Goal: Communication & Community: Participate in discussion

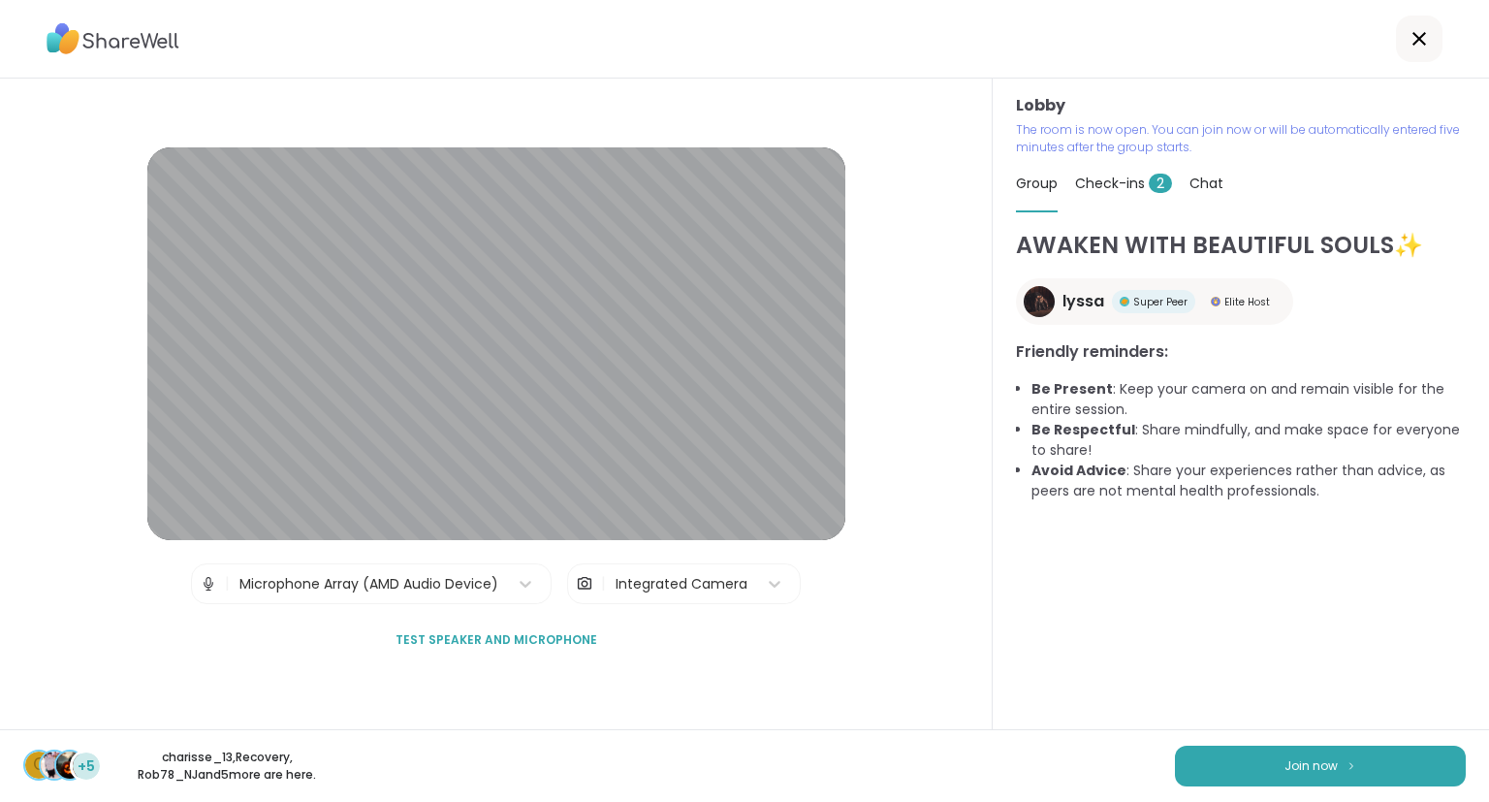
click at [0, 677] on div "Lobby | Microphone Array (AMD Audio Device) | Integrated Camera Test speaker an…" at bounding box center [496, 404] width 993 height 650
click at [1402, 767] on button "Join now" at bounding box center [1320, 765] width 291 height 41
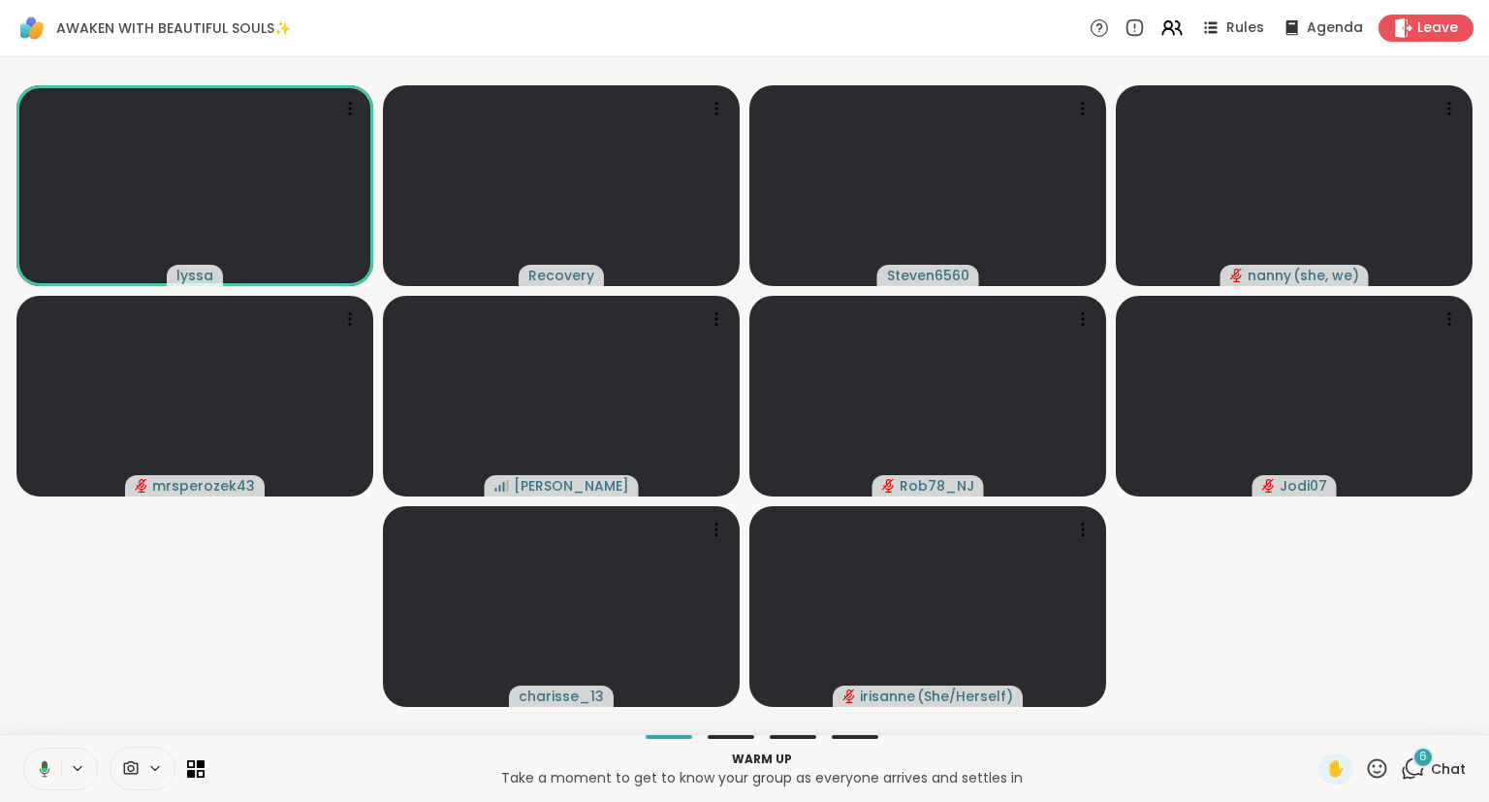
click at [1378, 780] on icon at bounding box center [1377, 768] width 24 height 24
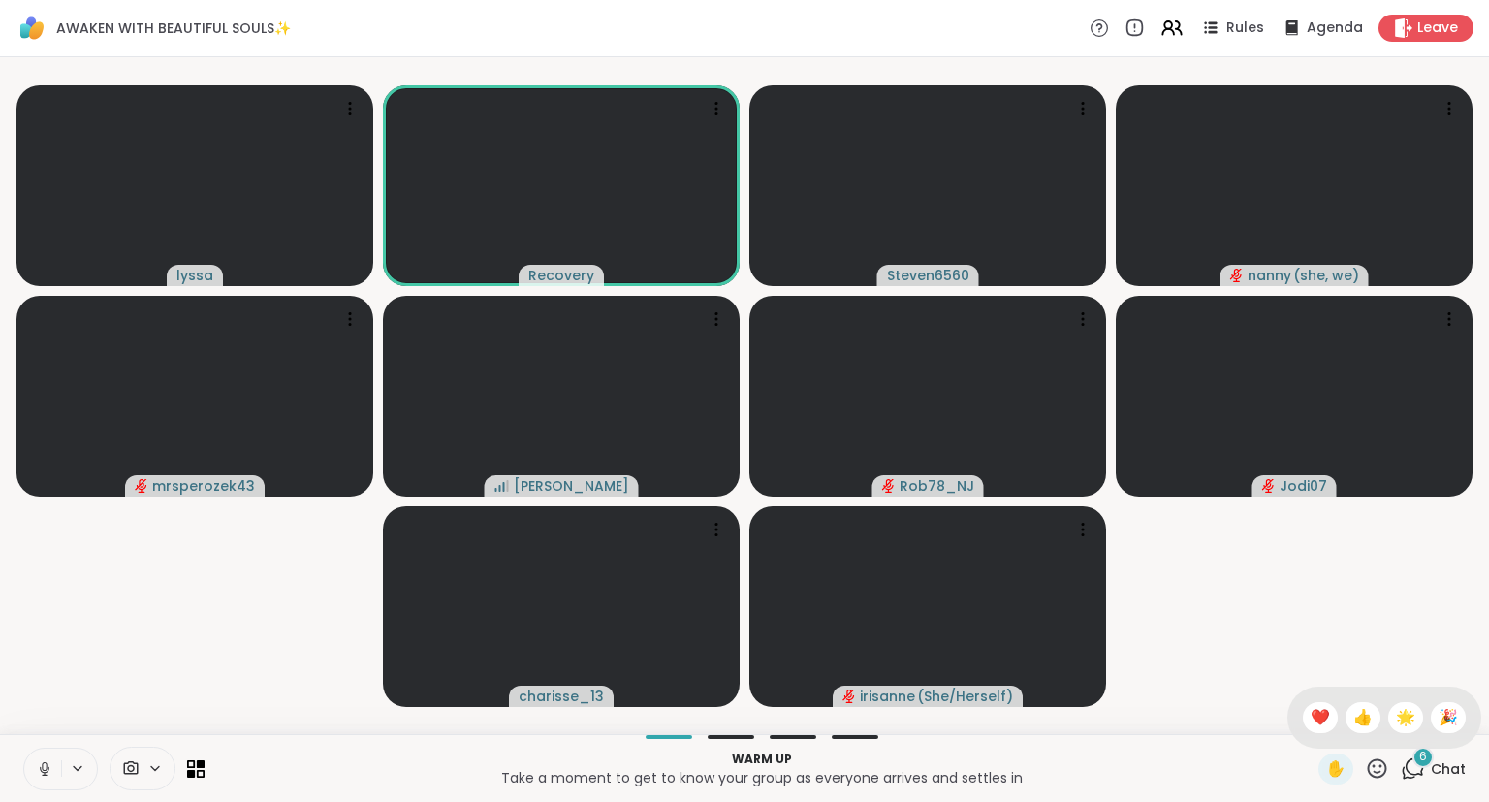
click at [1434, 770] on span "Chat" at bounding box center [1448, 768] width 35 height 19
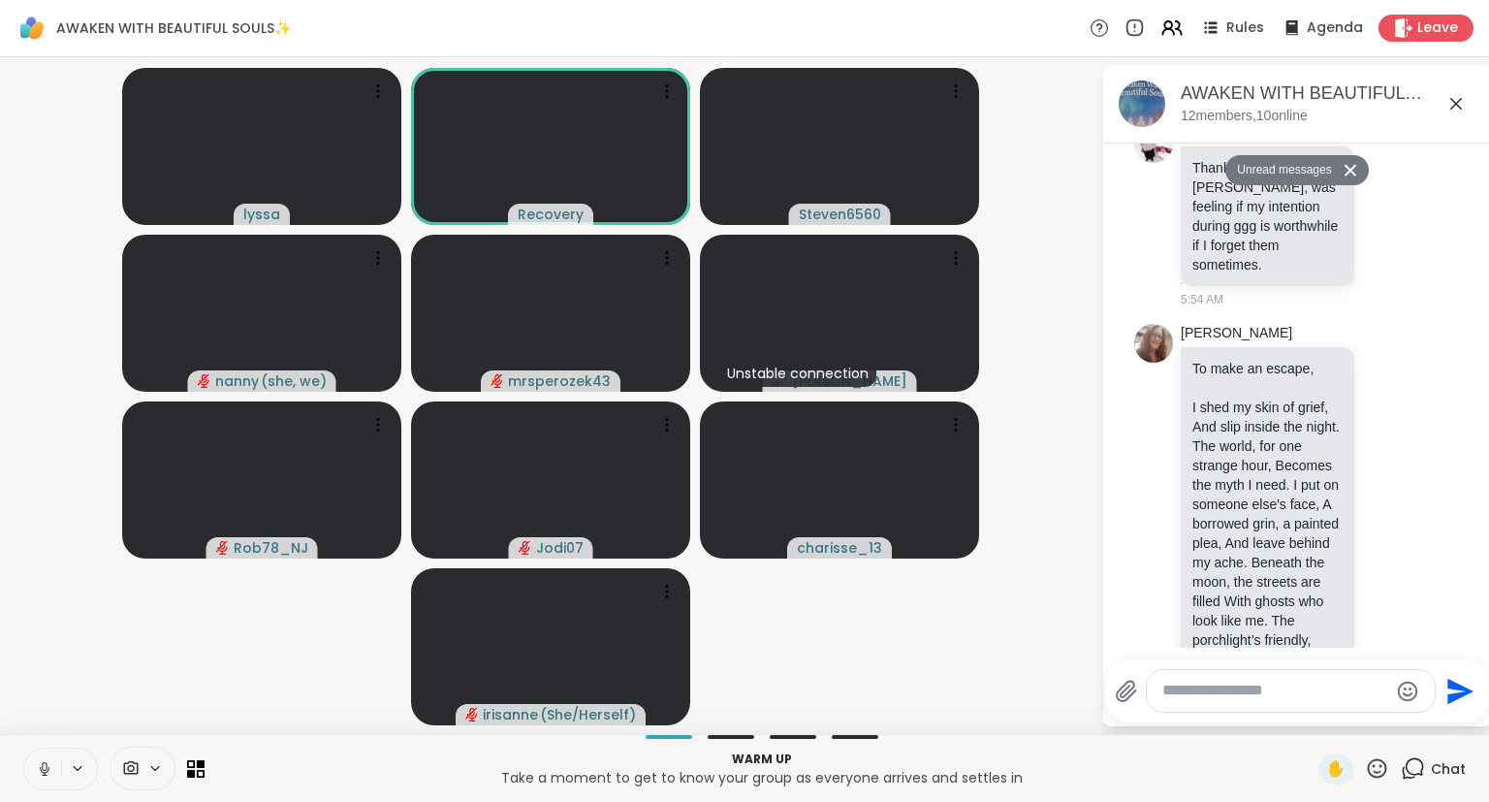
scroll to position [1772, 0]
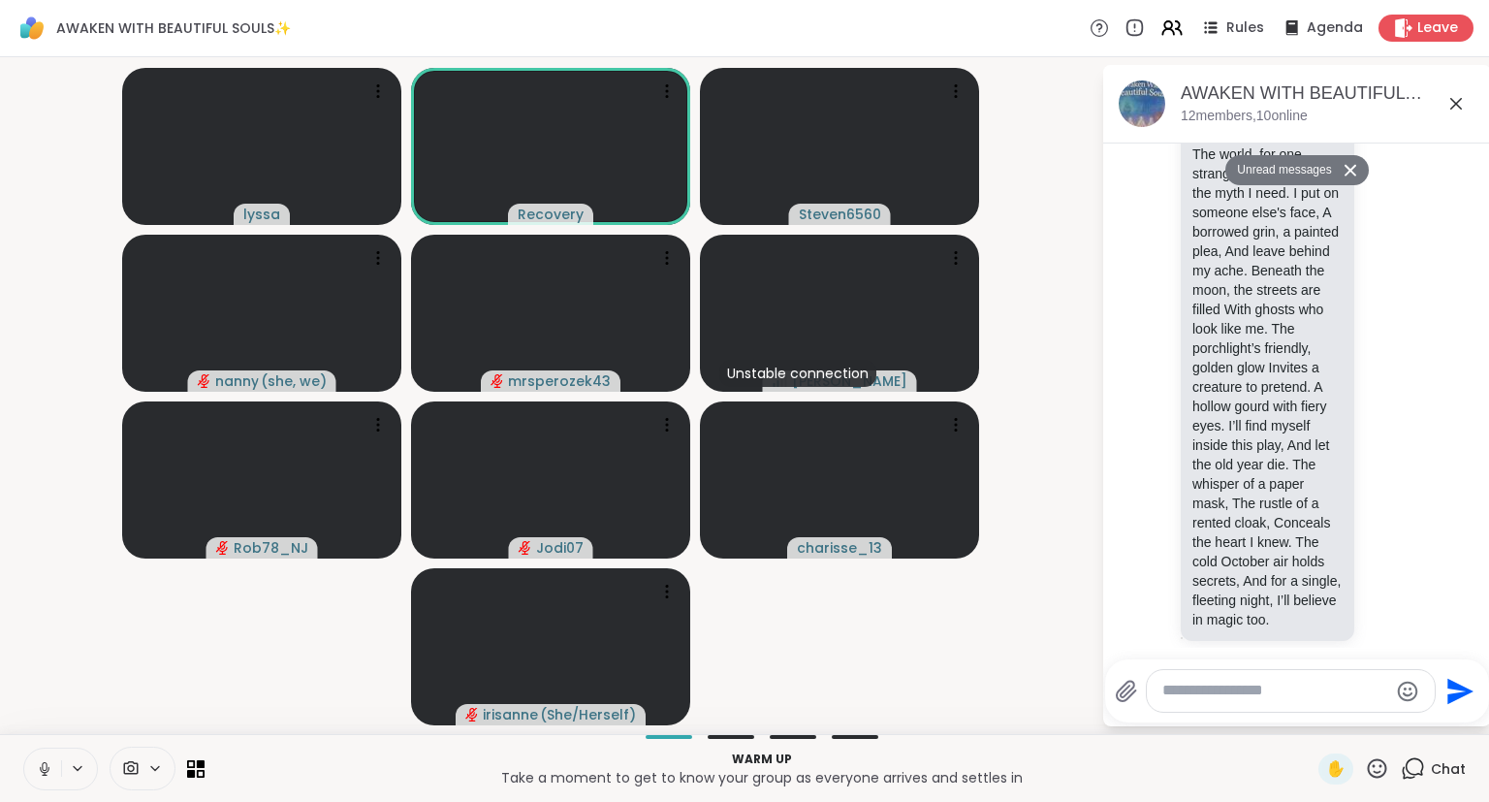
click at [1449, 113] on icon at bounding box center [1455, 103] width 23 height 23
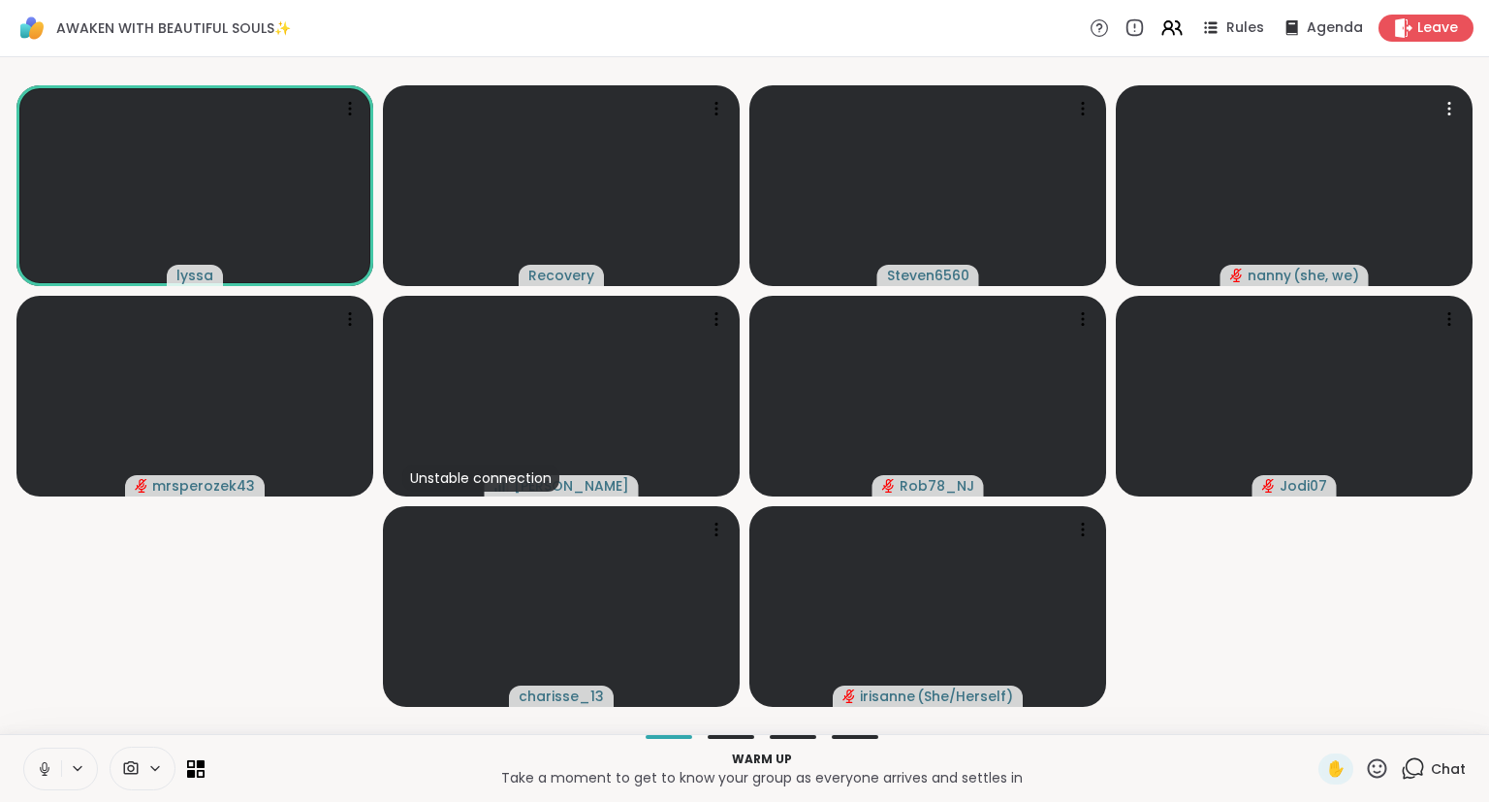
click at [1416, 595] on video-player-container "lyssa Recovery Steven6560 nanny ( she, we ) mrsperozek43 Unstable connection [P…" at bounding box center [745, 395] width 1466 height 661
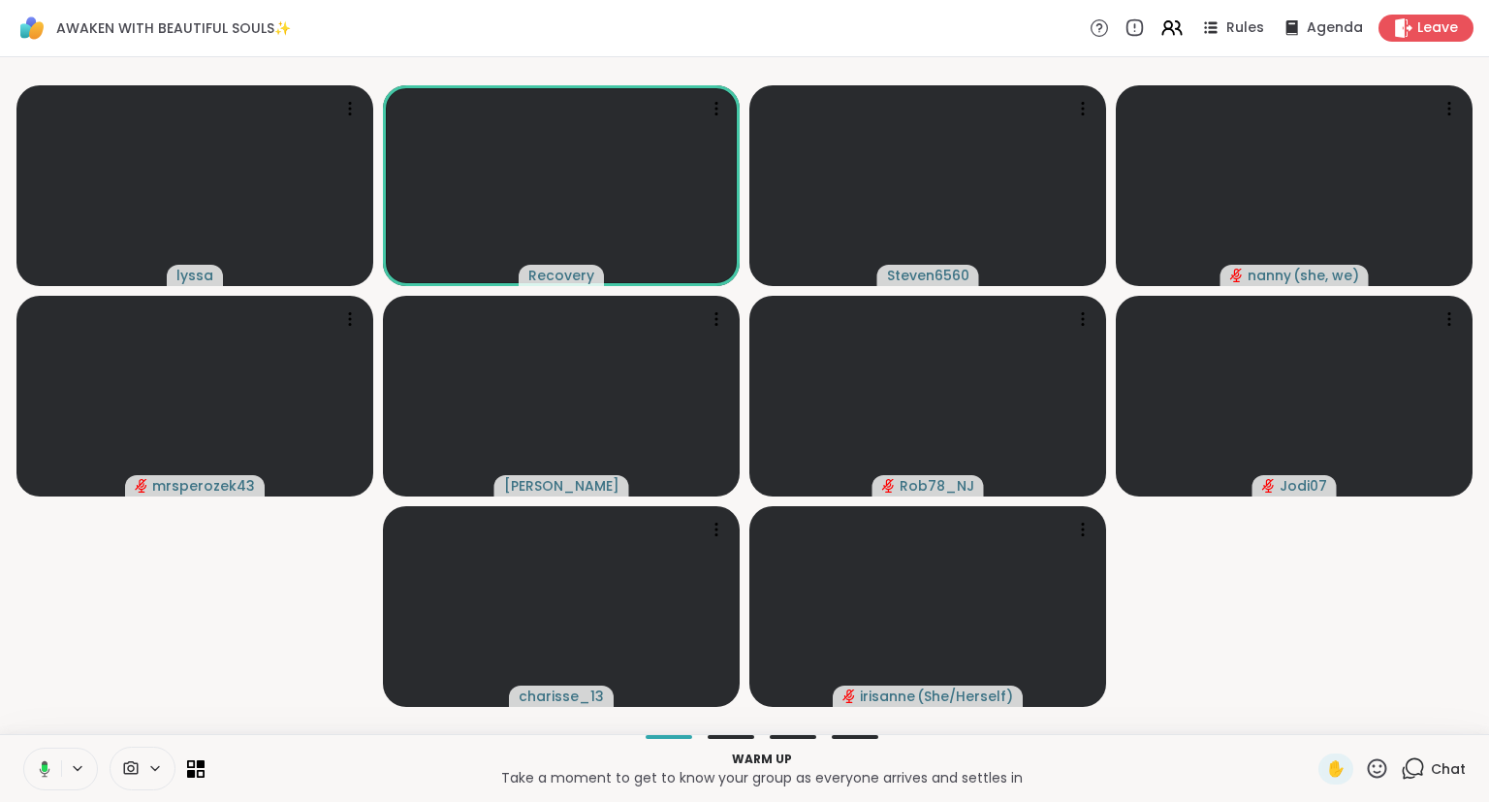
click at [45, 766] on icon at bounding box center [45, 768] width 6 height 8
click at [1488, 469] on div "lyssa Recovery Steven6560 [PERSON_NAME] ( she, we ) mrsperozek43 [PERSON_NAME] …" at bounding box center [744, 395] width 1489 height 677
click at [1488, 477] on div "lyssa Recovery Steven6560 [PERSON_NAME] ( she, we ) mrsperozek43 [PERSON_NAME] …" at bounding box center [744, 395] width 1489 height 677
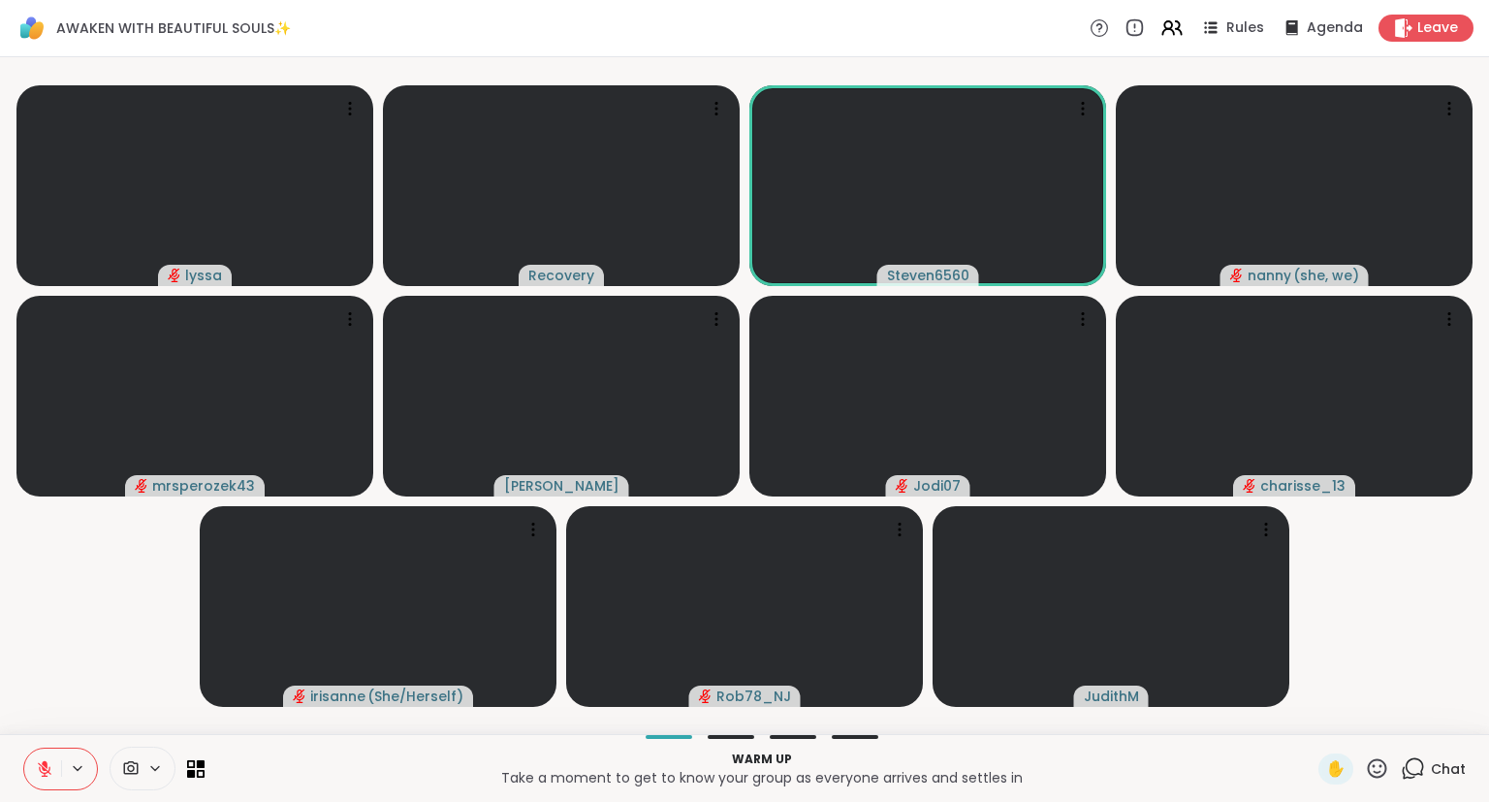
click at [0, 745] on div "Warm up Take a moment to get to know your group as everyone arrives and settles…" at bounding box center [744, 768] width 1489 height 68
click at [0, 757] on div "Warm up Take a moment to get to know your group as everyone arrives and settles…" at bounding box center [744, 768] width 1489 height 68
click at [47, 779] on button at bounding box center [42, 768] width 37 height 41
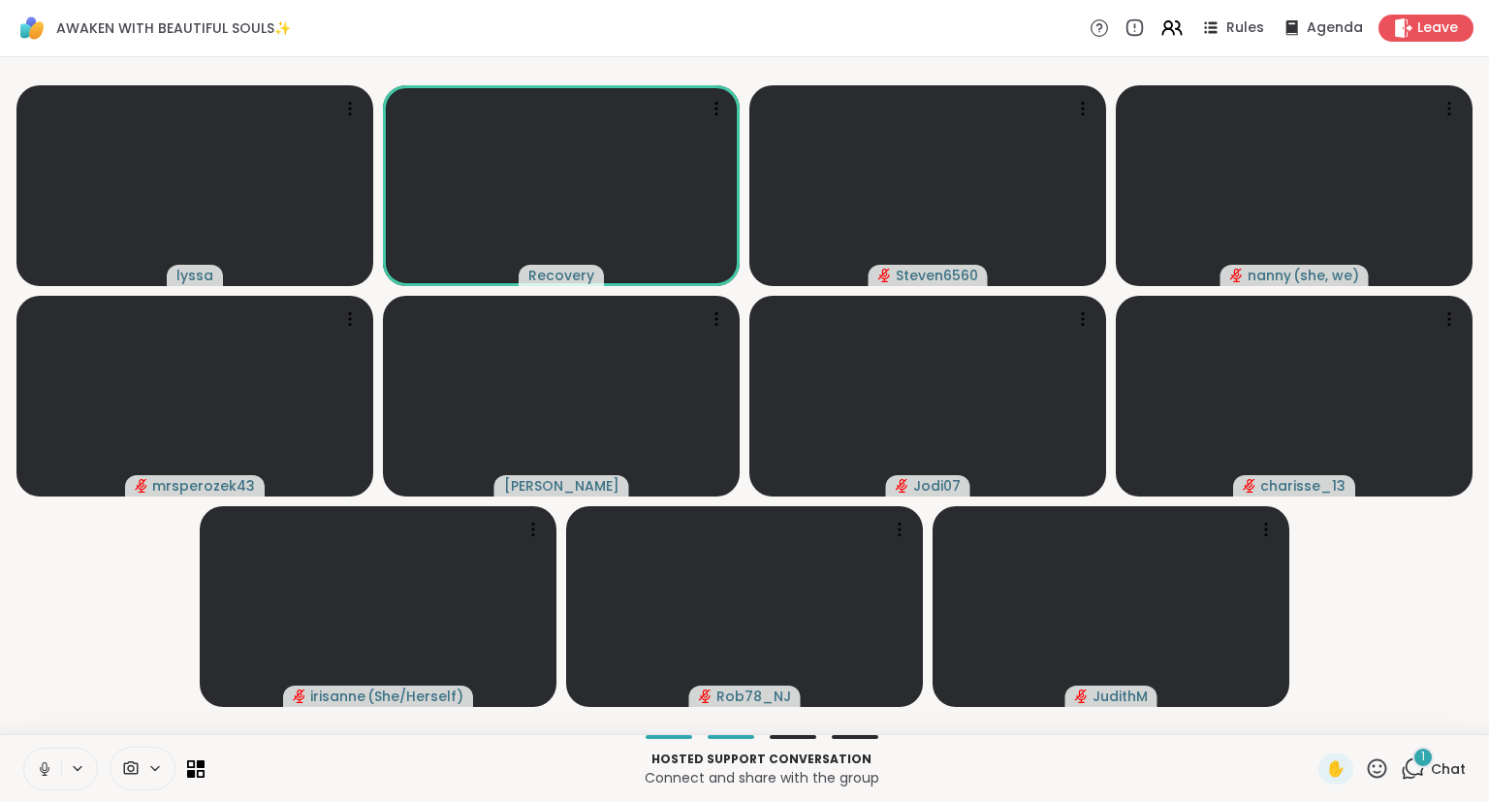
click at [1437, 766] on span "Chat" at bounding box center [1448, 768] width 35 height 19
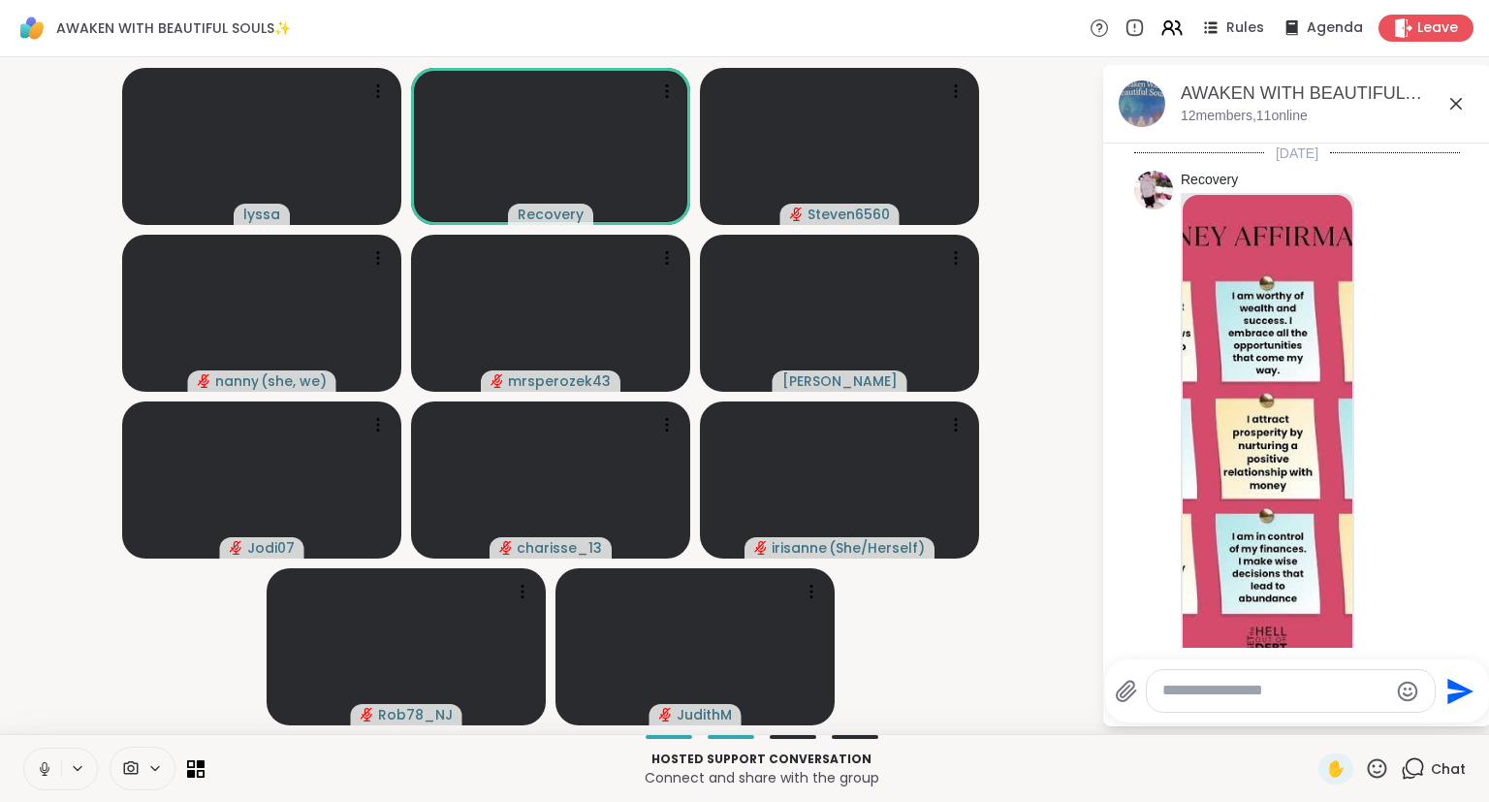
scroll to position [1894, 0]
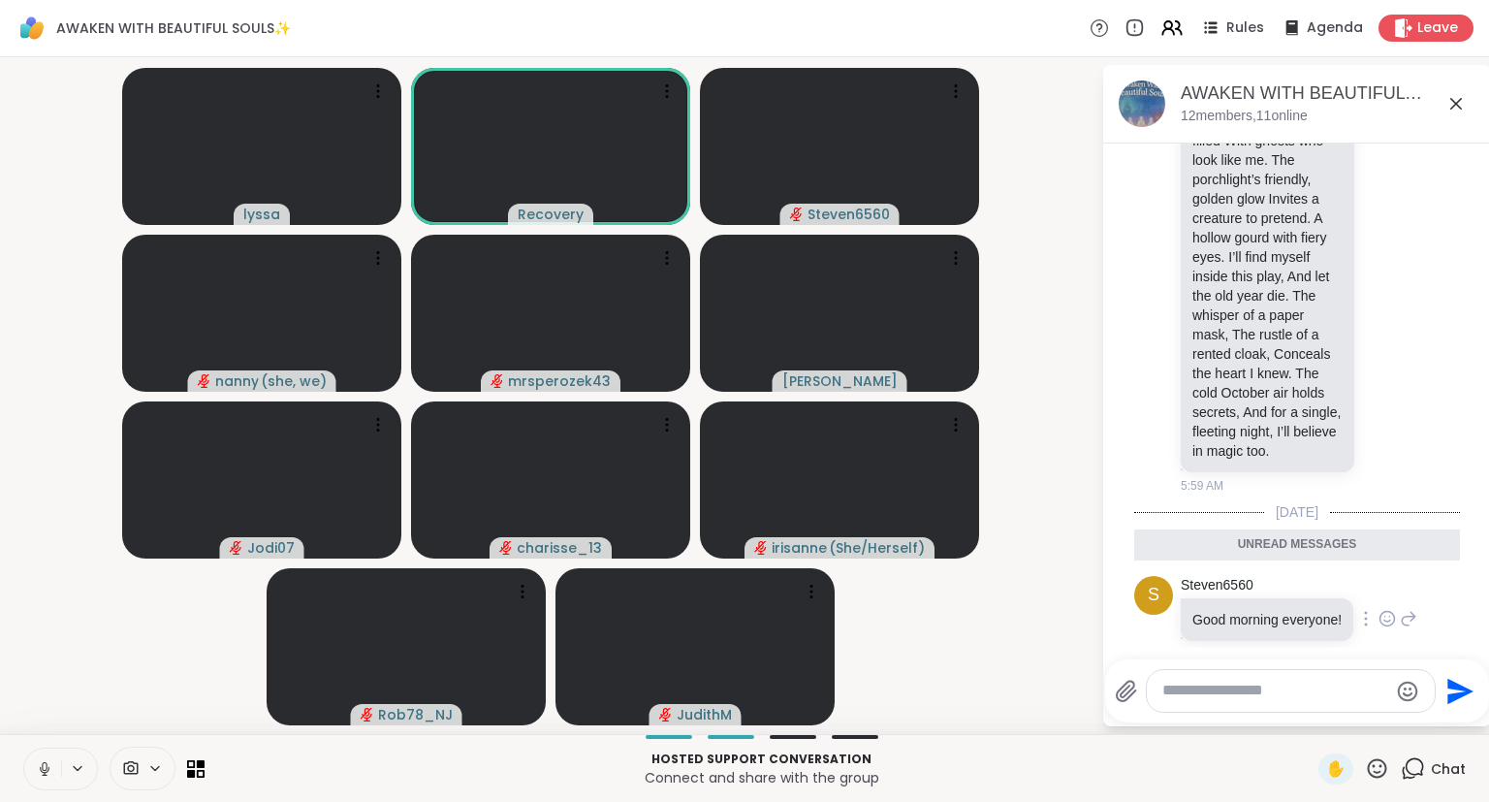
click at [1425, 596] on div "S Steven6560 Good morning everyone! 6:05 AM" at bounding box center [1297, 620] width 326 height 104
click at [1384, 612] on icon at bounding box center [1387, 619] width 15 height 15
click at [1451, 610] on div "S Steven6560 Good morning everyone! 6:05 AM" at bounding box center [1297, 620] width 326 height 104
click at [1448, 116] on div "AWAKEN WITH BEAUTIFUL SOULS✨, [DATE] members, 11 online" at bounding box center [1328, 103] width 295 height 44
click at [1464, 106] on icon at bounding box center [1455, 103] width 23 height 23
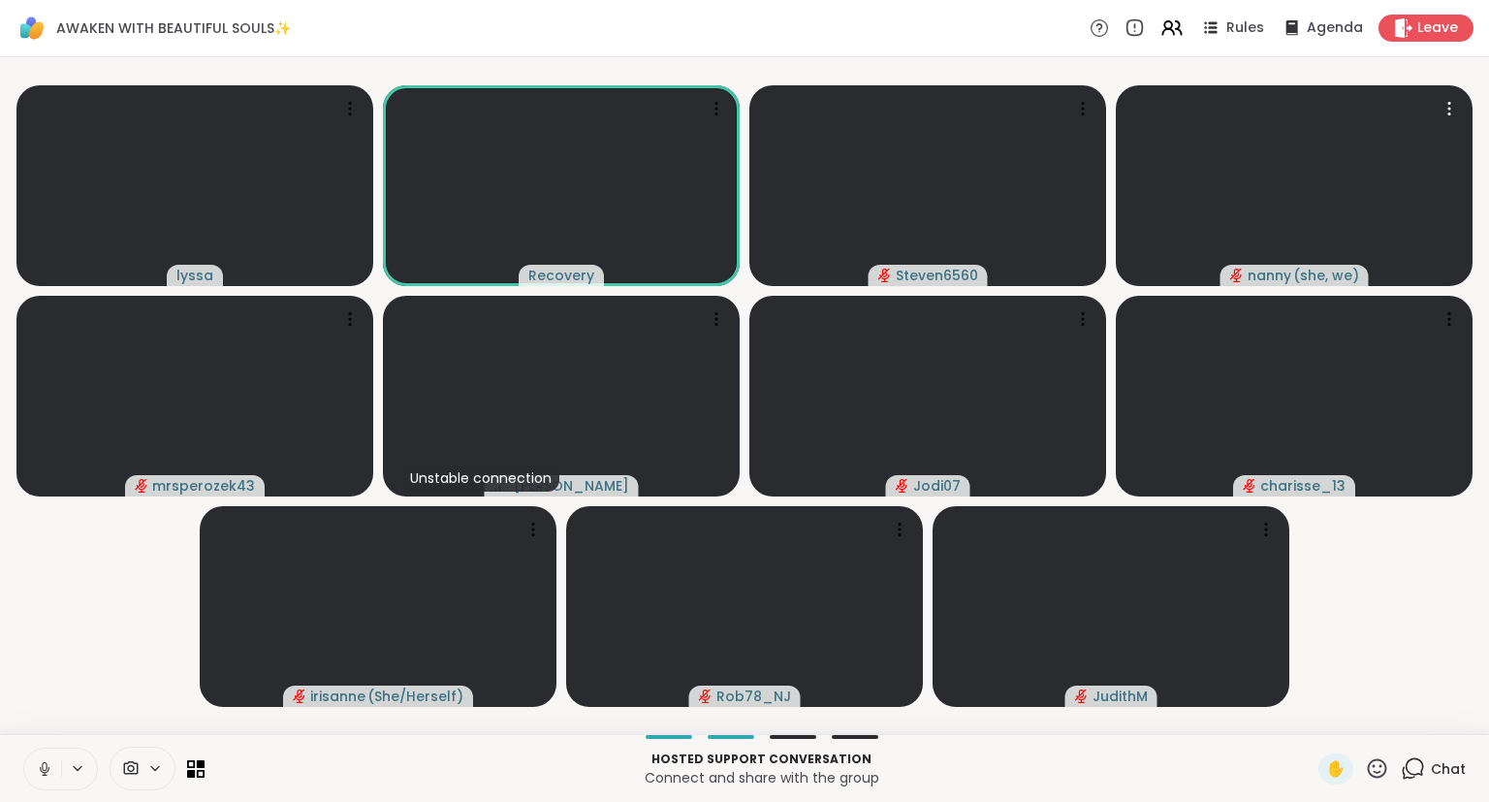
click at [1470, 633] on video-player-container "lyssa Recovery Steven6560 nanny ( she, we ) mrsperozek43 Unstable connection [P…" at bounding box center [745, 395] width 1466 height 661
click at [1390, 640] on video-player-container "lyssa Recovery Steven6560 nanny ( she, we ) mrsperozek43 Unstable connection [P…" at bounding box center [745, 395] width 1466 height 661
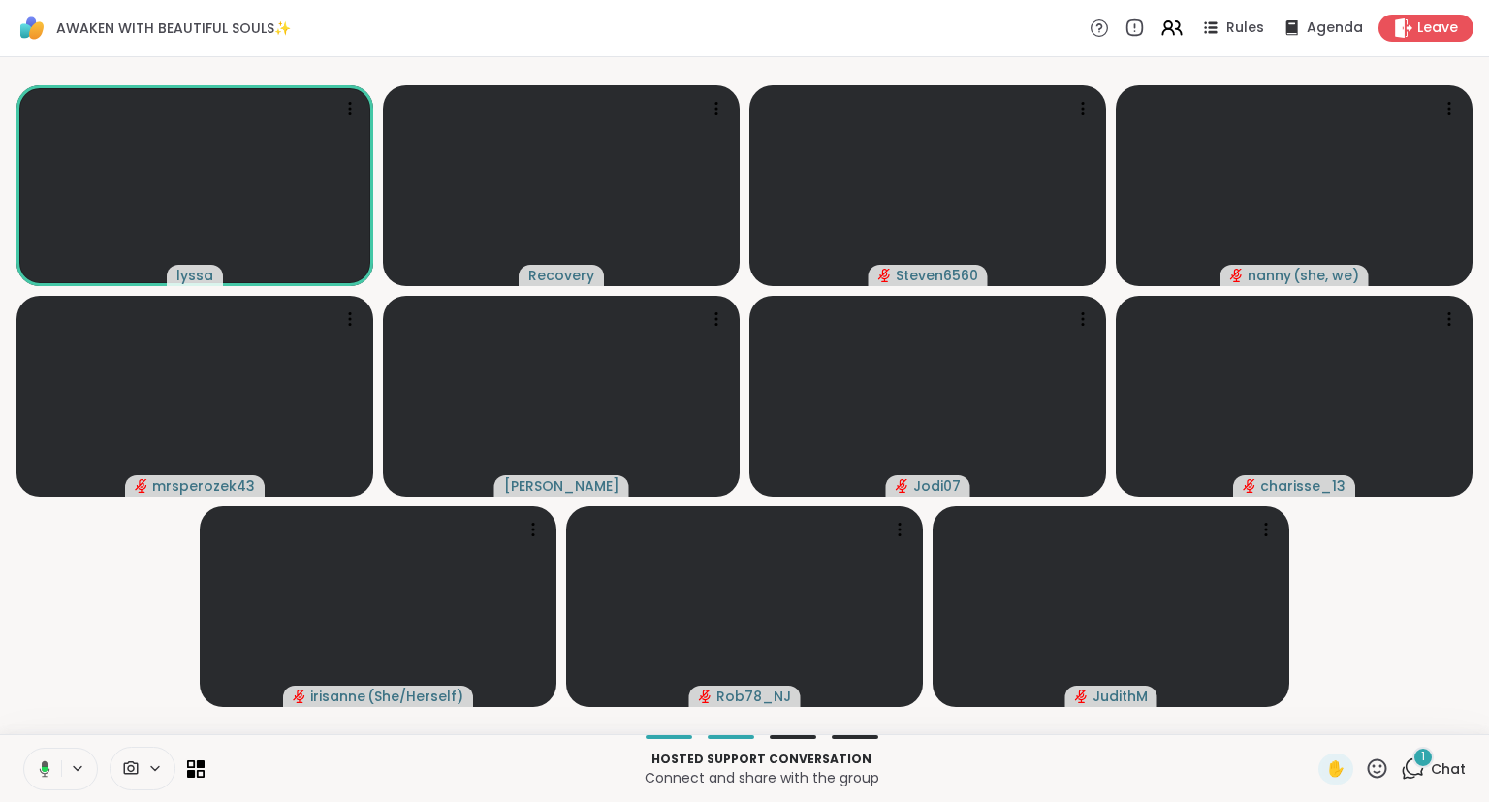
click at [1406, 667] on video-player-container "lyssa Recovery Steven6560 nanny ( she, we ) mrsperozek43 [PERSON_NAME] Jodi07 c…" at bounding box center [745, 395] width 1466 height 661
click at [1436, 781] on div "1 Chat" at bounding box center [1433, 768] width 65 height 31
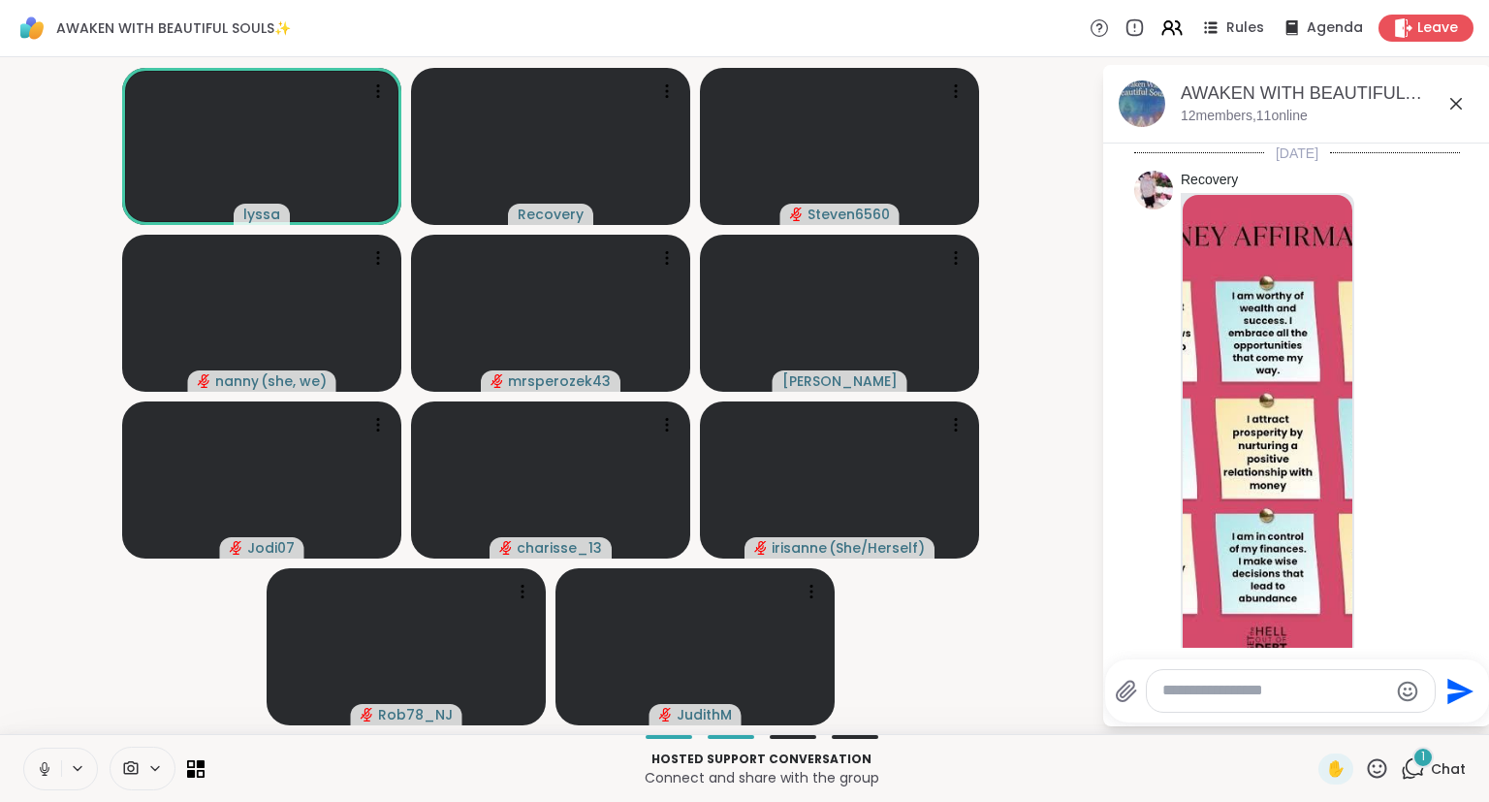
scroll to position [1997, 0]
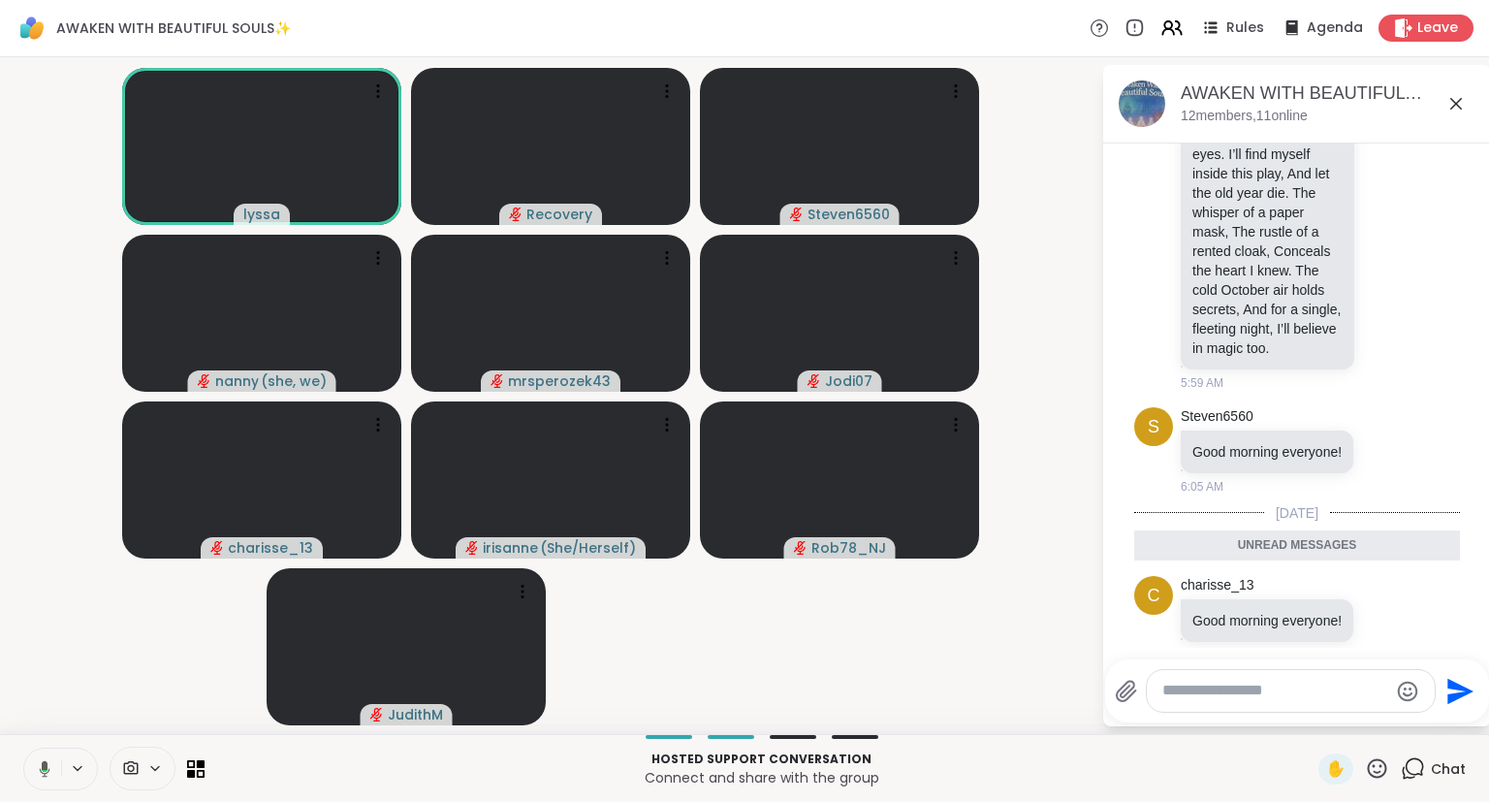
click at [1462, 111] on icon at bounding box center [1455, 103] width 23 height 23
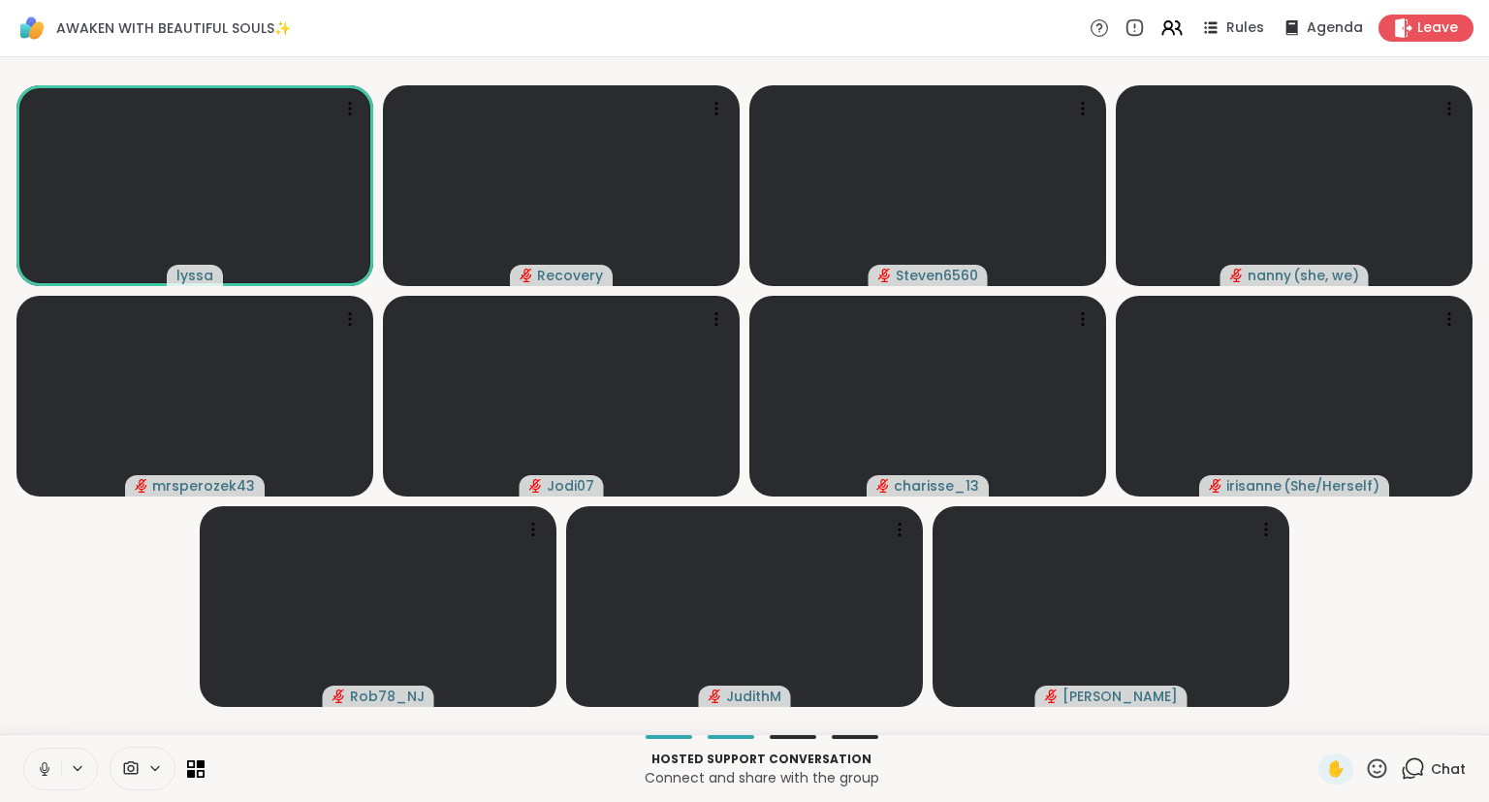
click at [1397, 722] on video-player-container "lyssa Recovery Steven6560 nanny ( she, we ) mrsperozek43 Jodi07 charisse_13 [PE…" at bounding box center [745, 395] width 1466 height 661
click at [1444, 629] on video-player-container "lyssa Recovery Steven6560 nanny ( she, we ) mrsperozek43 Jodi07 charisse_13 [PE…" at bounding box center [745, 395] width 1466 height 661
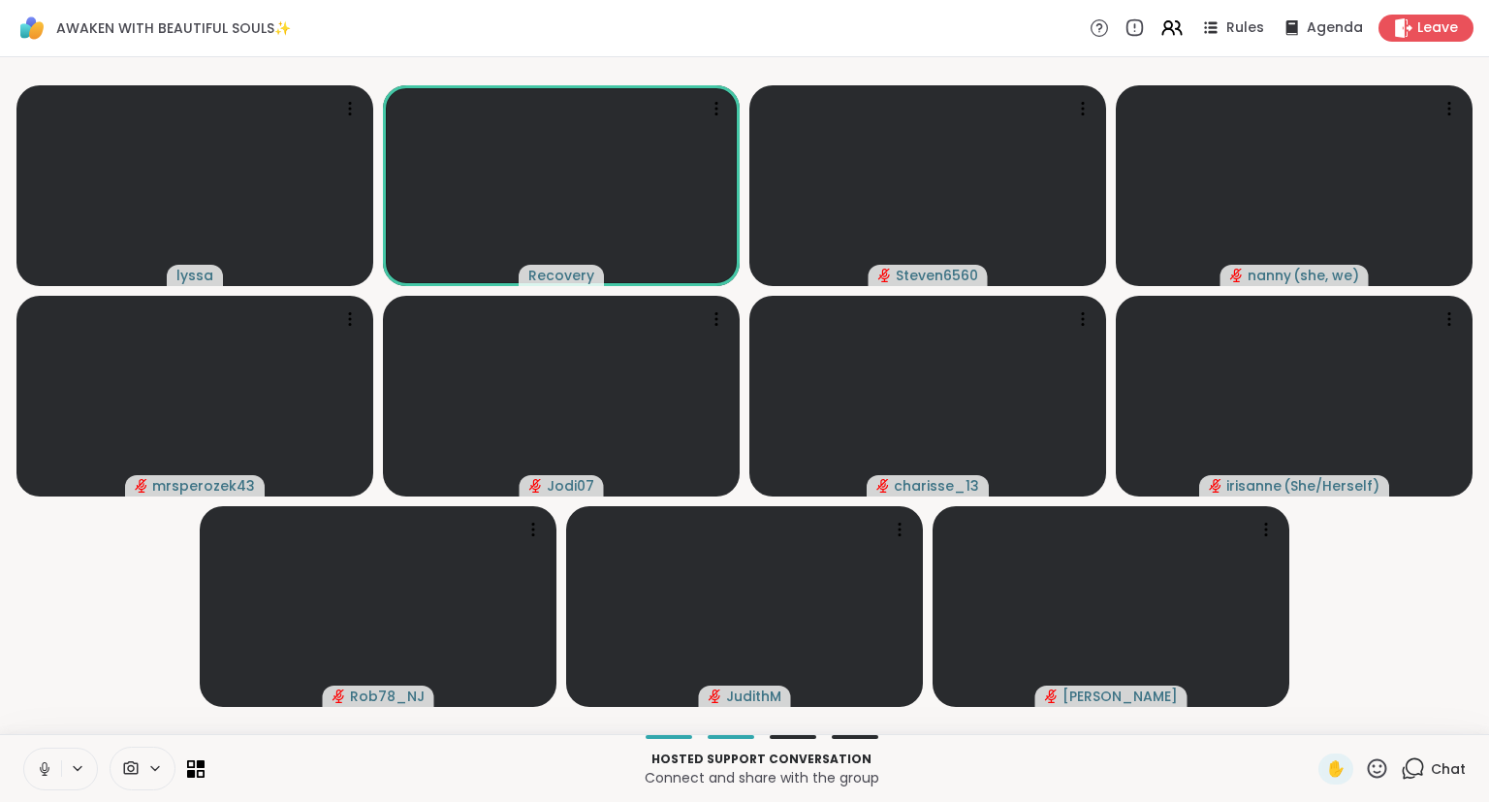
click at [1418, 651] on video-player-container "lyssa Recovery Steven6560 nanny ( she, we ) mrsperozek43 Jodi07 charisse_13 [PE…" at bounding box center [745, 395] width 1466 height 661
click at [1377, 779] on icon at bounding box center [1377, 768] width 24 height 24
click at [1312, 719] on span "❤️" at bounding box center [1320, 717] width 19 height 23
click at [1422, 665] on video-player-container "❤️ lyssa ❤️ ❤️ ❤️ ❤️ ❤️ ❤️ ❤️ ❤️ ❤️ ❤️ ❤️ ❤️ ❤️ ❤️ ❤️ ❤️ ❤️ ❤️ ❤️ ❤️ ❤️ ❤️ ❤️ ❤…" at bounding box center [745, 395] width 1466 height 661
click at [1393, 666] on video-player-container "lyssa Recovery Steven6560 nanny ( she, we ) mrsperozek43 Jodi07 charisse_13 [PE…" at bounding box center [745, 395] width 1466 height 661
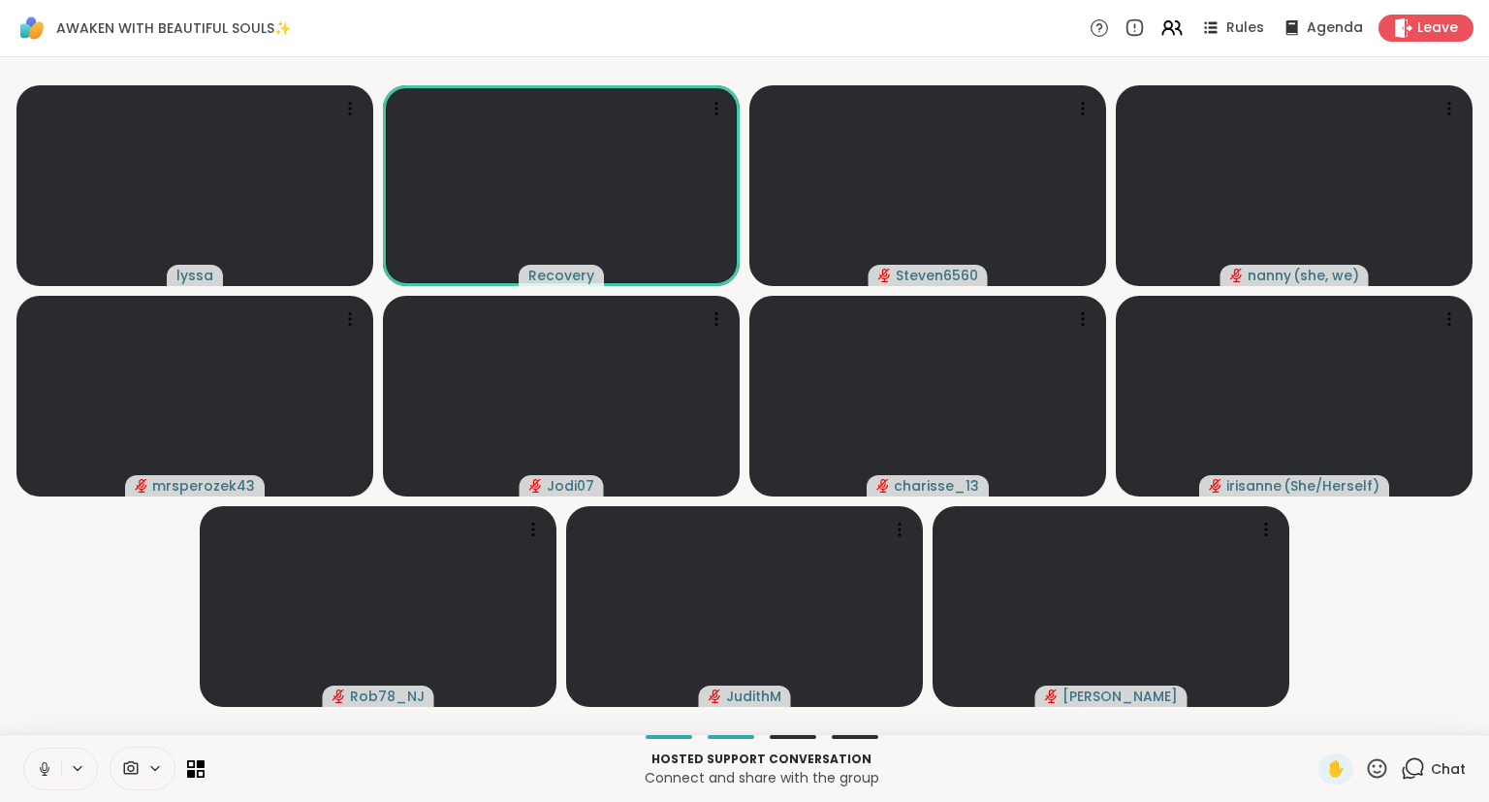
click at [1418, 772] on icon at bounding box center [1413, 768] width 24 height 24
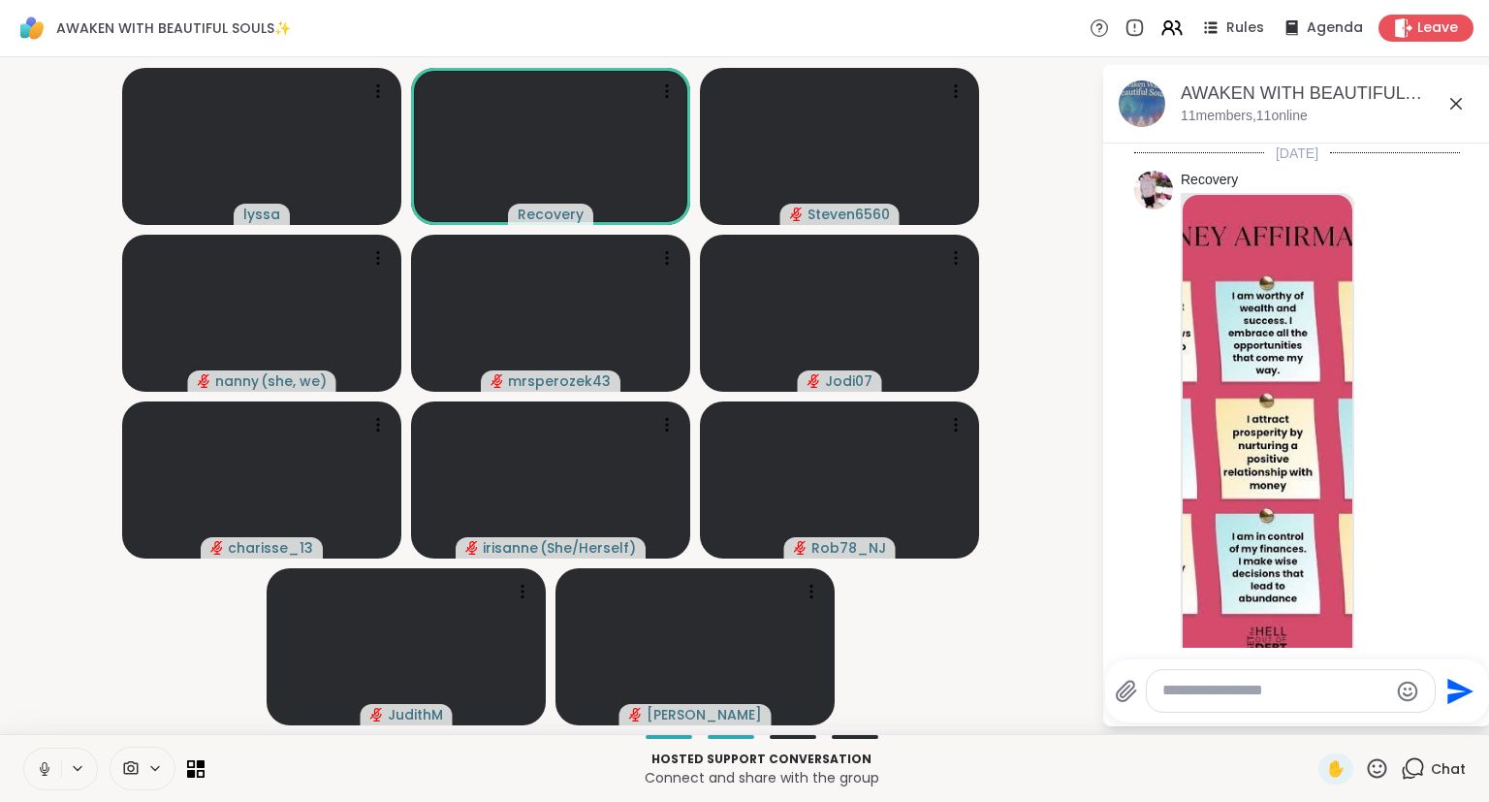
scroll to position [1931, 0]
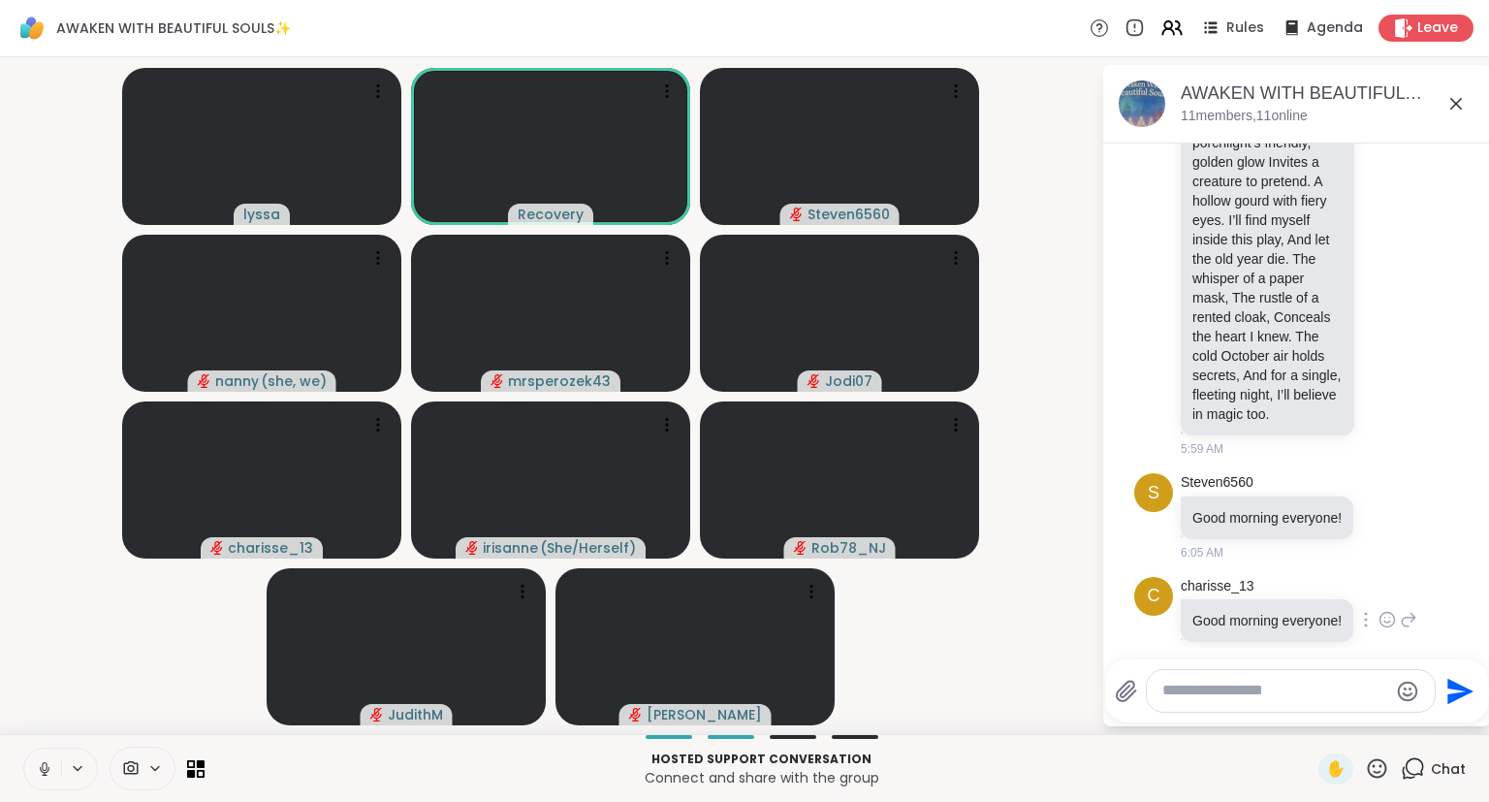
click at [1398, 622] on div "charisse_13 Good morning everyone! 6:05 AM" at bounding box center [1299, 621] width 237 height 88
click at [1382, 610] on icon at bounding box center [1386, 619] width 17 height 19
click at [1236, 575] on button "Select Reaction: Heart" at bounding box center [1233, 588] width 39 height 39
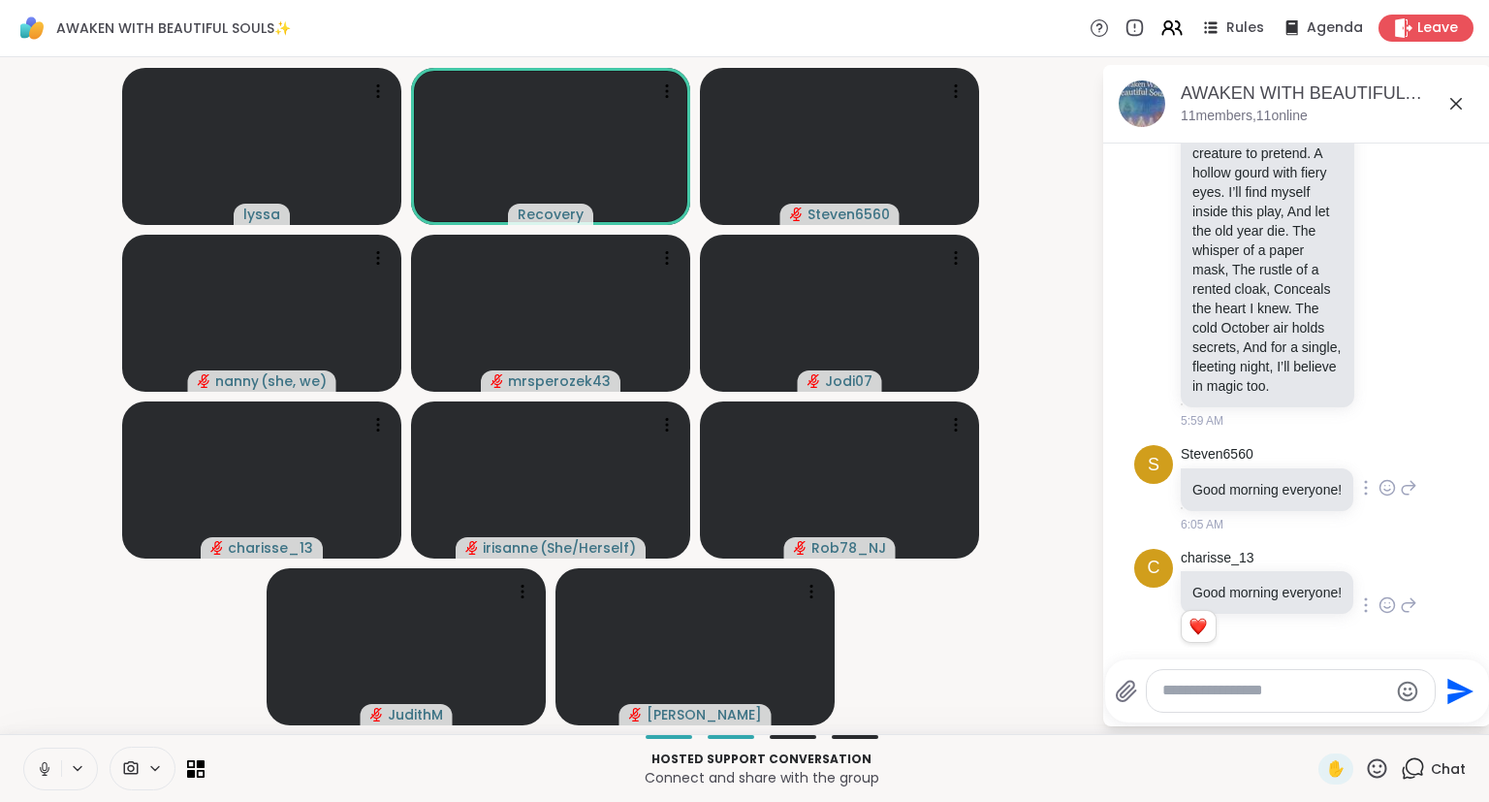
click at [1378, 476] on div at bounding box center [1387, 487] width 60 height 23
click at [1385, 490] on icon at bounding box center [1387, 491] width 6 height 2
click at [1239, 448] on div "Select Reaction: Heart" at bounding box center [1232, 456] width 17 height 17
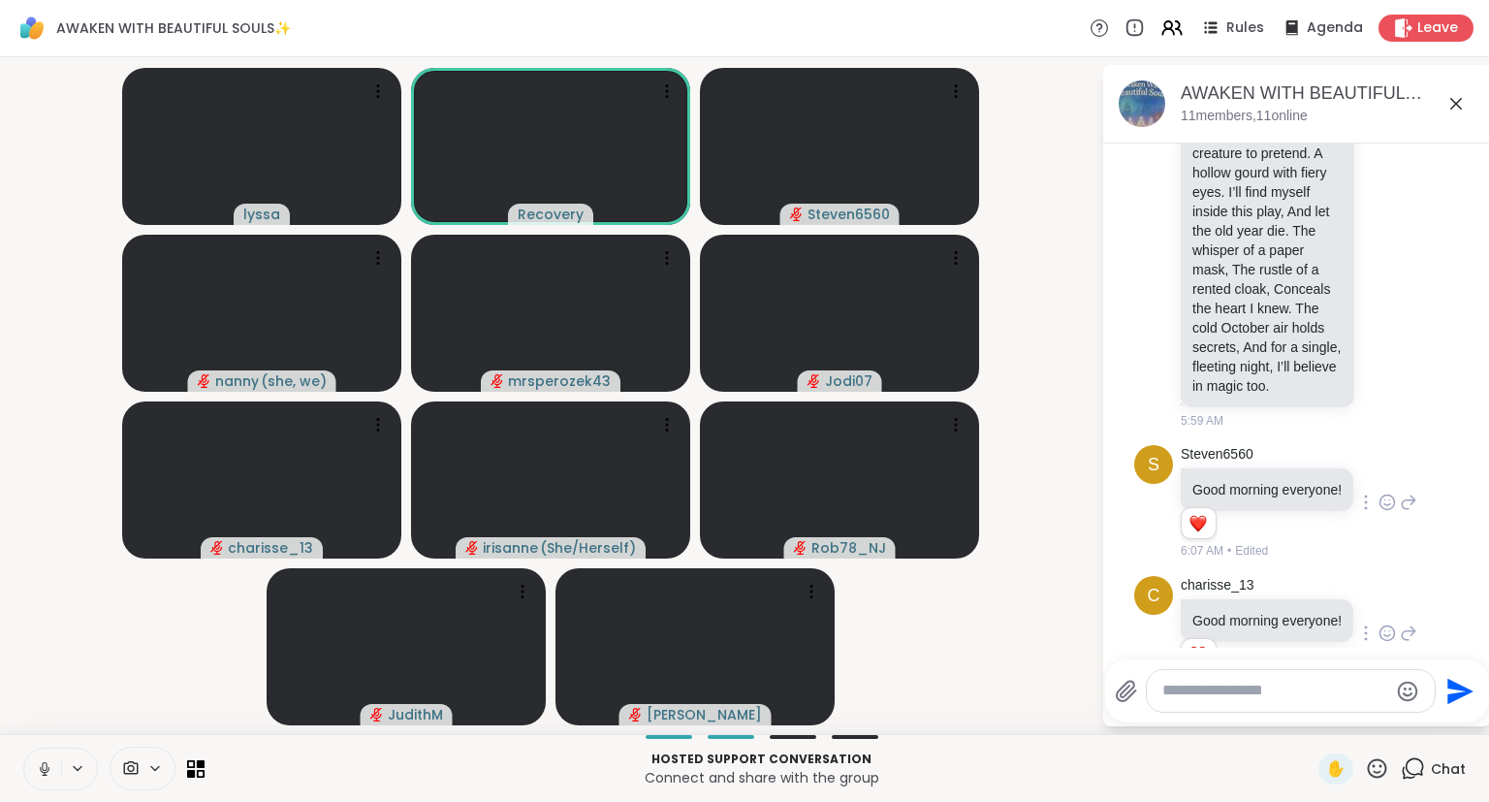
click at [1456, 102] on icon at bounding box center [1455, 103] width 23 height 23
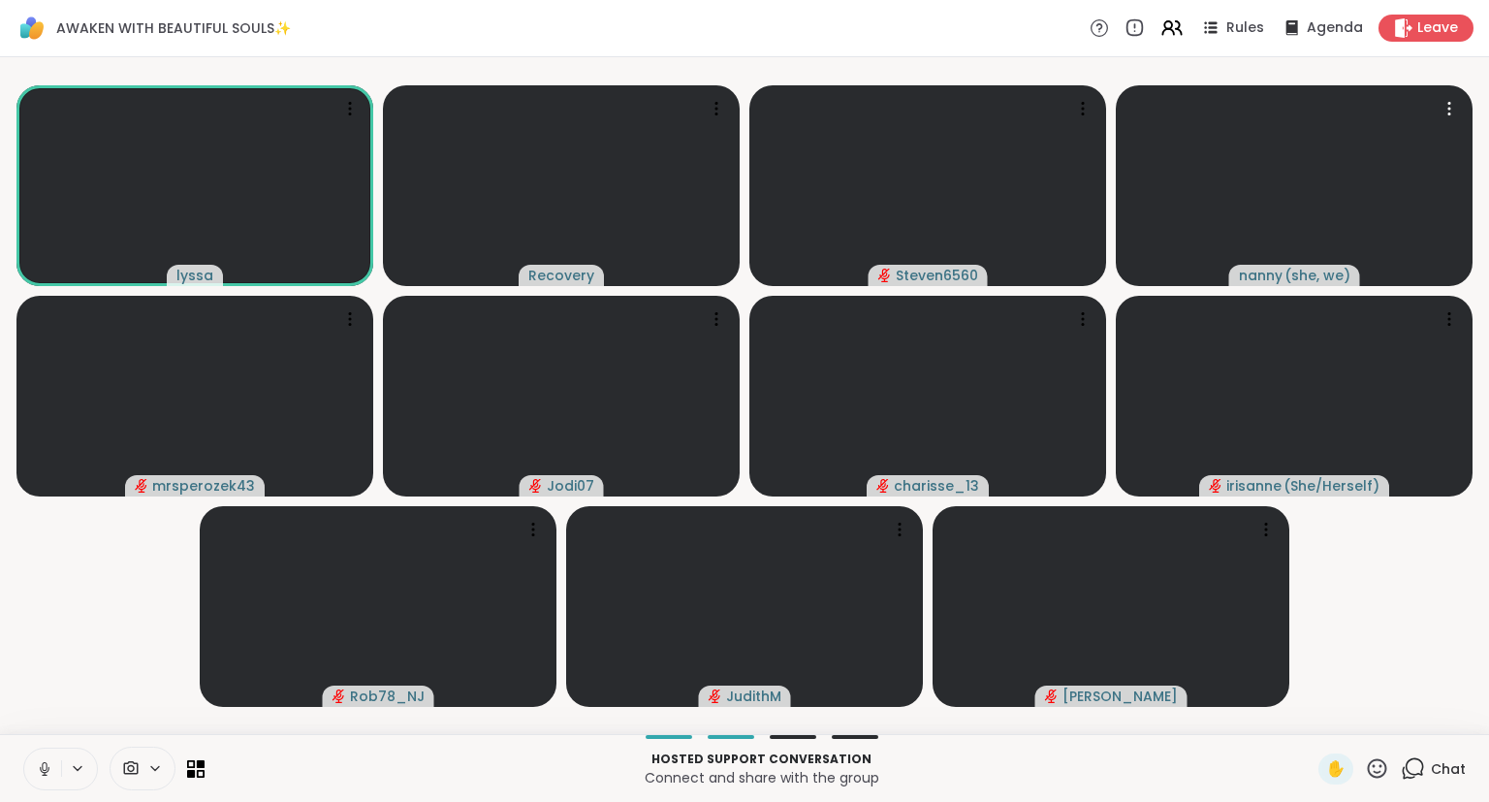
click at [1437, 670] on video-player-container "lyssa Recovery Steven6560 nanny ( she, we ) mrsperozek43 Jodi07 charisse_13 [PE…" at bounding box center [745, 395] width 1466 height 661
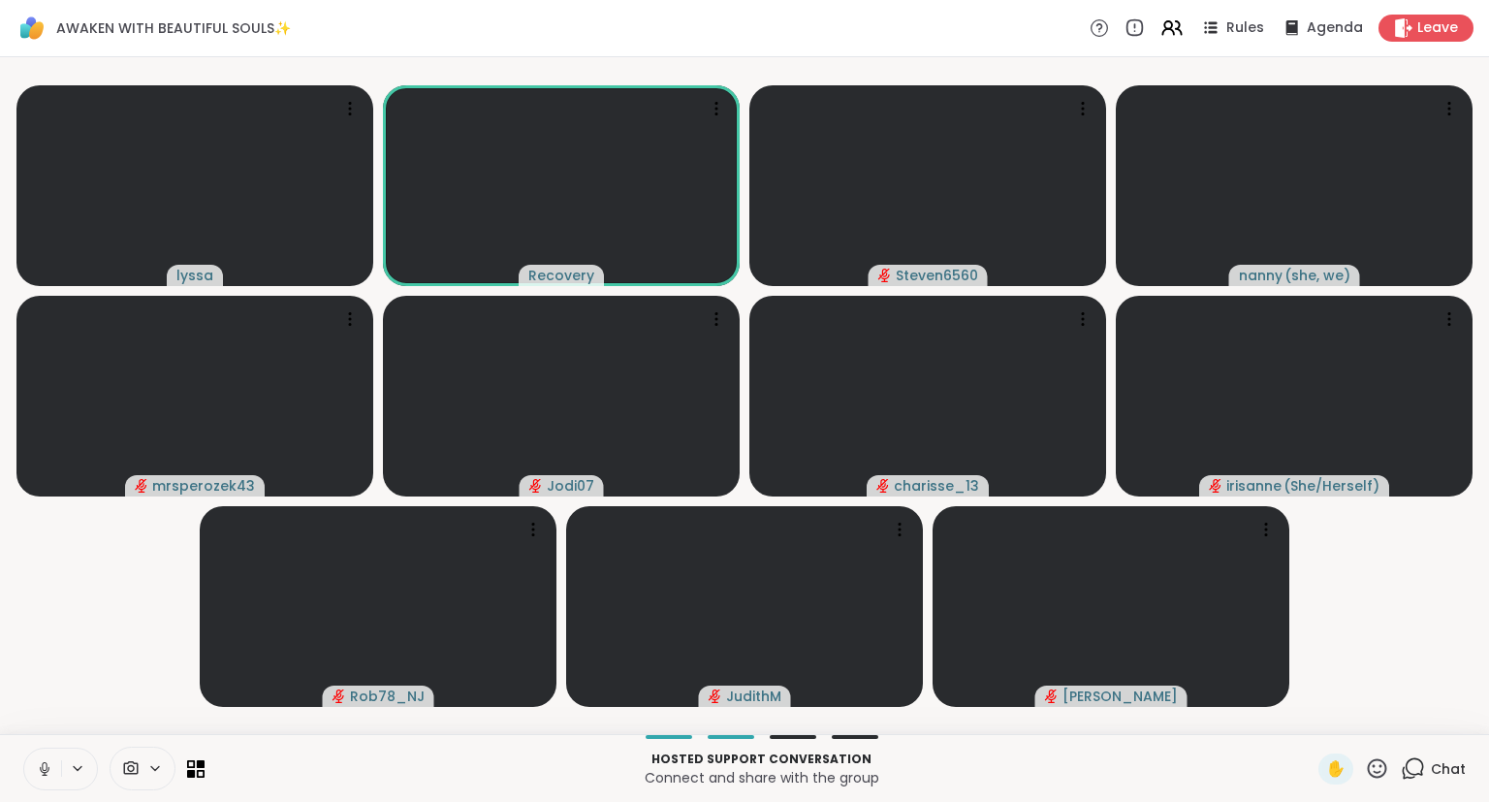
click at [1378, 781] on div "✋" at bounding box center [1353, 768] width 71 height 31
click at [1421, 659] on video-player-container "lyssa Recovery Steven6560 nanny ( she, we ) mrsperozek43 Jodi07 ❤️ charisse_13 …" at bounding box center [745, 395] width 1466 height 661
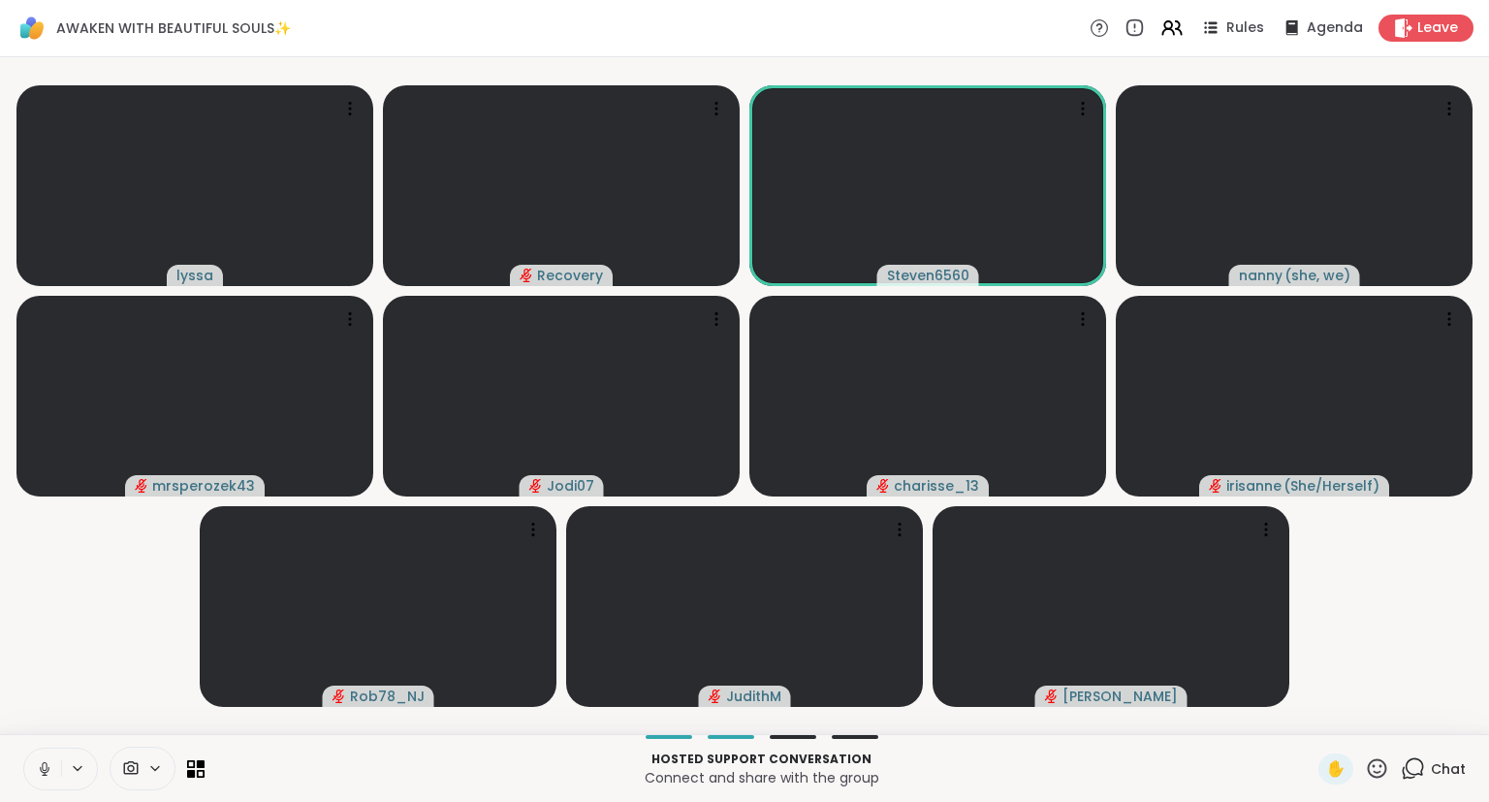
click at [1381, 771] on icon at bounding box center [1377, 768] width 24 height 24
click at [1456, 732] on div "🎉" at bounding box center [1448, 717] width 35 height 31
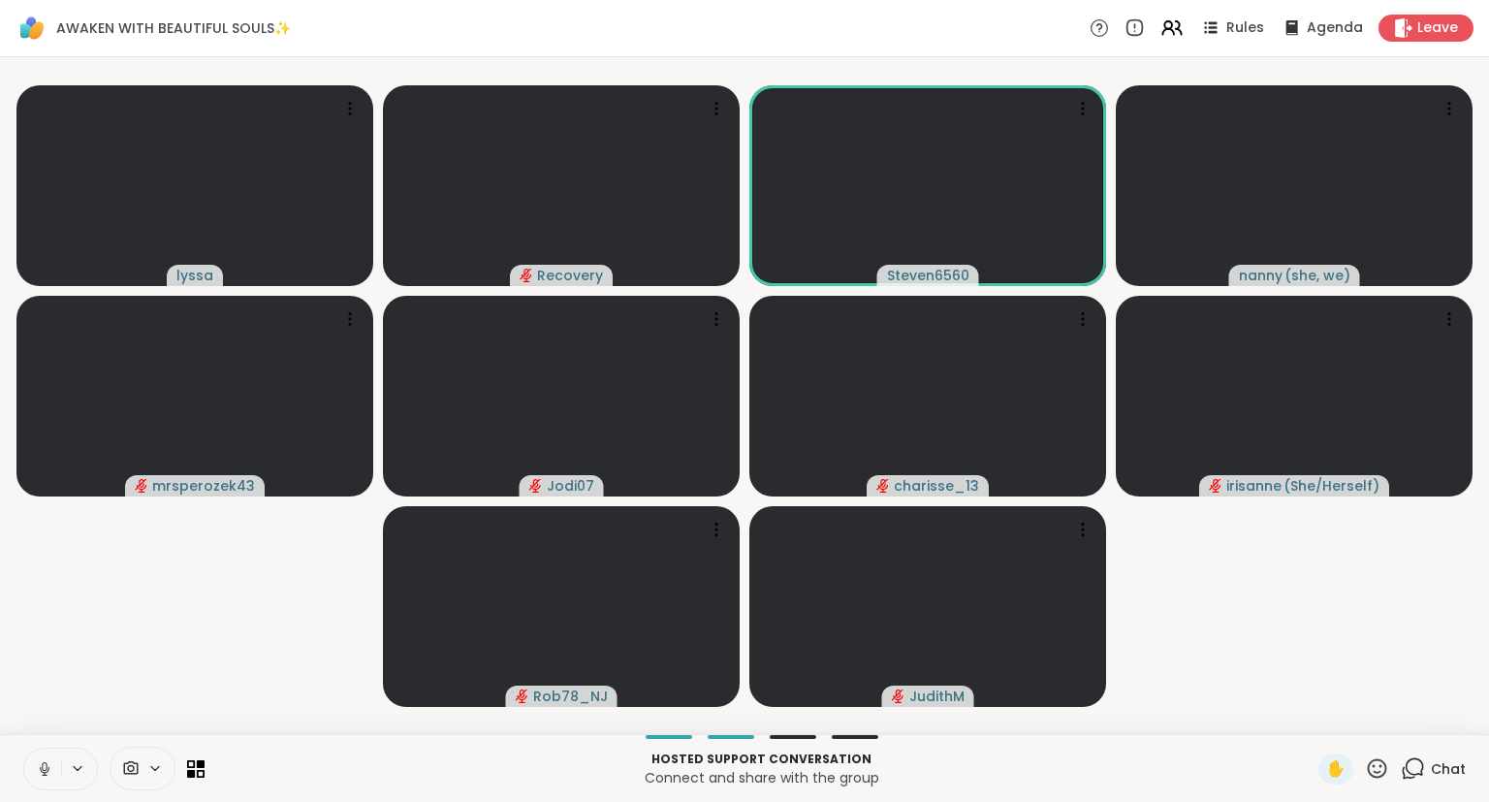
click at [1387, 776] on icon at bounding box center [1377, 768] width 24 height 24
click at [1430, 642] on video-player-container "lyssa Recovery Steven6560 nanny ( she, we ) mrsperozek43 Jodi07 charisse_13 [PE…" at bounding box center [745, 395] width 1466 height 661
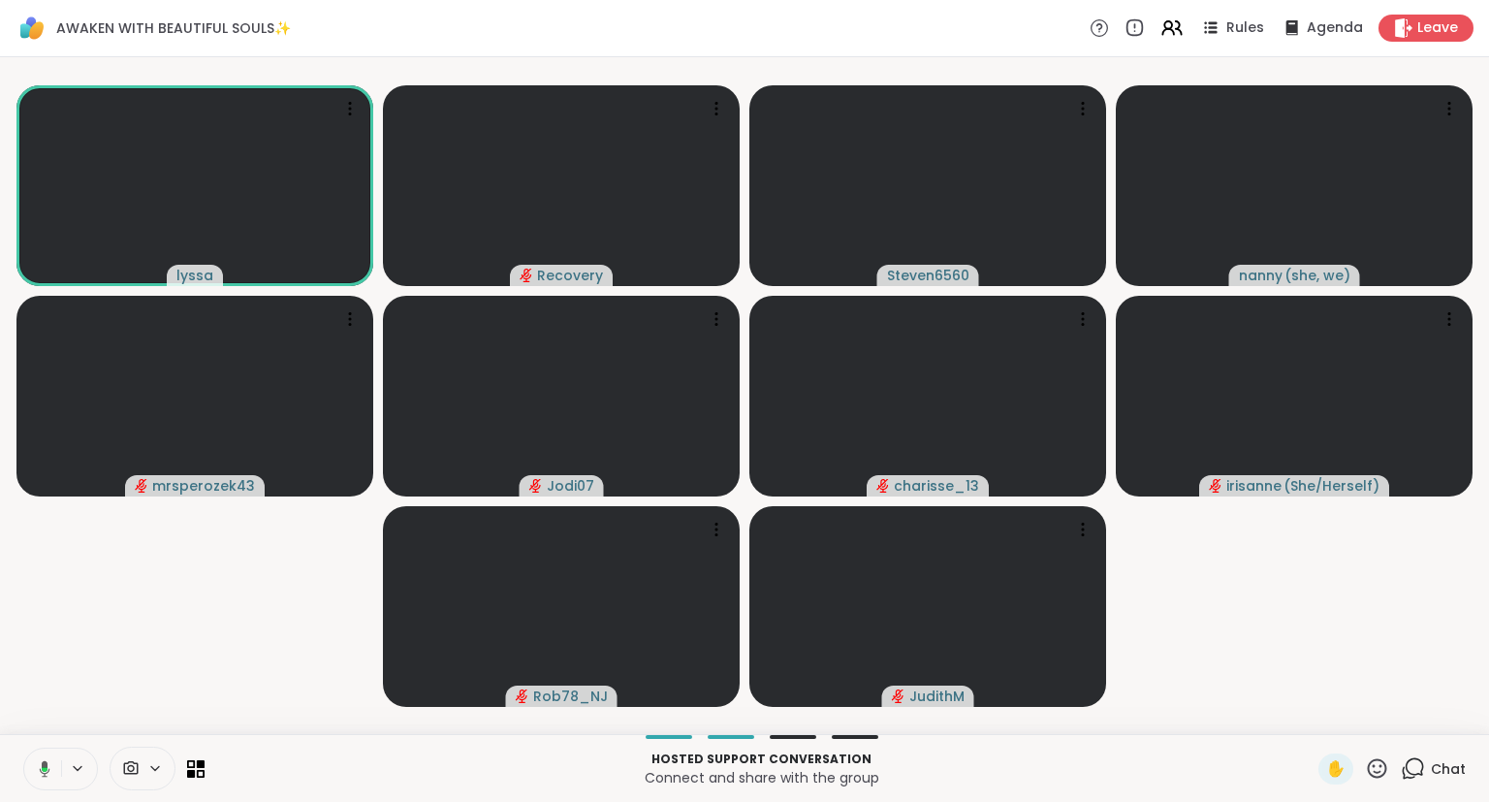
click at [1413, 653] on video-player-container "lyssa Recovery Steven6560 nanny ( she, we ) mrsperozek43 Jodi07 charisse_13 [PE…" at bounding box center [745, 395] width 1466 height 661
click at [1411, 677] on video-player-container "lyssa Recovery Steven6560 nanny ( she, we ) mrsperozek43 Jodi07 charisse_13 [PE…" at bounding box center [745, 395] width 1466 height 661
click at [1487, 581] on div "lyssa Recovery Steven6560 nanny ( she, we ) mrsperozek43 Jodi07 charisse_13 [PE…" at bounding box center [744, 395] width 1489 height 677
click at [1488, 570] on div "lyssa Recovery Steven6560 nanny ( she, we ) mrsperozek43 Jodi07 charisse_13 [PE…" at bounding box center [744, 395] width 1489 height 677
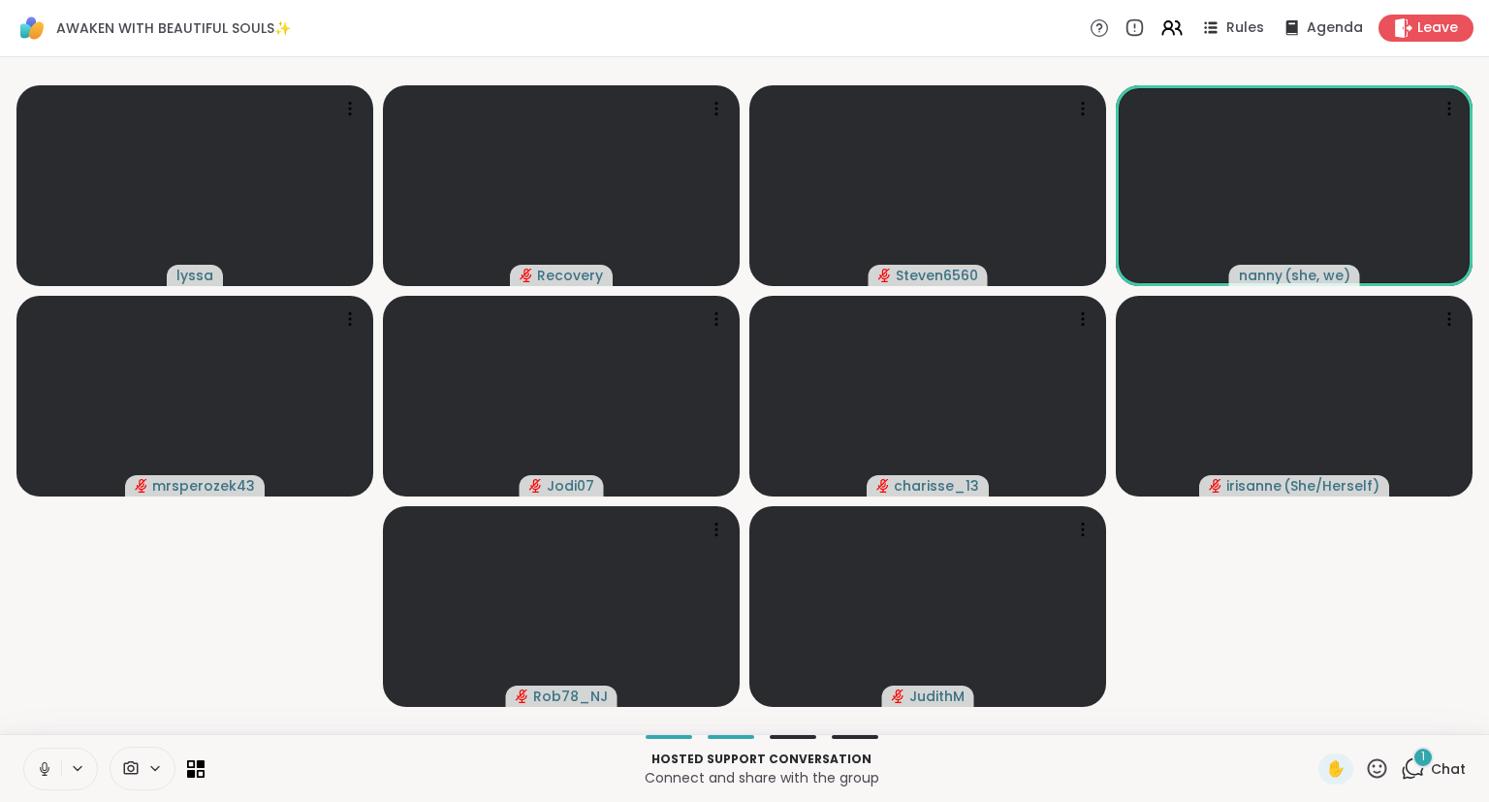
click at [1386, 785] on div "Hosted support conversation Connect and share with the group ✋ 1 Chat" at bounding box center [744, 768] width 1489 height 68
click at [1378, 774] on icon at bounding box center [1377, 767] width 19 height 19
click at [1312, 711] on span "❤️" at bounding box center [1320, 717] width 19 height 23
click at [1368, 773] on icon at bounding box center [1377, 768] width 24 height 24
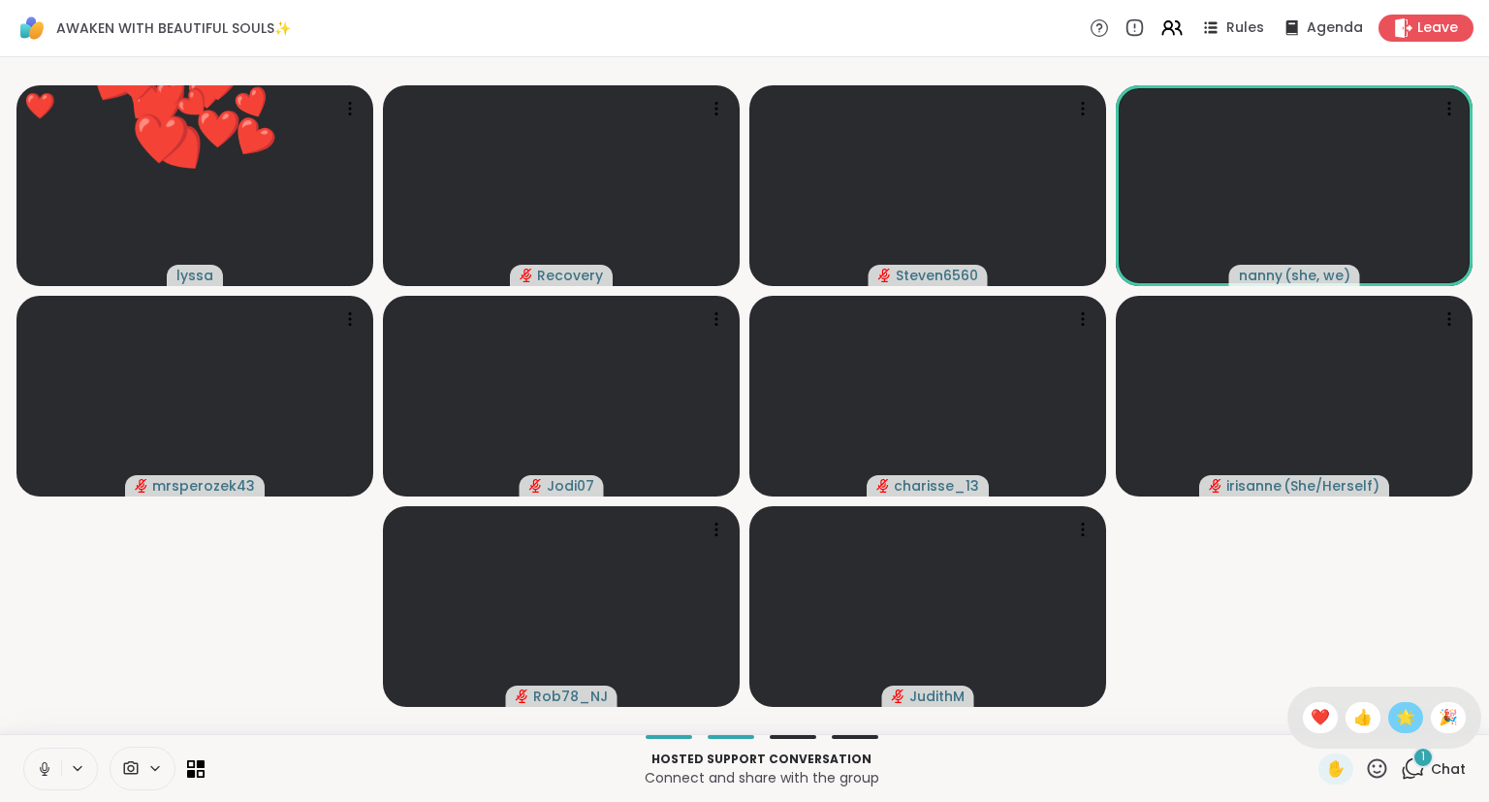
click at [1398, 726] on span "🌟" at bounding box center [1405, 717] width 19 height 23
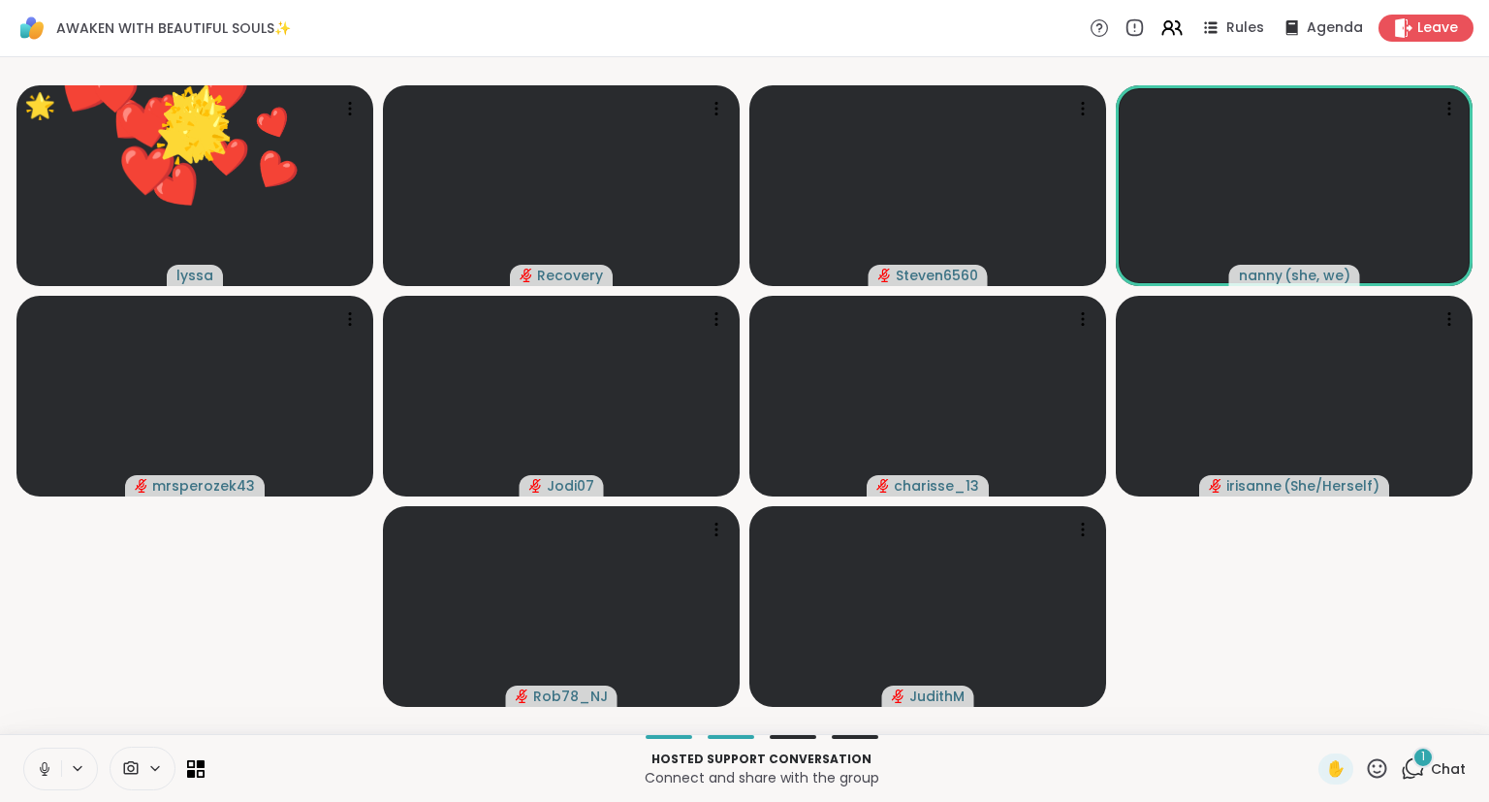
click at [1374, 780] on icon at bounding box center [1377, 768] width 24 height 24
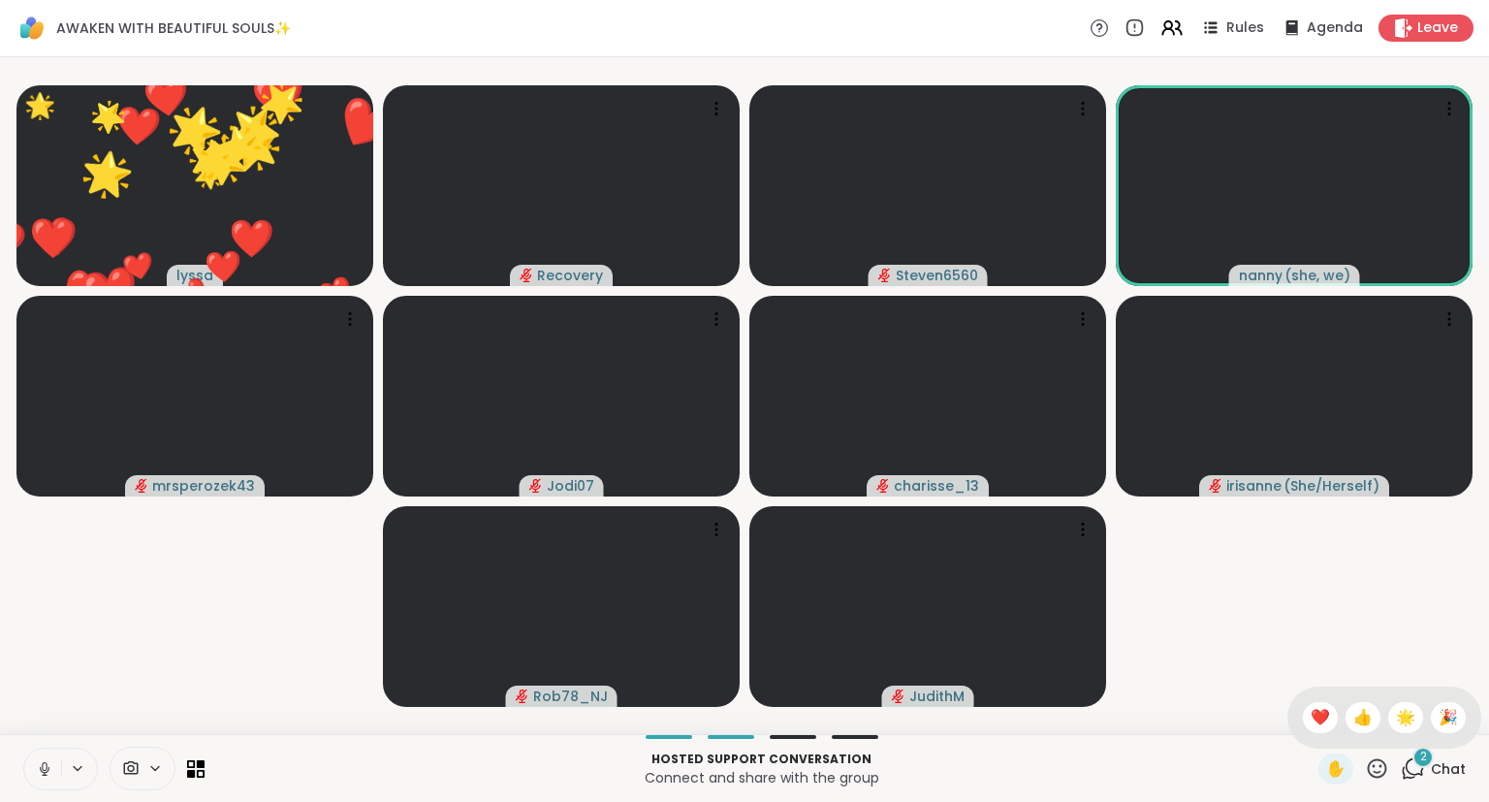
click at [1439, 737] on div "✋ ❤️ 👍 🌟 🎉" at bounding box center [1384, 717] width 194 height 62
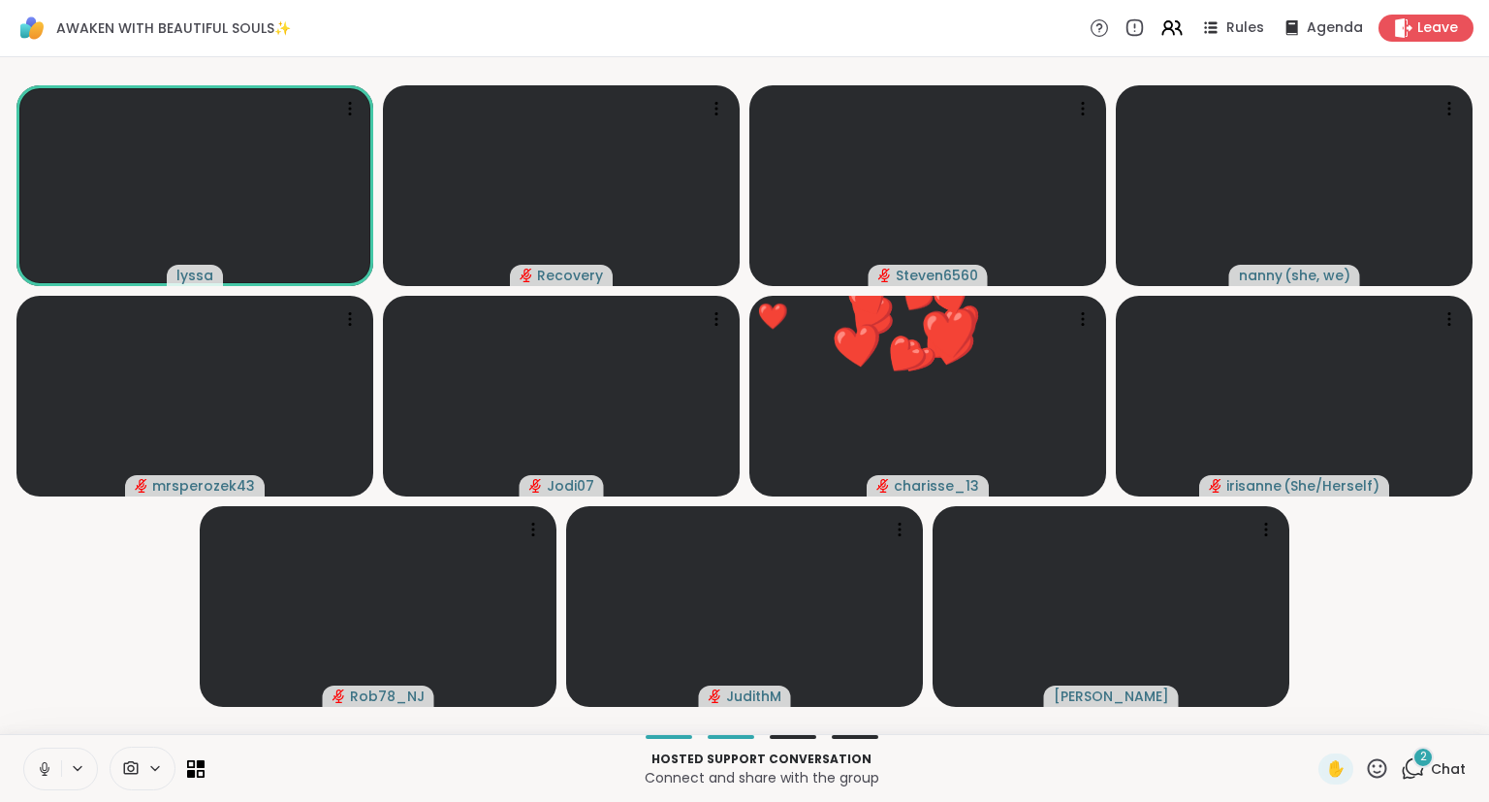
click at [47, 708] on video-player-container "lyssa Recovery Steven6560 nanny ( she, we ) mrsperozek43 Jodi07 ❤️ charisse_13 …" at bounding box center [745, 395] width 1466 height 661
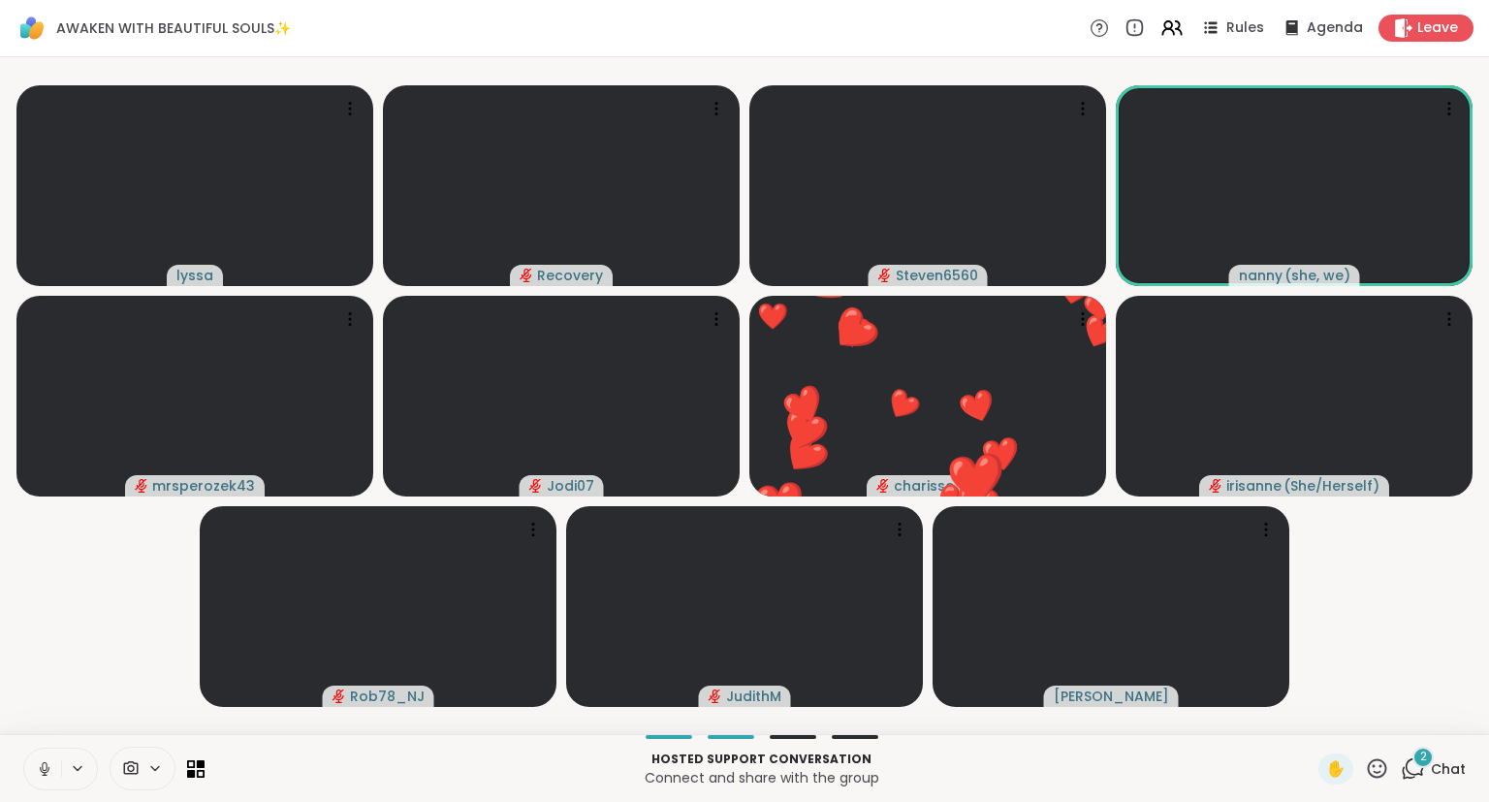
click at [1424, 775] on icon at bounding box center [1415, 766] width 18 height 17
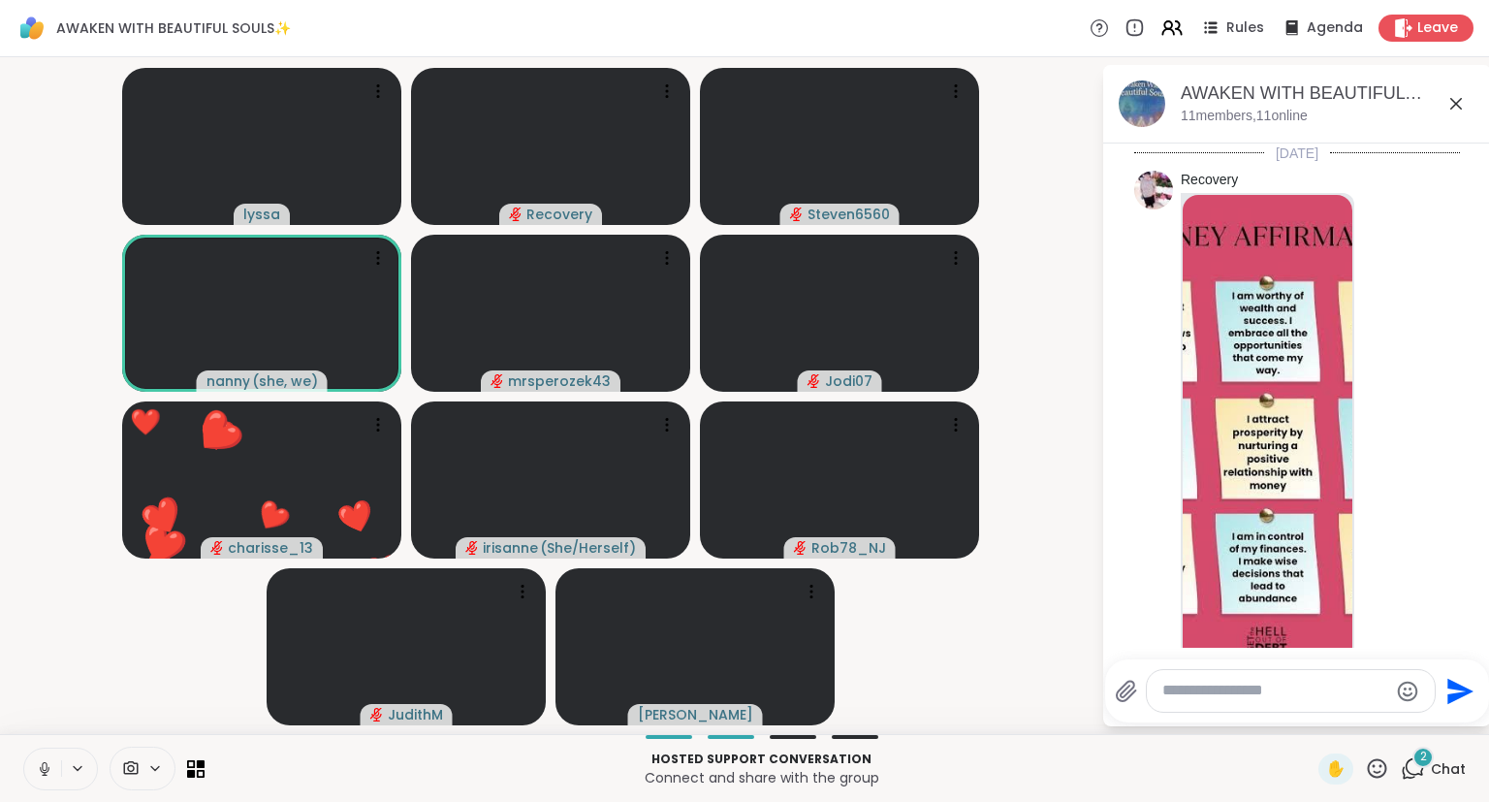
scroll to position [2277, 0]
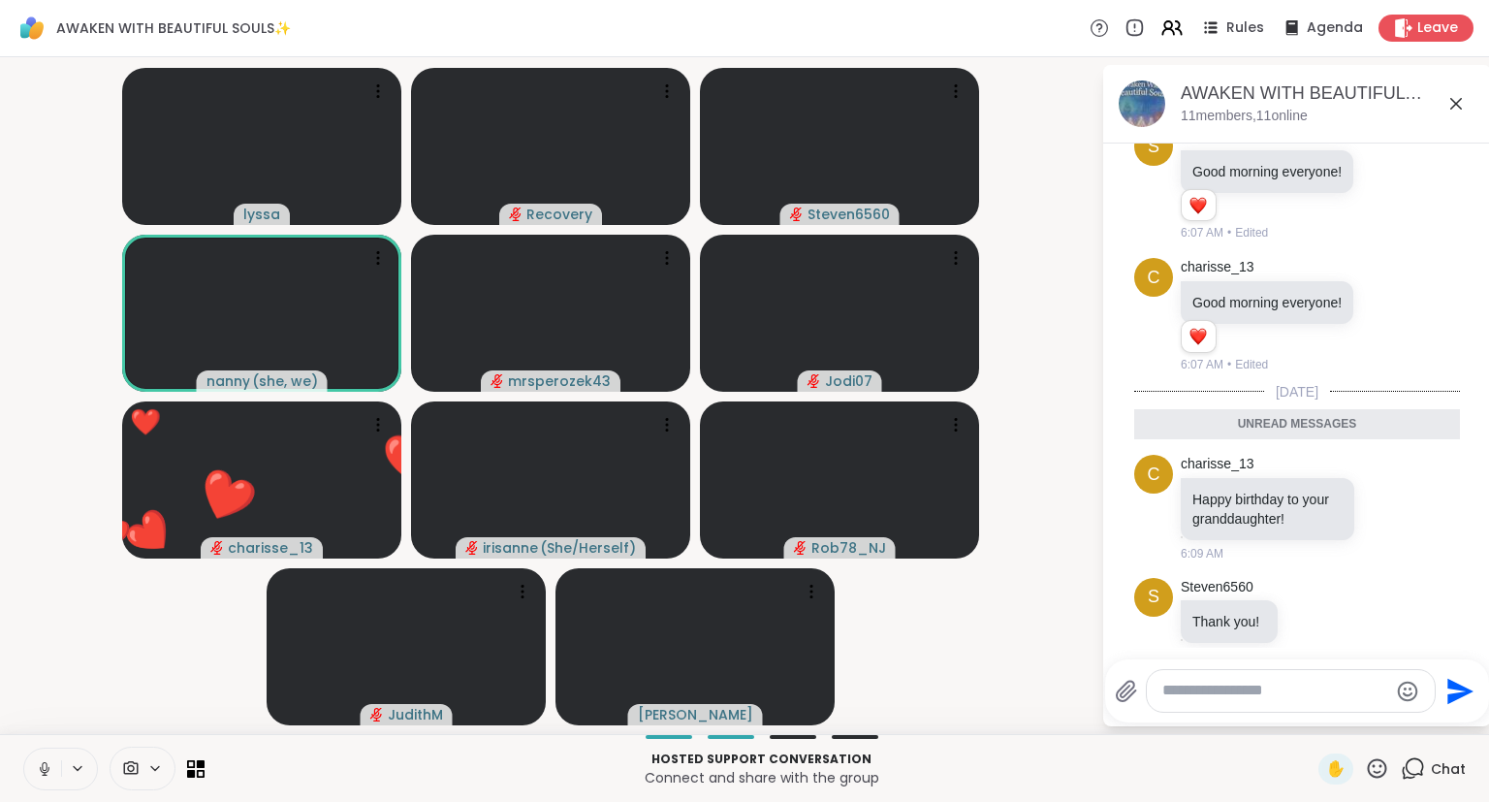
click at [1454, 109] on icon at bounding box center [1455, 103] width 23 height 23
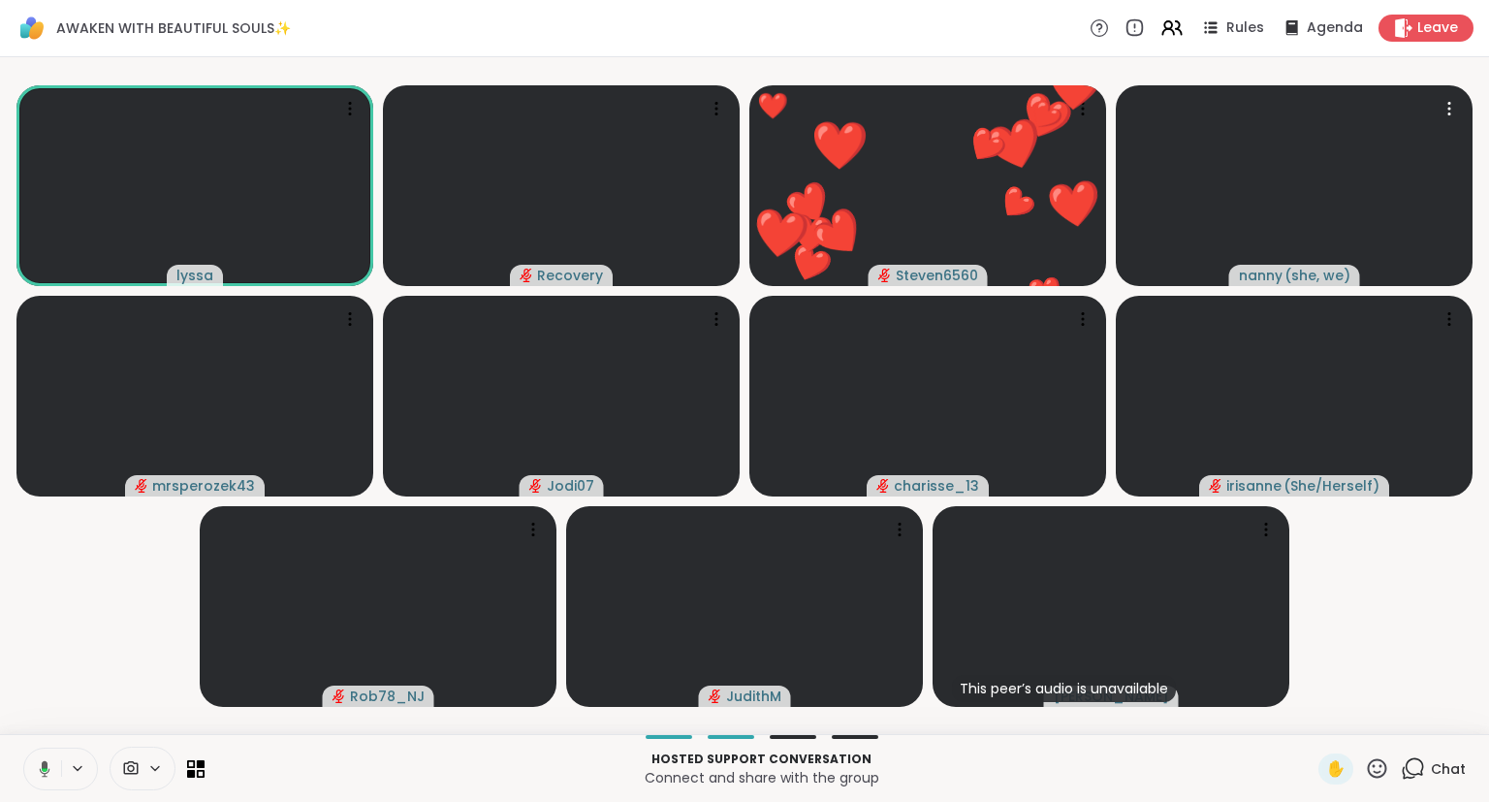
click at [1431, 673] on video-player-container "lyssa Recovery ❤️ Steven6560 ❤️ ❤️ ❤️ ❤️ ❤️ ❤️ ❤️ ❤️ ❤️ ❤️ ❤️ ❤️ ❤️ ❤️ ❤️ ❤️ ❤️…" at bounding box center [745, 395] width 1466 height 661
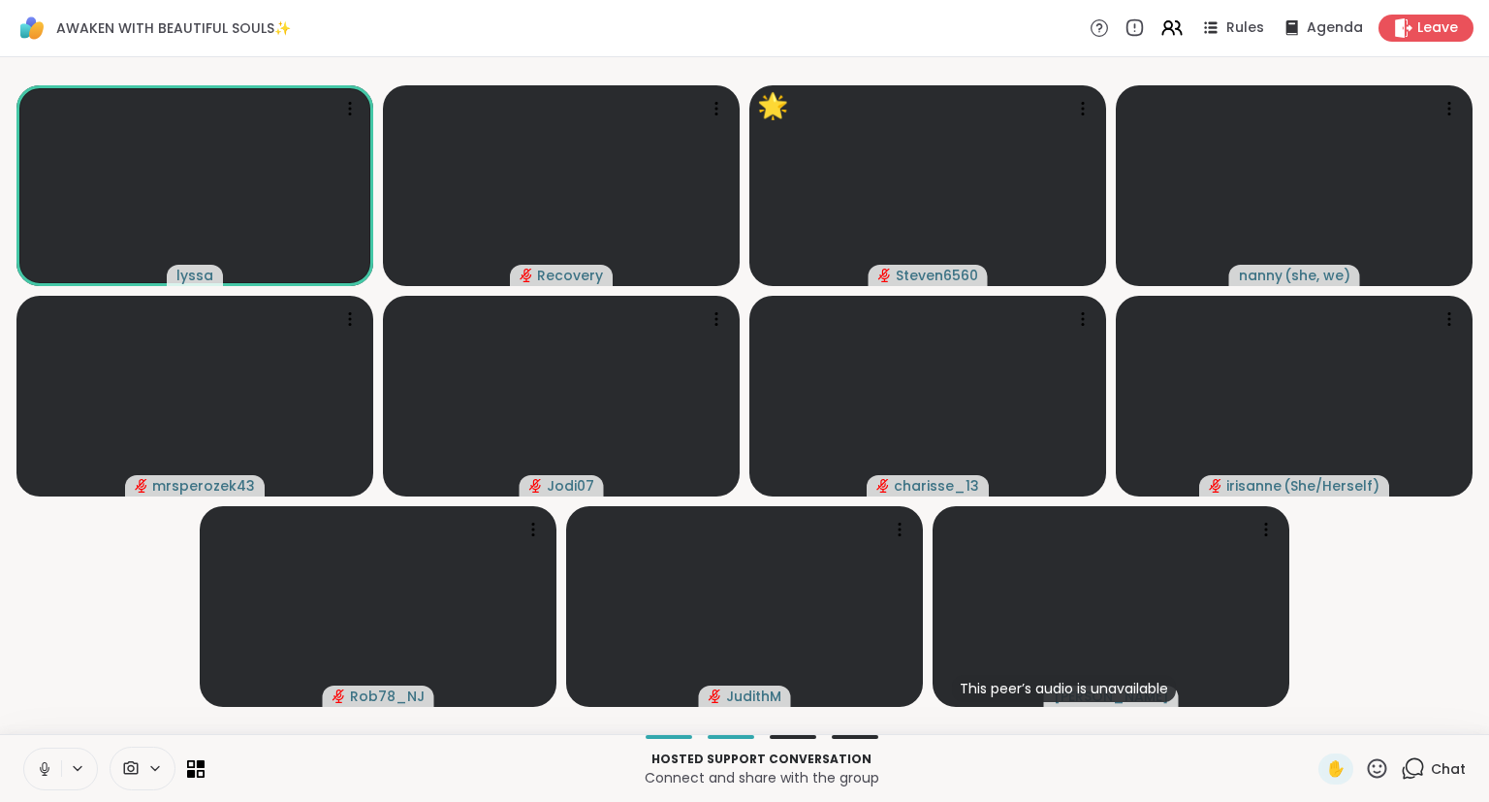
click at [1427, 778] on div "Chat" at bounding box center [1433, 768] width 65 height 31
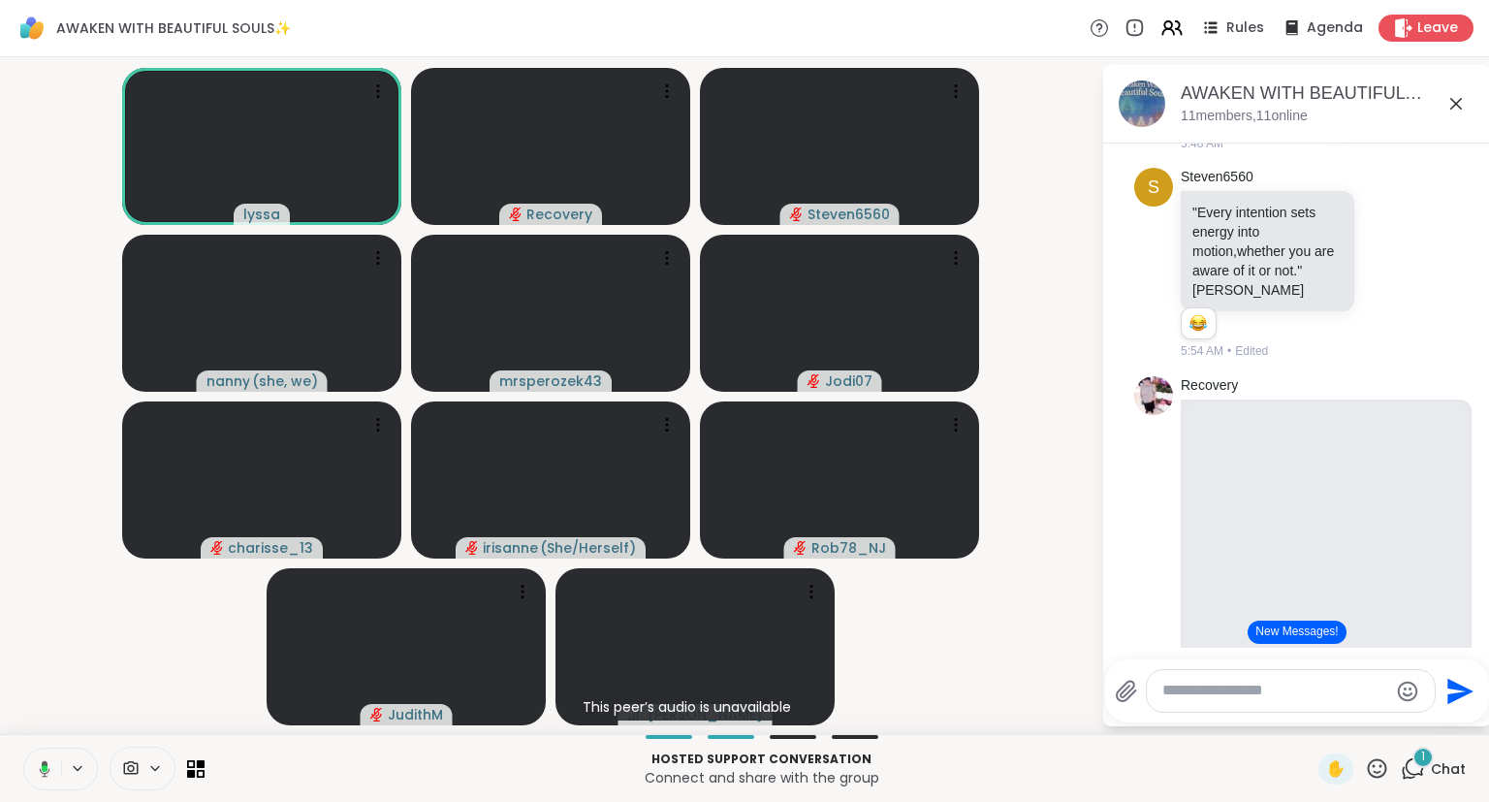
click at [1441, 113] on div "AWAKEN WITH BEAUTIFUL SOULS✨, [DATE] members, 11 online" at bounding box center [1328, 103] width 295 height 44
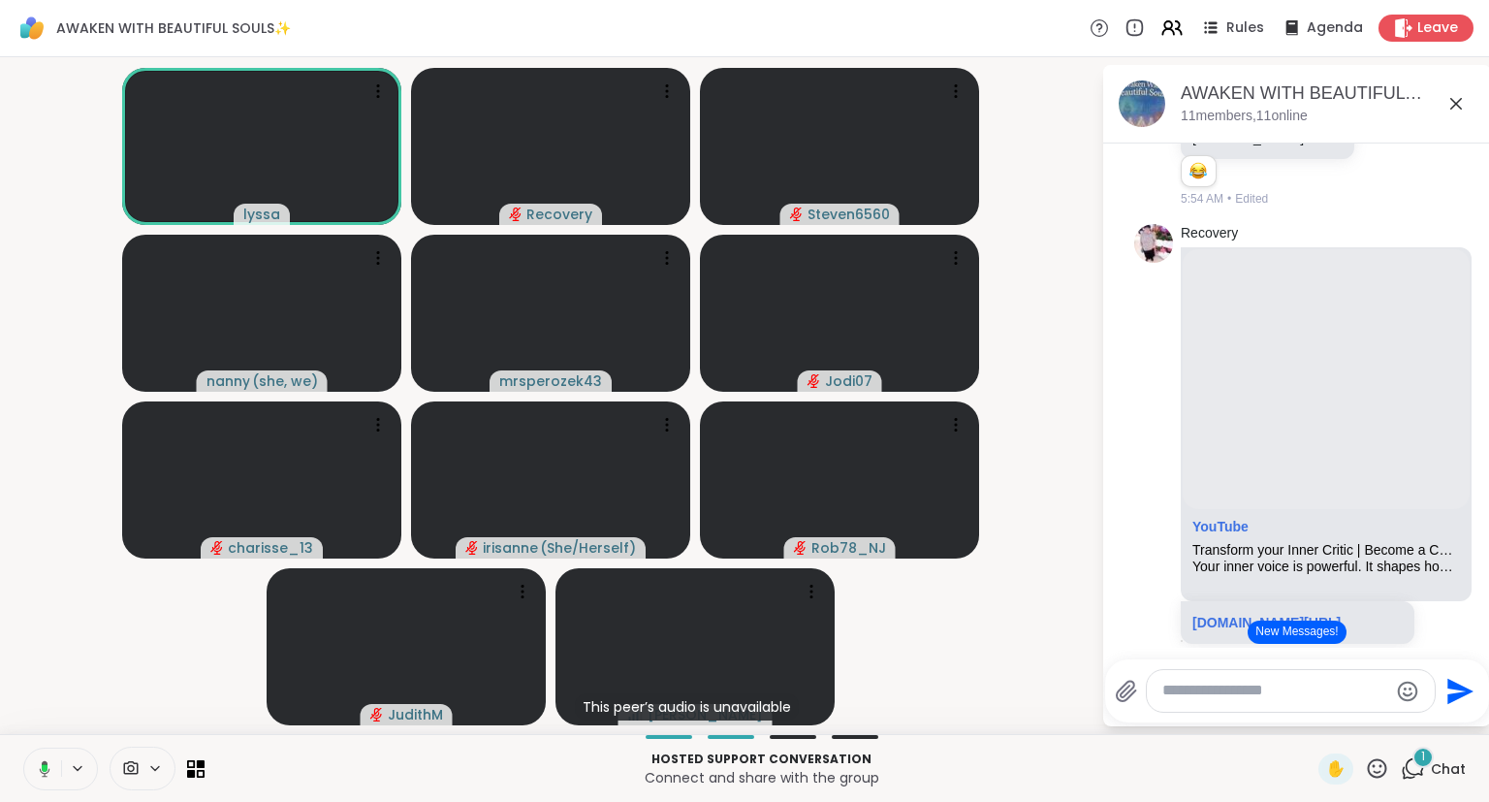
scroll to position [880, 0]
click at [1453, 102] on icon at bounding box center [1455, 103] width 23 height 23
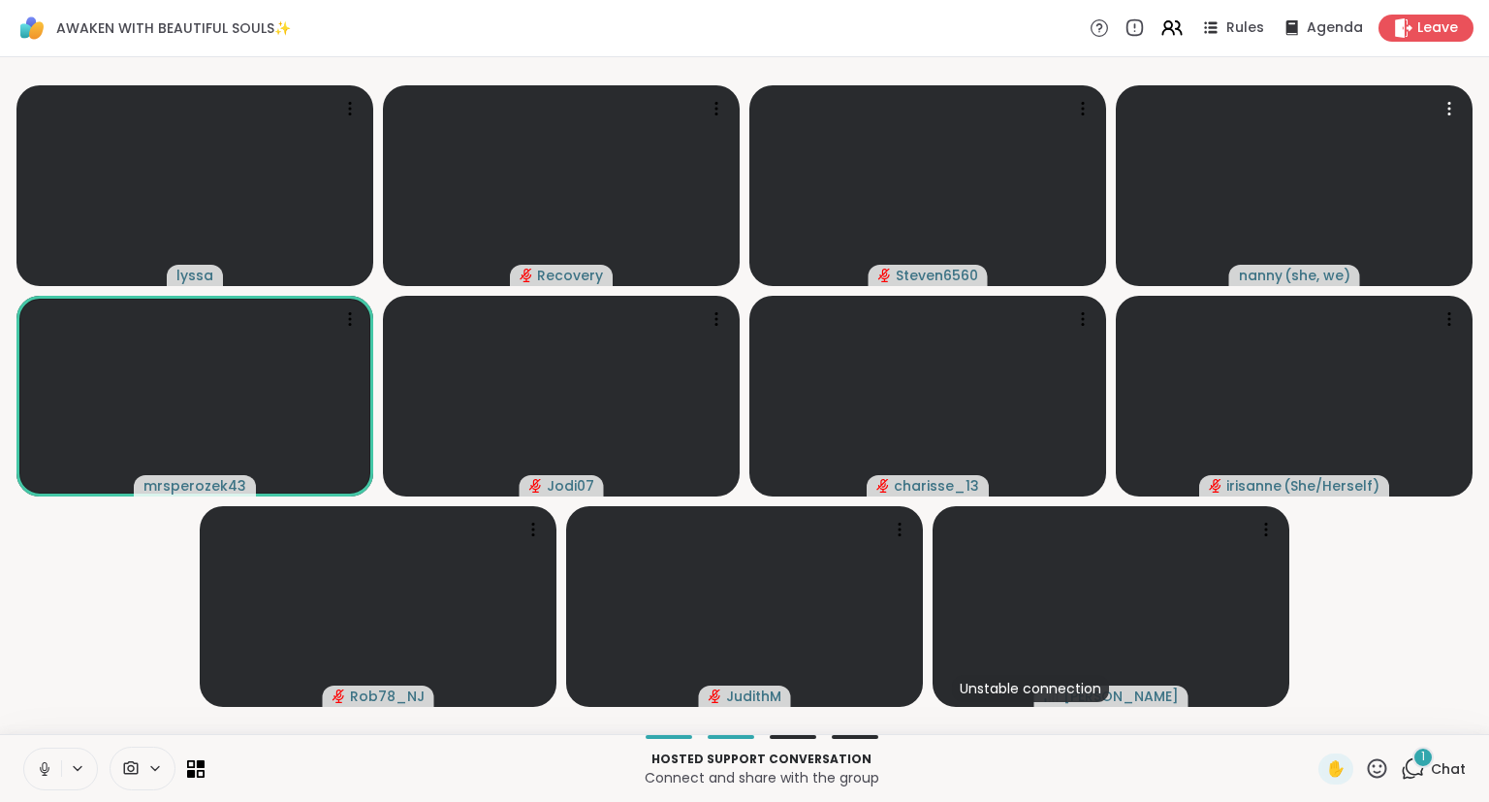
click at [49, 785] on button at bounding box center [42, 768] width 37 height 41
click at [45, 770] on icon at bounding box center [45, 769] width 14 height 14
click at [1375, 769] on icon at bounding box center [1377, 768] width 24 height 24
click at [1450, 721] on span "🎉" at bounding box center [1447, 717] width 19 height 23
click at [1372, 772] on icon at bounding box center [1377, 768] width 24 height 24
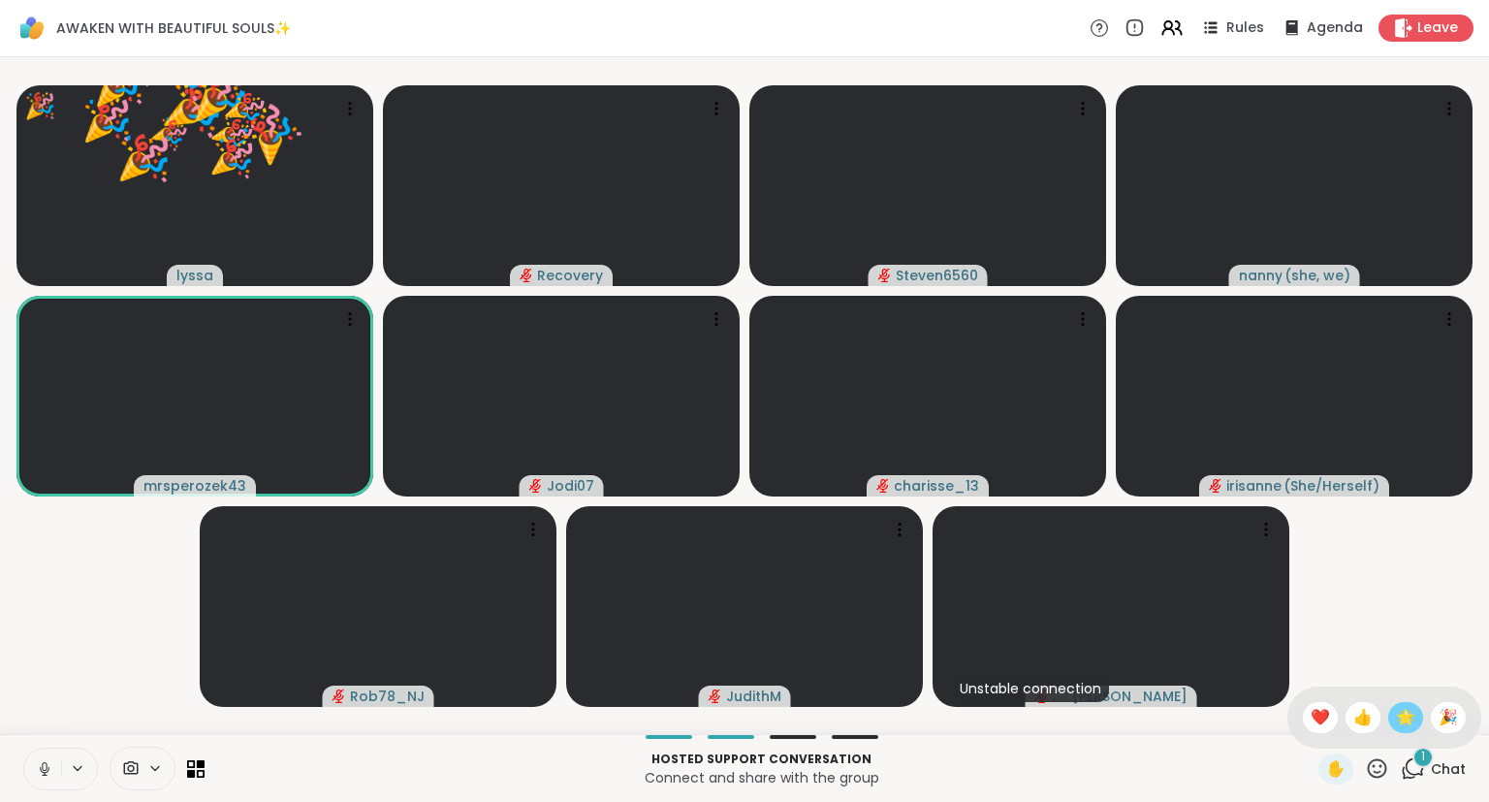
click at [1403, 717] on span "🌟" at bounding box center [1405, 717] width 19 height 23
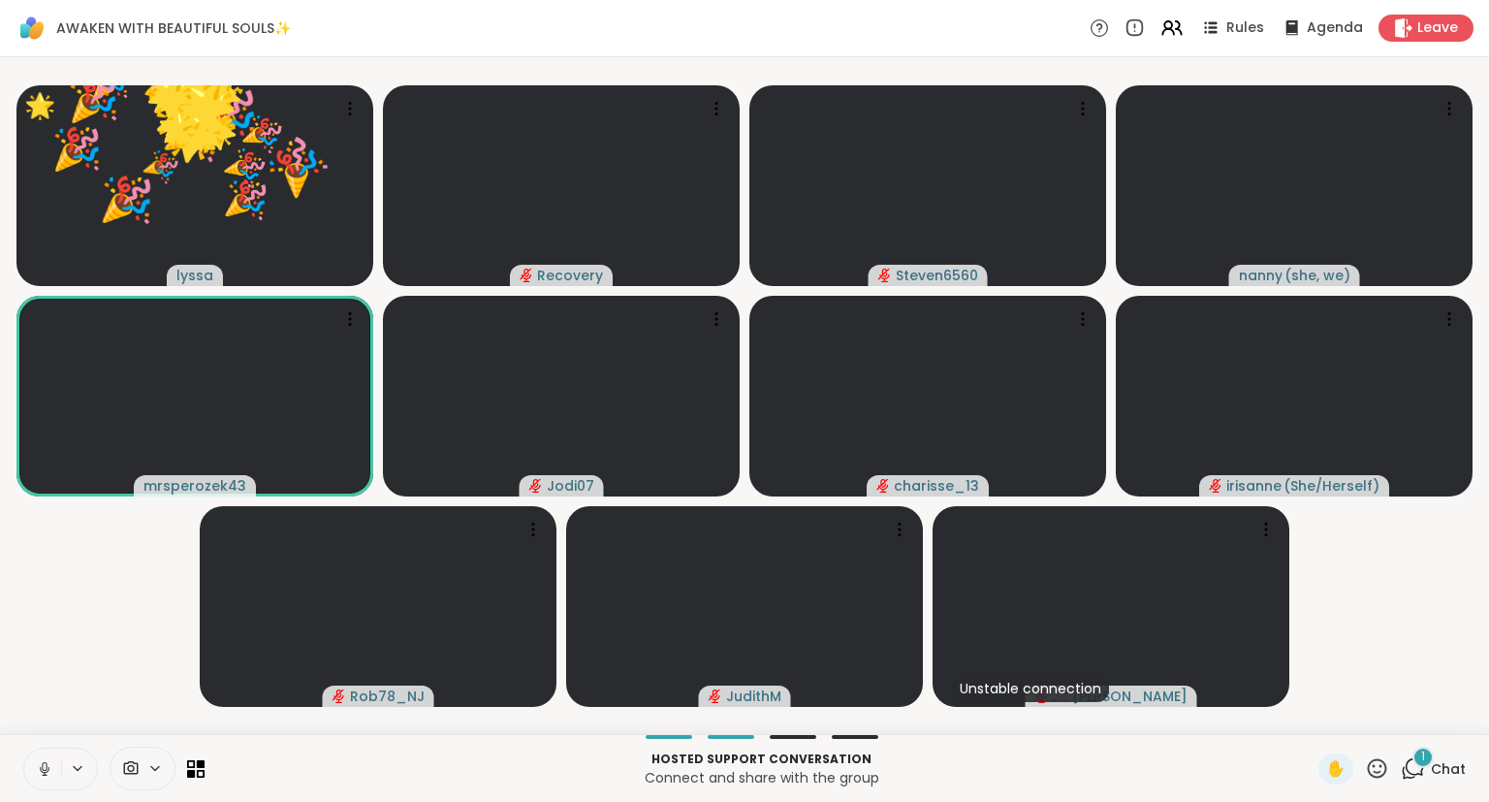
click at [1371, 784] on div "✋" at bounding box center [1353, 768] width 71 height 31
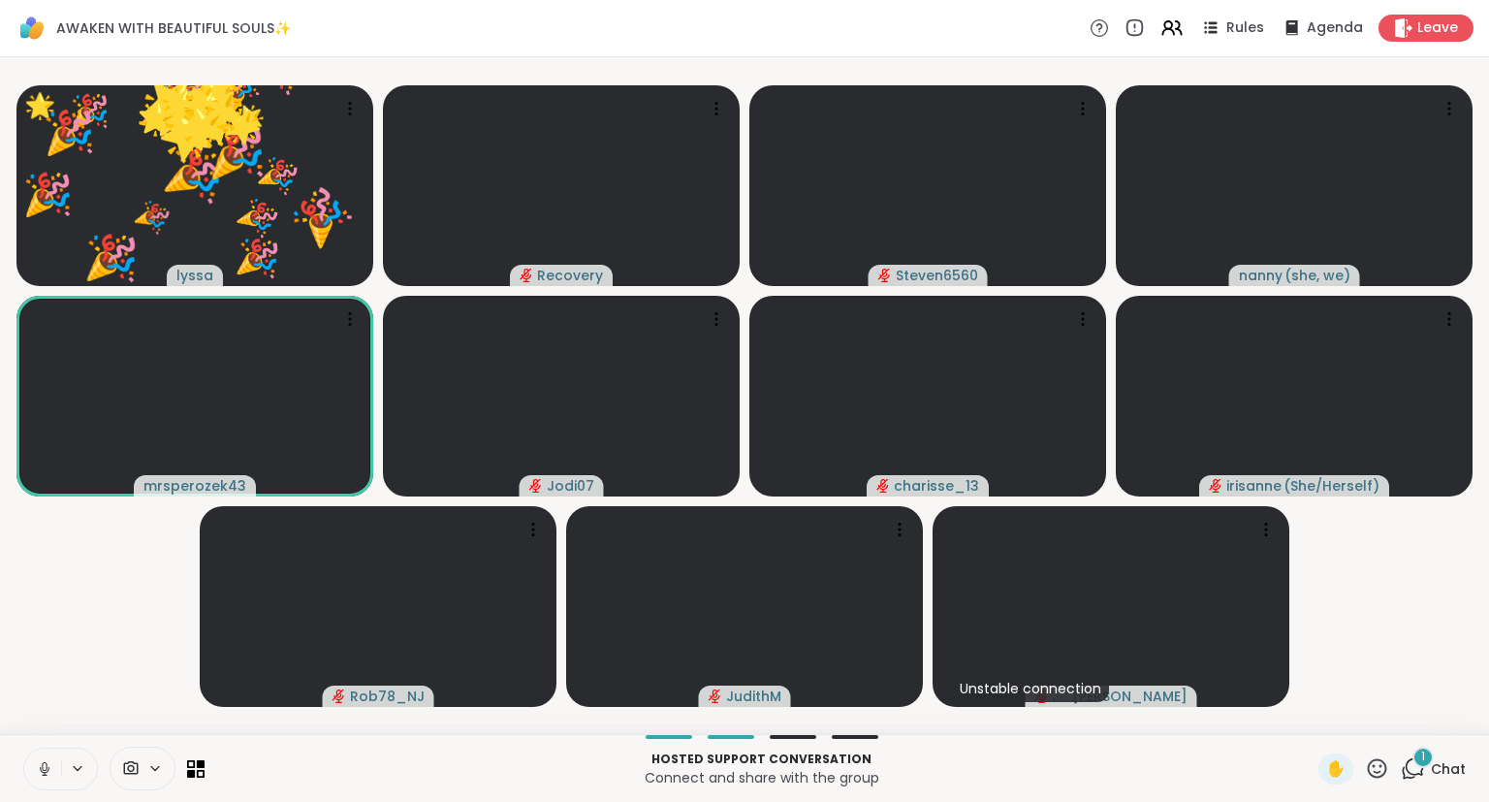
click at [1445, 726] on video-player-container "🌟 lyssa 🎉 🎉 🎉 🎉 🎉 🎉 🎉 🎉 🎉 🎉 🎉 🎉 🎉 🎉 🎉 🎉 🎉 🎉 🎉 🎉 🎉 🎉 🎉 🌟 🌟 🌟 🌟 🌟 🌟 🌟 🌟 🌟 🌟 🌟 🌟 🌟…" at bounding box center [745, 395] width 1466 height 661
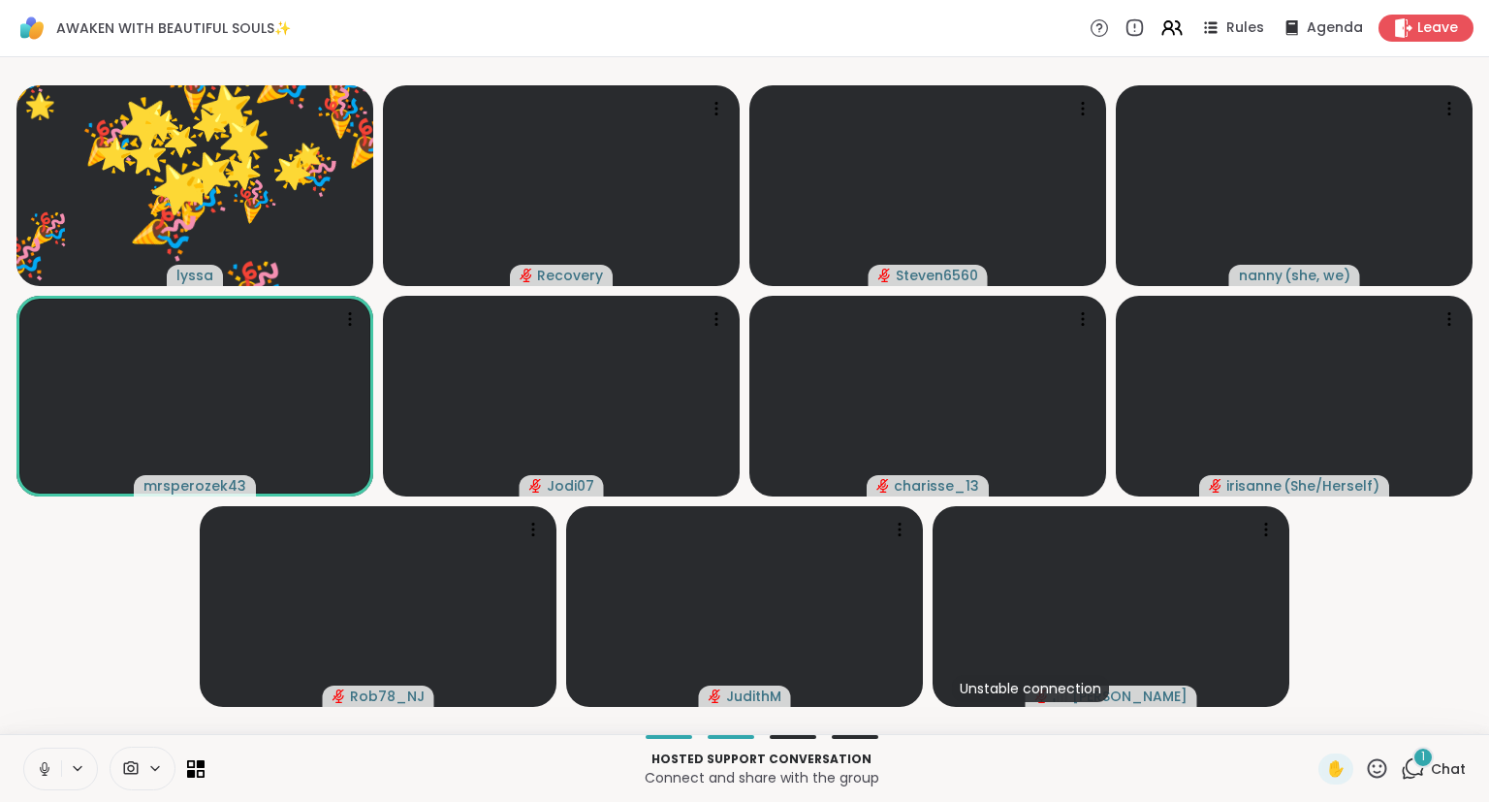
click at [1372, 777] on icon at bounding box center [1377, 768] width 24 height 24
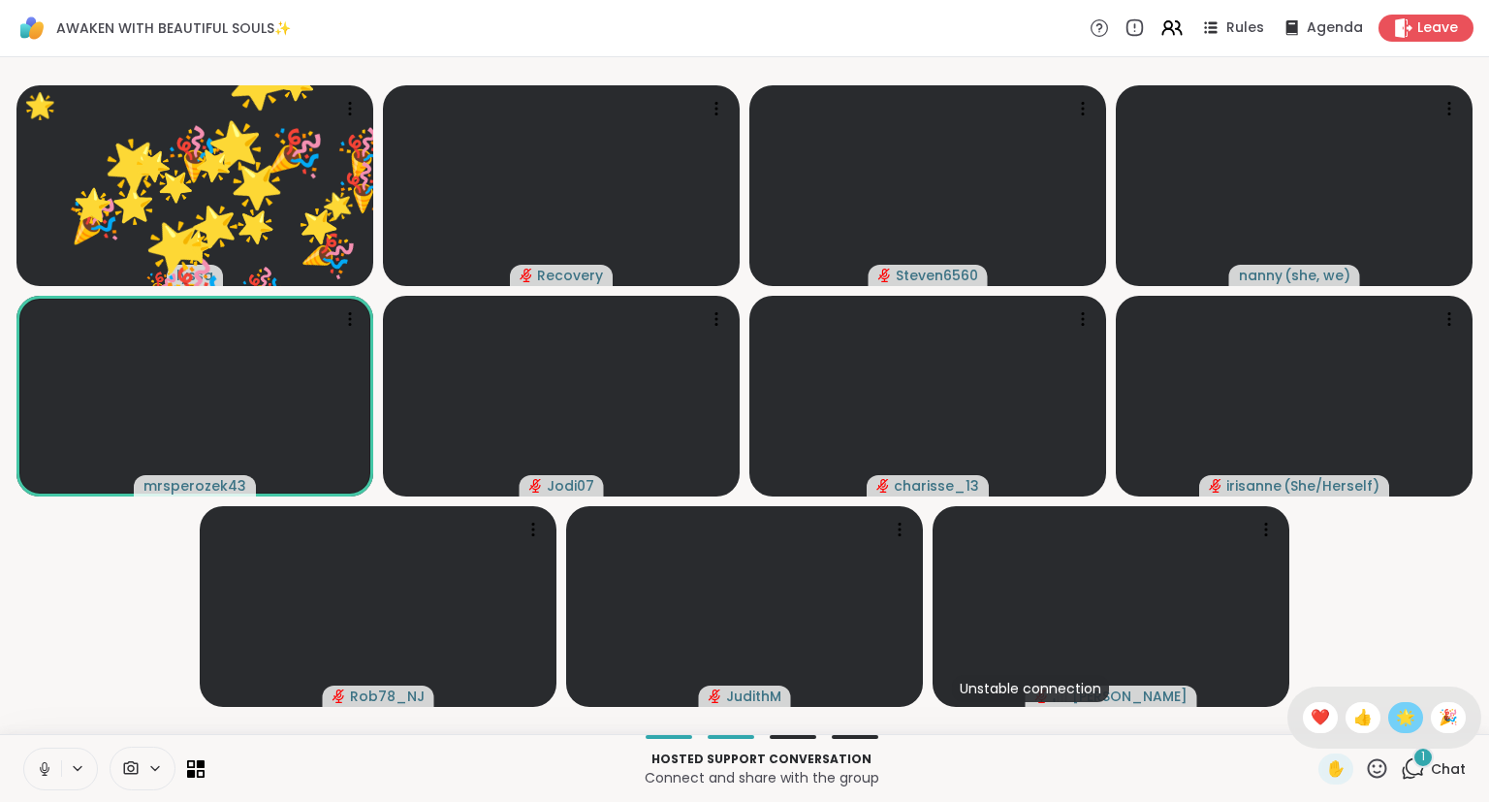
click at [1401, 715] on span "🌟" at bounding box center [1405, 717] width 19 height 23
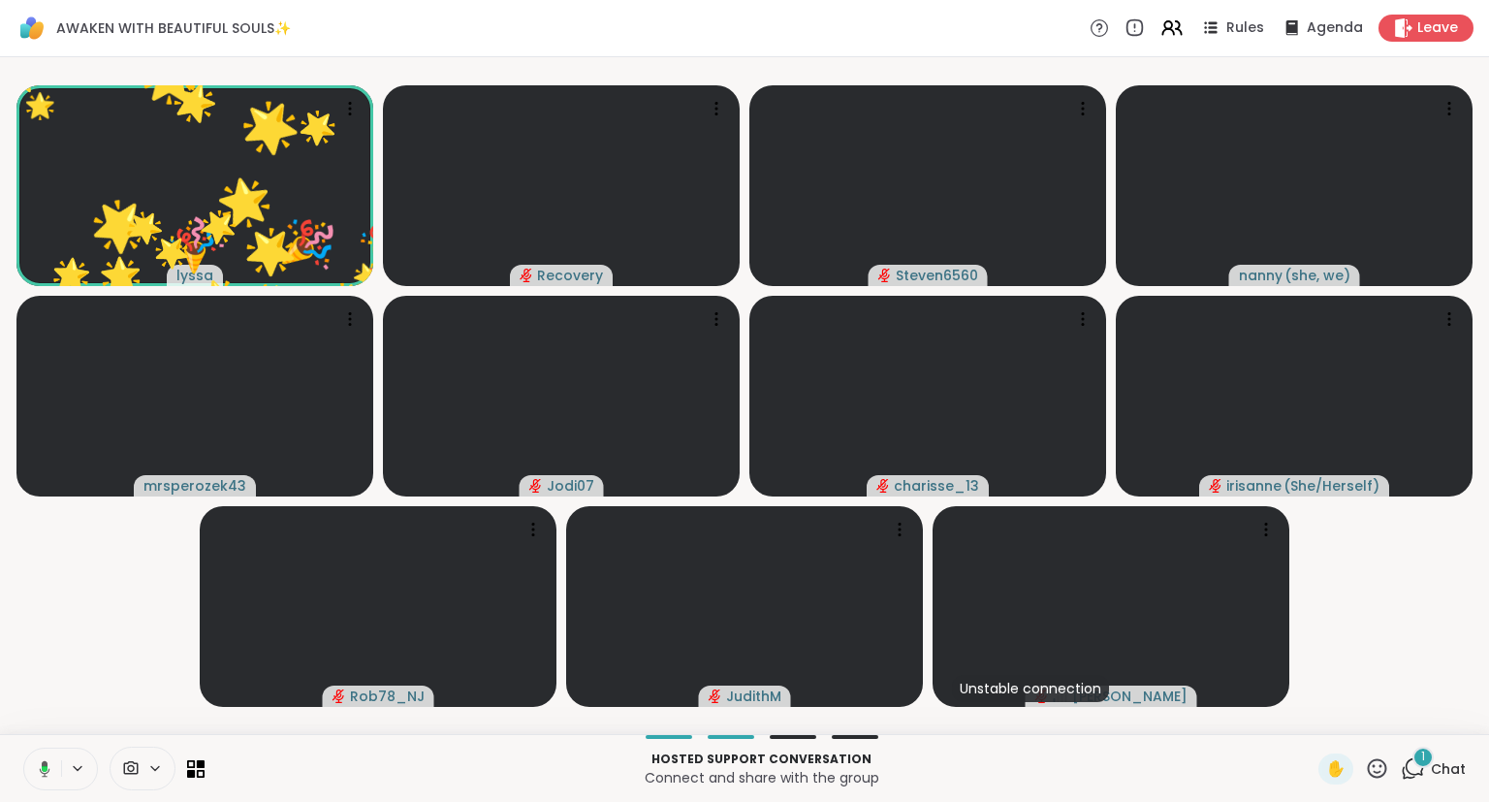
click at [1365, 778] on div "✋" at bounding box center [1353, 768] width 71 height 31
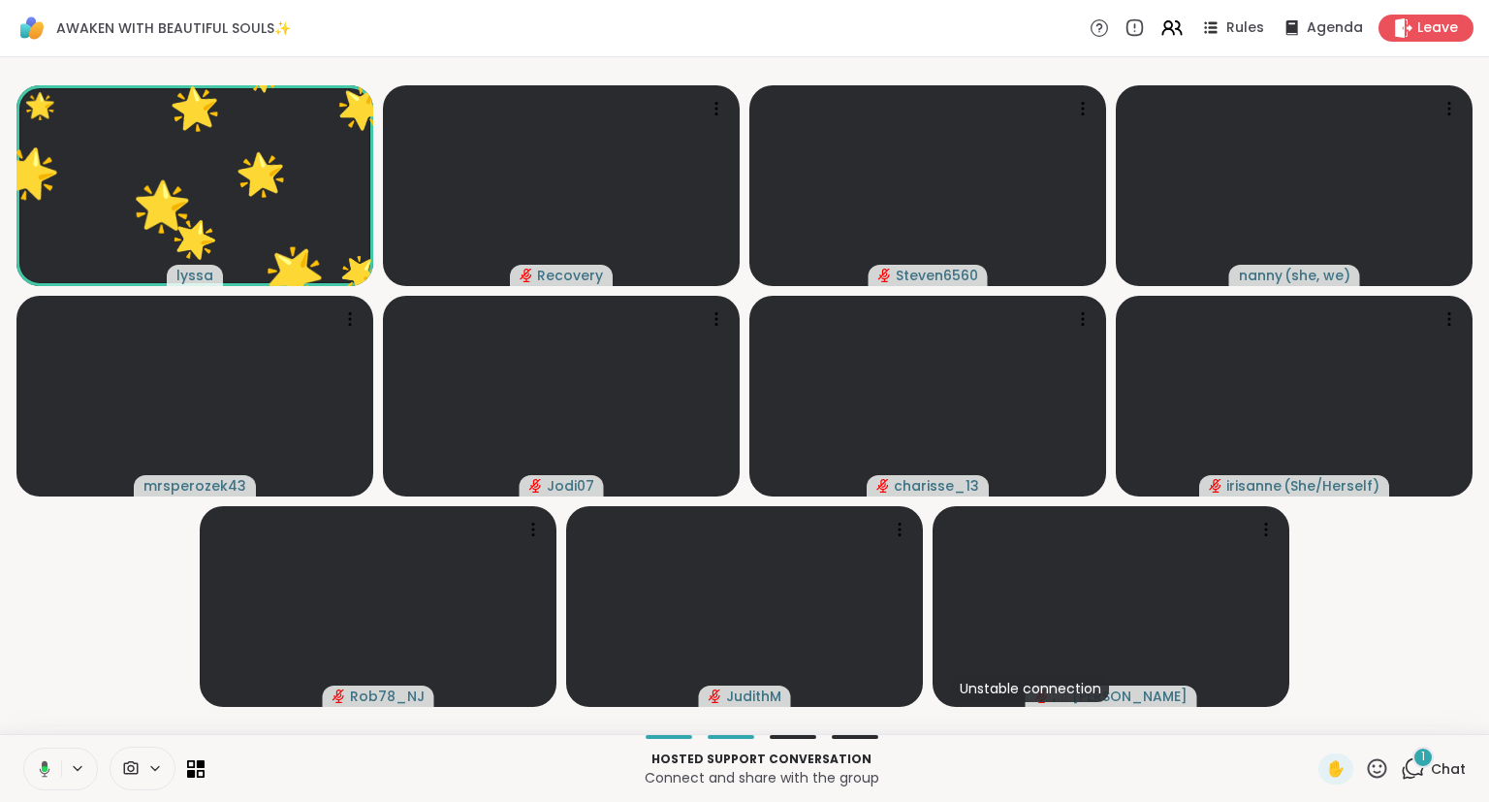
click at [1374, 766] on icon at bounding box center [1377, 768] width 24 height 24
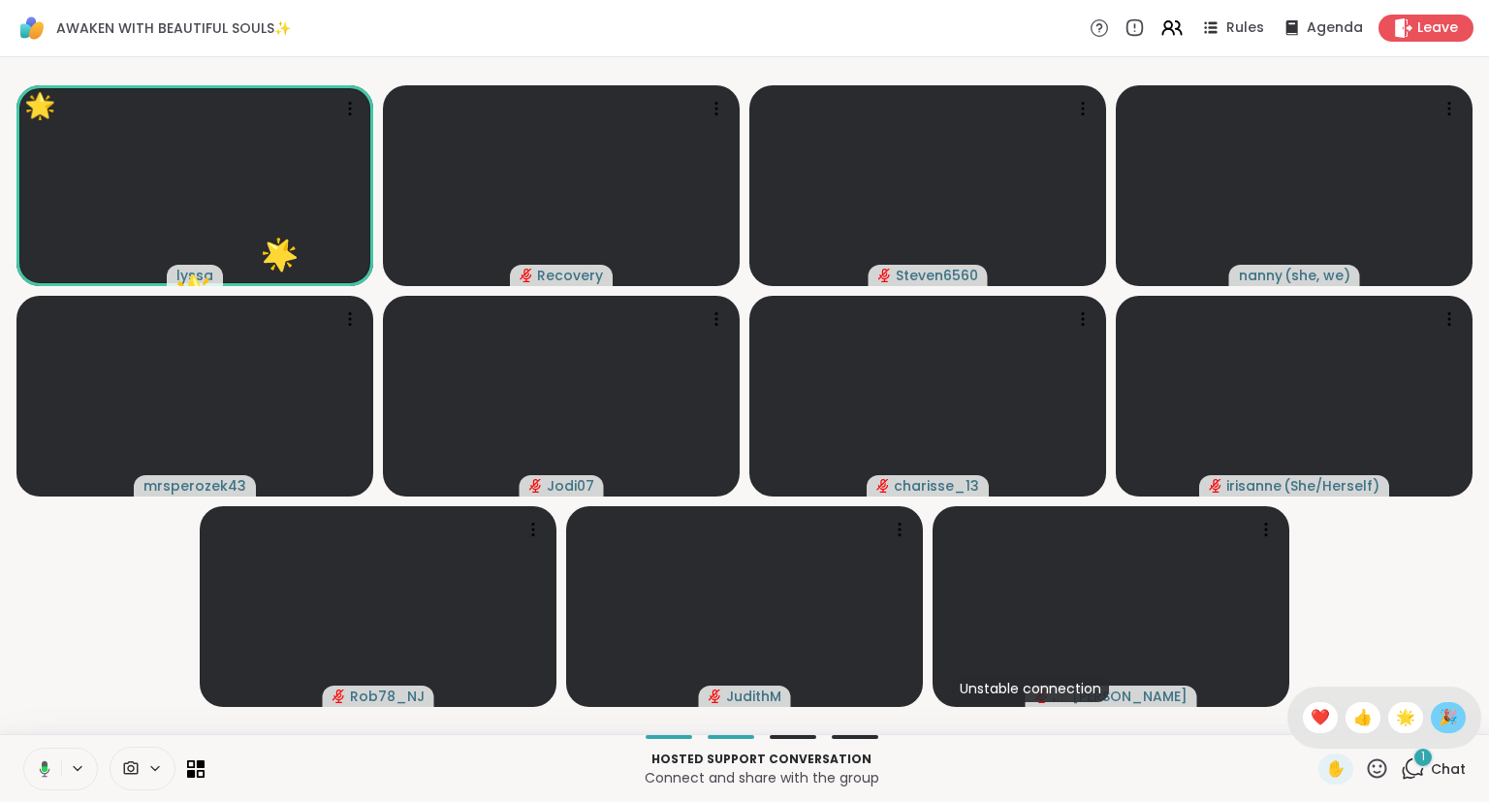
click at [1443, 717] on span "🎉" at bounding box center [1447, 717] width 19 height 23
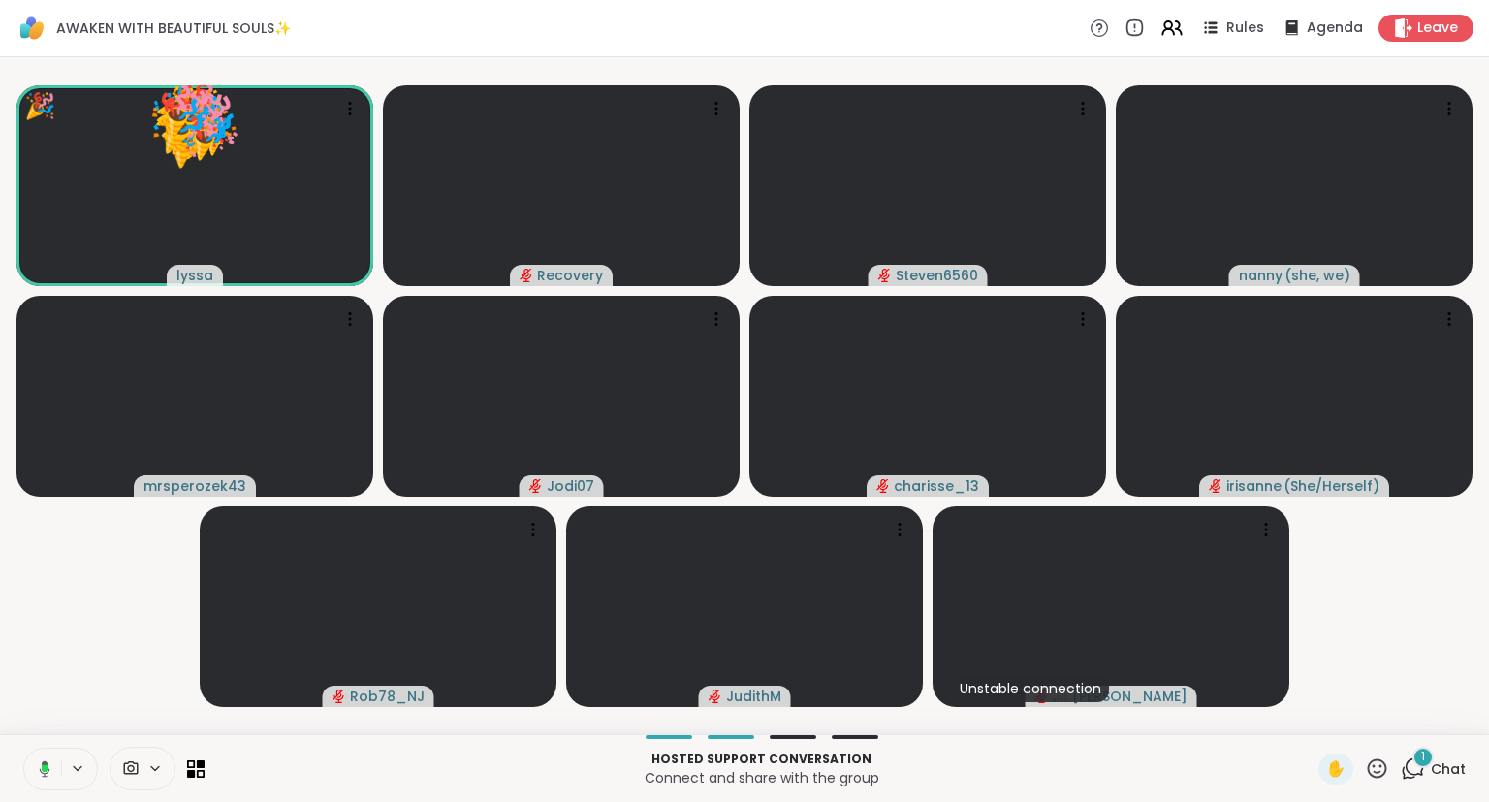
click at [1378, 759] on icon at bounding box center [1377, 768] width 24 height 24
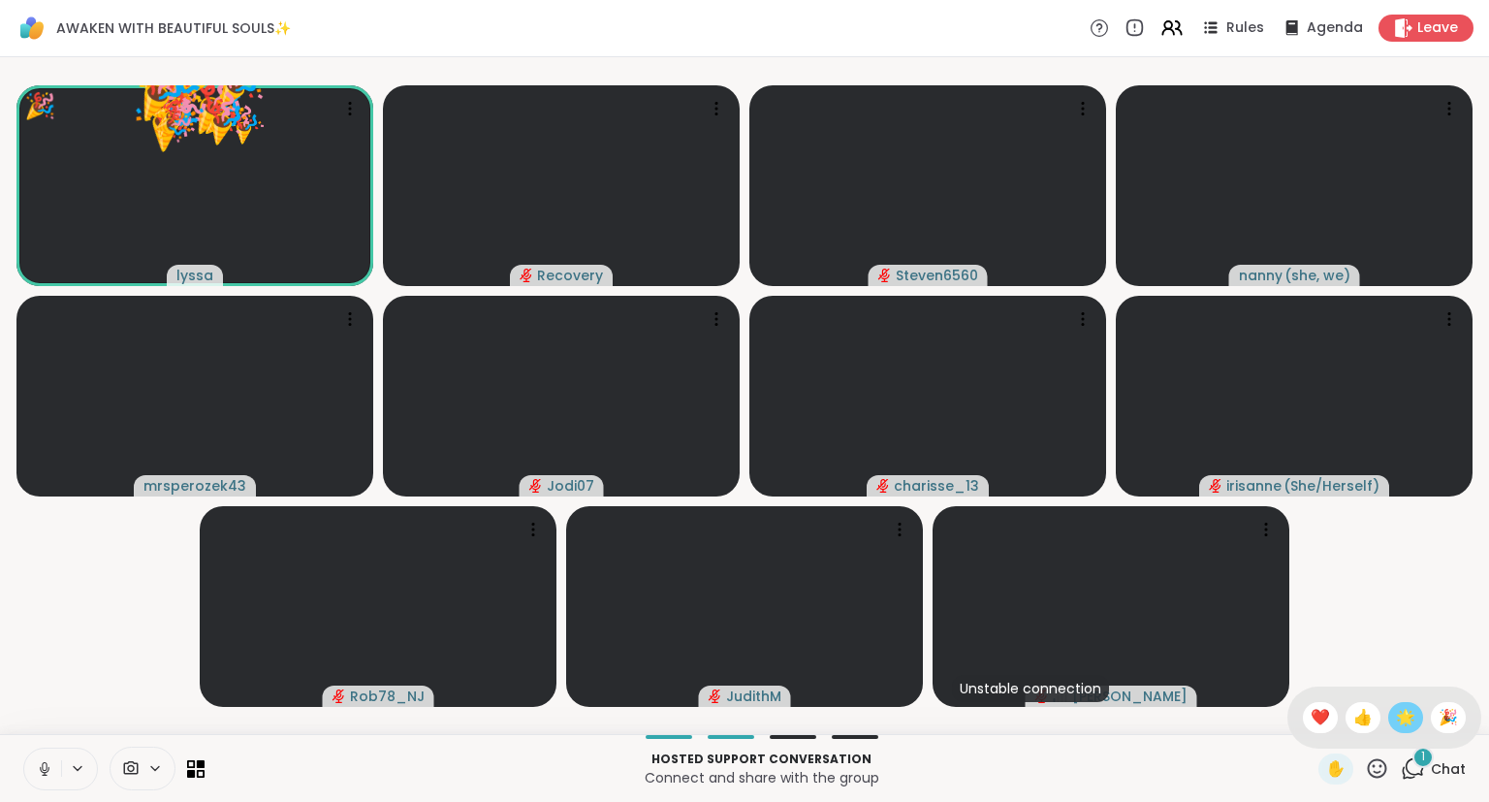
click at [1397, 712] on span "🌟" at bounding box center [1405, 717] width 19 height 23
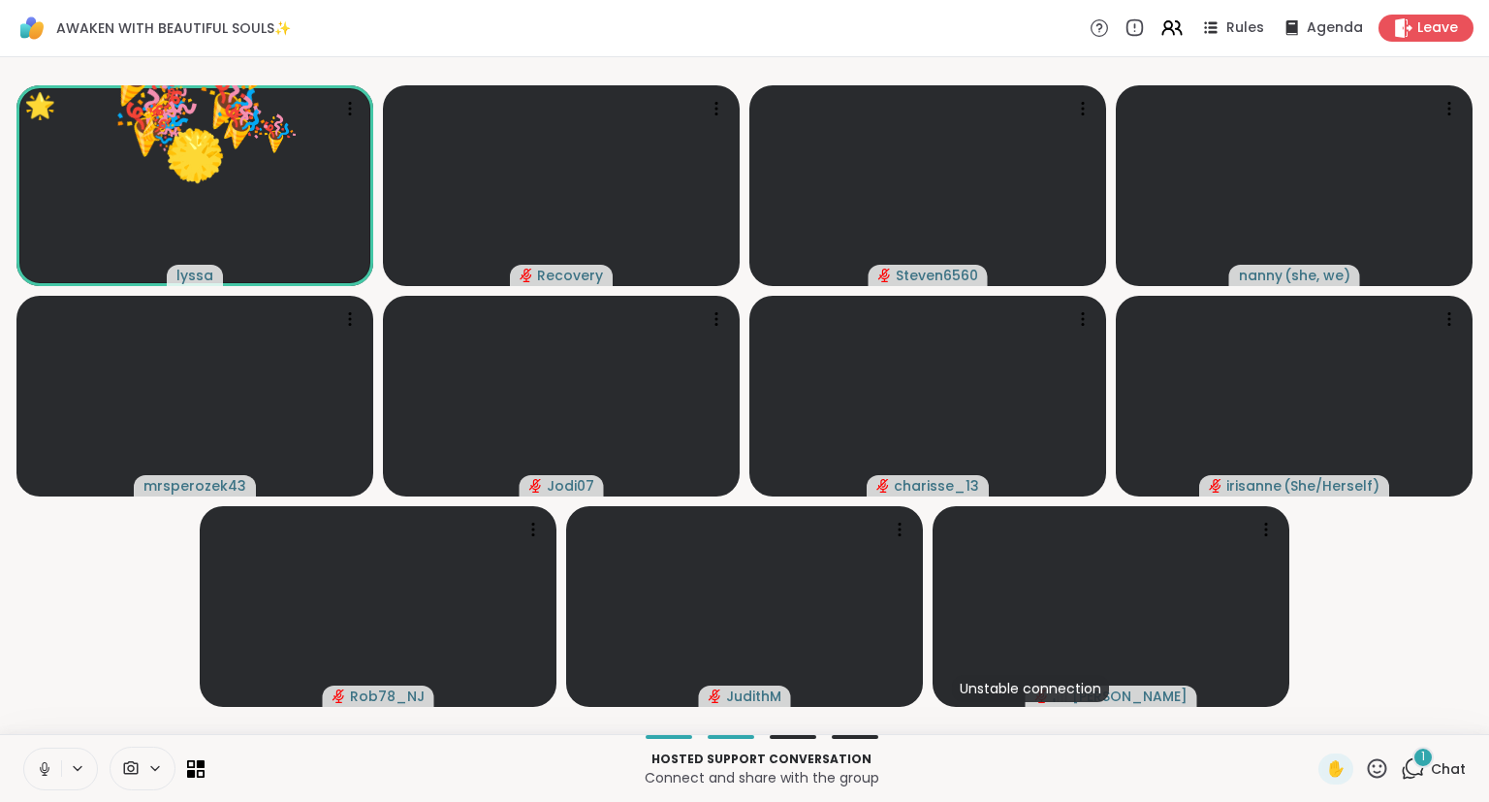
click at [1375, 773] on icon at bounding box center [1377, 768] width 24 height 24
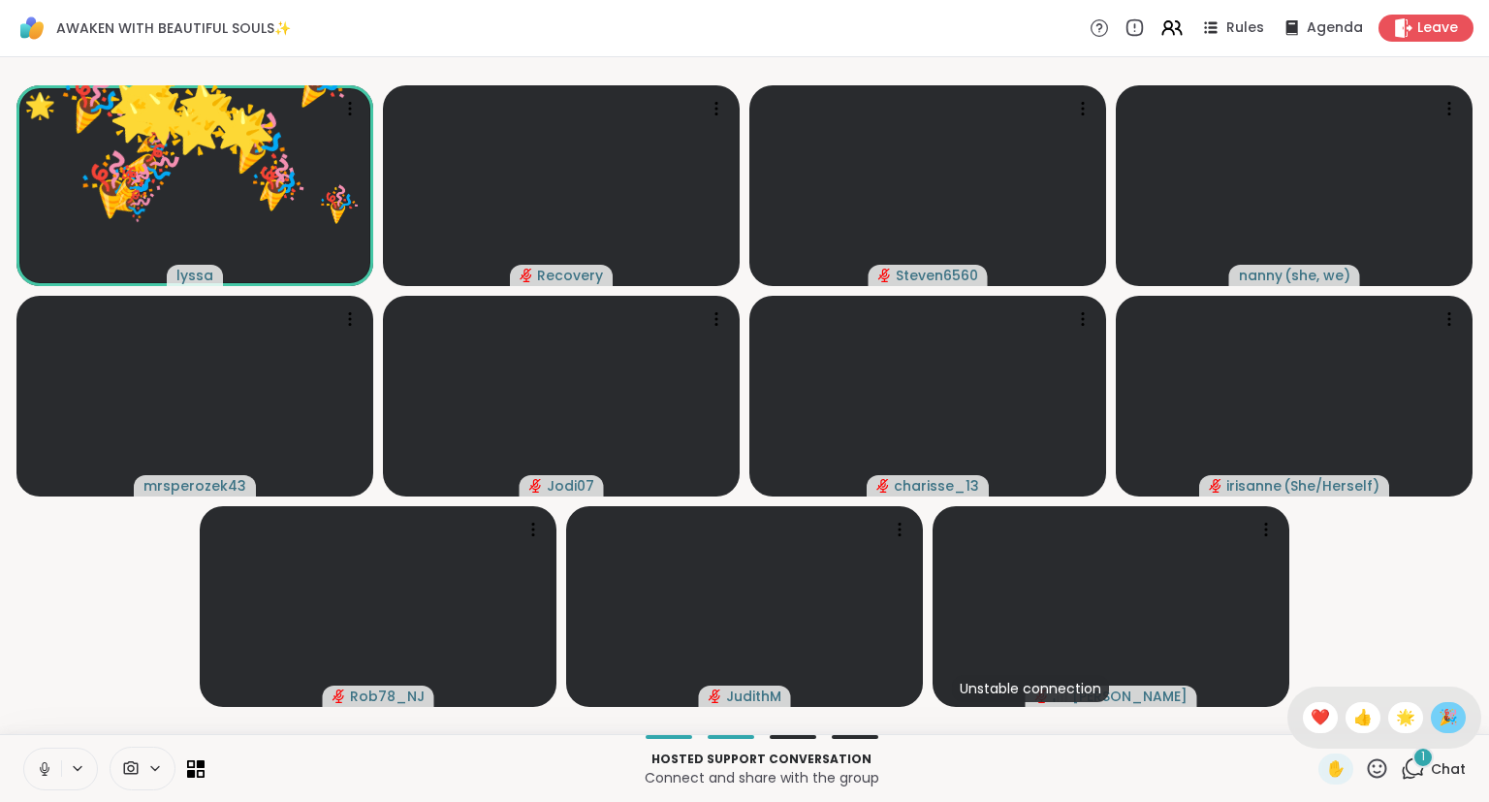
click at [1451, 721] on span "🎉" at bounding box center [1447, 717] width 19 height 23
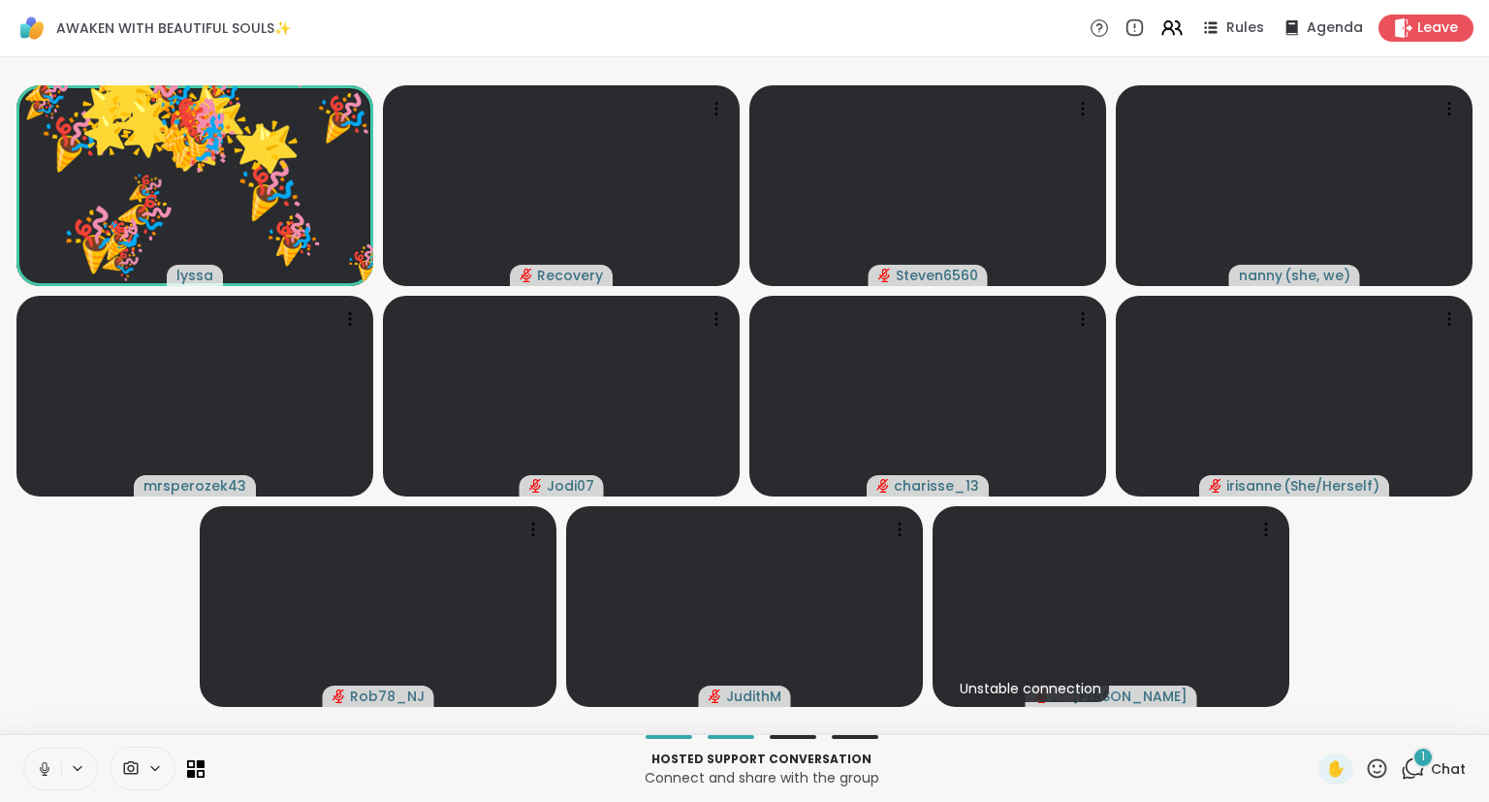
click at [1375, 767] on icon at bounding box center [1377, 767] width 19 height 19
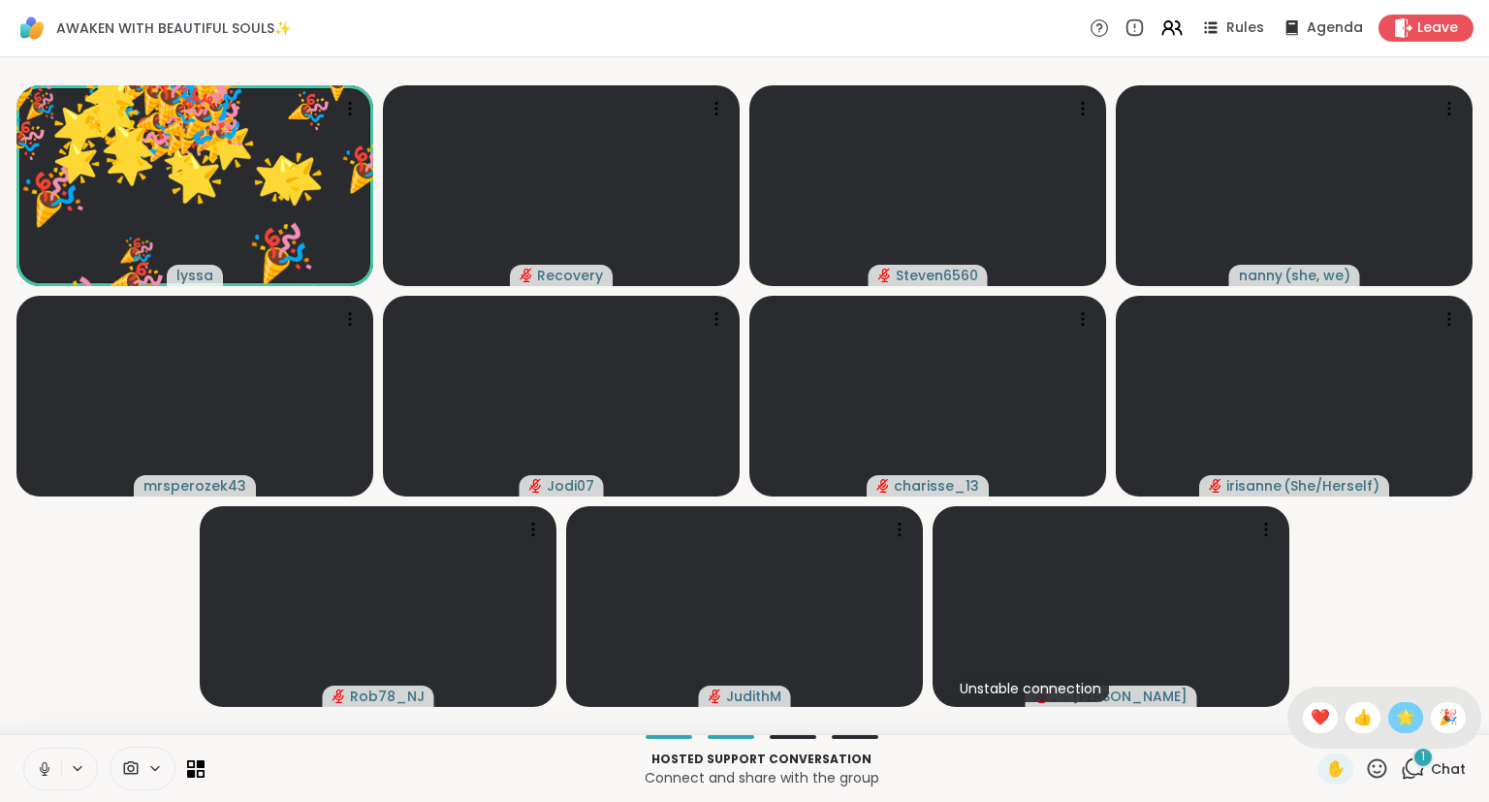
click at [1402, 727] on span "🌟" at bounding box center [1405, 717] width 19 height 23
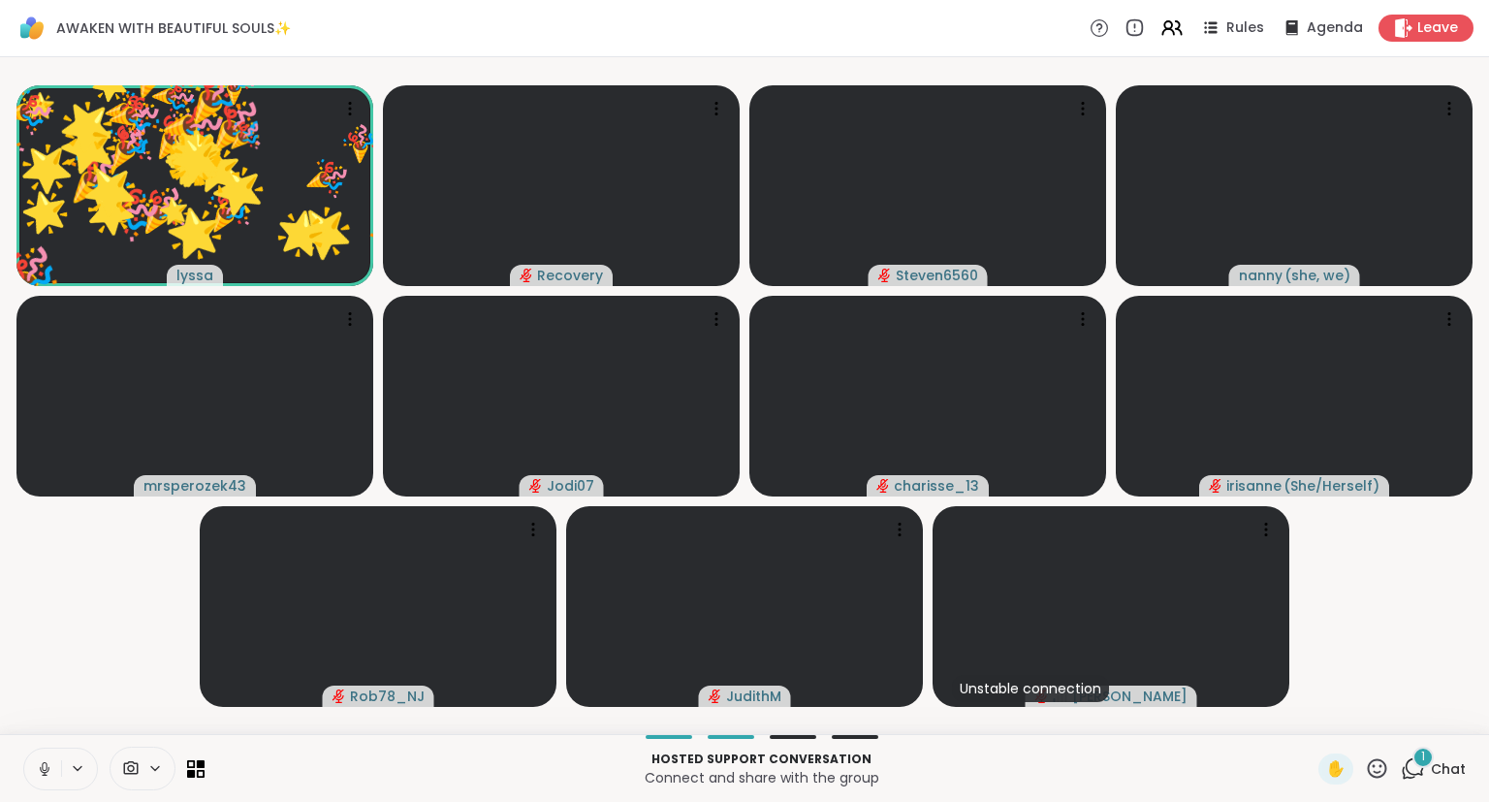
click at [1374, 773] on icon at bounding box center [1377, 768] width 24 height 24
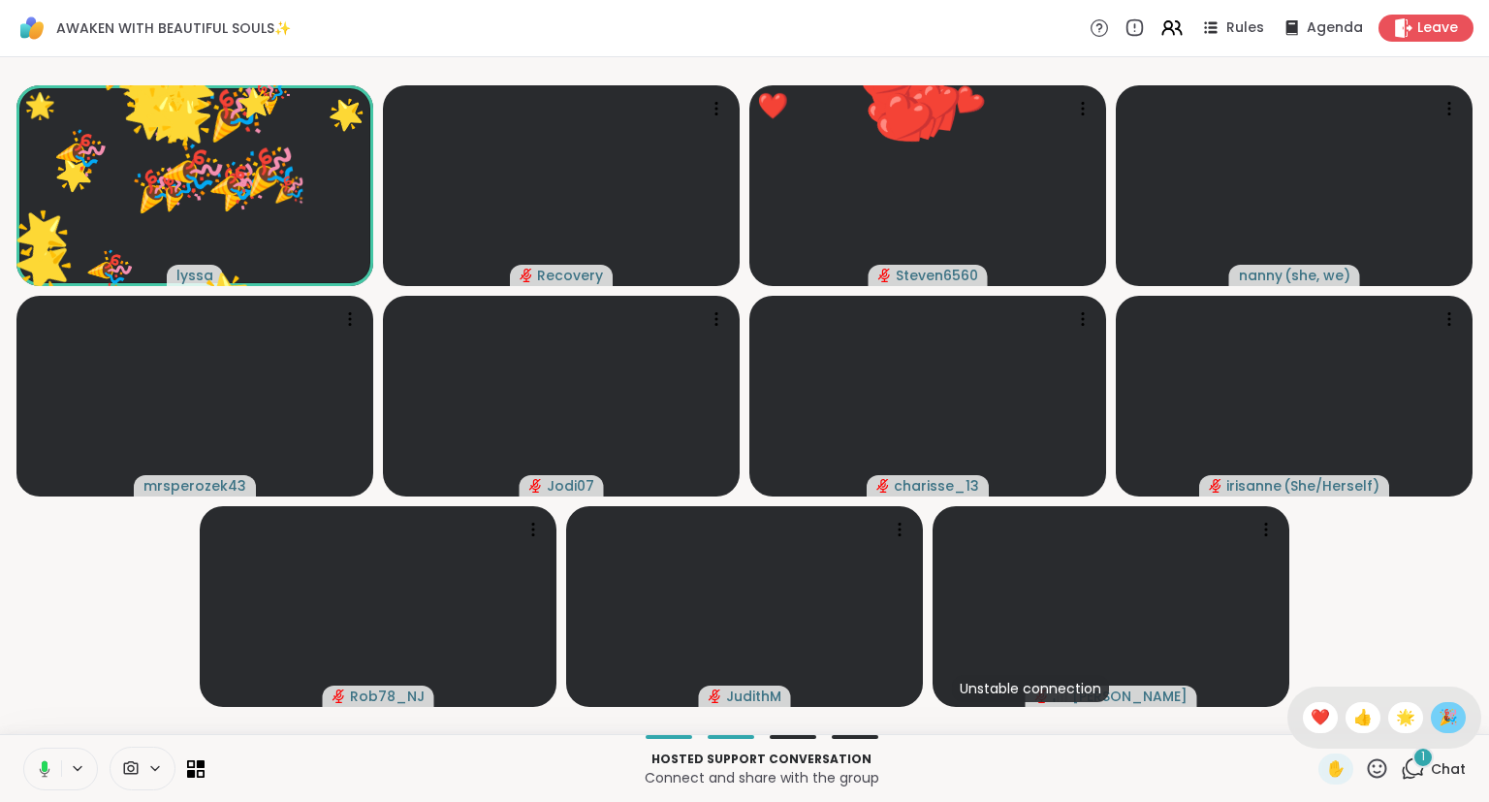
click at [1451, 714] on span "🎉" at bounding box center [1447, 717] width 19 height 23
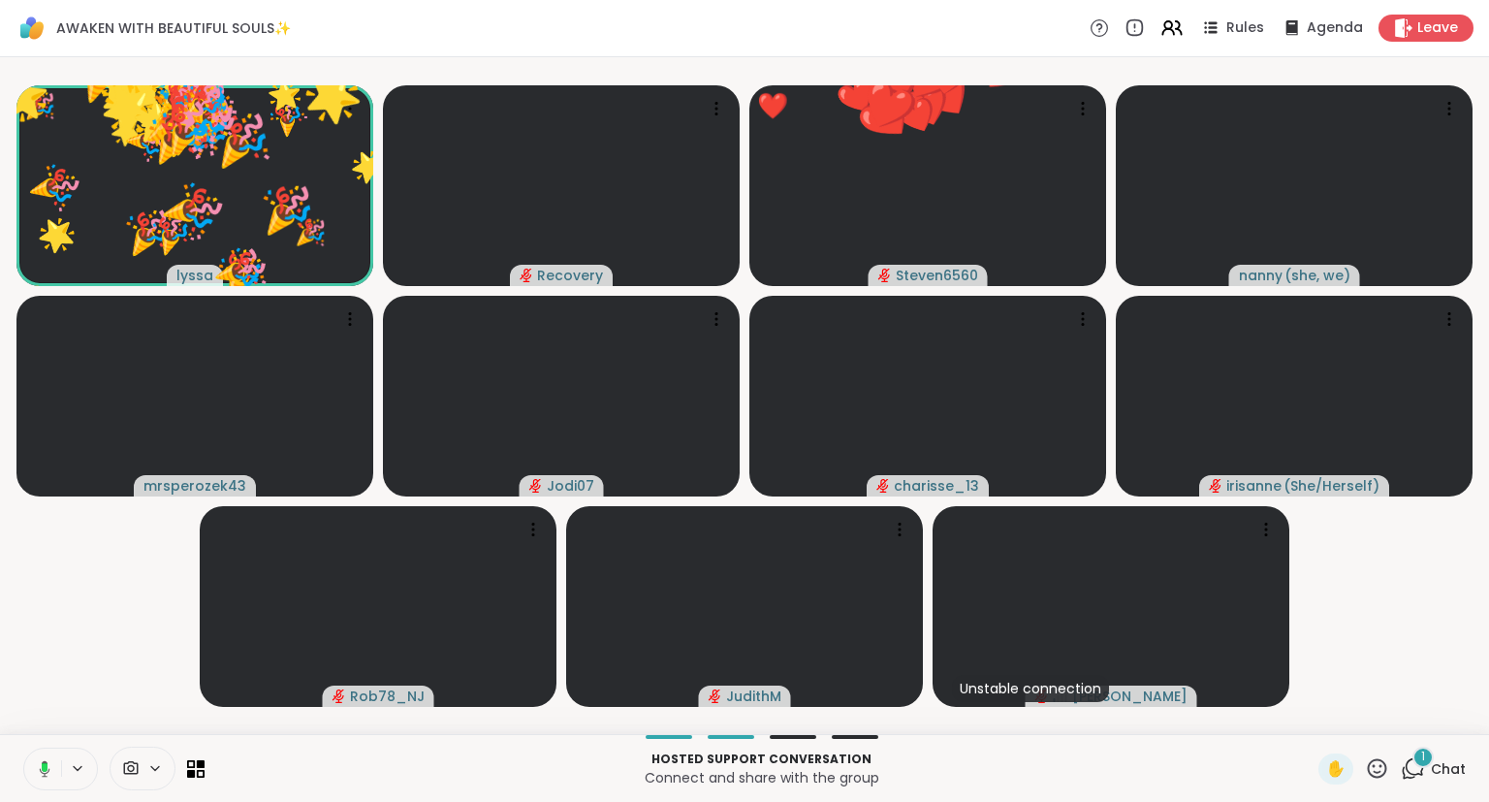
click at [1378, 760] on icon at bounding box center [1377, 767] width 19 height 19
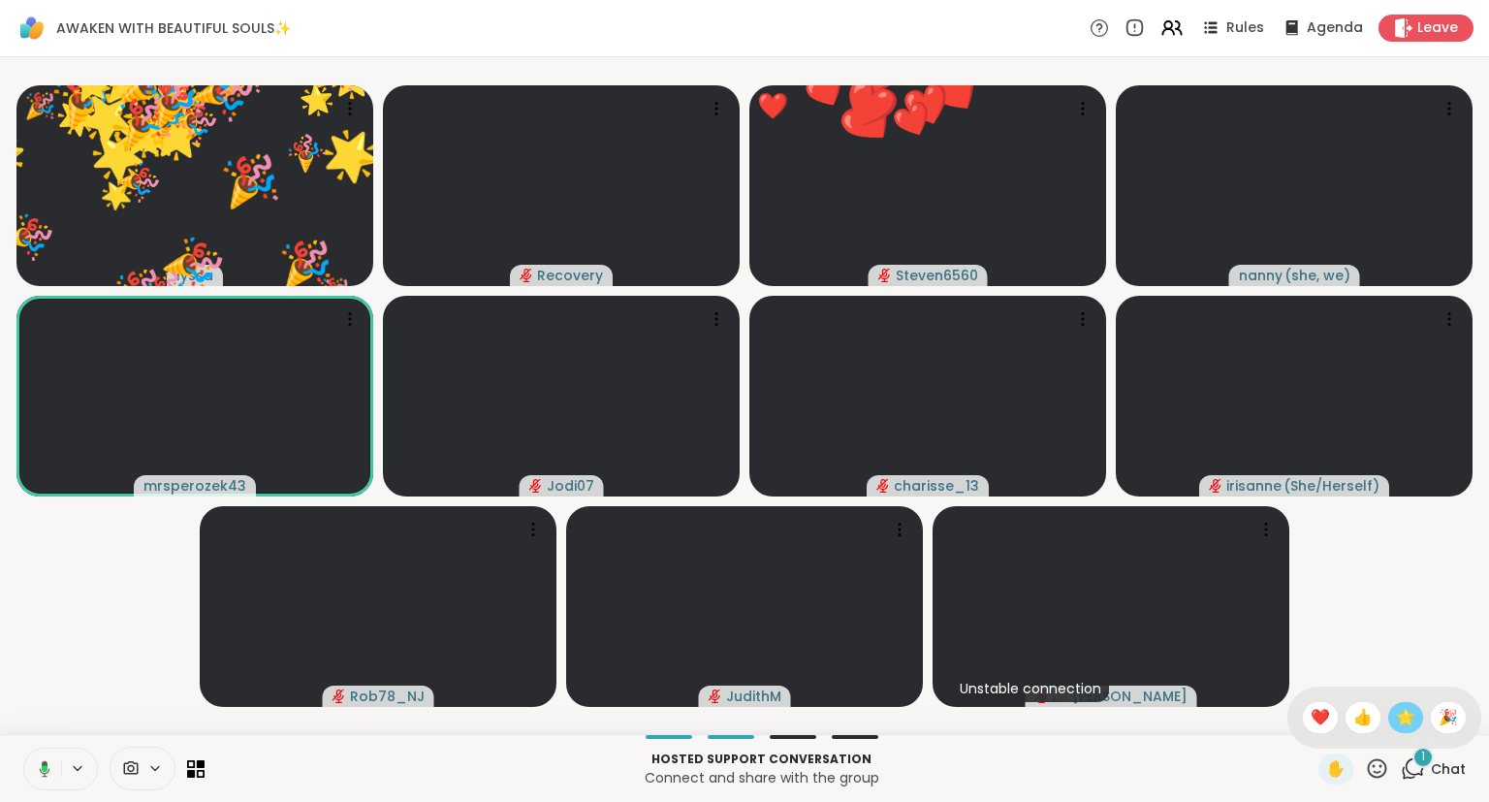
click at [1402, 718] on span "🌟" at bounding box center [1405, 717] width 19 height 23
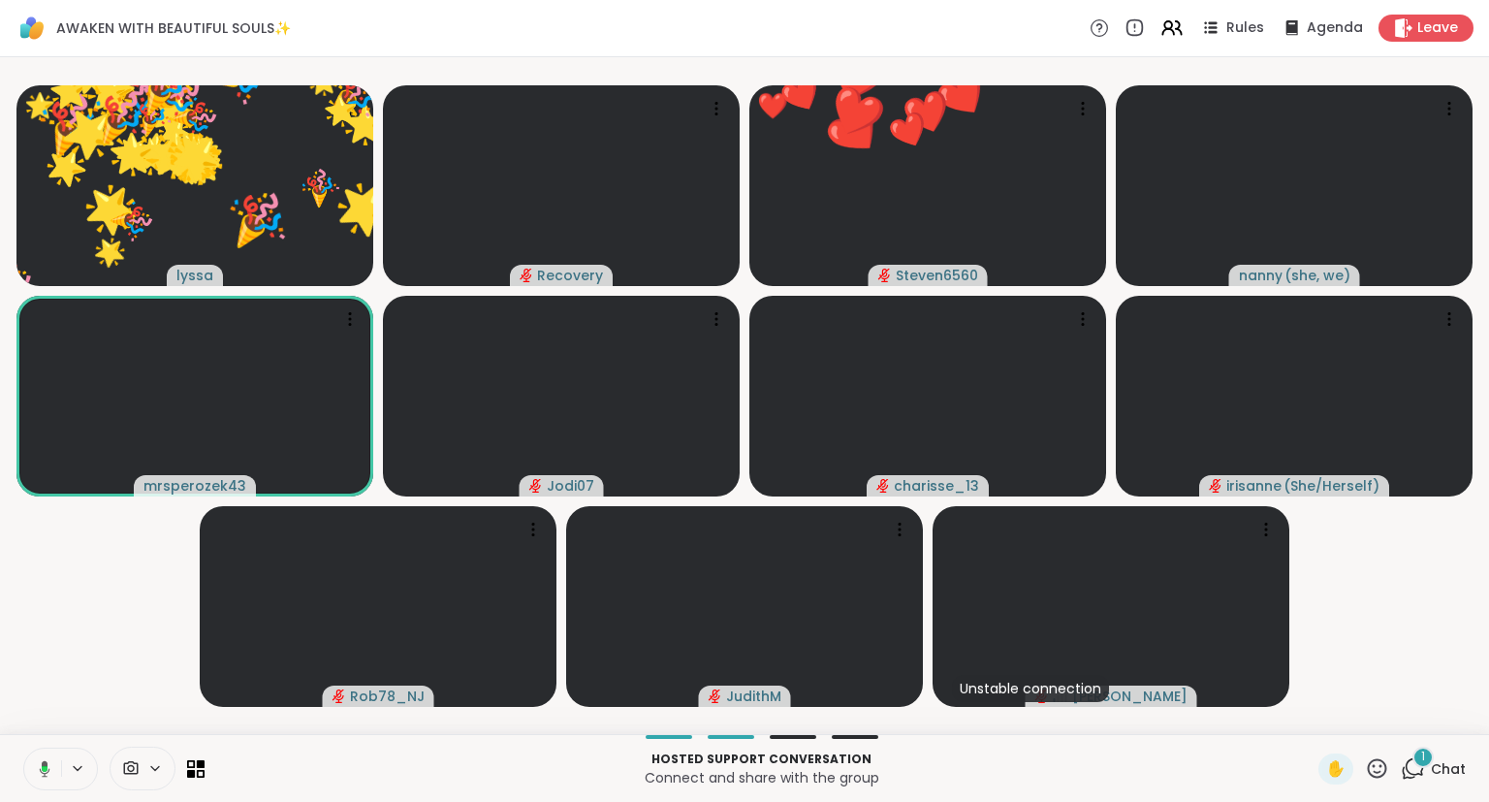
click at [1370, 774] on icon at bounding box center [1377, 768] width 24 height 24
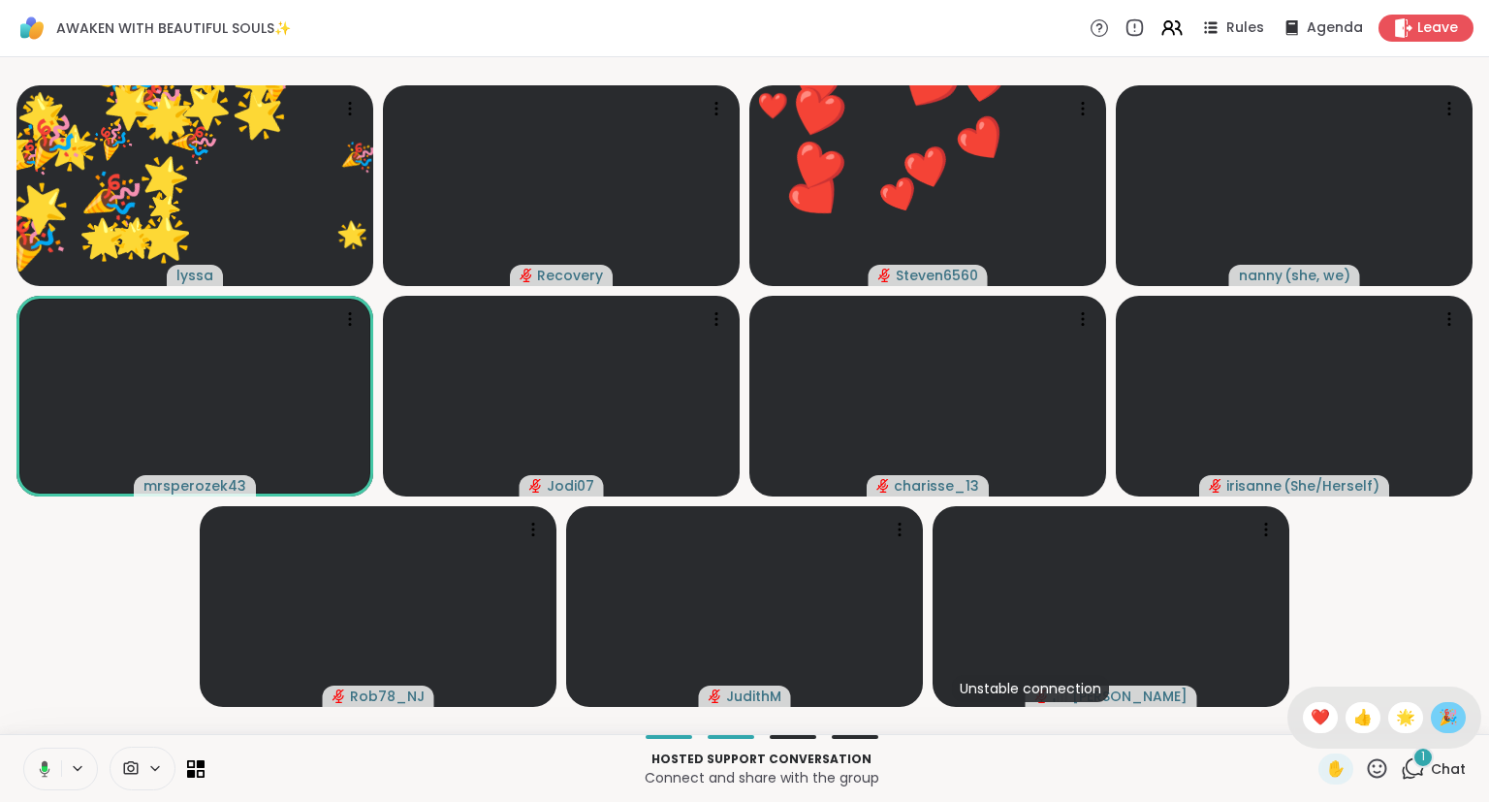
click at [1451, 719] on span "🎉" at bounding box center [1447, 717] width 19 height 23
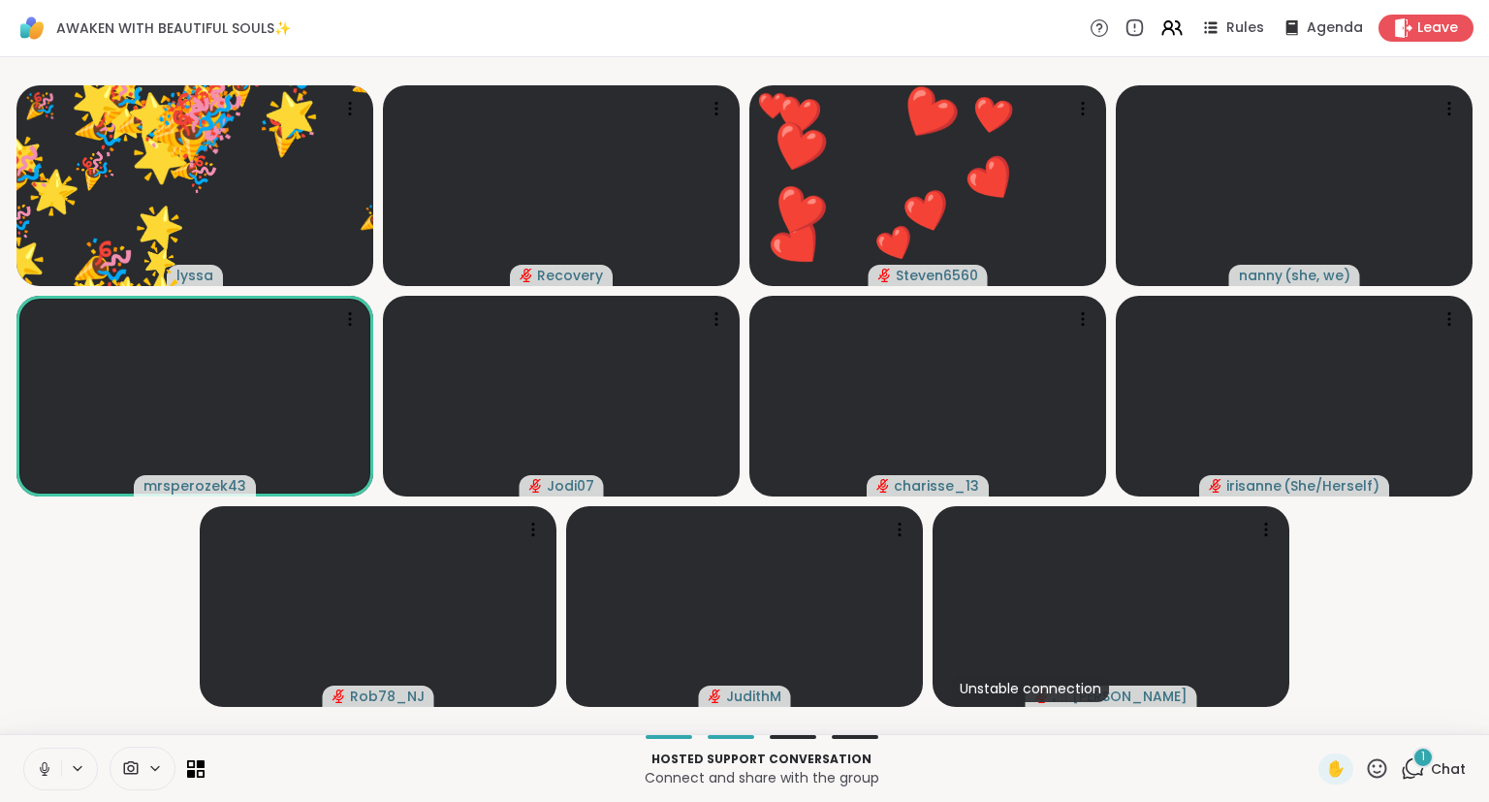
click at [1368, 774] on icon at bounding box center [1377, 768] width 24 height 24
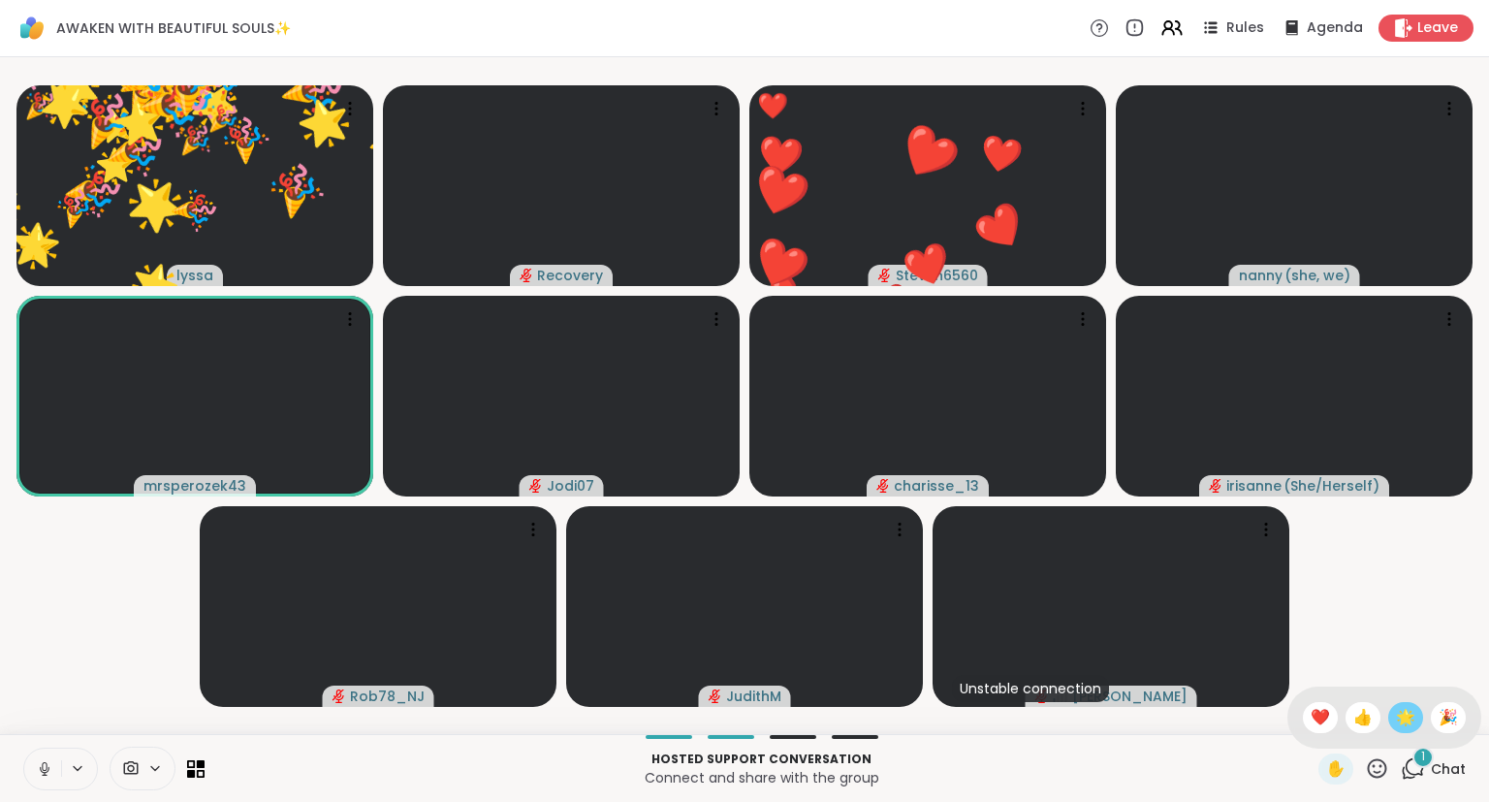
click at [1406, 718] on span "🌟" at bounding box center [1405, 717] width 19 height 23
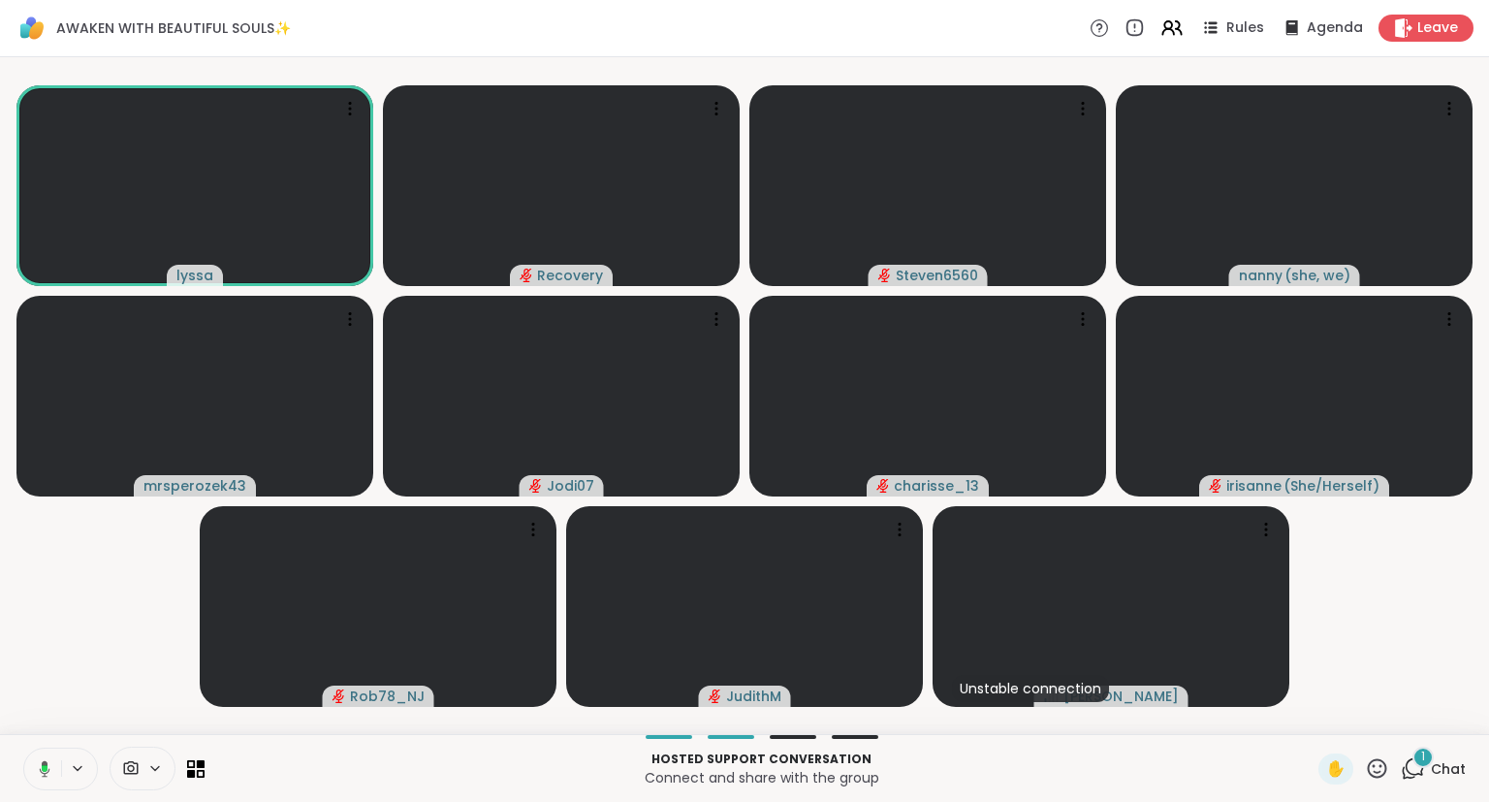
click at [1378, 780] on icon at bounding box center [1377, 768] width 24 height 24
click at [1443, 720] on span "🎉" at bounding box center [1447, 717] width 19 height 23
click at [52, 772] on icon at bounding box center [44, 768] width 17 height 17
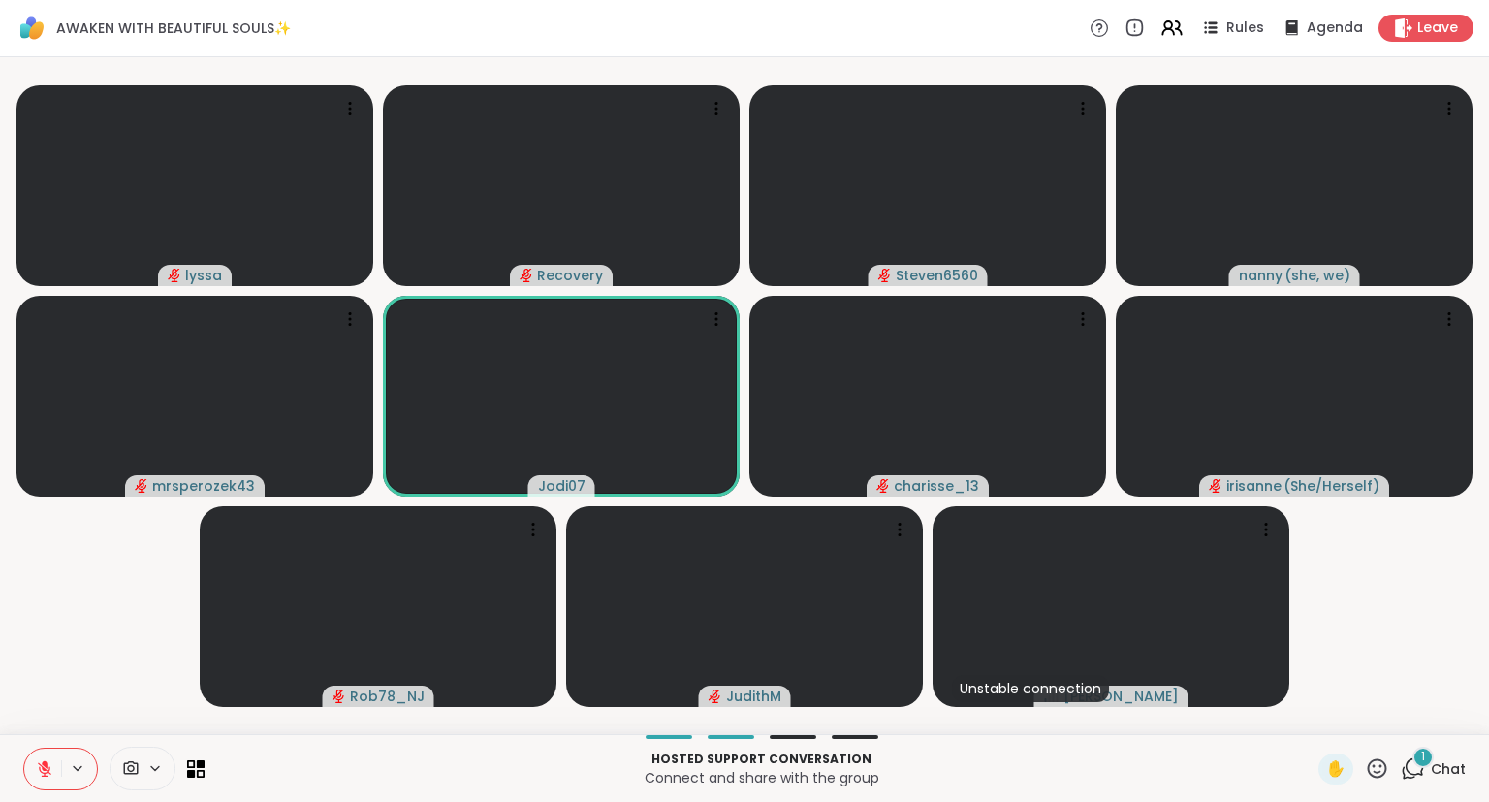
click at [1386, 769] on icon at bounding box center [1377, 767] width 19 height 19
click at [1316, 723] on span "❤️" at bounding box center [1320, 717] width 19 height 23
click at [1428, 781] on div "1 Chat" at bounding box center [1433, 768] width 65 height 31
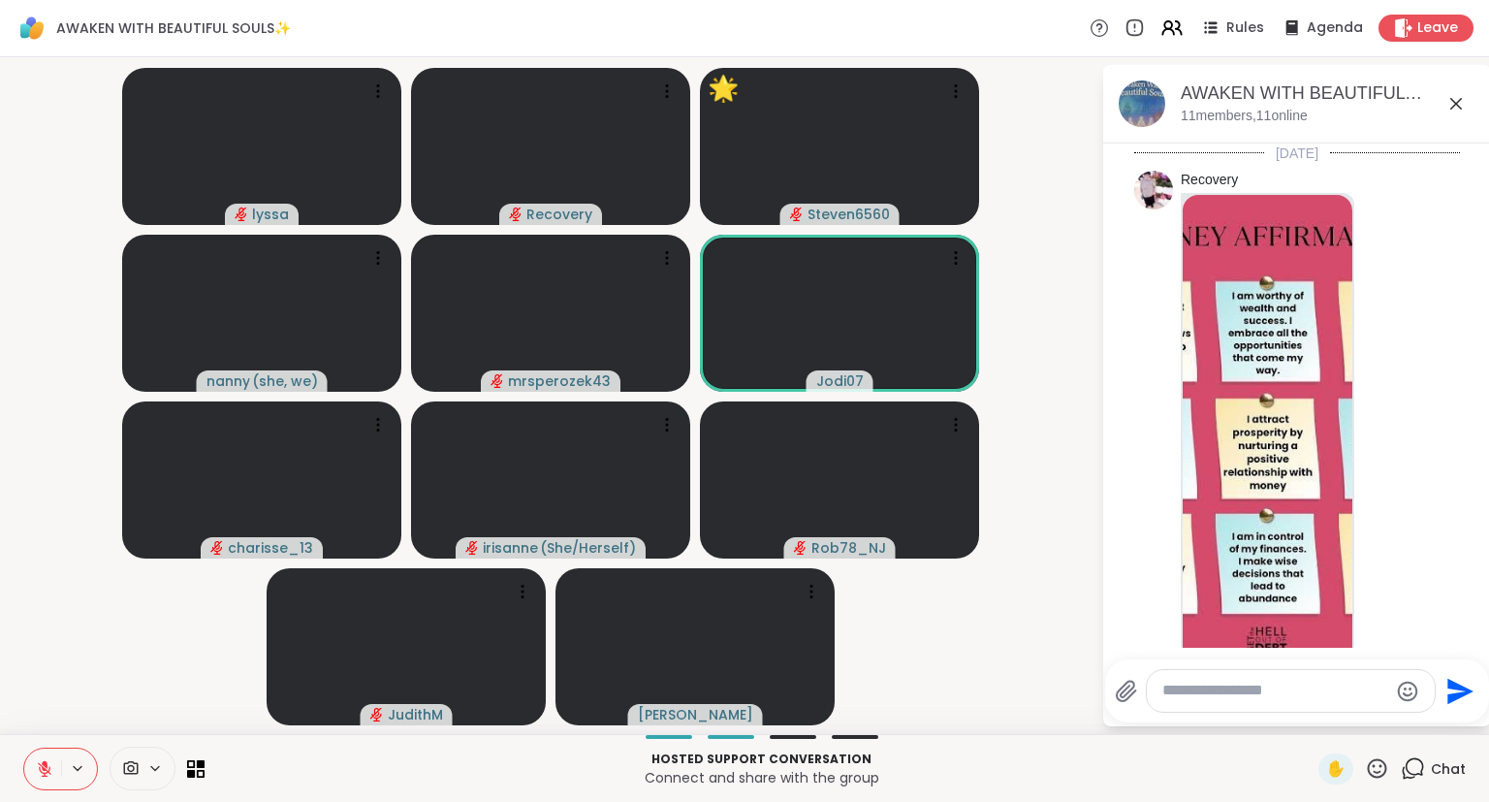
scroll to position [2381, 0]
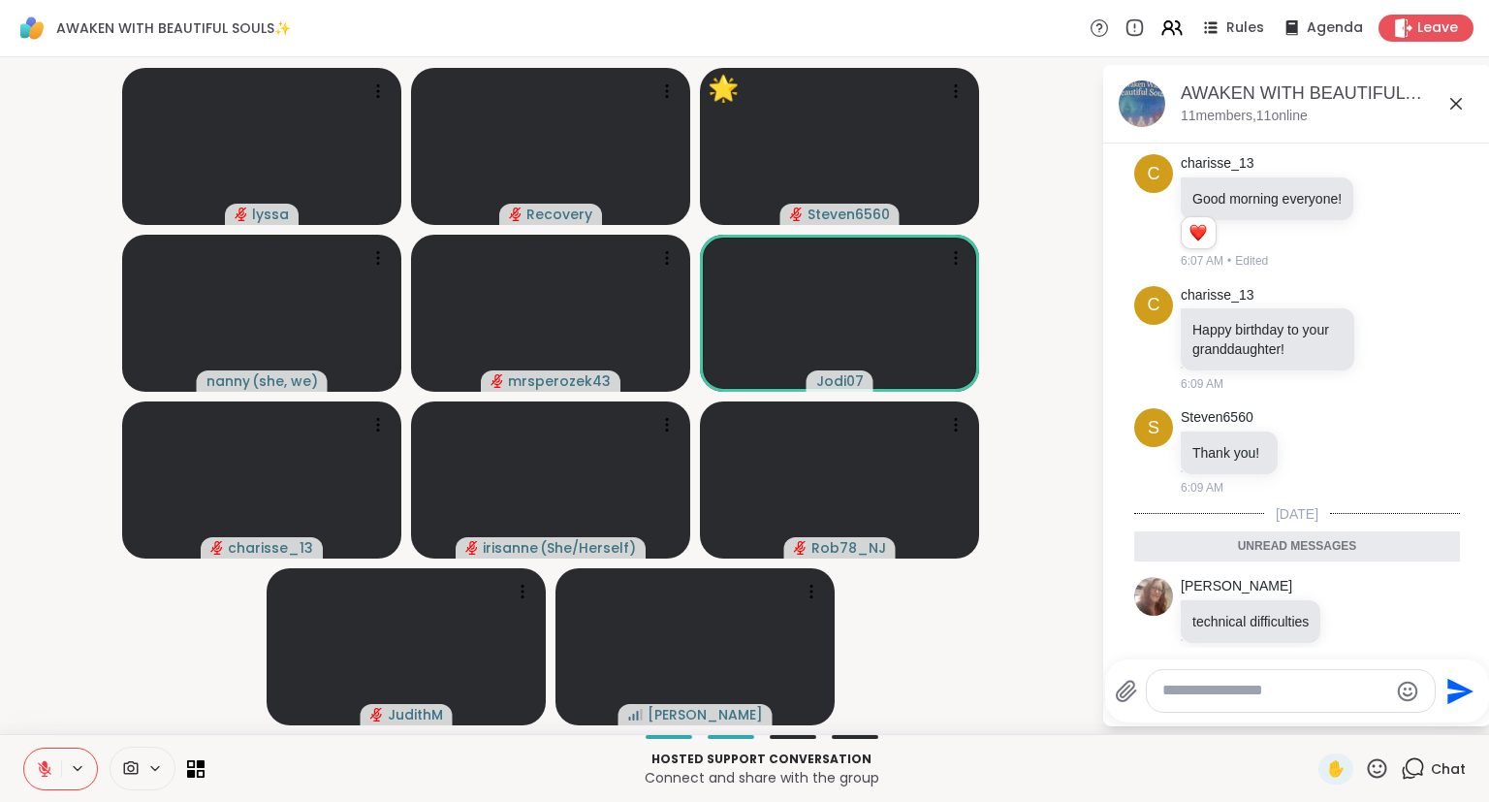
click at [1459, 114] on div "AWAKEN WITH BEAUTIFUL SOULS✨, [DATE] members, 11 online" at bounding box center [1328, 103] width 295 height 44
click at [1451, 111] on icon at bounding box center [1455, 103] width 23 height 23
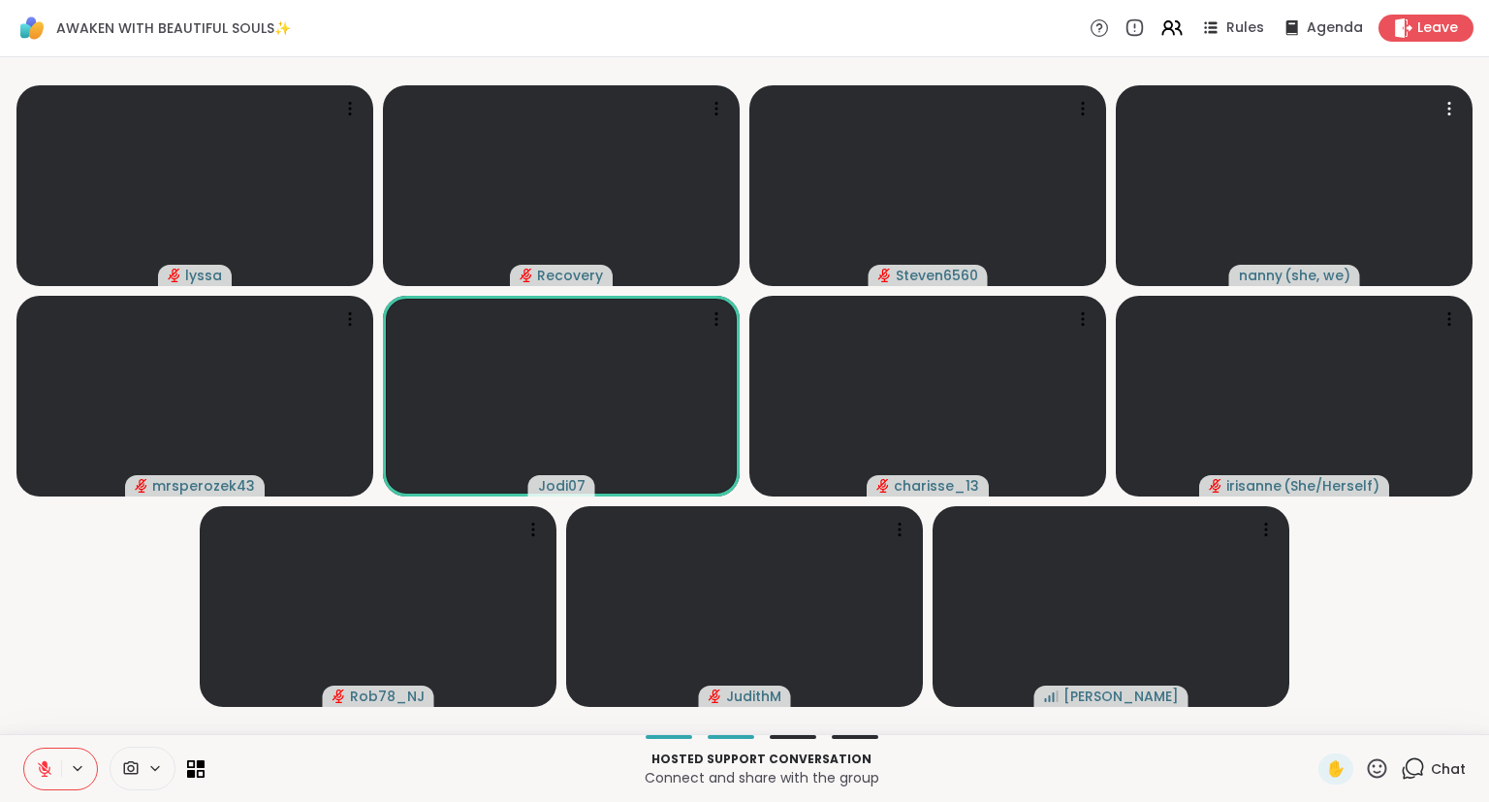
click at [1389, 777] on icon at bounding box center [1377, 768] width 24 height 24
click at [1451, 721] on span "🎉" at bounding box center [1447, 717] width 19 height 23
click at [1378, 766] on icon at bounding box center [1377, 768] width 24 height 24
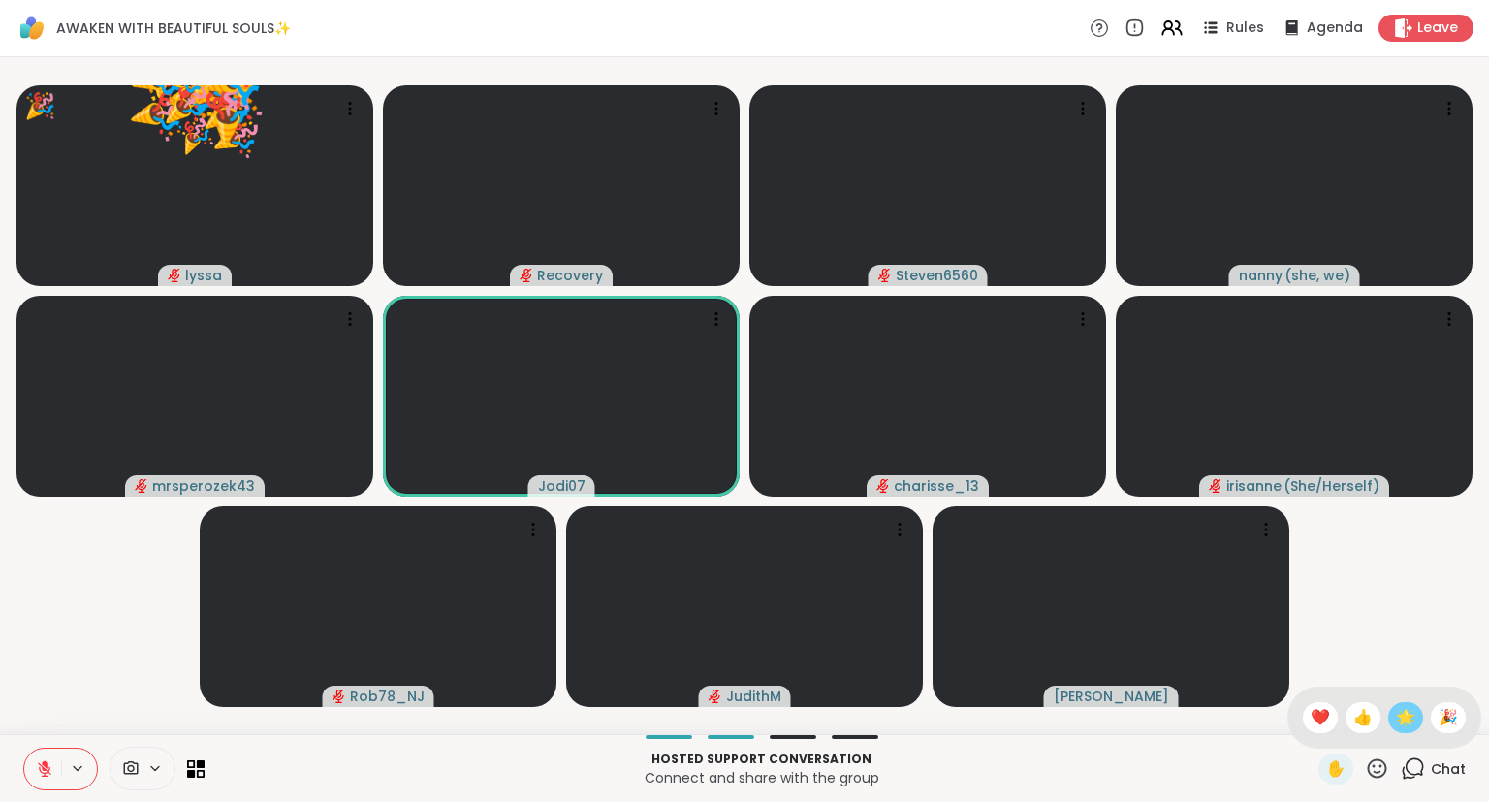
click at [1408, 717] on span "🌟" at bounding box center [1405, 717] width 19 height 23
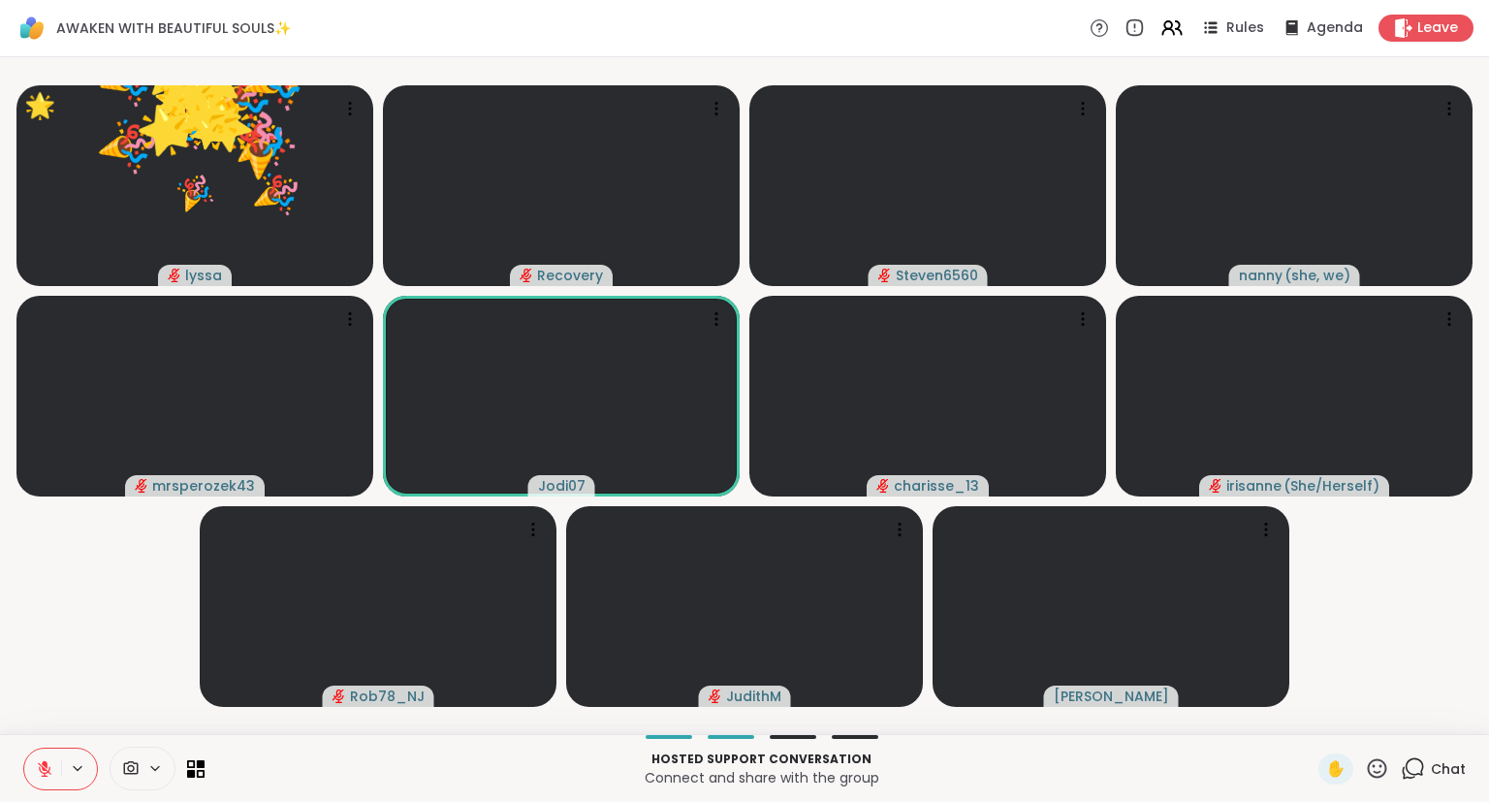
click at [1375, 774] on icon at bounding box center [1377, 768] width 24 height 24
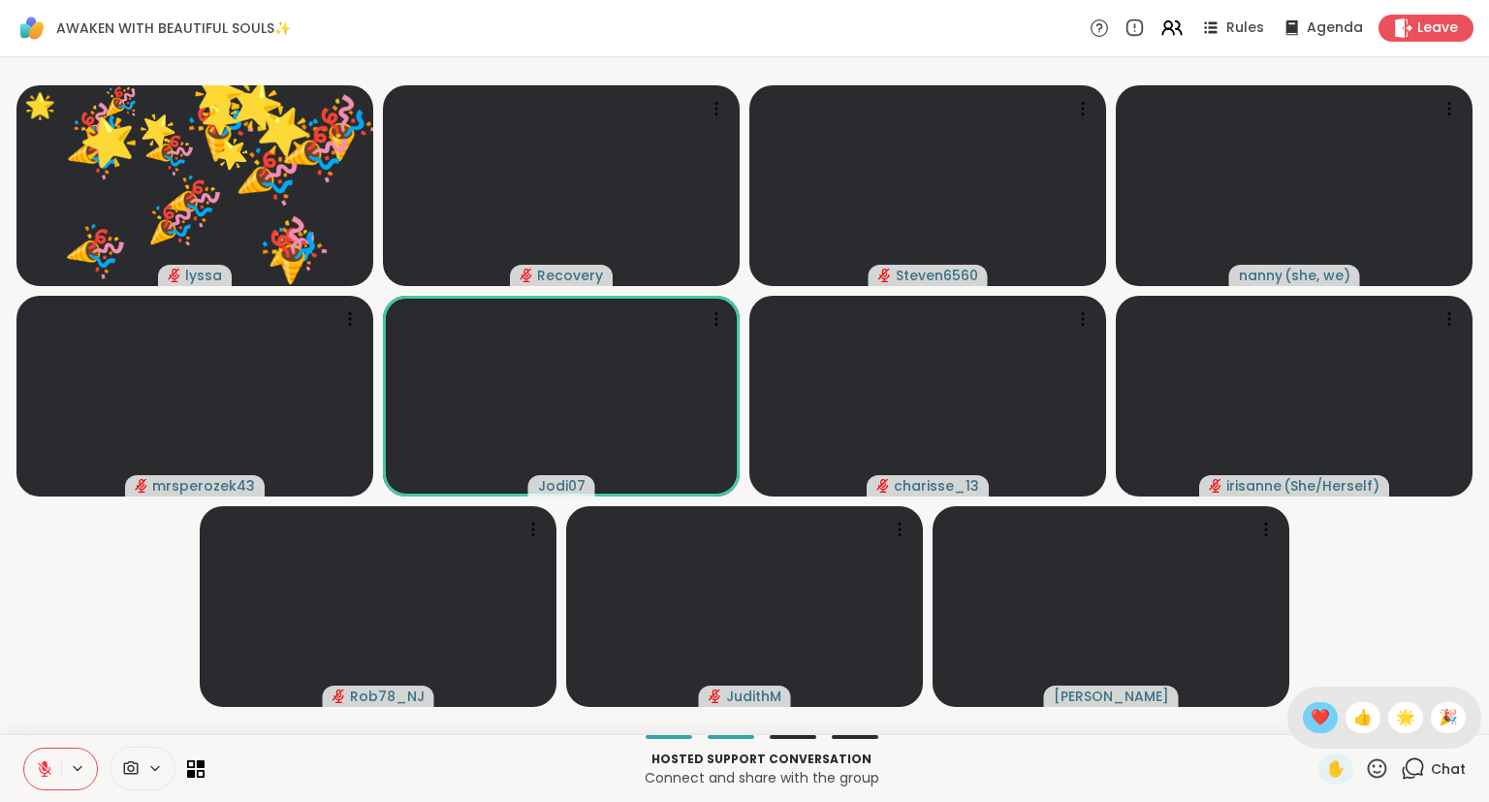
click at [1322, 719] on span "❤️" at bounding box center [1320, 717] width 19 height 23
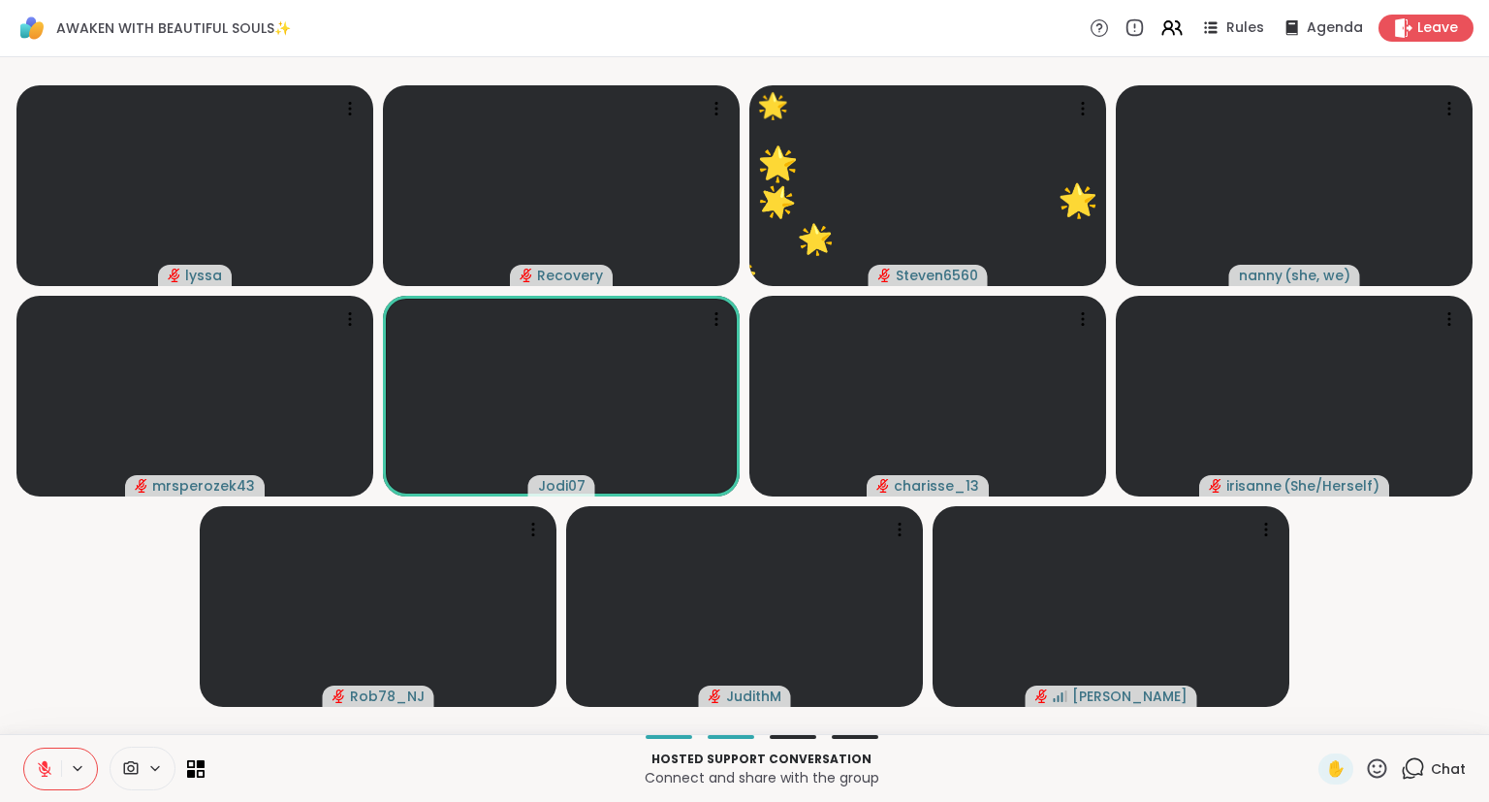
click at [1380, 775] on icon at bounding box center [1377, 768] width 24 height 24
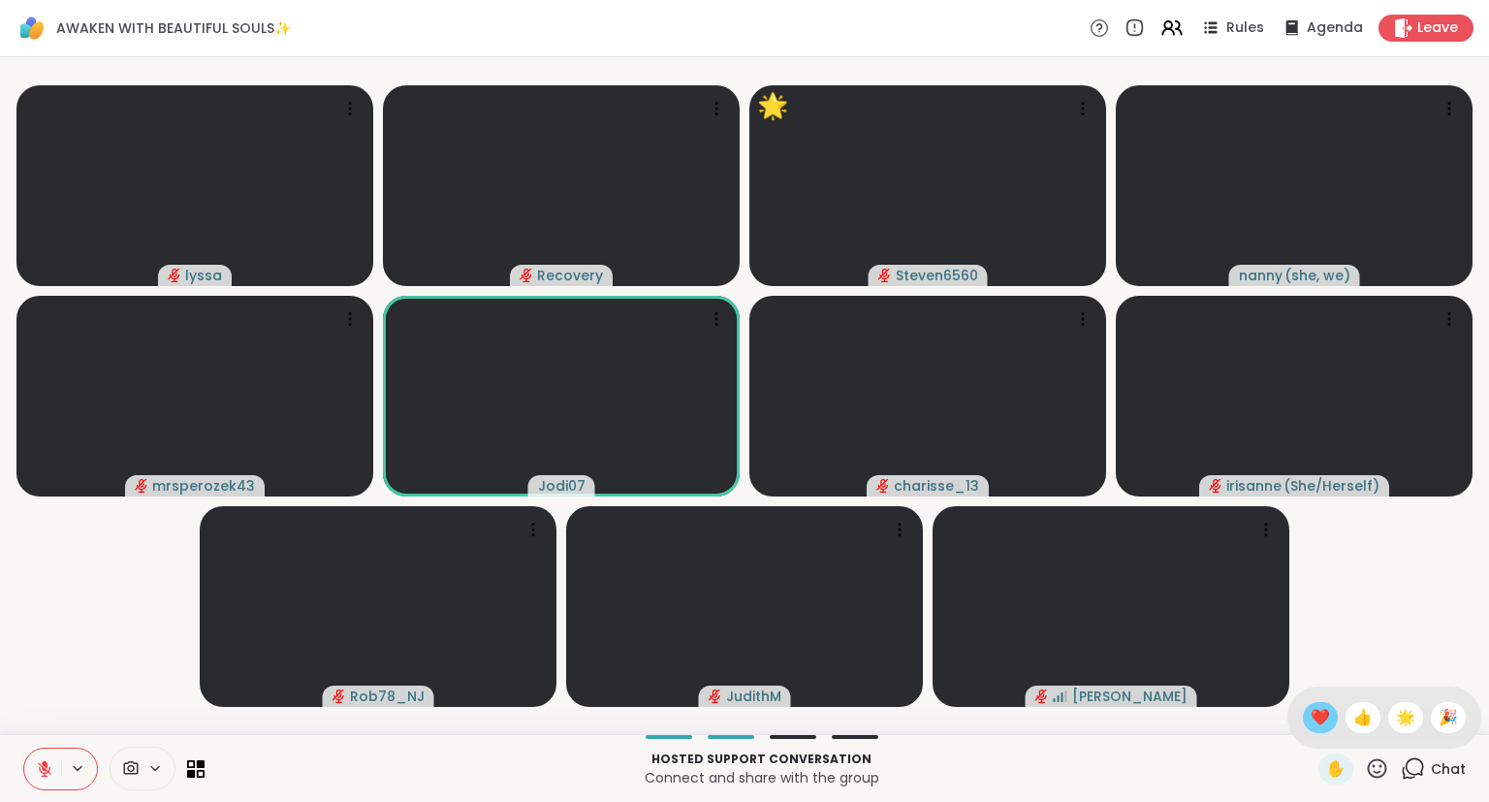
click at [1319, 717] on span "❤️" at bounding box center [1320, 717] width 19 height 23
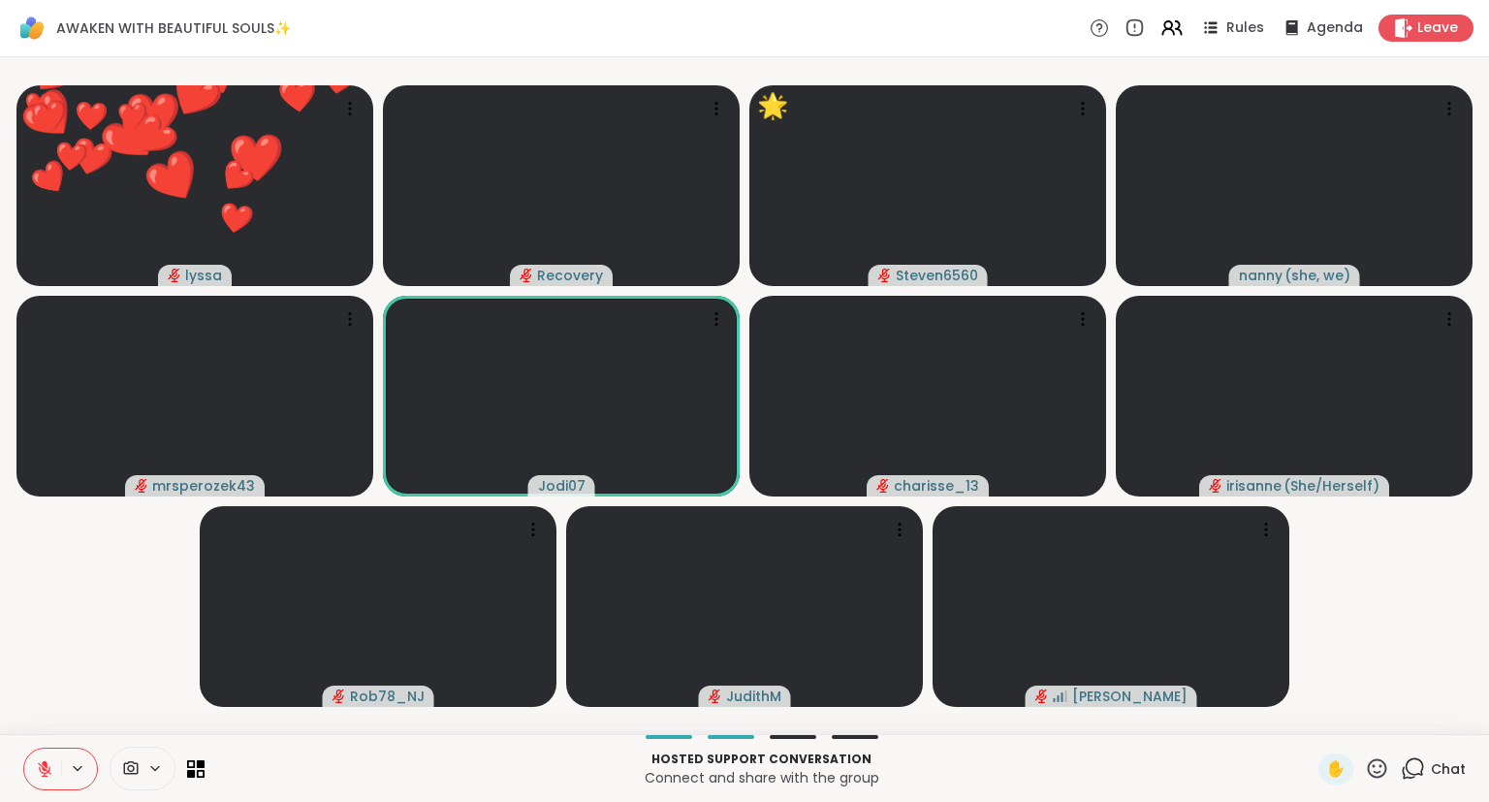
click at [1382, 777] on icon at bounding box center [1377, 767] width 19 height 19
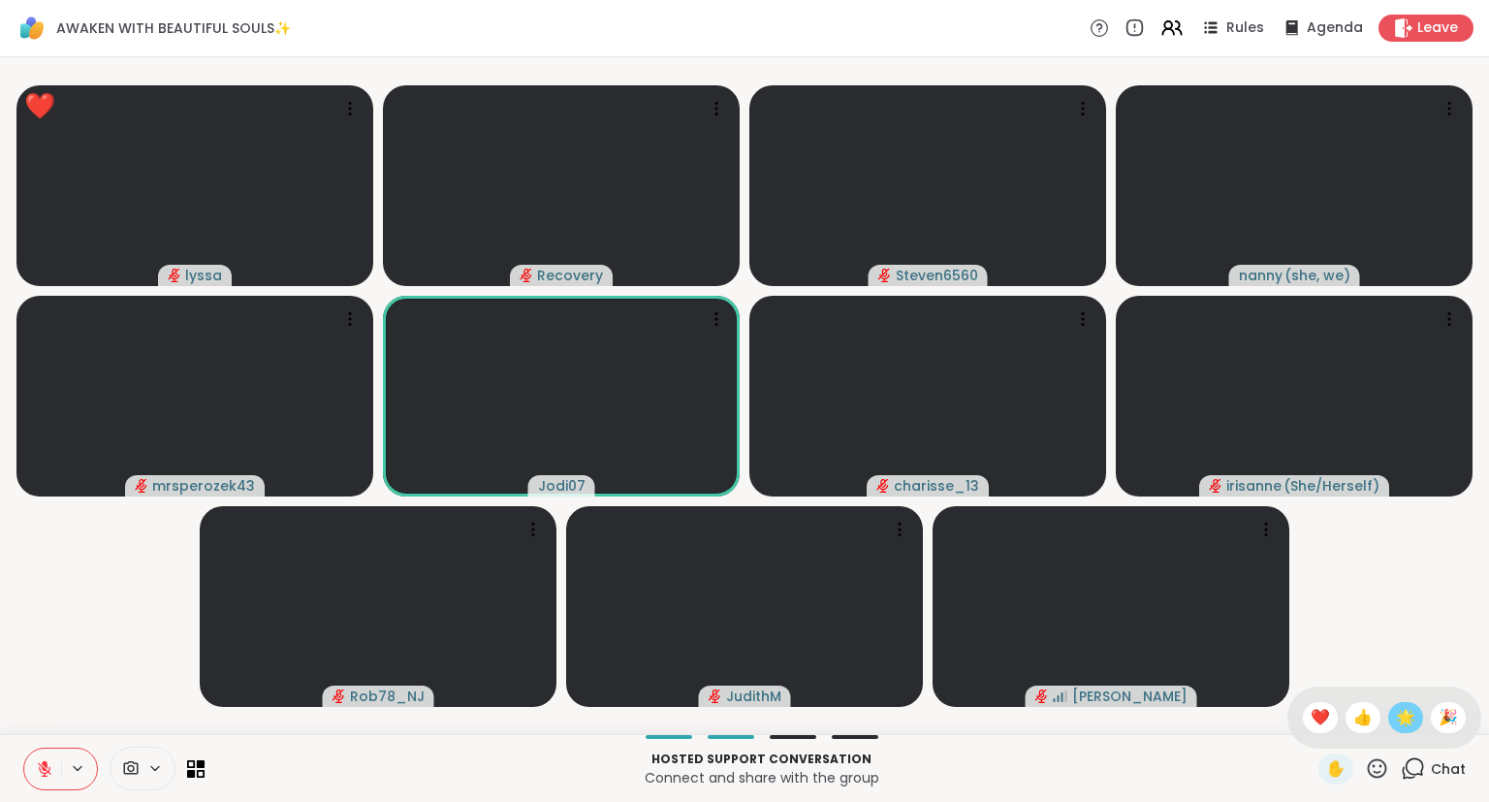
click at [1409, 720] on span "🌟" at bounding box center [1405, 717] width 19 height 23
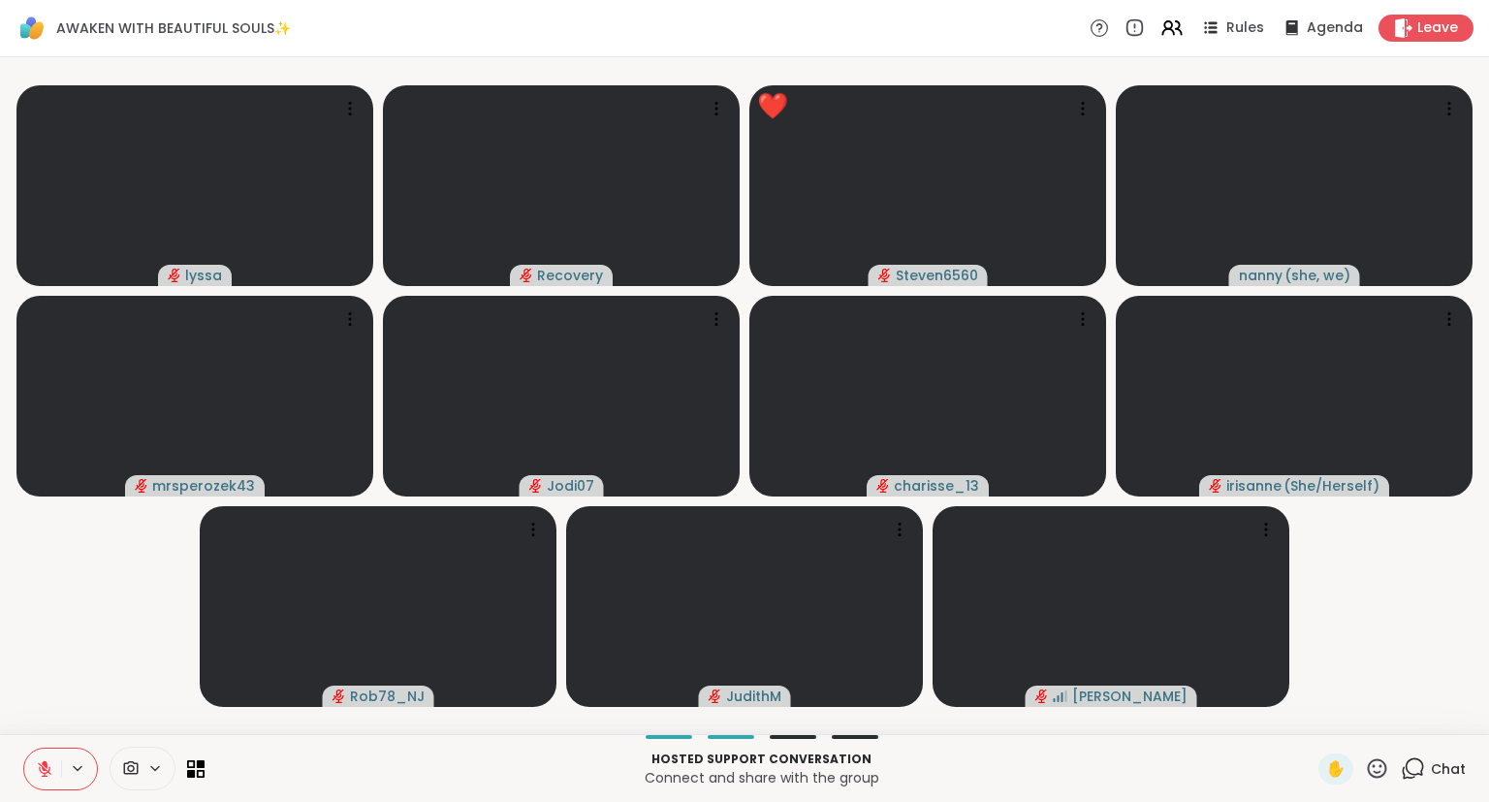
click at [44, 774] on icon at bounding box center [44, 768] width 17 height 17
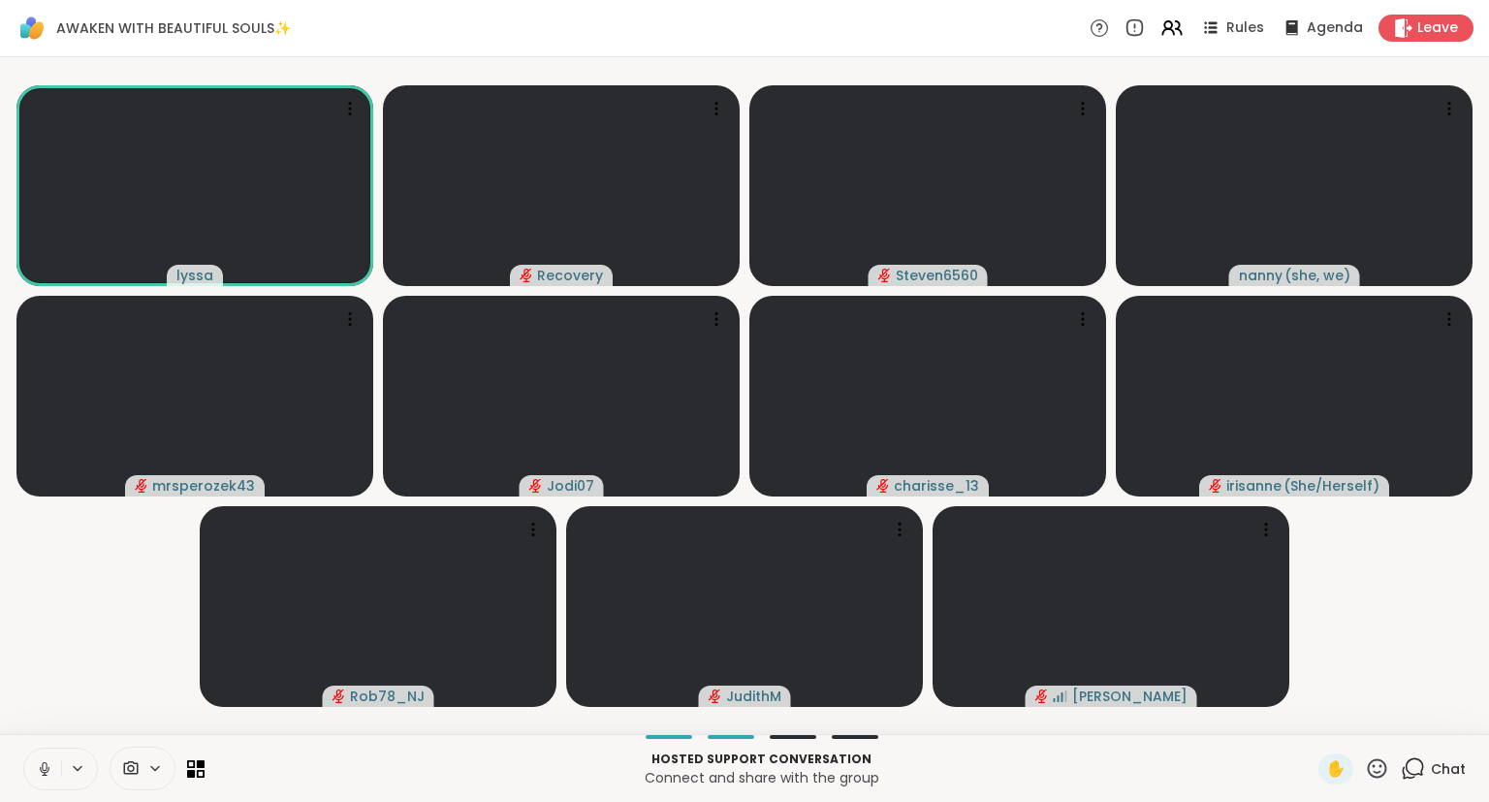
click at [1429, 661] on video-player-container "lyssa Recovery Steven6560 nanny ( she, we ) mrsperozek43 Jodi07 charisse_13 [PE…" at bounding box center [745, 395] width 1466 height 661
click at [1440, 641] on video-player-container "lyssa Recovery Steven6560 nanny ( she, we ) mrsperozek43 Jodi07 charisse_13 [PE…" at bounding box center [745, 395] width 1466 height 661
click at [1394, 668] on video-player-container "lyssa Recovery Steven6560 nanny ( she, we ) mrsperozek43 Jodi07 charisse_13 [PE…" at bounding box center [745, 395] width 1466 height 661
click at [58, 761] on button at bounding box center [42, 768] width 37 height 41
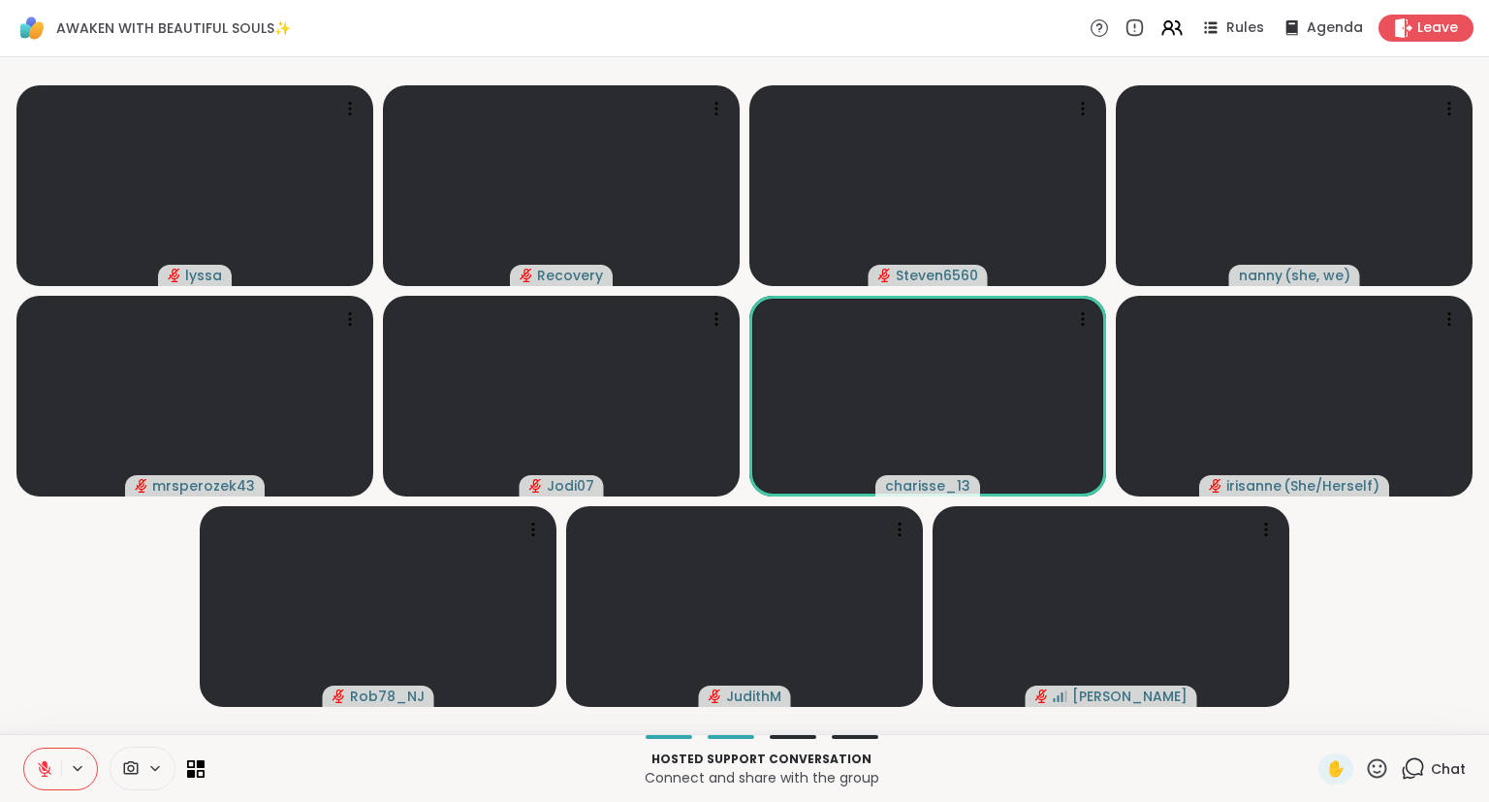
click at [1389, 782] on div "✋" at bounding box center [1353, 768] width 71 height 31
click at [1383, 773] on icon at bounding box center [1377, 768] width 24 height 24
click at [1315, 719] on span "❤️" at bounding box center [1320, 717] width 19 height 23
click at [1379, 747] on div "Hosted support conversation Connect and share with the group ✋ Chat" at bounding box center [744, 768] width 1489 height 68
click at [1382, 763] on icon at bounding box center [1377, 768] width 24 height 24
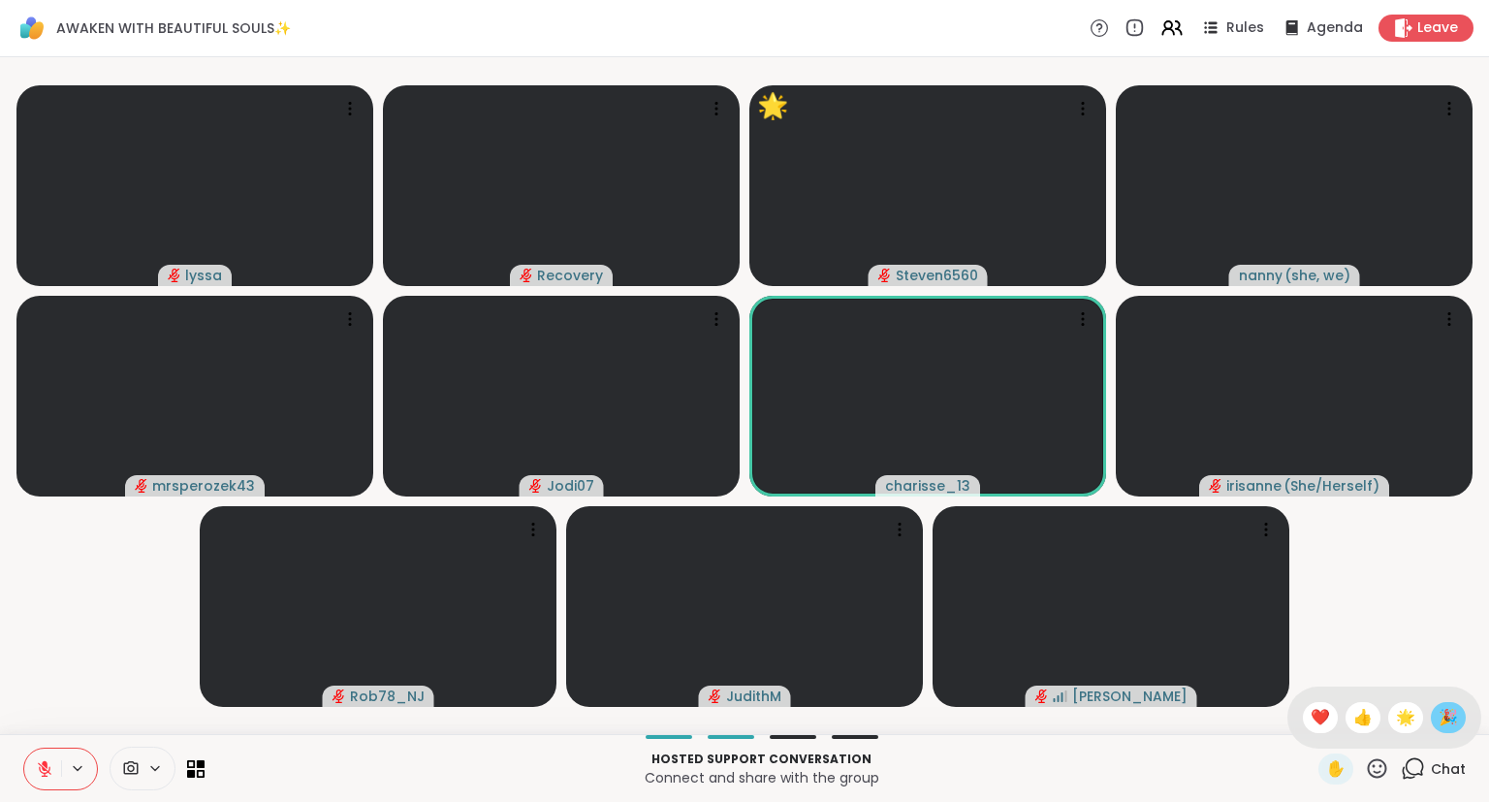
click at [1455, 725] on span "🎉" at bounding box center [1447, 717] width 19 height 23
click at [51, 771] on icon at bounding box center [44, 768] width 17 height 17
click at [1388, 774] on icon at bounding box center [1377, 768] width 24 height 24
click at [1407, 721] on span "🌟" at bounding box center [1405, 717] width 19 height 23
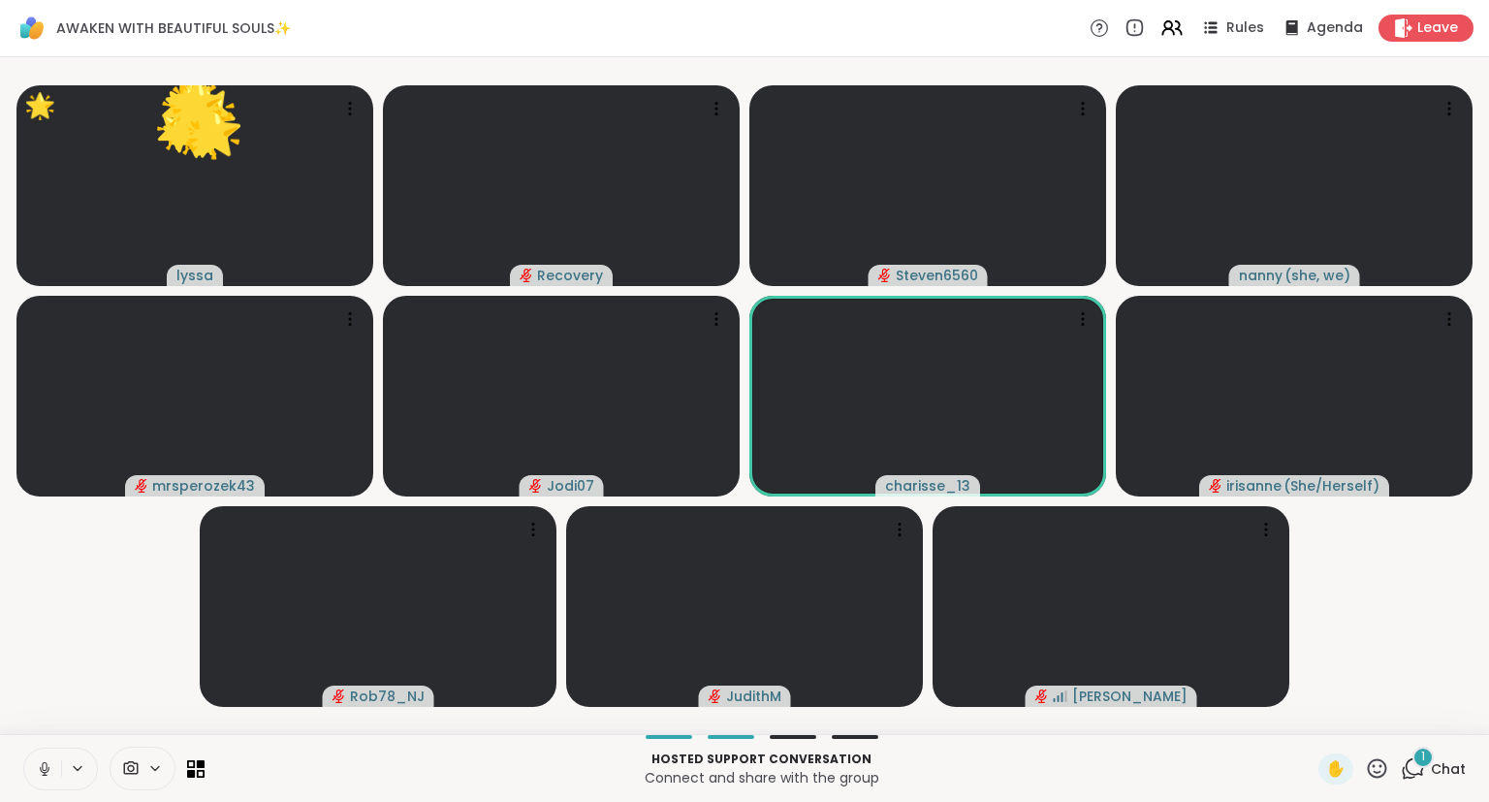
click at [1379, 775] on icon at bounding box center [1377, 768] width 24 height 24
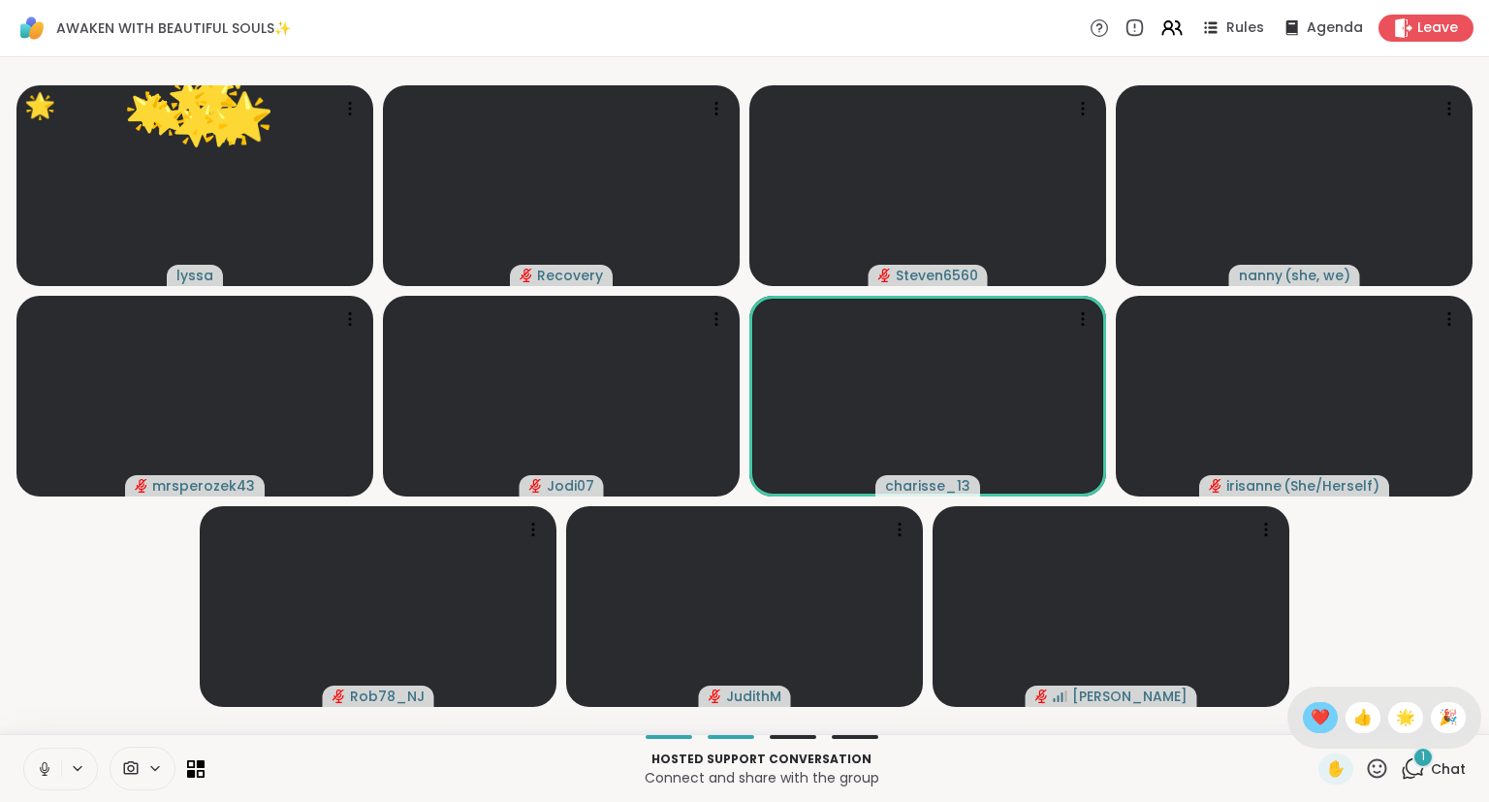
click at [1315, 715] on span "❤️" at bounding box center [1320, 717] width 19 height 23
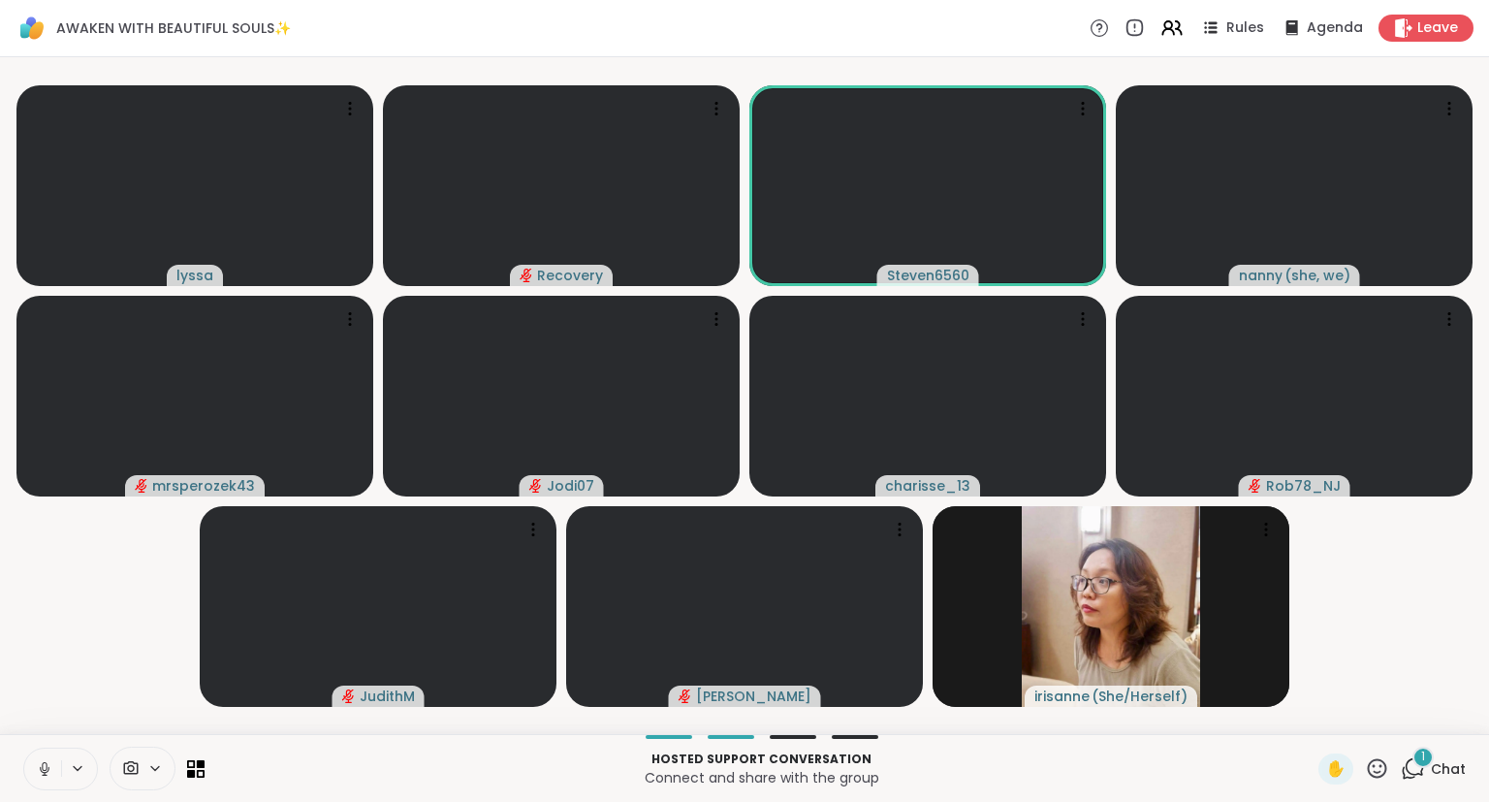
click at [1394, 658] on video-player-container "lyssa Recovery Steven6560 nanny ( she, we ) mrsperozek43 Jodi07 charisse_13 Rob…" at bounding box center [745, 395] width 1466 height 661
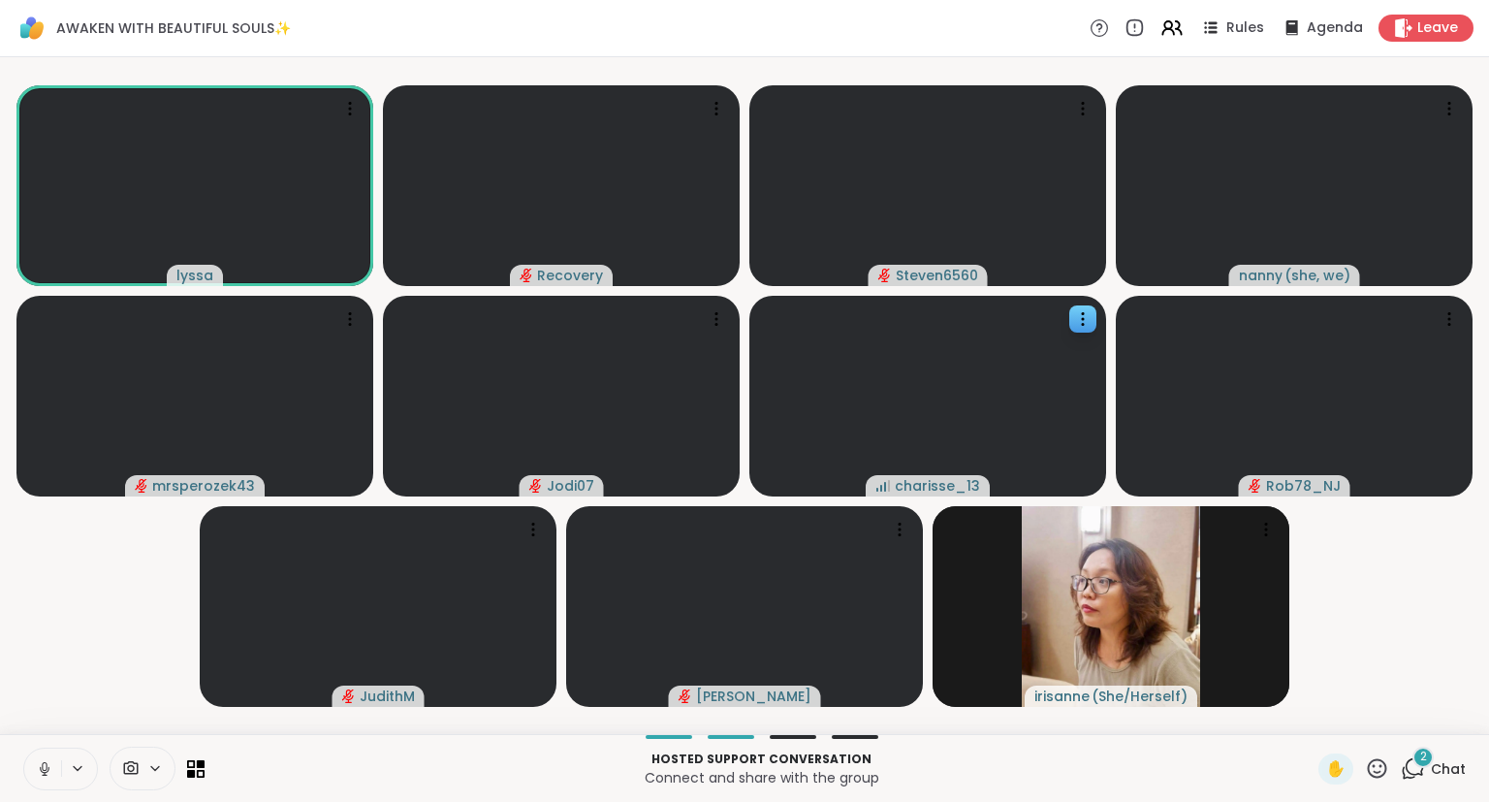
click at [1080, 321] on icon at bounding box center [1082, 318] width 19 height 19
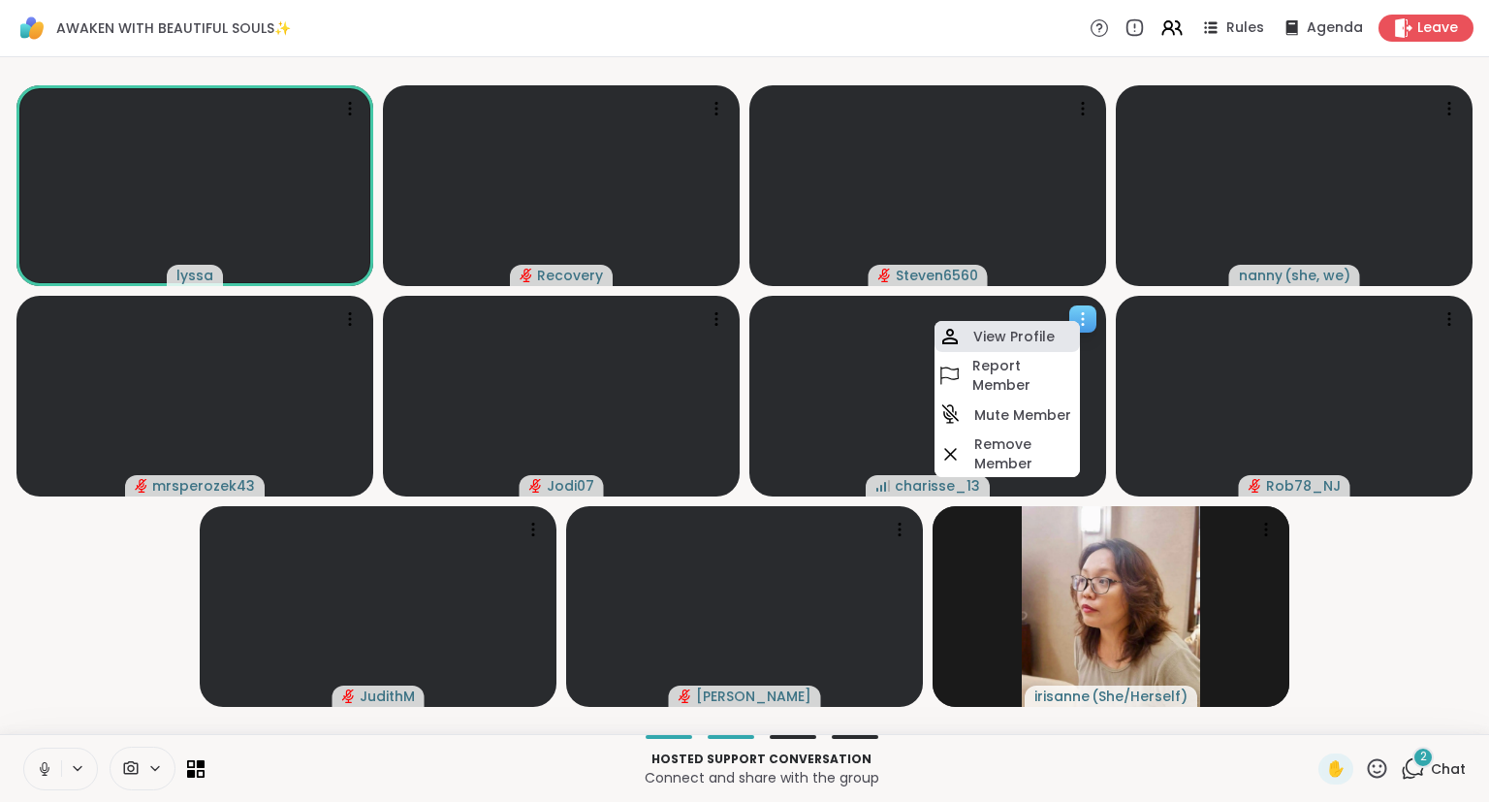
click at [1050, 331] on h4 "View Profile" at bounding box center [1013, 336] width 81 height 19
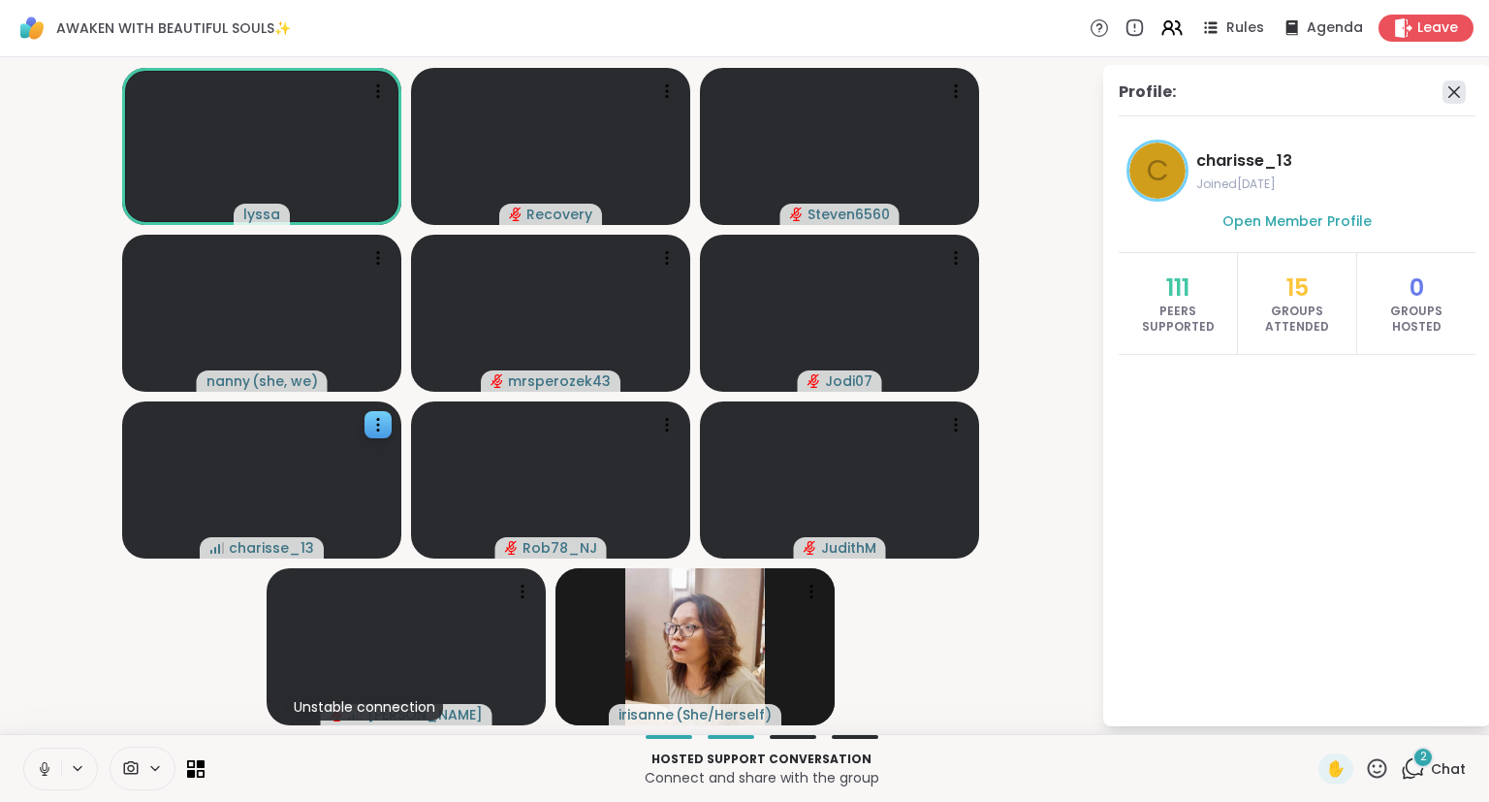
click at [1458, 88] on icon at bounding box center [1454, 92] width 12 height 12
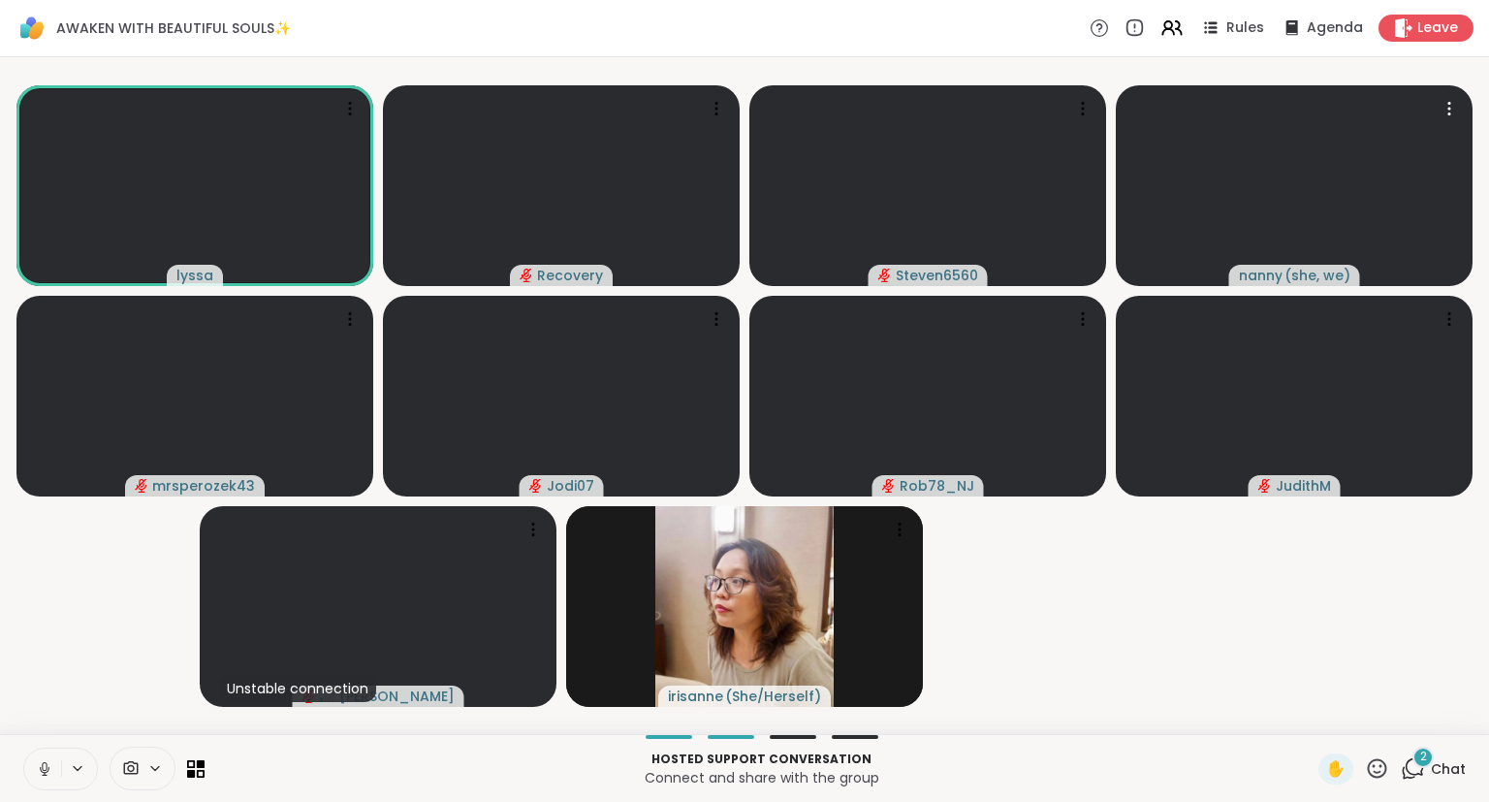
click at [1433, 771] on span "Chat" at bounding box center [1448, 768] width 35 height 19
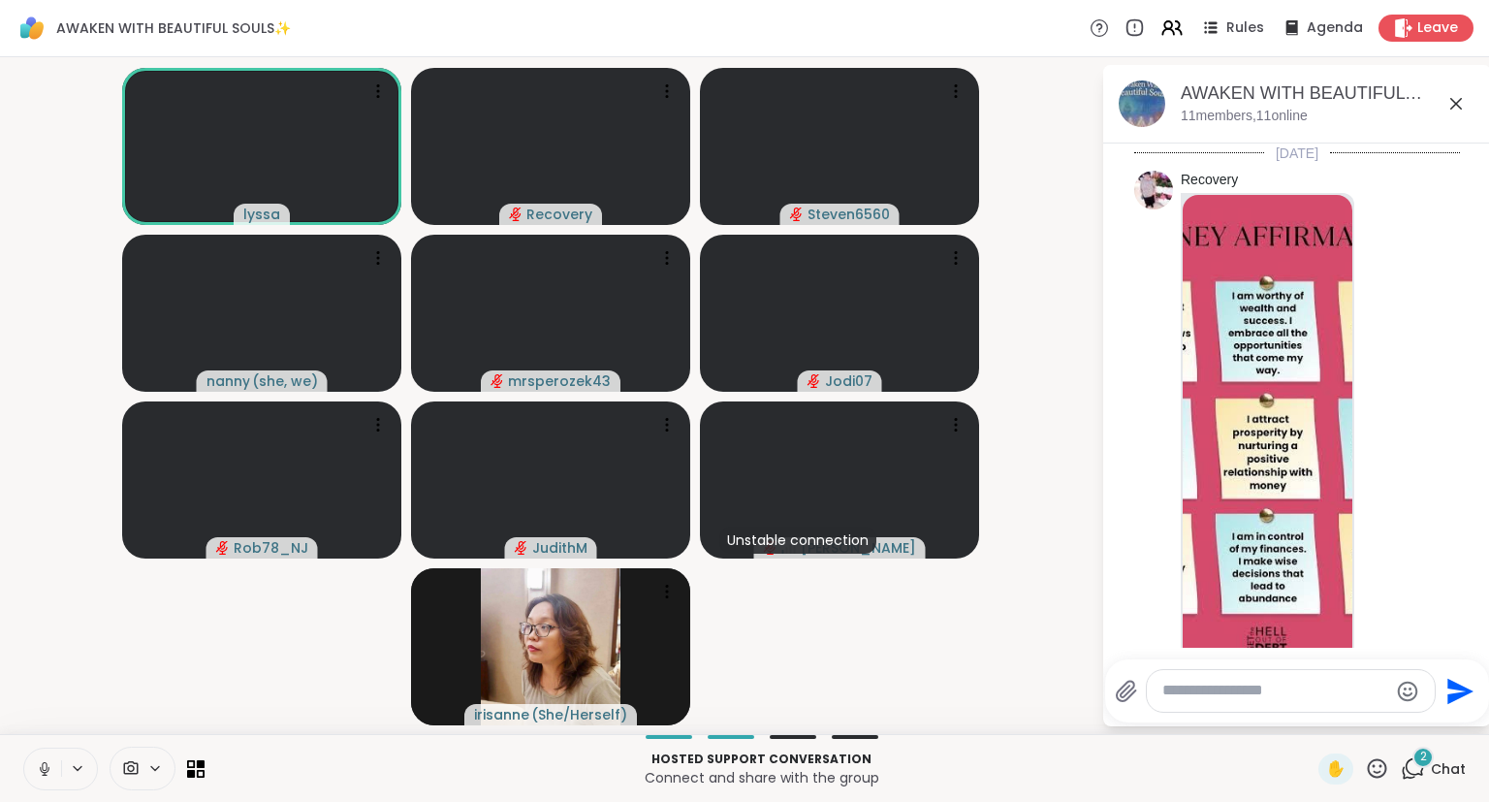
scroll to position [2652, 0]
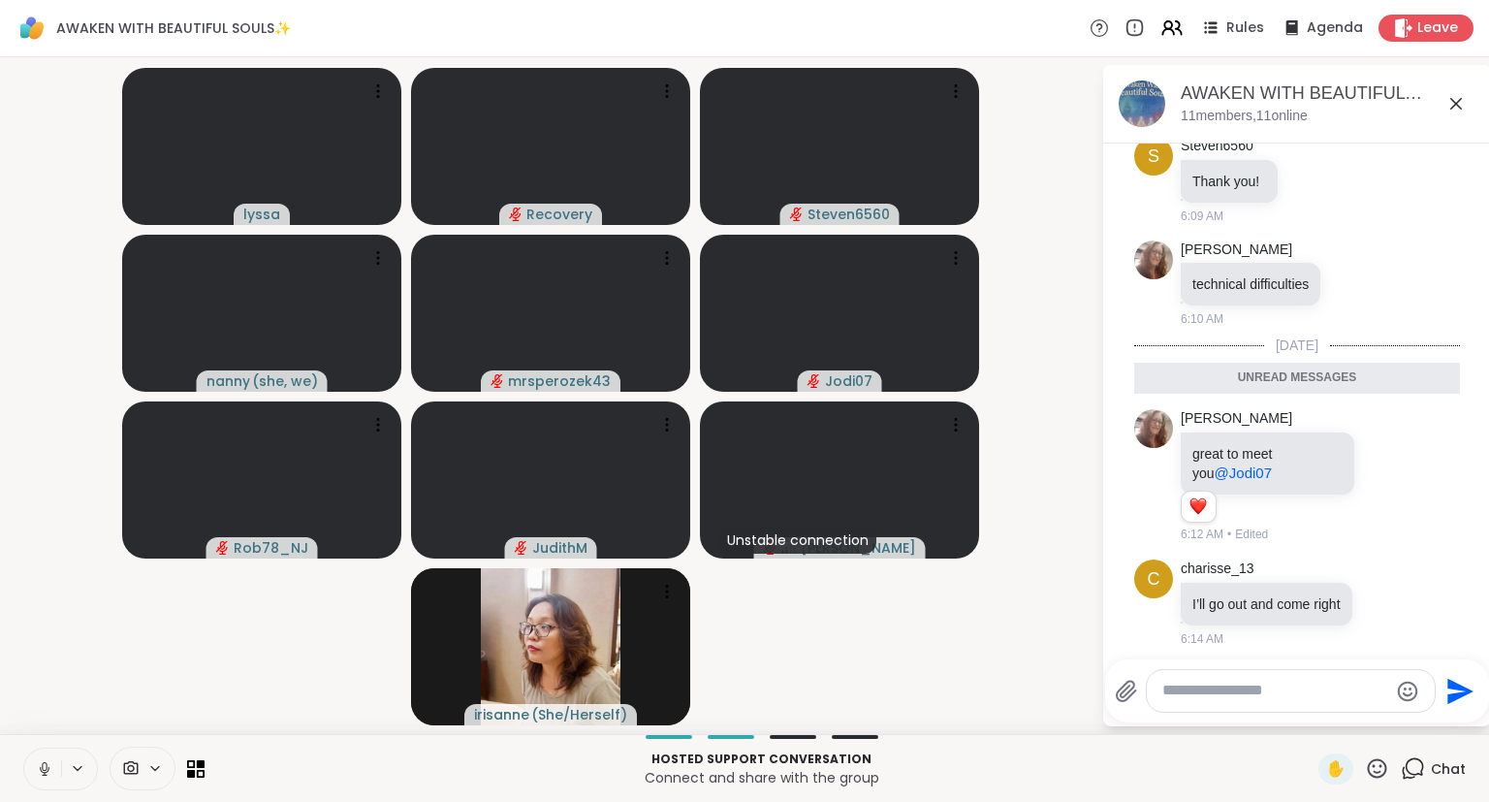
click at [1457, 114] on icon at bounding box center [1455, 103] width 23 height 23
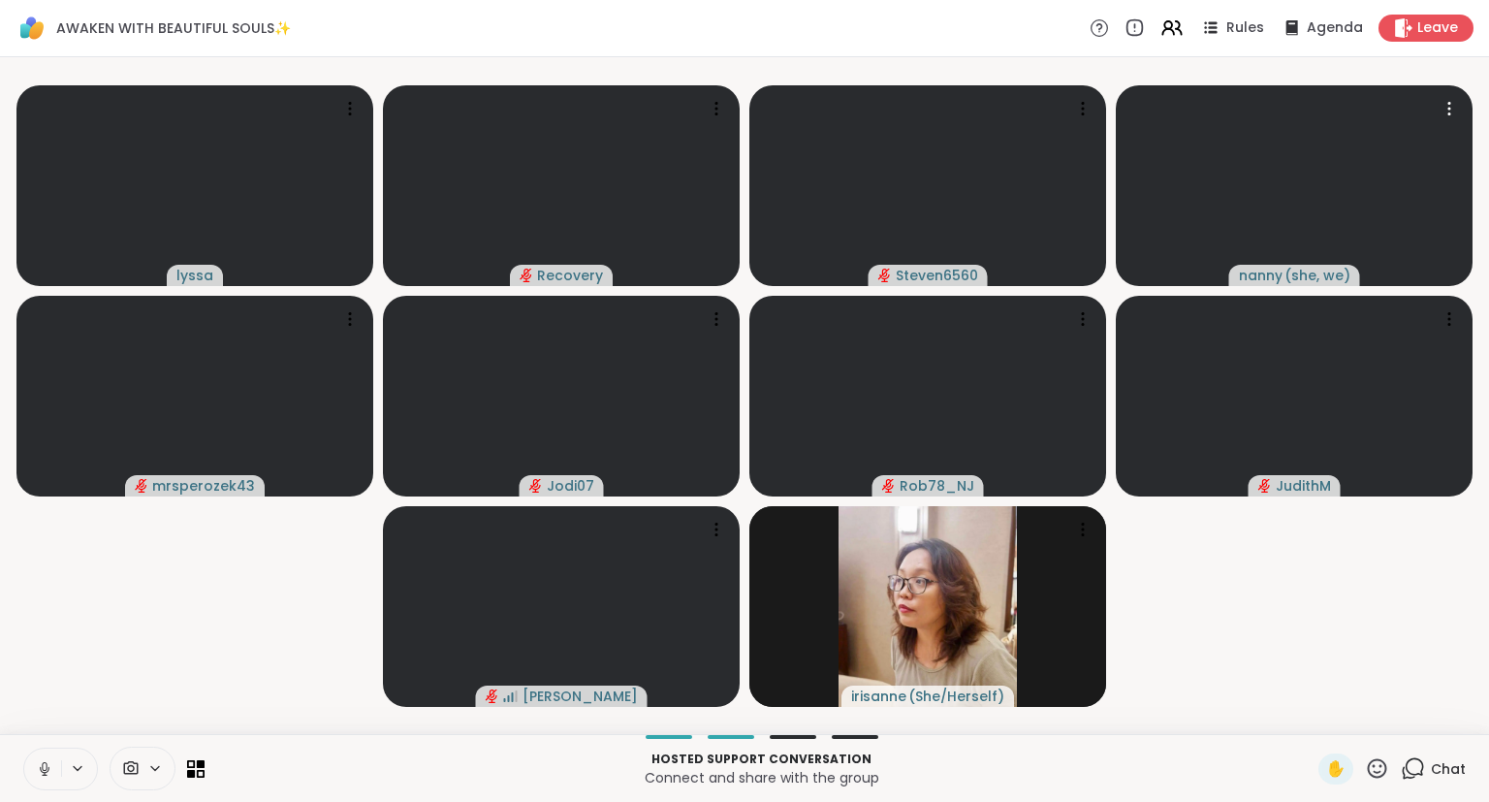
click at [1382, 774] on icon at bounding box center [1377, 768] width 24 height 24
click at [1320, 720] on span "❤️" at bounding box center [1320, 717] width 19 height 23
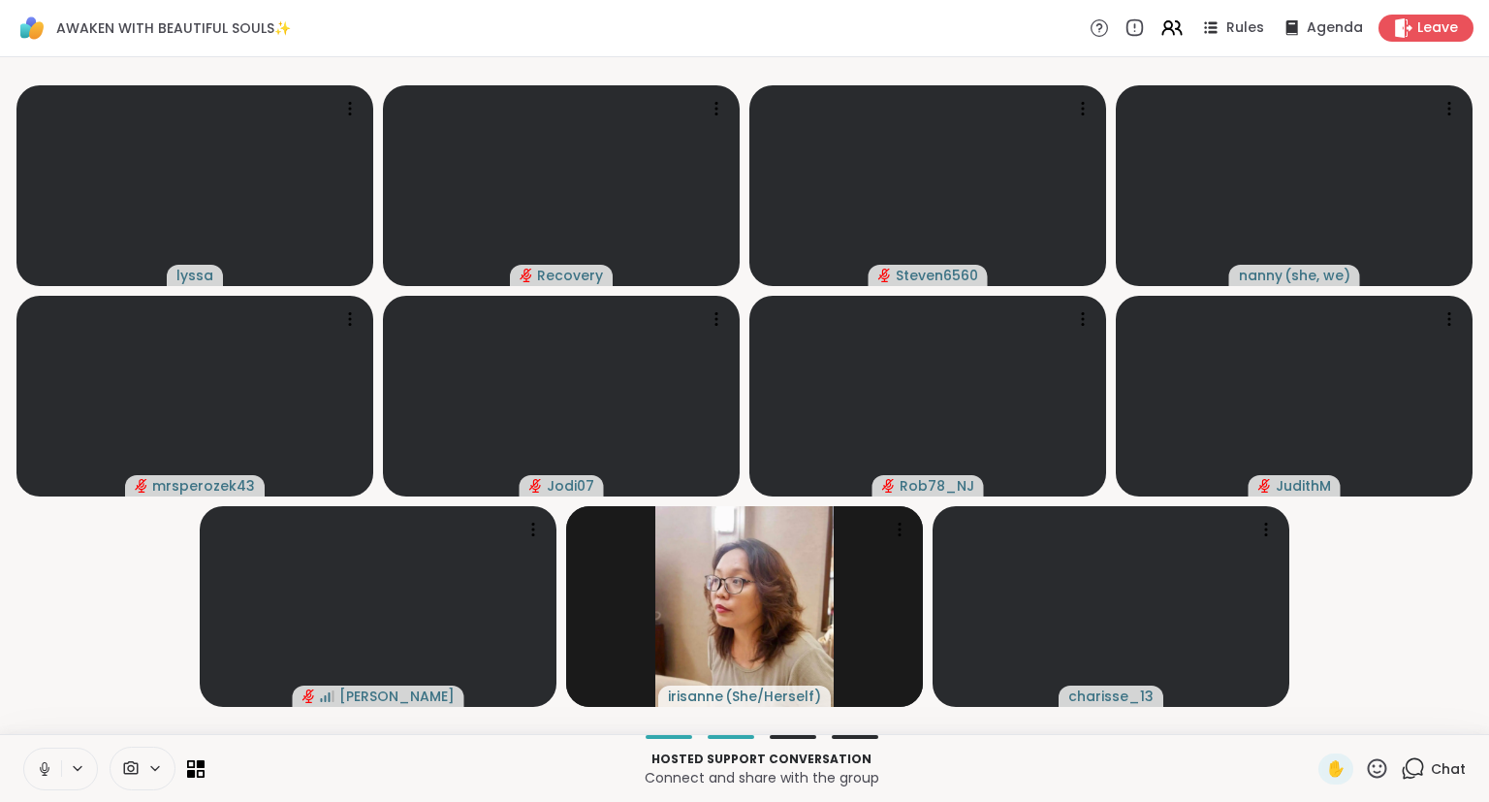
click at [1378, 786] on div "Hosted support conversation Connect and share with the group ✋ Chat" at bounding box center [744, 768] width 1489 height 68
click at [1376, 772] on icon at bounding box center [1377, 767] width 19 height 19
click at [1406, 725] on span "🌟" at bounding box center [1405, 717] width 19 height 23
click at [1377, 774] on icon at bounding box center [1377, 768] width 24 height 24
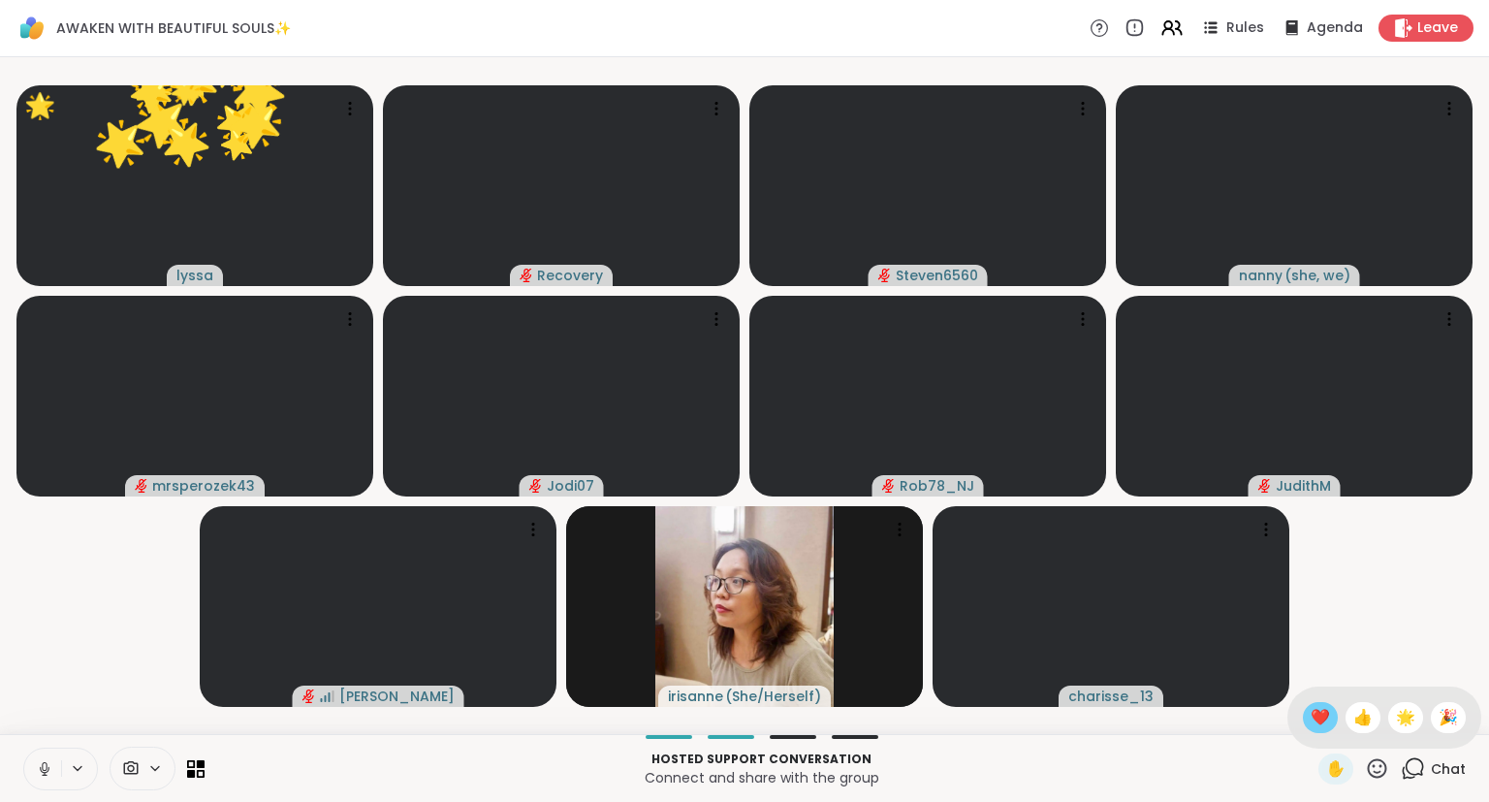
click at [1314, 714] on span "❤️" at bounding box center [1320, 717] width 19 height 23
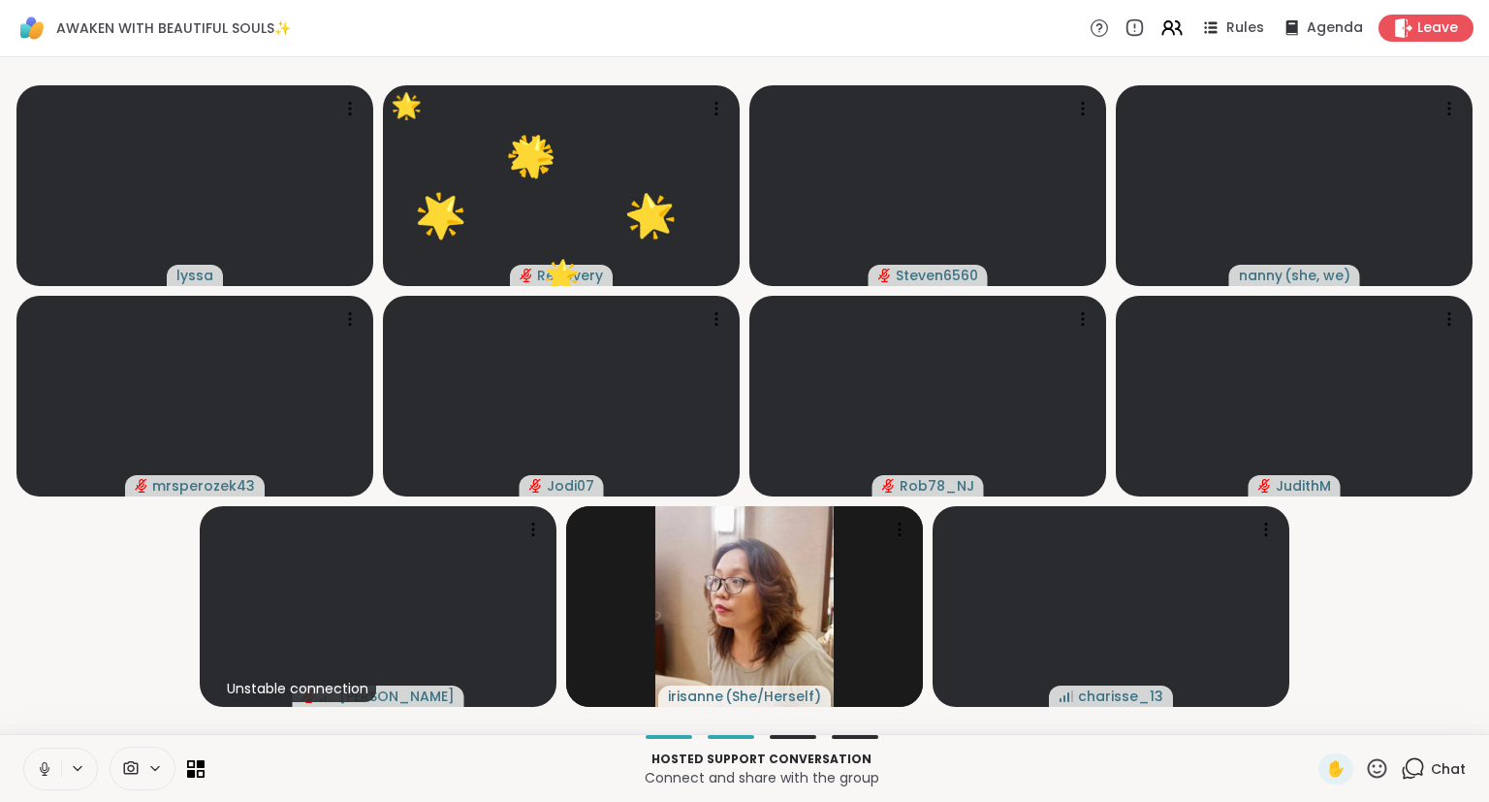
click at [1382, 758] on icon at bounding box center [1377, 768] width 24 height 24
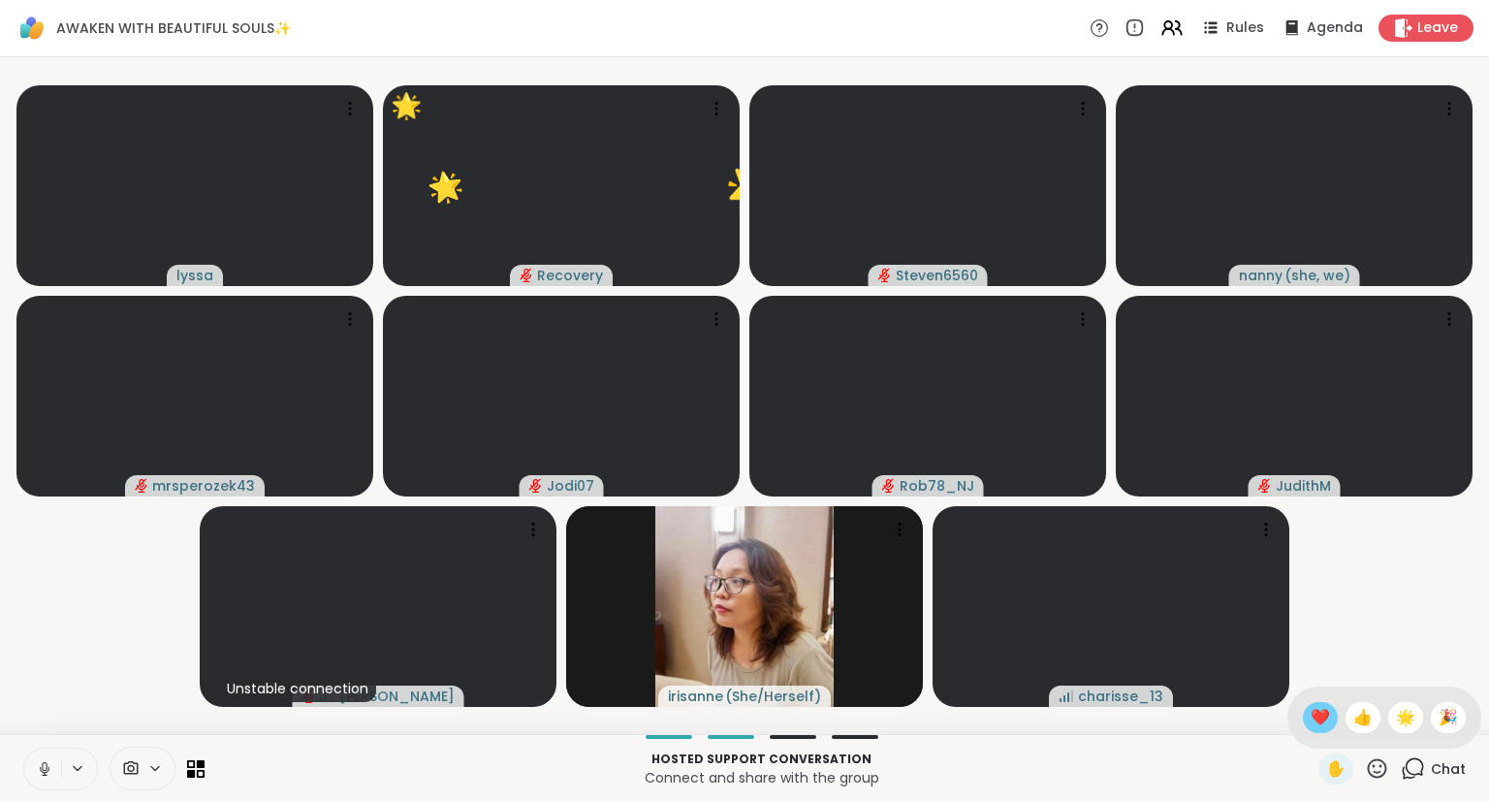
click at [1318, 715] on span "❤️" at bounding box center [1320, 717] width 19 height 23
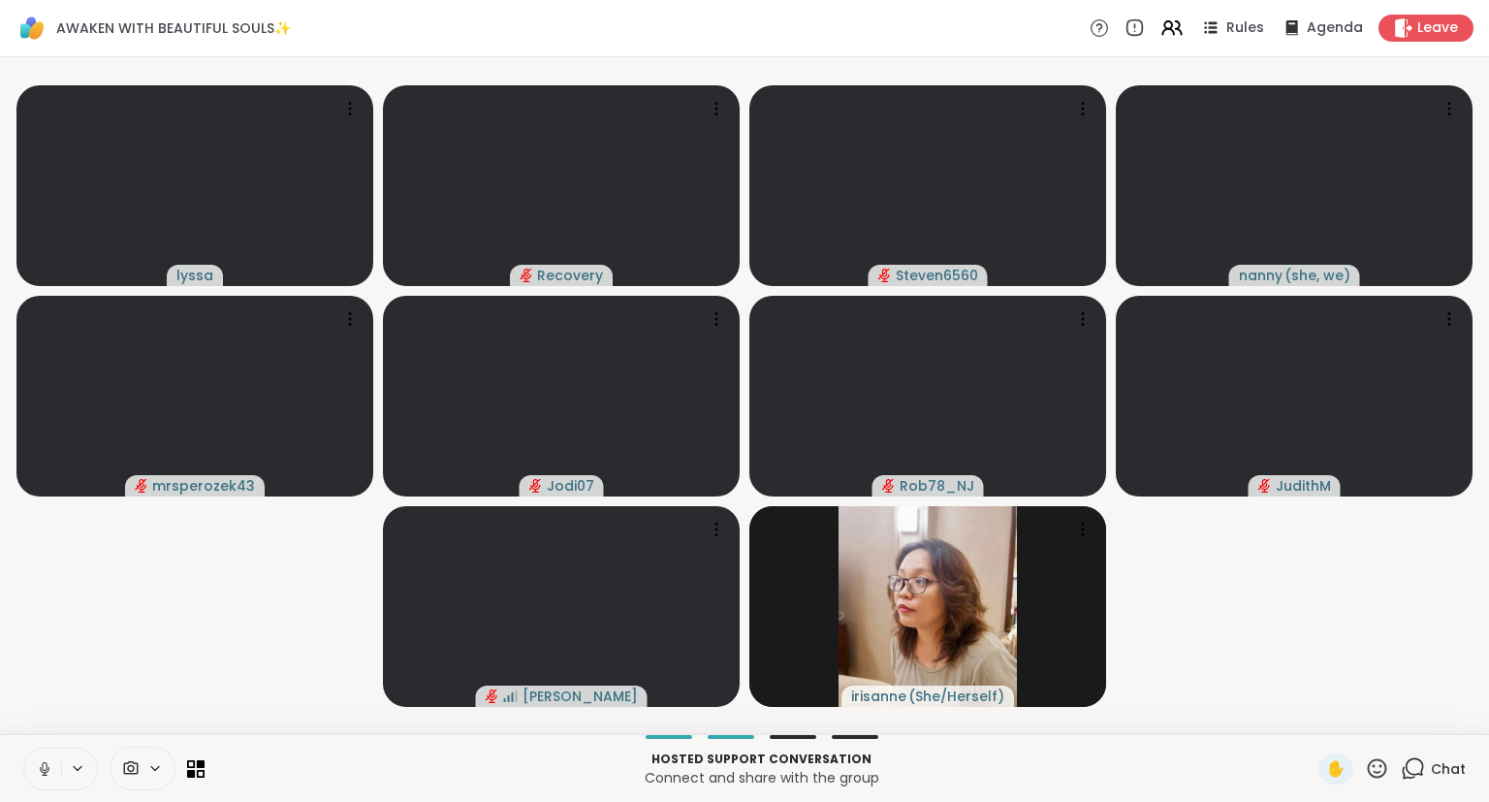
click at [1435, 777] on span "Chat" at bounding box center [1448, 768] width 35 height 19
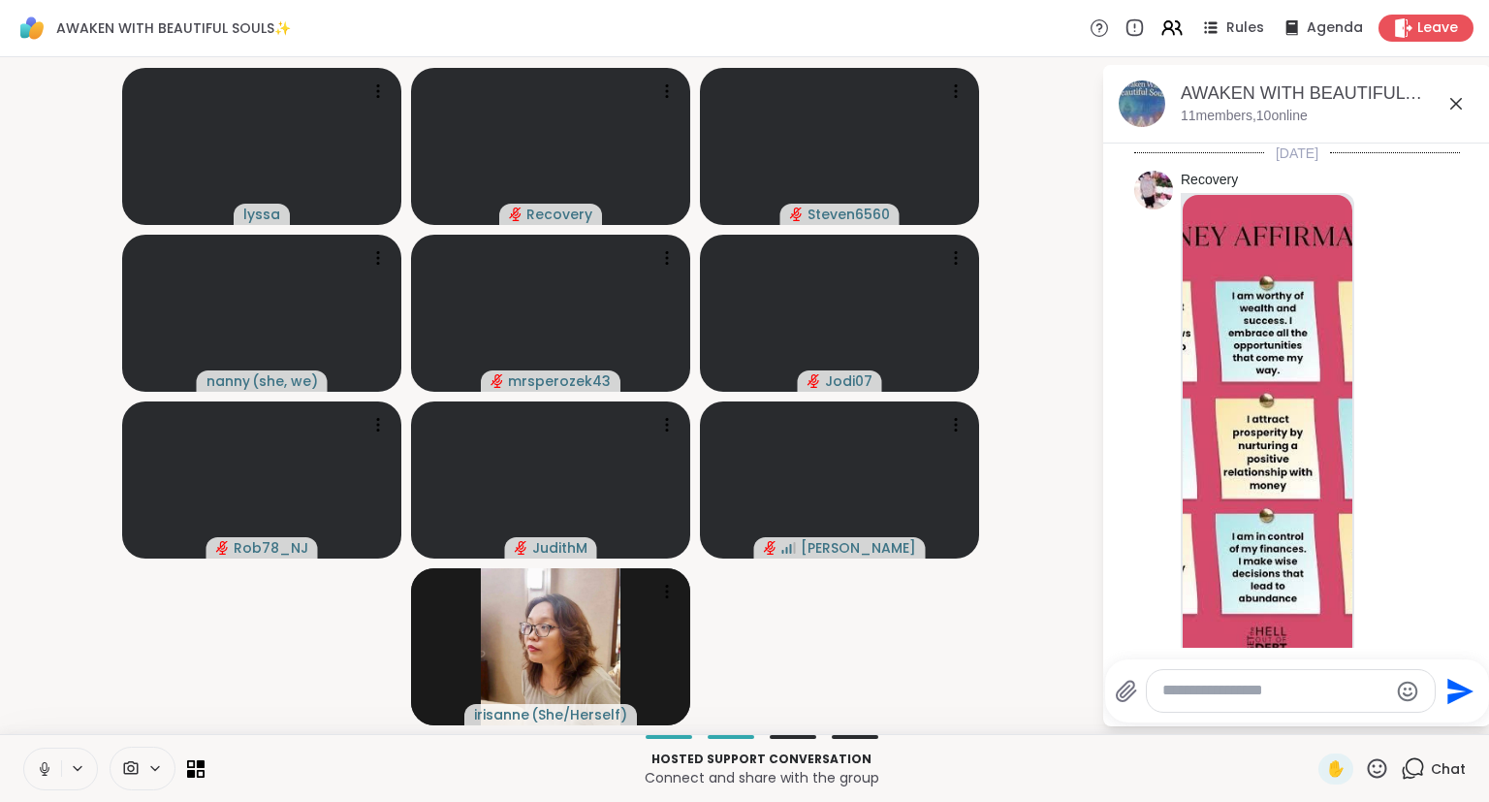
scroll to position [2587, 0]
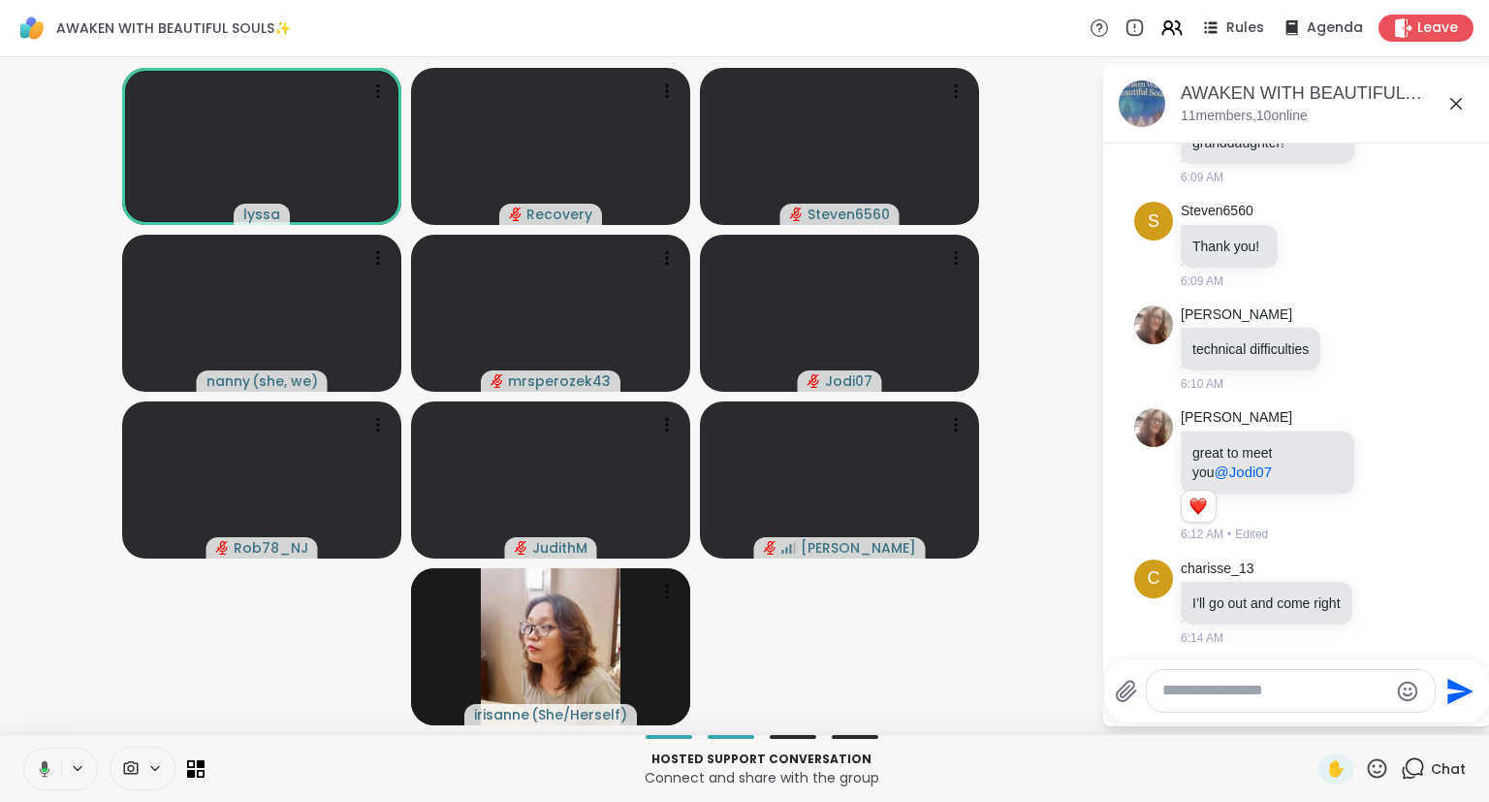
click at [1280, 688] on textarea "Type your message" at bounding box center [1275, 690] width 226 height 20
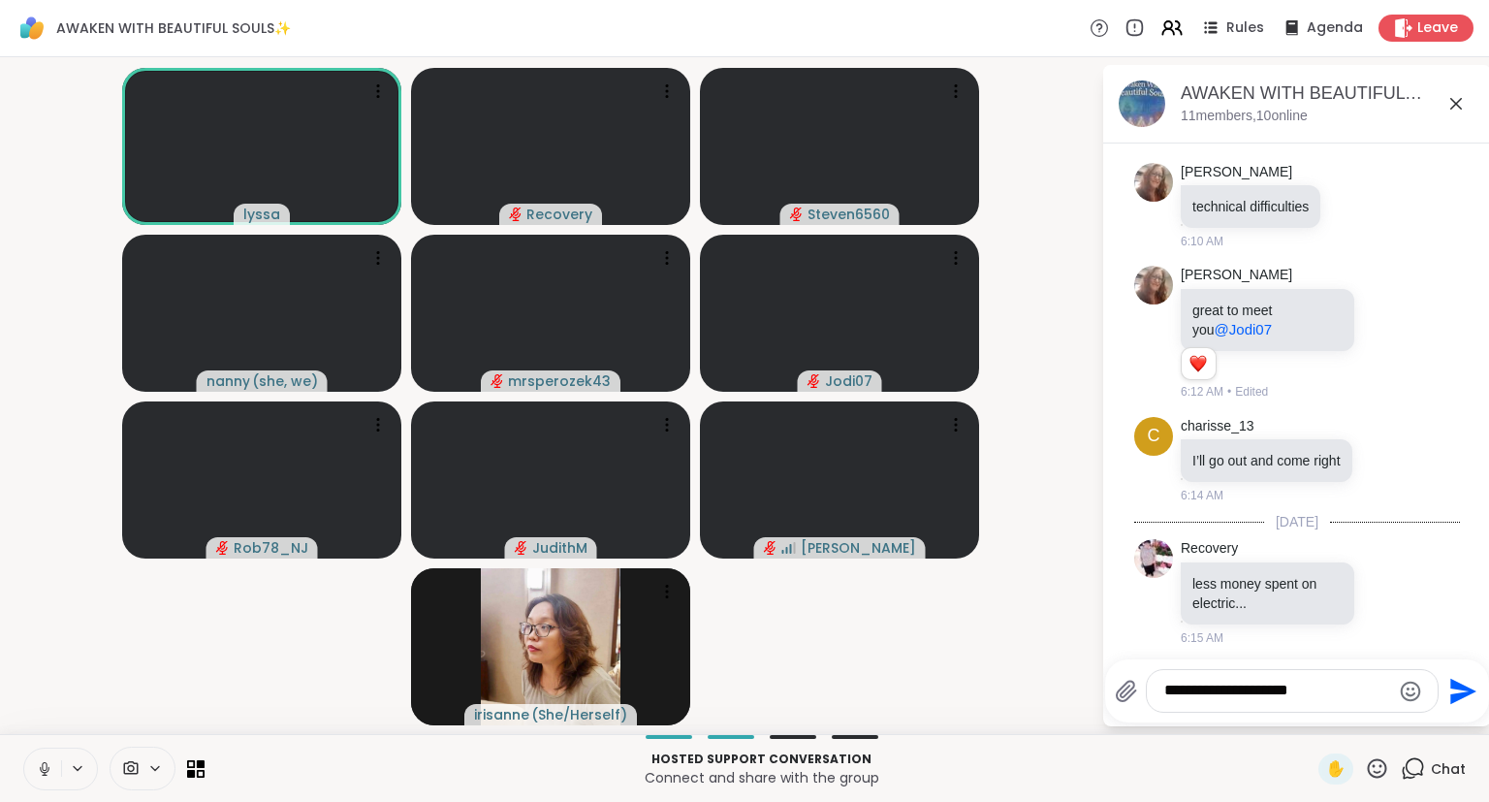
type textarea "**********"
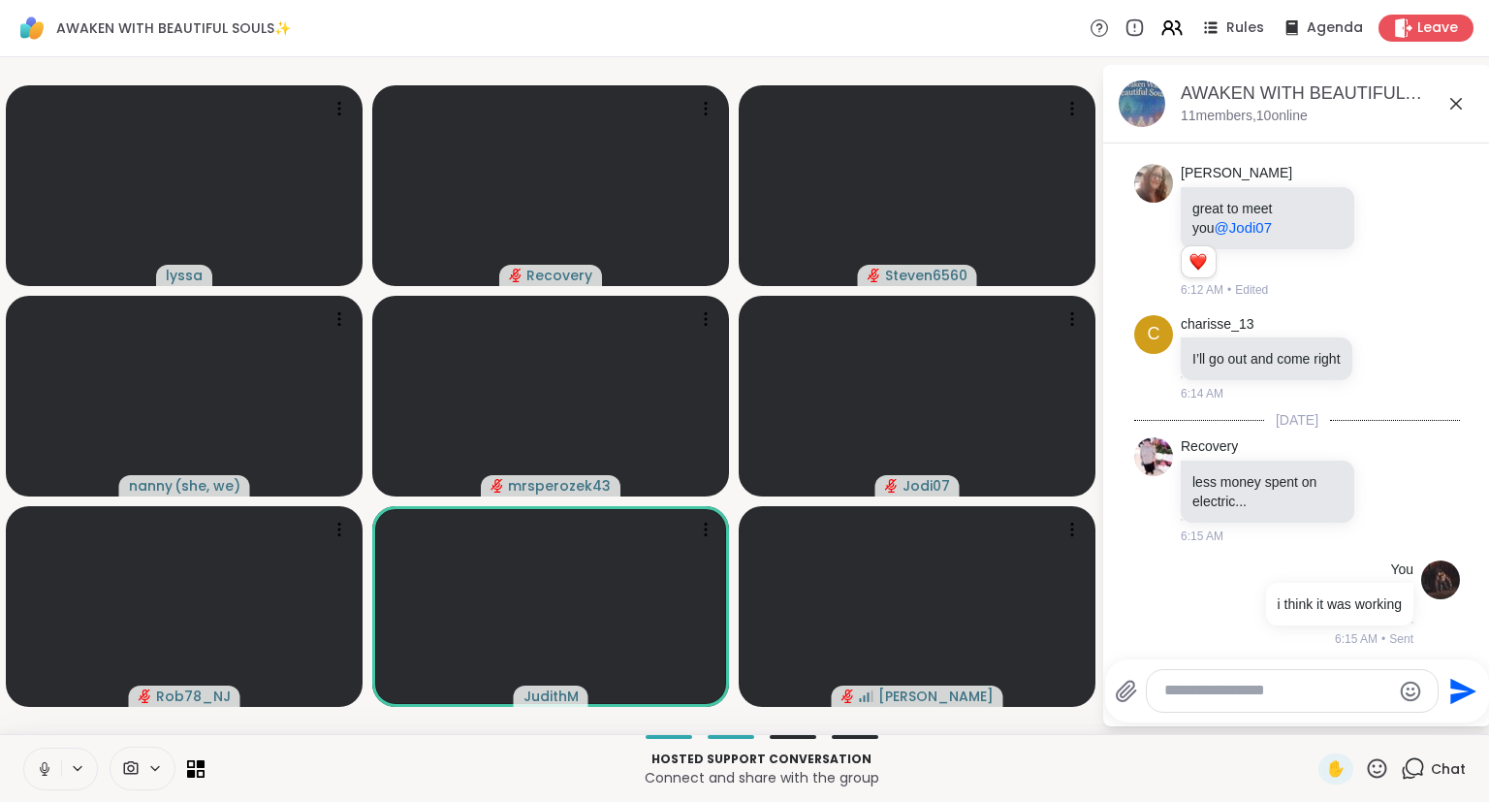
click at [50, 775] on icon at bounding box center [44, 768] width 17 height 17
click at [1382, 766] on icon at bounding box center [1377, 767] width 19 height 19
click at [1316, 718] on span "❤️" at bounding box center [1320, 717] width 19 height 23
click at [1367, 769] on icon at bounding box center [1377, 768] width 24 height 24
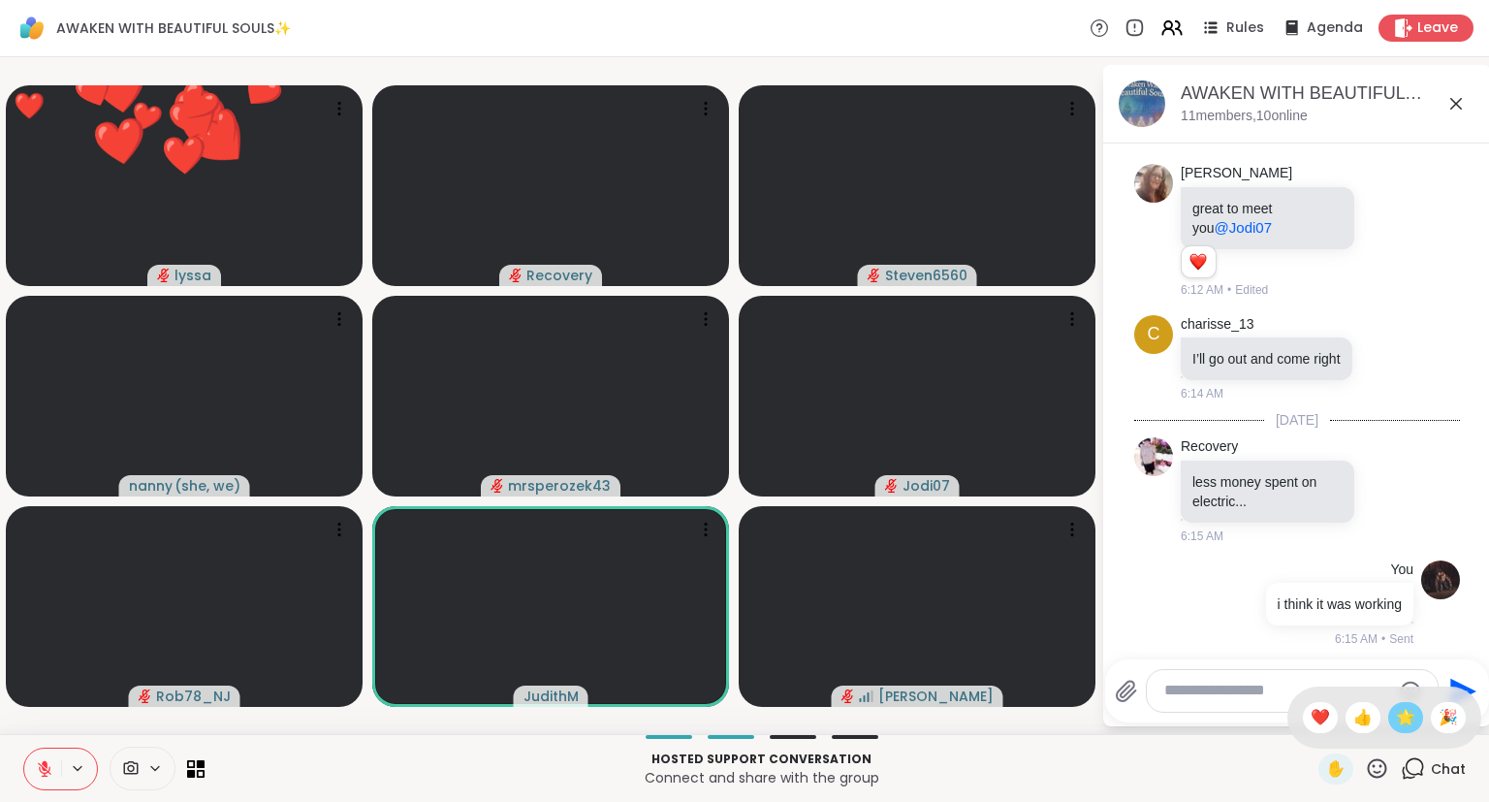
click at [1398, 721] on span "🌟" at bounding box center [1405, 717] width 19 height 23
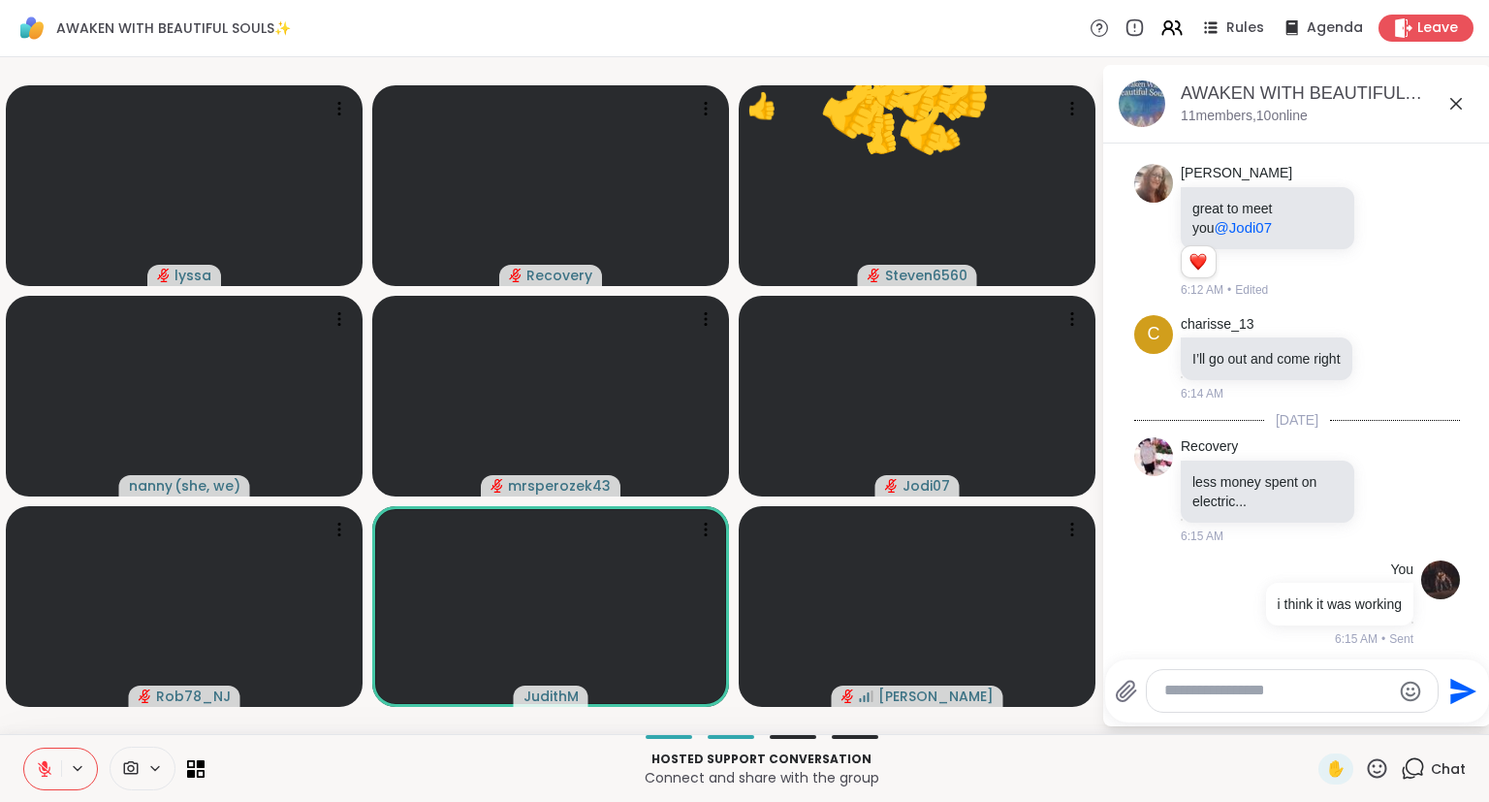
click at [1382, 779] on icon at bounding box center [1377, 768] width 24 height 24
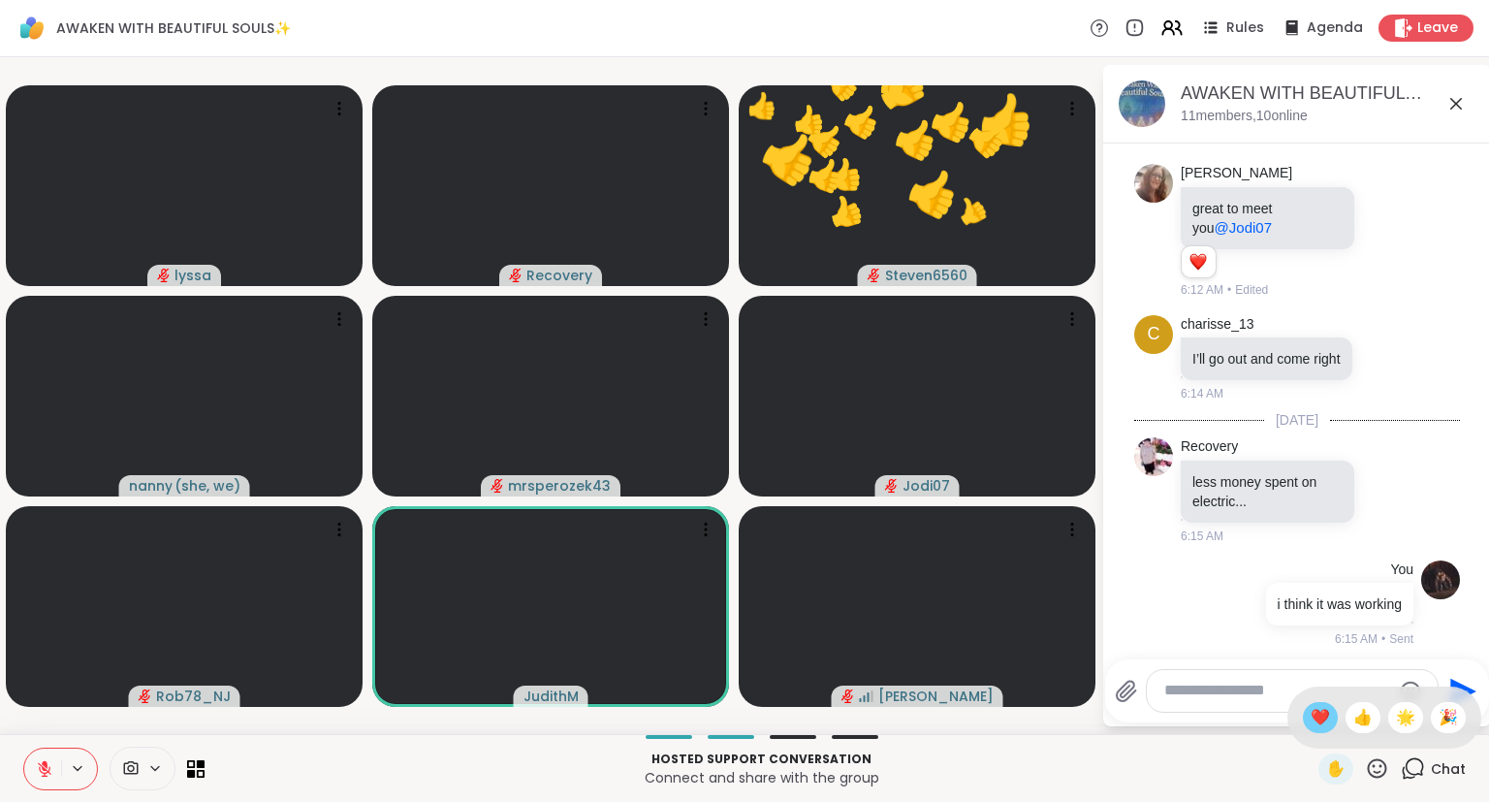
click at [1317, 717] on span "❤️" at bounding box center [1320, 717] width 19 height 23
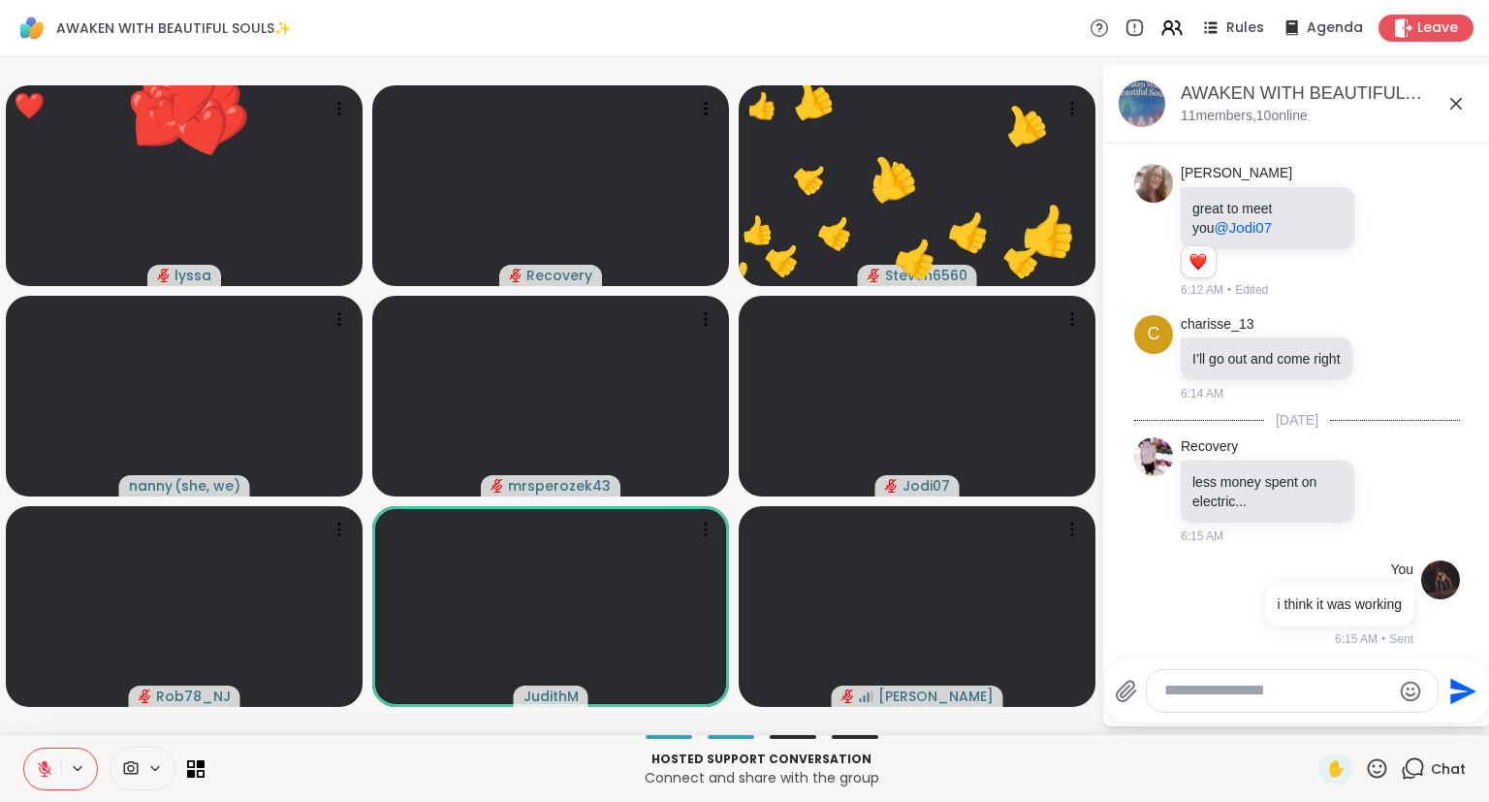
click at [1375, 775] on icon at bounding box center [1377, 768] width 24 height 24
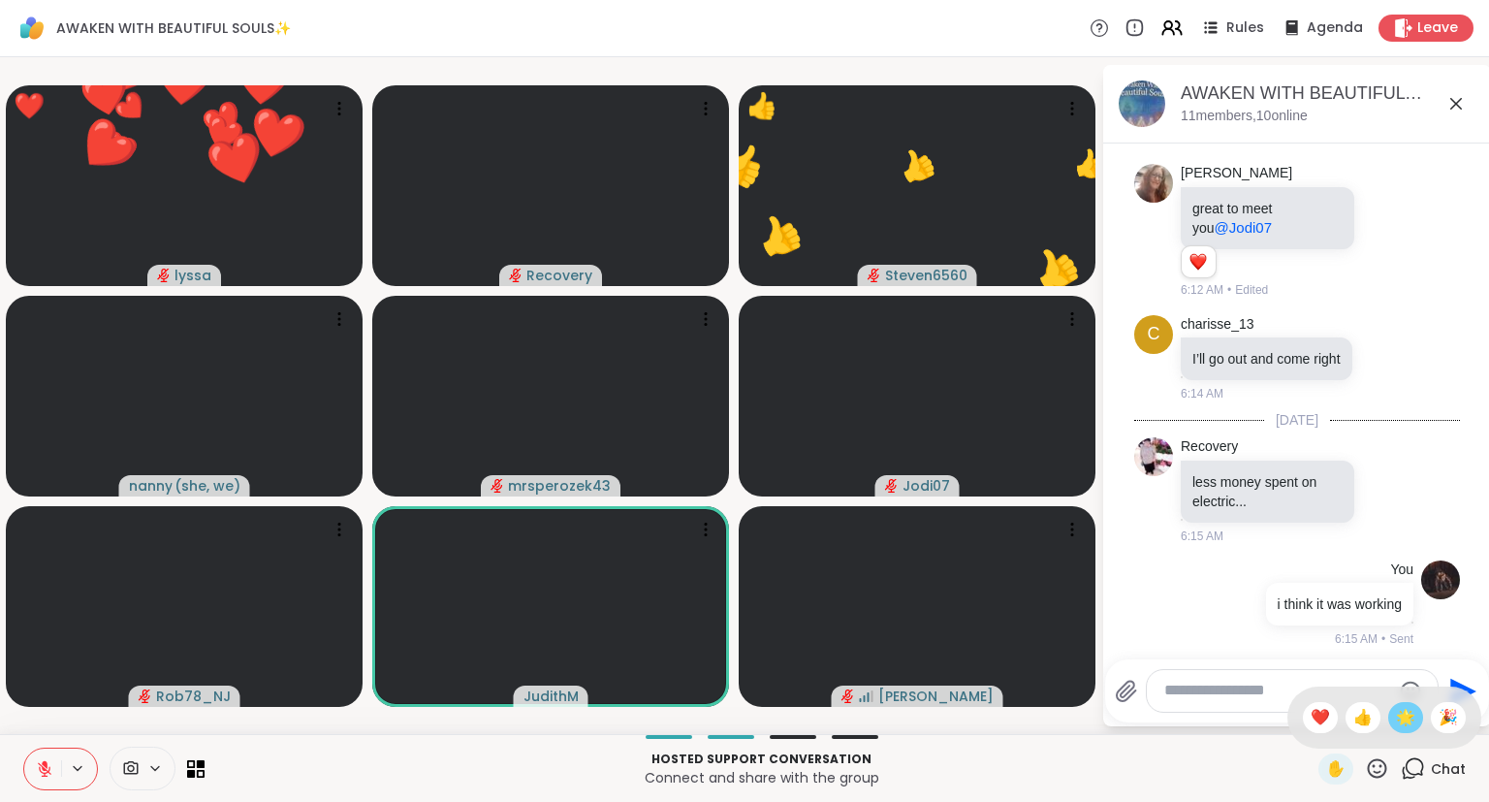
click at [1399, 729] on span "🌟" at bounding box center [1405, 717] width 19 height 23
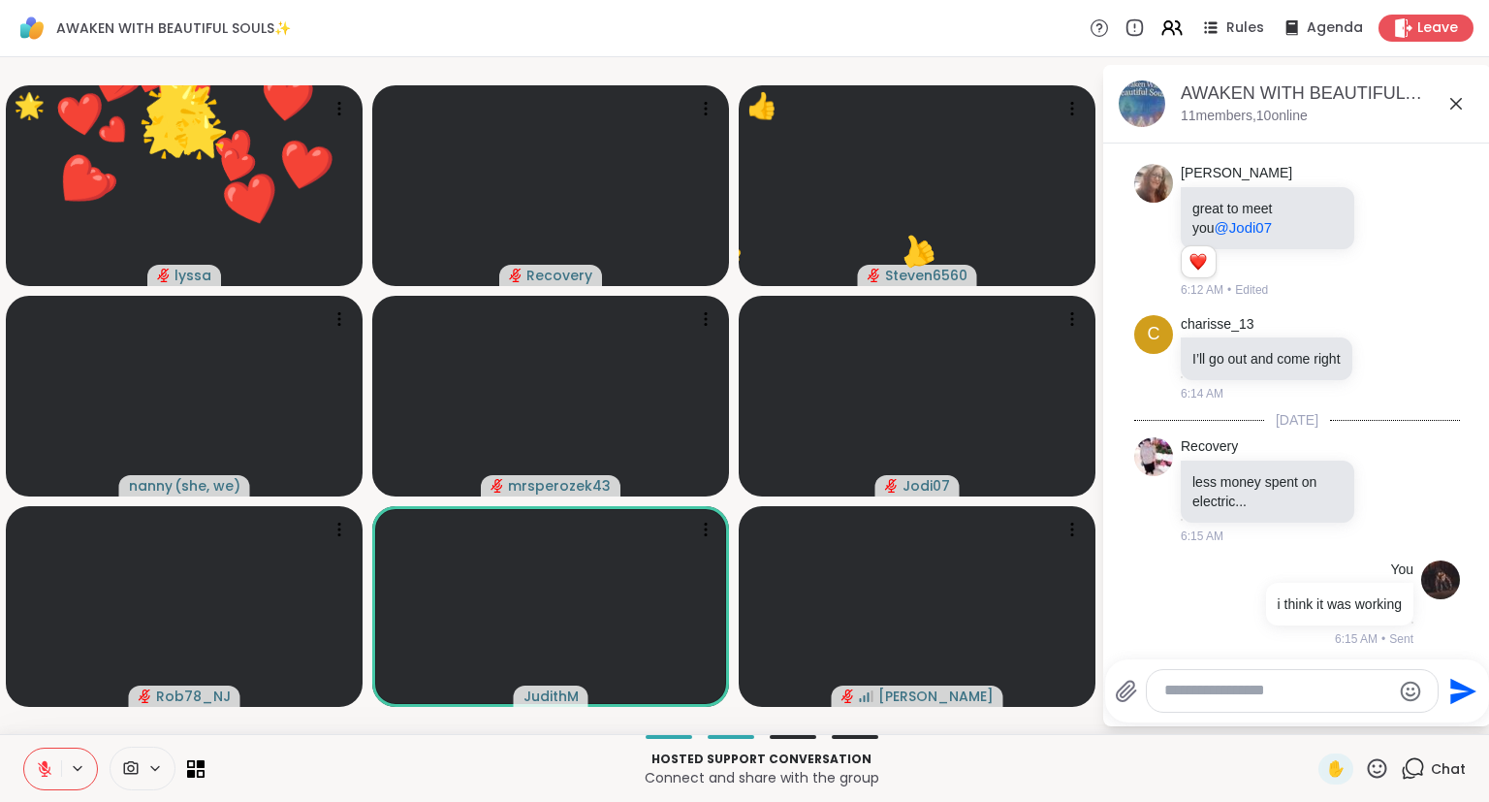
click at [1378, 770] on icon at bounding box center [1377, 768] width 24 height 24
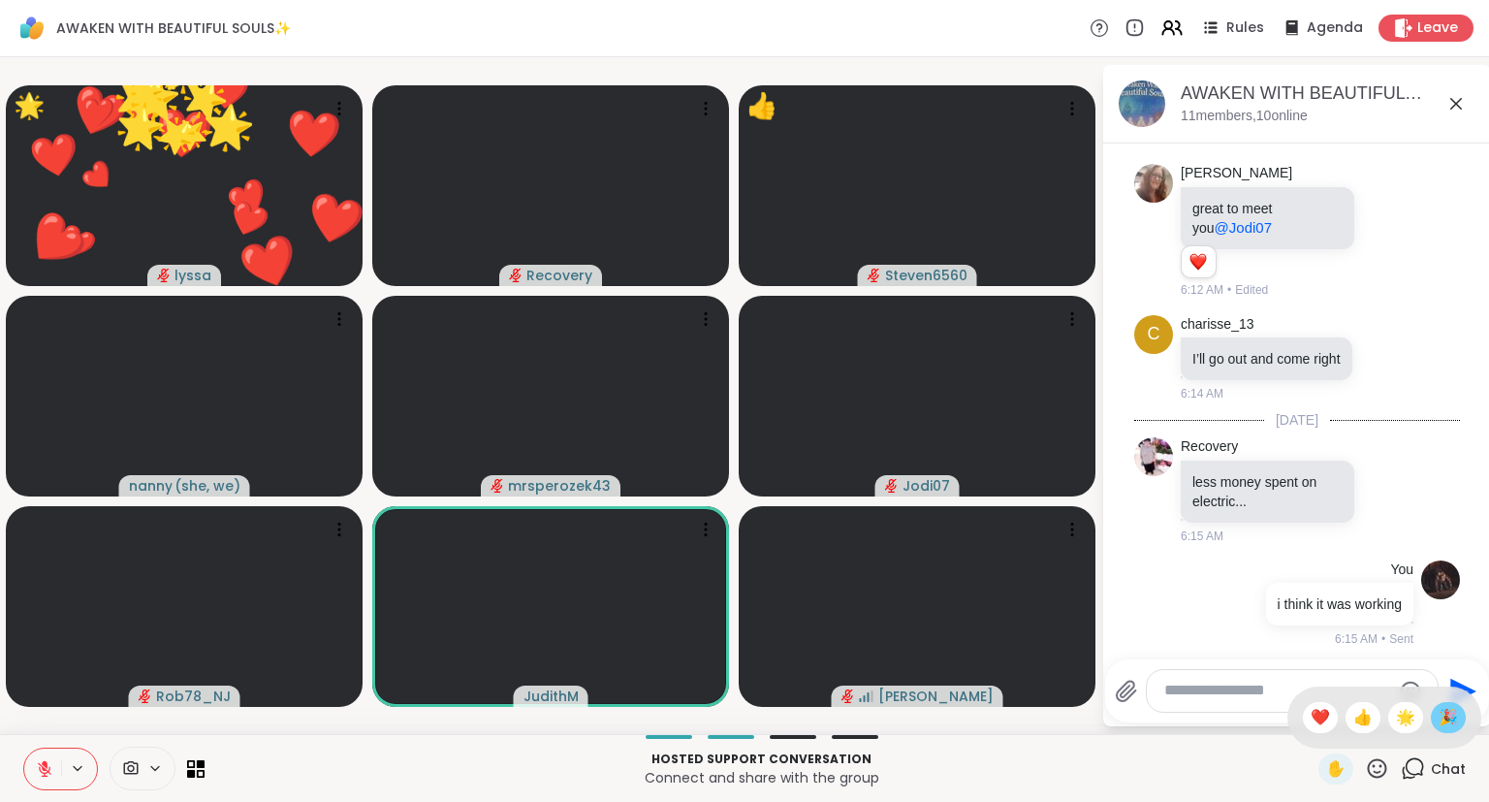
click at [1441, 723] on span "🎉" at bounding box center [1447, 717] width 19 height 23
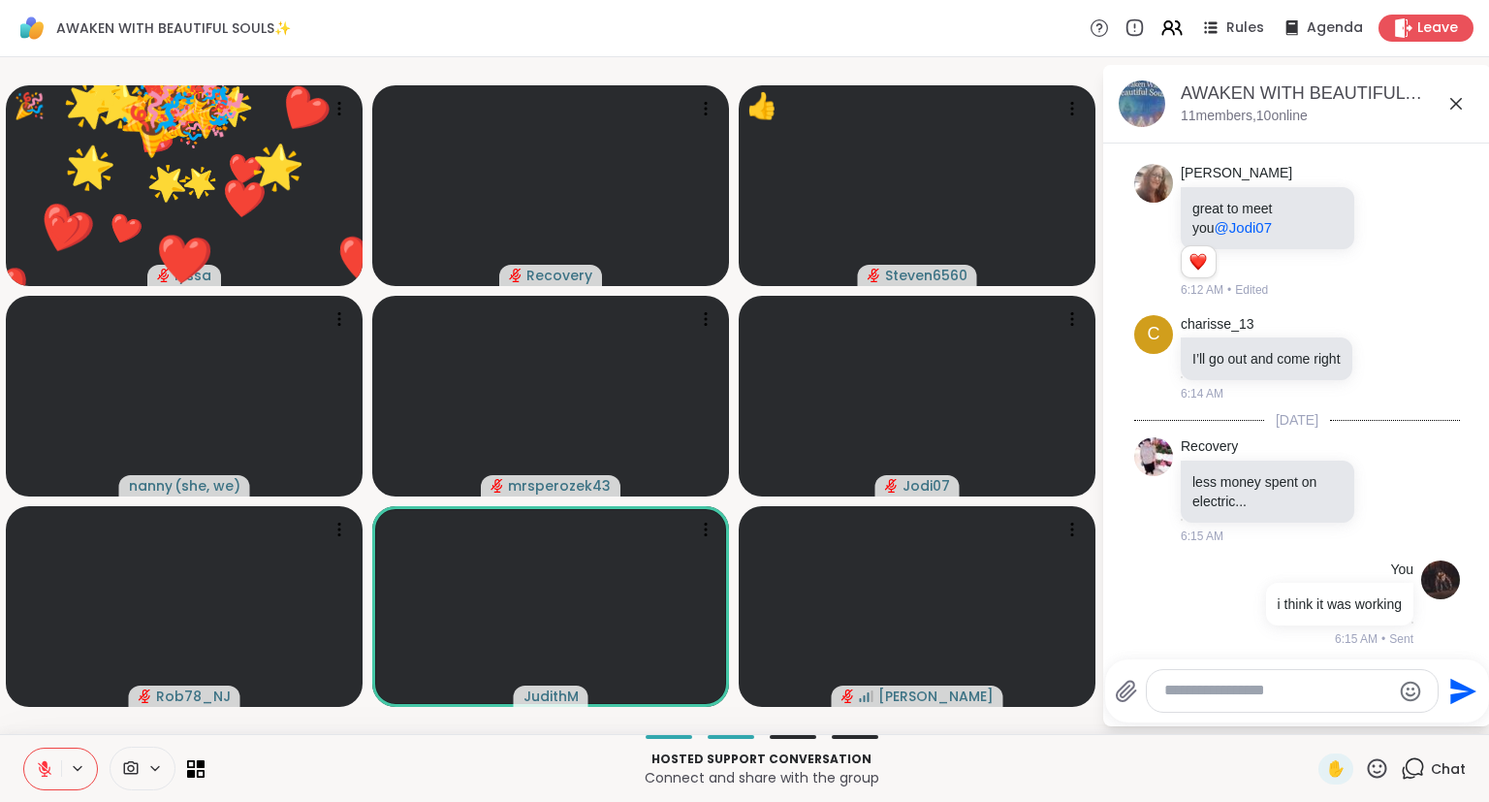
click at [1375, 773] on icon at bounding box center [1377, 767] width 19 height 19
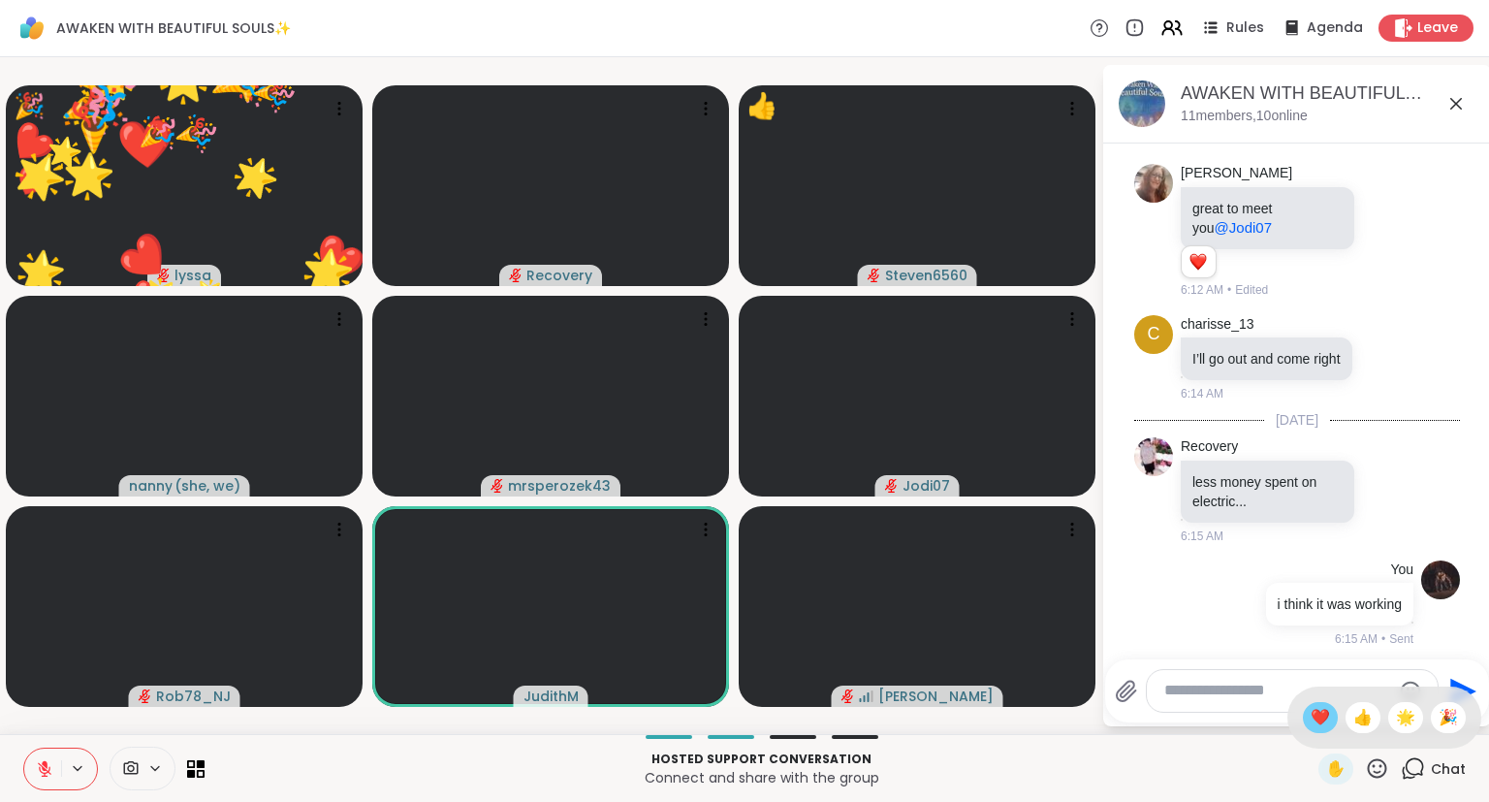
click at [1318, 719] on span "❤️" at bounding box center [1320, 717] width 19 height 23
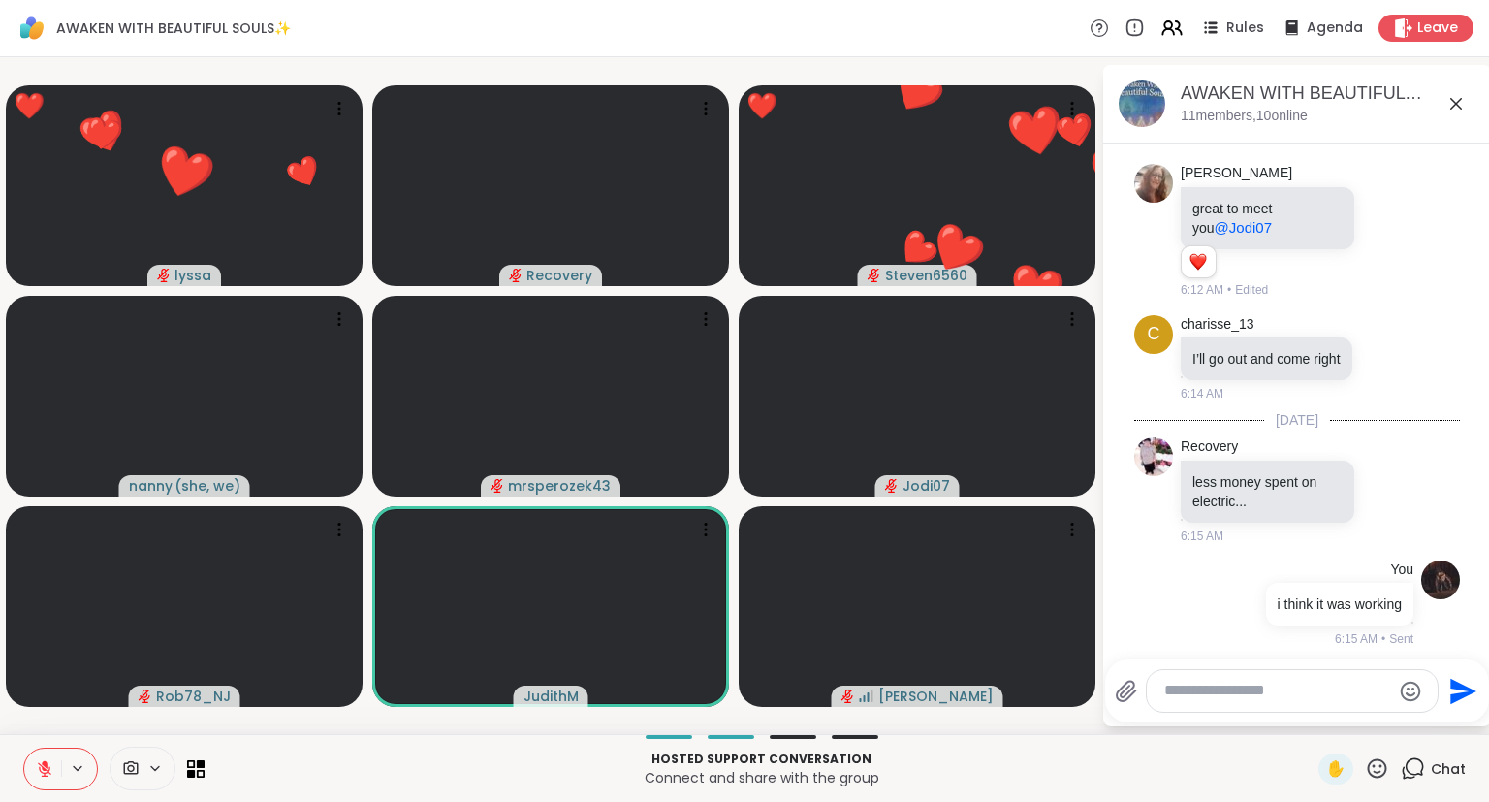
click at [44, 772] on icon at bounding box center [44, 768] width 17 height 17
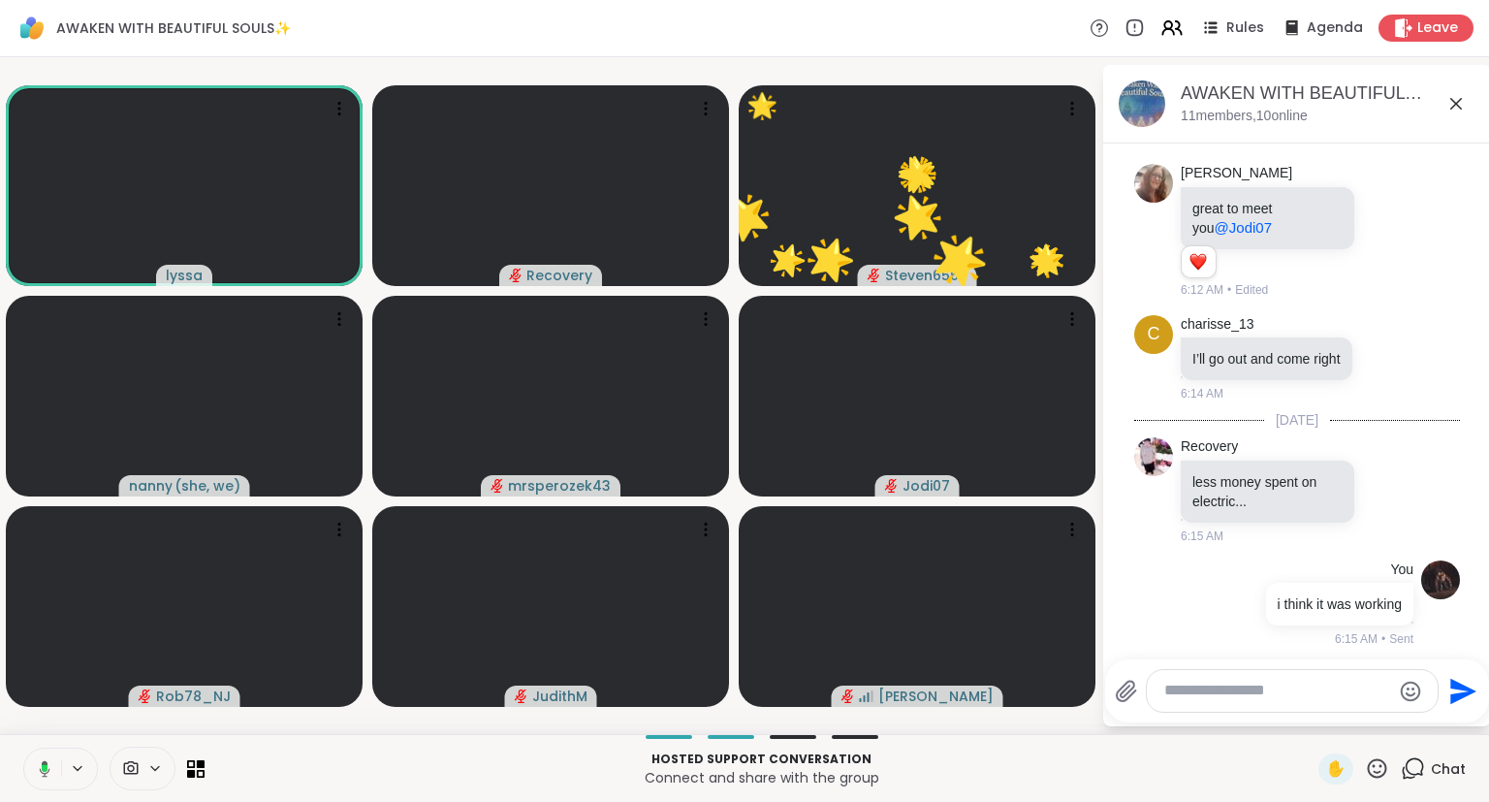
click at [1380, 771] on icon at bounding box center [1377, 768] width 24 height 24
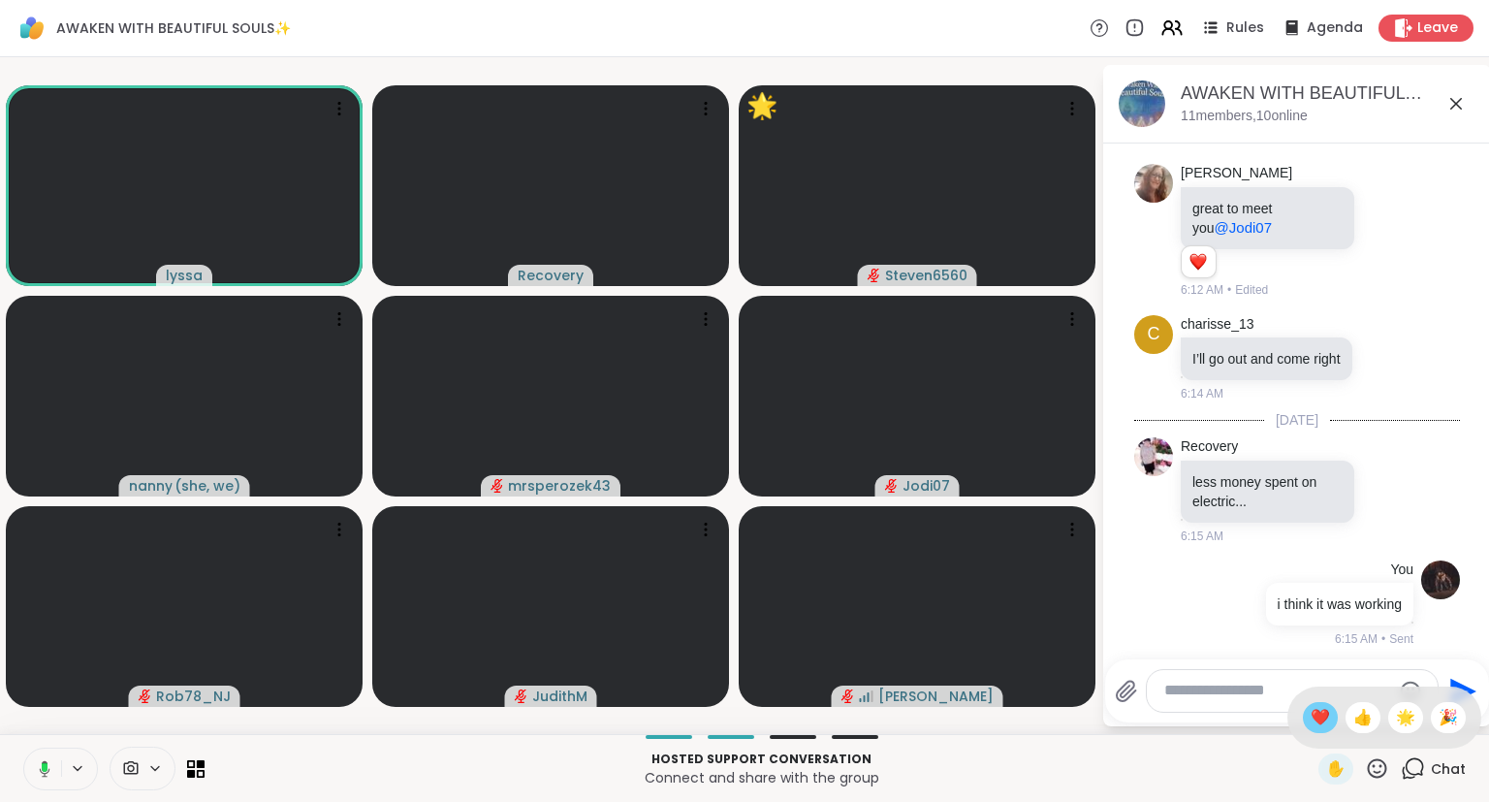
click at [1313, 718] on span "❤️" at bounding box center [1320, 717] width 19 height 23
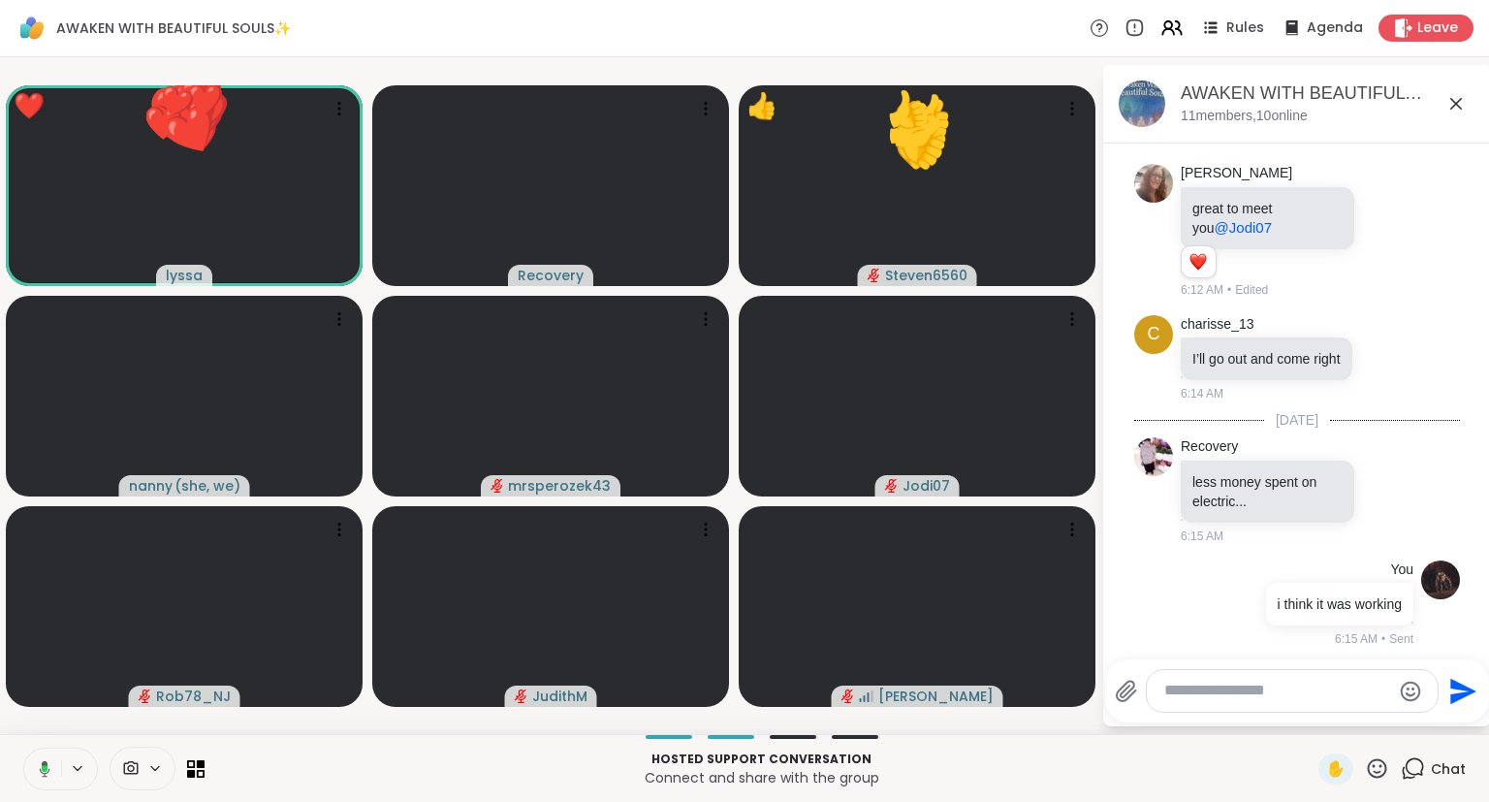
click at [1375, 764] on icon at bounding box center [1377, 768] width 24 height 24
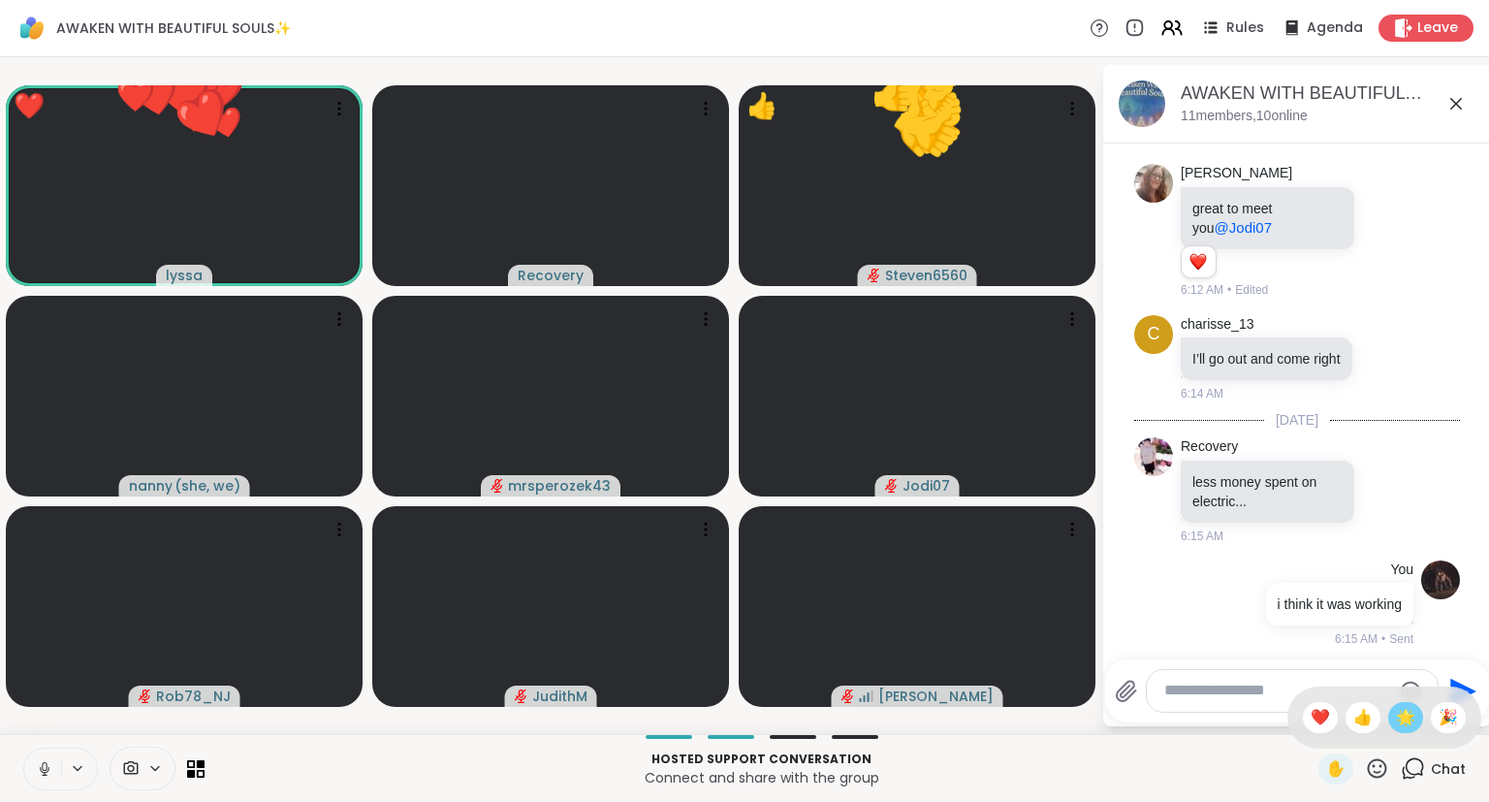
click at [1413, 717] on div "🌟" at bounding box center [1405, 717] width 35 height 31
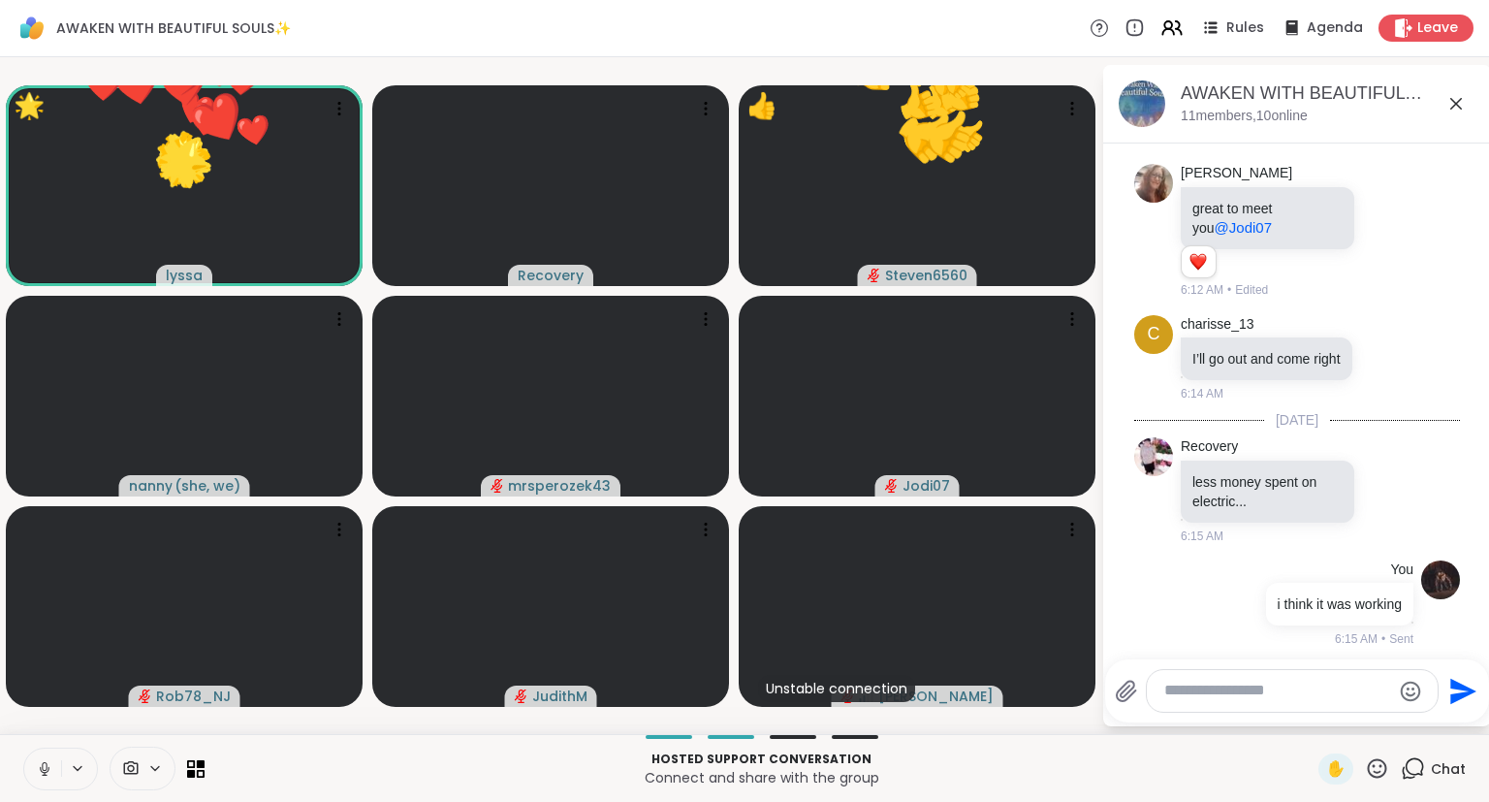
click at [1367, 777] on icon at bounding box center [1377, 768] width 24 height 24
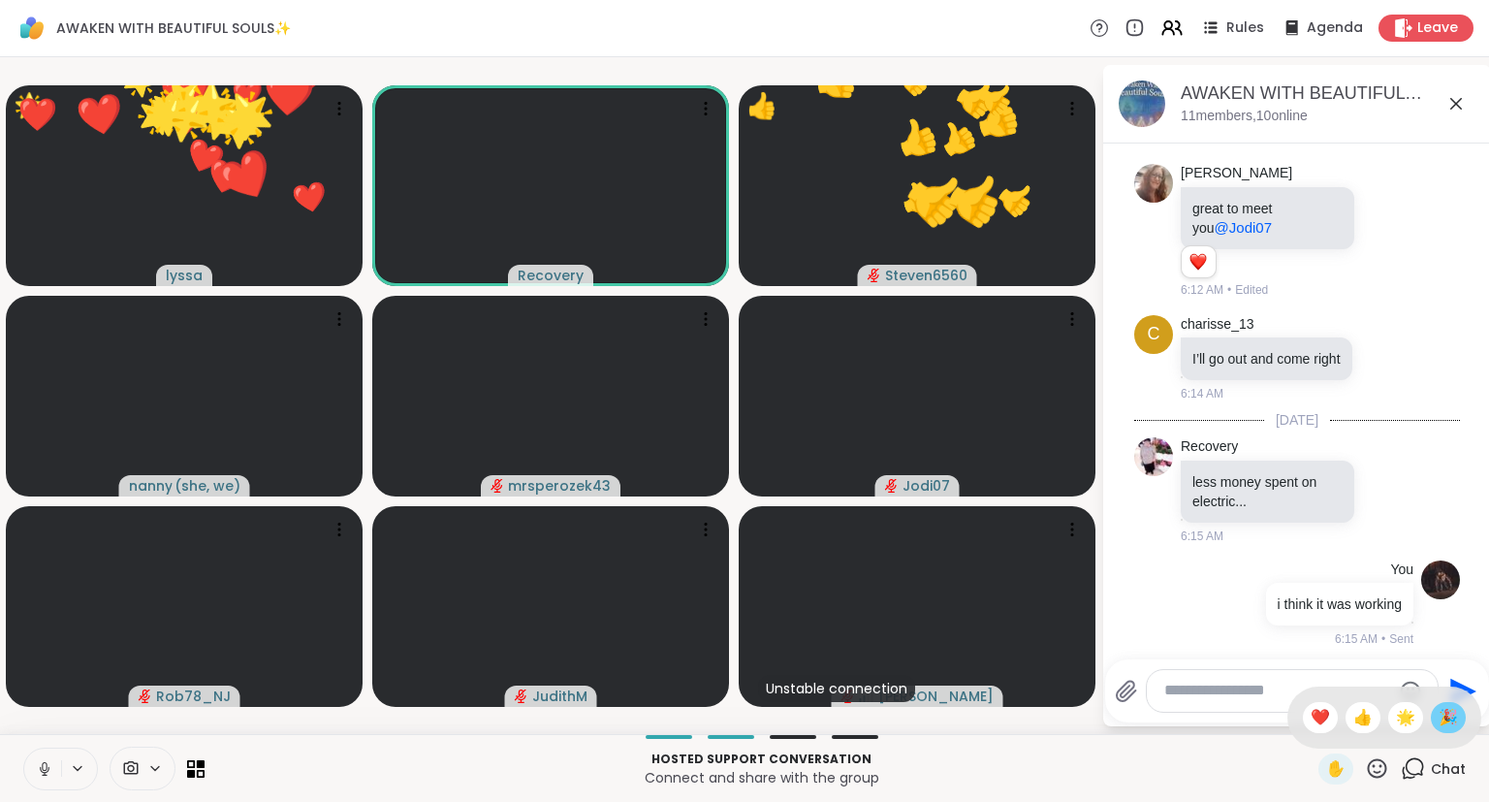
click at [1447, 718] on span "🎉" at bounding box center [1447, 717] width 19 height 23
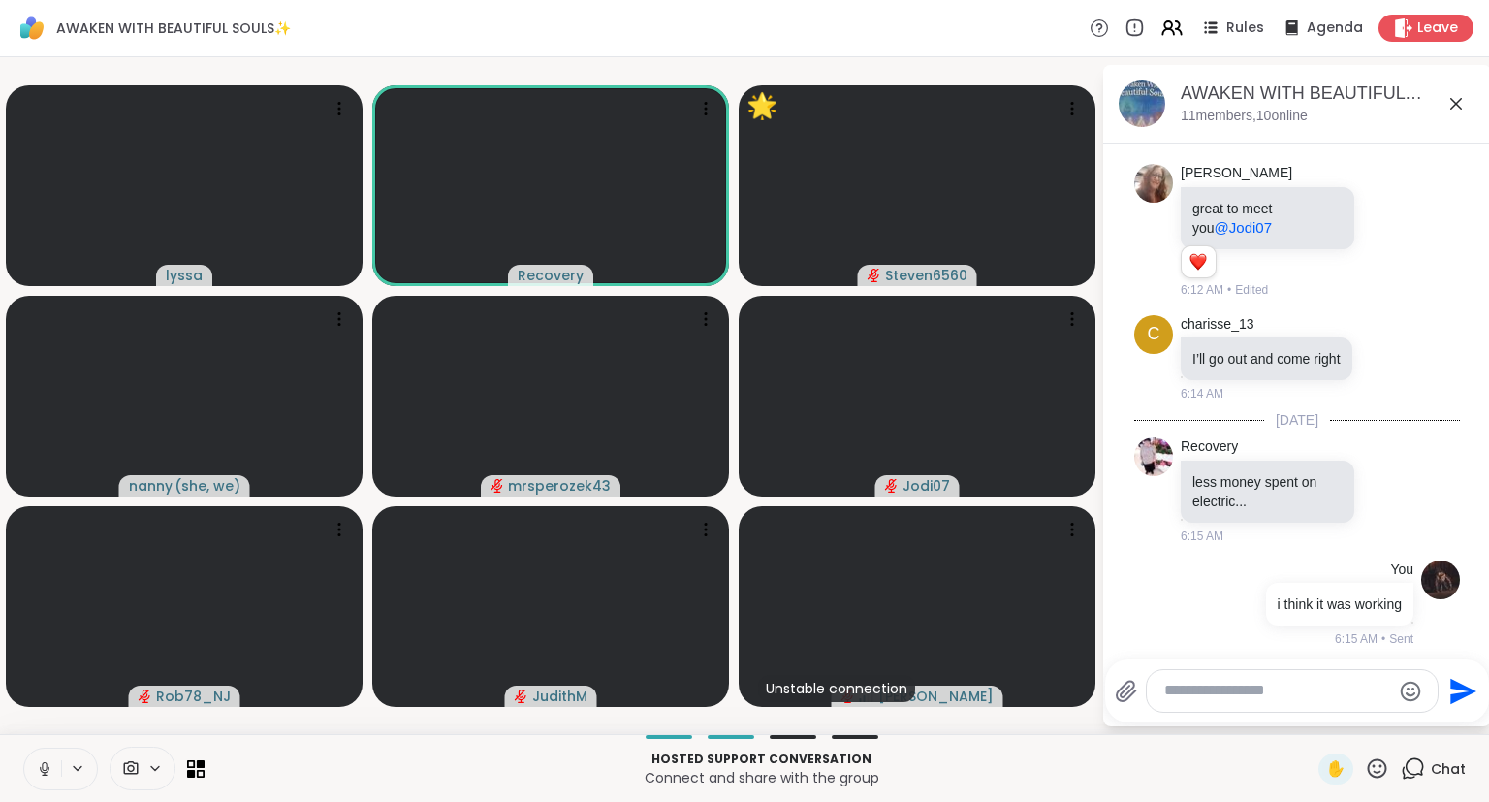
click at [1249, 775] on p "Connect and share with the group" at bounding box center [761, 777] width 1091 height 19
click at [1386, 780] on icon at bounding box center [1377, 768] width 24 height 24
click at [1312, 732] on div "❤️" at bounding box center [1320, 717] width 35 height 31
click at [1393, 786] on div "Hosted support conversation Connect and share with the group ✋ Chat" at bounding box center [744, 768] width 1489 height 68
click at [1378, 771] on icon at bounding box center [1377, 768] width 24 height 24
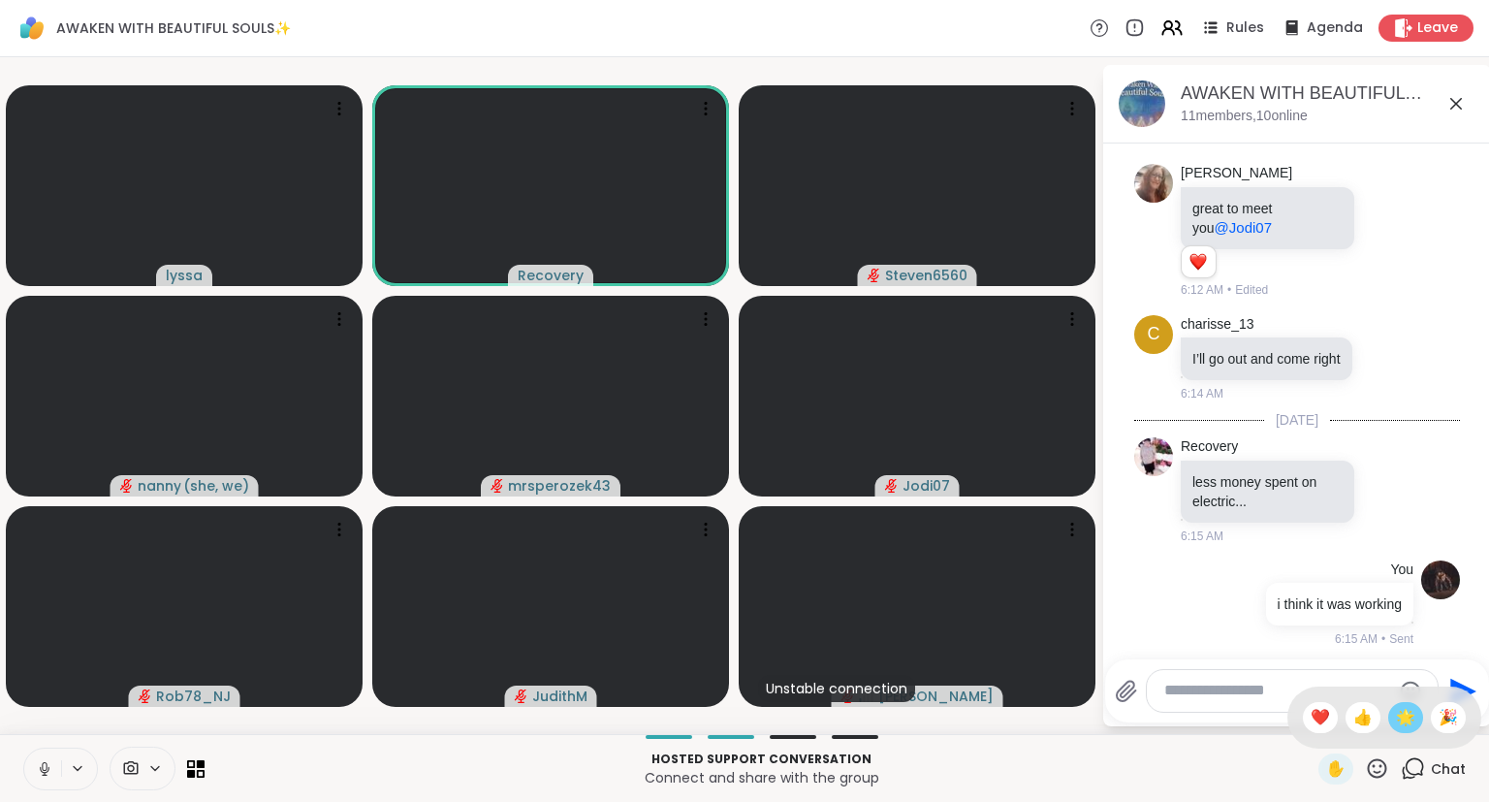
click at [1403, 711] on span "🌟" at bounding box center [1405, 717] width 19 height 23
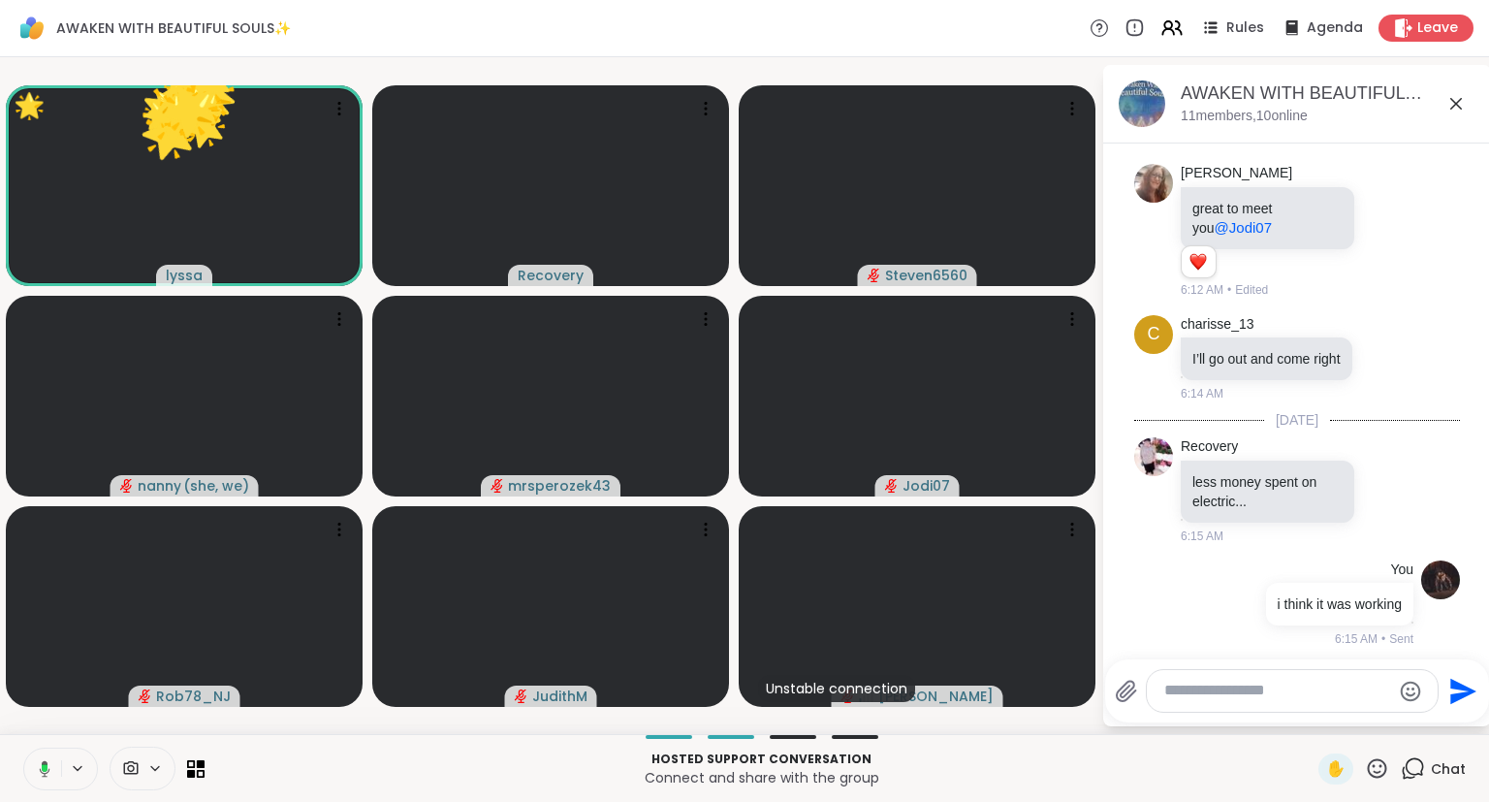
click at [1385, 775] on icon at bounding box center [1377, 767] width 19 height 19
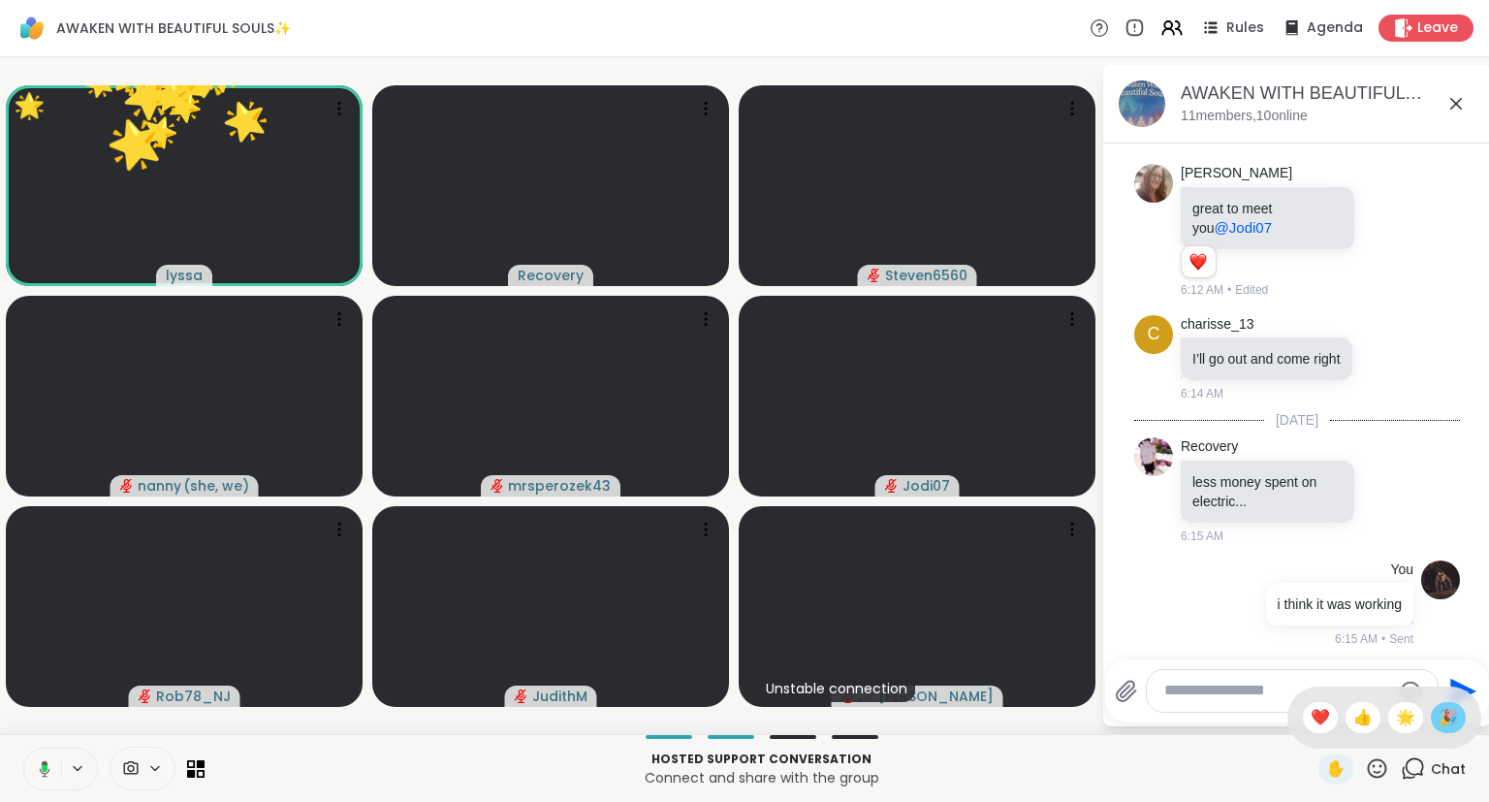
click at [1444, 717] on span "🎉" at bounding box center [1447, 717] width 19 height 23
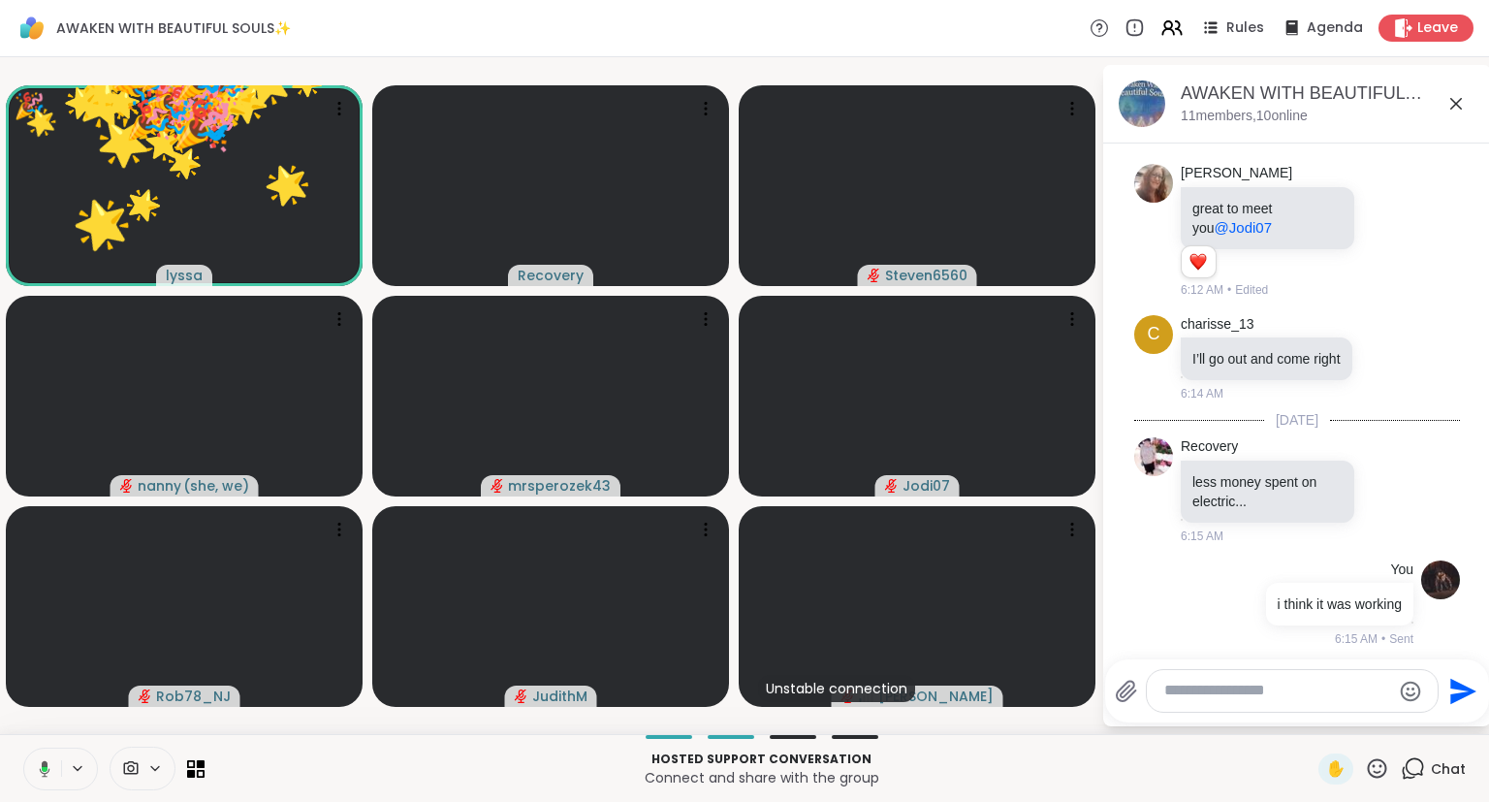
click at [1371, 776] on icon at bounding box center [1377, 768] width 24 height 24
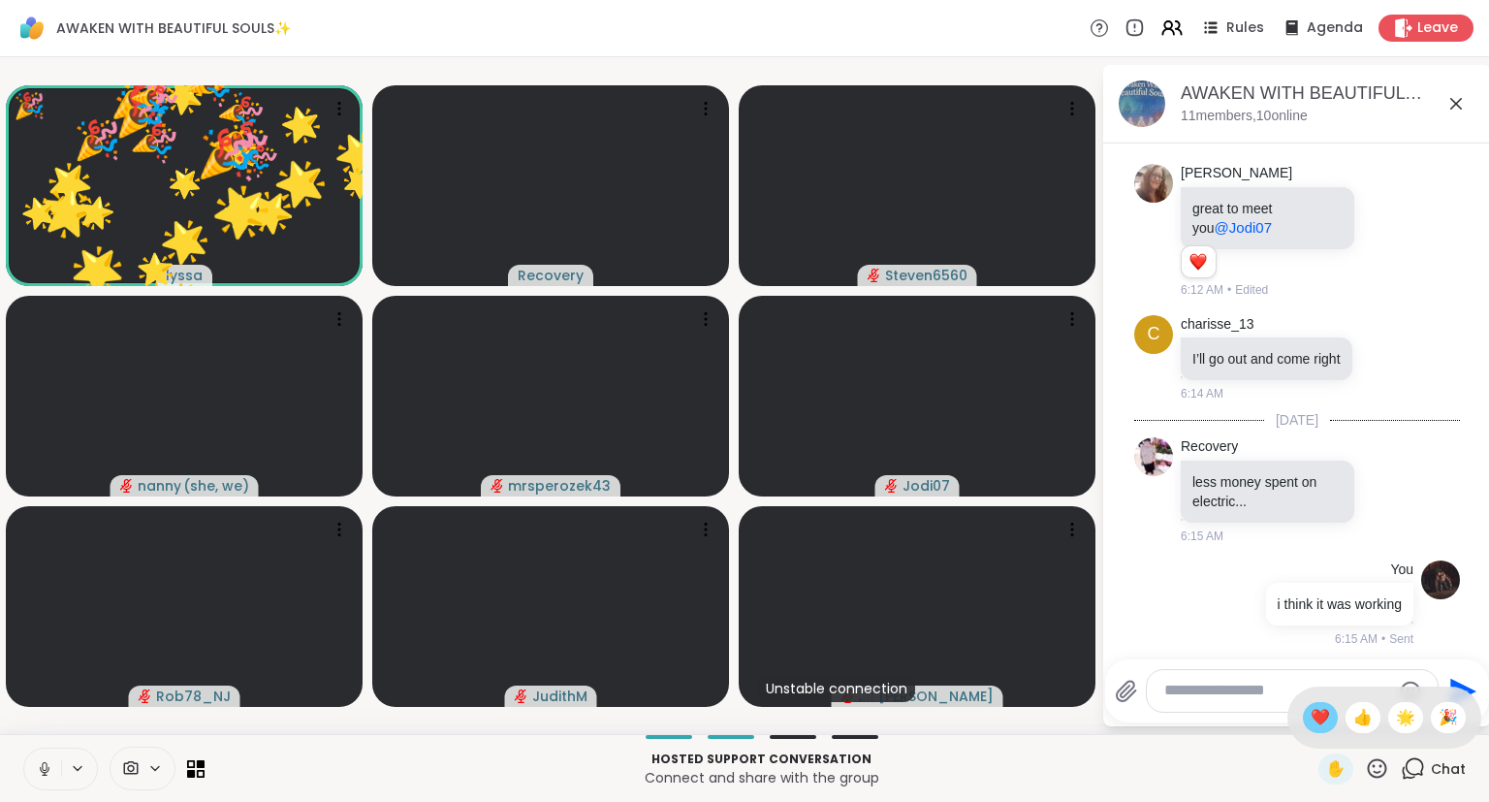
click at [1316, 722] on span "❤️" at bounding box center [1320, 717] width 19 height 23
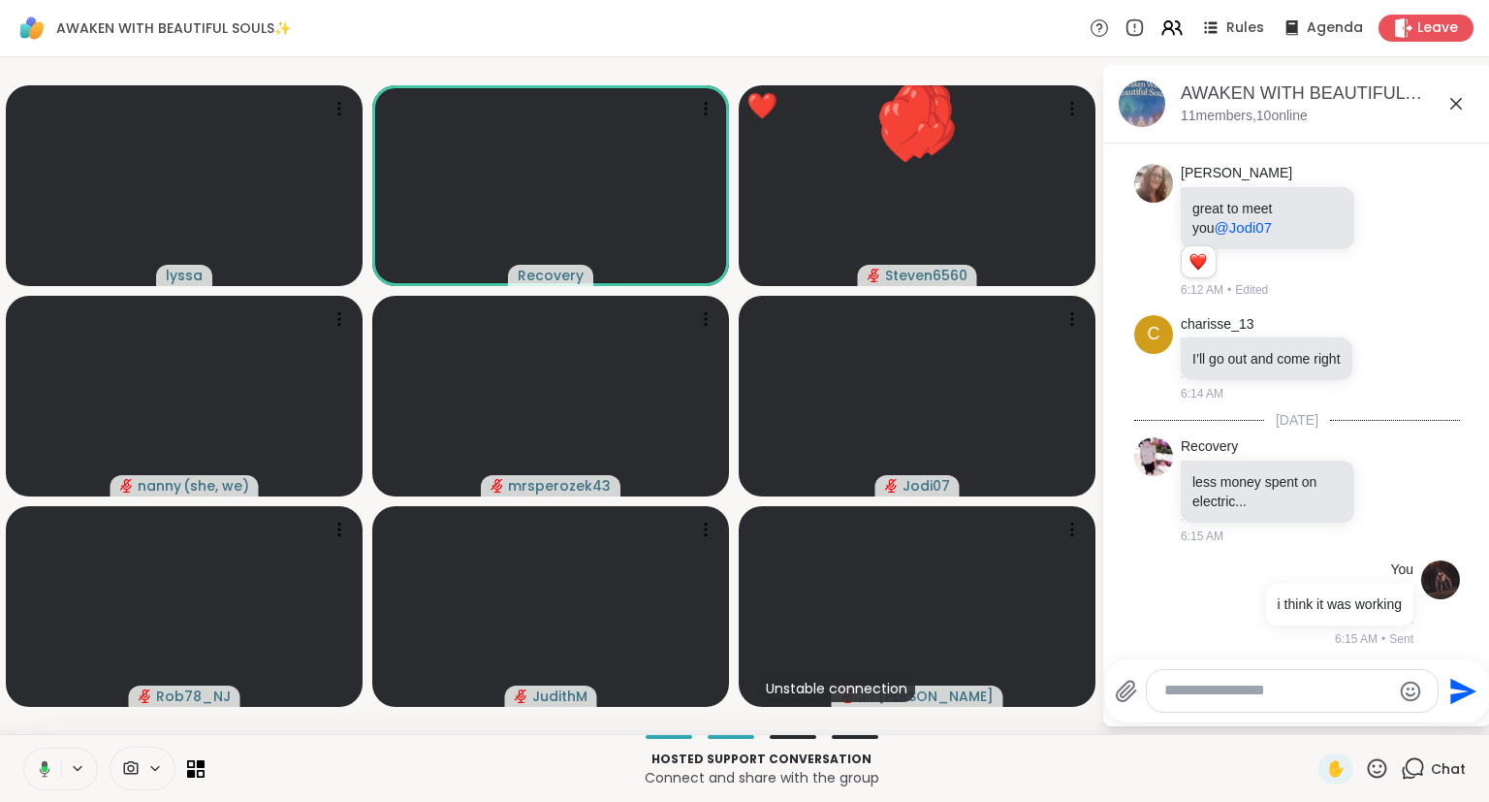
click at [1377, 769] on icon at bounding box center [1377, 768] width 24 height 24
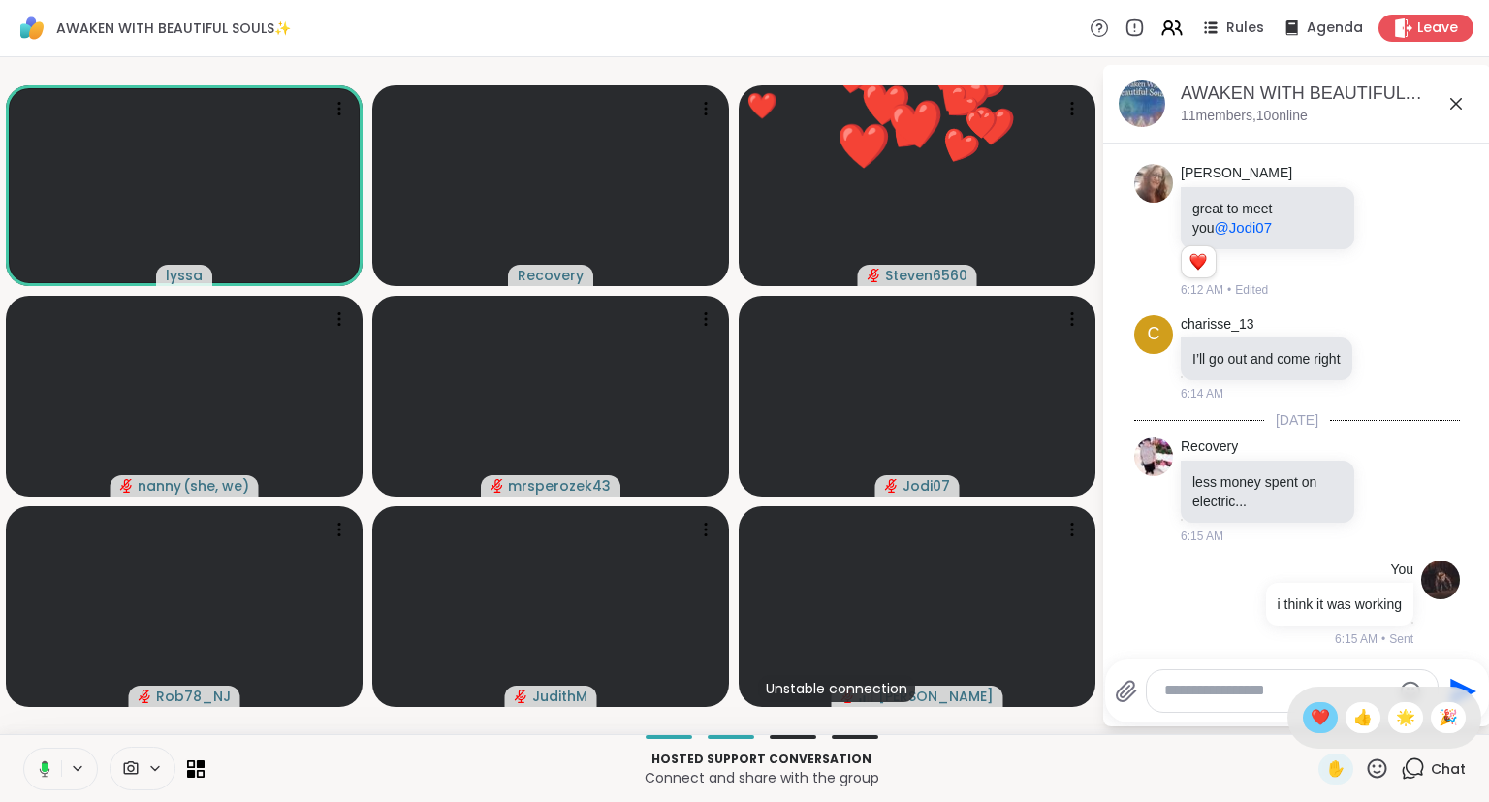
click at [1324, 718] on div "❤️" at bounding box center [1320, 717] width 35 height 31
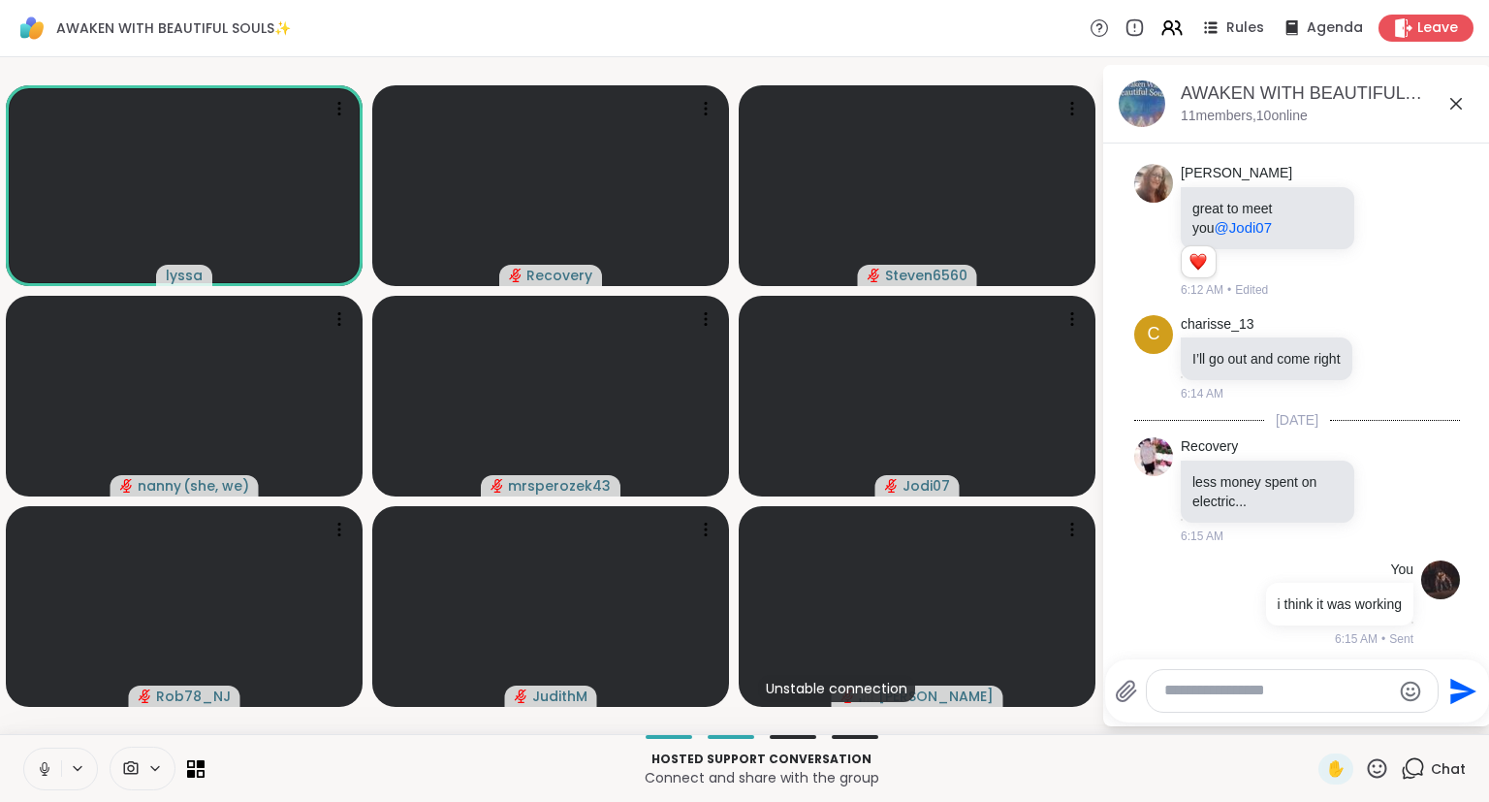
click at [42, 770] on icon at bounding box center [44, 768] width 17 height 17
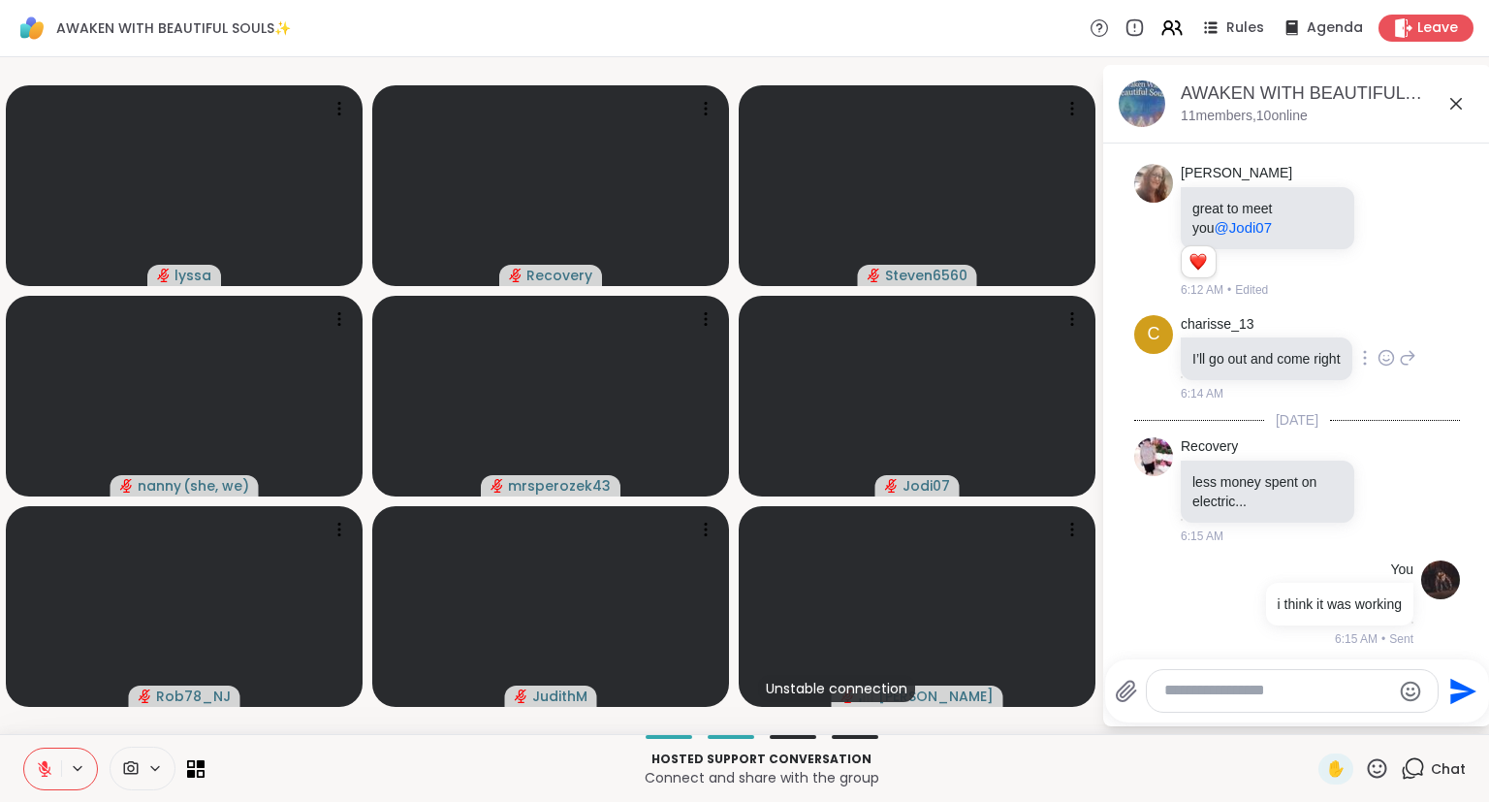
click at [1406, 346] on icon at bounding box center [1407, 357] width 17 height 23
click at [1412, 347] on icon at bounding box center [1407, 357] width 17 height 23
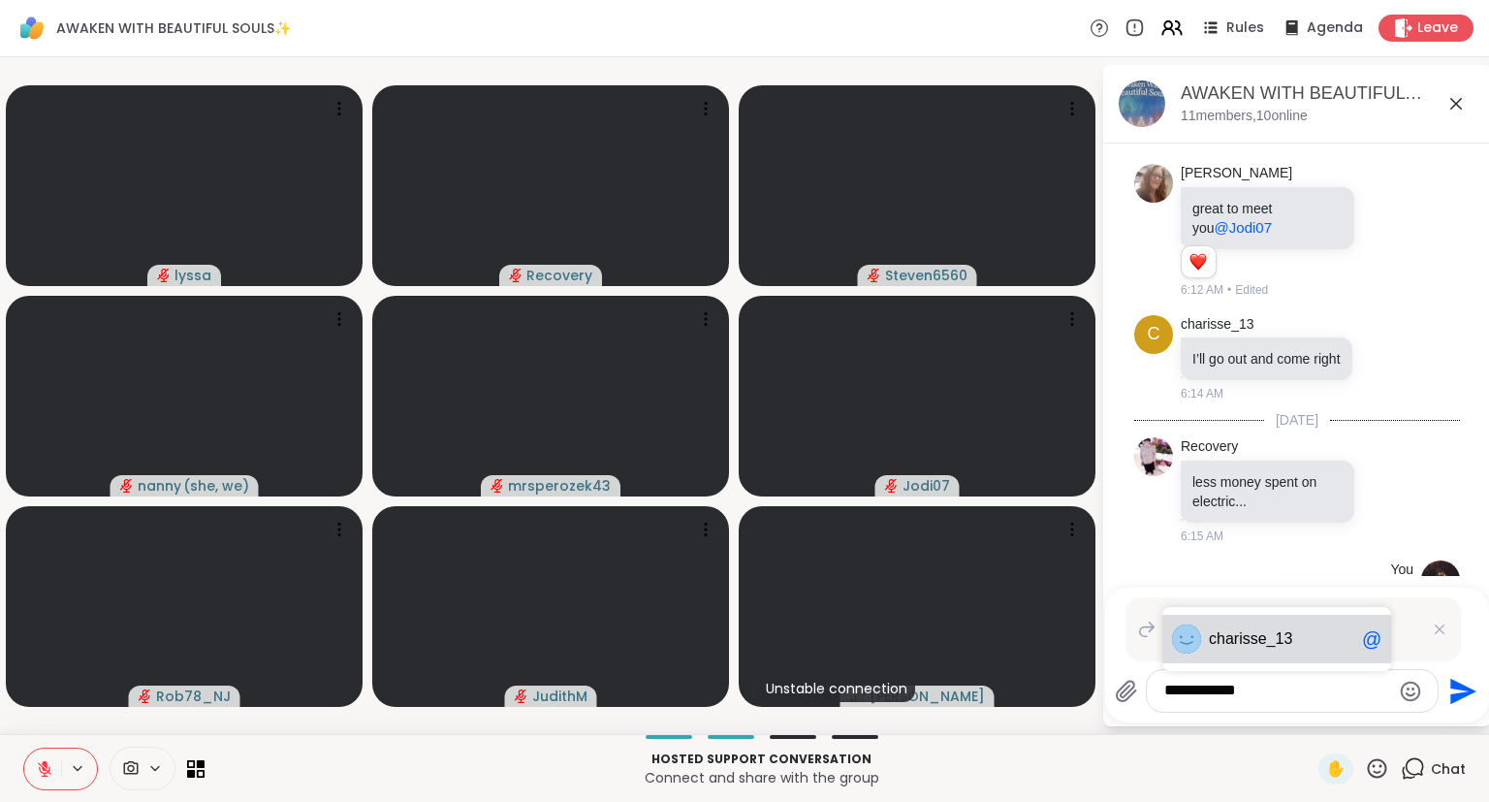
click at [1254, 639] on span "arisse_13" at bounding box center [1258, 638] width 67 height 19
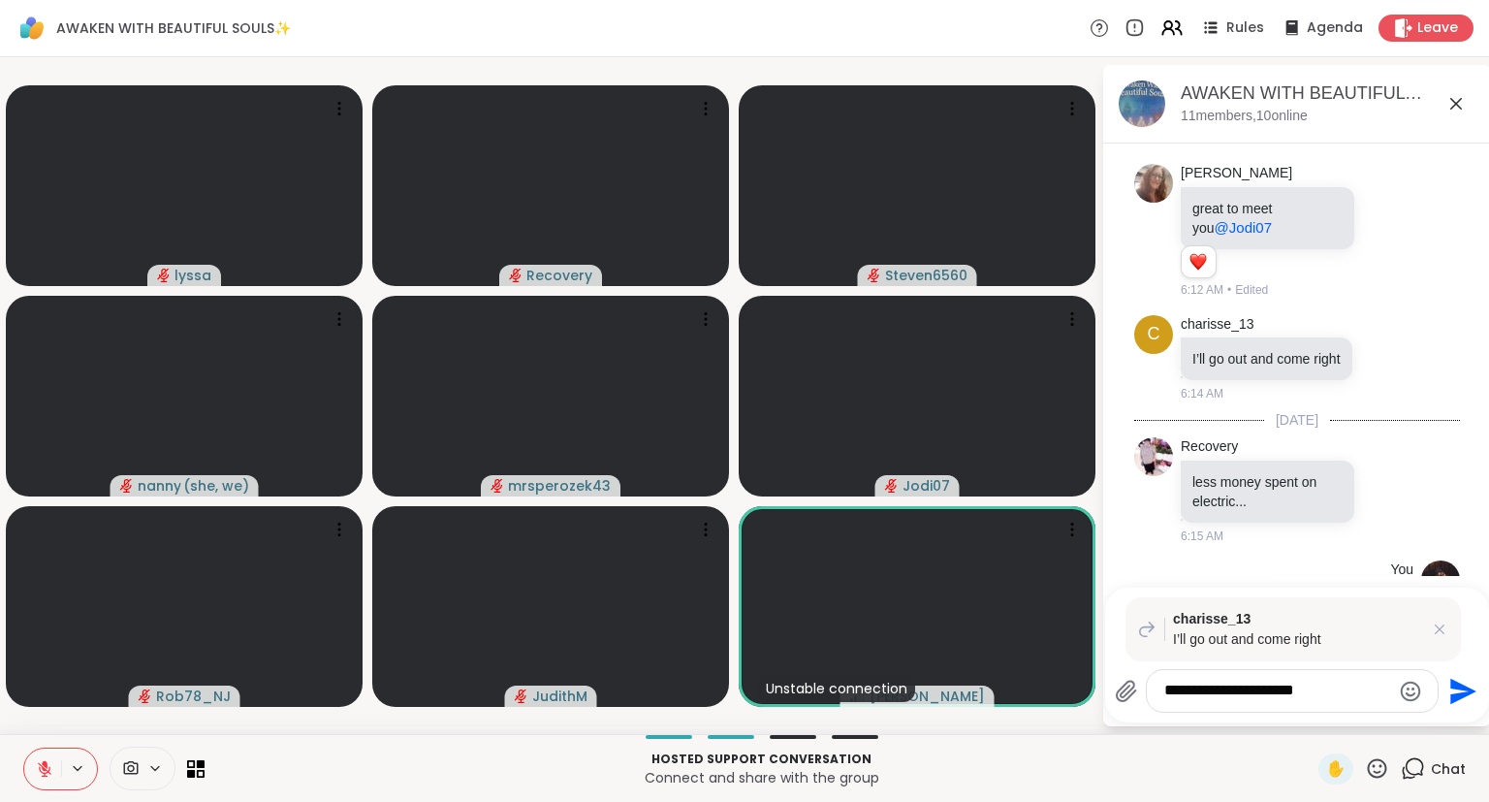
click at [41, 767] on icon at bounding box center [44, 768] width 17 height 17
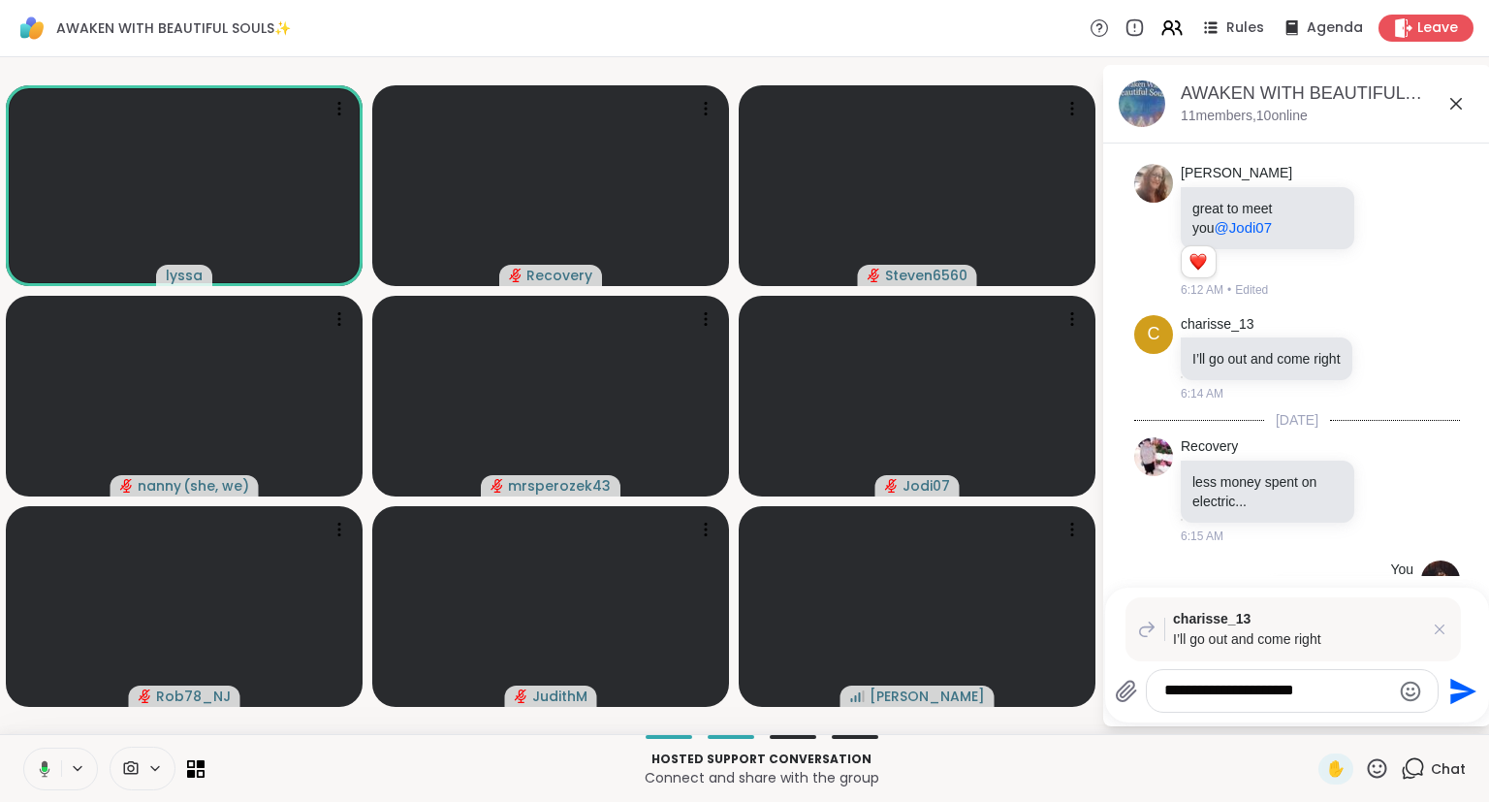
click at [1227, 685] on textarea "**********" at bounding box center [1277, 690] width 226 height 20
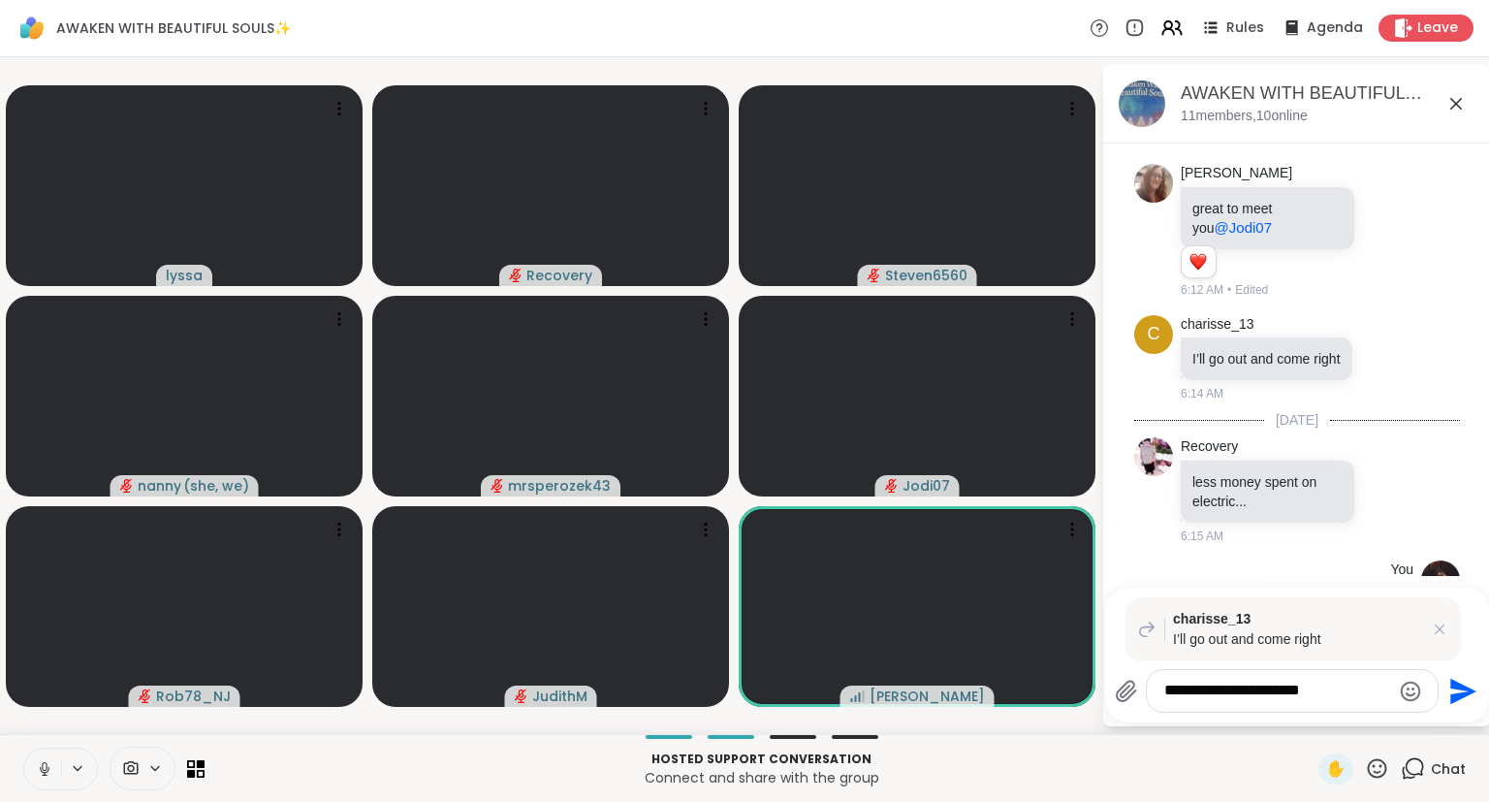
type textarea "**********"
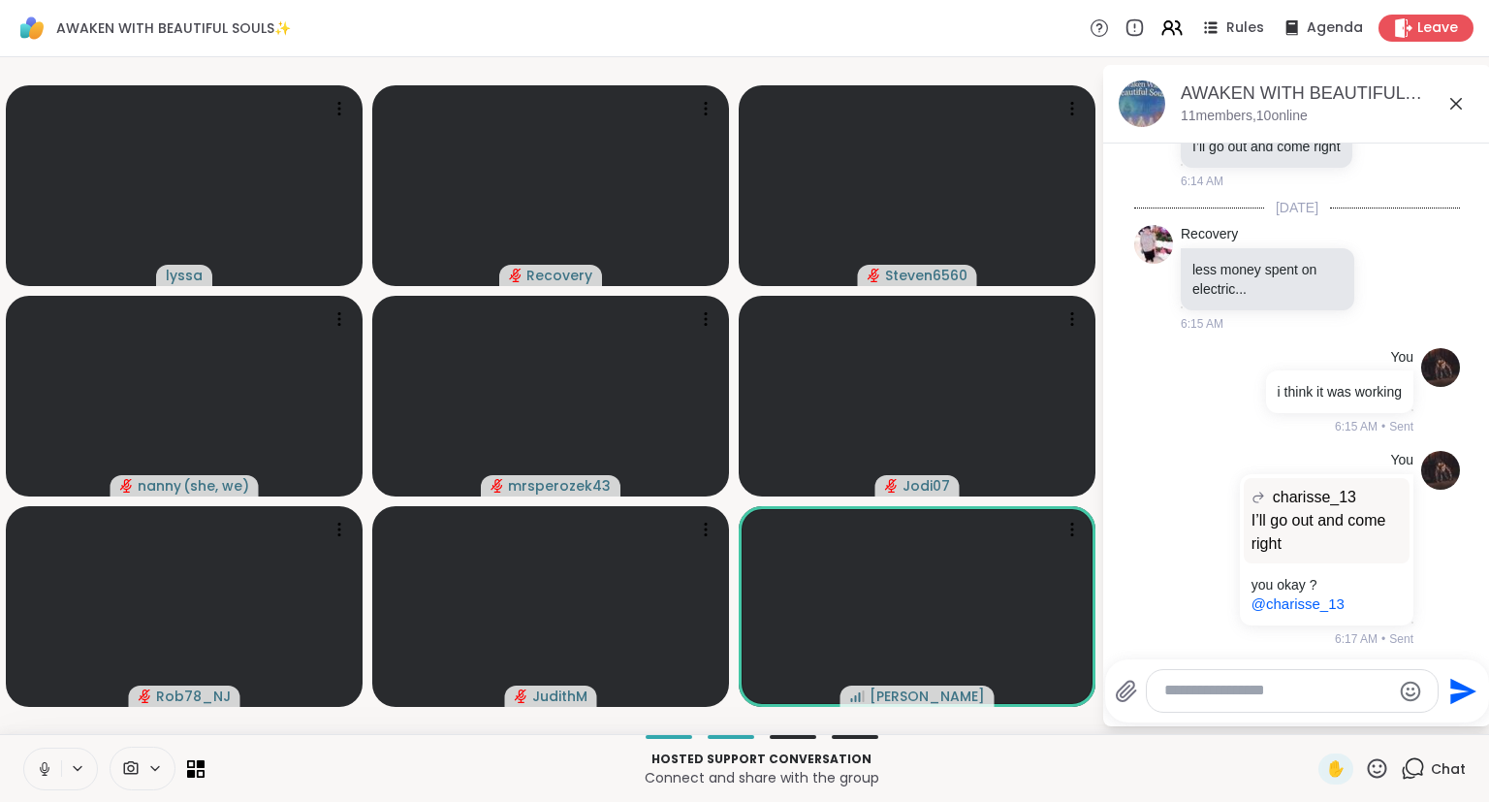
click at [1463, 103] on icon at bounding box center [1455, 103] width 23 height 23
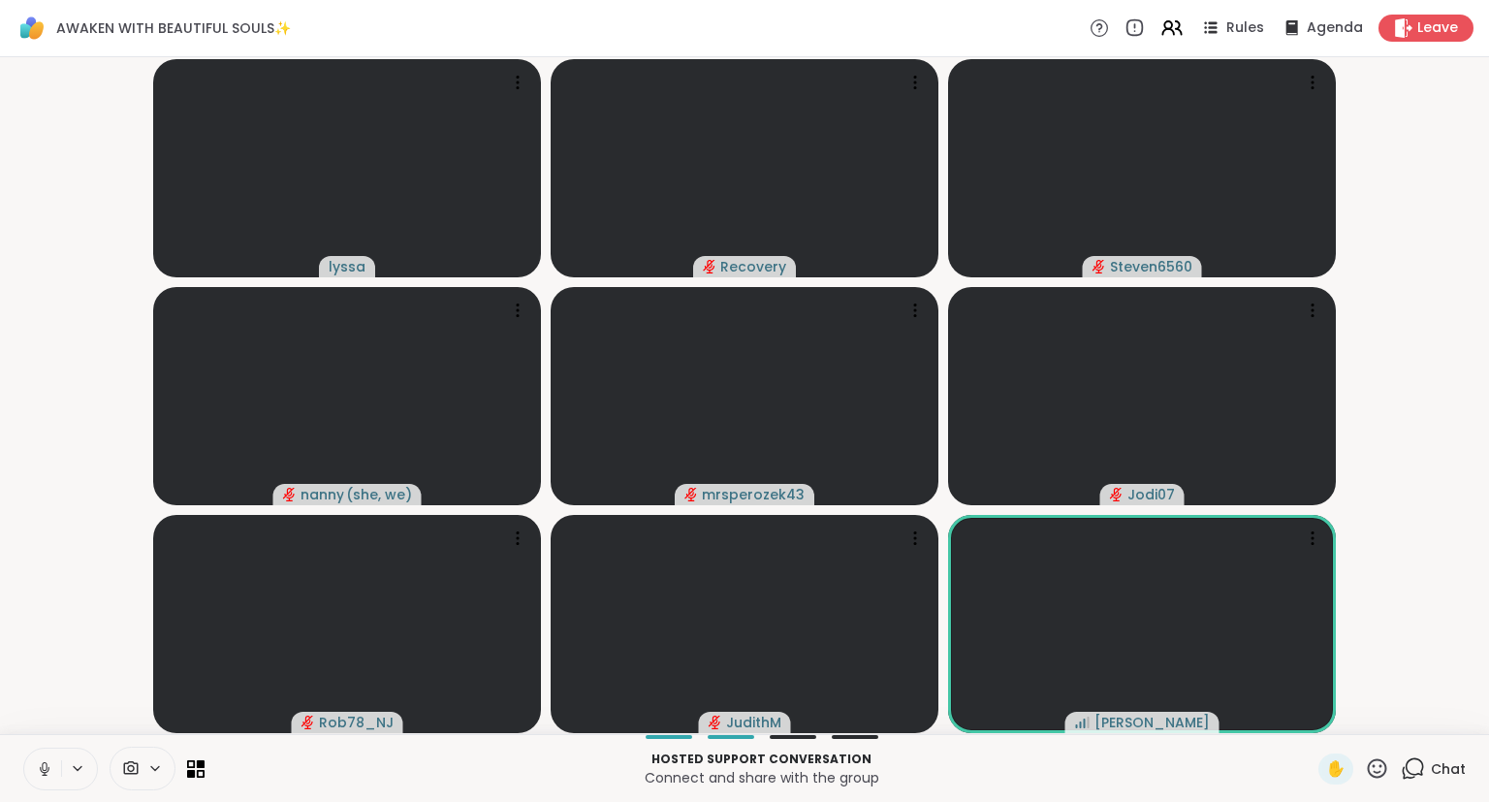
click at [1386, 763] on icon at bounding box center [1377, 767] width 19 height 19
click at [1405, 713] on span "🌟" at bounding box center [1405, 717] width 19 height 23
click at [1374, 768] on icon at bounding box center [1377, 768] width 24 height 24
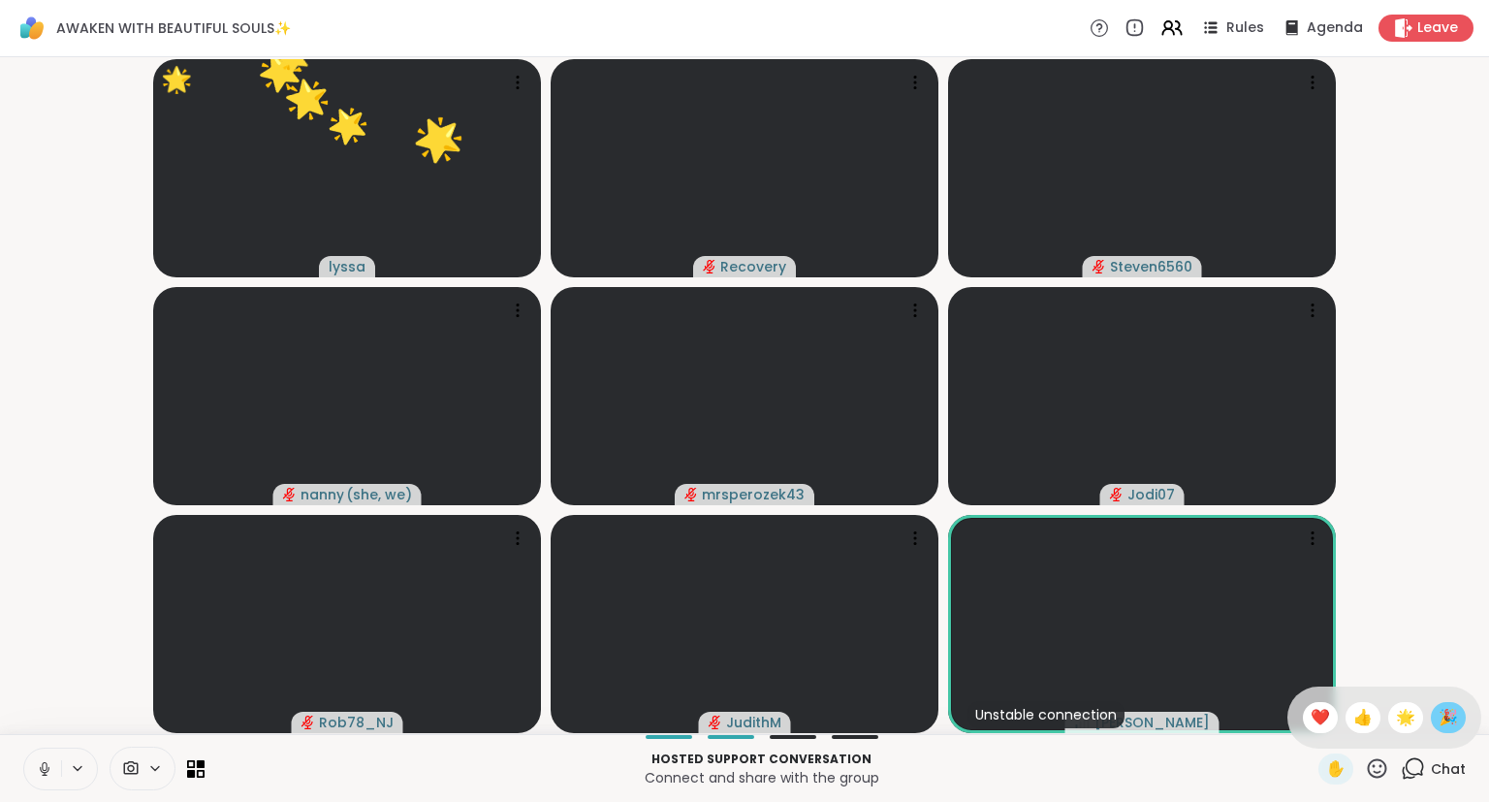
click at [1440, 719] on span "🎉" at bounding box center [1447, 717] width 19 height 23
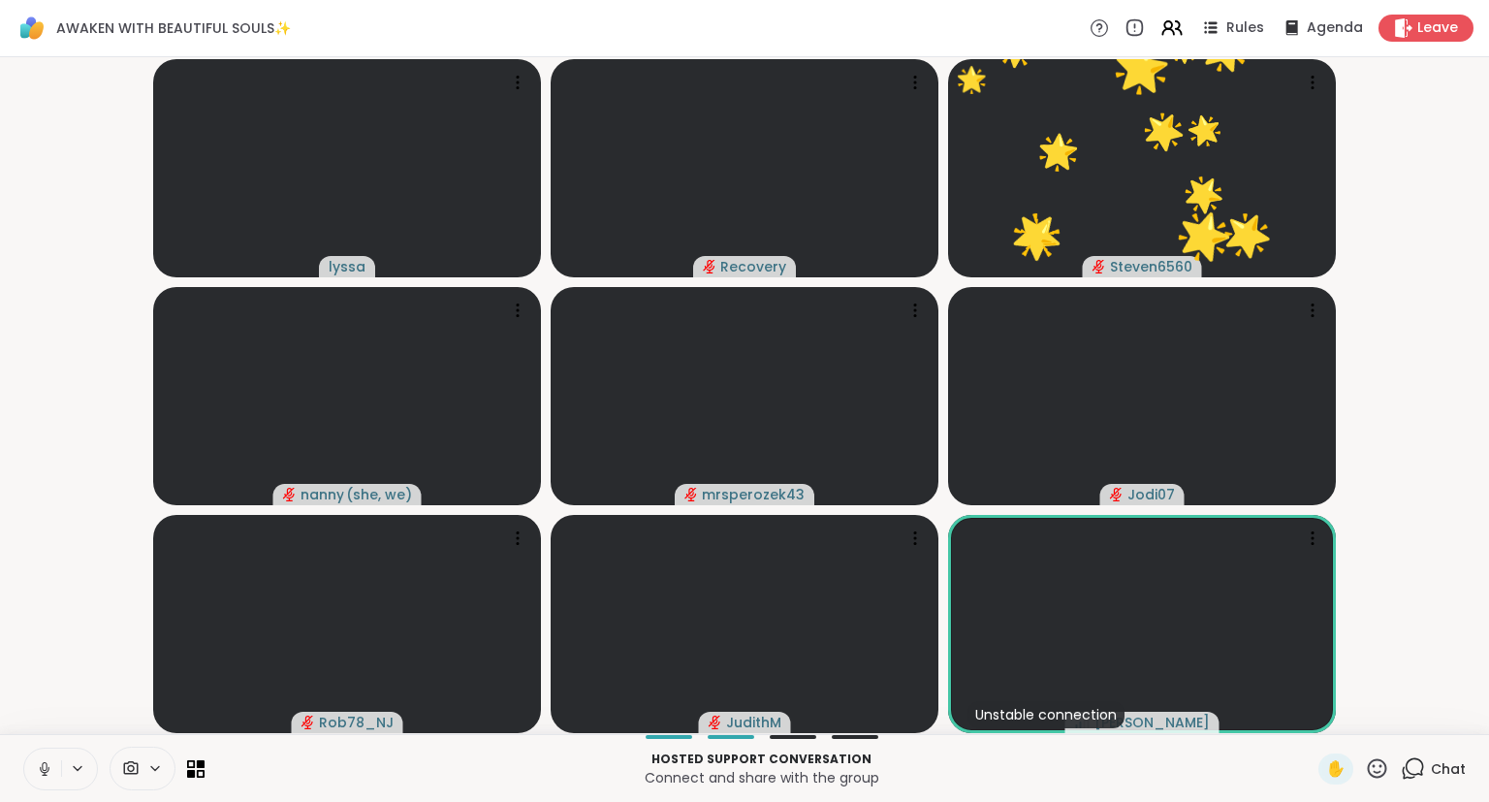
click at [1376, 780] on icon at bounding box center [1377, 768] width 24 height 24
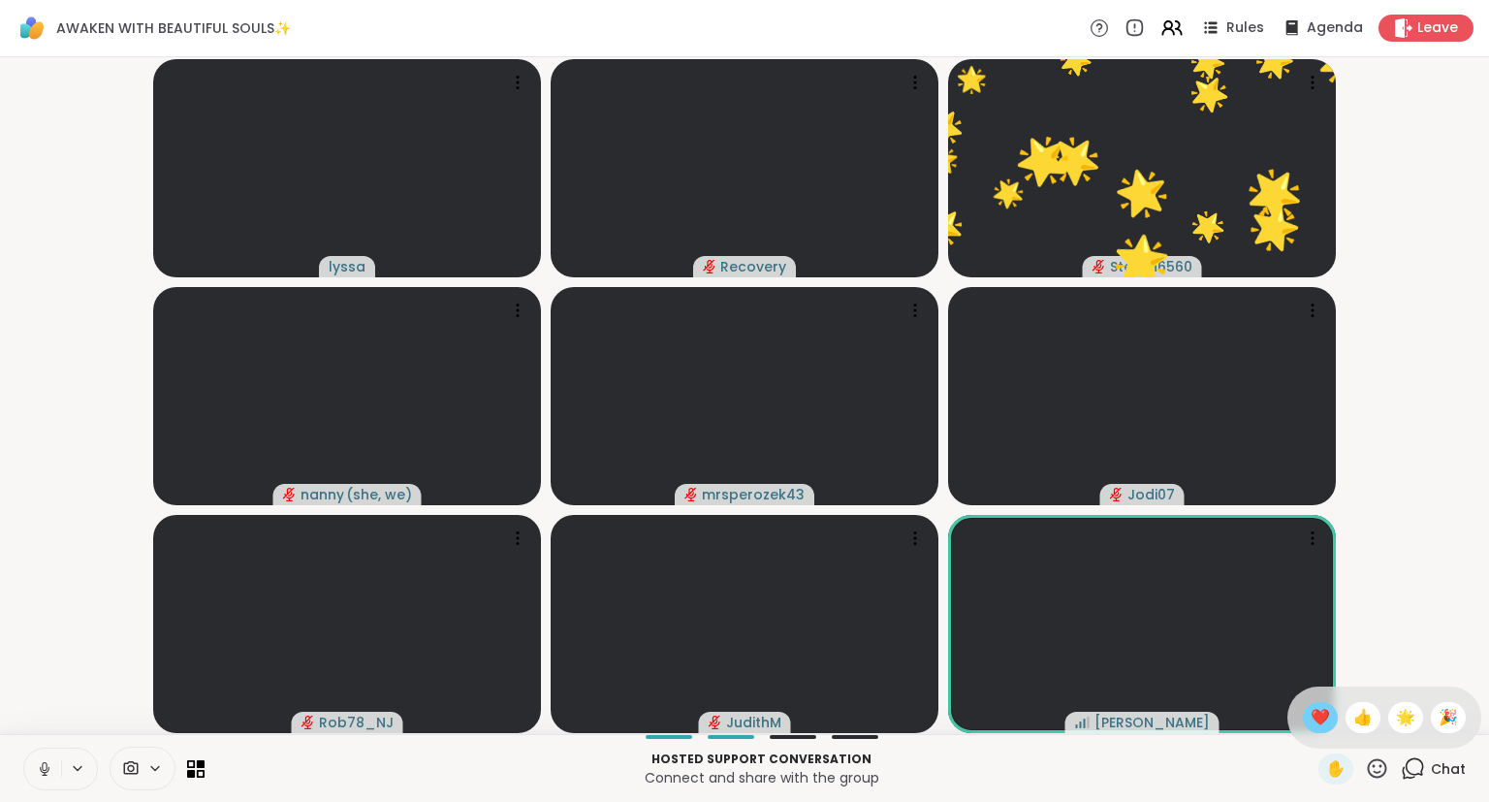
click at [1311, 723] on span "❤️" at bounding box center [1320, 717] width 19 height 23
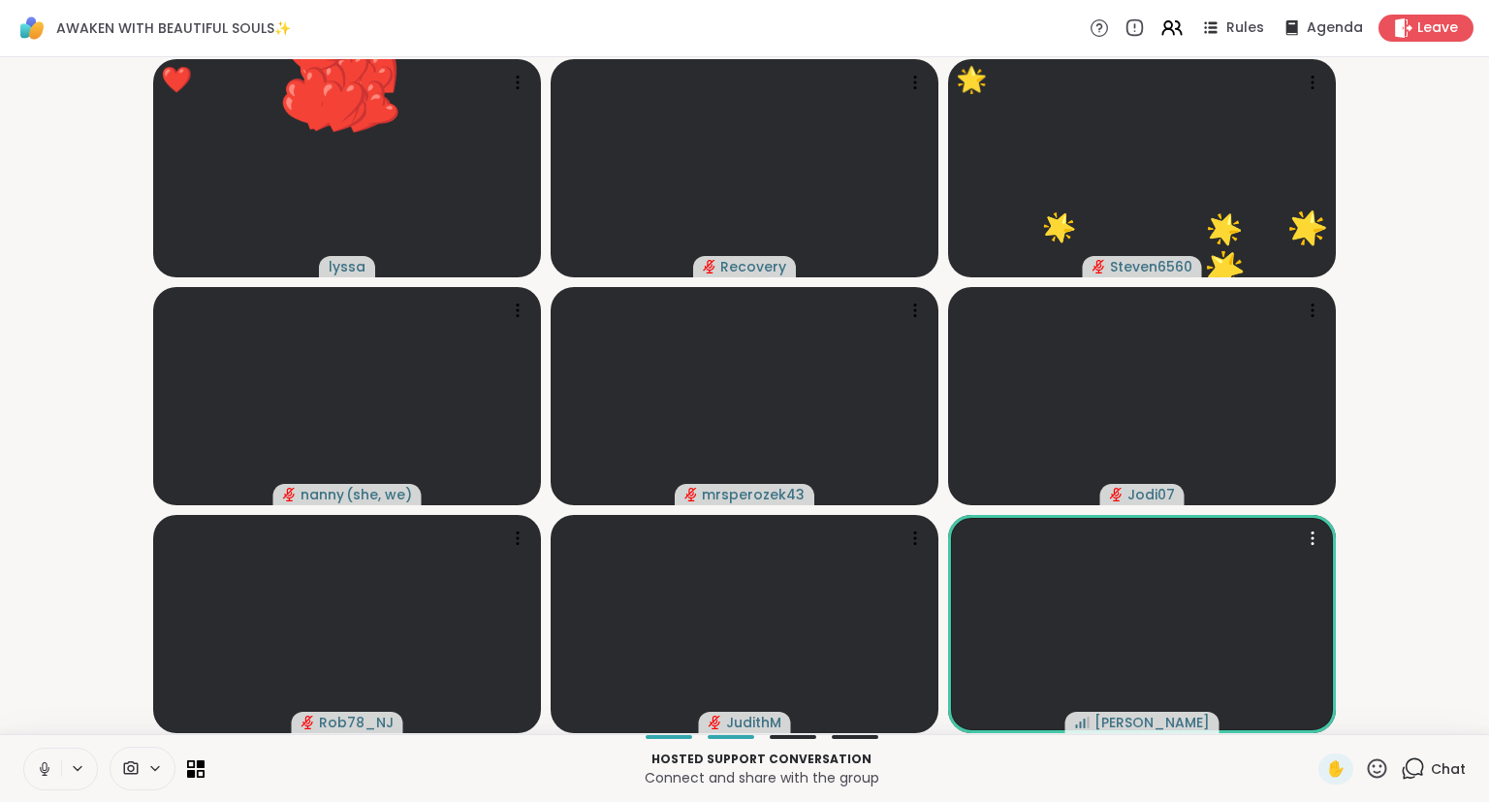
click at [1379, 775] on icon at bounding box center [1377, 768] width 24 height 24
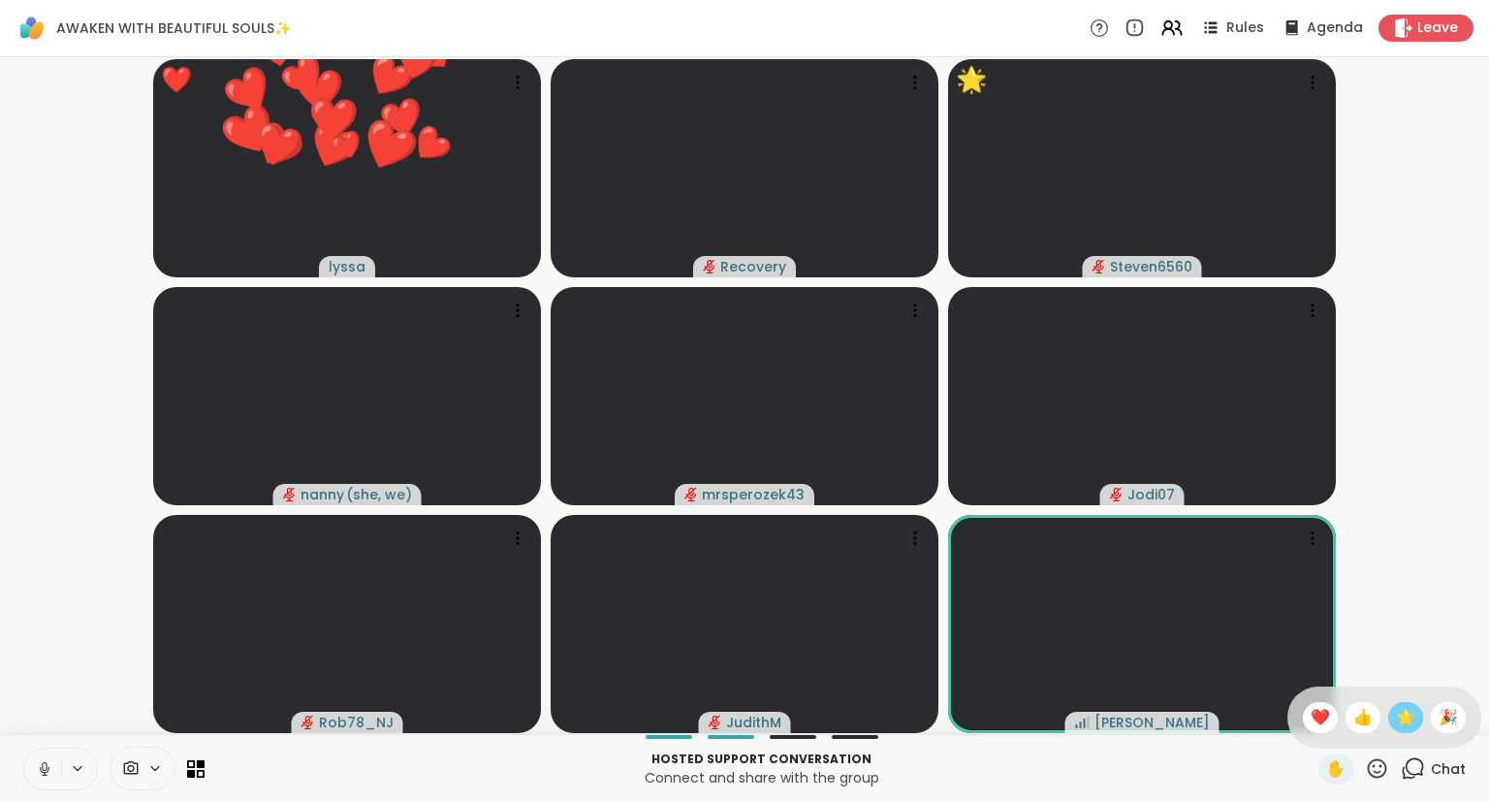
click at [1407, 718] on span "🌟" at bounding box center [1405, 717] width 19 height 23
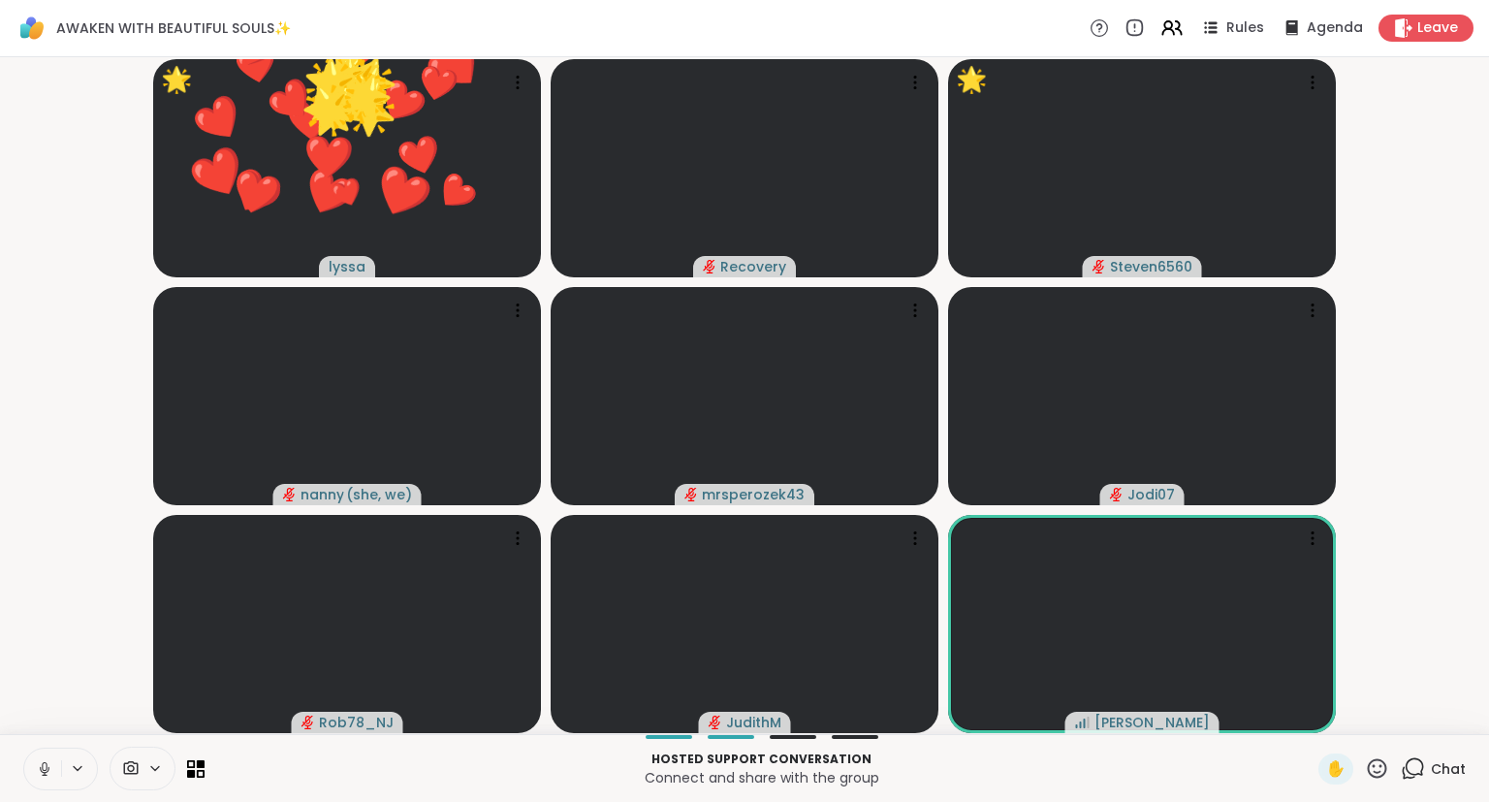
click at [1375, 768] on icon at bounding box center [1377, 768] width 24 height 24
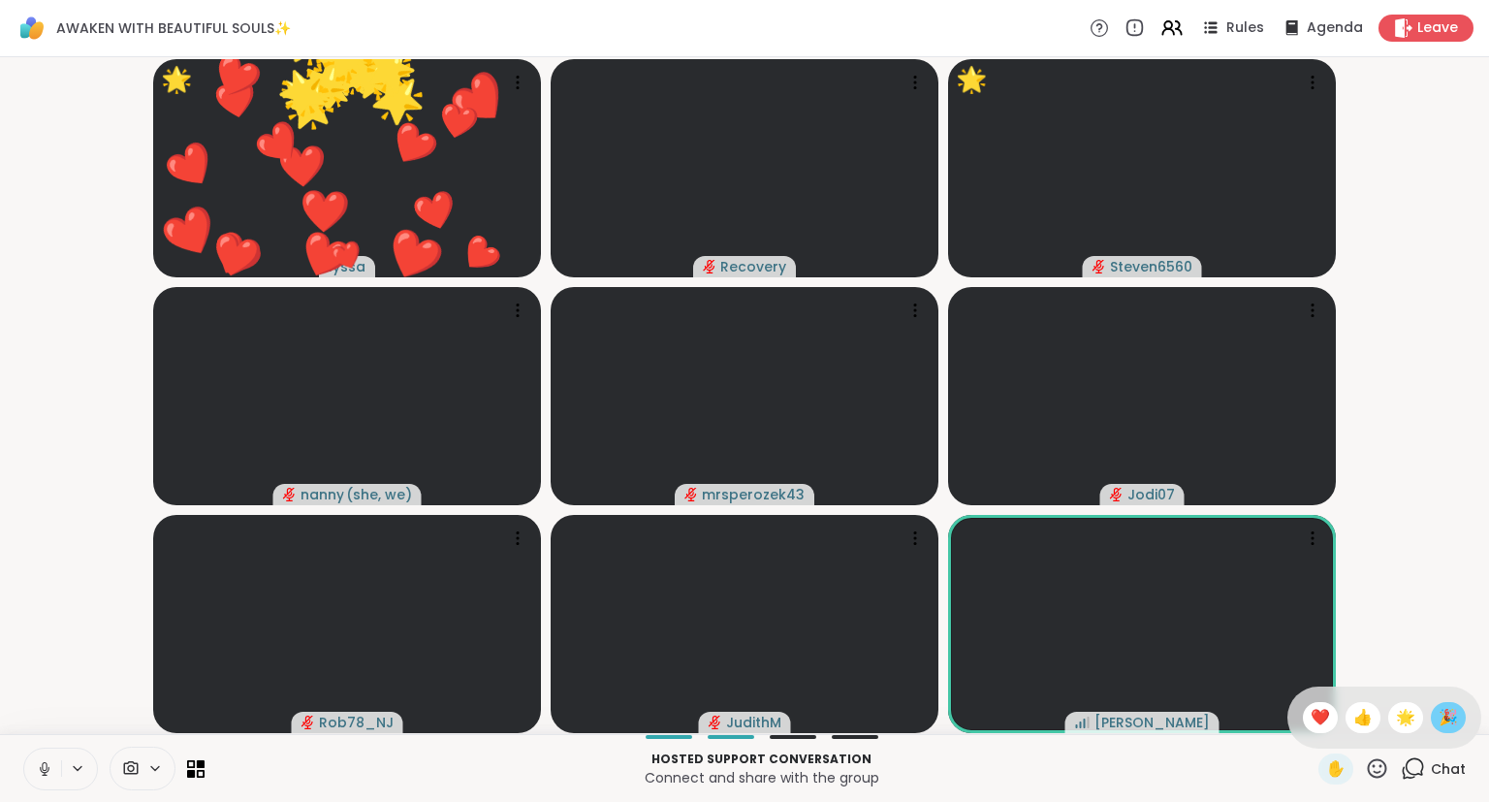
click at [1444, 711] on span "🎉" at bounding box center [1447, 717] width 19 height 23
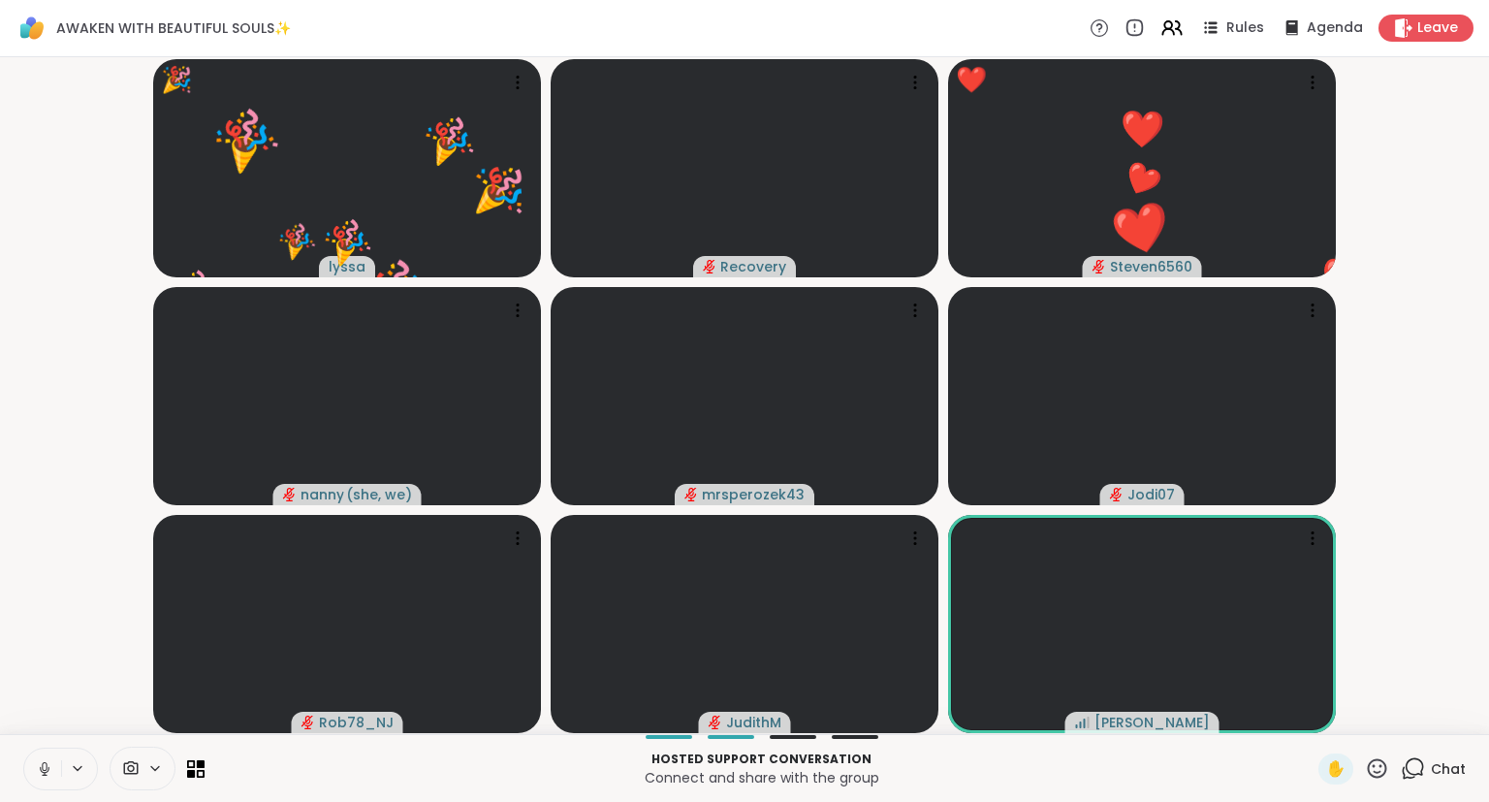
click at [1380, 779] on icon at bounding box center [1377, 768] width 24 height 24
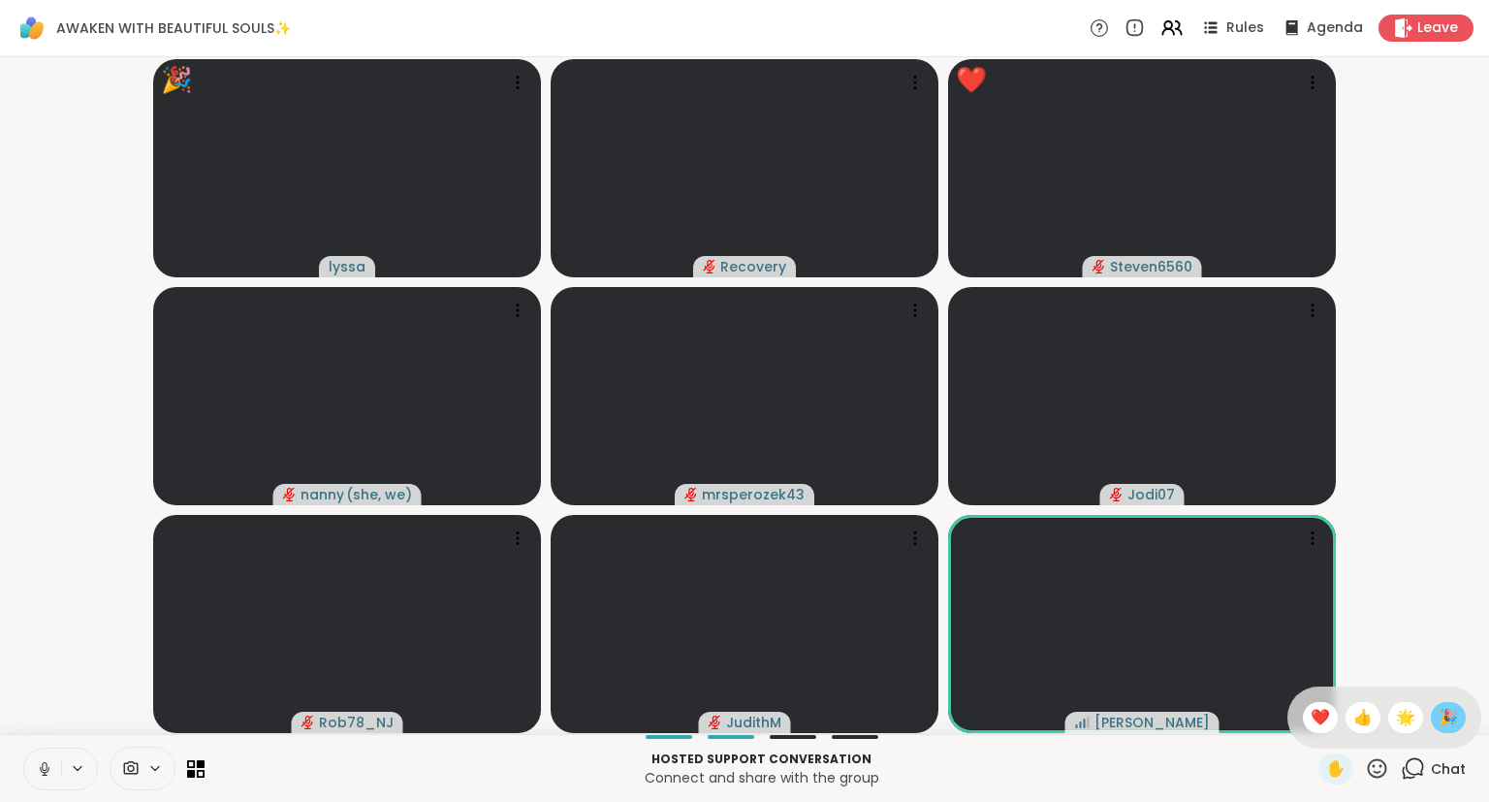
click at [1450, 722] on span "🎉" at bounding box center [1447, 717] width 19 height 23
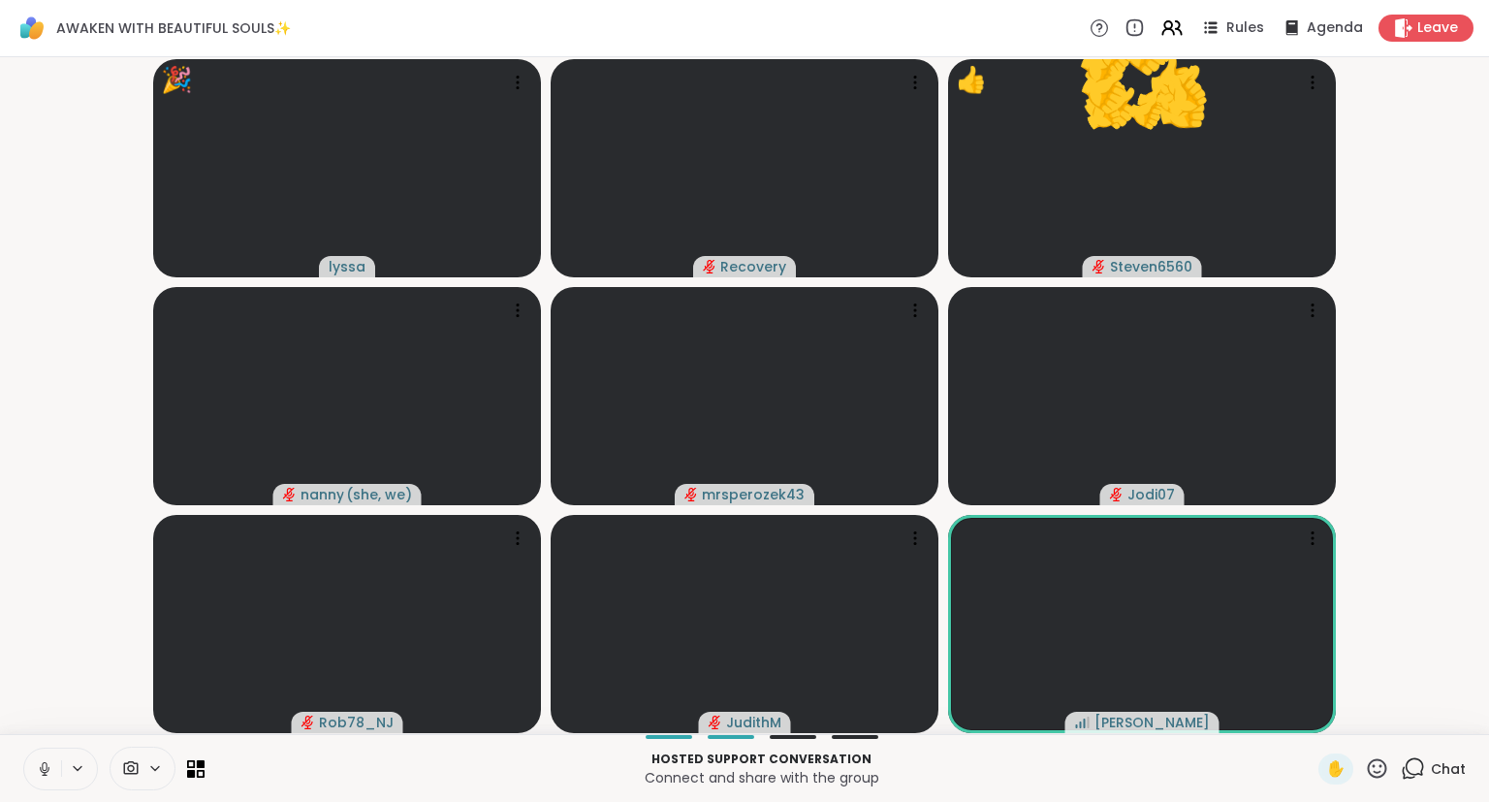
click at [1373, 774] on icon at bounding box center [1377, 768] width 24 height 24
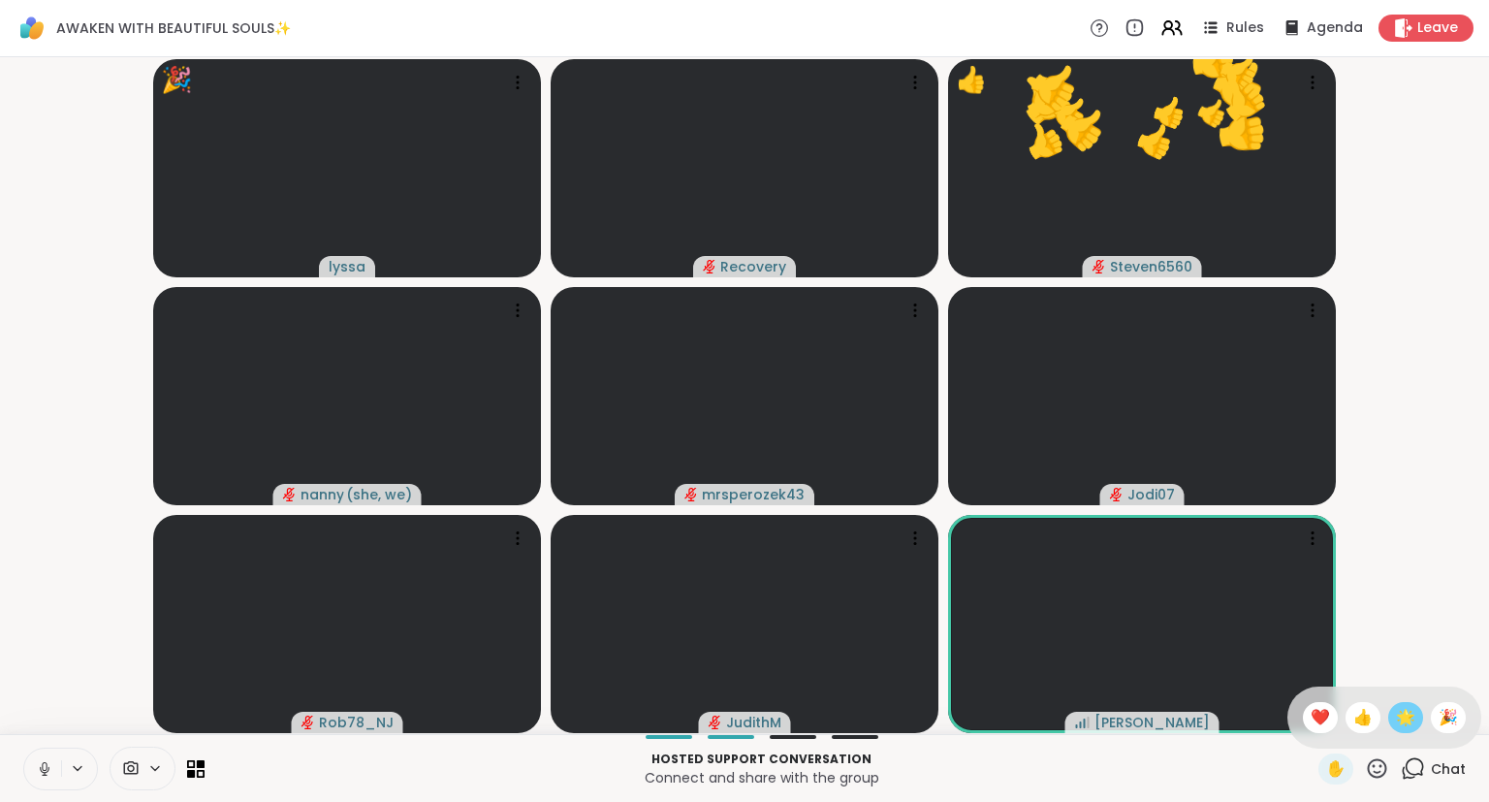
click at [1391, 717] on div "🌟" at bounding box center [1405, 717] width 35 height 31
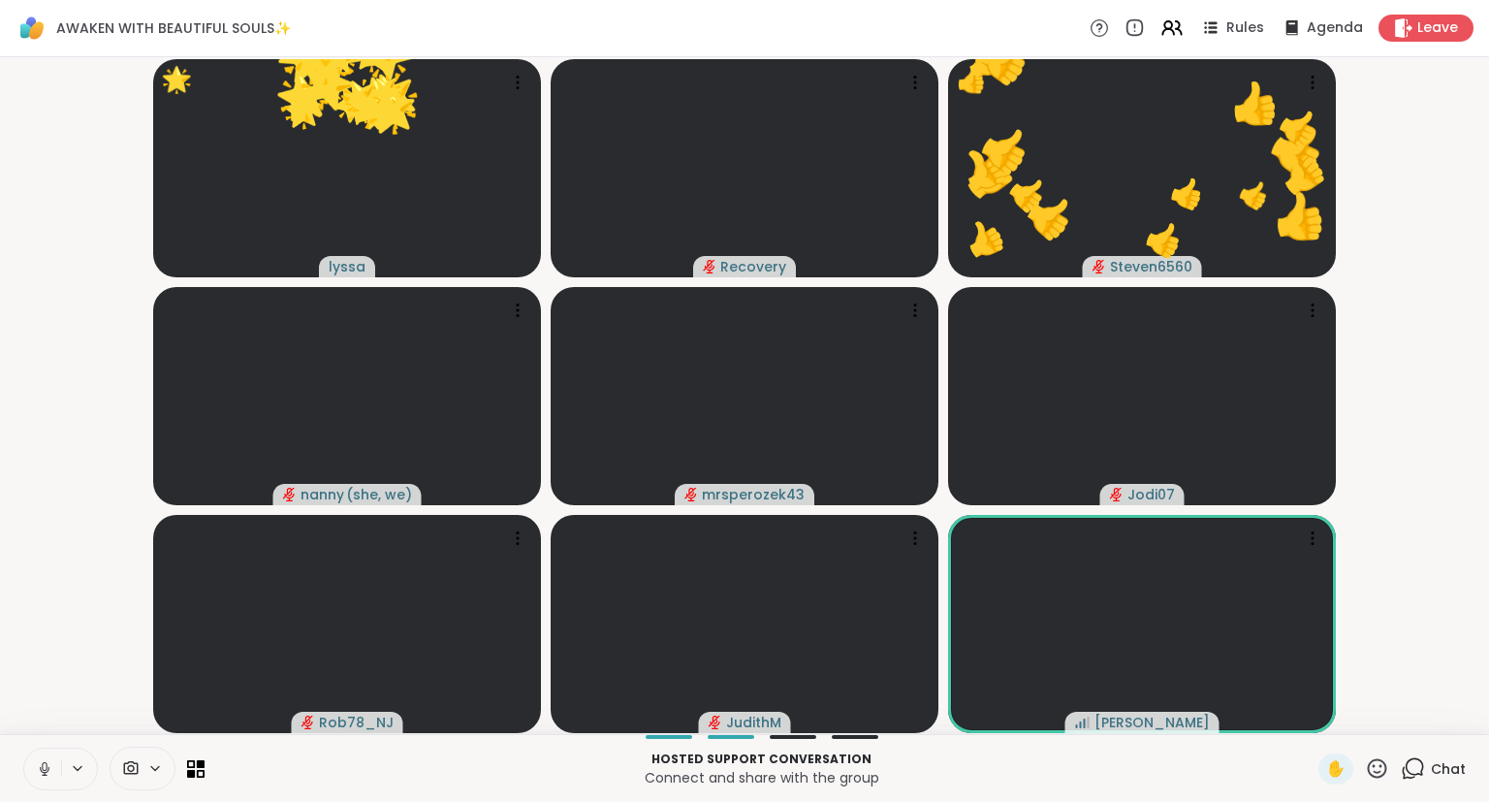
click at [1378, 776] on icon at bounding box center [1377, 768] width 24 height 24
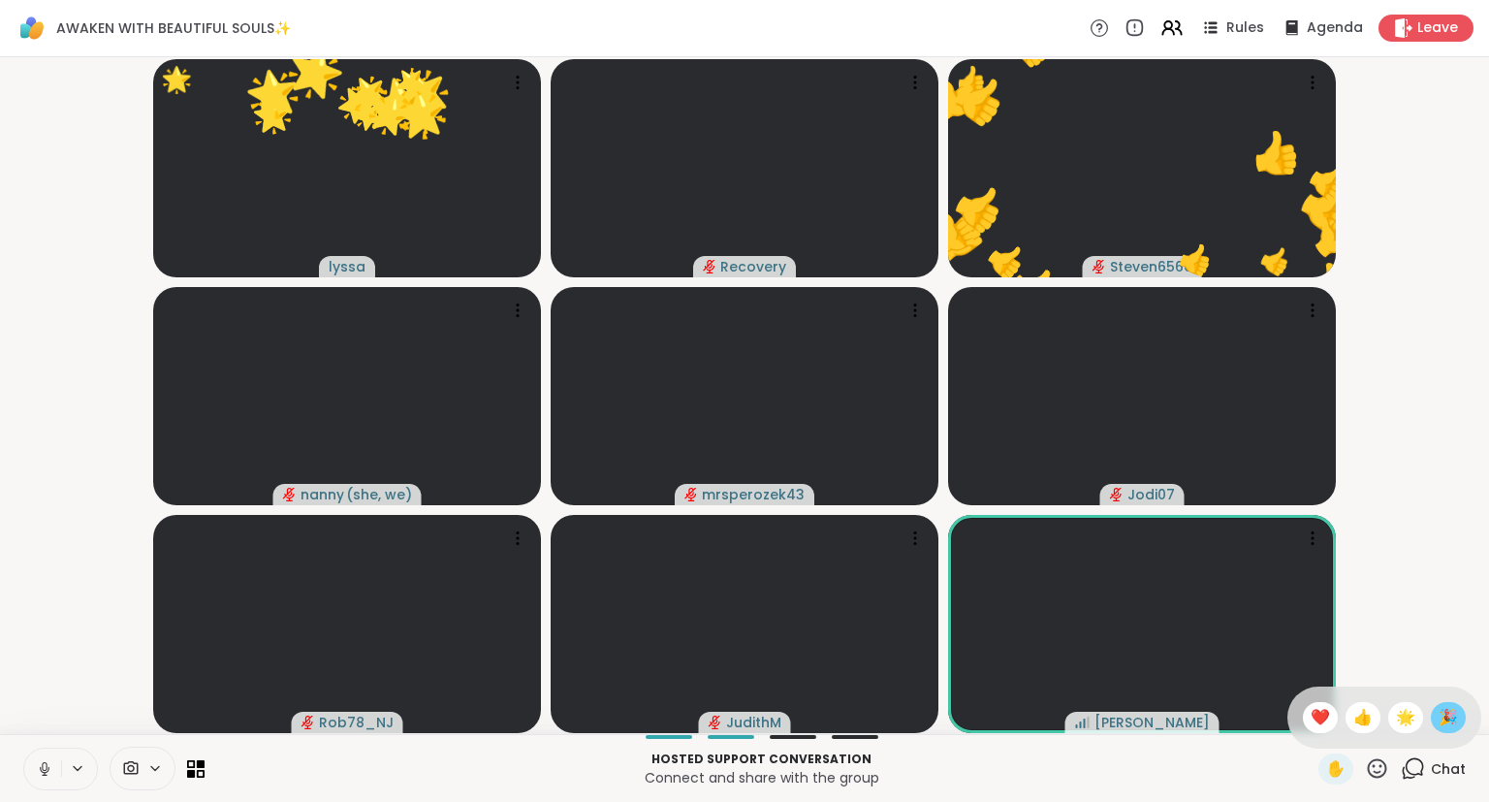
click at [1436, 715] on div "🎉" at bounding box center [1448, 717] width 35 height 31
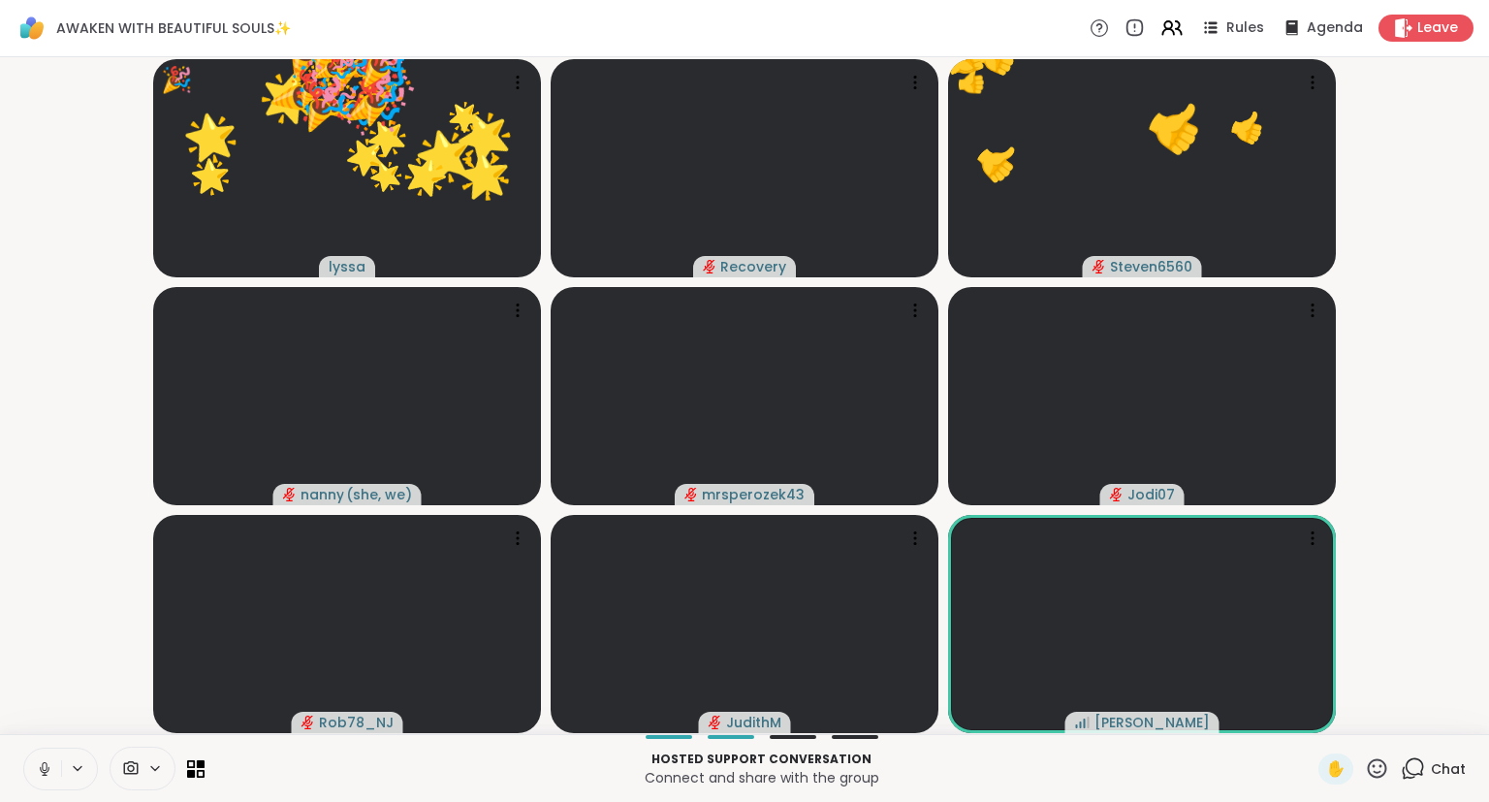
click at [1378, 770] on icon at bounding box center [1377, 768] width 24 height 24
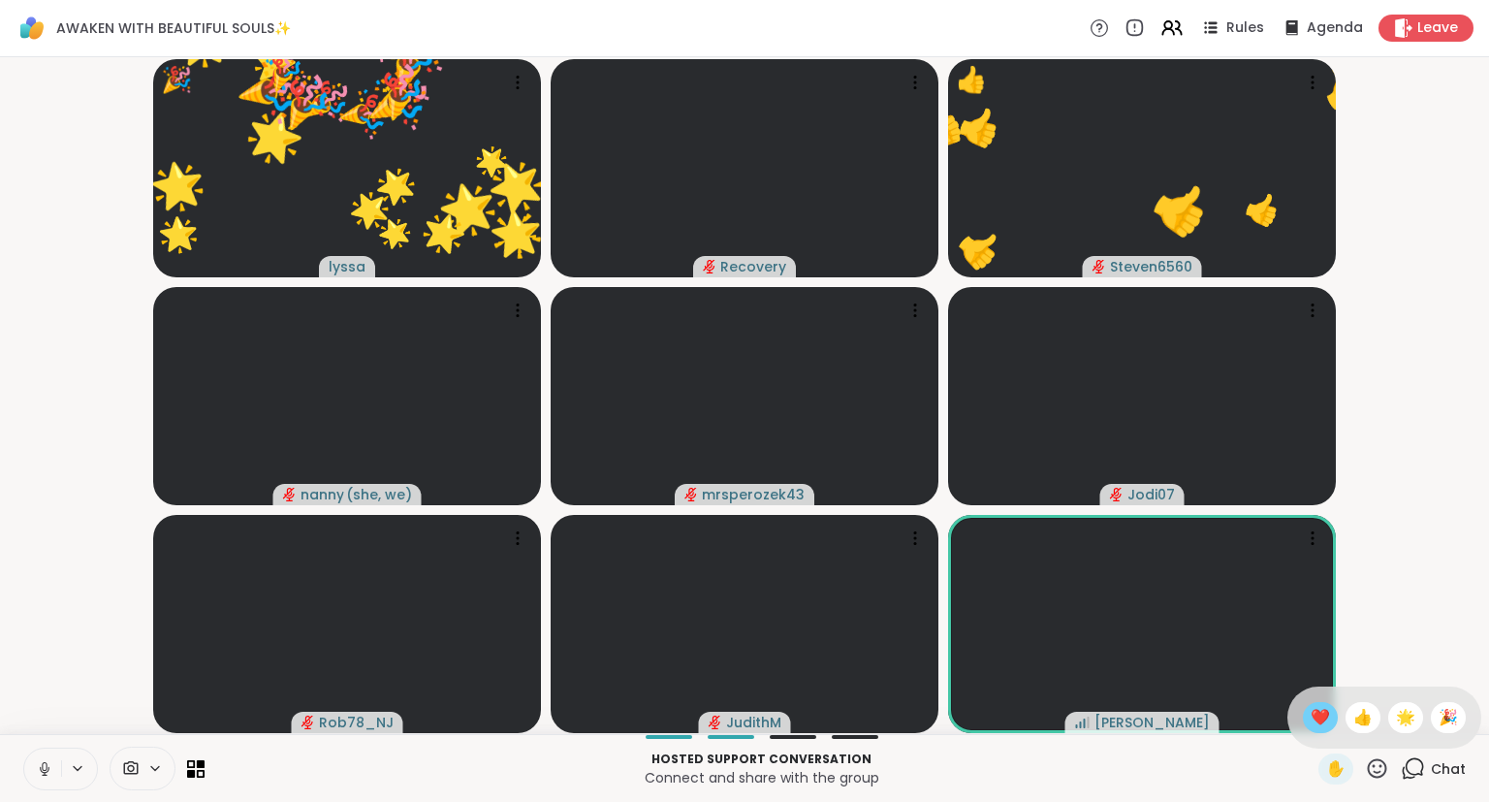
click at [1314, 716] on span "❤️" at bounding box center [1320, 717] width 19 height 23
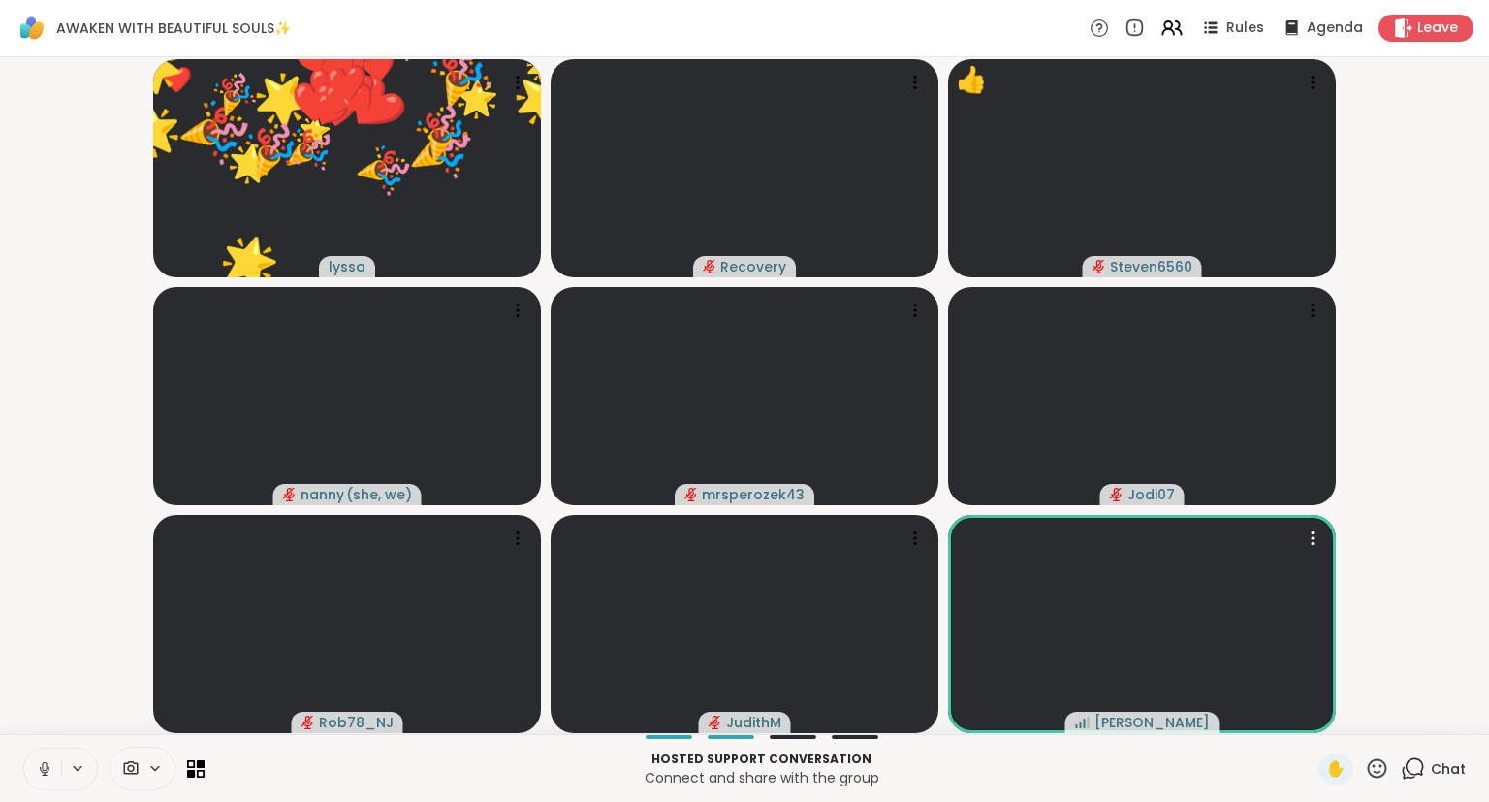
click at [1380, 767] on icon at bounding box center [1377, 768] width 24 height 24
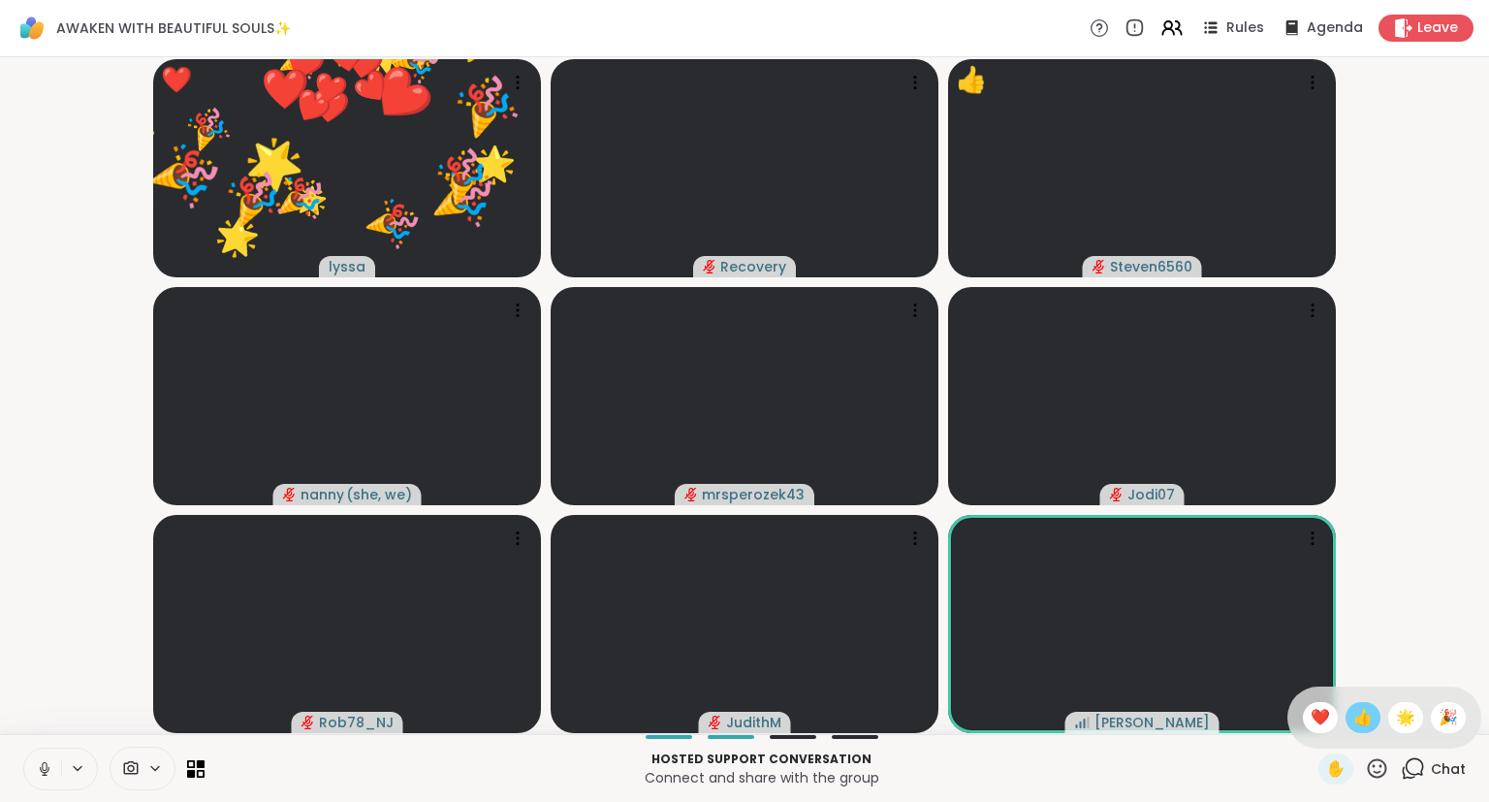
click at [1353, 724] on span "👍" at bounding box center [1362, 717] width 19 height 23
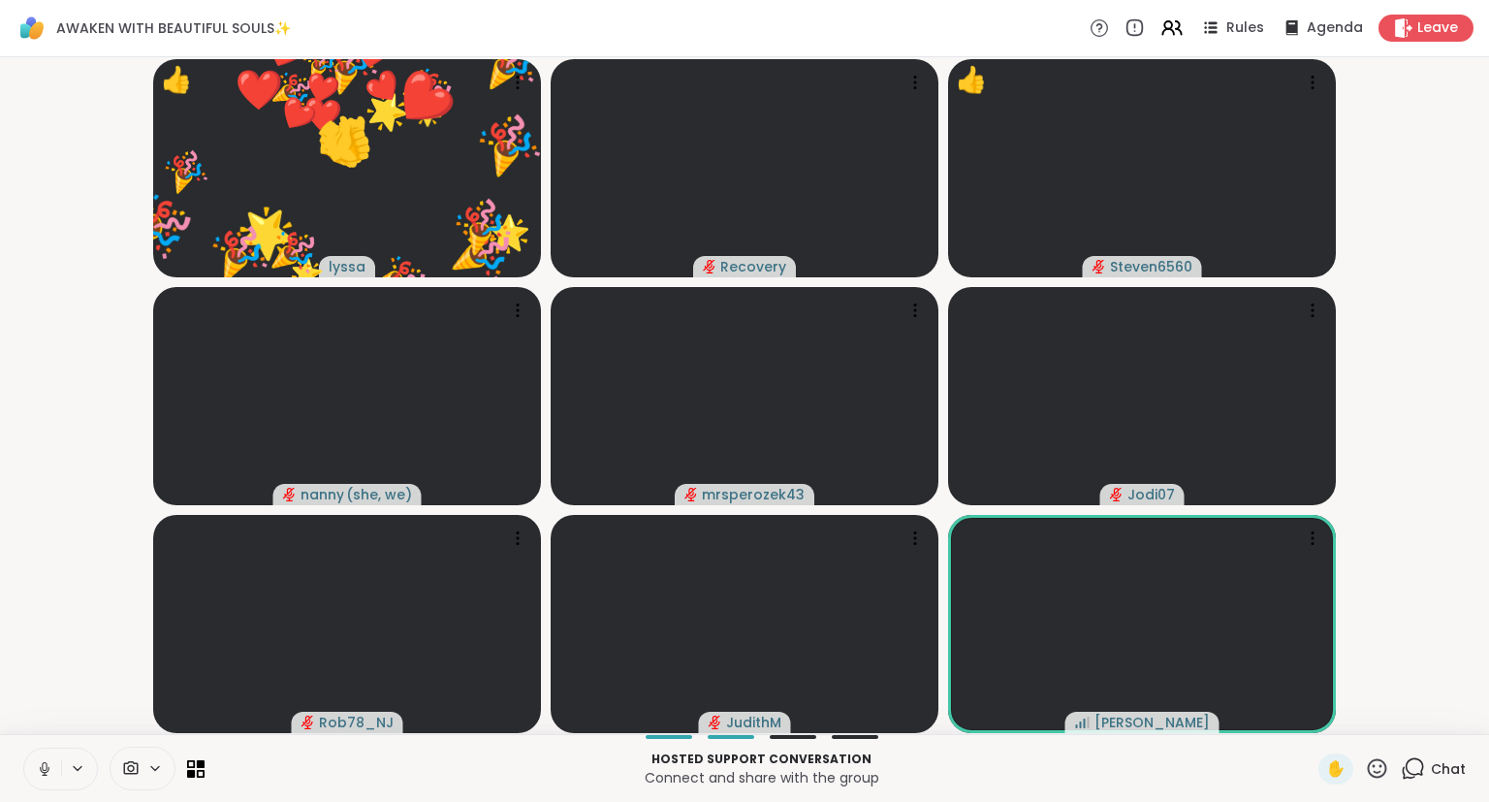
click at [1386, 782] on div "✋" at bounding box center [1353, 768] width 71 height 31
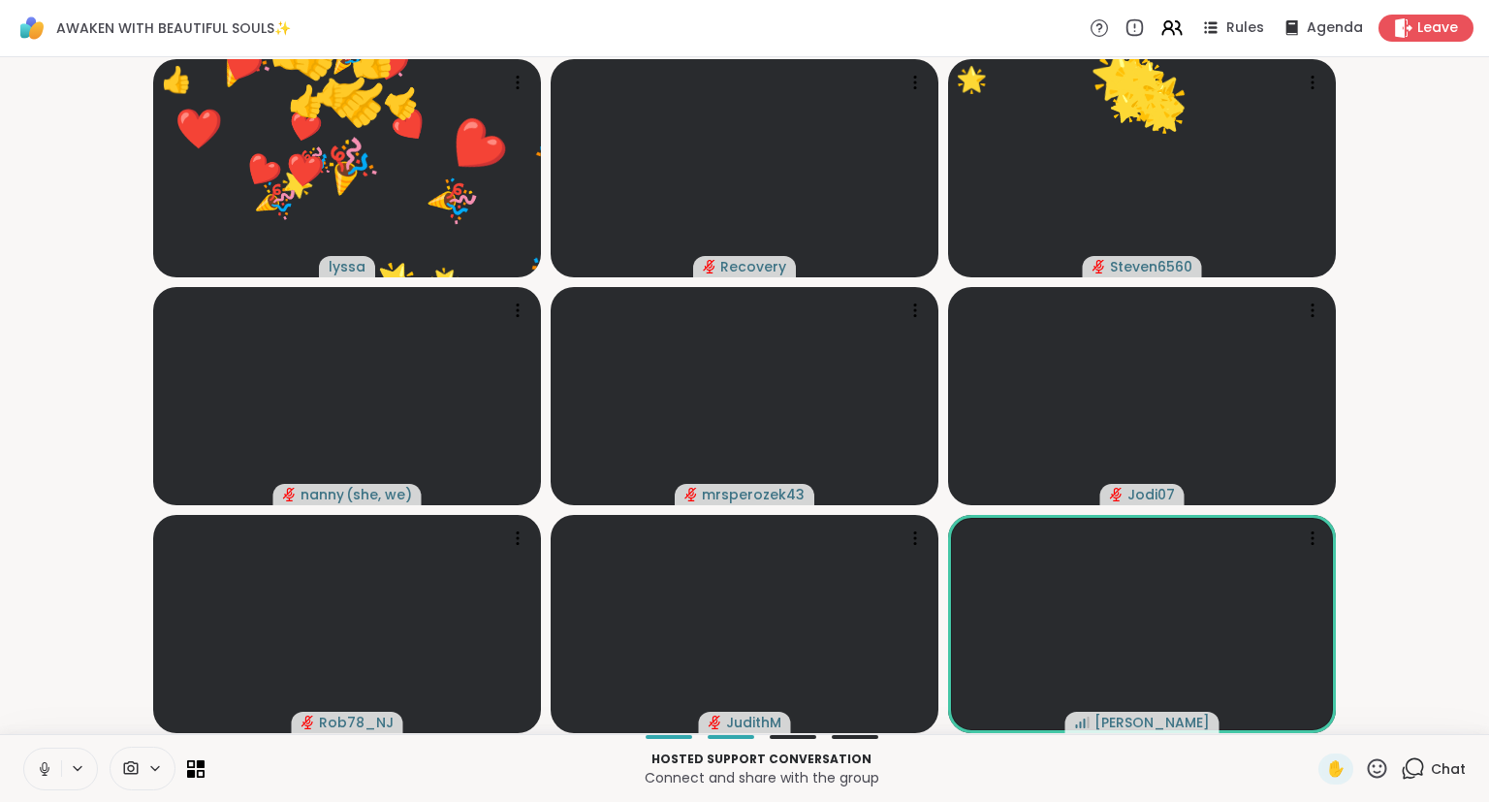
click at [1406, 723] on video-player-container "👍 lyssa 🌟 🌟 🌟 🌟 🌟 🌟 🌟 🌟 🌟 🌟 🌟 🌟 🌟 🌟 🌟 🌟 🌟 🌟 🌟 🌟 🌟 🌟 🌟 🌟 🌟 🌟 🌟 🌟 🌟 🌟 🎉 🎉 🎉 🎉 🎉 🎉…" at bounding box center [745, 395] width 1466 height 661
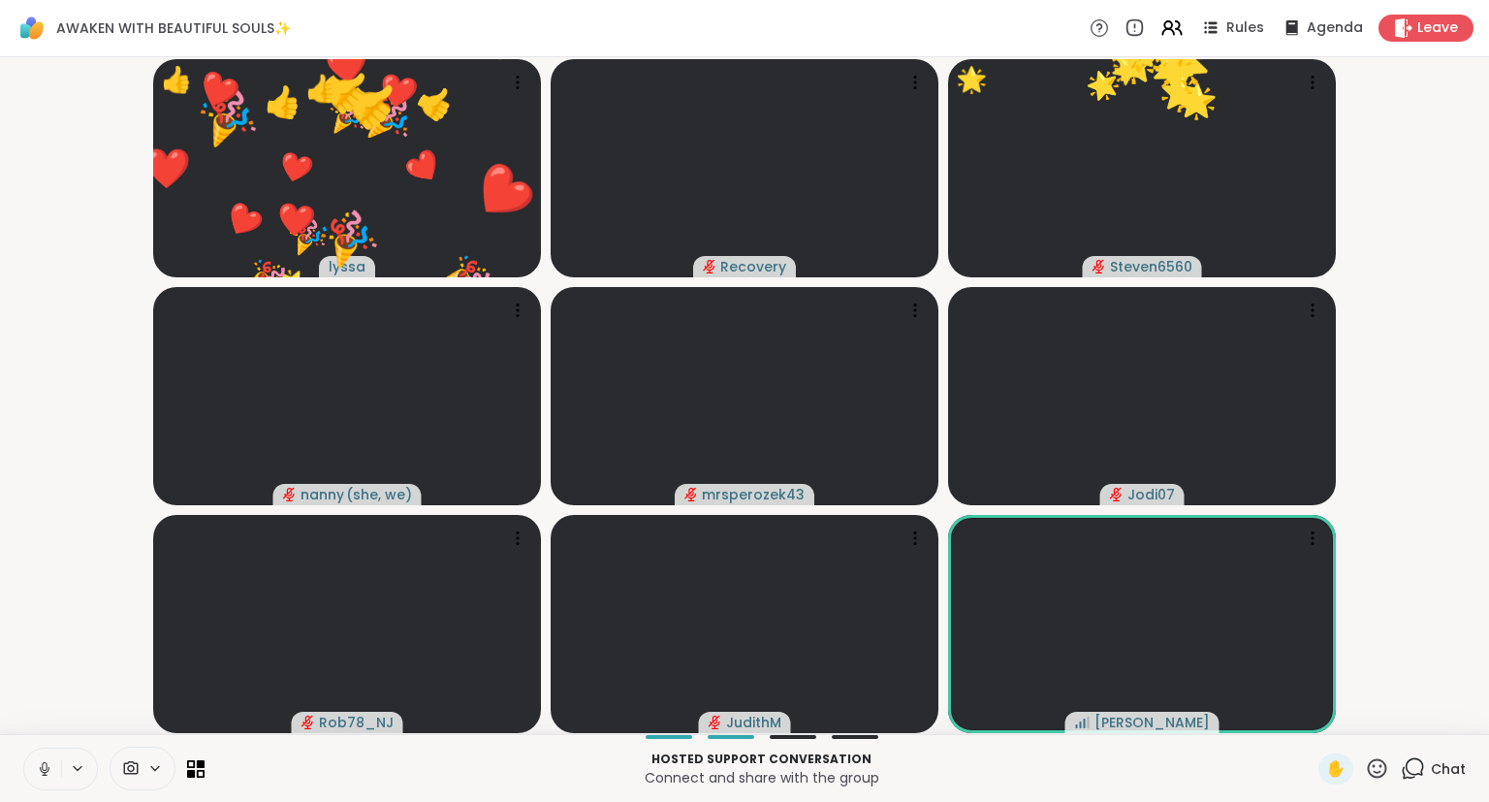
click at [1379, 774] on icon at bounding box center [1377, 767] width 19 height 19
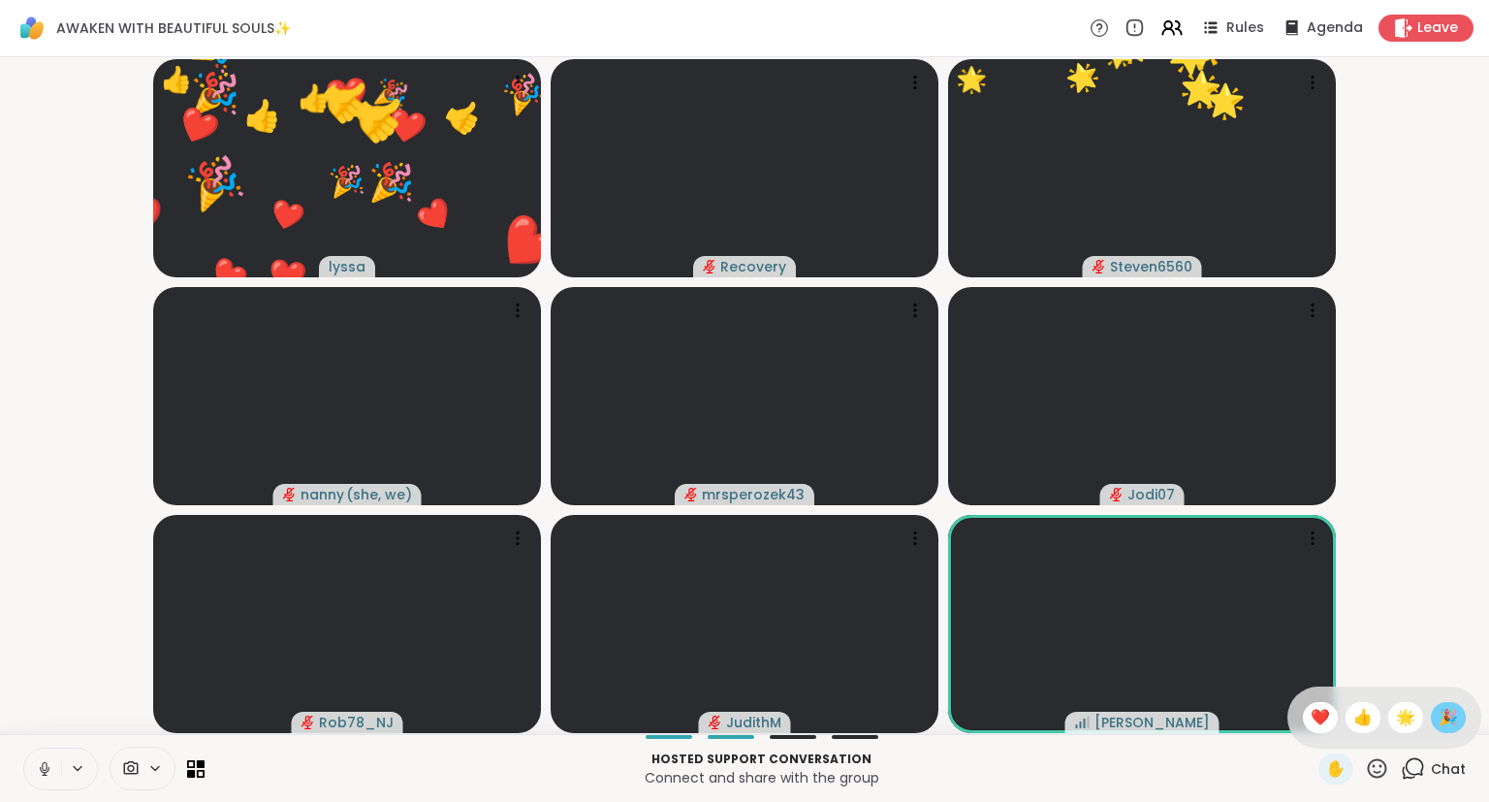
click at [1442, 711] on span "🎉" at bounding box center [1447, 717] width 19 height 23
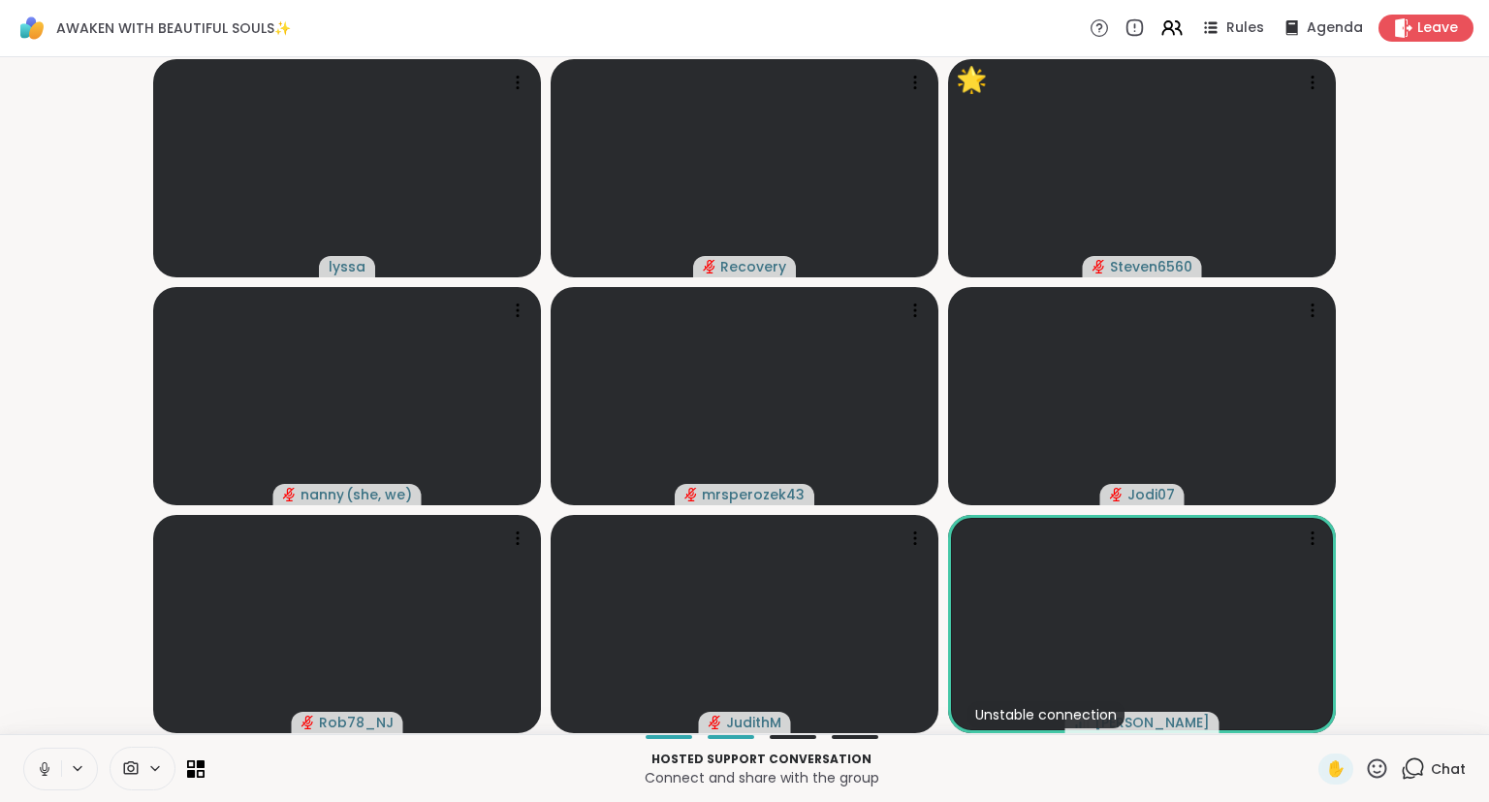
click at [1380, 784] on div "✋" at bounding box center [1353, 768] width 71 height 31
click at [1386, 774] on icon at bounding box center [1377, 767] width 19 height 19
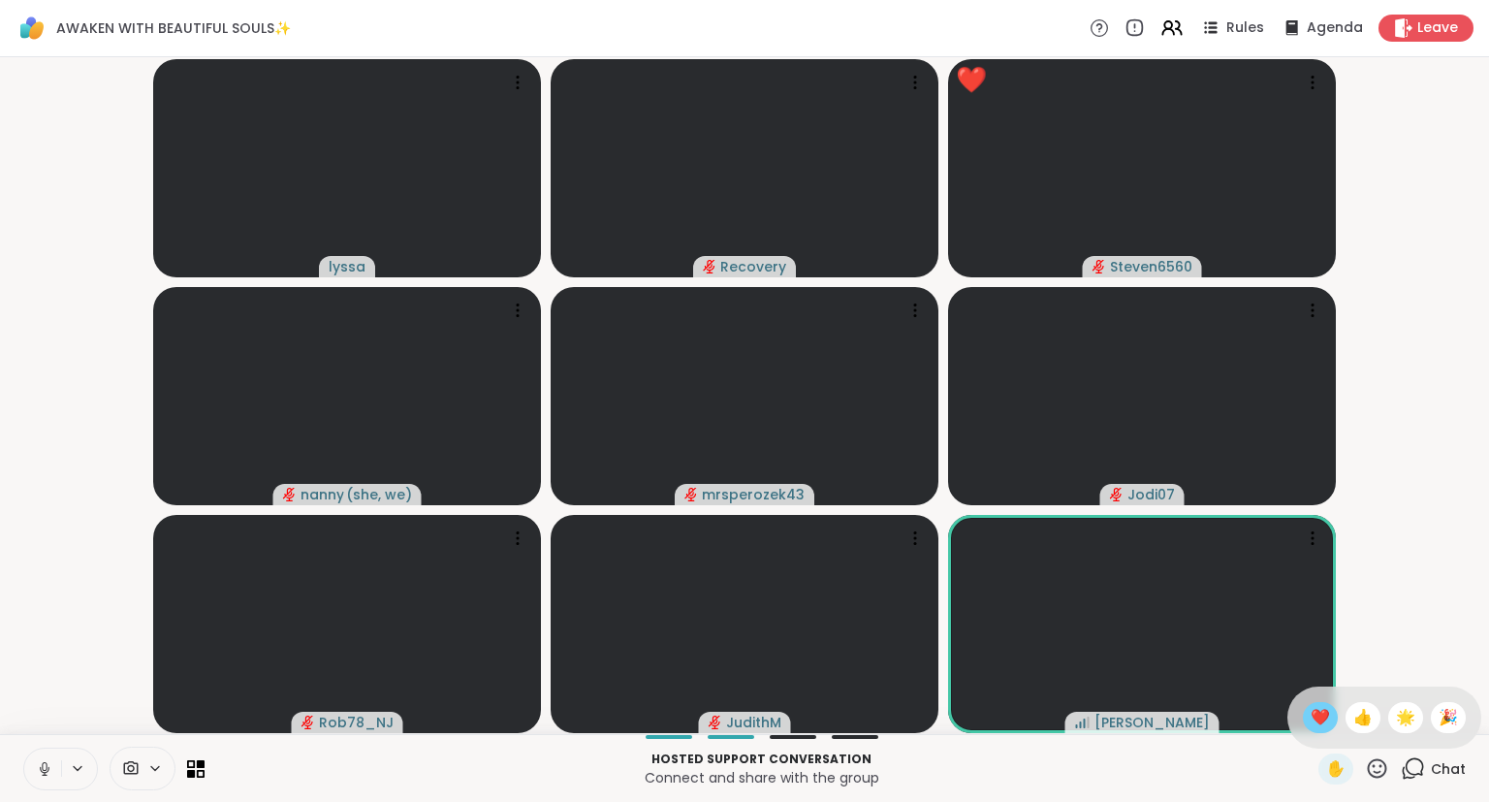
click at [1313, 728] on span "❤️" at bounding box center [1320, 717] width 19 height 23
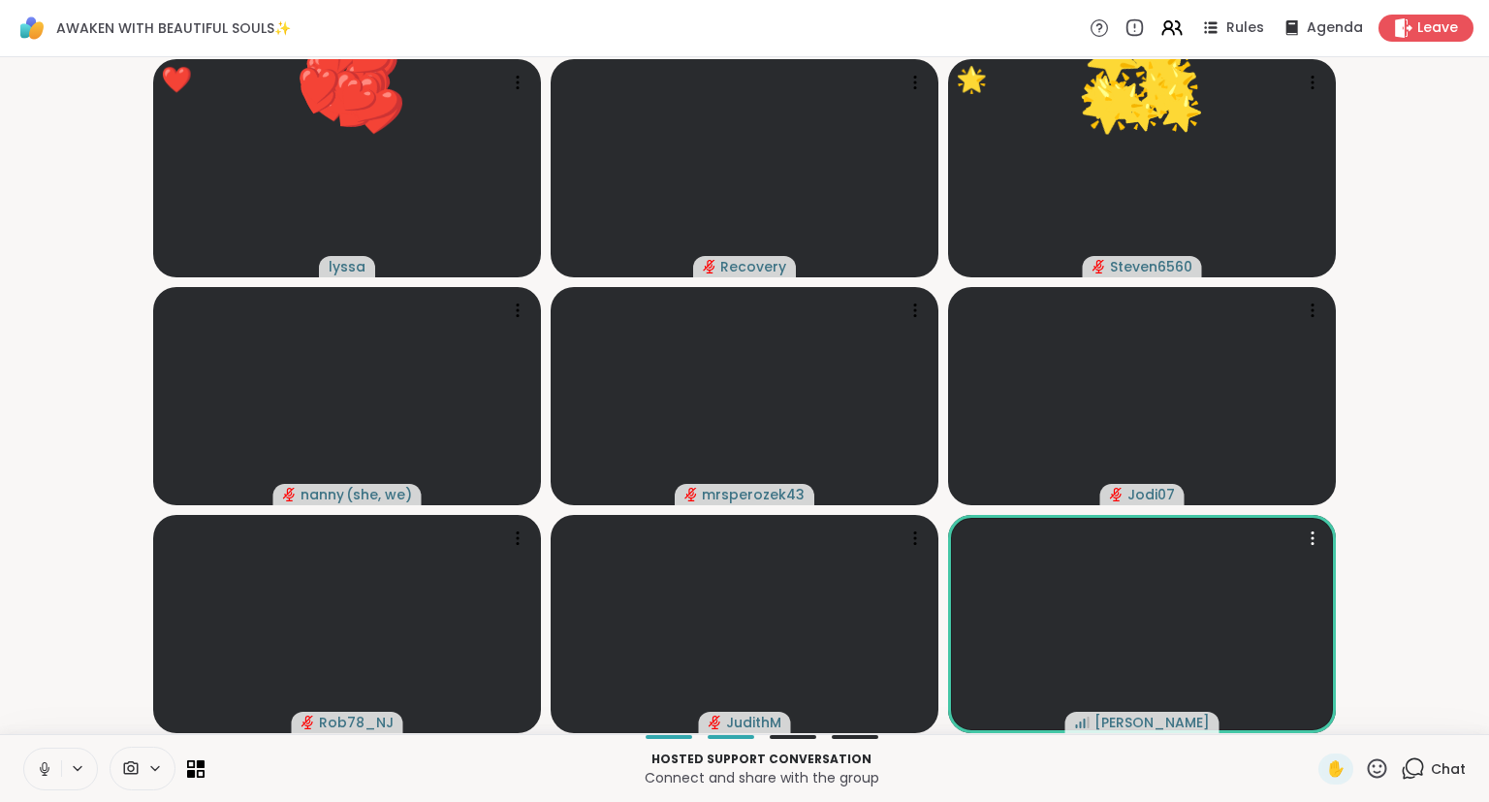
click at [1379, 769] on icon at bounding box center [1377, 768] width 24 height 24
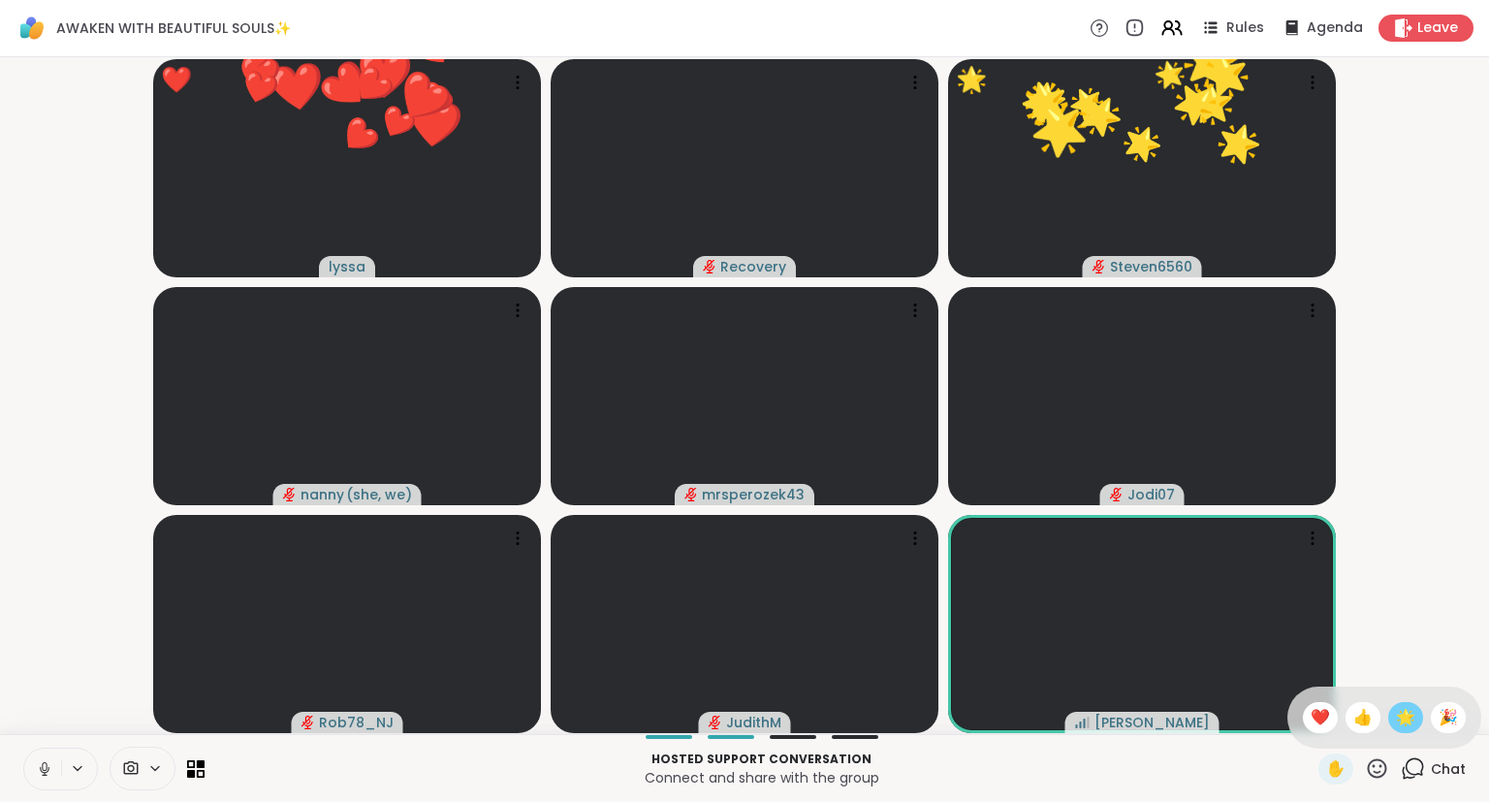
click at [1410, 719] on span "🌟" at bounding box center [1405, 717] width 19 height 23
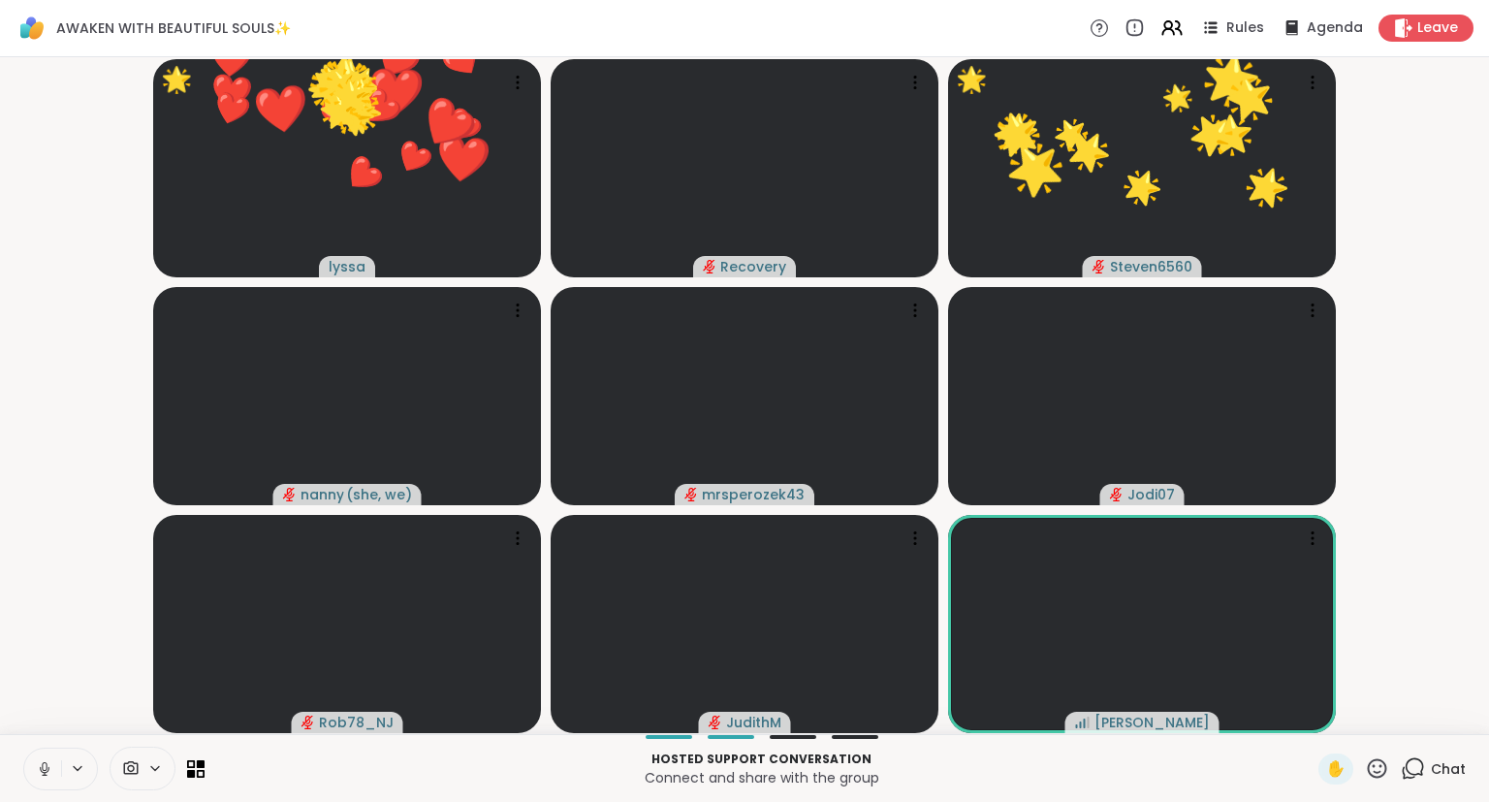
click at [1363, 787] on div "Hosted support conversation Connect and share with the group ✋ Chat" at bounding box center [744, 768] width 1489 height 68
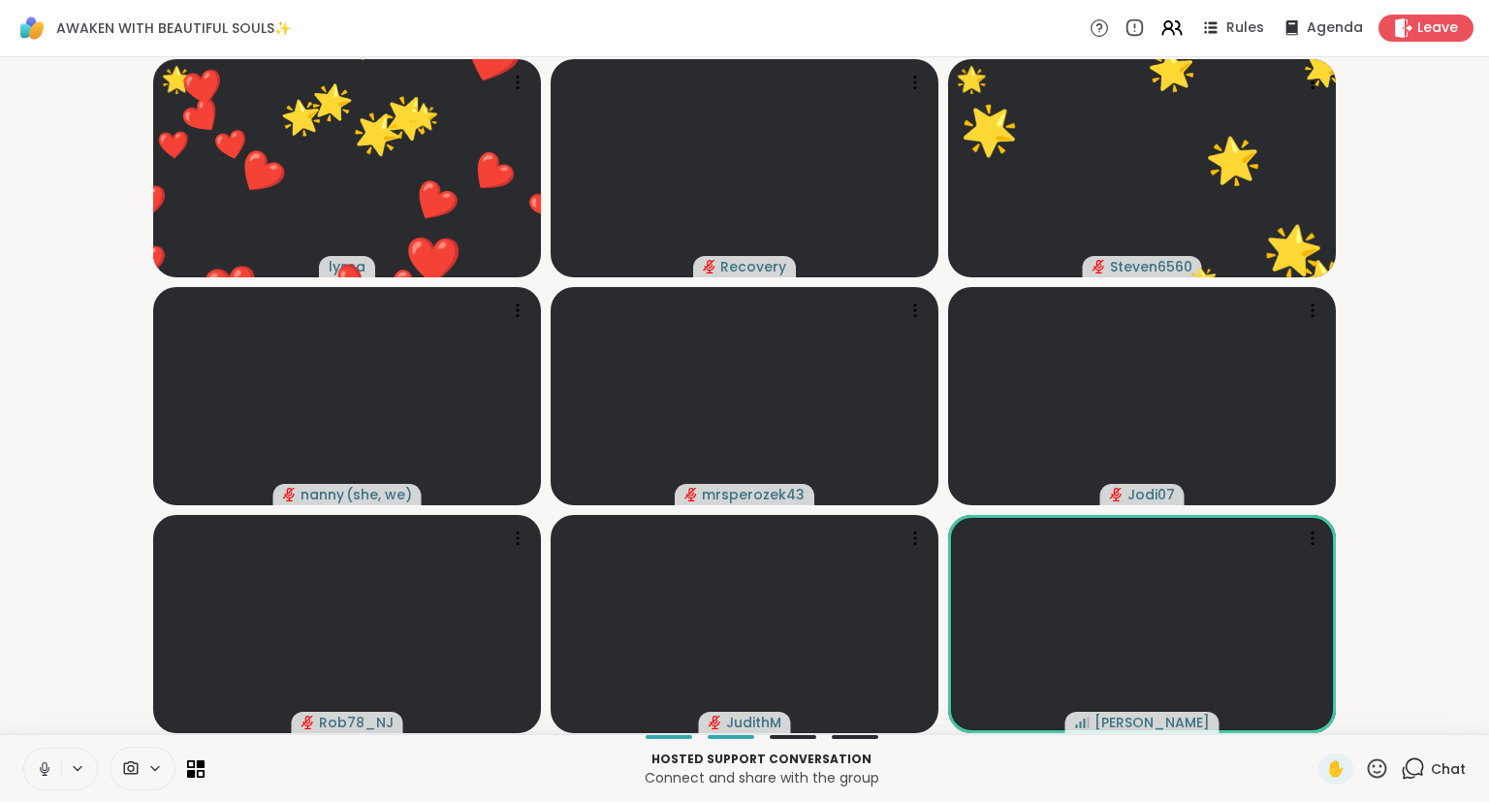
click at [1367, 774] on icon at bounding box center [1377, 768] width 24 height 24
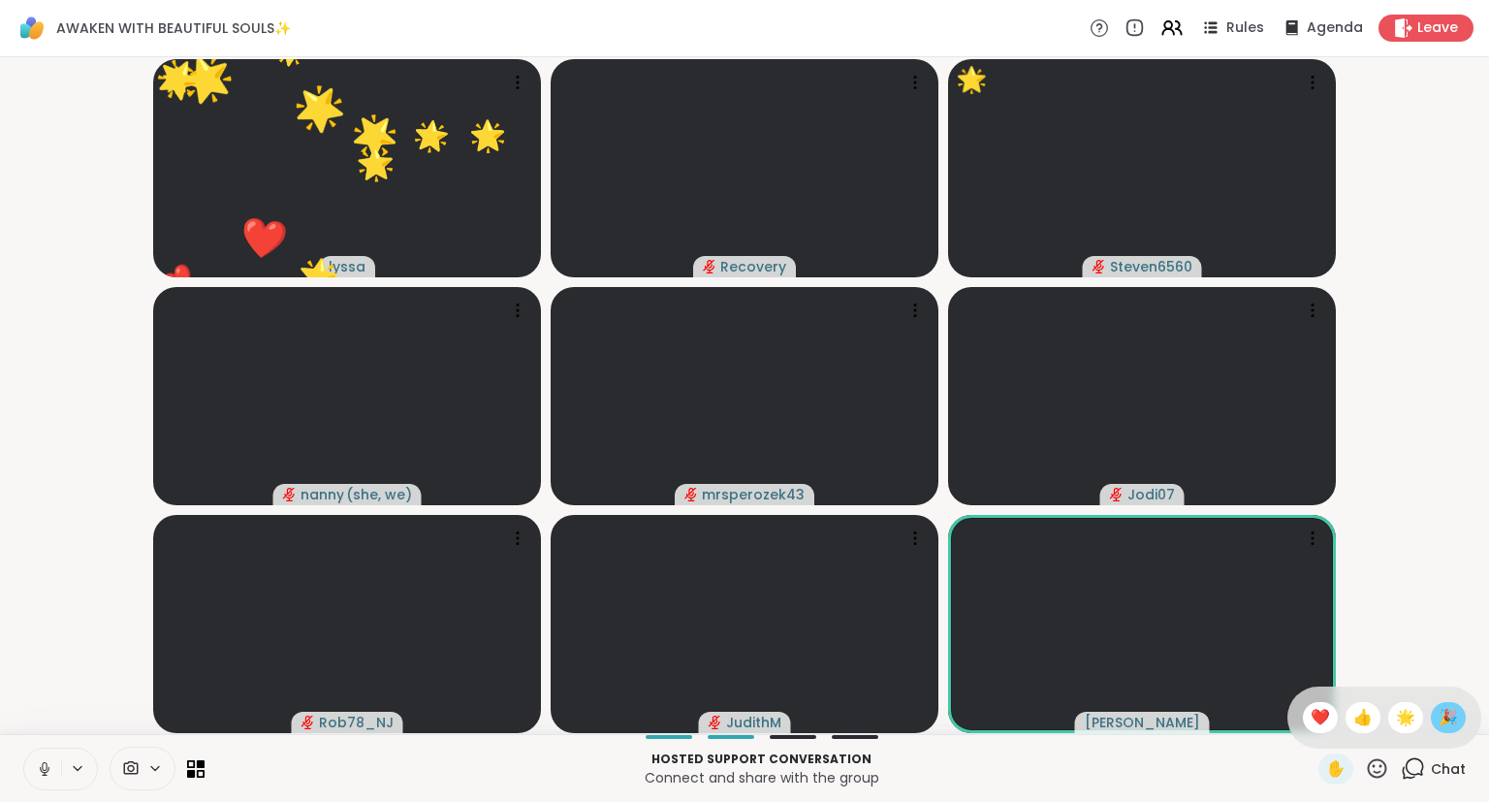
click at [1446, 729] on span "🎉" at bounding box center [1447, 717] width 19 height 23
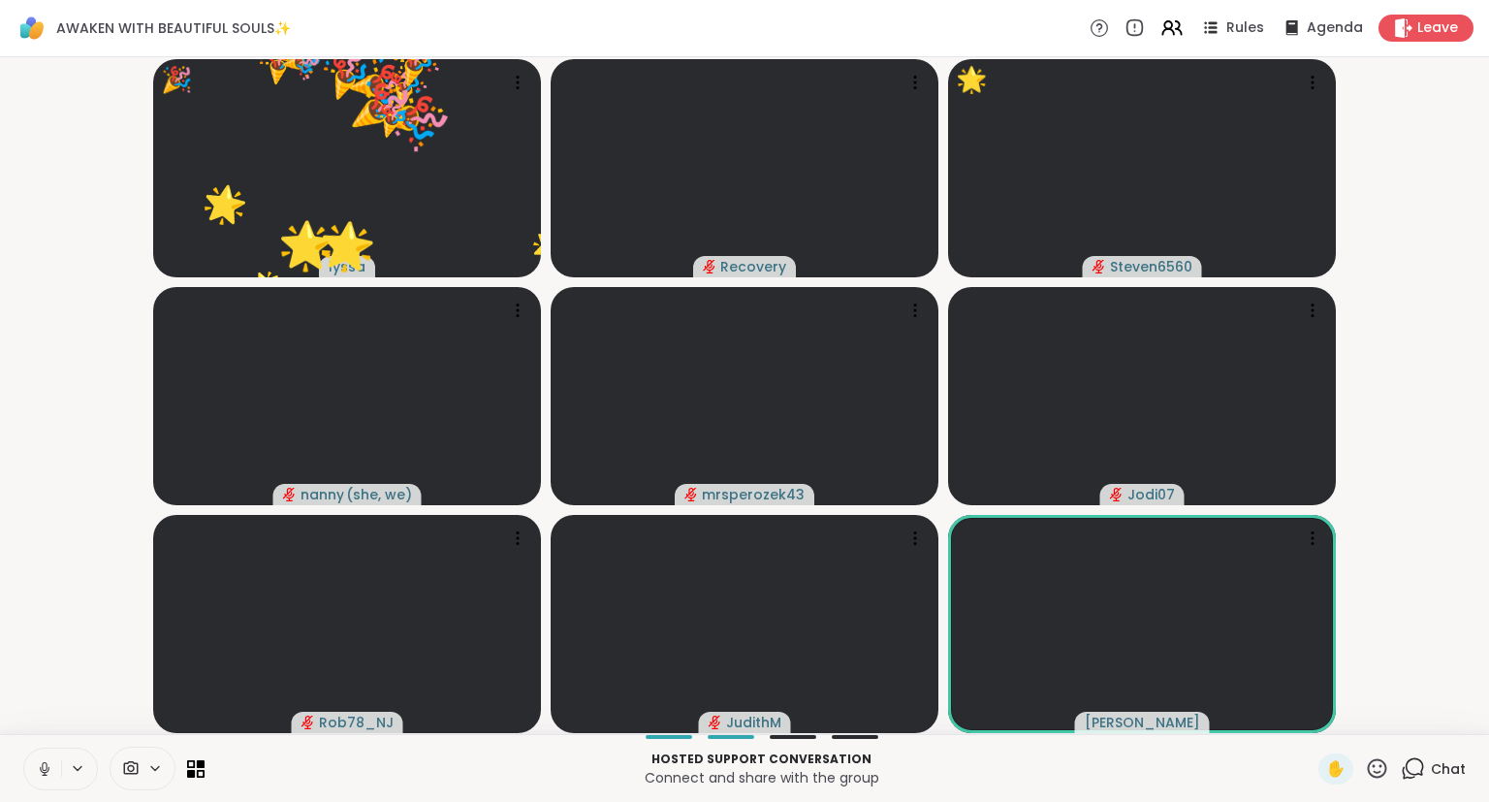
click at [1382, 768] on icon at bounding box center [1377, 767] width 19 height 19
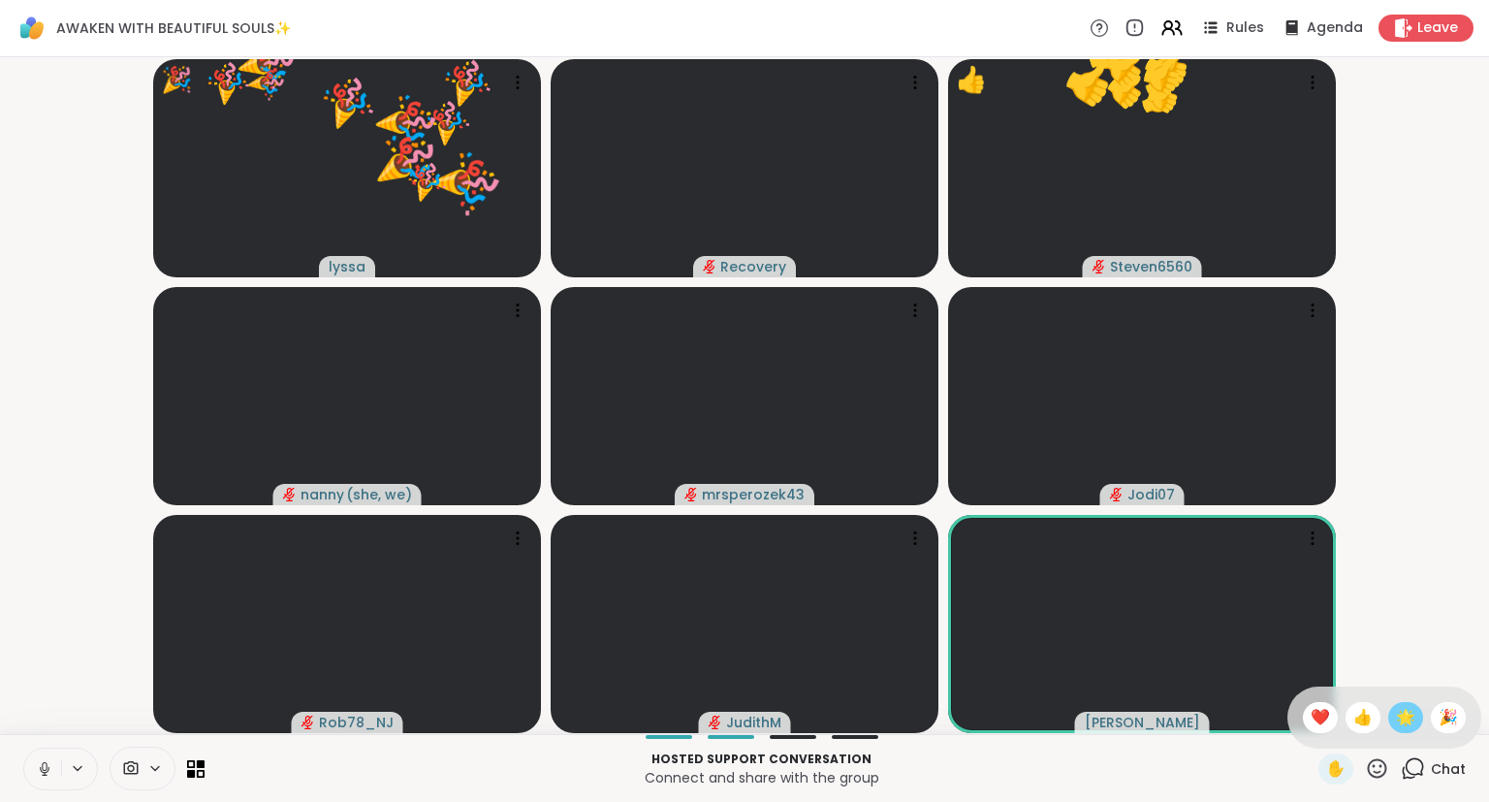
click at [1417, 725] on div "🌟" at bounding box center [1405, 717] width 35 height 31
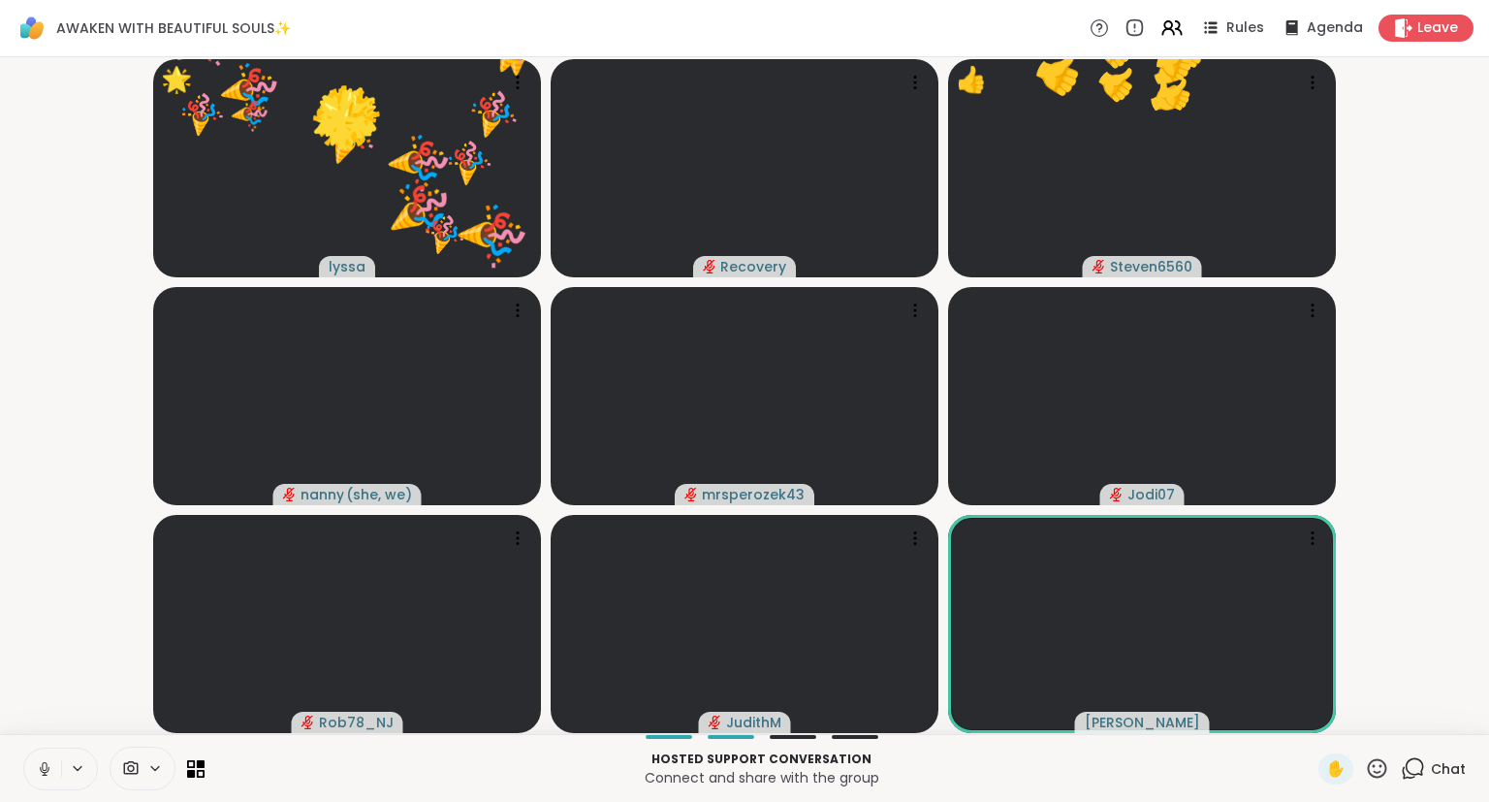
click at [1376, 778] on icon at bounding box center [1377, 768] width 24 height 24
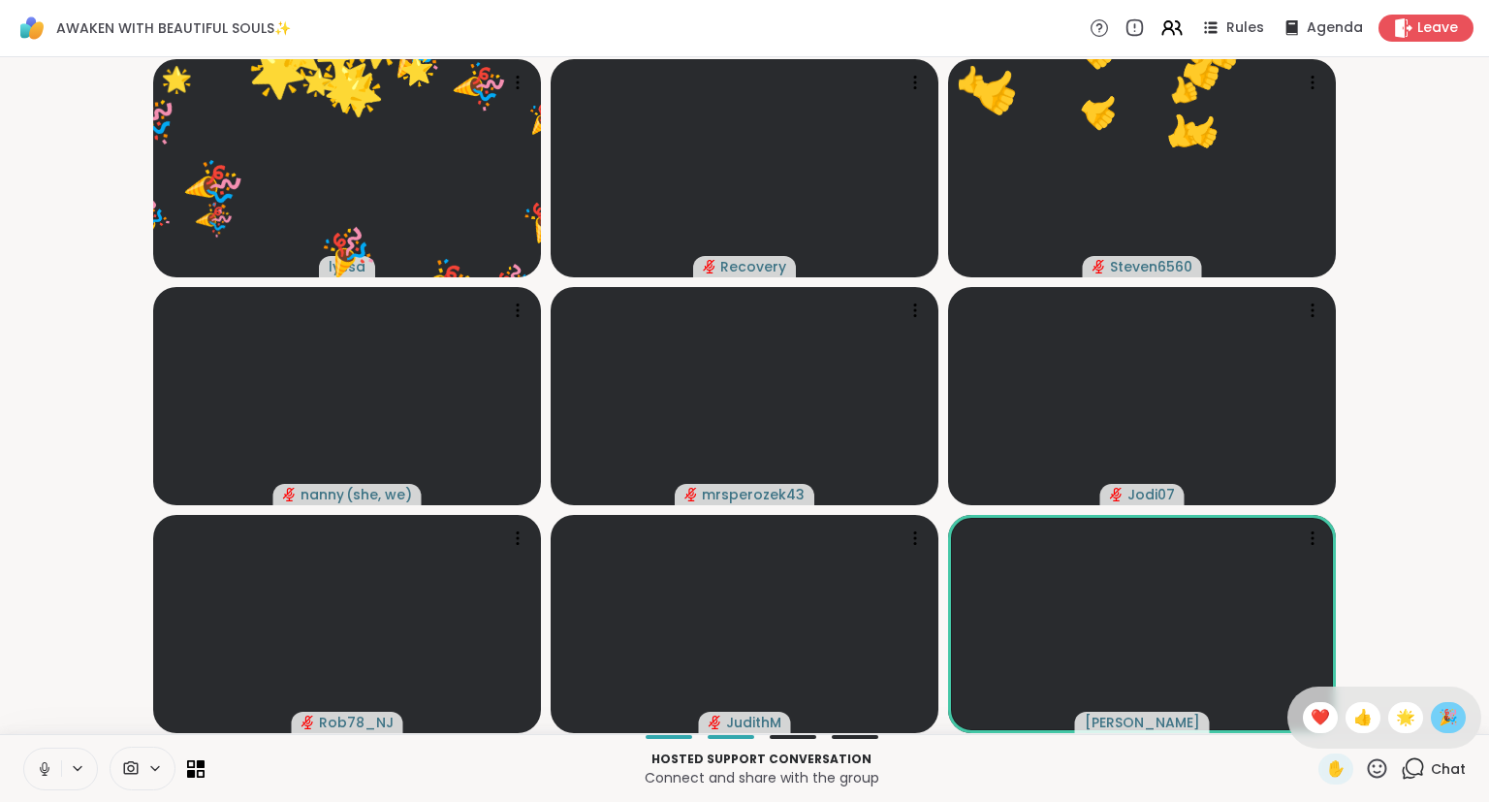
click at [1447, 723] on span "🎉" at bounding box center [1447, 717] width 19 height 23
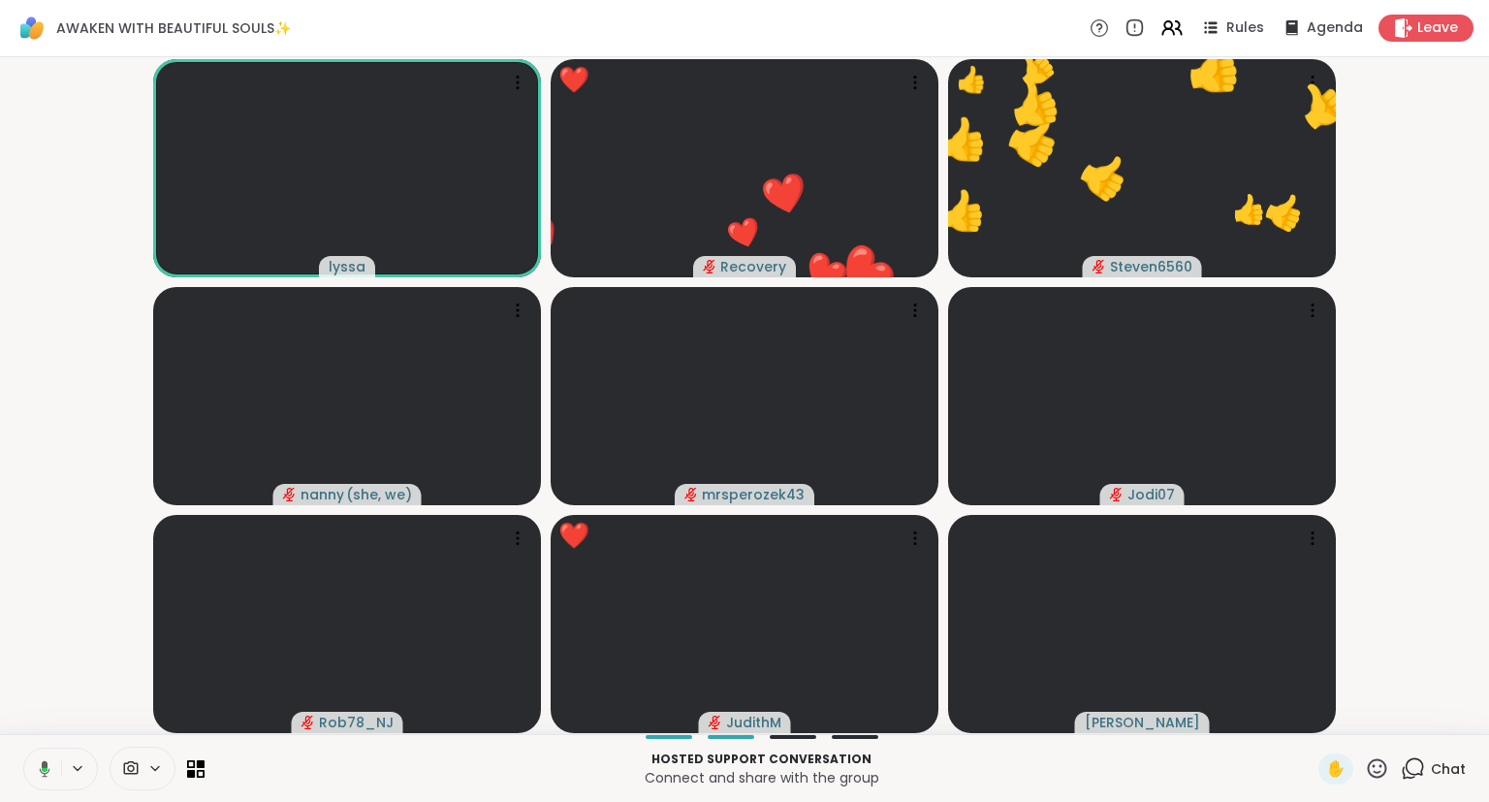
click at [1383, 770] on icon at bounding box center [1377, 768] width 24 height 24
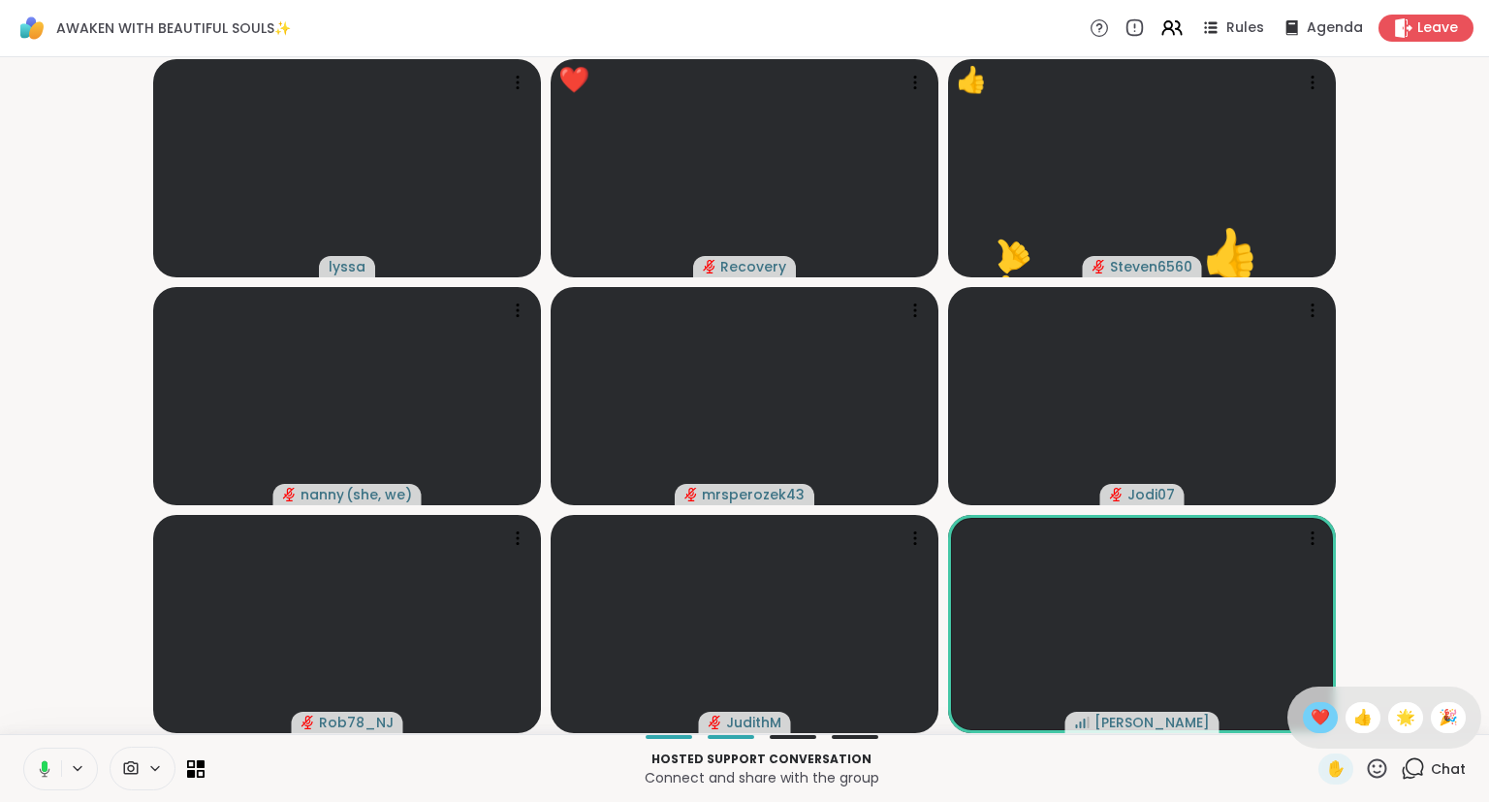
click at [1324, 719] on div "❤️" at bounding box center [1320, 717] width 35 height 31
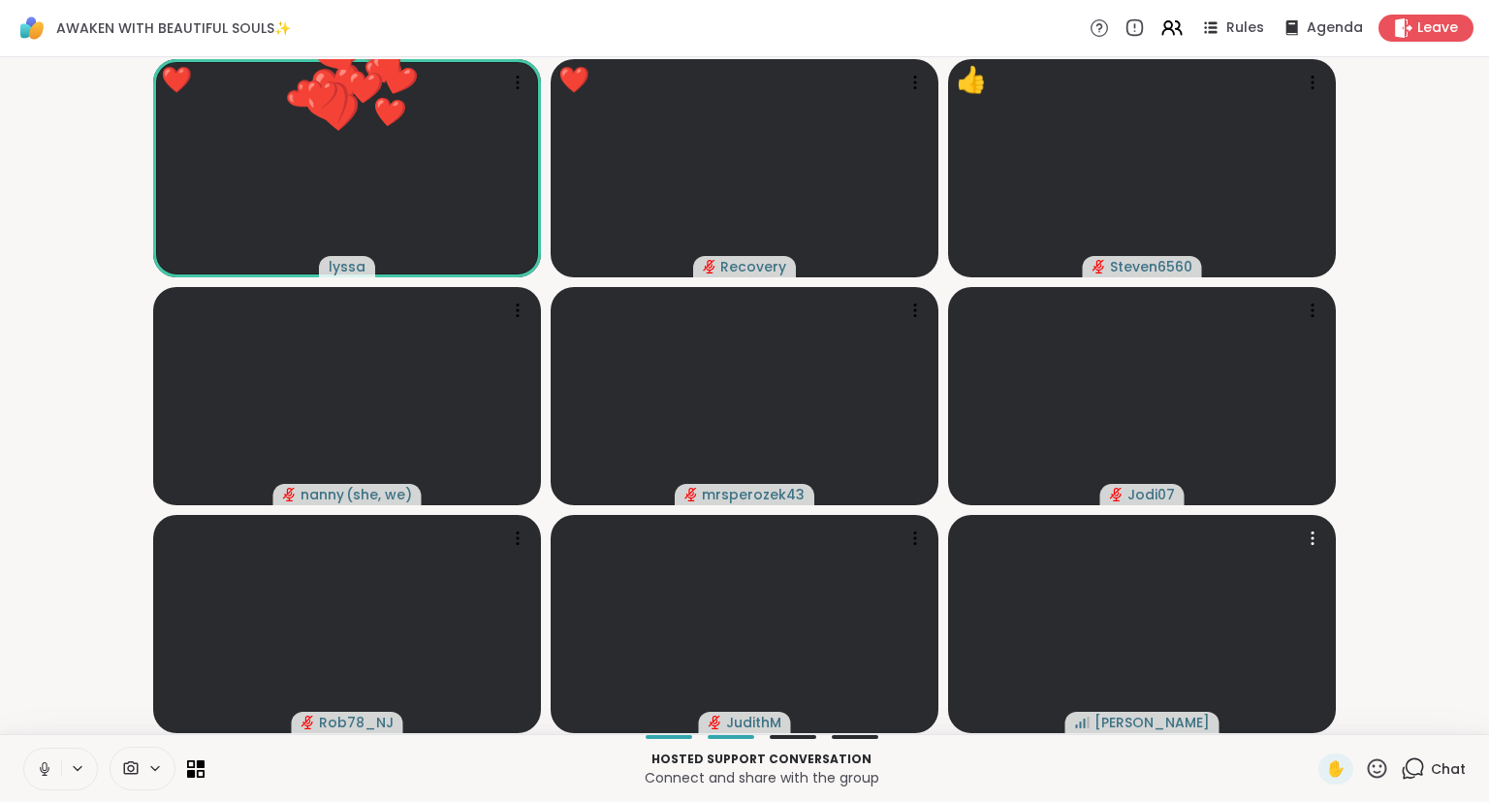
click at [1375, 772] on icon at bounding box center [1377, 767] width 19 height 19
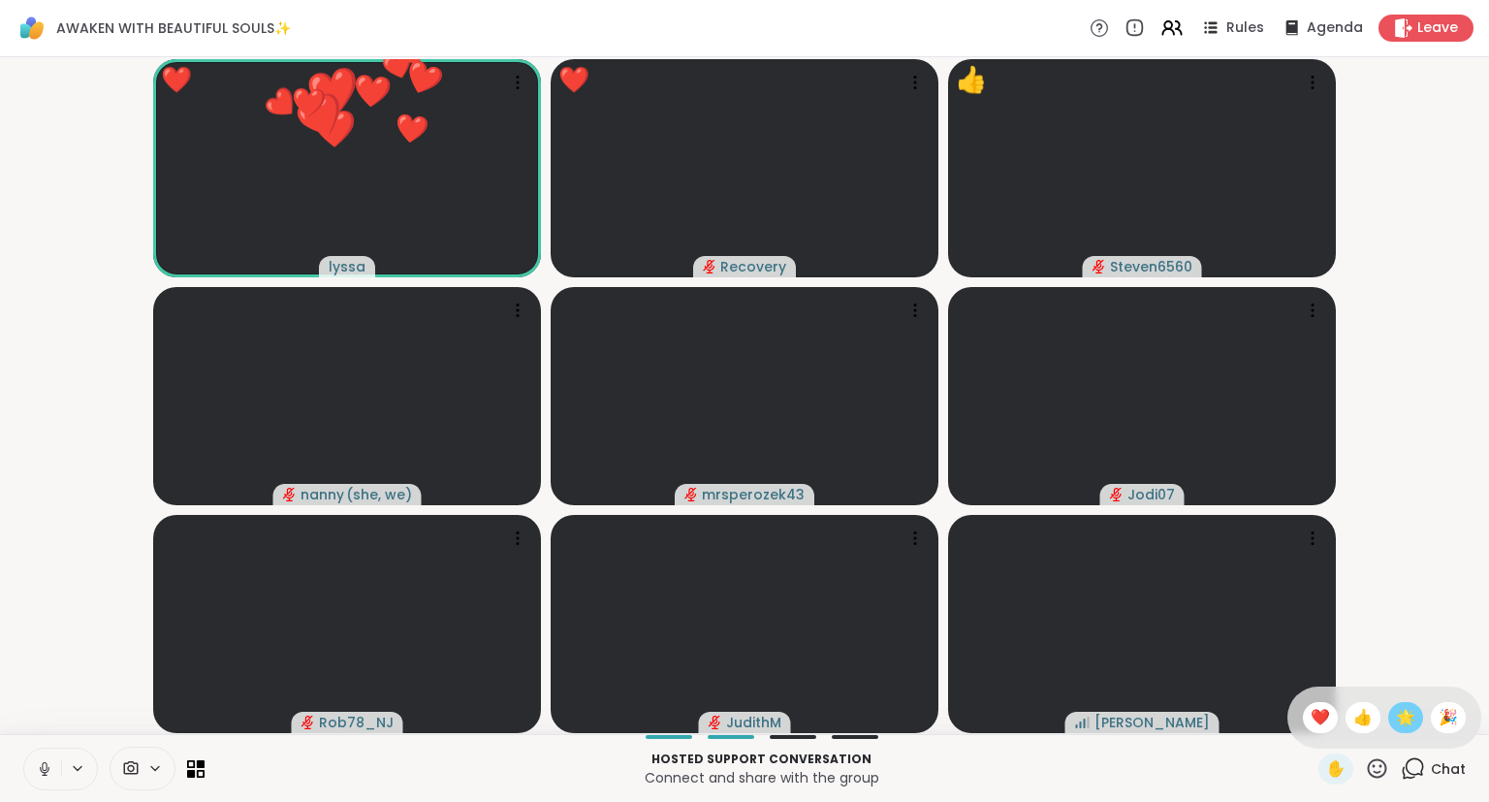
click at [1388, 727] on div "🌟" at bounding box center [1405, 717] width 35 height 31
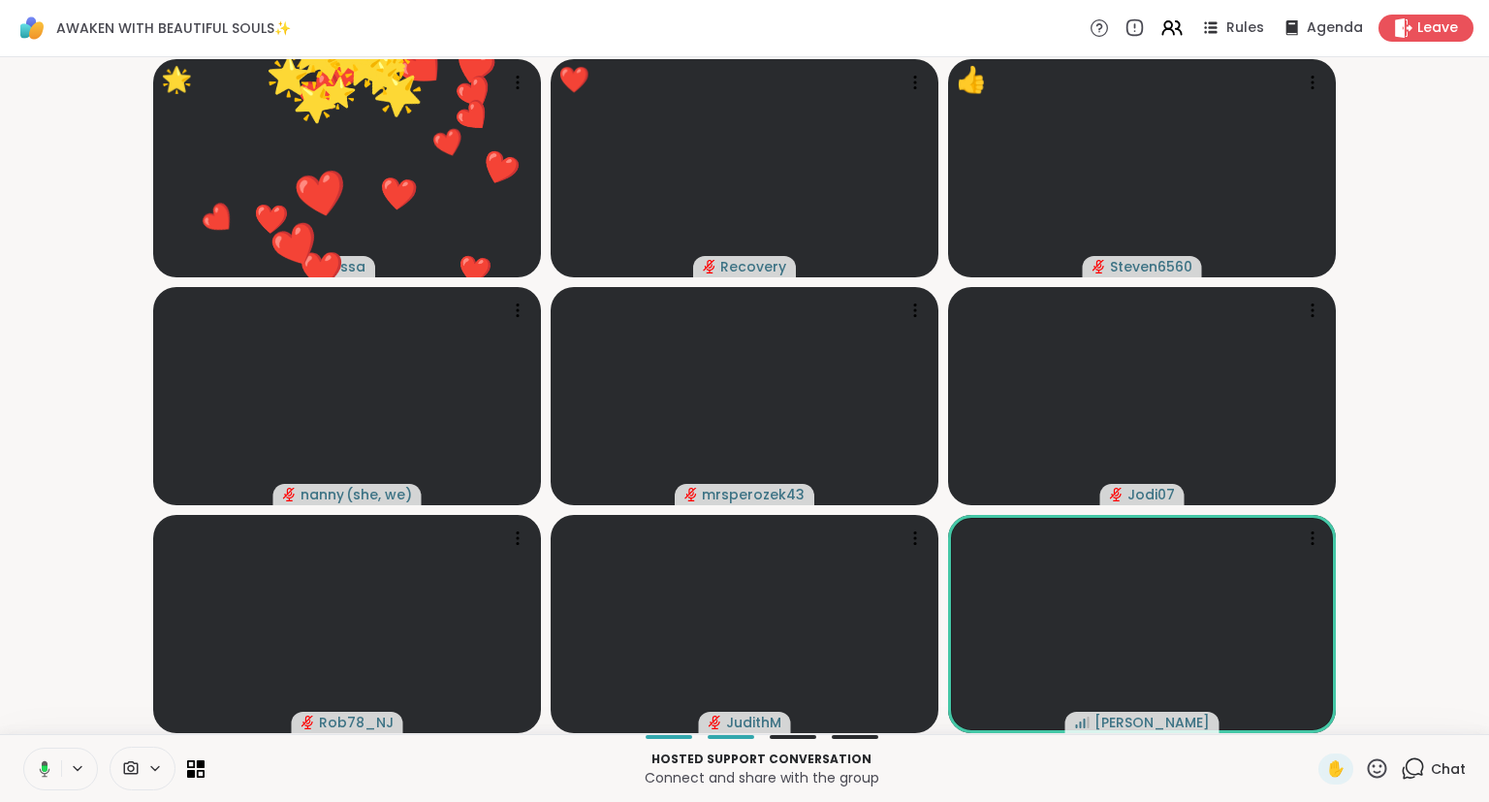
click at [1389, 775] on icon at bounding box center [1377, 768] width 24 height 24
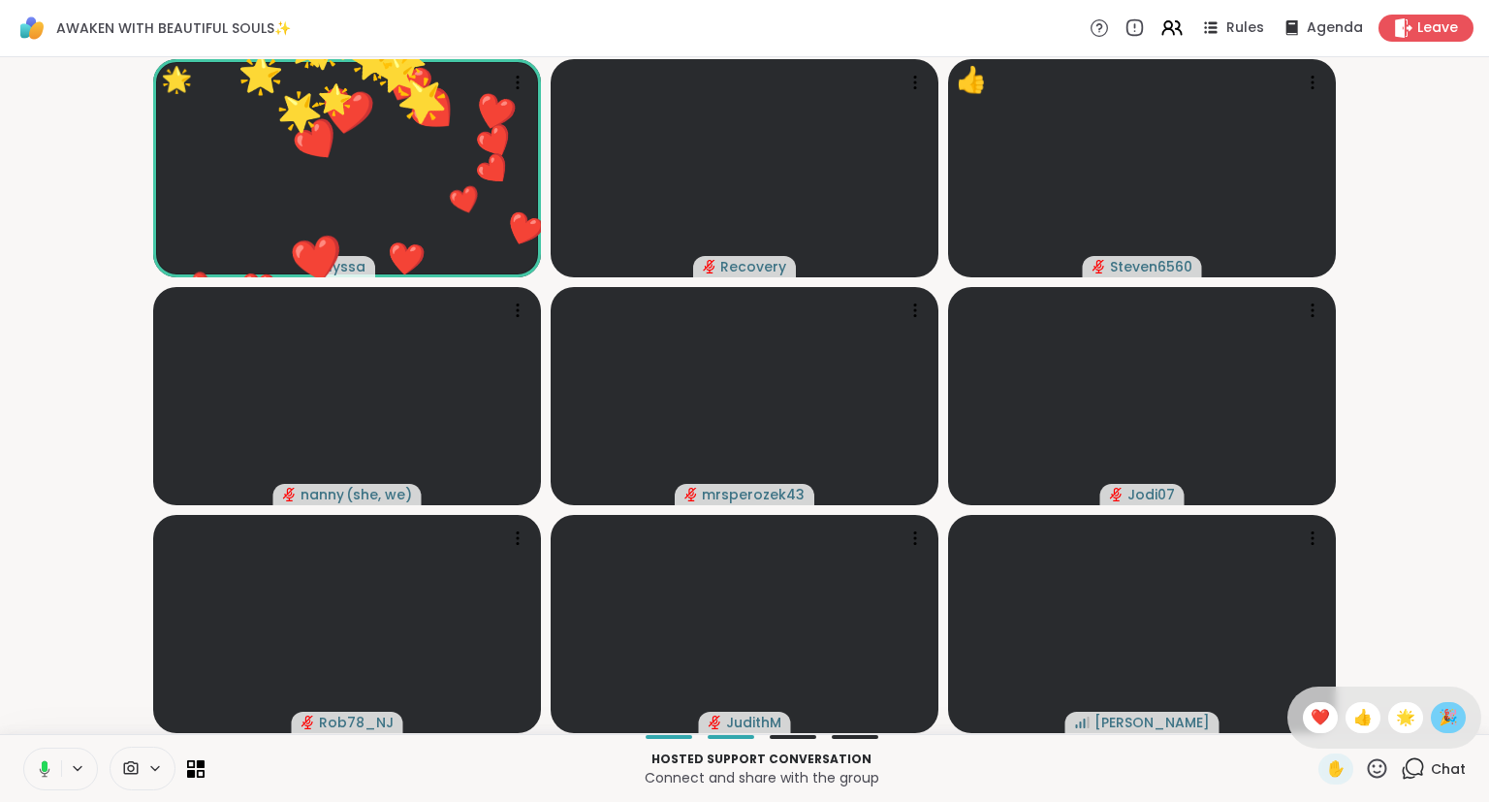
click at [1440, 727] on span "🎉" at bounding box center [1447, 717] width 19 height 23
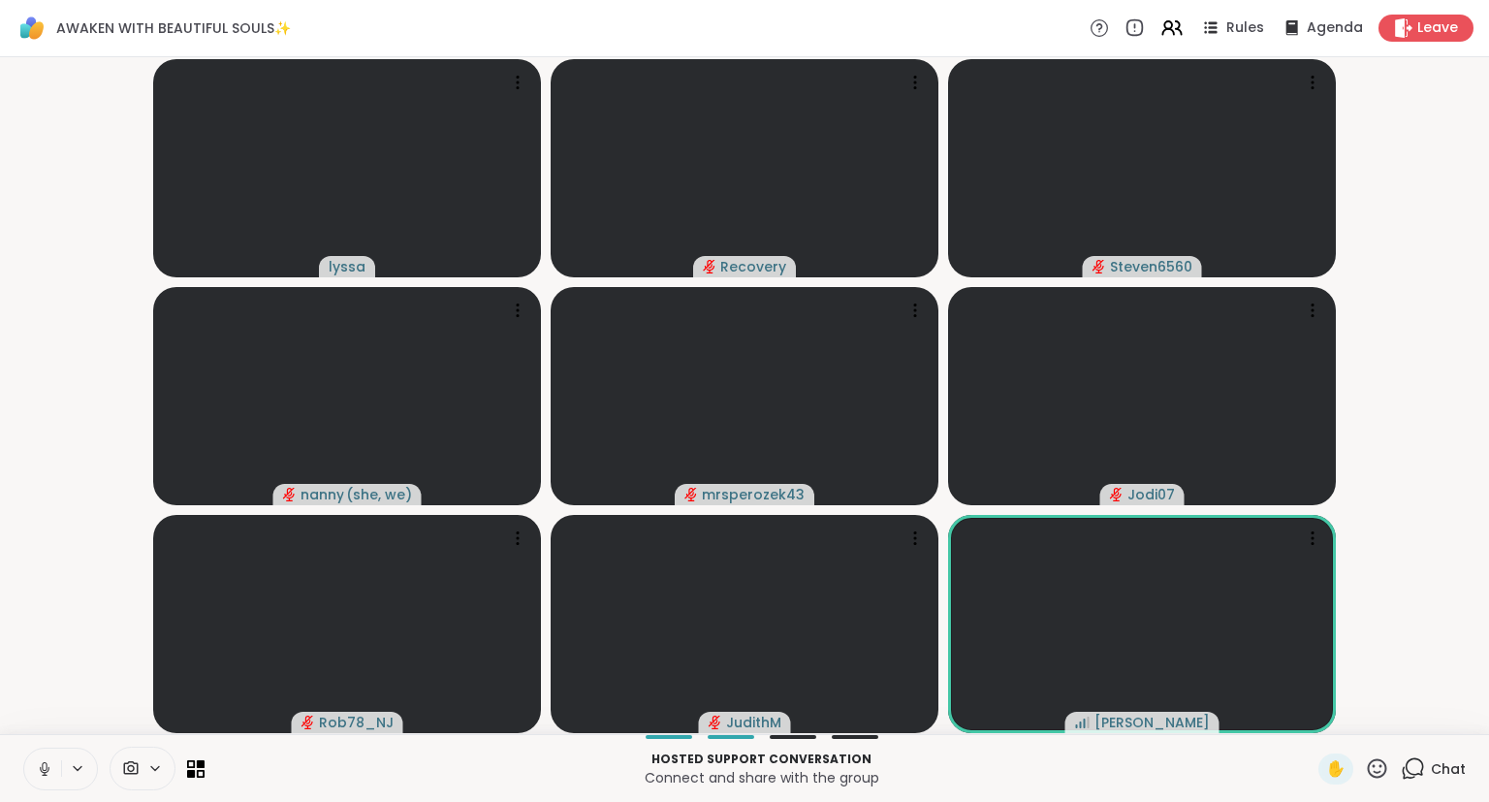
click at [1382, 781] on div "✋" at bounding box center [1353, 768] width 71 height 31
click at [1374, 774] on icon at bounding box center [1377, 768] width 24 height 24
click at [1316, 723] on span "❤️" at bounding box center [1320, 717] width 19 height 23
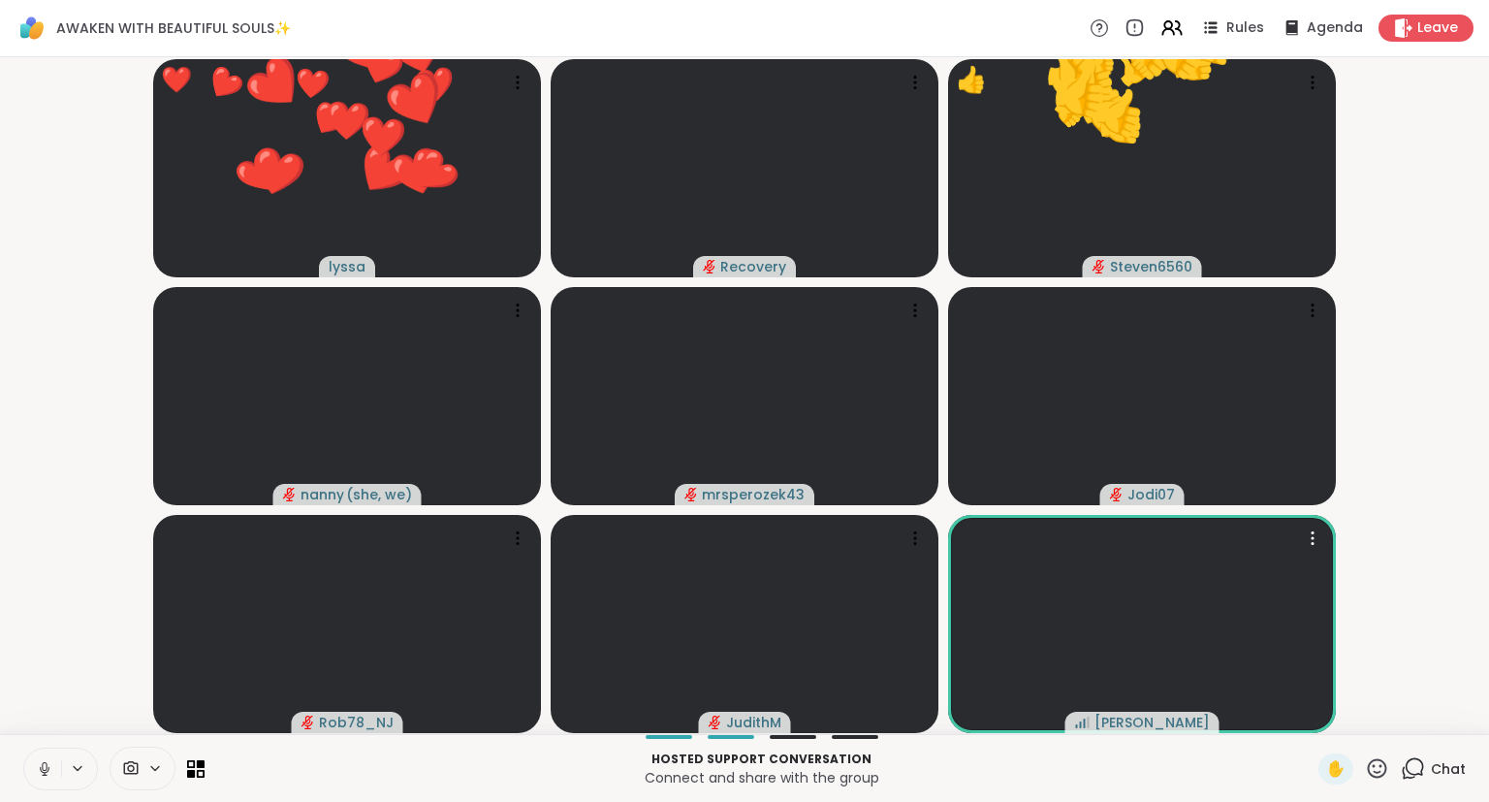
click at [1373, 777] on icon at bounding box center [1377, 768] width 24 height 24
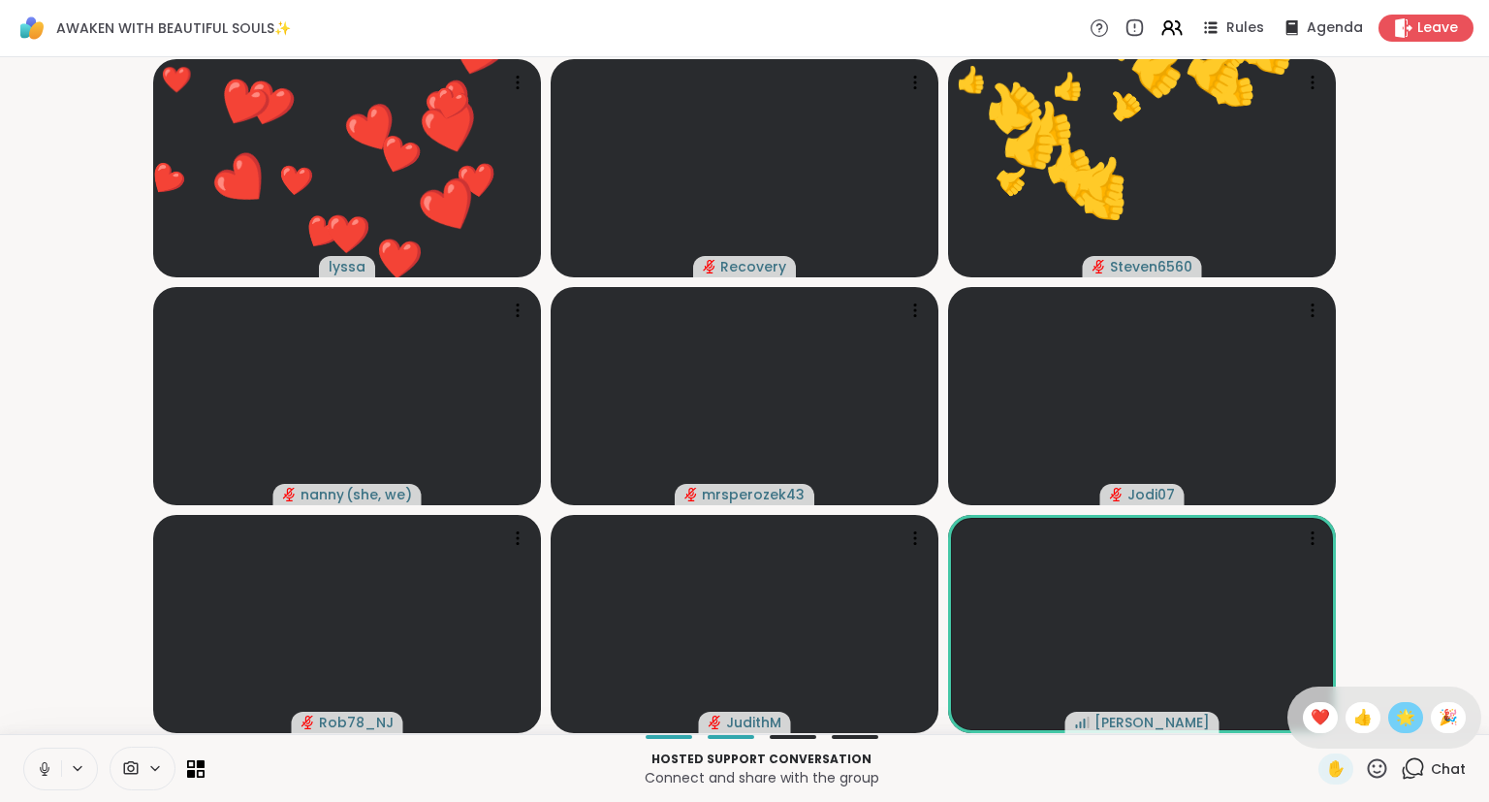
click at [1400, 724] on span "🌟" at bounding box center [1405, 717] width 19 height 23
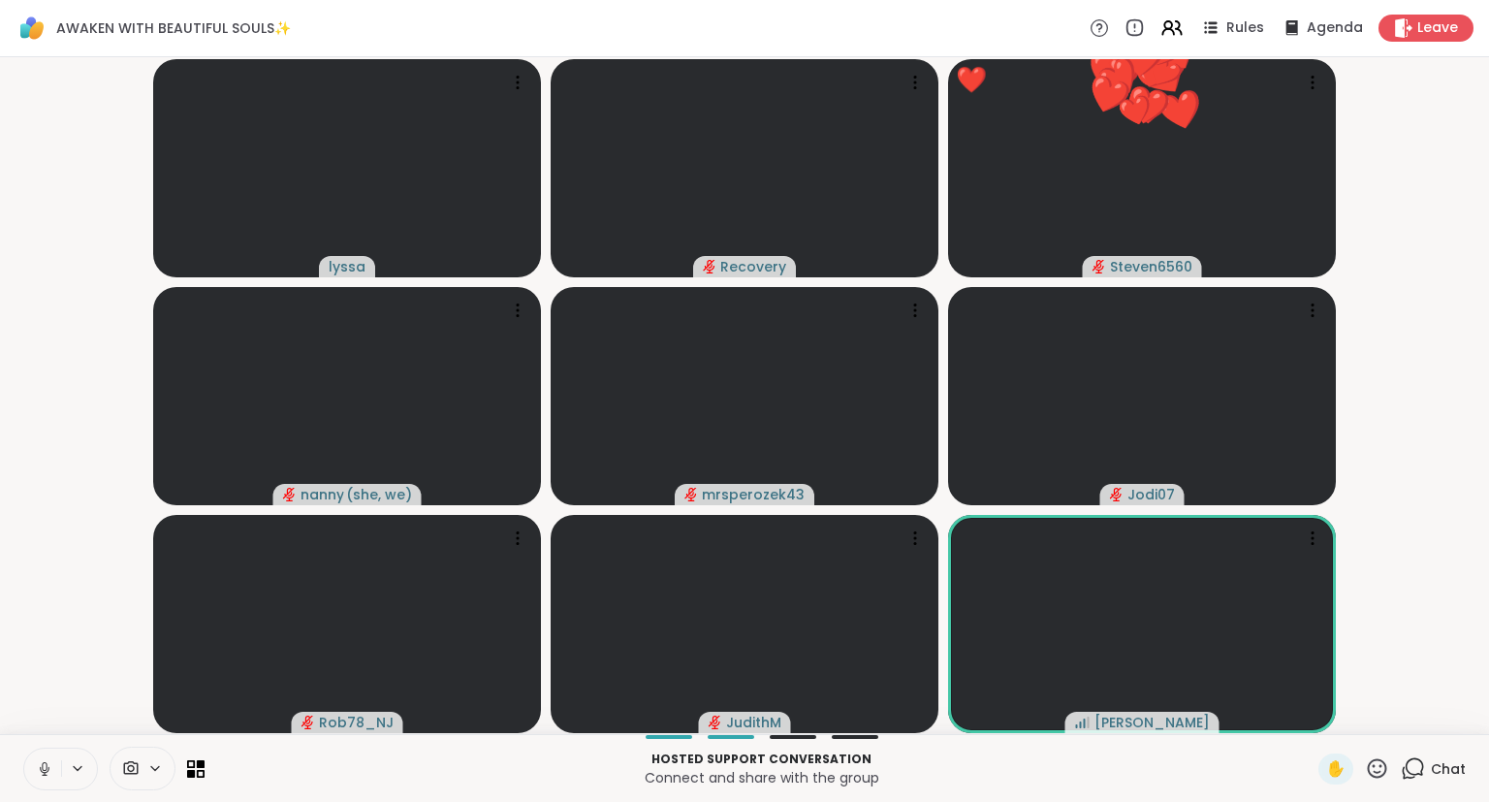
click at [1384, 766] on icon at bounding box center [1377, 768] width 24 height 24
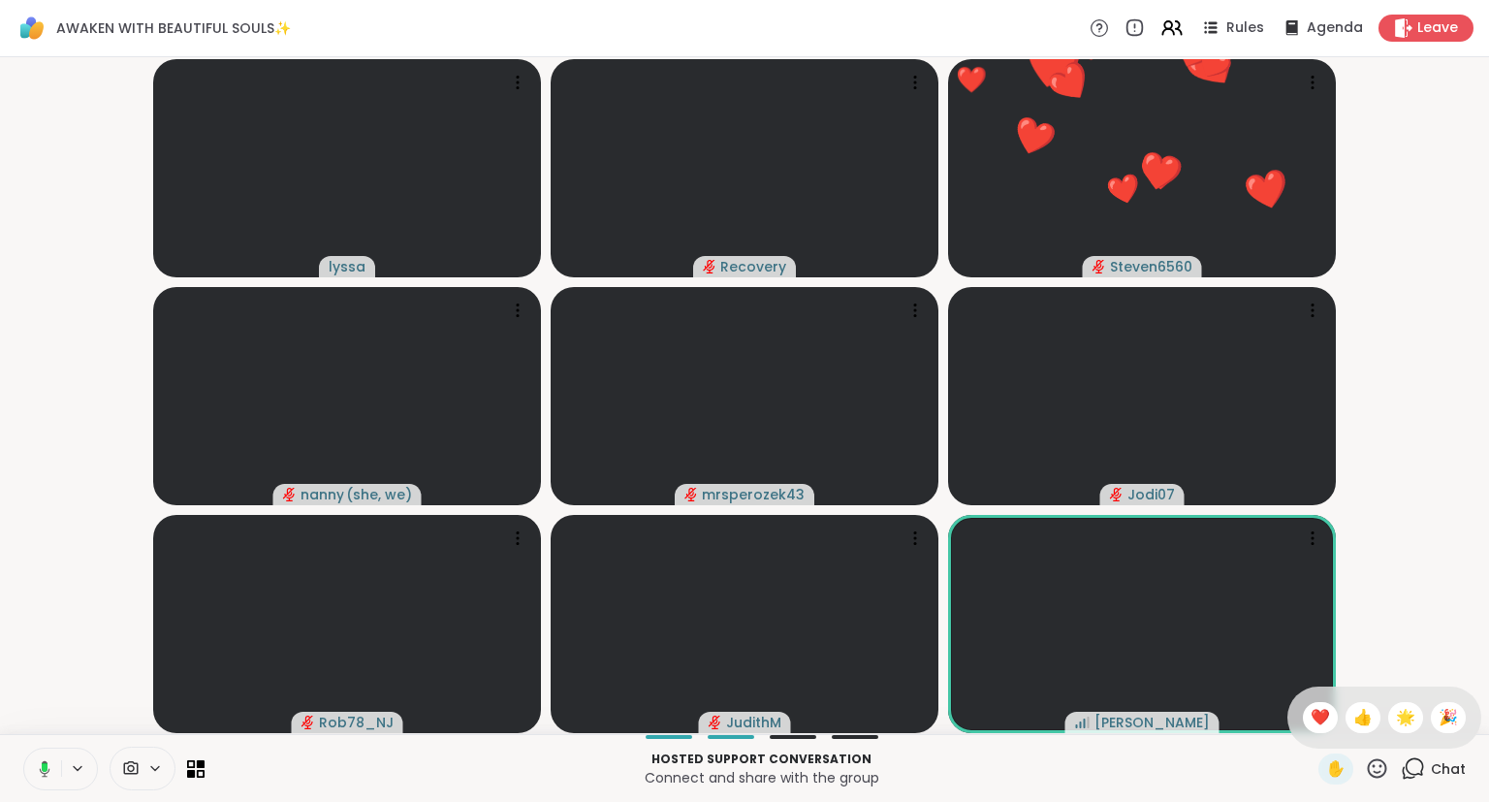
click at [1431, 668] on video-player-container "lyssa Recovery ❤️ Steven6560 ❤️ ❤️ ❤️ ❤️ ❤️ ❤️ ❤️ ❤️ ❤️ ❤️ ❤️ ❤️ ❤️ ❤️ ❤️ ❤️ ❤️…" at bounding box center [745, 395] width 1466 height 661
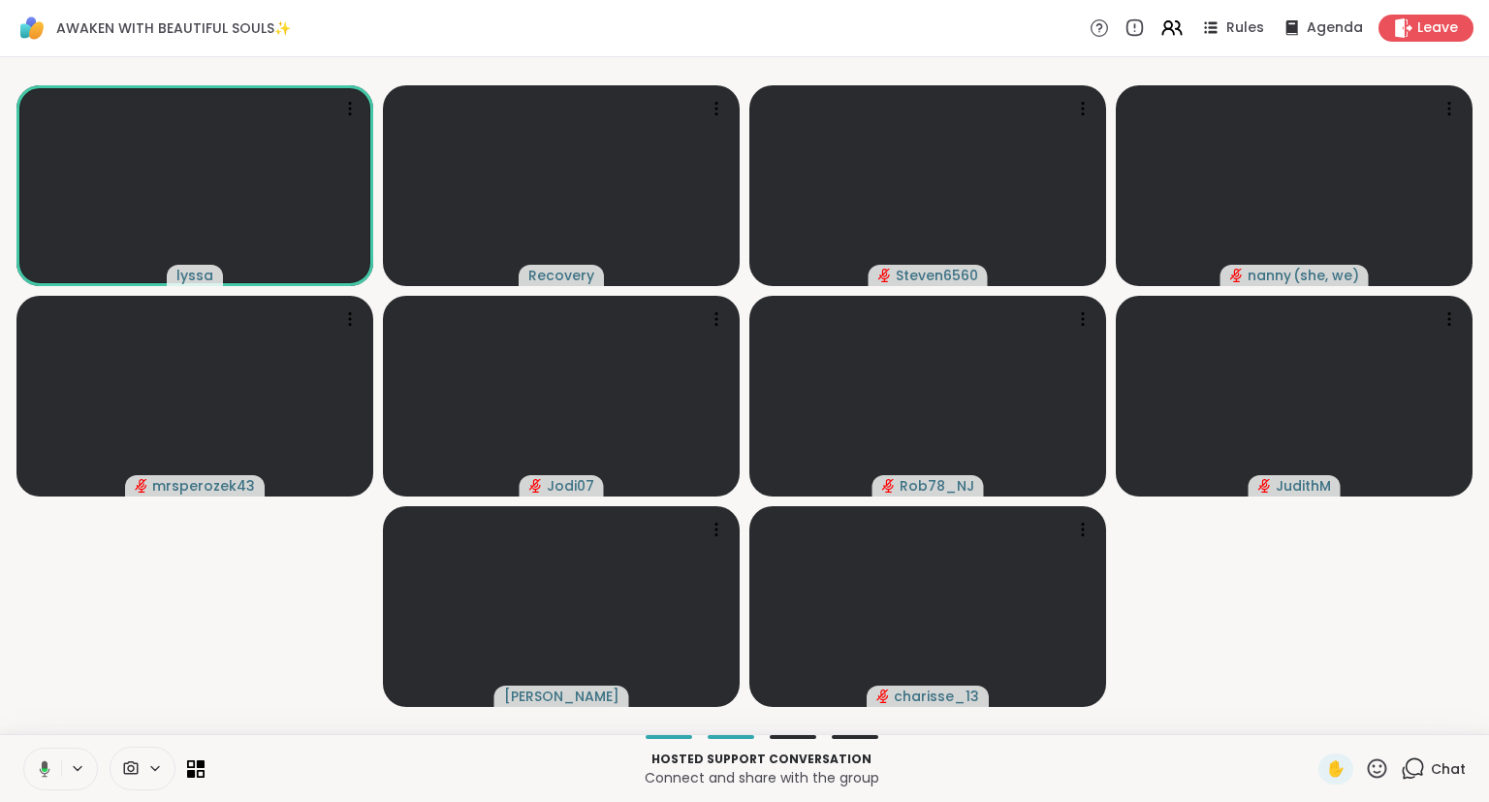
click at [1392, 766] on div "✋ Chat" at bounding box center [1391, 768] width 147 height 31
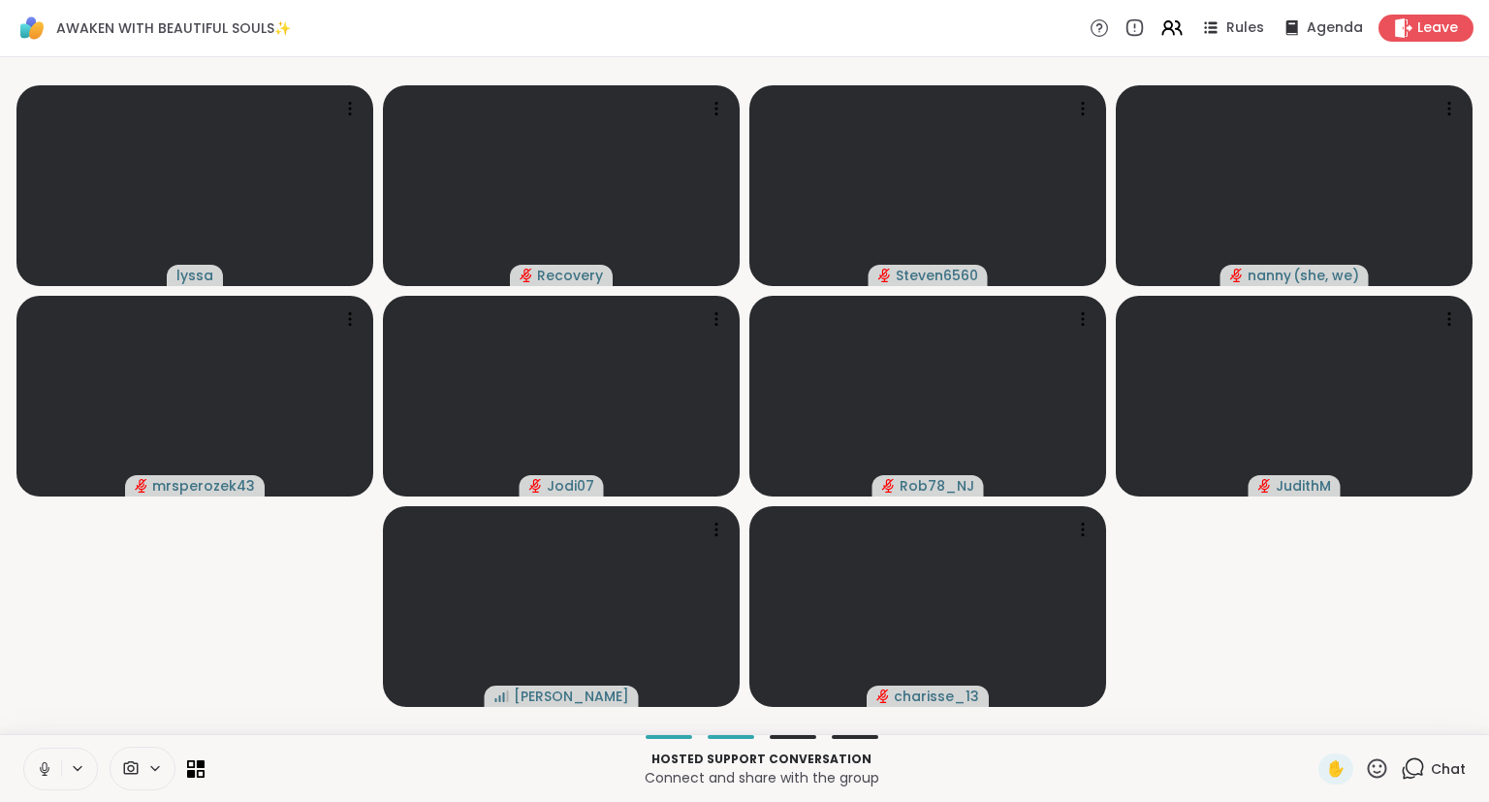
click at [1371, 770] on icon at bounding box center [1377, 768] width 24 height 24
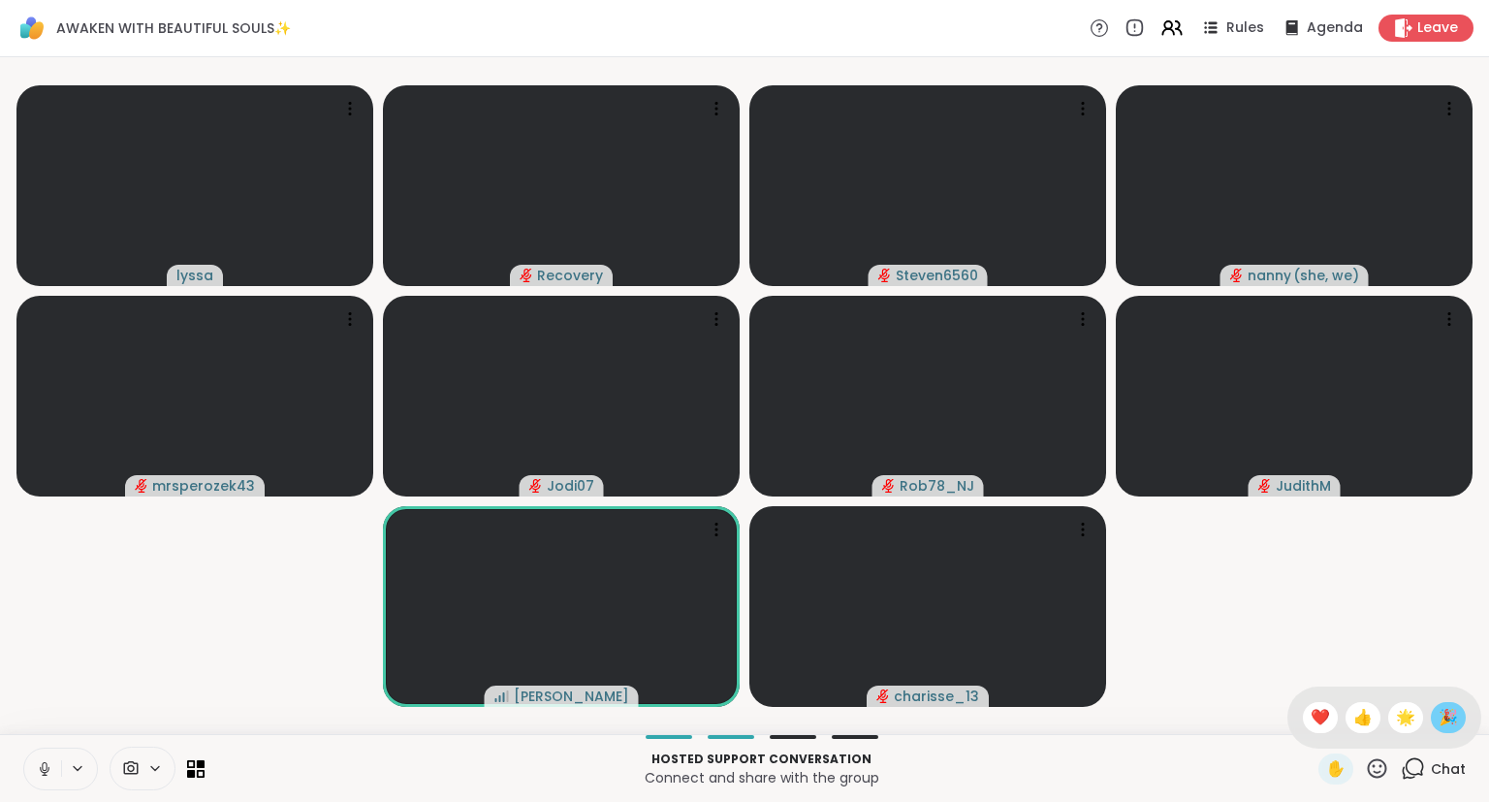
click at [1452, 724] on span "🎉" at bounding box center [1447, 717] width 19 height 23
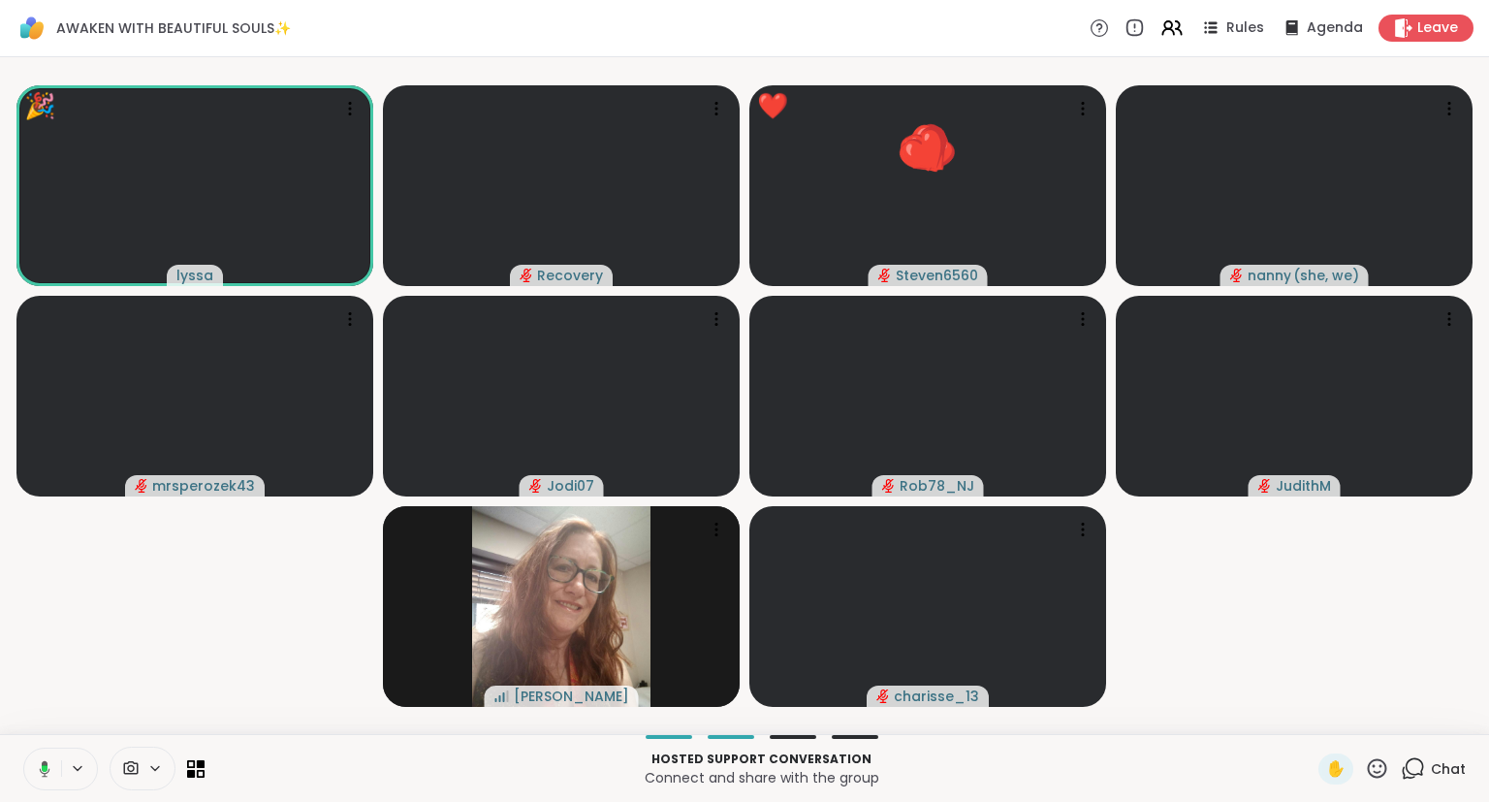
click at [1488, 627] on div "🎉 lyssa 🎉 🎉 🎉 🎉 🎉 🎉 🎉 🎉 🎉 🎉 🎉 🎉 🎉 🎉 🎉 🎉 🎉 🎉 🎉 Recovery ❤️ Steven6560 ❤️ ❤️ ❤️ ❤…" at bounding box center [744, 395] width 1489 height 677
click at [345, 108] on icon at bounding box center [349, 108] width 19 height 19
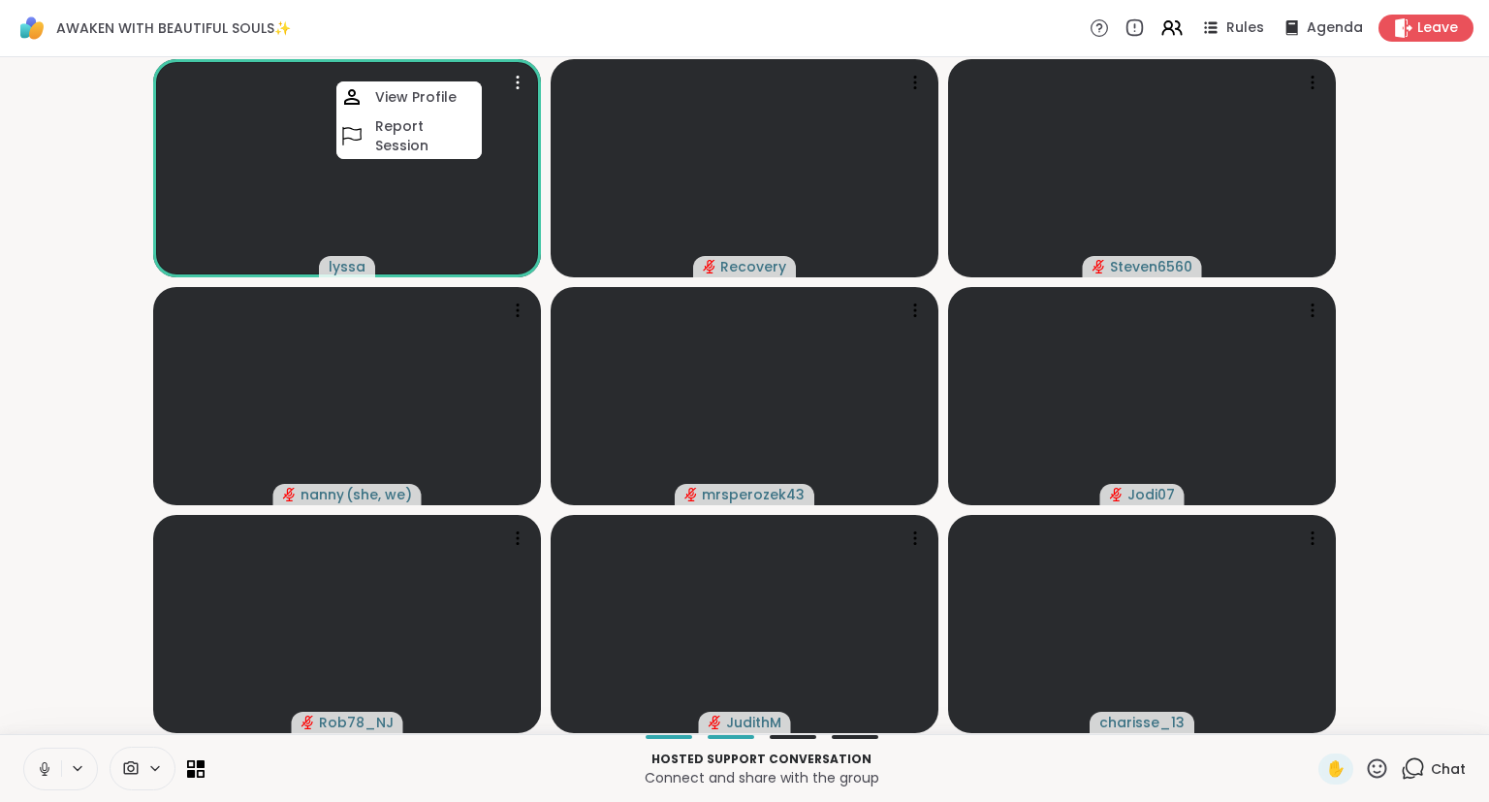
click at [145, 149] on video-player-container "lyssa View Profile Report Session Recovery Steven6560 nanny ( she, we ) mrspero…" at bounding box center [745, 395] width 1466 height 661
click at [53, 775] on button at bounding box center [41, 768] width 40 height 41
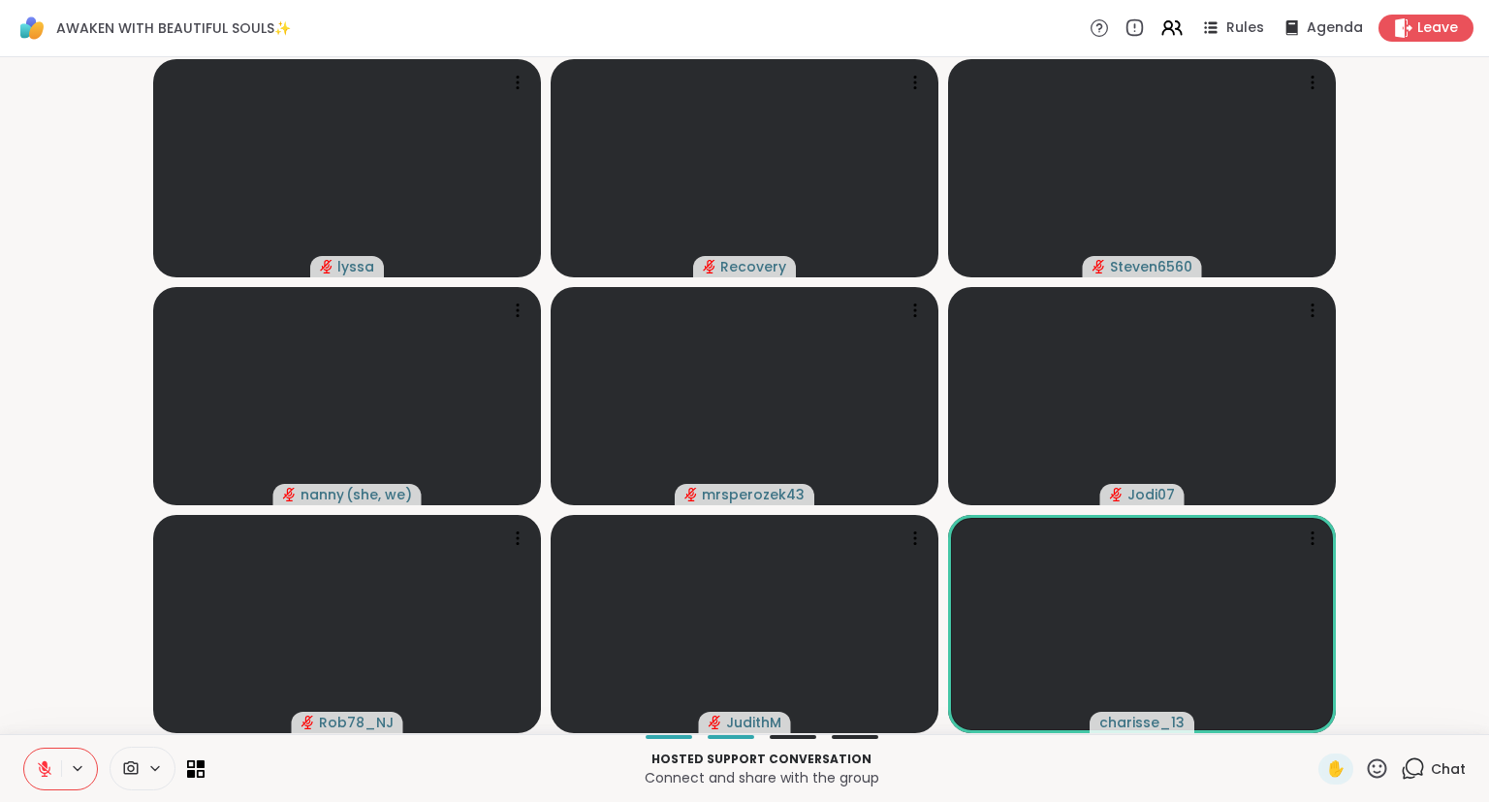
click at [1488, 620] on div "lyssa Recovery Steven6560 nanny ( she, we ) mrsperozek43 Jodi07 Rob78_NJ Judith…" at bounding box center [744, 395] width 1489 height 677
click at [1459, 619] on video-player-container "lyssa Recovery Steven6560 nanny ( she, we ) mrsperozek43 Jodi07 Rob78_NJ Judith…" at bounding box center [745, 395] width 1466 height 661
click at [1377, 783] on div "✋" at bounding box center [1353, 768] width 71 height 31
click at [1375, 762] on icon at bounding box center [1377, 767] width 19 height 19
click at [1317, 714] on span "❤️" at bounding box center [1320, 717] width 19 height 23
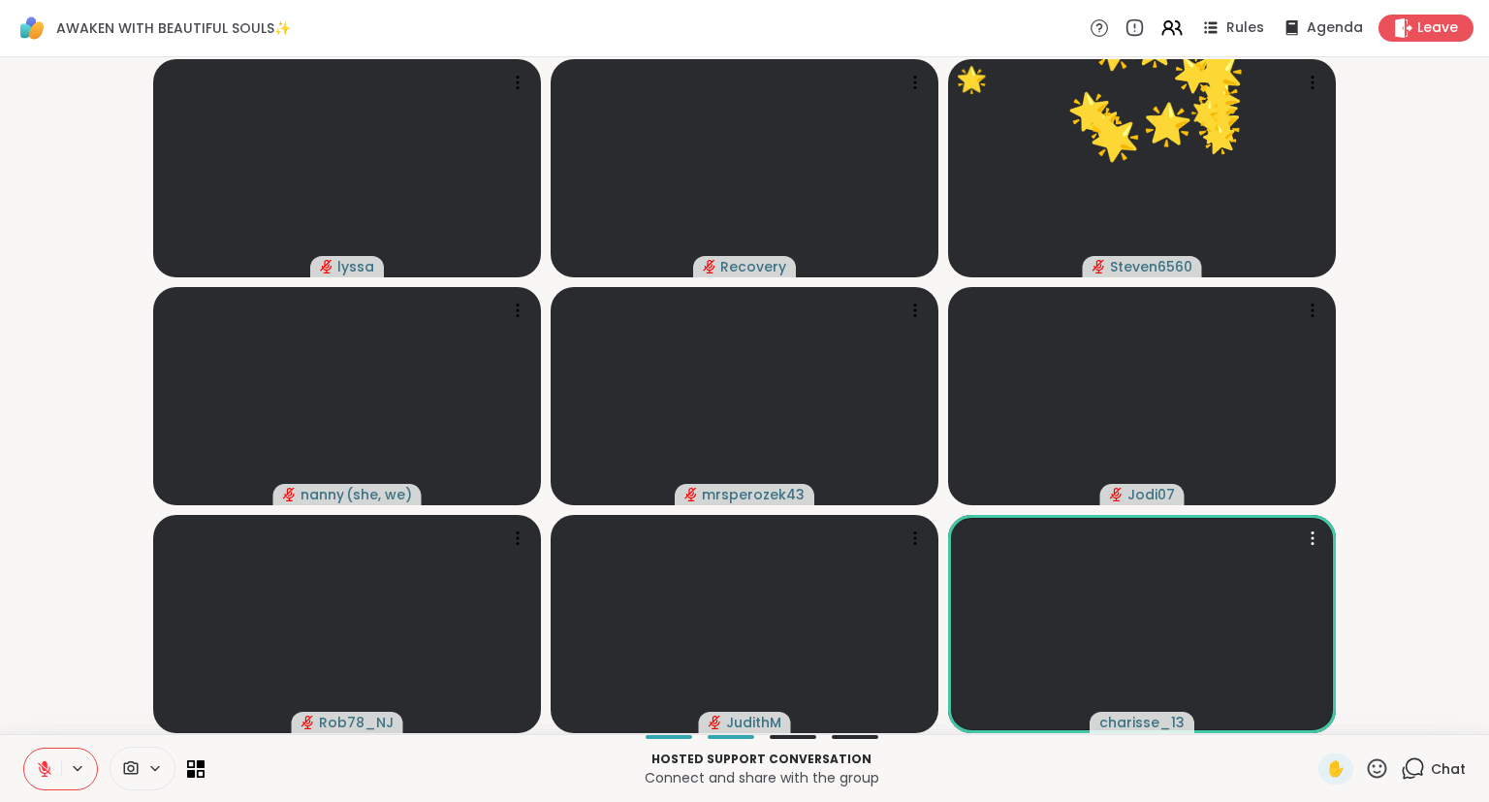
click at [51, 759] on button at bounding box center [42, 768] width 37 height 41
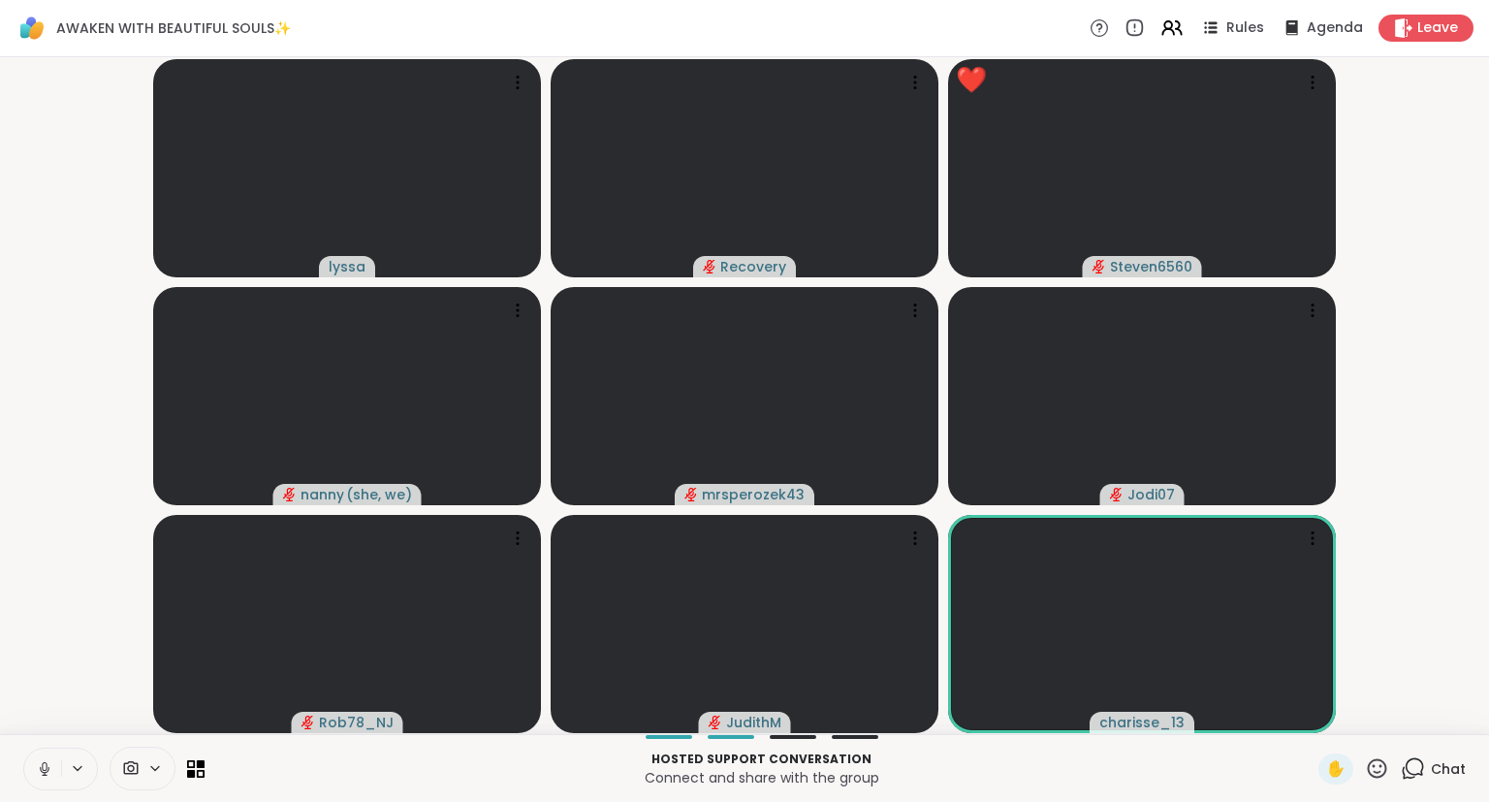
click at [66, 768] on button at bounding box center [79, 768] width 36 height 16
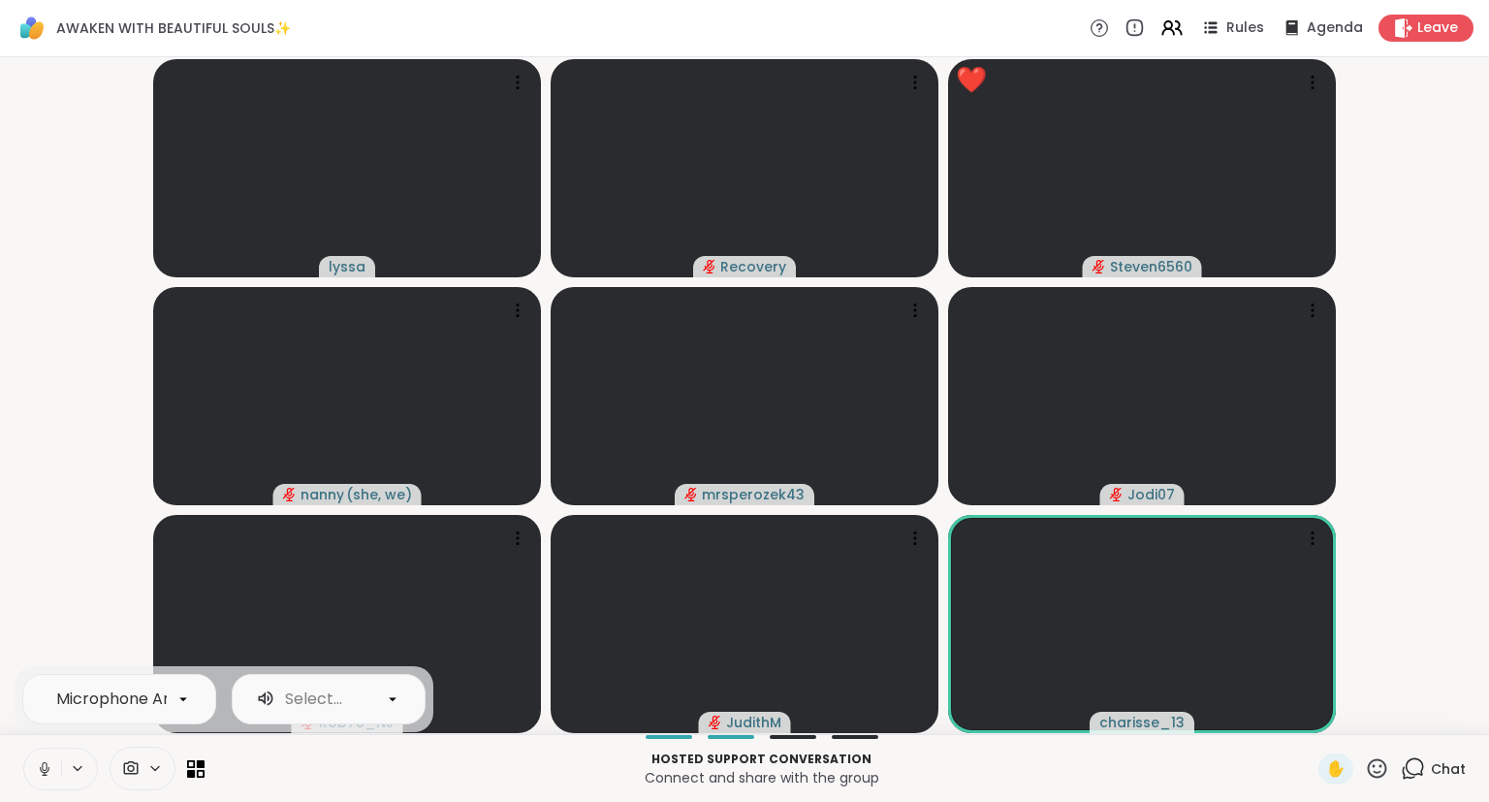
click at [50, 772] on icon at bounding box center [44, 768] width 17 height 17
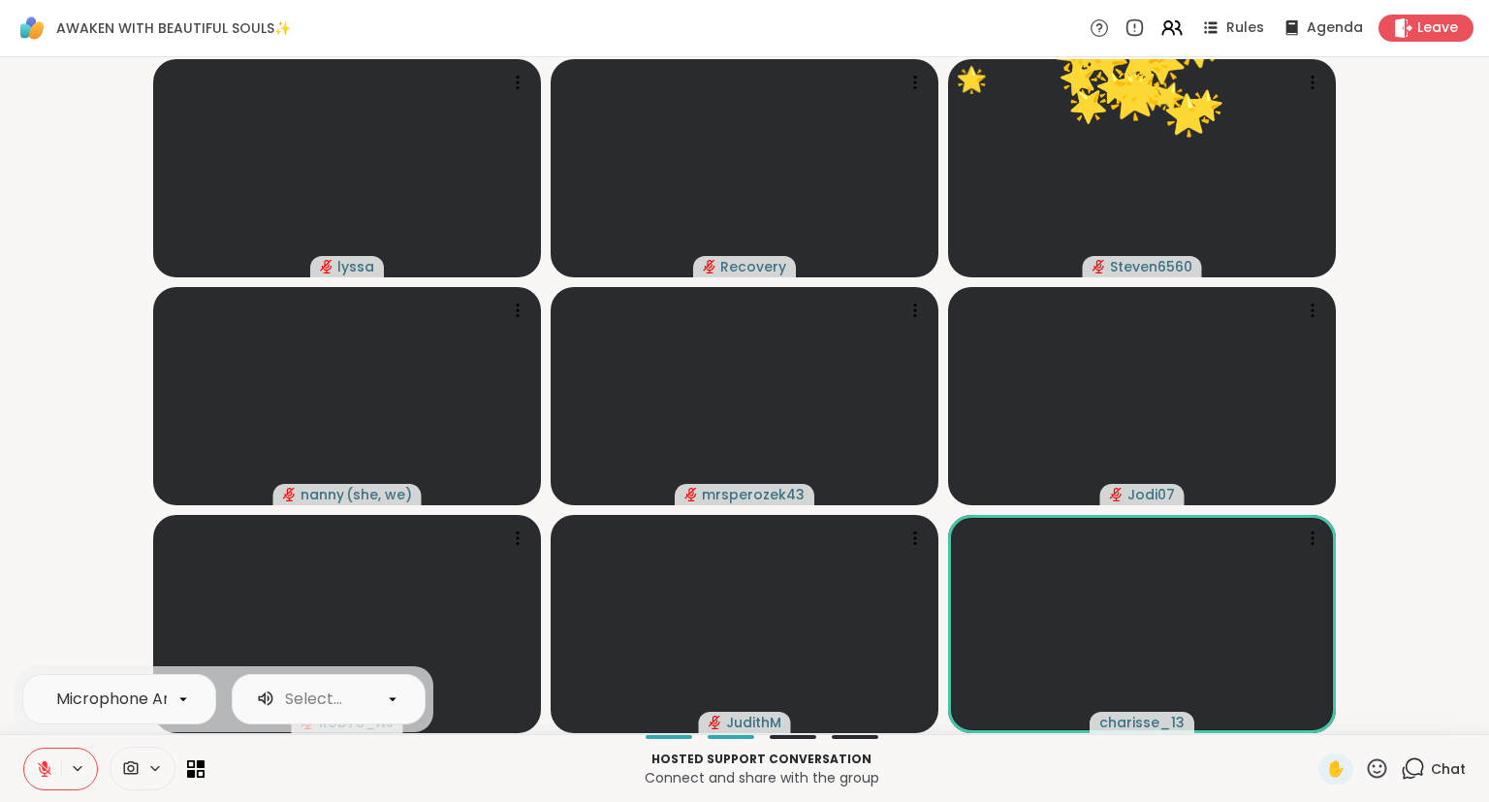
click at [1438, 767] on span "Chat" at bounding box center [1448, 768] width 35 height 19
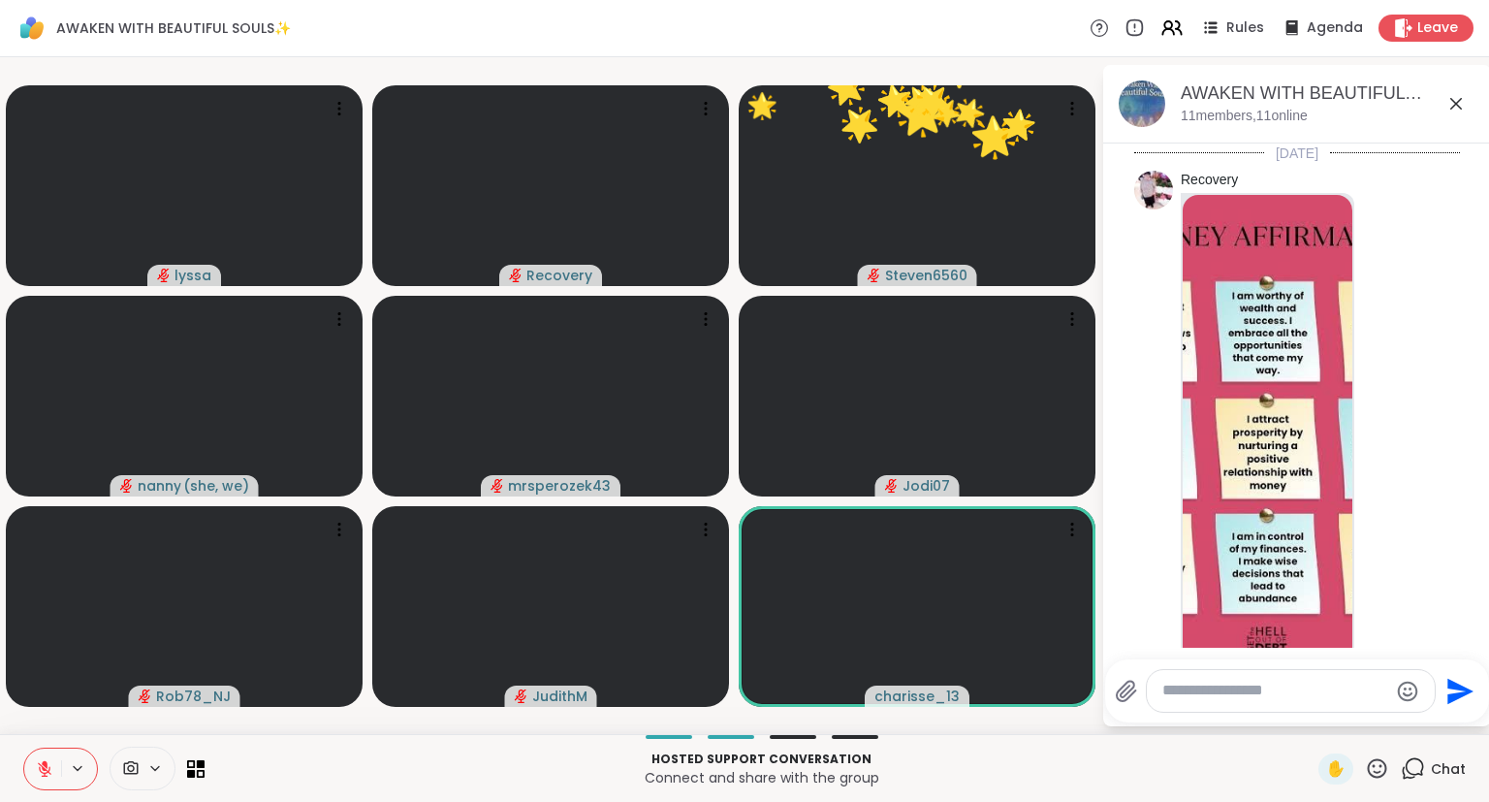
scroll to position [3024, 0]
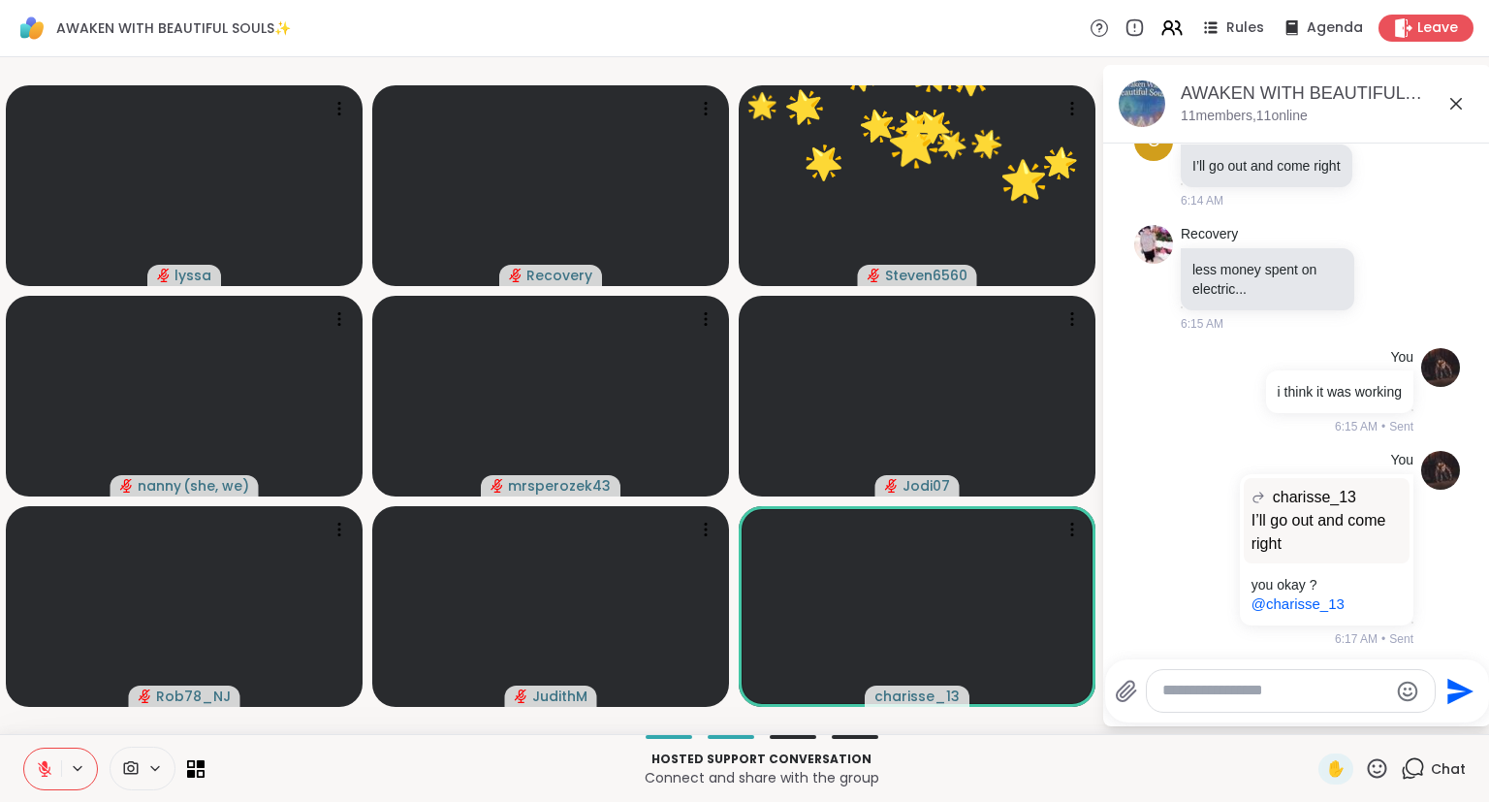
click at [1336, 699] on textarea "Type your message" at bounding box center [1275, 690] width 226 height 20
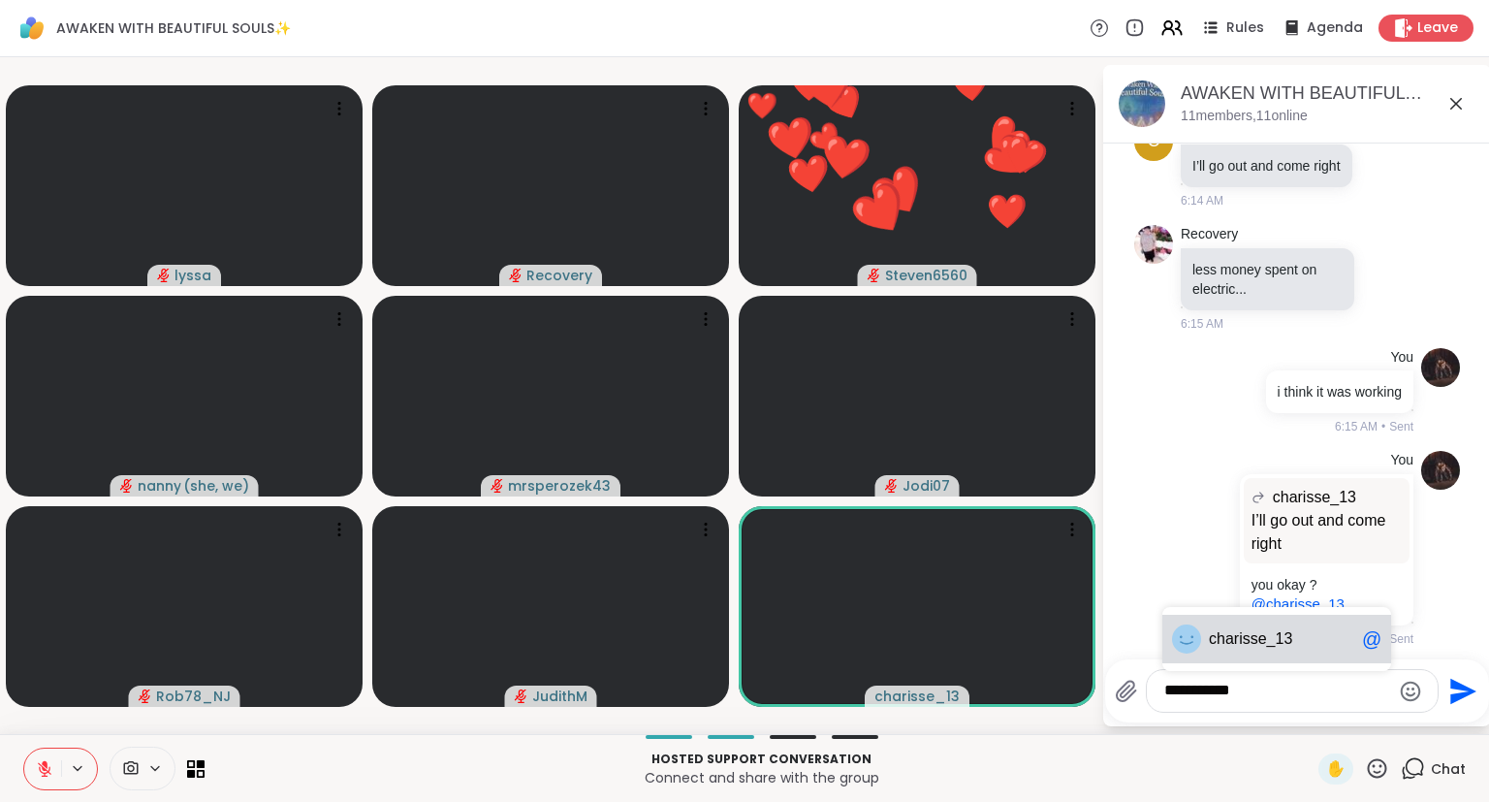
click at [1245, 639] on span "arisse_13" at bounding box center [1258, 638] width 67 height 19
type textarea "**********"
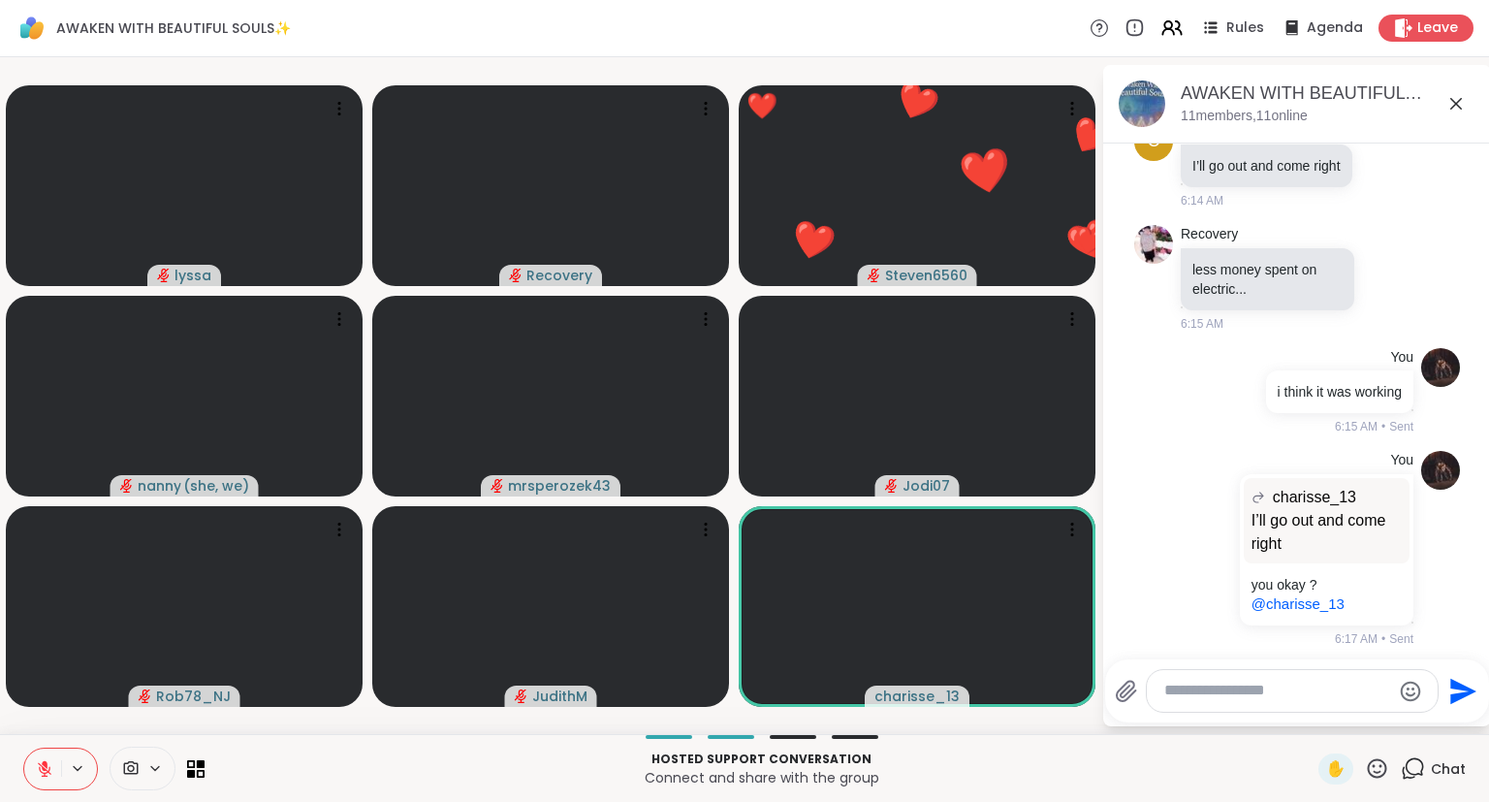
scroll to position [3127, 0]
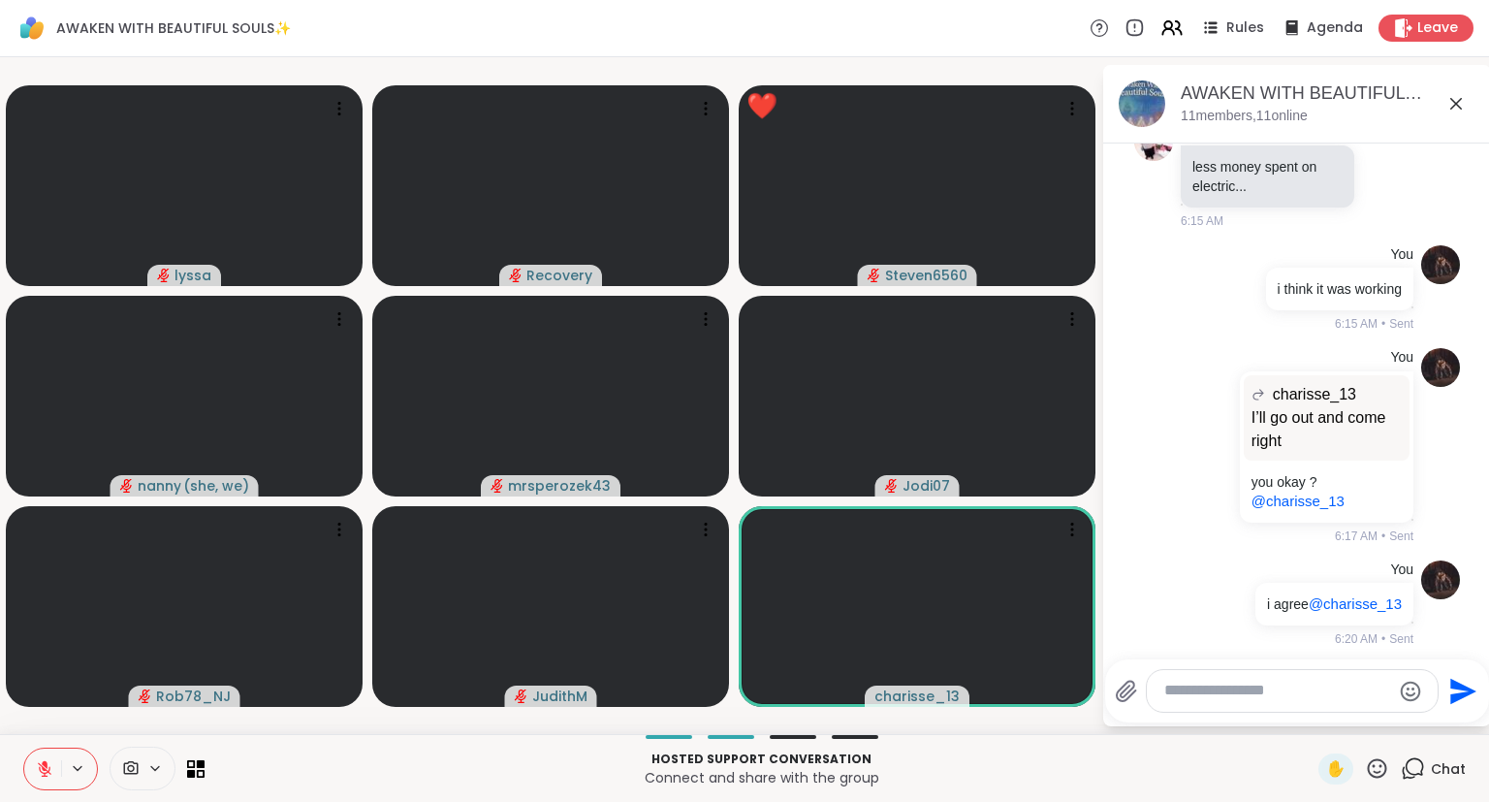
click at [1440, 107] on div "AWAKEN WITH BEAUTIFUL SOULS✨, [DATE] members, 11 online" at bounding box center [1328, 103] width 295 height 44
click at [1461, 95] on icon at bounding box center [1455, 103] width 23 height 23
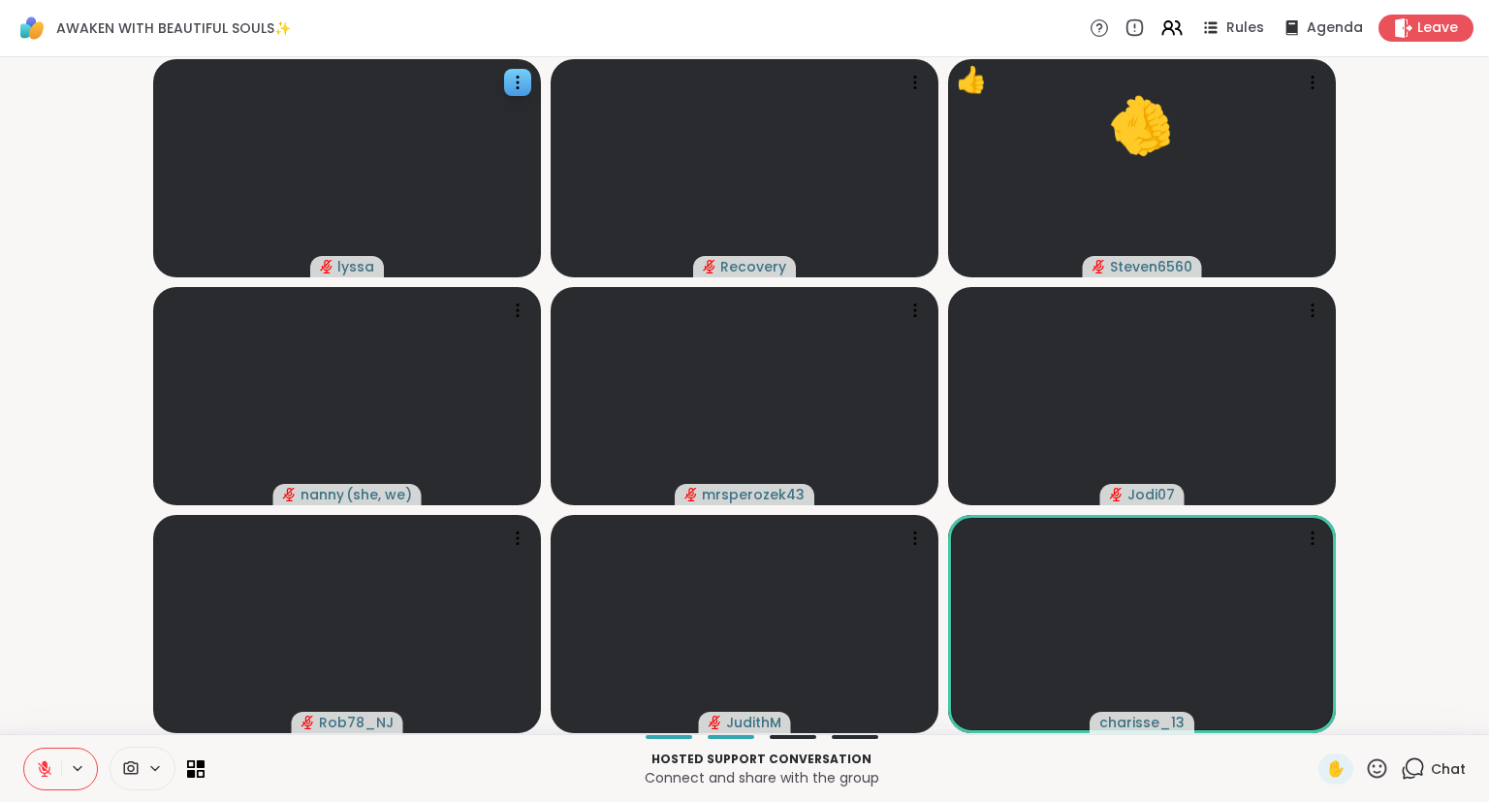
click at [510, 74] on icon at bounding box center [517, 82] width 19 height 19
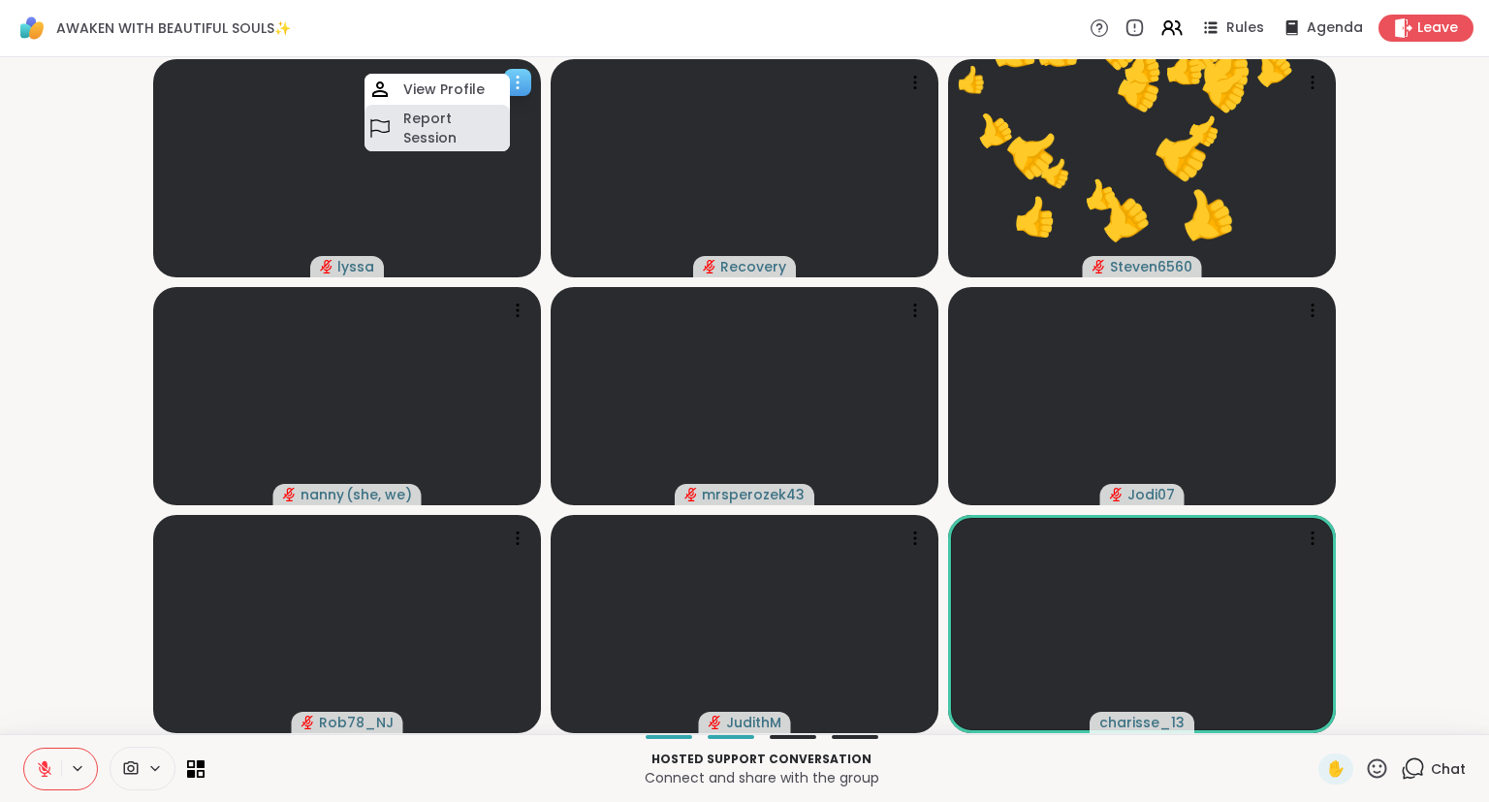
click at [415, 129] on h4 "Report Session" at bounding box center [454, 128] width 103 height 39
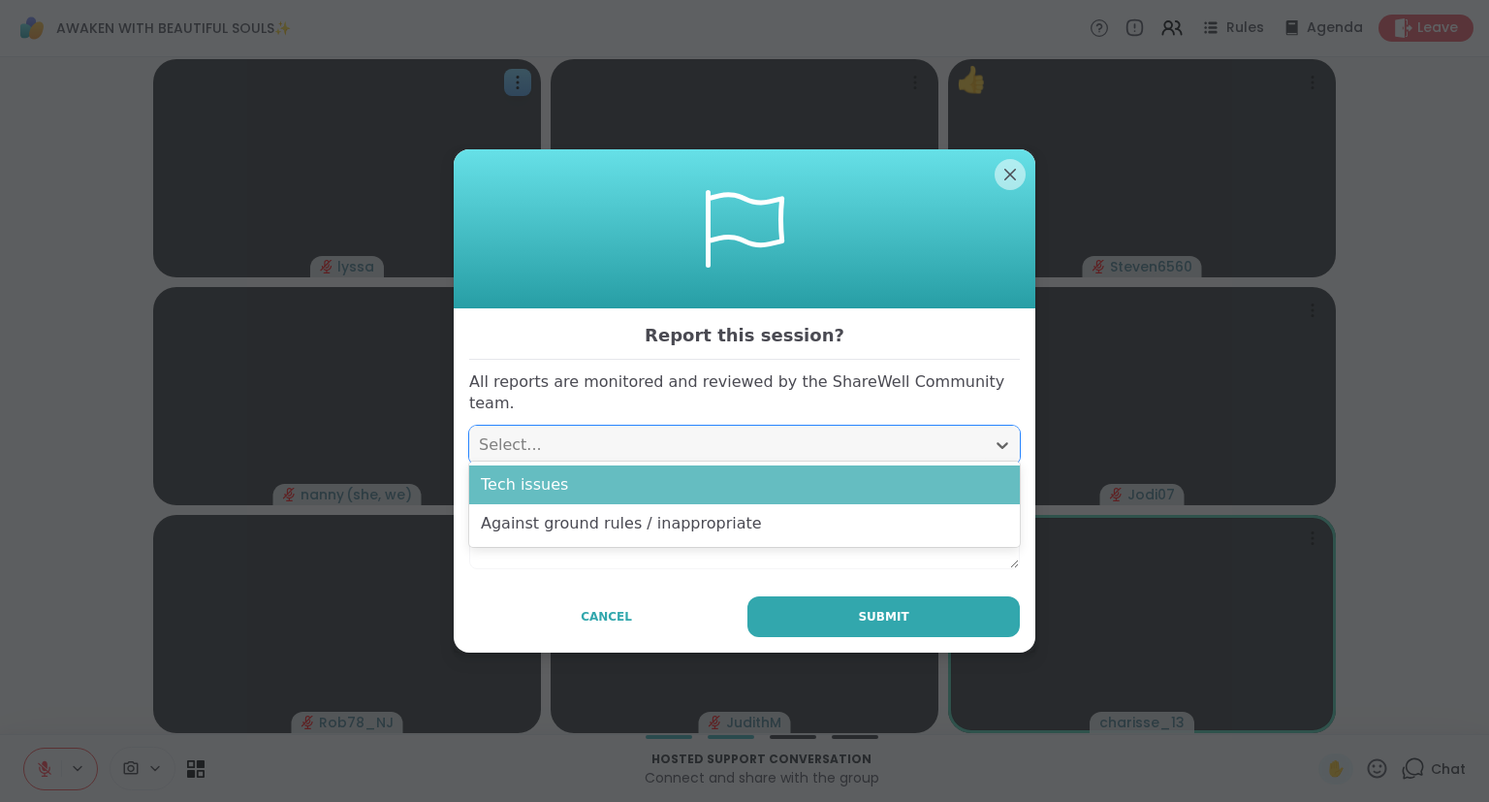
click at [943, 471] on div "Tech issues" at bounding box center [744, 484] width 551 height 39
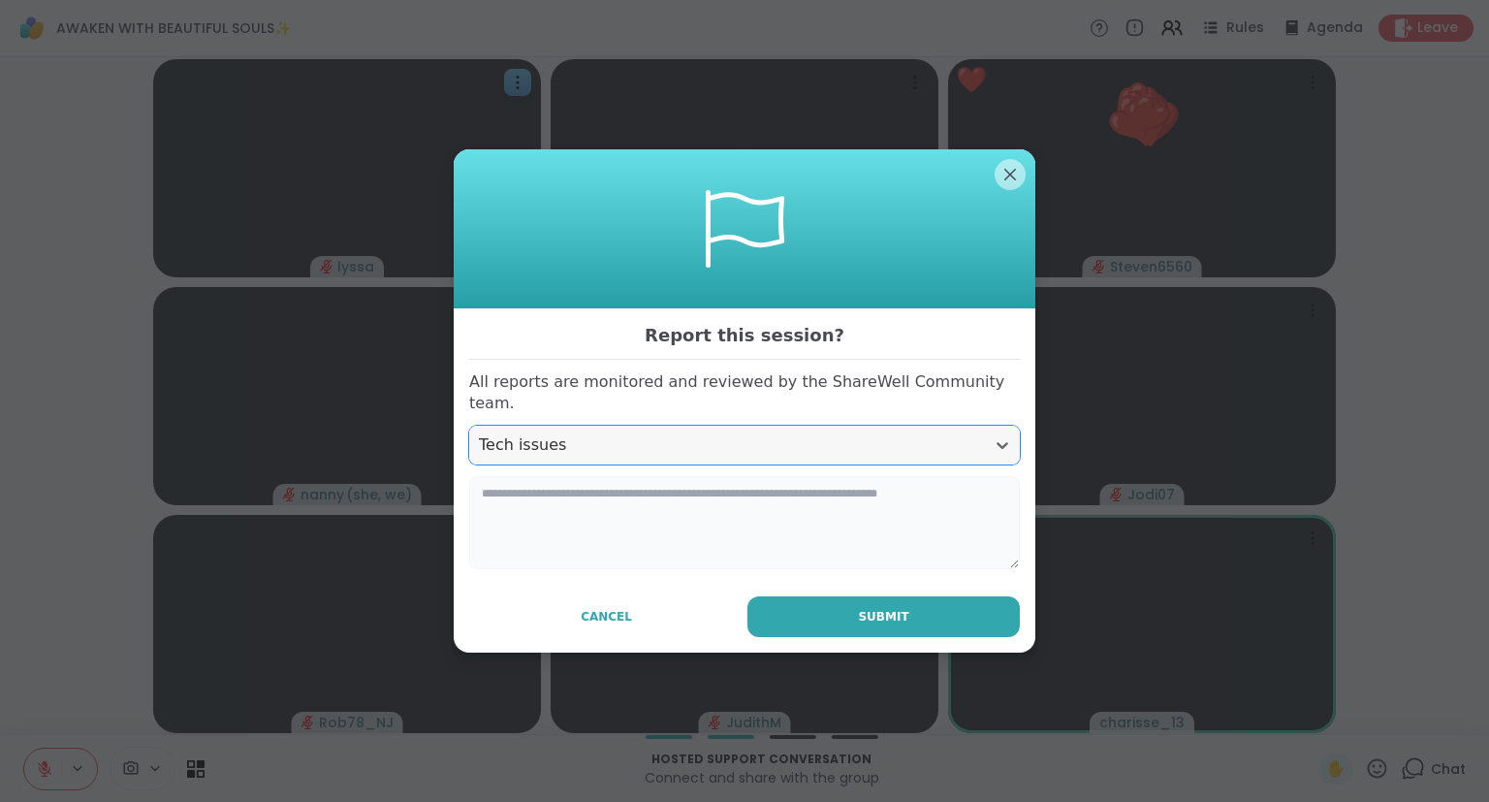
click at [923, 522] on textarea at bounding box center [744, 522] width 551 height 93
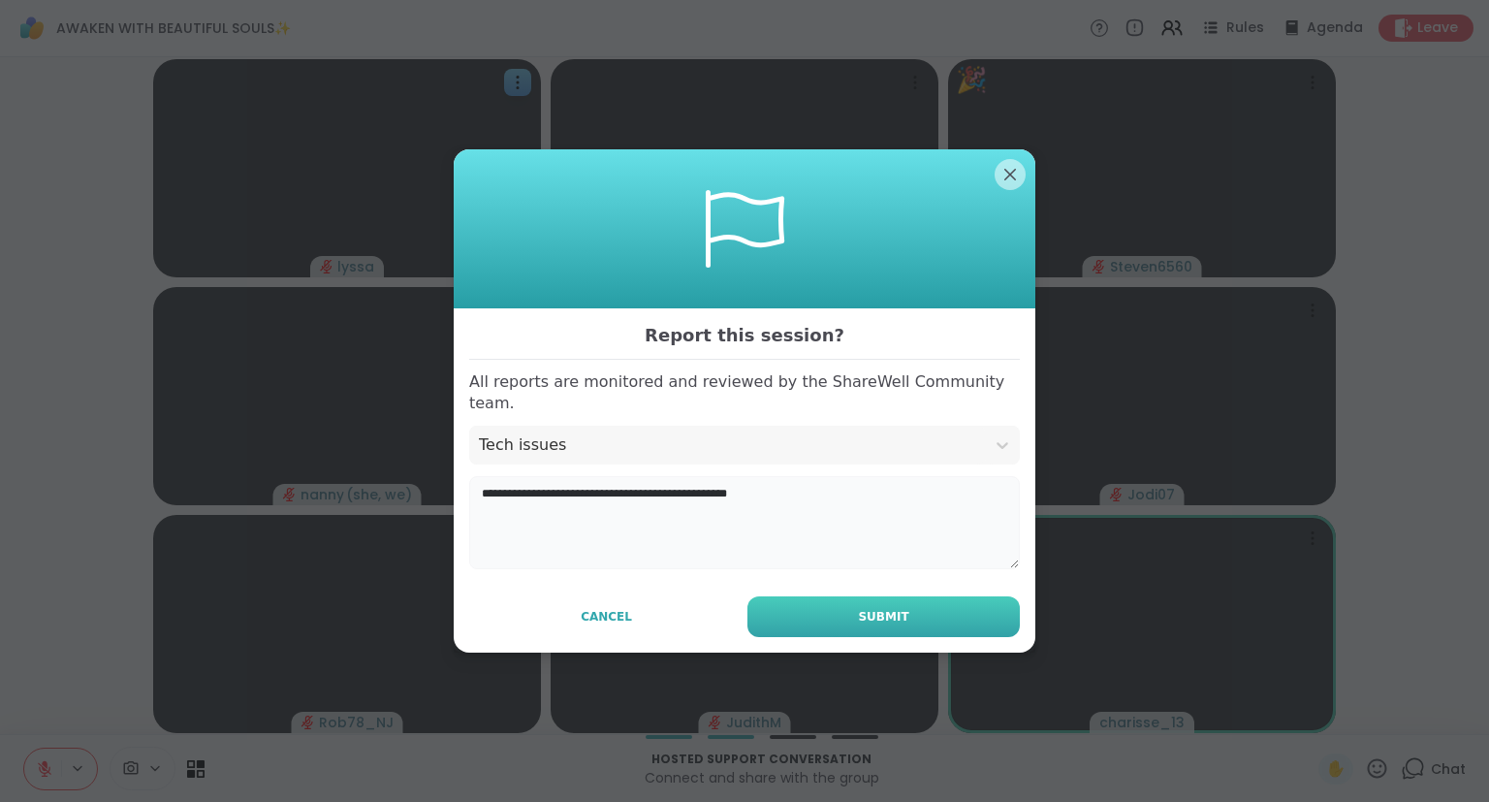
type textarea "**********"
click at [1005, 614] on button "Submit" at bounding box center [883, 616] width 272 height 41
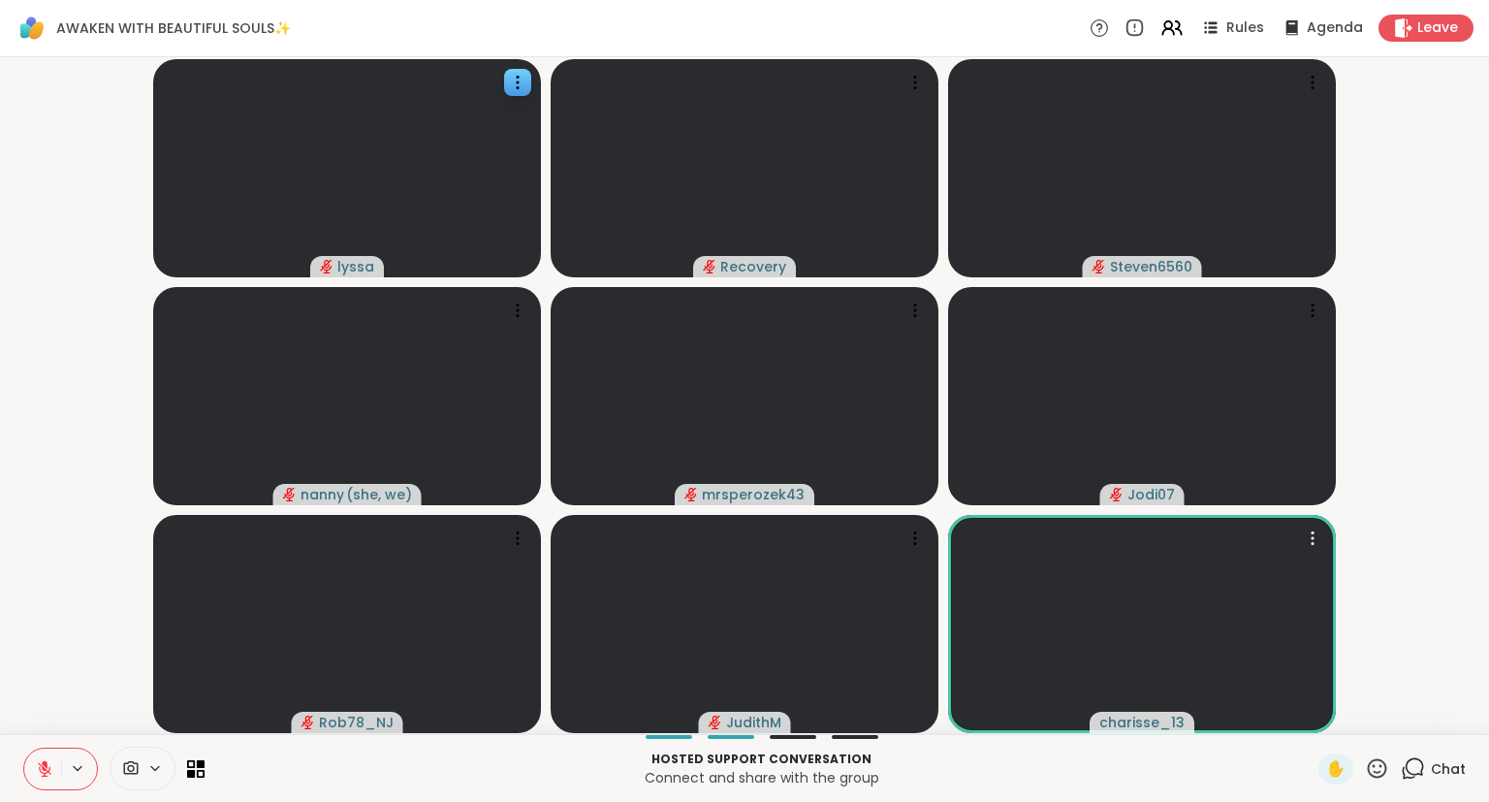
click at [1381, 779] on icon at bounding box center [1377, 768] width 24 height 24
click at [1440, 723] on span "🎉" at bounding box center [1447, 717] width 19 height 23
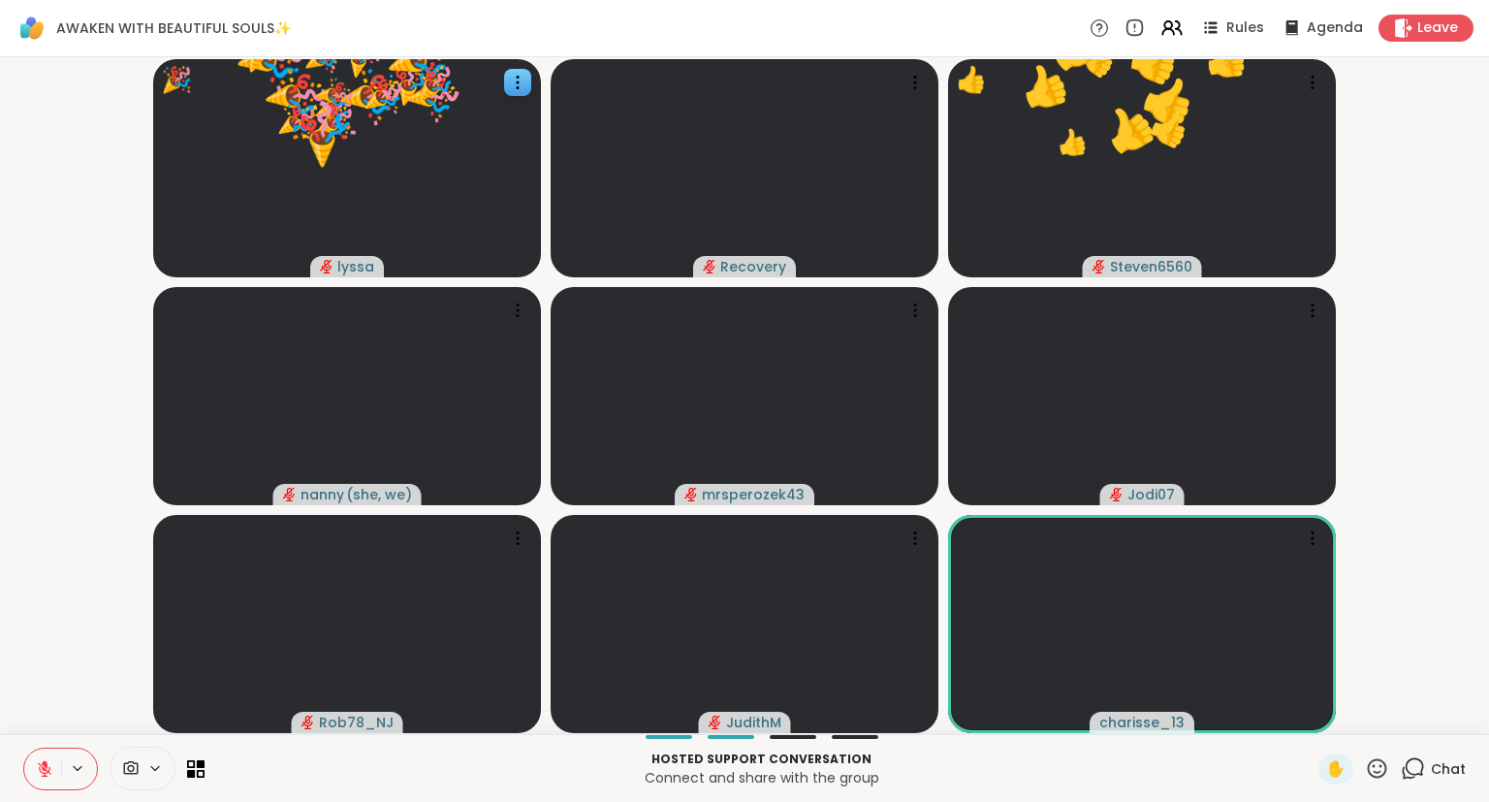
click at [1385, 774] on icon at bounding box center [1377, 767] width 19 height 19
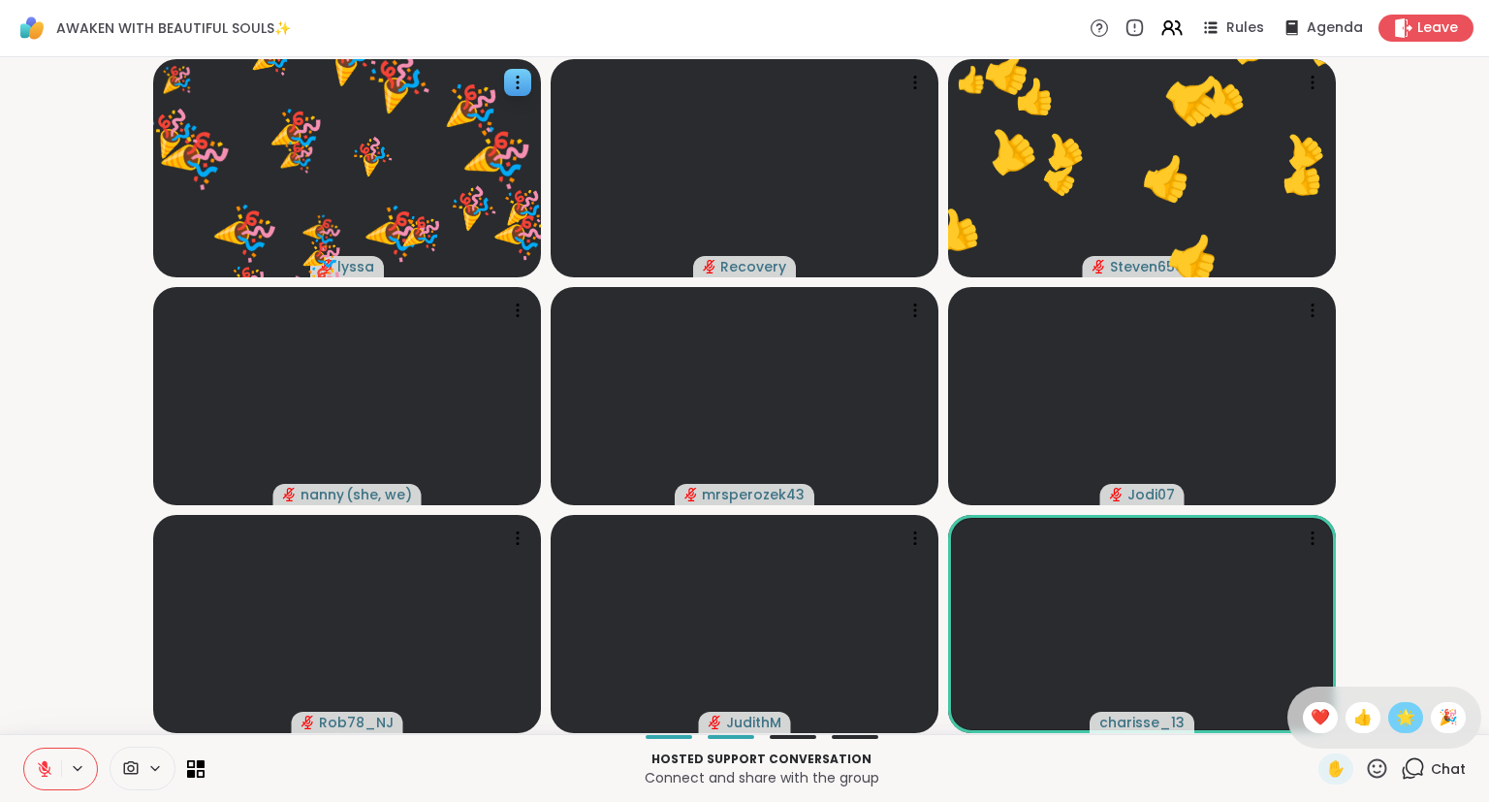
click at [1406, 722] on span "🌟" at bounding box center [1405, 717] width 19 height 23
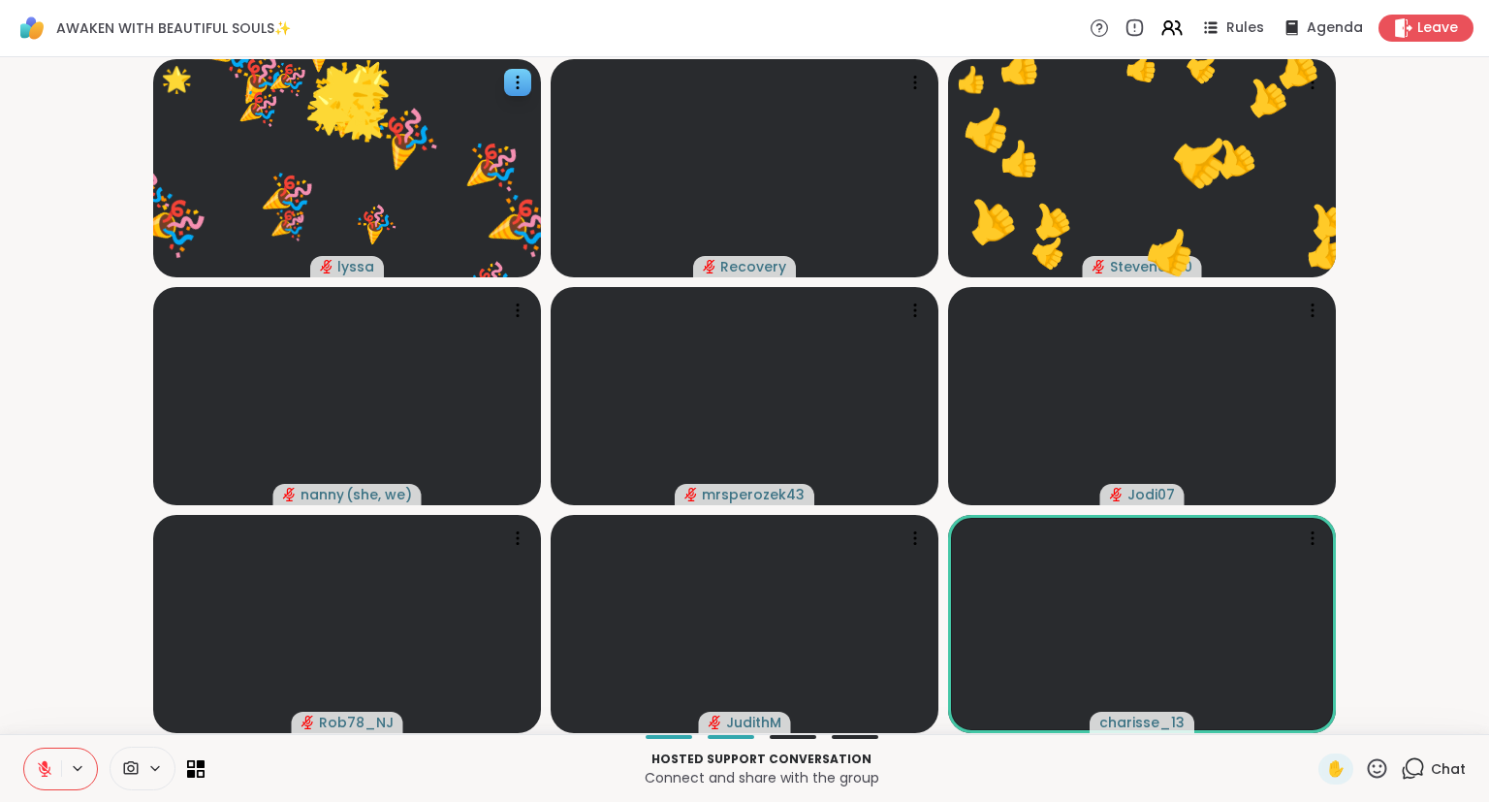
click at [1375, 766] on icon at bounding box center [1377, 767] width 19 height 19
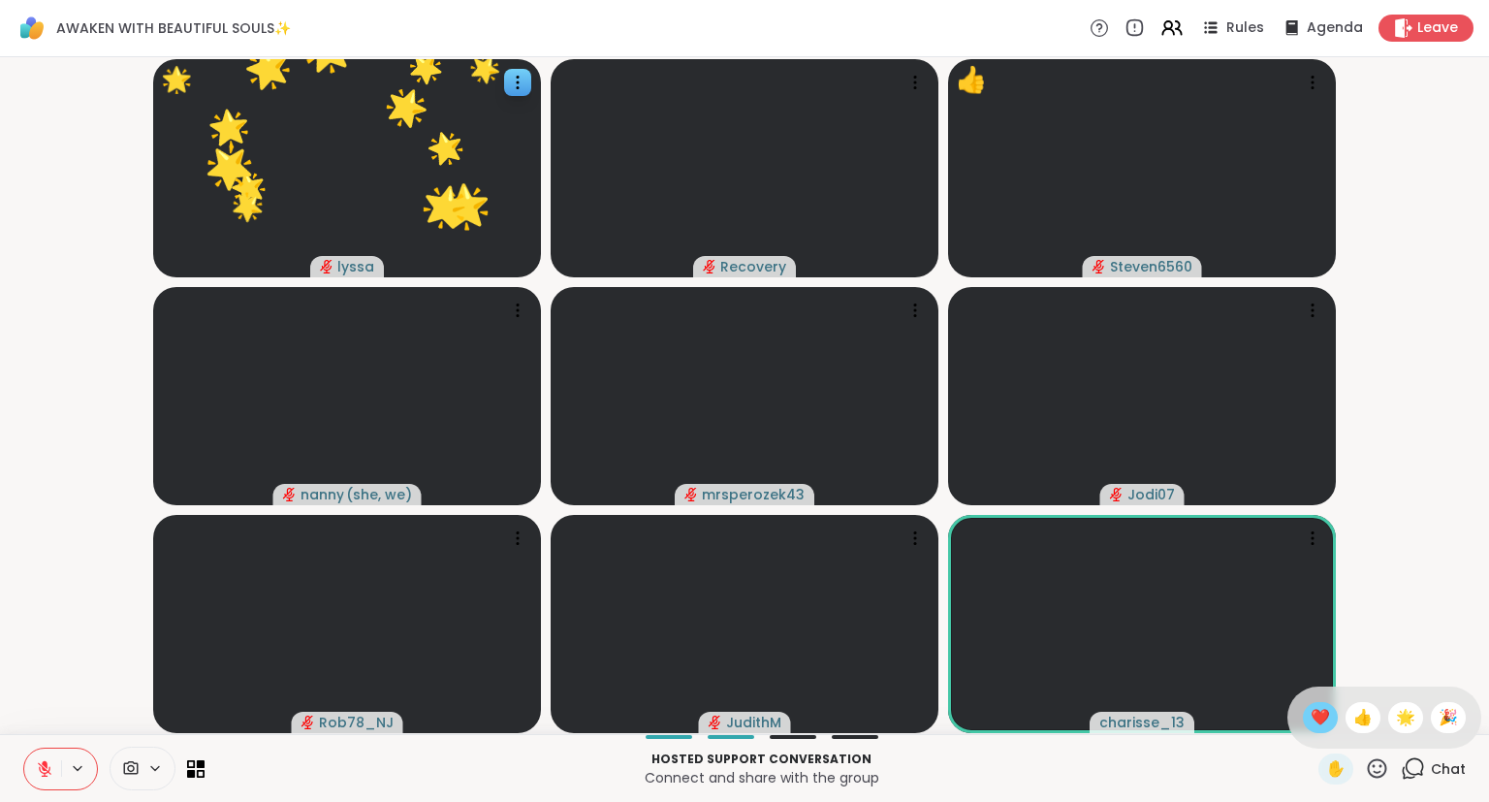
click at [1311, 718] on span "❤️" at bounding box center [1320, 717] width 19 height 23
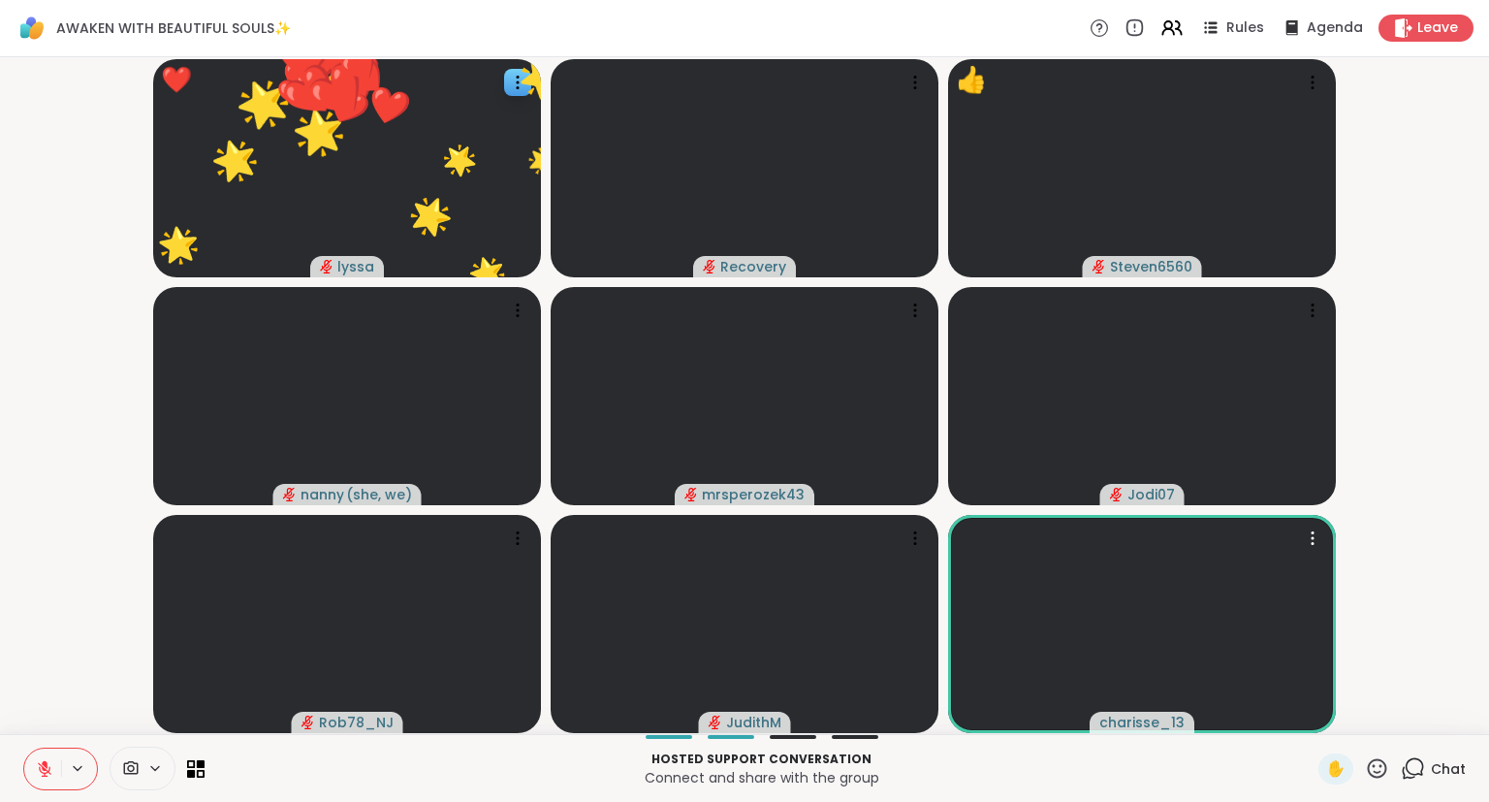
click at [1359, 775] on div "✋" at bounding box center [1353, 768] width 71 height 31
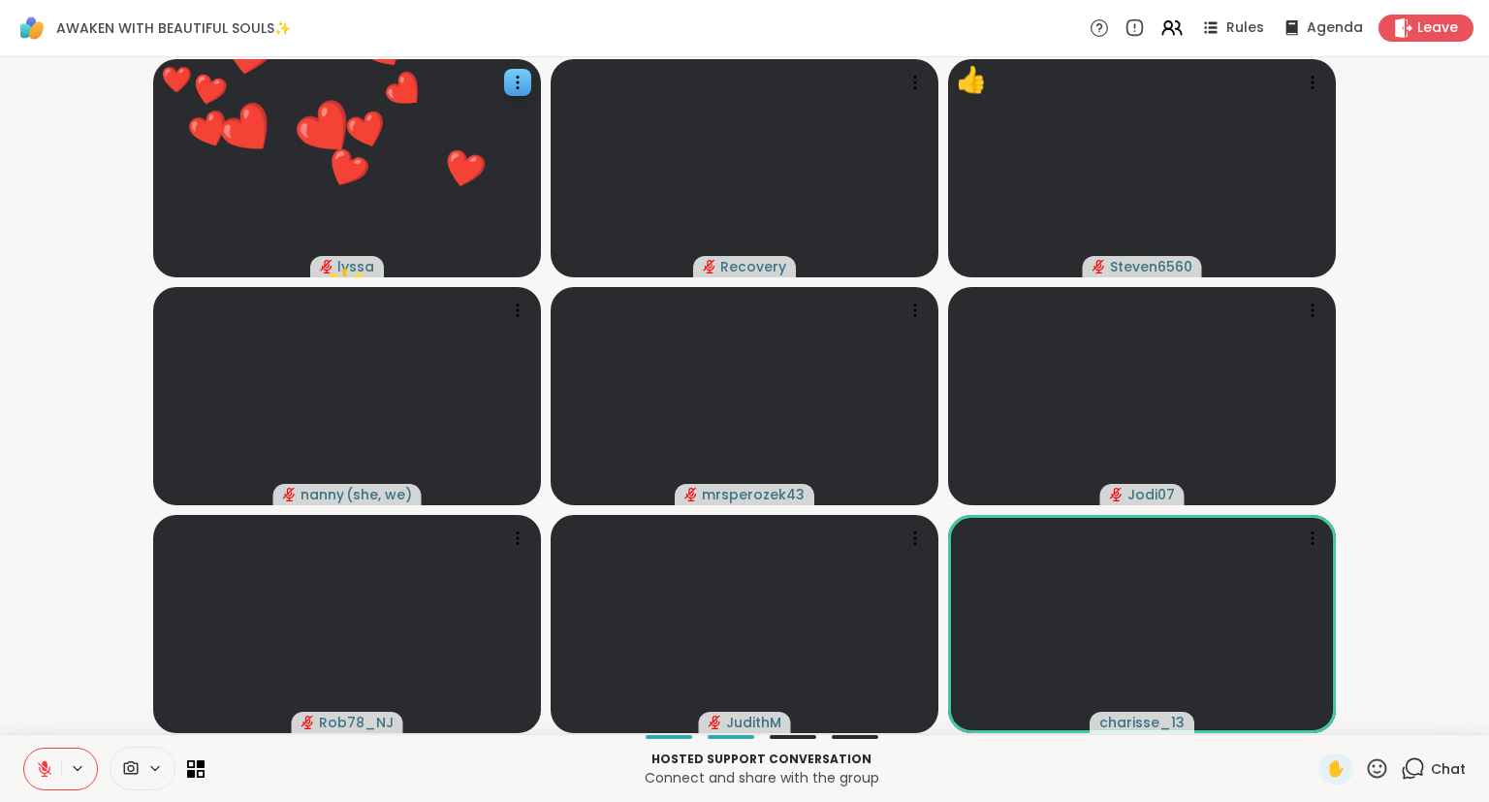
click at [1372, 770] on icon at bounding box center [1377, 768] width 24 height 24
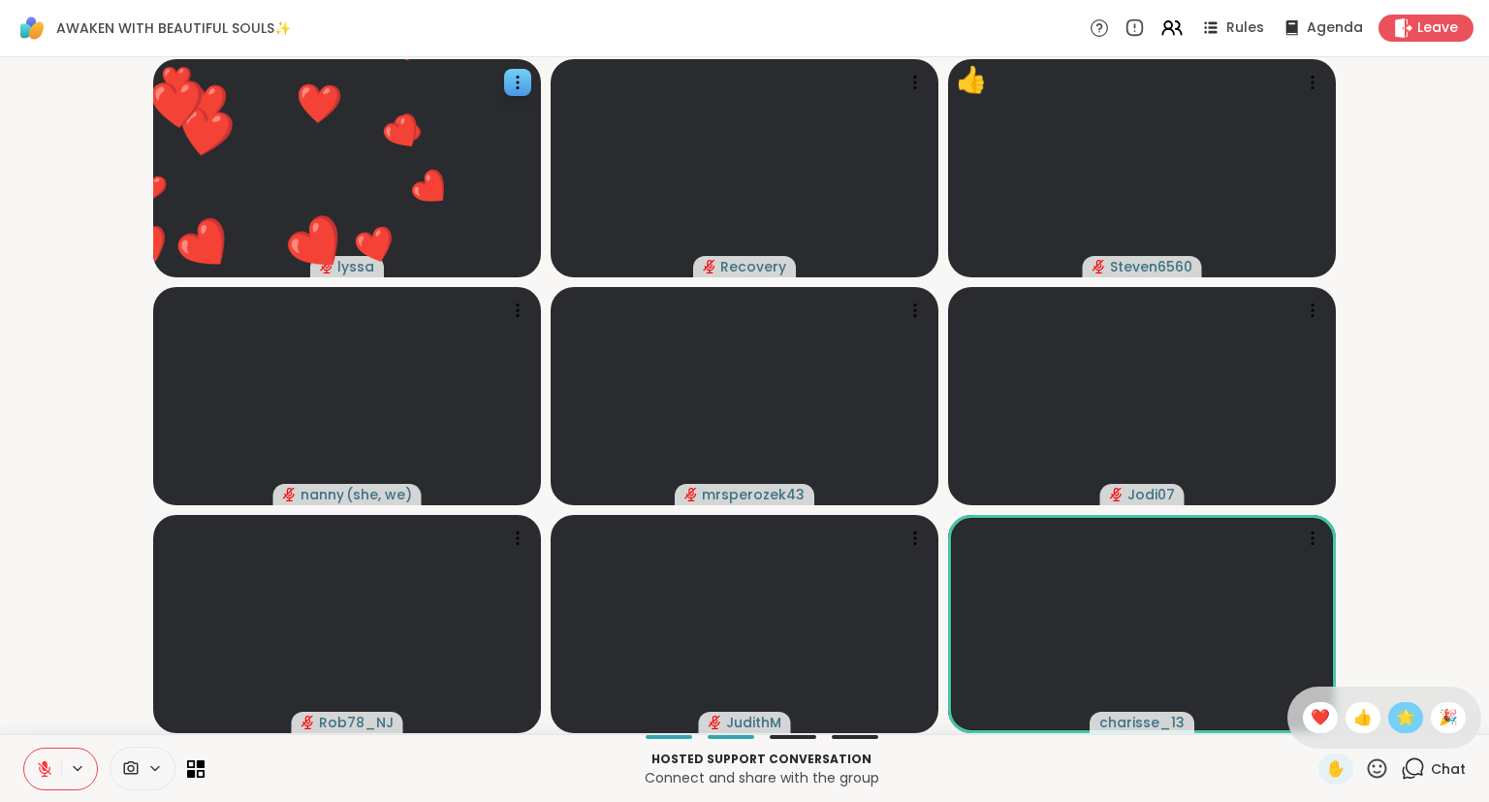
click at [1409, 729] on span "🌟" at bounding box center [1405, 717] width 19 height 23
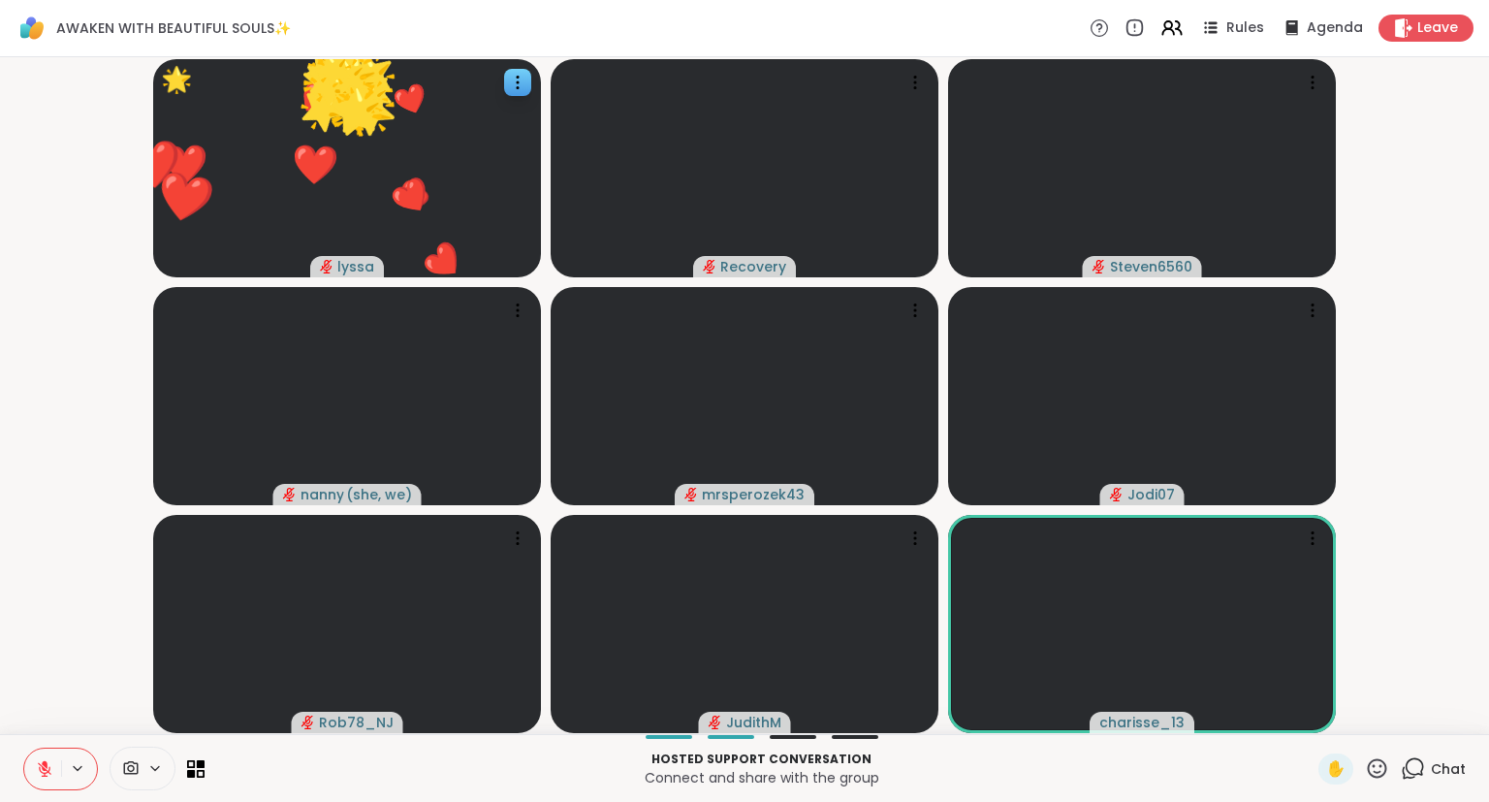
click at [1378, 769] on icon at bounding box center [1377, 768] width 24 height 24
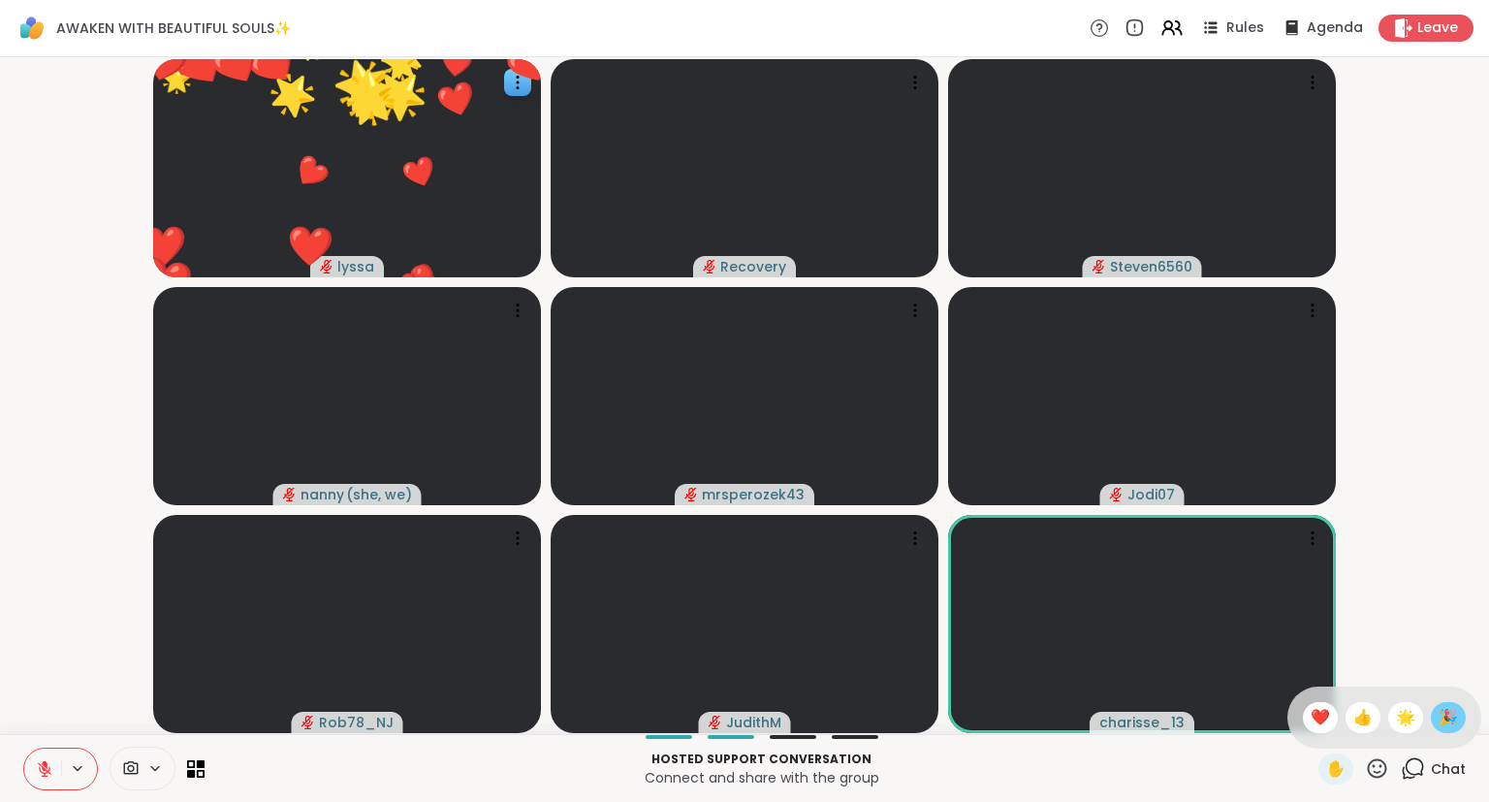
click at [1444, 719] on span "🎉" at bounding box center [1447, 717] width 19 height 23
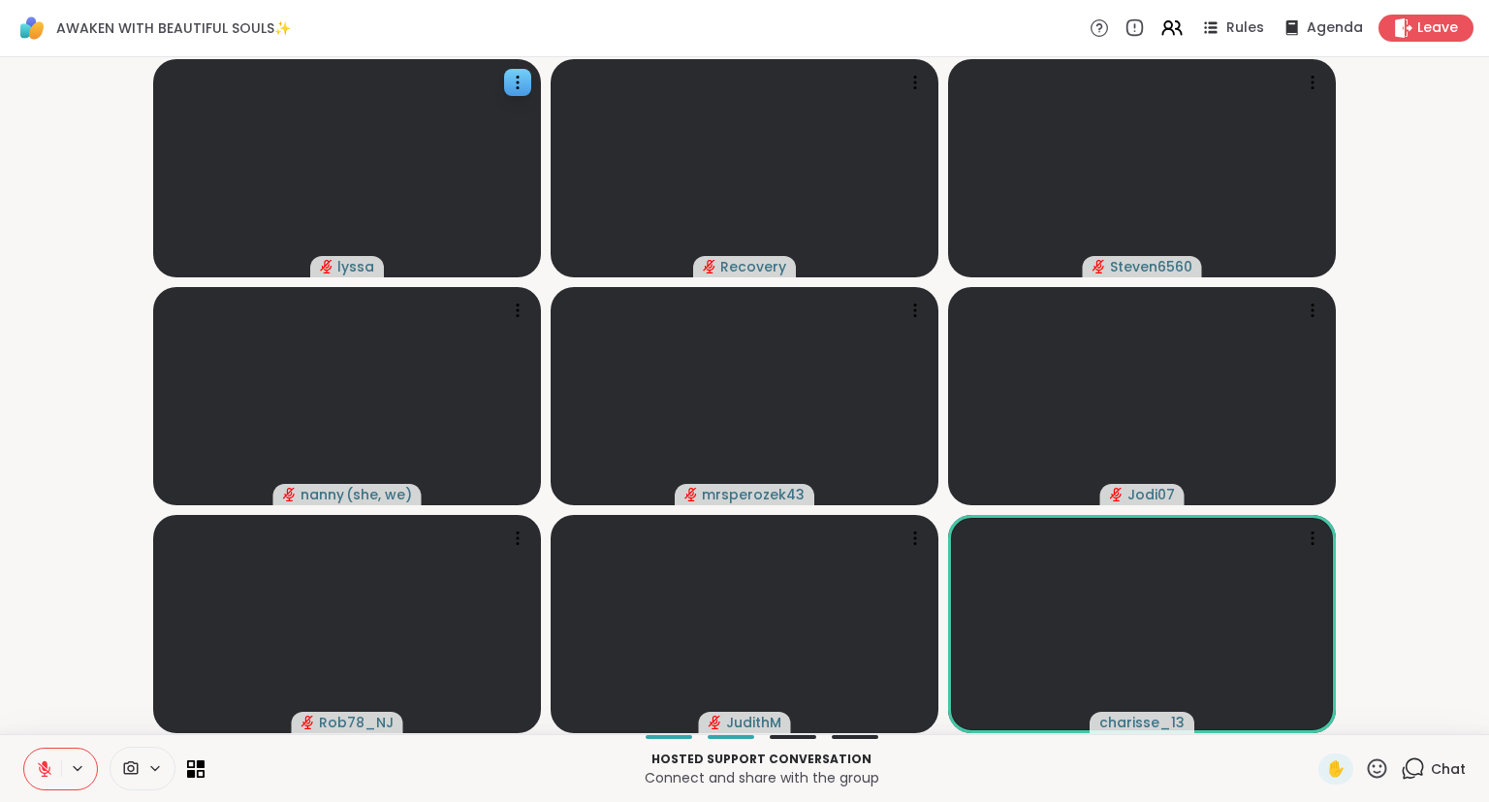
click at [45, 773] on icon at bounding box center [45, 769] width 14 height 14
click at [1379, 778] on icon at bounding box center [1377, 768] width 24 height 24
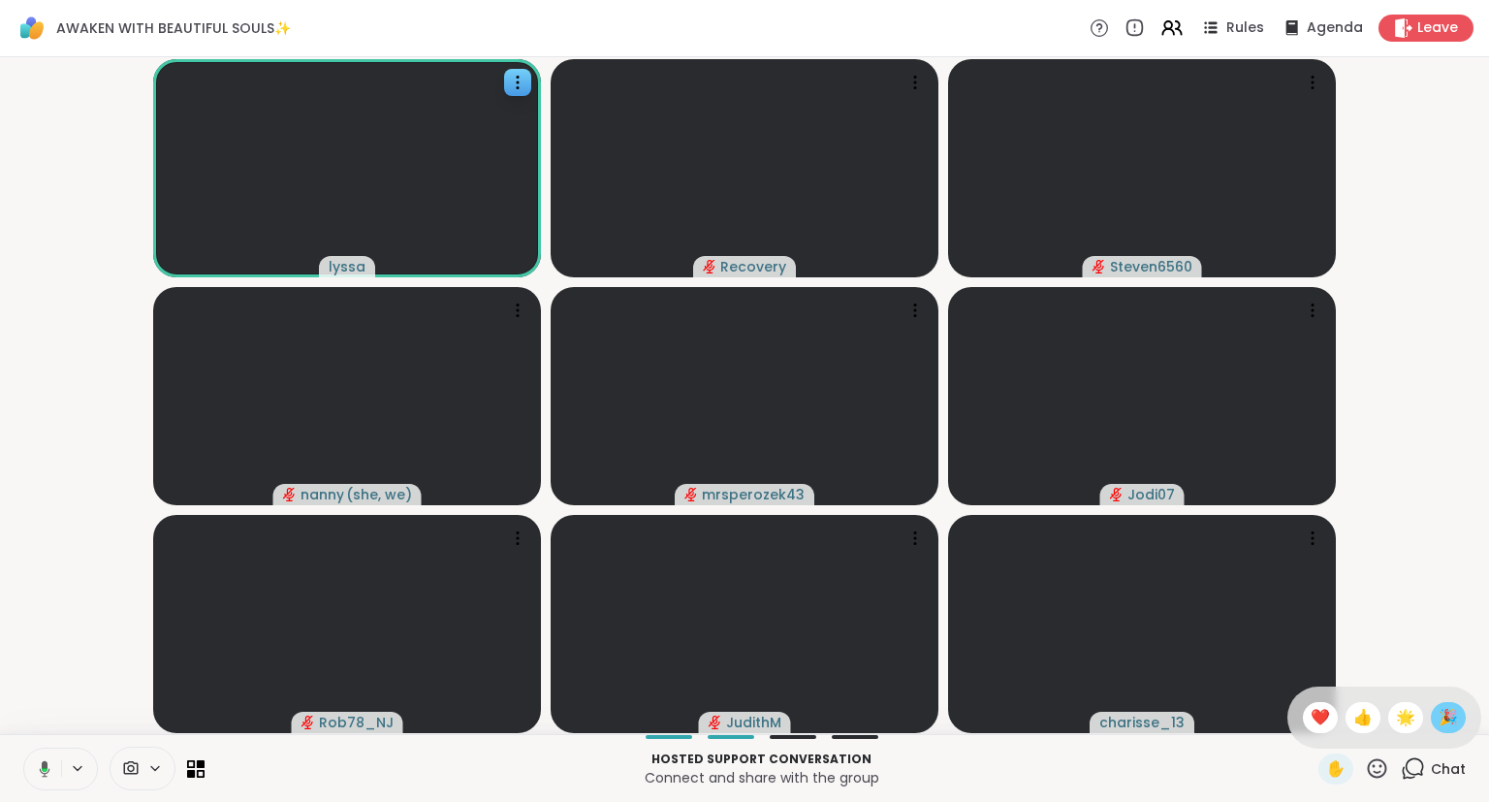
click at [1454, 719] on span "🎉" at bounding box center [1447, 717] width 19 height 23
click at [1389, 783] on div "✋" at bounding box center [1353, 768] width 71 height 31
click at [1382, 763] on icon at bounding box center [1377, 768] width 24 height 24
click at [1414, 712] on div "🌟" at bounding box center [1405, 717] width 35 height 31
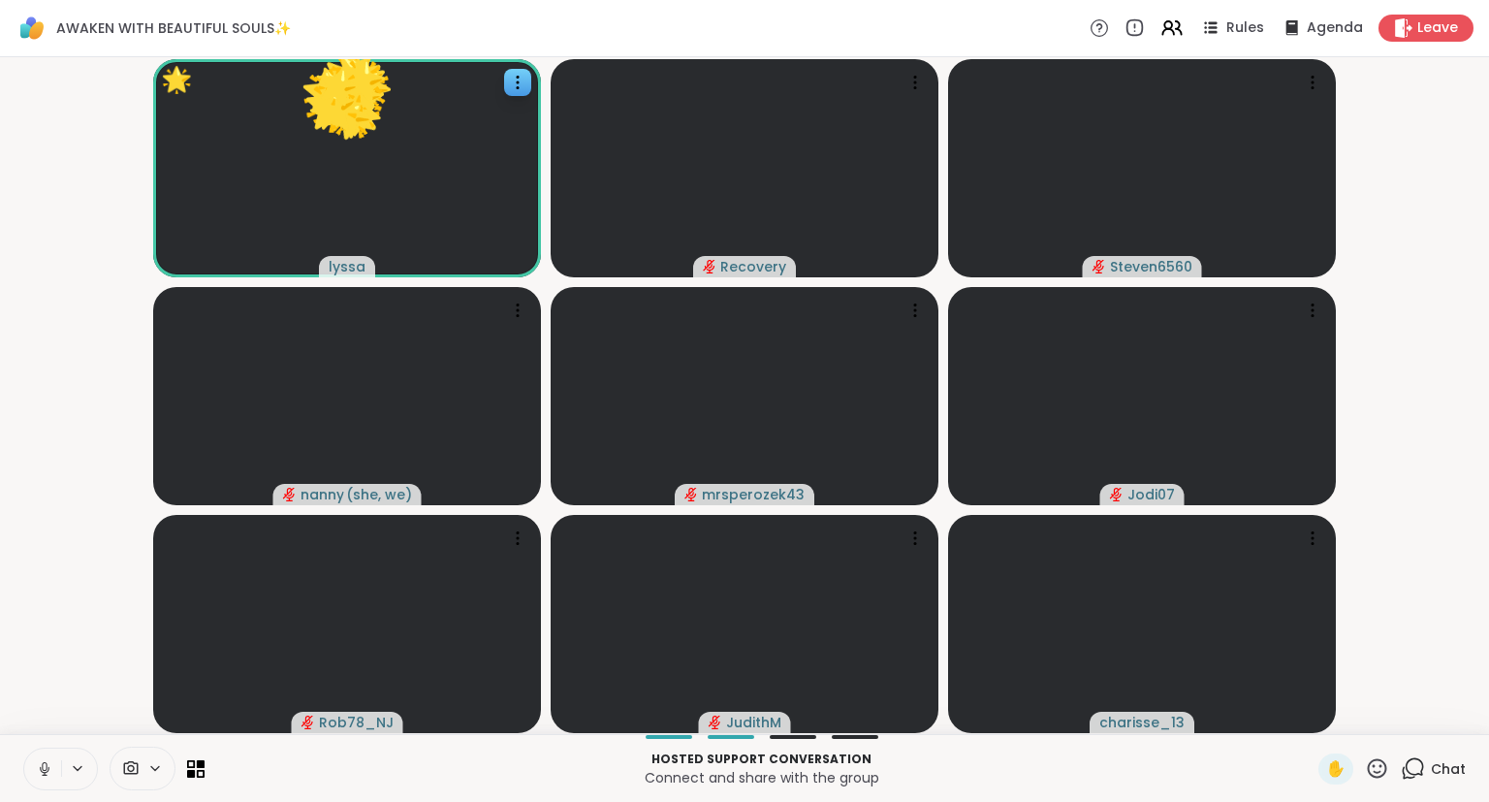
click at [1388, 762] on icon at bounding box center [1377, 768] width 24 height 24
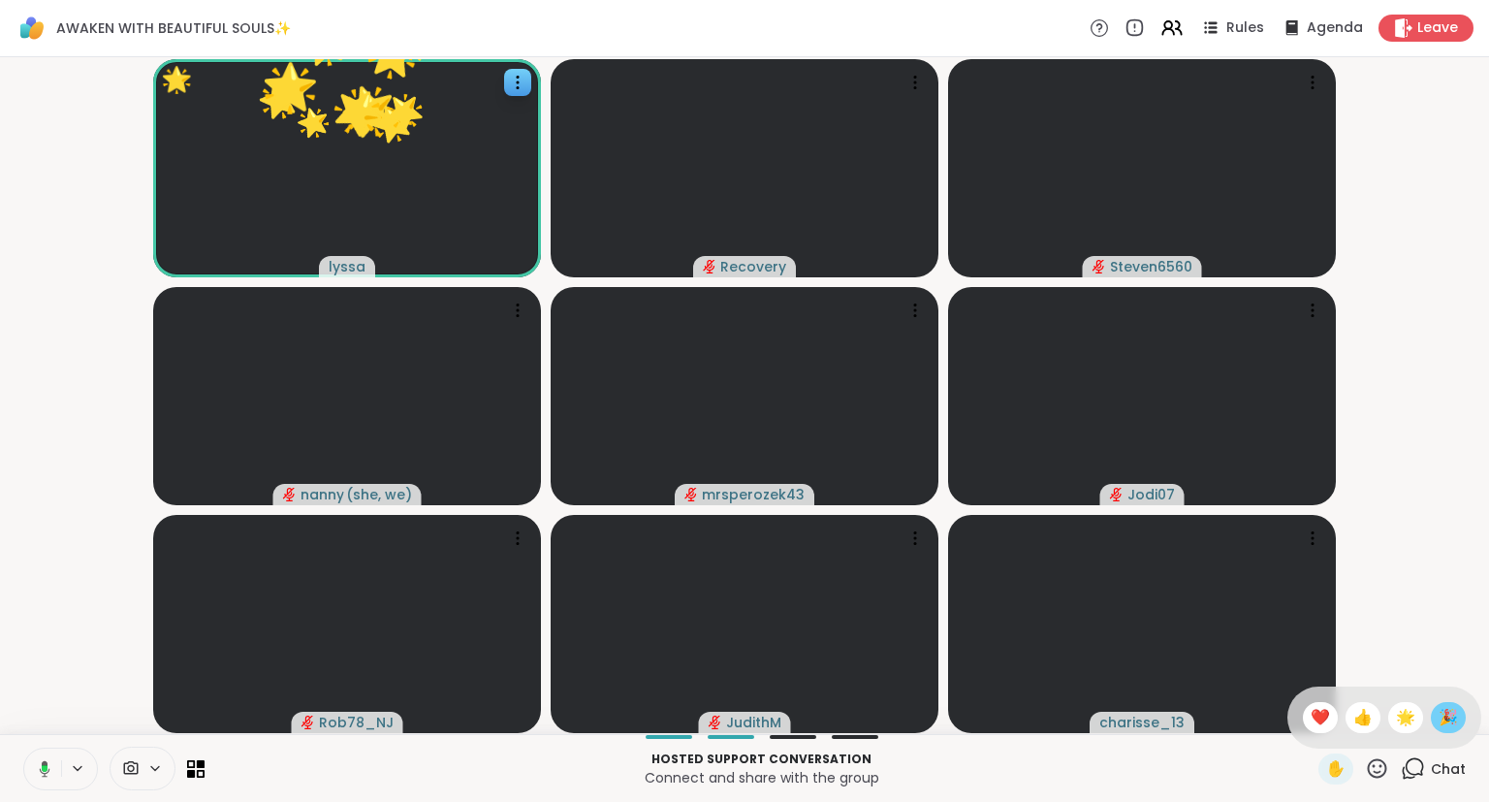
click at [1452, 721] on span "🎉" at bounding box center [1447, 717] width 19 height 23
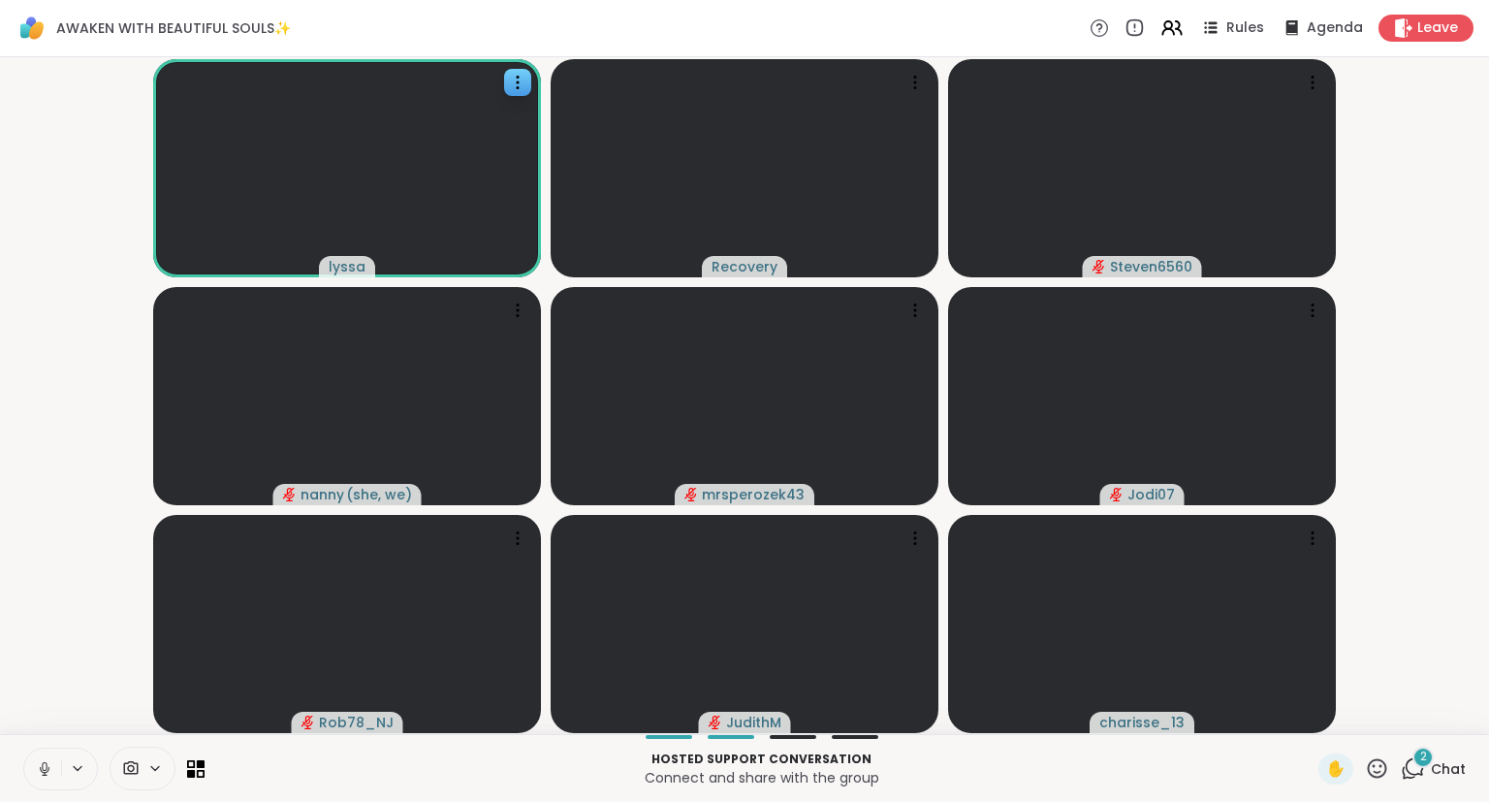
click at [1377, 767] on icon at bounding box center [1377, 768] width 24 height 24
click at [1313, 723] on span "❤️" at bounding box center [1320, 717] width 19 height 23
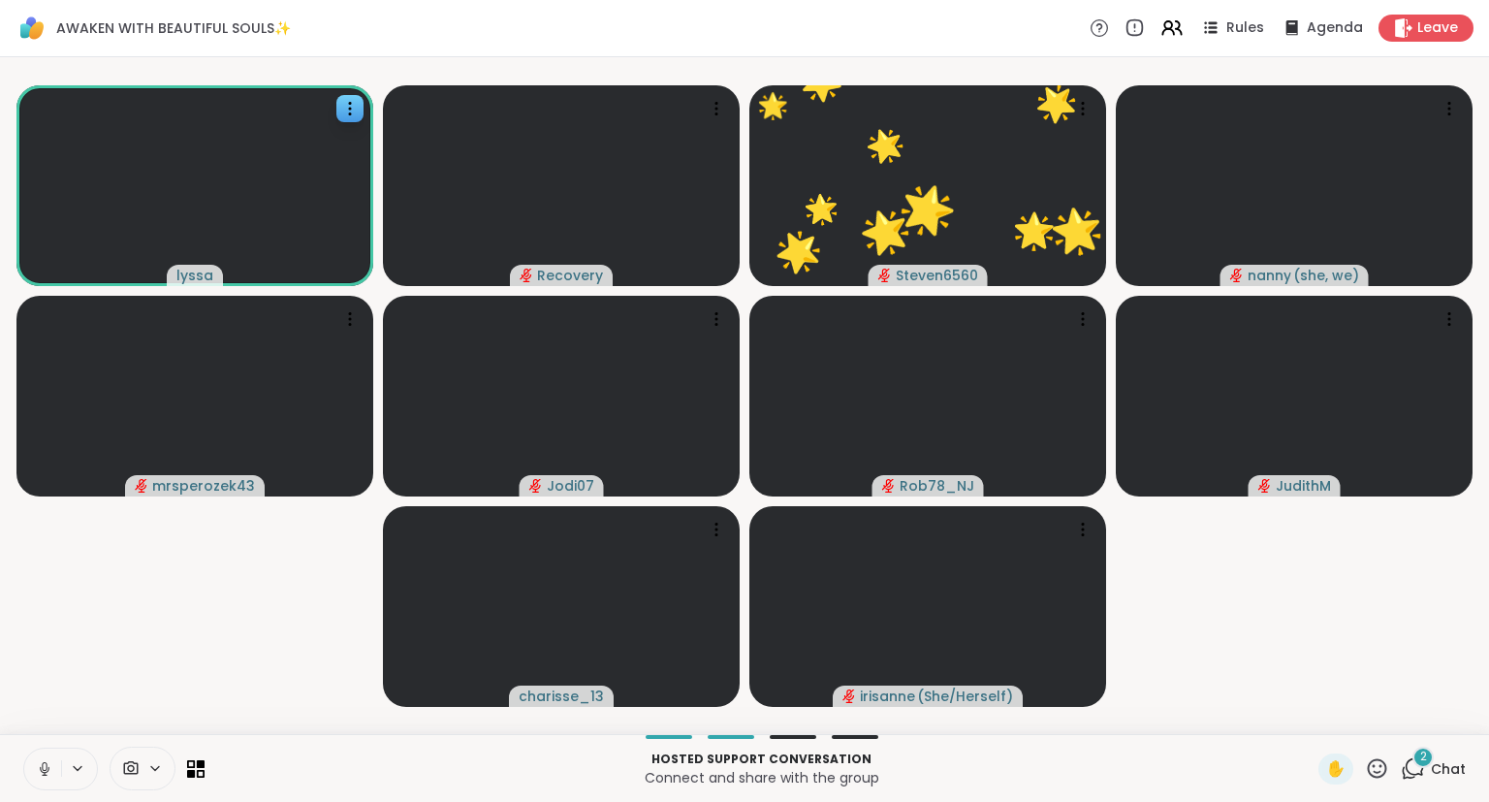
click at [1436, 772] on span "Chat" at bounding box center [1448, 768] width 35 height 19
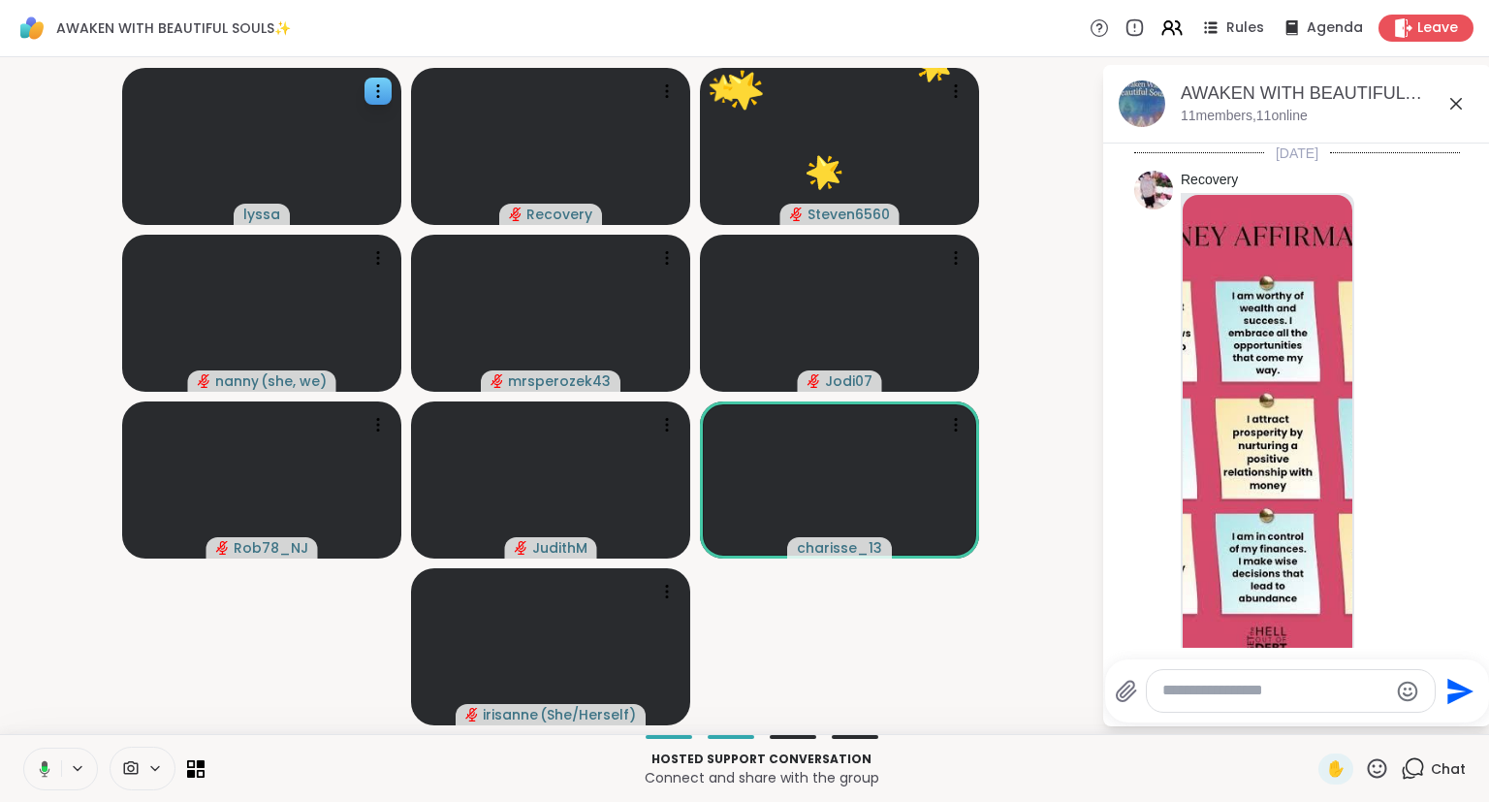
scroll to position [3418, 0]
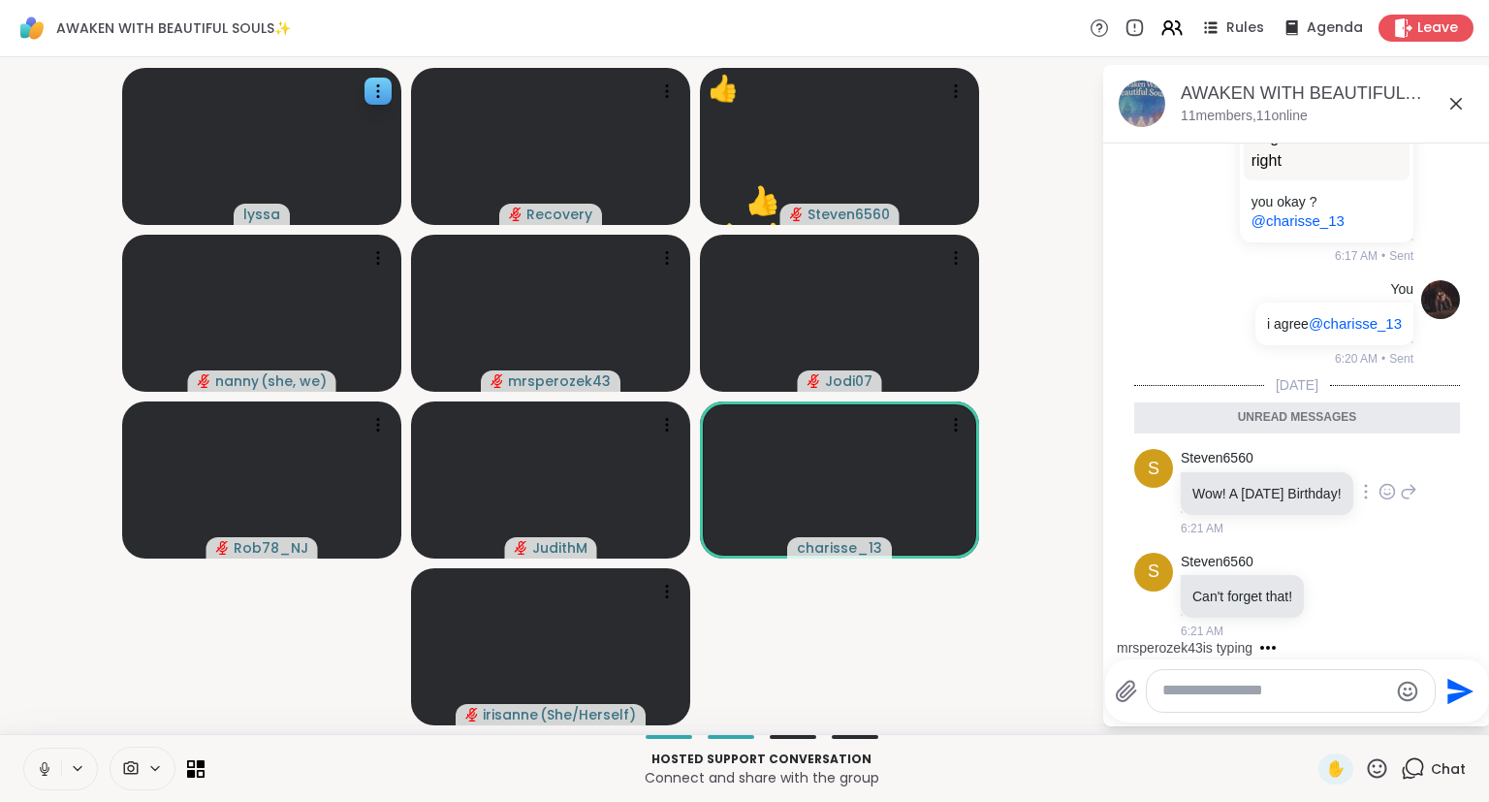
click at [1379, 480] on div at bounding box center [1387, 491] width 60 height 23
click at [1388, 482] on icon at bounding box center [1386, 491] width 17 height 19
click at [1242, 452] on div "Select Reaction: Heart" at bounding box center [1232, 460] width 17 height 17
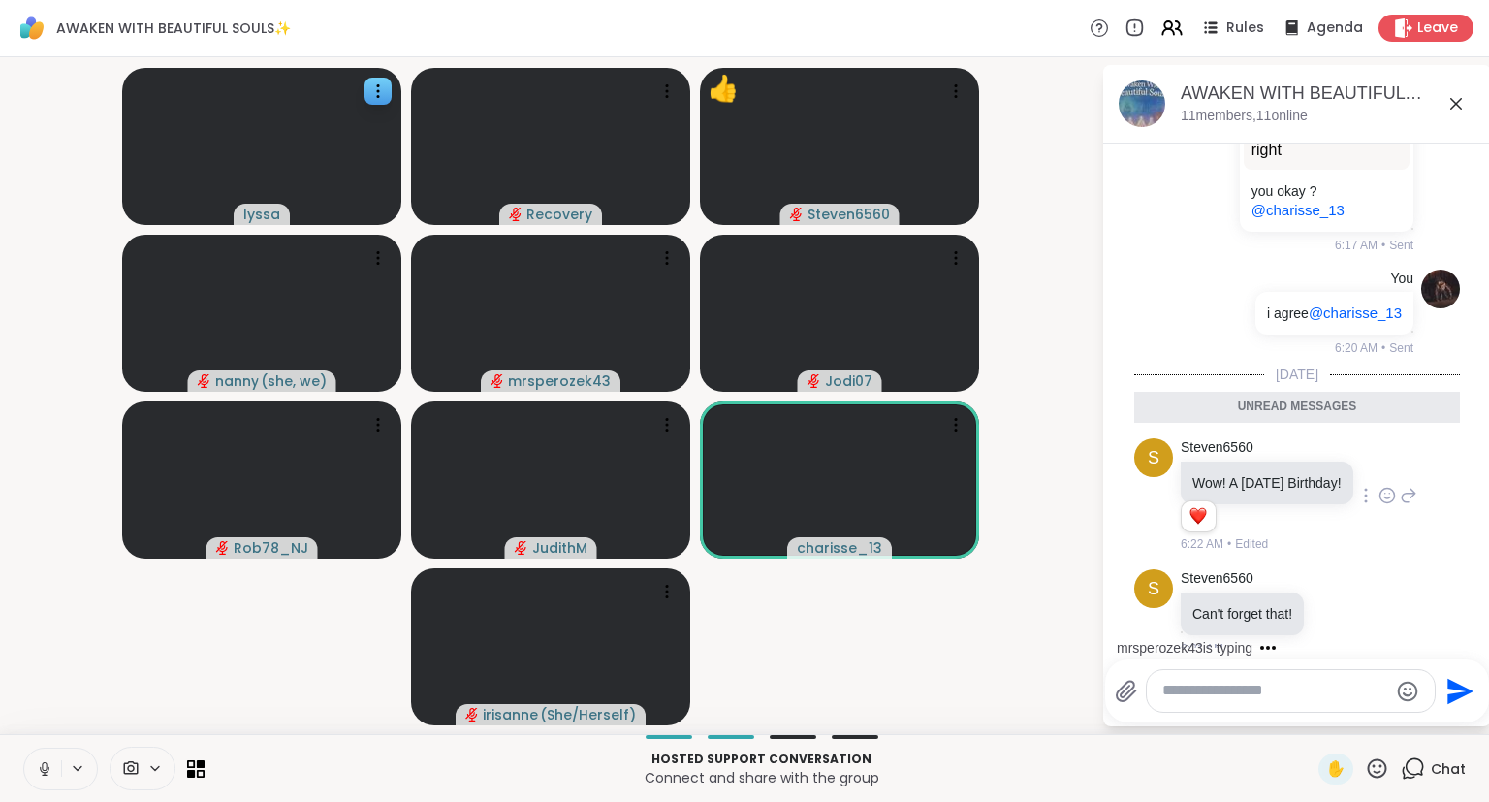
click at [1446, 95] on icon at bounding box center [1455, 103] width 23 height 23
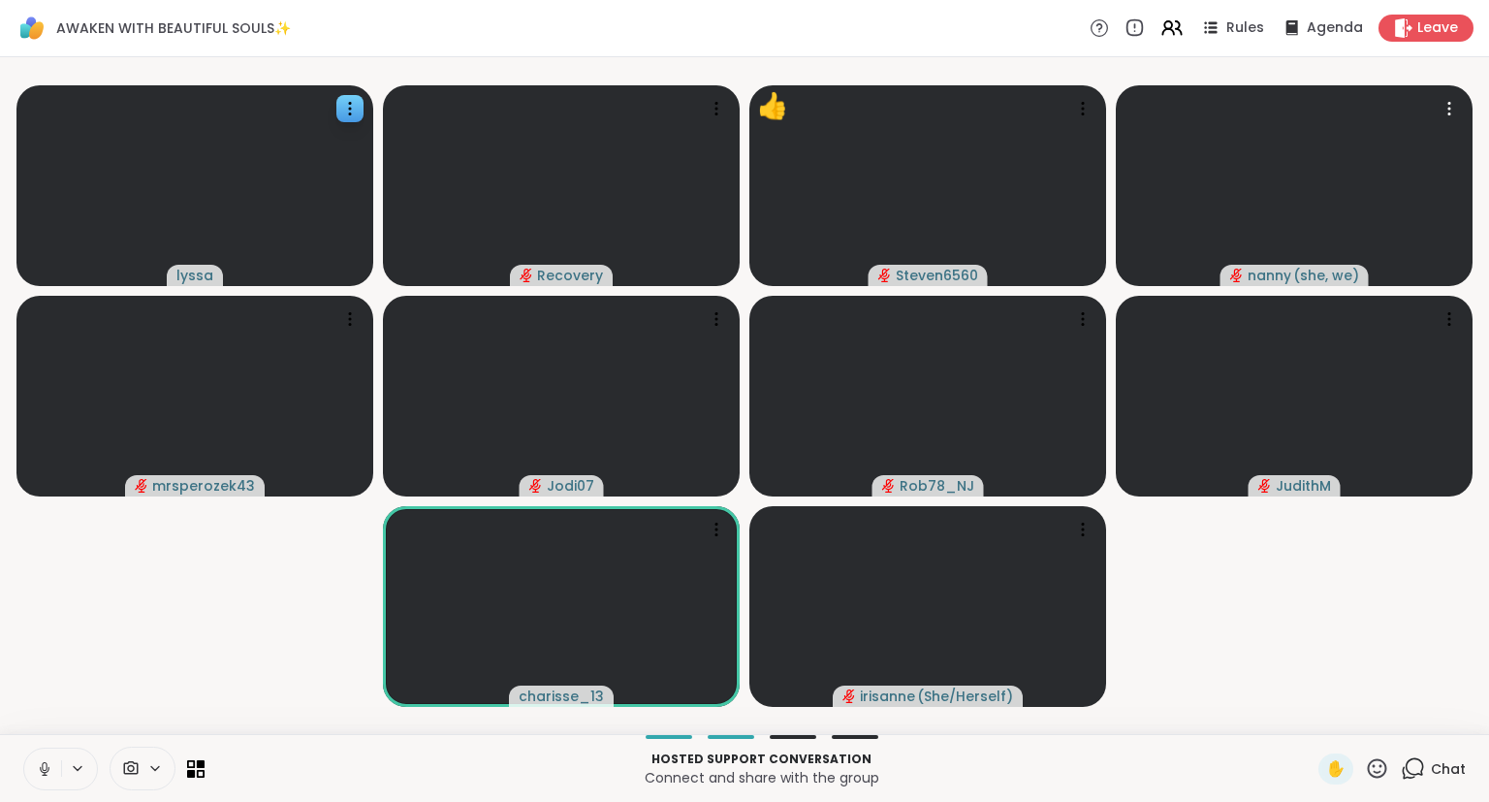
click at [1387, 773] on icon at bounding box center [1377, 767] width 19 height 19
click at [1318, 722] on span "❤️" at bounding box center [1320, 717] width 19 height 23
click at [1406, 719] on video-player-container "lyssa Recovery ❤️ Steven6560 ❤️ ❤️ ❤️ ❤️ ❤️ ❤️ ❤️ ❤️ ❤️ ❤️ ❤️ ❤️ ❤️ ❤️ ❤️ ❤️ ❤️…" at bounding box center [745, 395] width 1466 height 661
click at [1425, 695] on video-player-container "lyssa Recovery ❤️ Steven6560 nanny ( she, we ) mrsperozek43 Jodi07 Rob78_NJ Jud…" at bounding box center [745, 395] width 1466 height 661
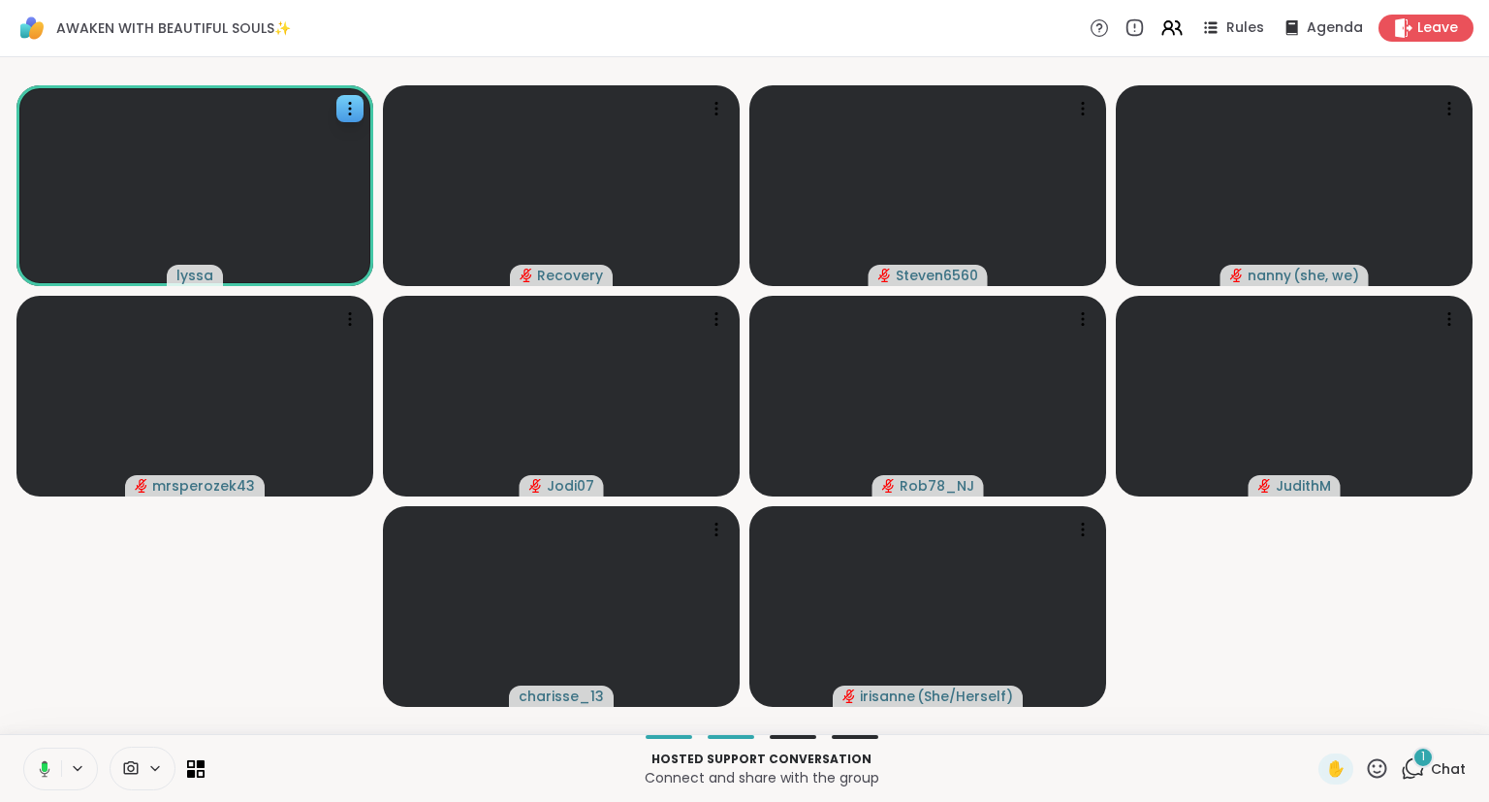
click at [1442, 665] on video-player-container "lyssa Recovery Steven6560 nanny ( she, we ) mrsperozek43 Jodi07 Rob78_NJ Judith…" at bounding box center [745, 395] width 1466 height 661
click at [1441, 775] on span "Chat" at bounding box center [1448, 768] width 35 height 19
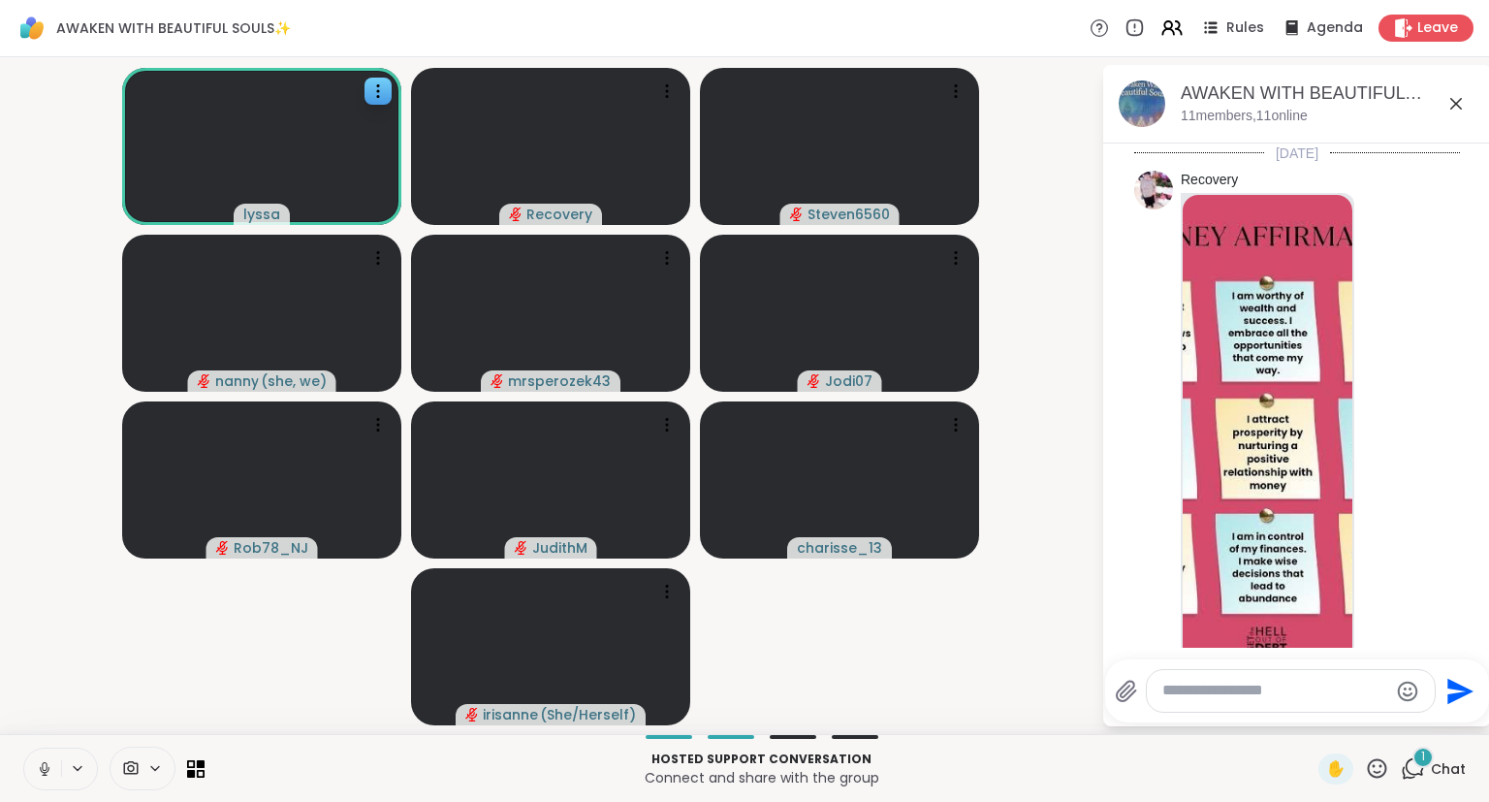
scroll to position [3587, 0]
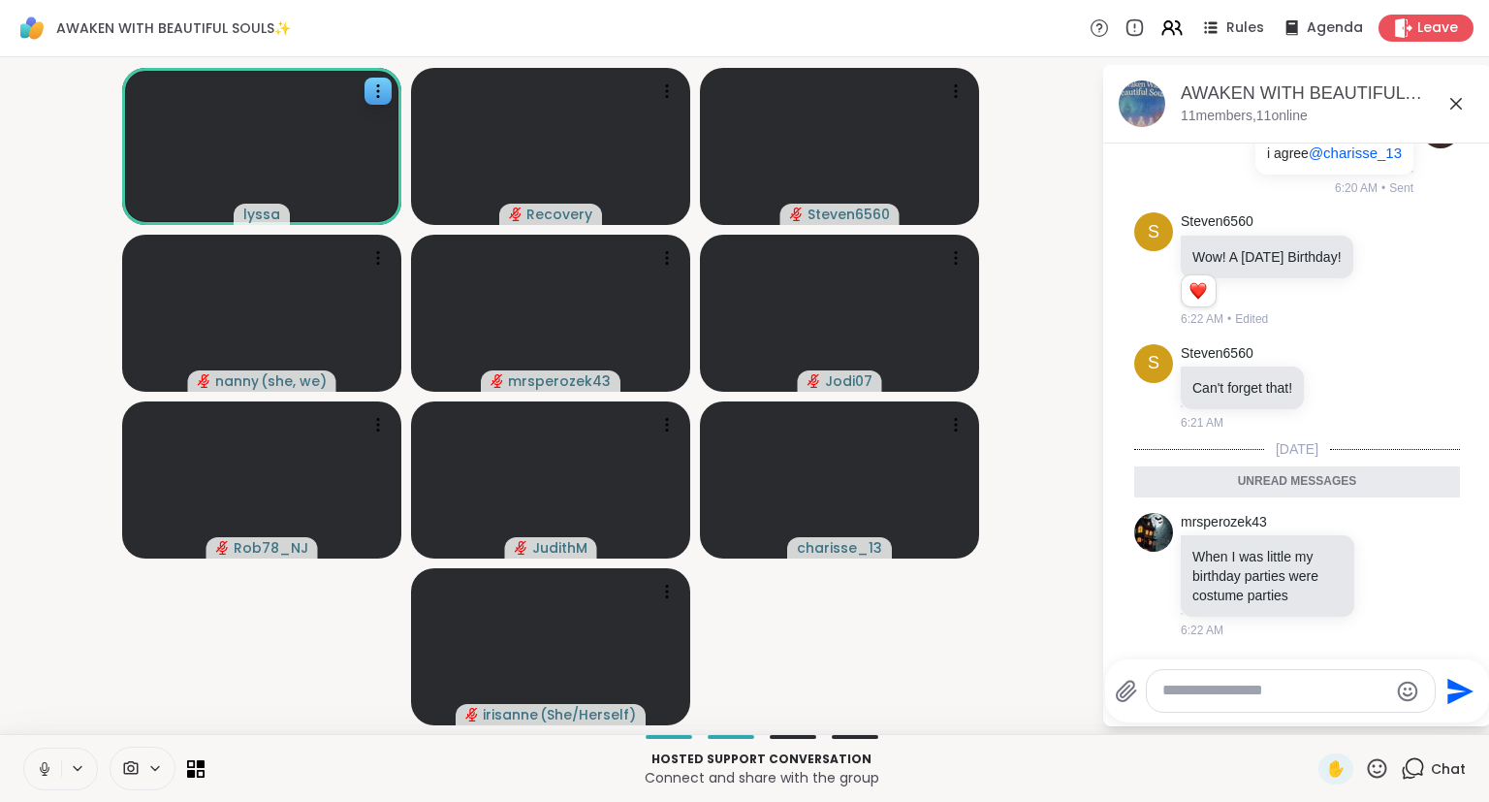
click at [1454, 103] on icon at bounding box center [1455, 103] width 23 height 23
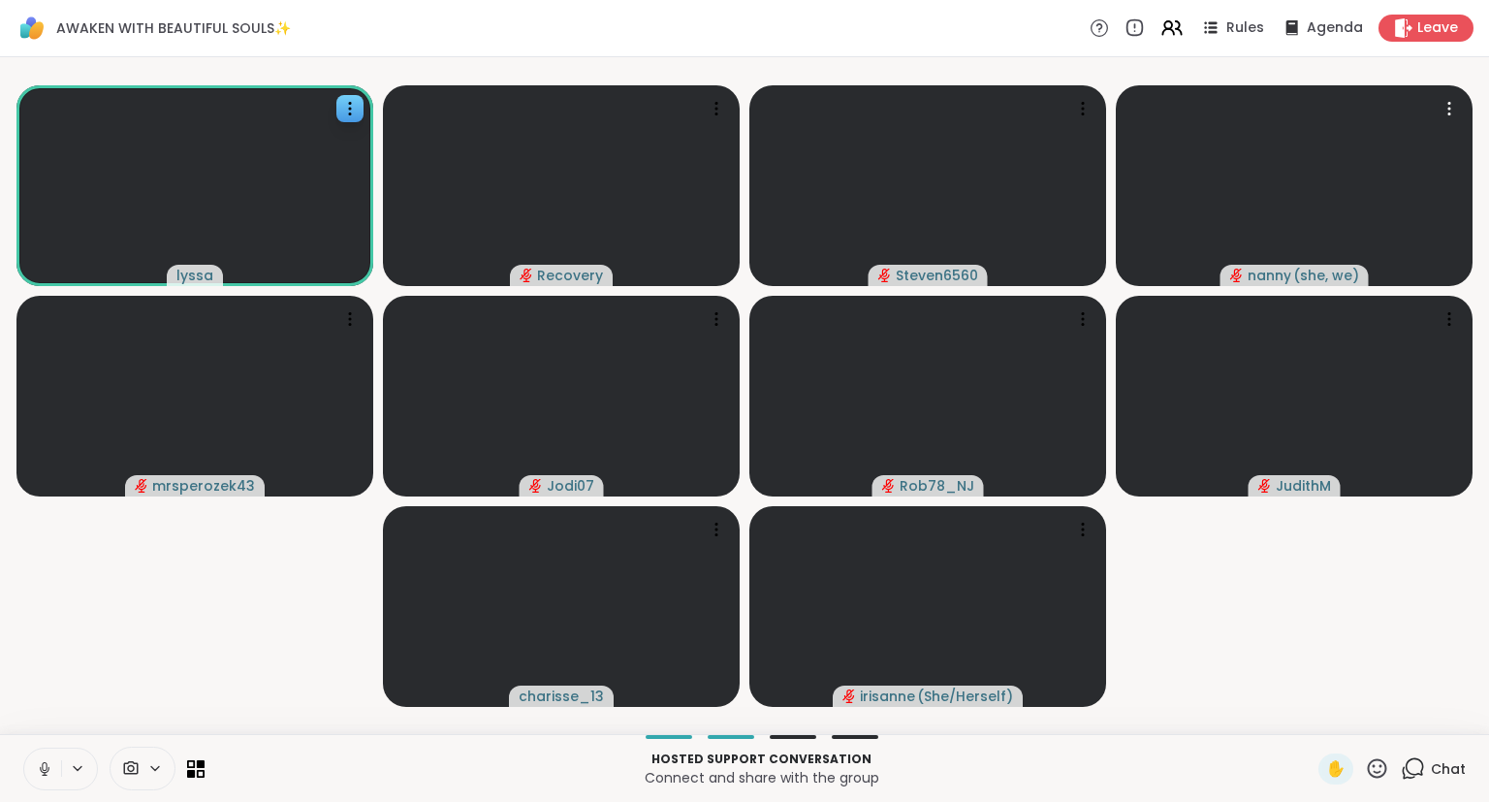
click at [1419, 668] on video-player-container "lyssa Recovery Steven6560 nanny ( she, we ) mrsperozek43 Jodi07 Rob78_NJ Judith…" at bounding box center [745, 395] width 1466 height 661
click at [719, 512] on div at bounding box center [561, 606] width 357 height 201
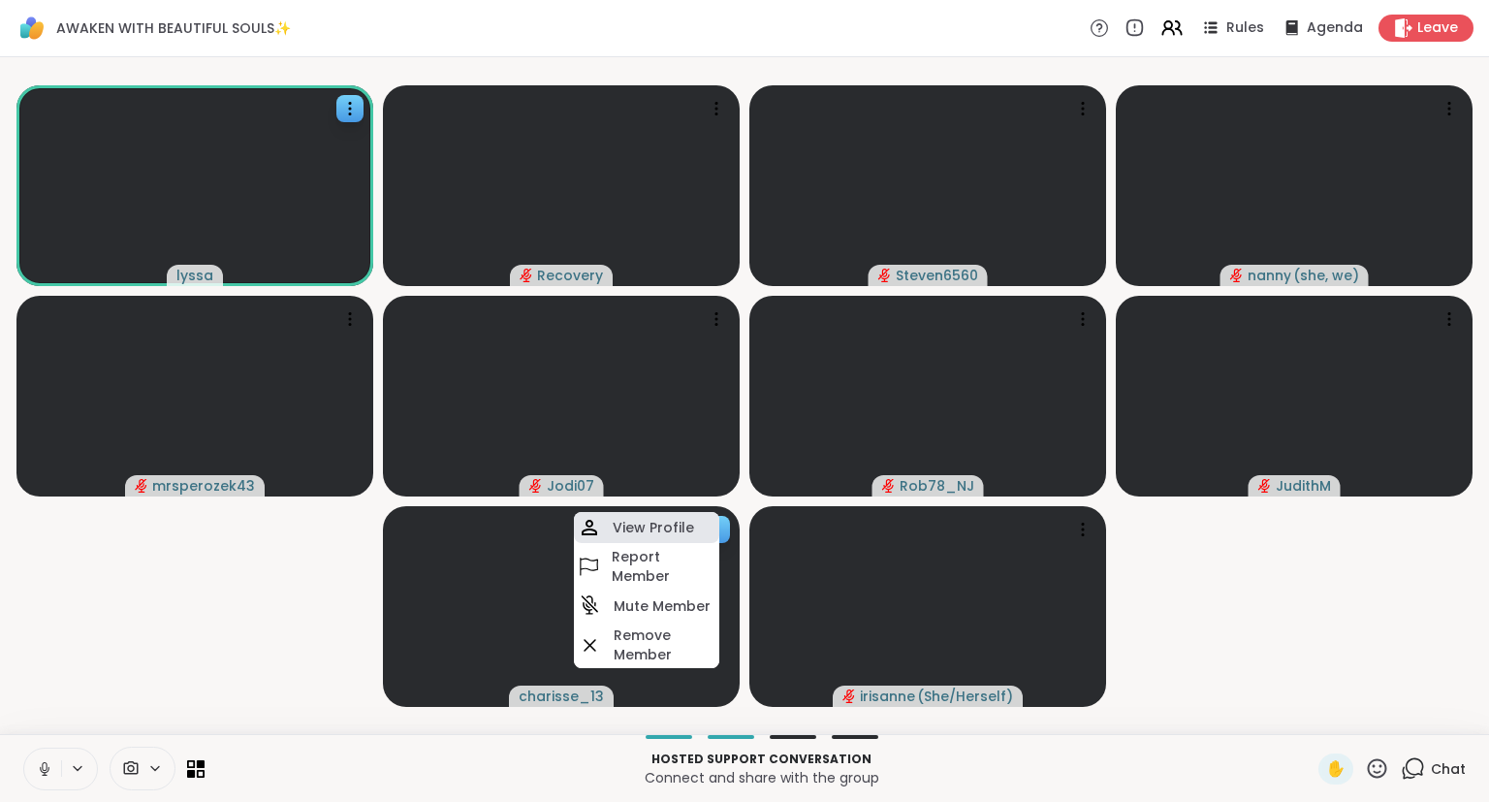
click at [692, 525] on div "View Profile" at bounding box center [646, 527] width 145 height 31
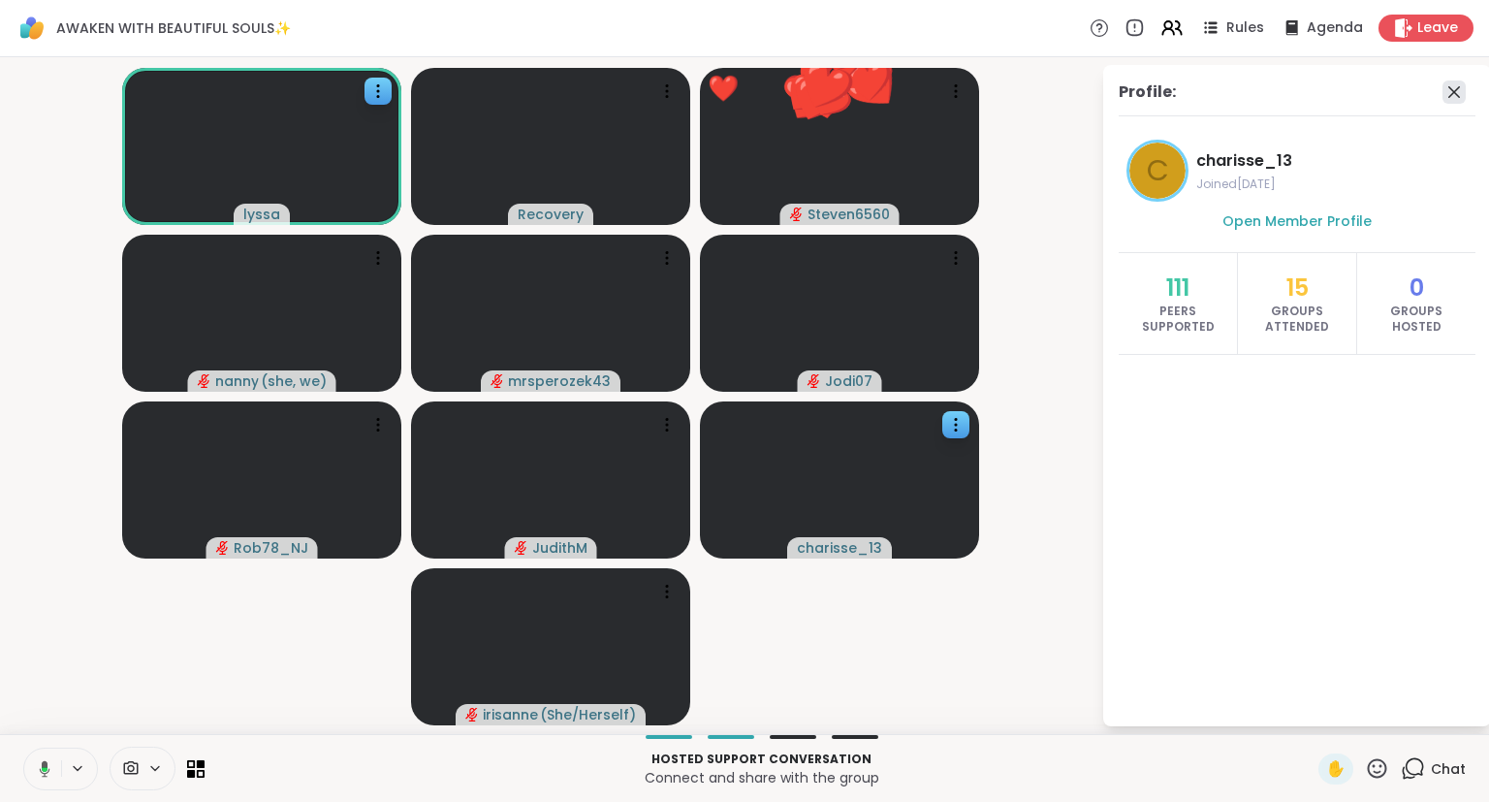
click at [1448, 90] on icon at bounding box center [1453, 91] width 23 height 23
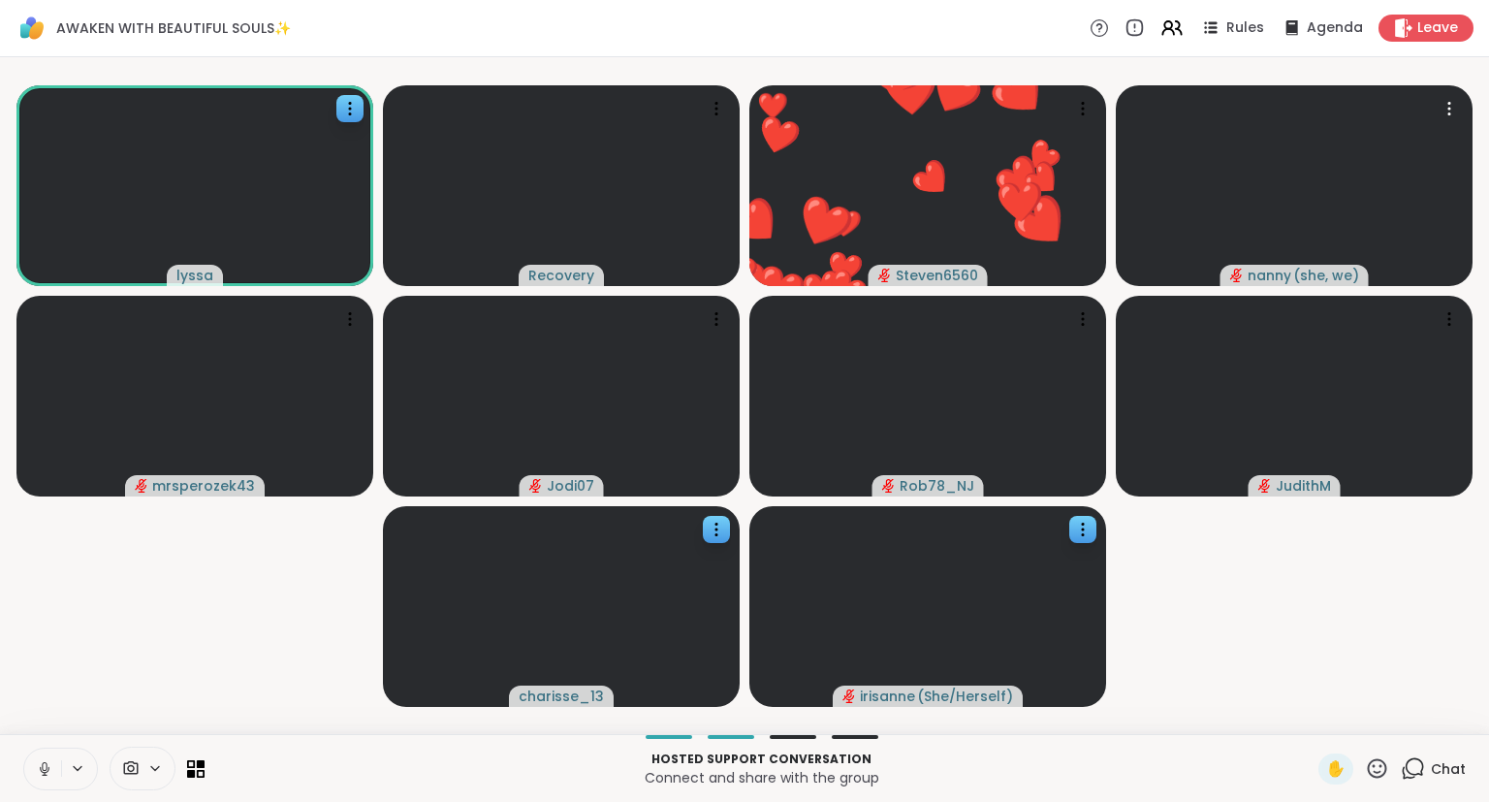
click at [1091, 533] on icon at bounding box center [1082, 529] width 19 height 19
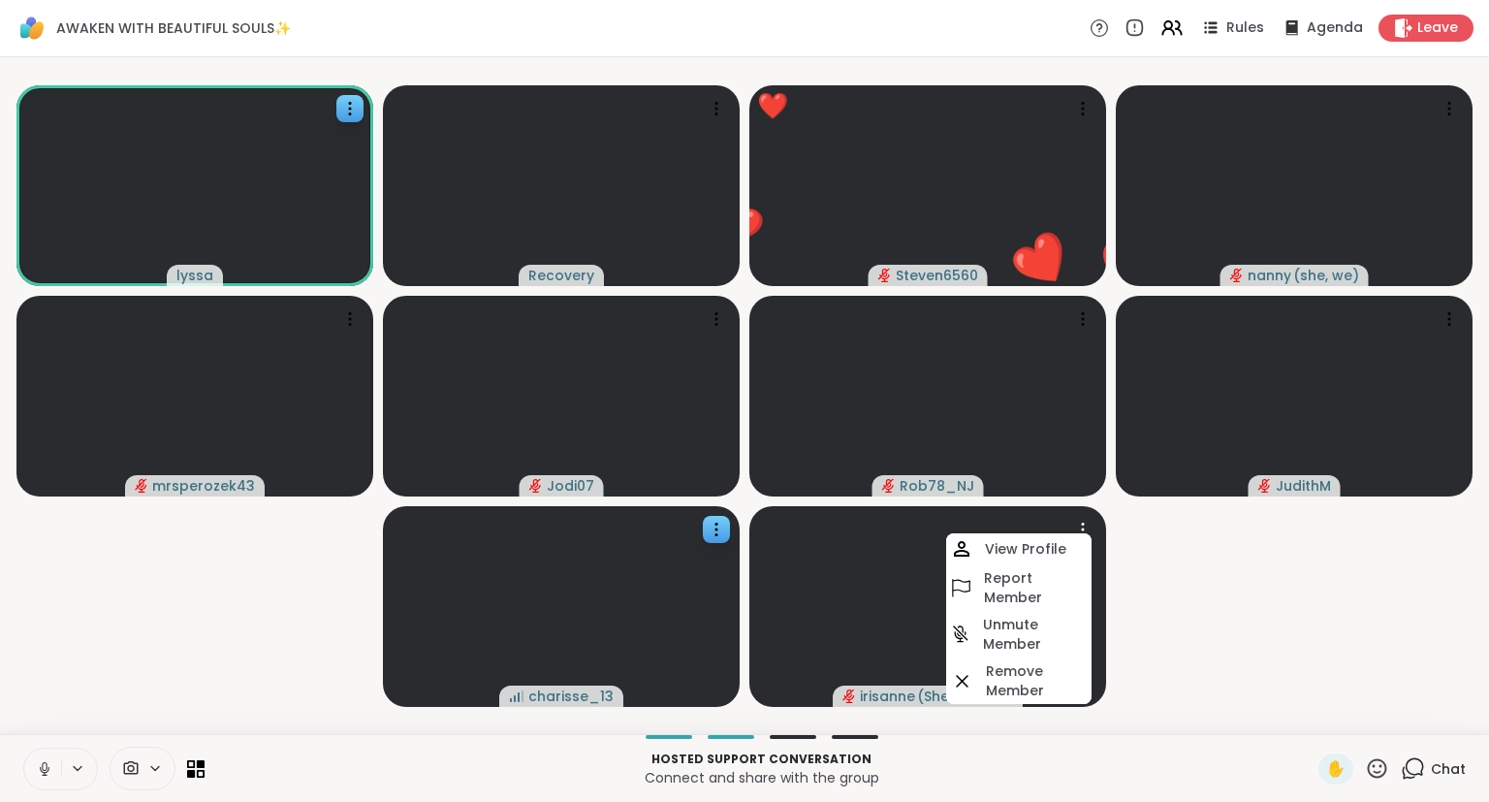
click at [1188, 590] on video-player-container "lyssa Recovery ❤️ Steven6560 ❤️ ❤️ ❤️ ❤️ ❤️ ❤️ ❤️ ❤️ ❤️ ❤️ ❤️ ❤️ ❤️ ❤️ ❤️ ❤️ ❤️…" at bounding box center [745, 395] width 1466 height 661
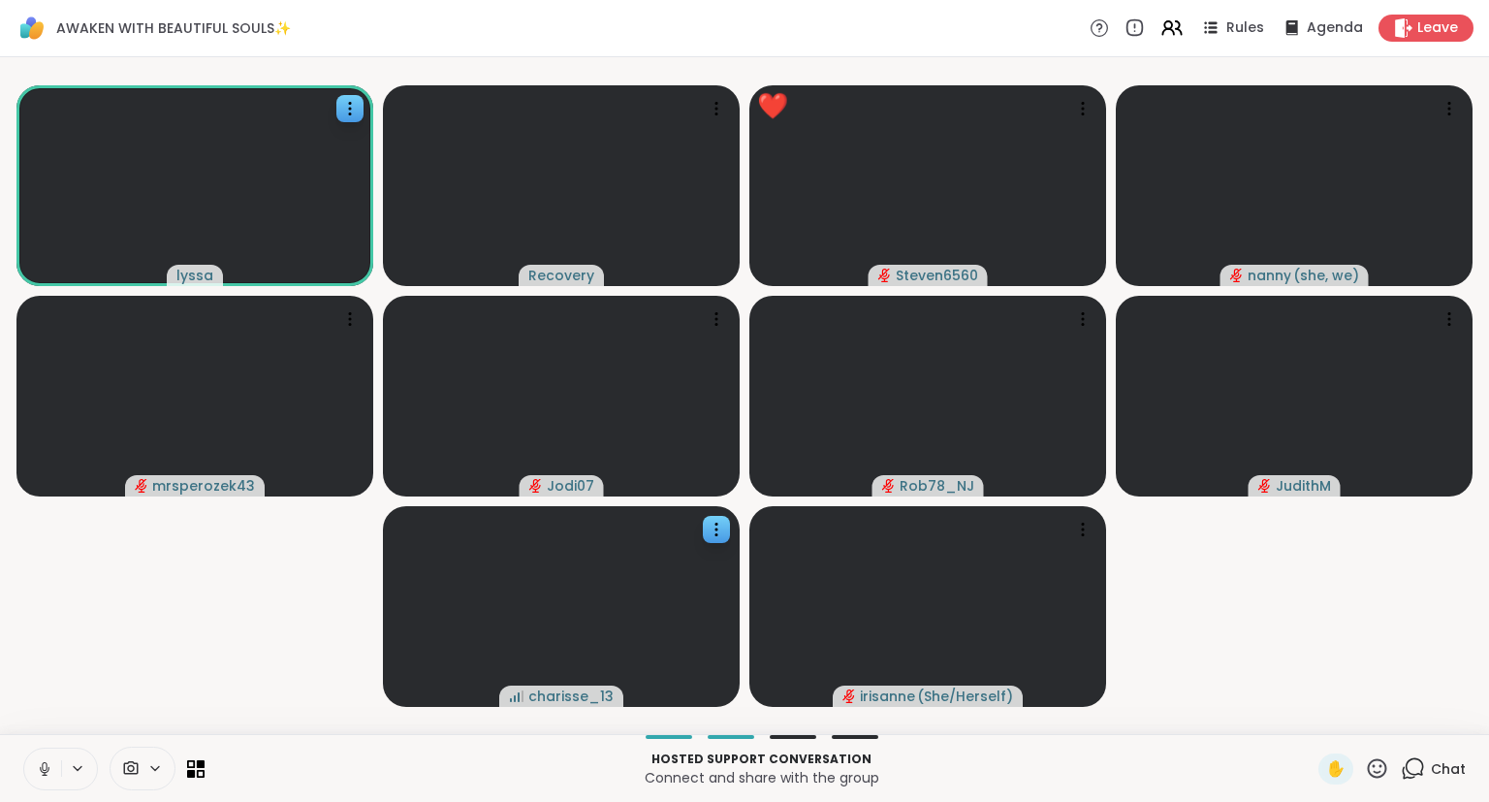
click at [1234, 578] on video-player-container "lyssa Recovery ❤️ Steven6560 ❤️ ❤️ ❤️ ❤️ ❤️ ❤️ ❤️ ❤️ ❤️ ❤️ ❤️ ❤️ ❤️ ❤️ ❤️ ❤️ ❤️…" at bounding box center [745, 395] width 1466 height 661
click at [1285, 704] on video-player-container "lyssa Recovery Steven6560 nanny ( she, we ) mrsperozek43 Jodi07 Rob78_NJ Judith…" at bounding box center [745, 395] width 1466 height 661
click at [1461, 777] on span "Chat" at bounding box center [1448, 768] width 35 height 19
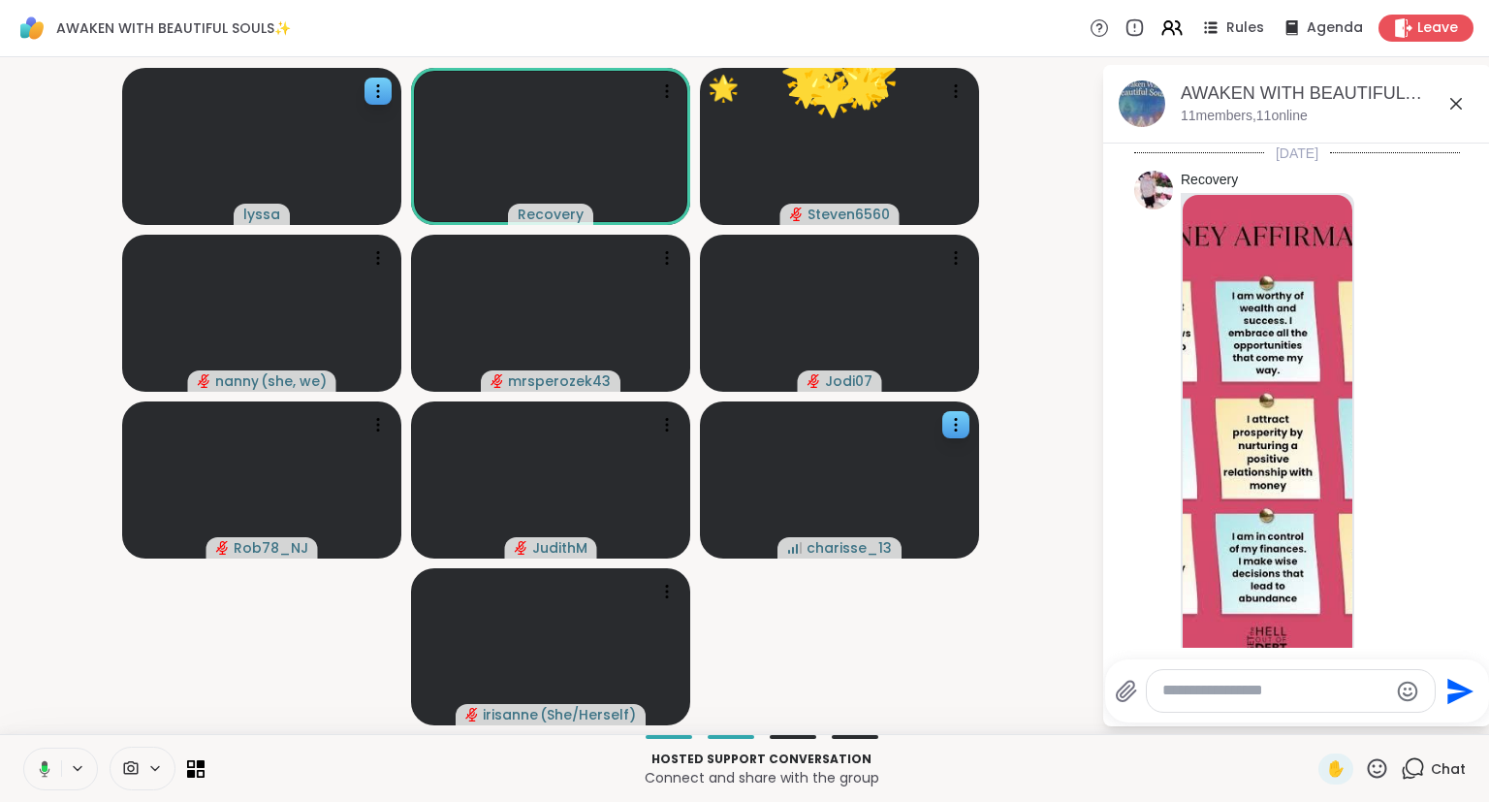
scroll to position [3690, 0]
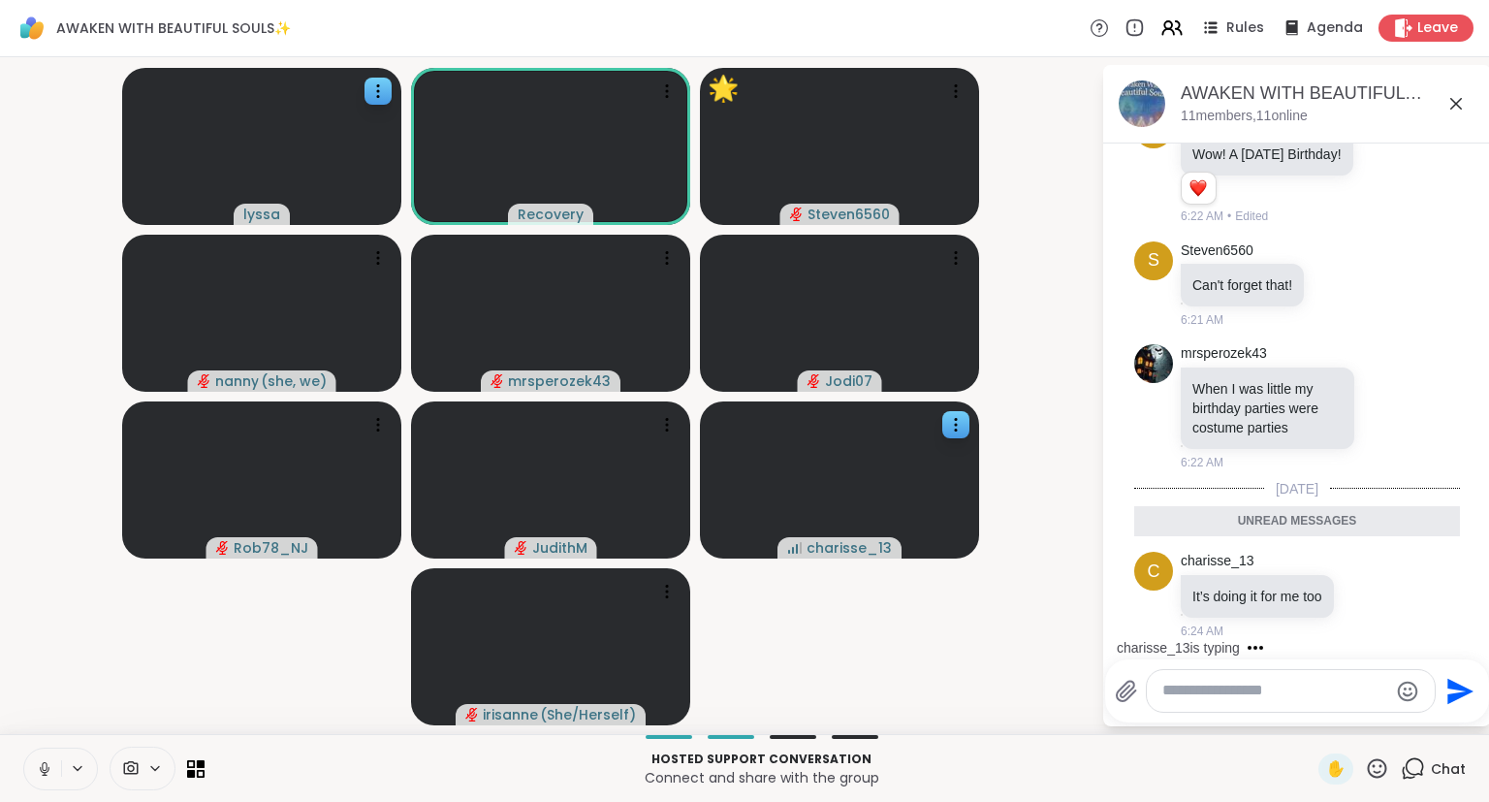
click at [1395, 633] on div "charisse_13 is typing" at bounding box center [1301, 647] width 380 height 31
click at [1371, 599] on icon at bounding box center [1367, 594] width 17 height 19
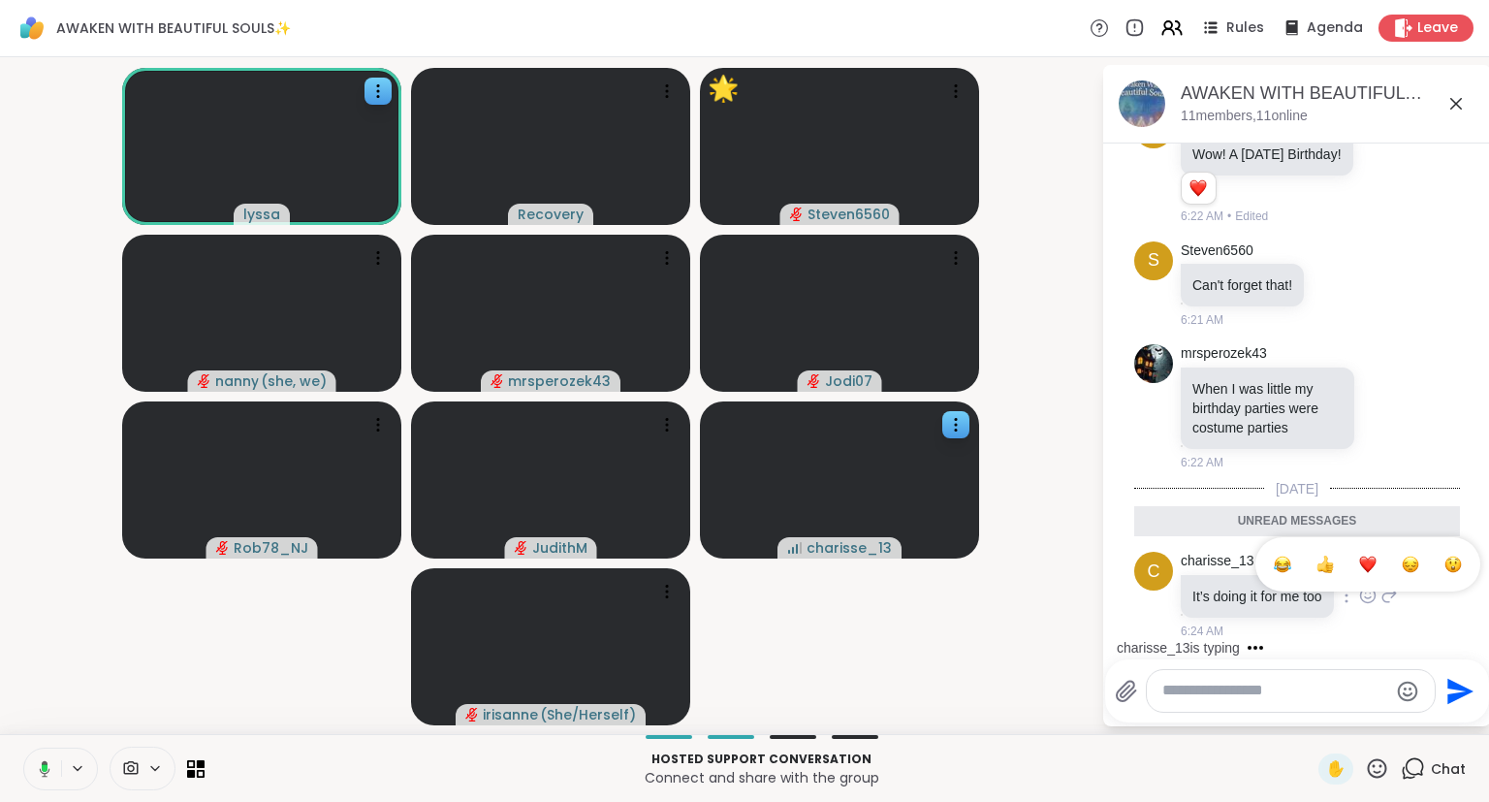
click at [1370, 573] on div "Select Reaction: Heart" at bounding box center [1367, 563] width 17 height 17
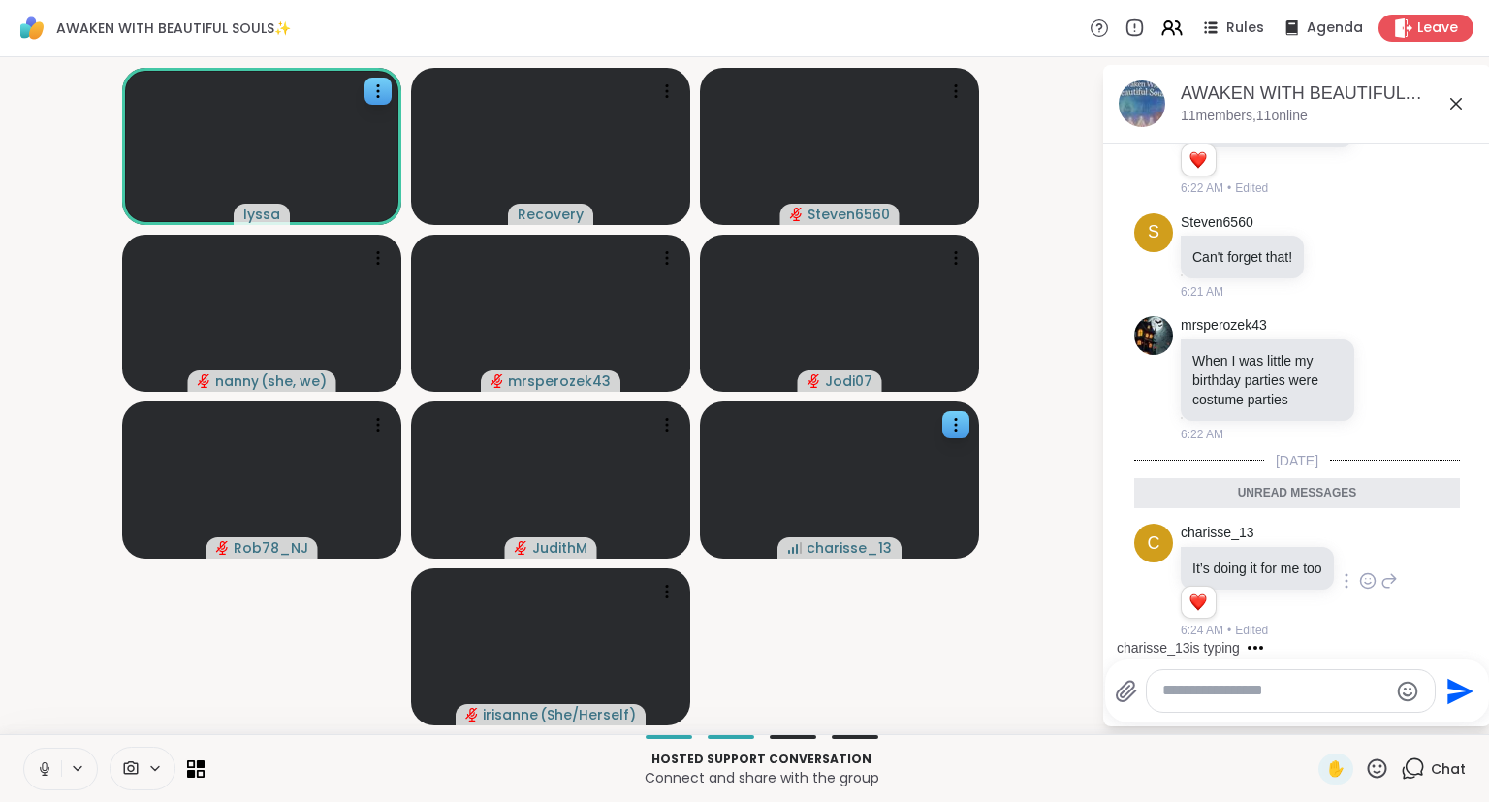
click at [1455, 109] on icon at bounding box center [1455, 103] width 23 height 23
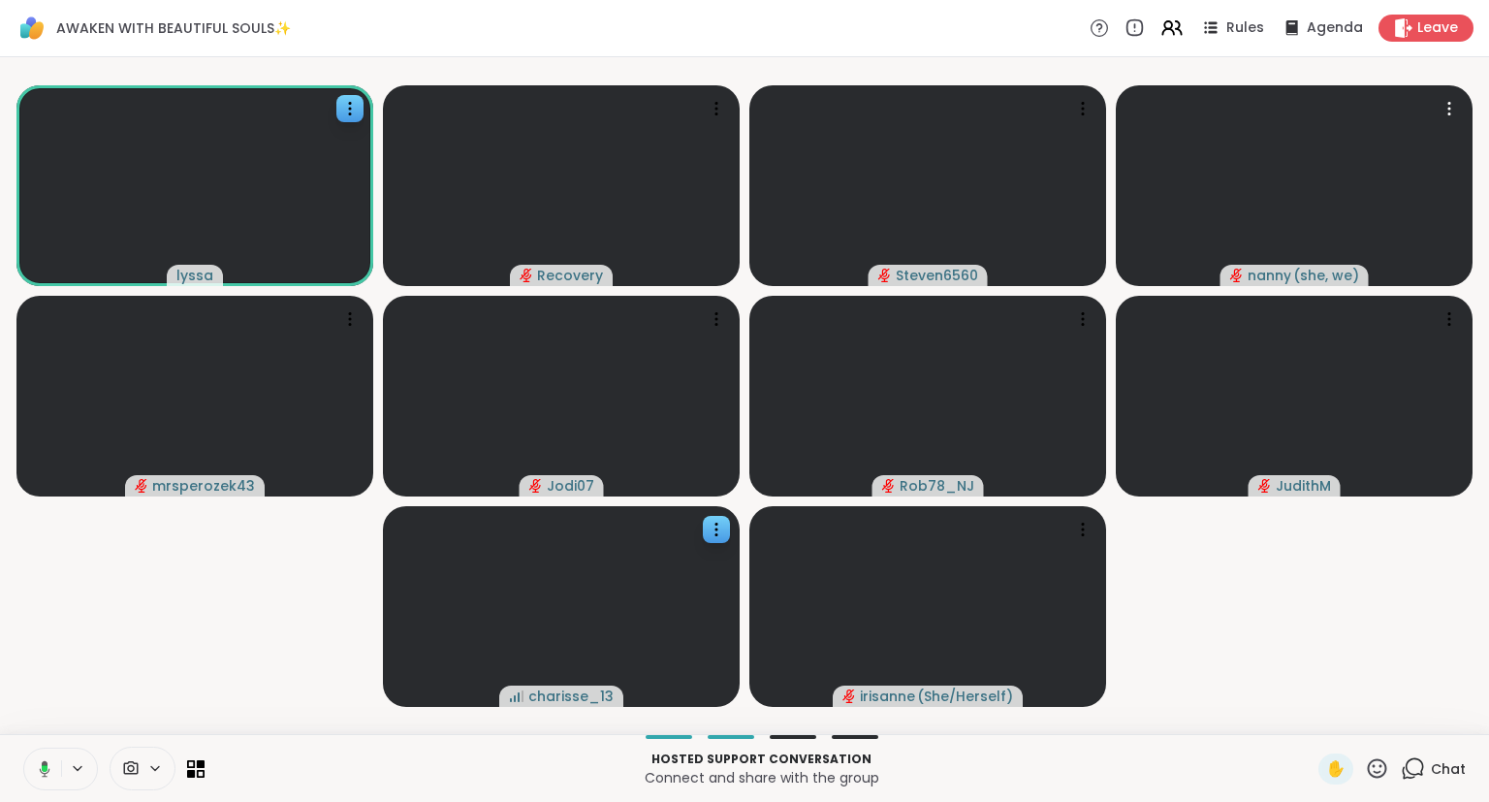
click at [1375, 775] on icon at bounding box center [1377, 768] width 24 height 24
click at [1368, 646] on video-player-container "lyssa Recovery Steven6560 nanny ( she, we ) mrsperozek43 Jodi07 Rob78_NJ Judith…" at bounding box center [745, 395] width 1466 height 661
click at [48, 754] on button at bounding box center [42, 768] width 37 height 41
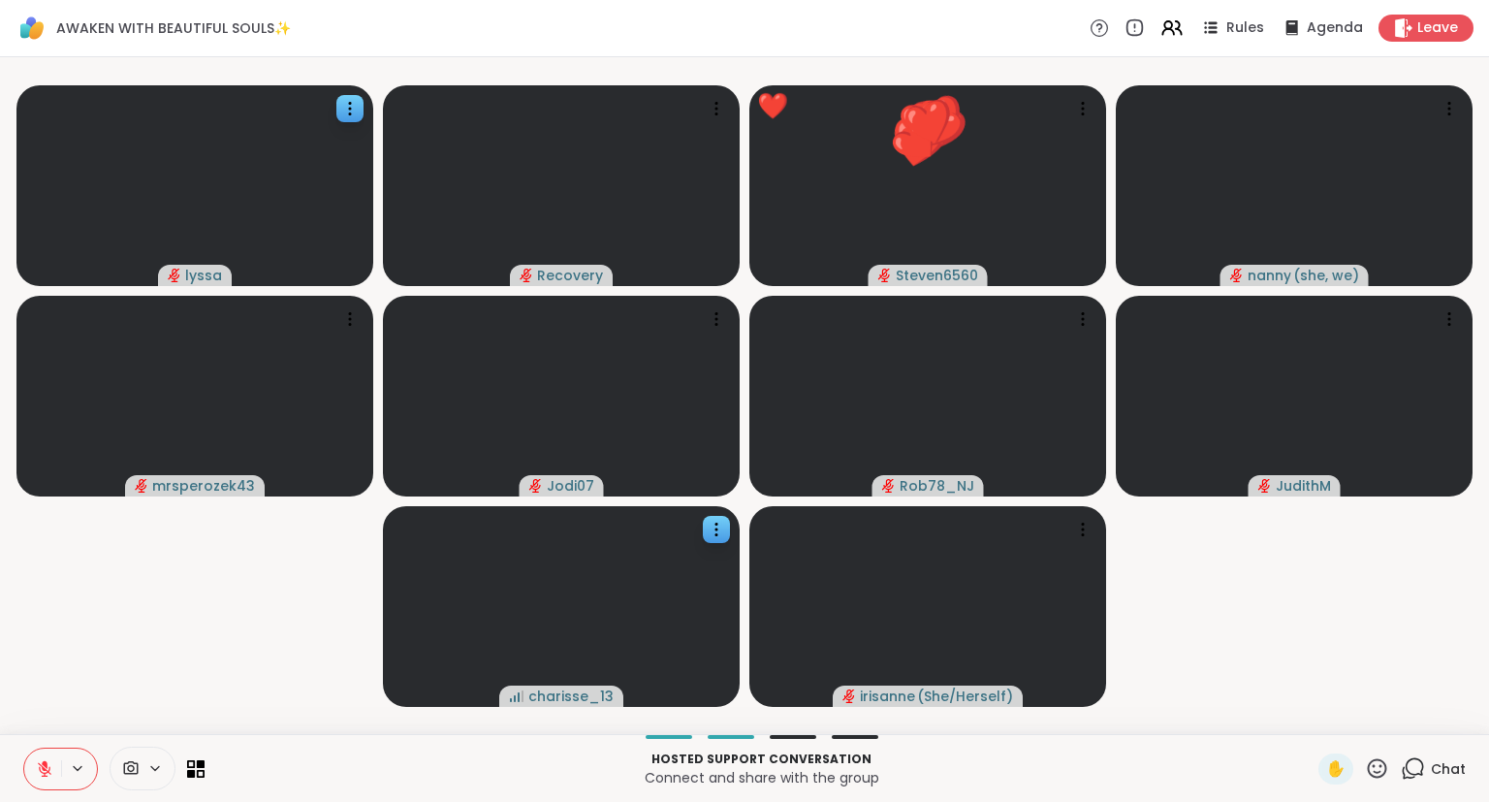
click at [44, 766] on icon at bounding box center [44, 768] width 17 height 17
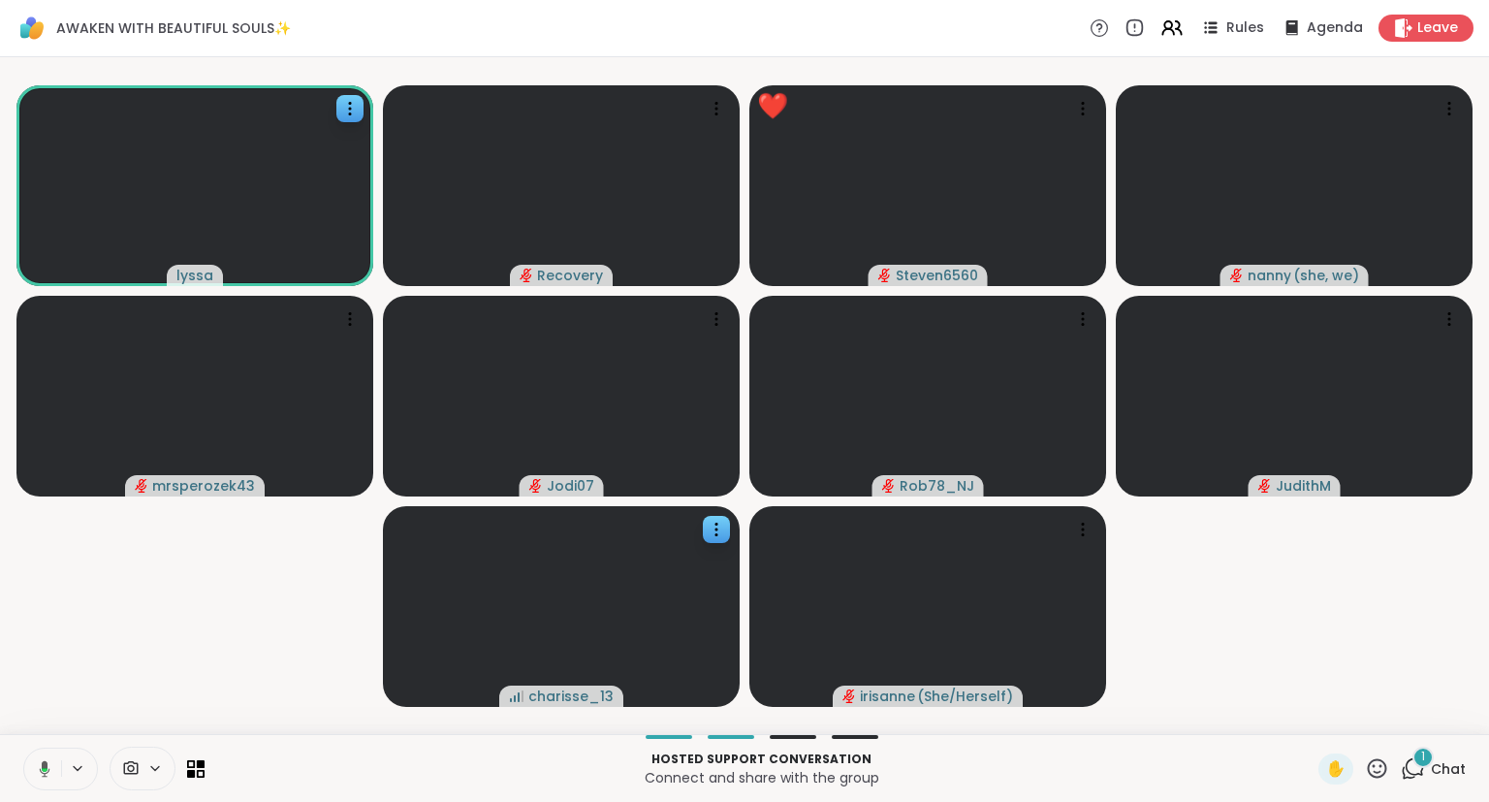
click at [48, 758] on button at bounding box center [41, 768] width 40 height 41
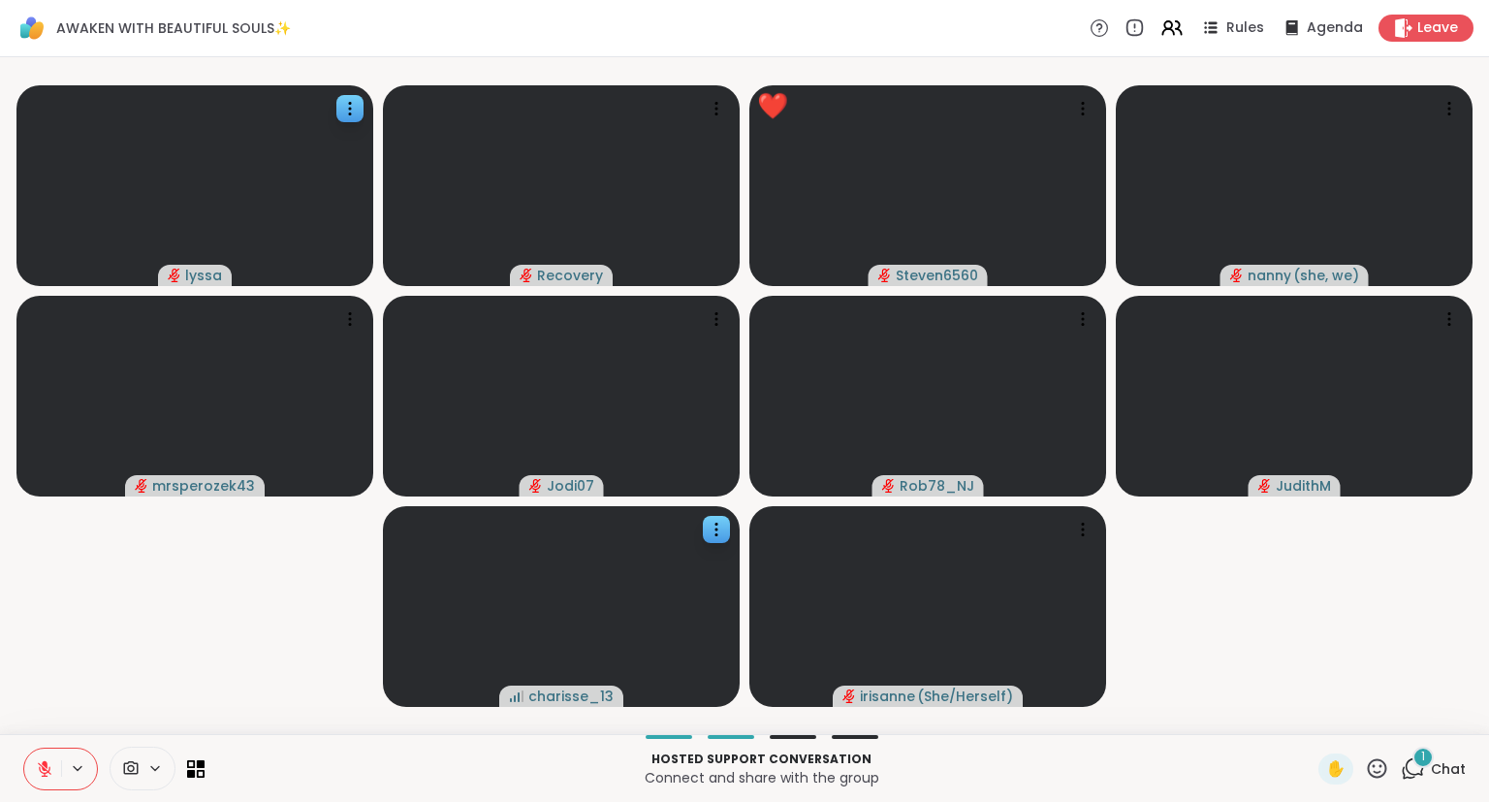
click at [1440, 774] on span "Chat" at bounding box center [1448, 768] width 35 height 19
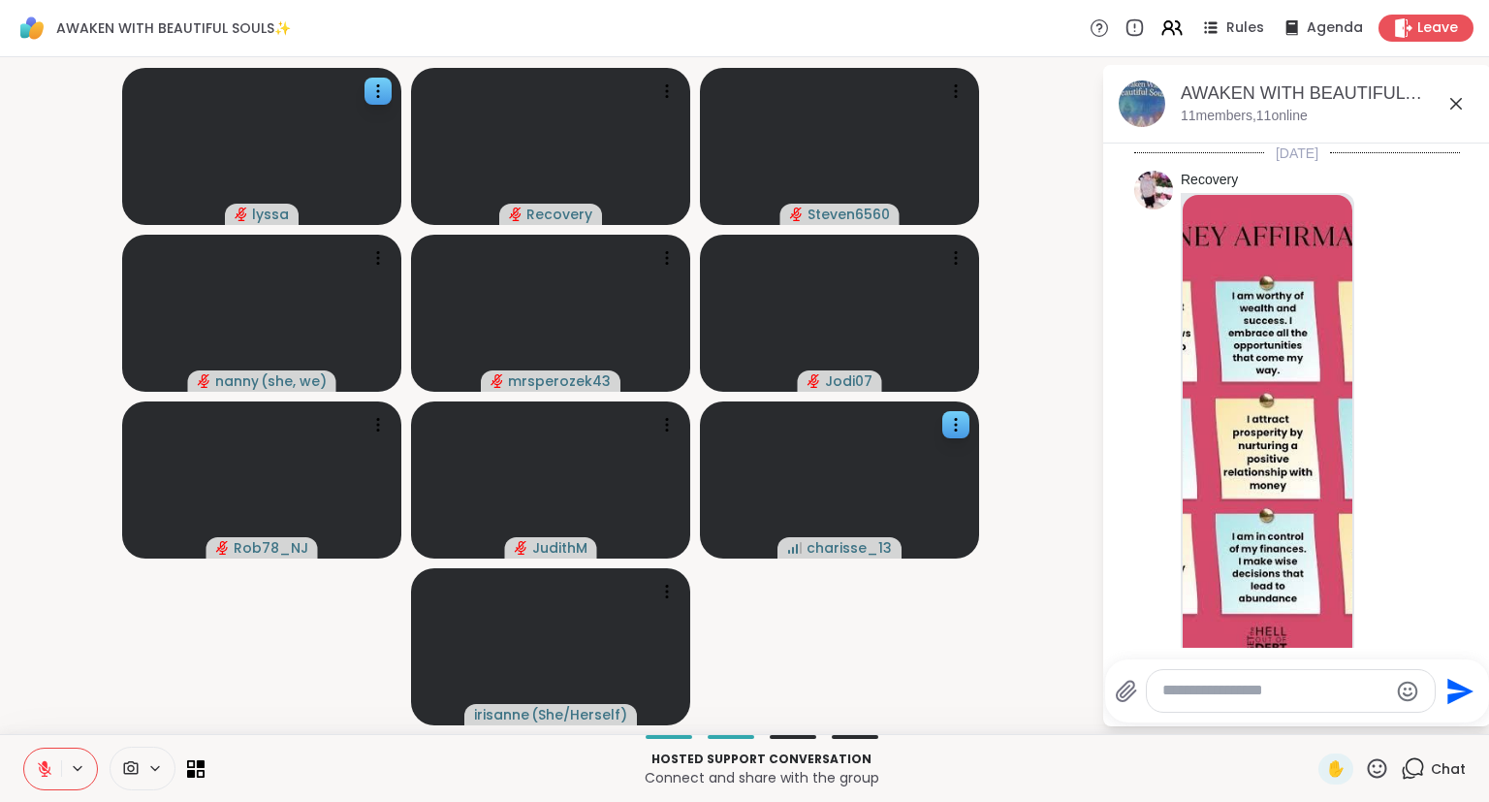
scroll to position [3841, 0]
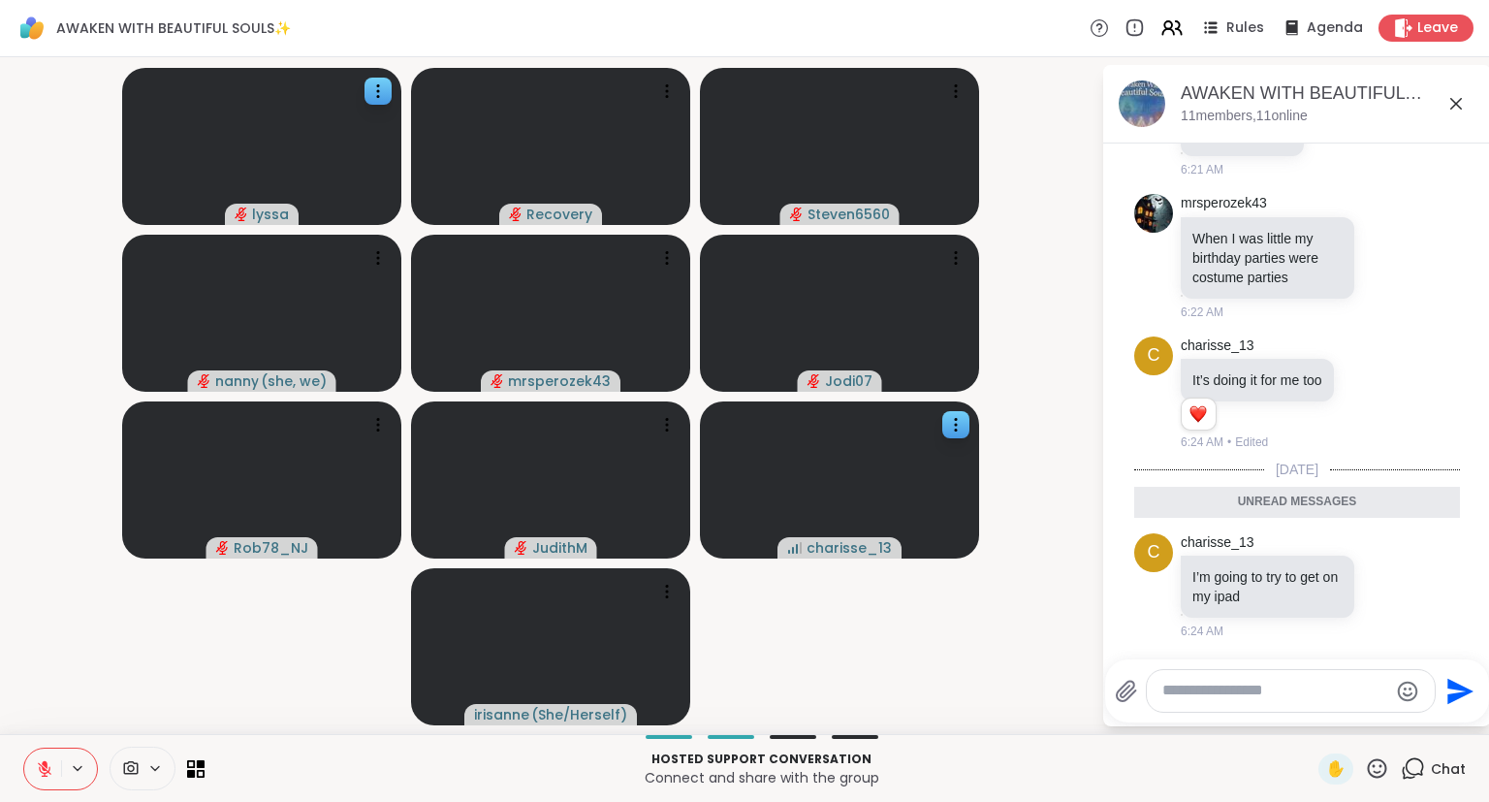
click at [1312, 695] on textarea "Type your message" at bounding box center [1275, 690] width 226 height 20
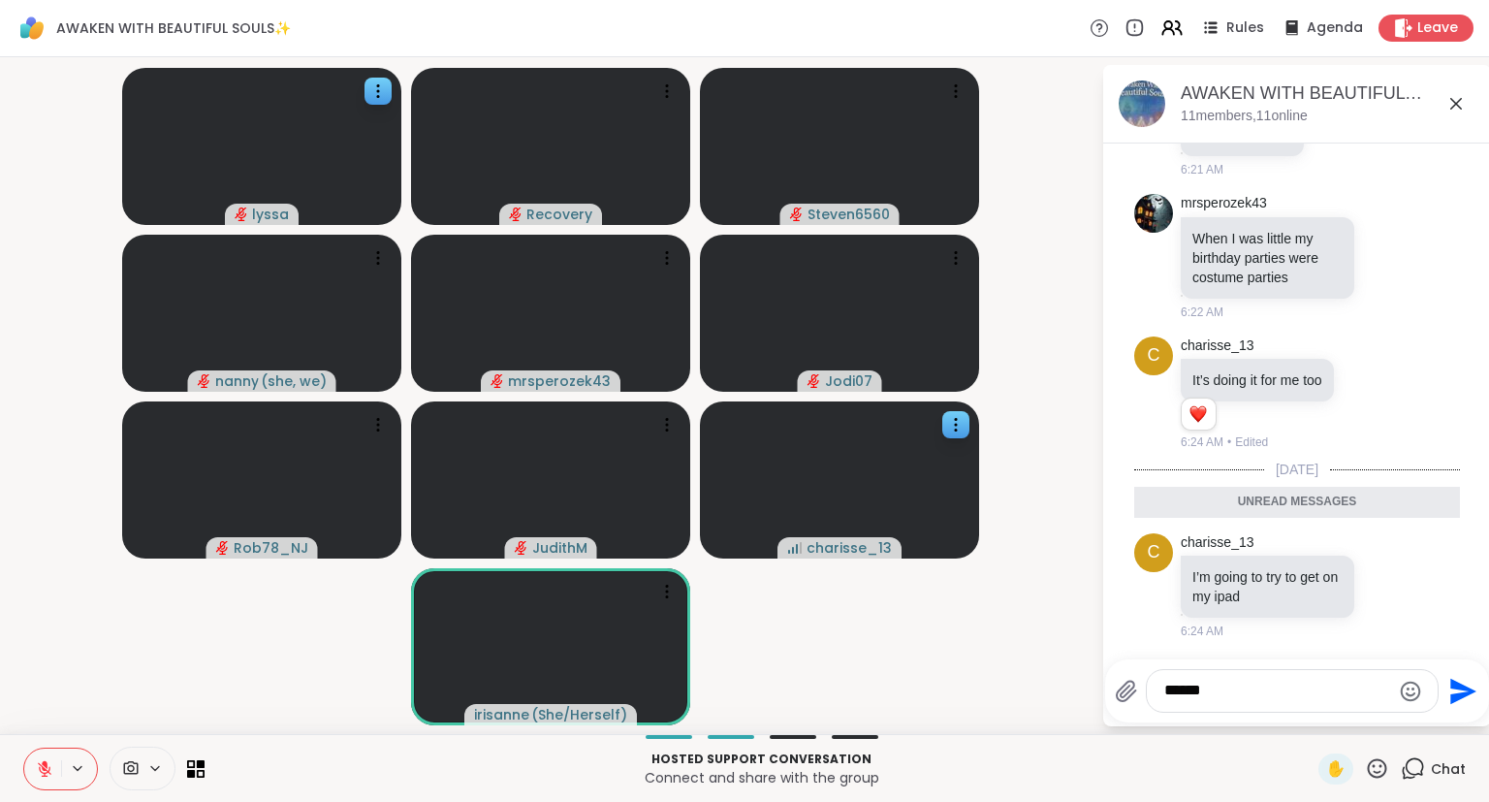
type textarea "*******"
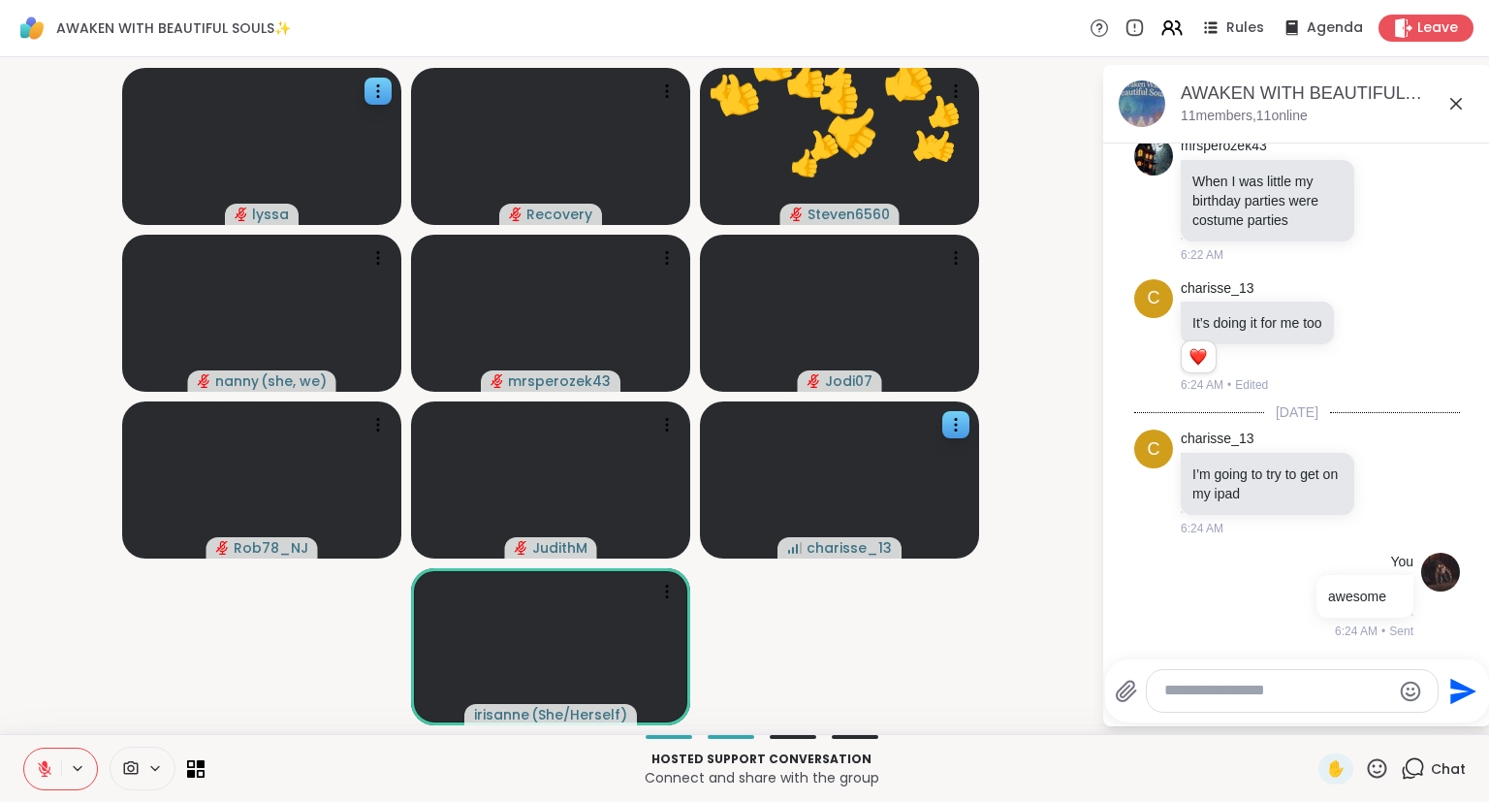
click at [1456, 103] on icon at bounding box center [1456, 104] width 12 height 12
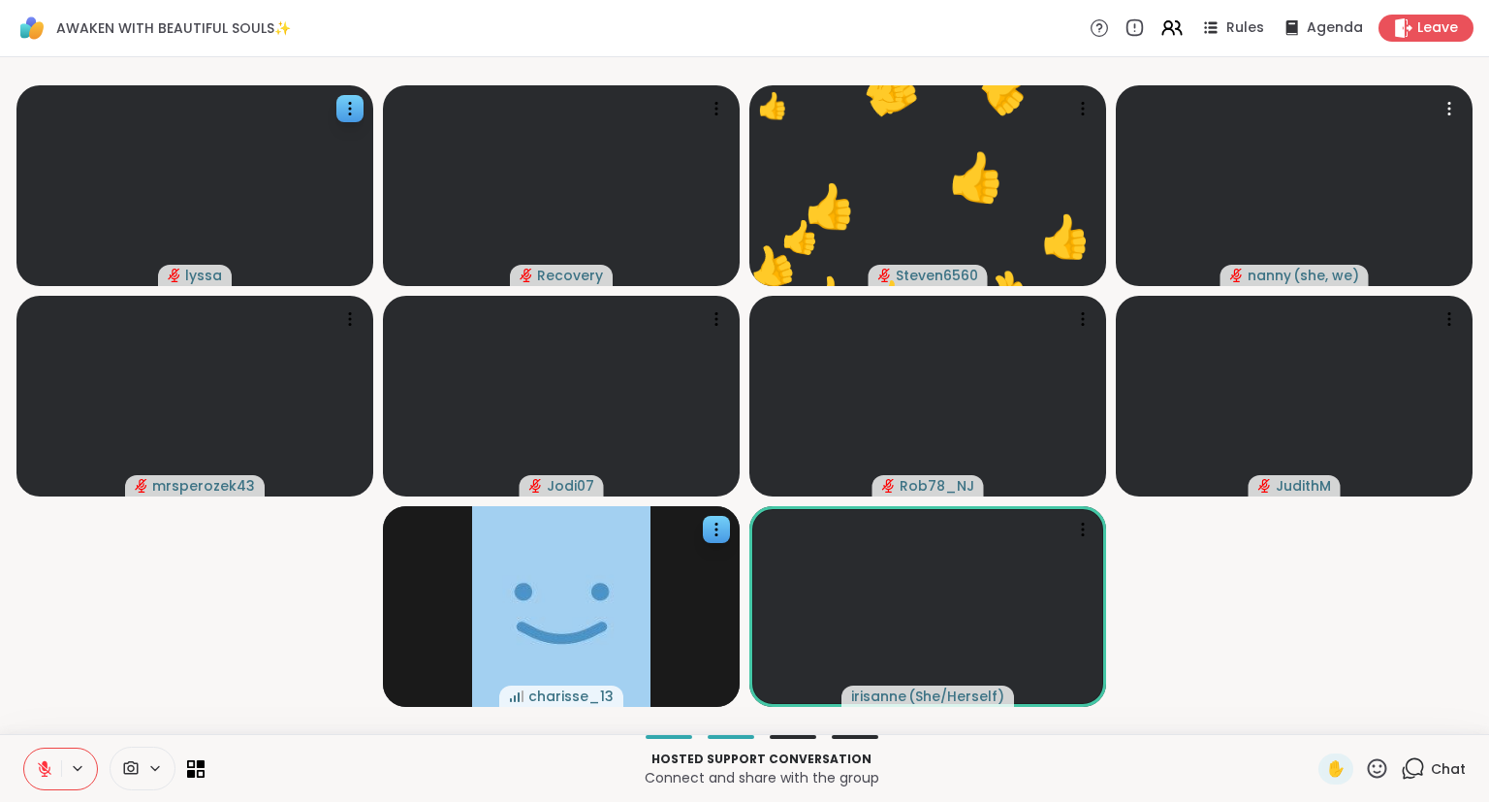
click at [1378, 766] on icon at bounding box center [1377, 768] width 24 height 24
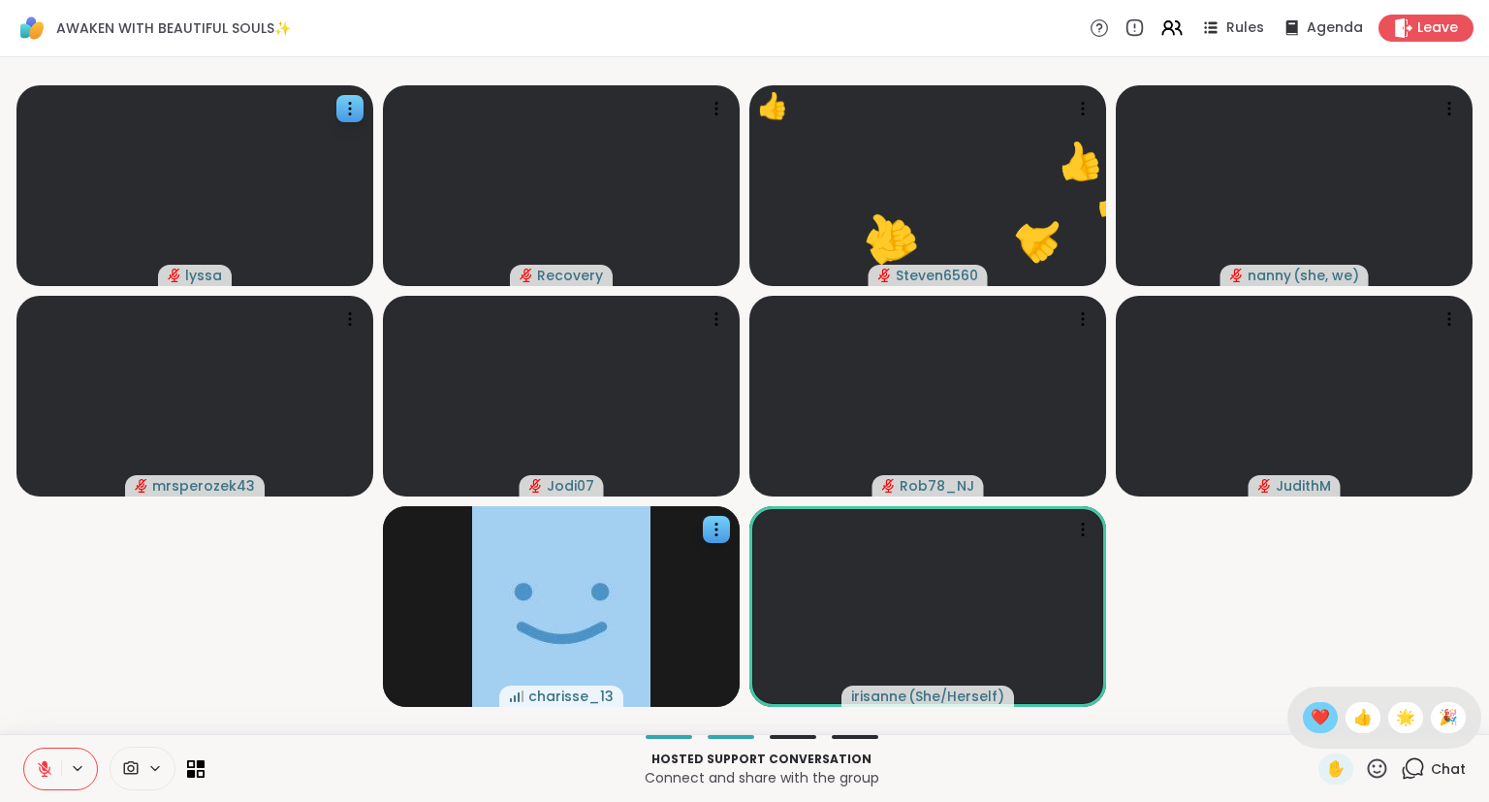
click at [1311, 726] on span "❤️" at bounding box center [1320, 717] width 19 height 23
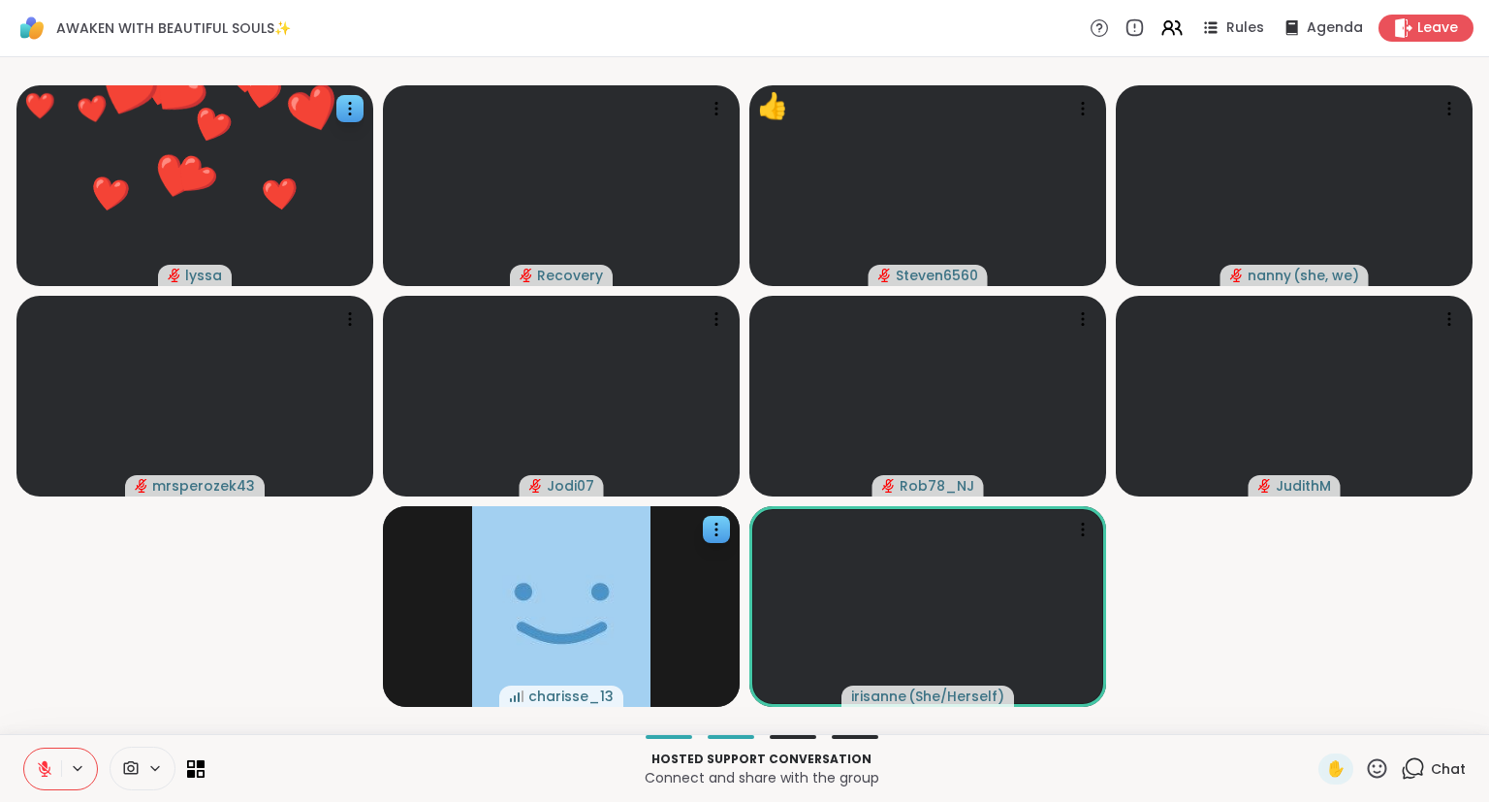
click at [1380, 777] on icon at bounding box center [1377, 767] width 19 height 19
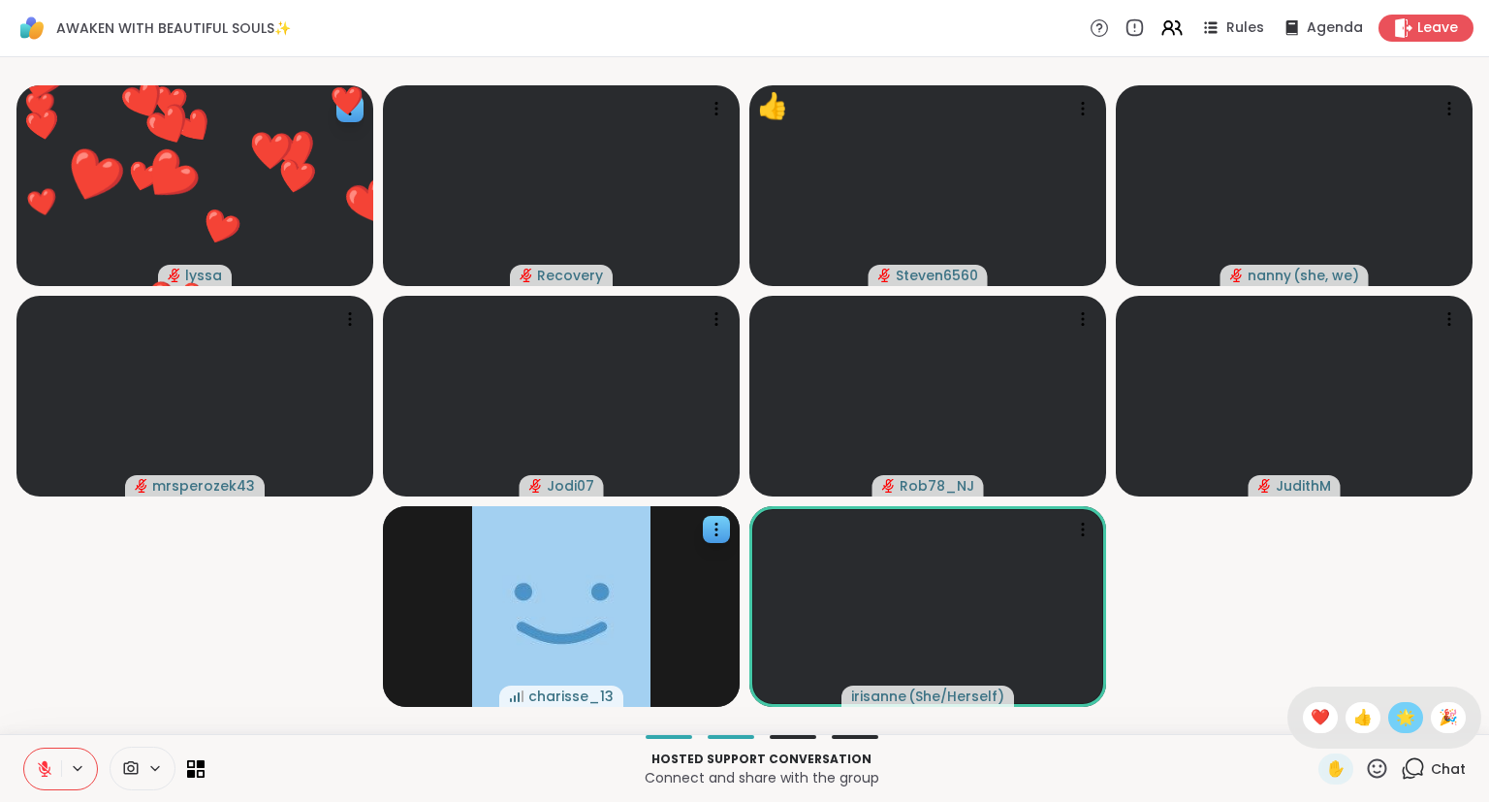
click at [1406, 722] on span "🌟" at bounding box center [1405, 717] width 19 height 23
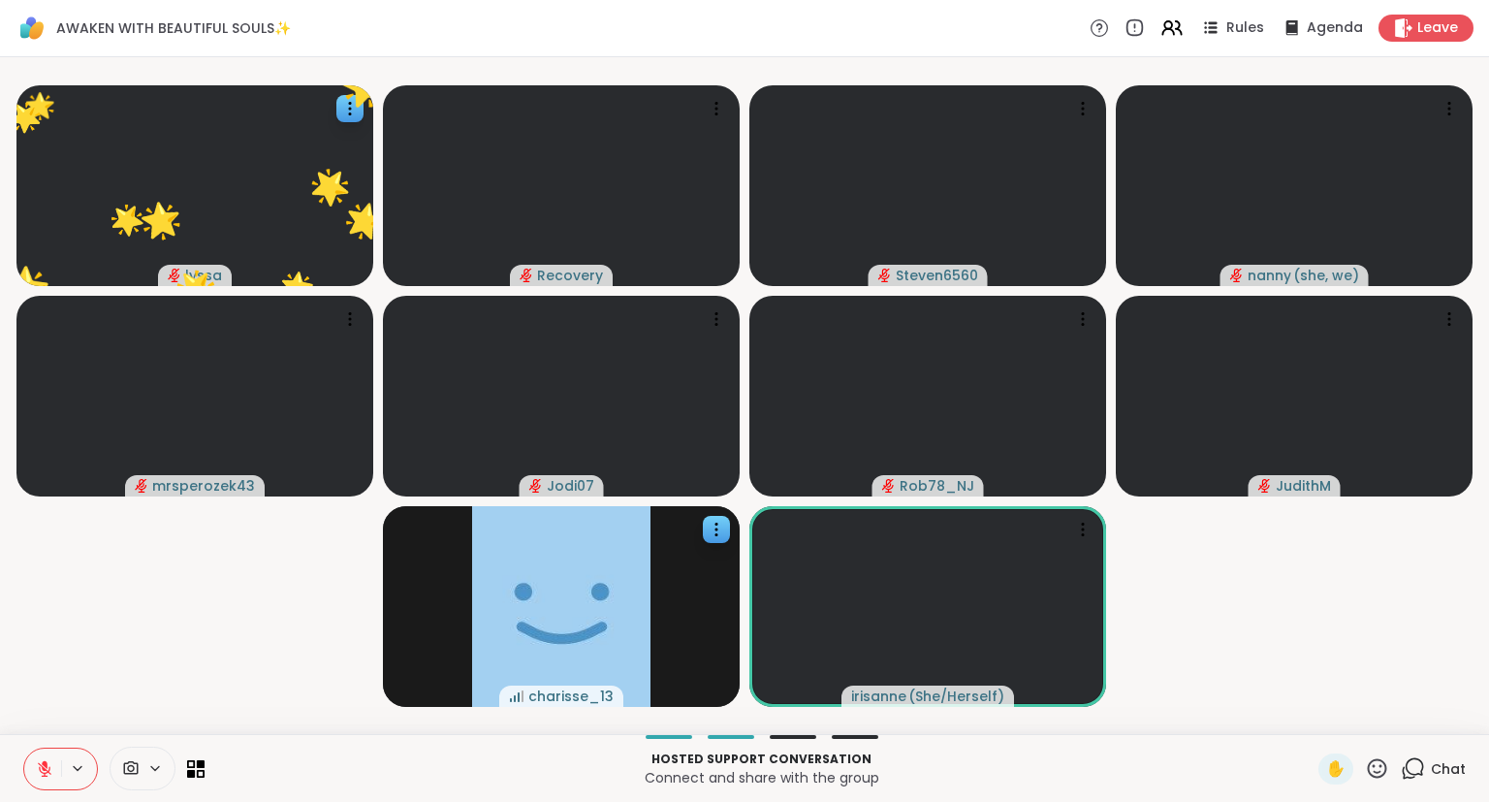
click at [1391, 785] on div "Hosted support conversation Connect and share with the group ✋ Chat" at bounding box center [744, 768] width 1489 height 68
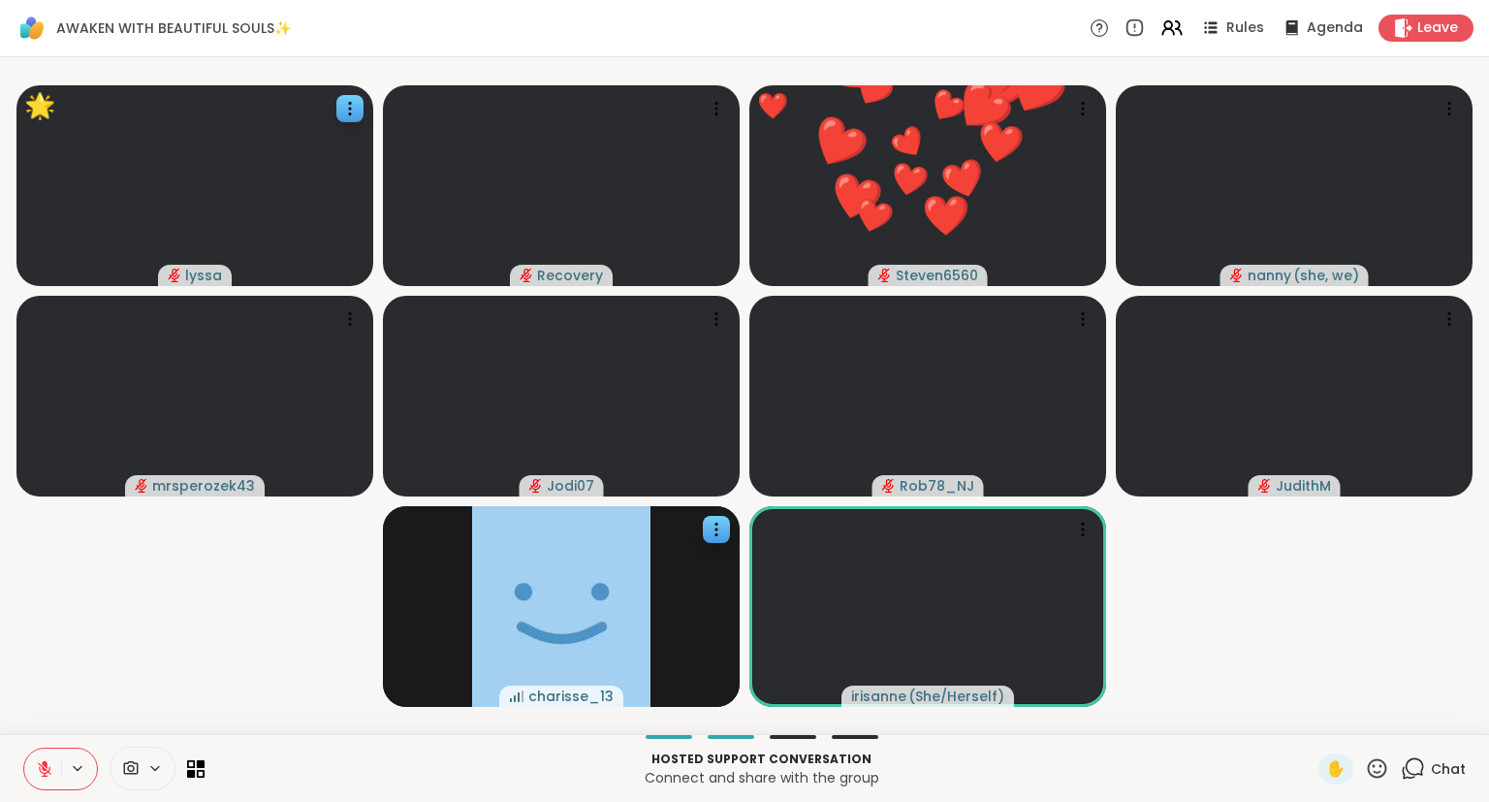
click at [1378, 771] on icon at bounding box center [1377, 768] width 24 height 24
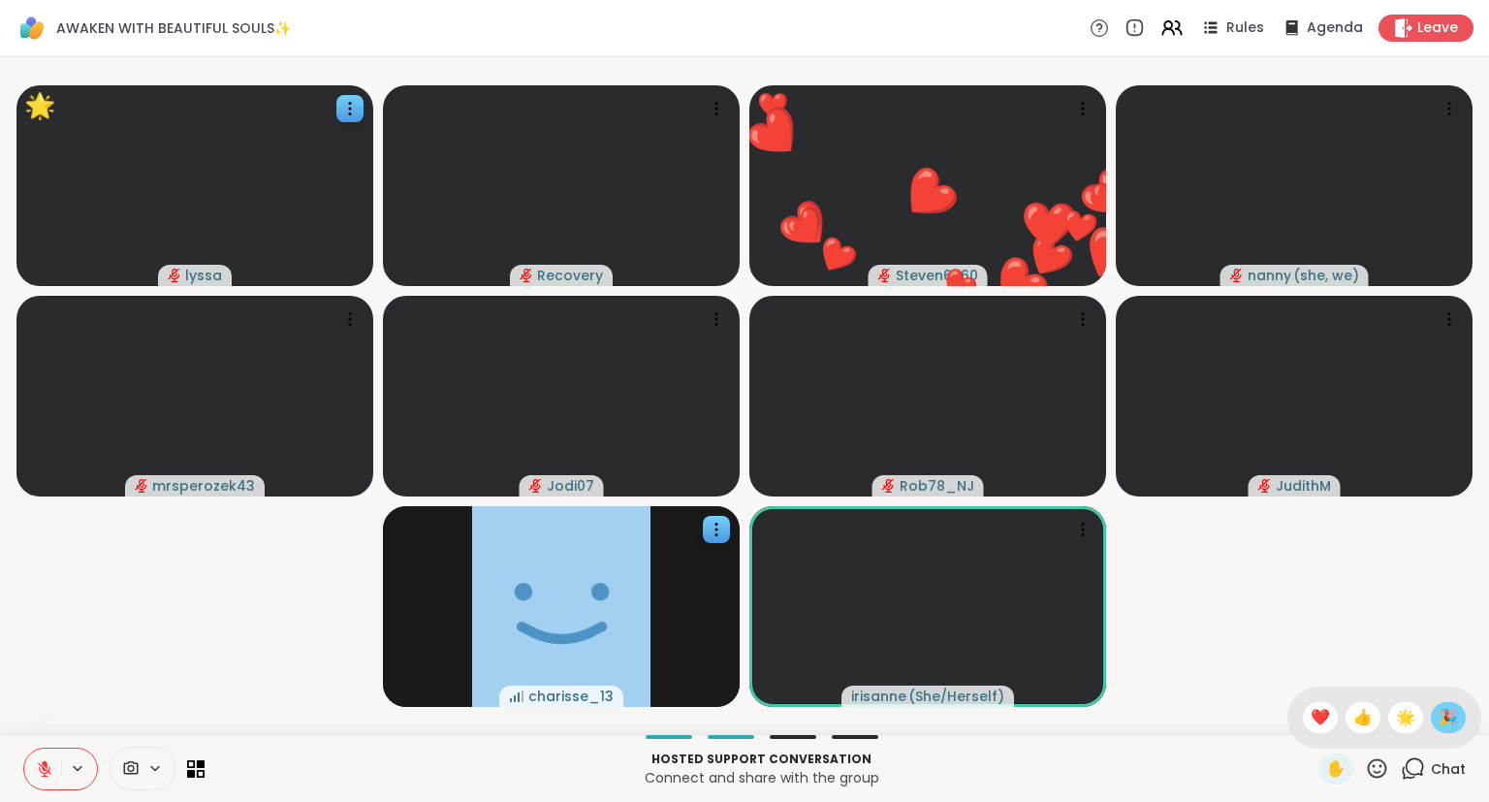
click at [1452, 731] on div "🎉" at bounding box center [1448, 717] width 35 height 31
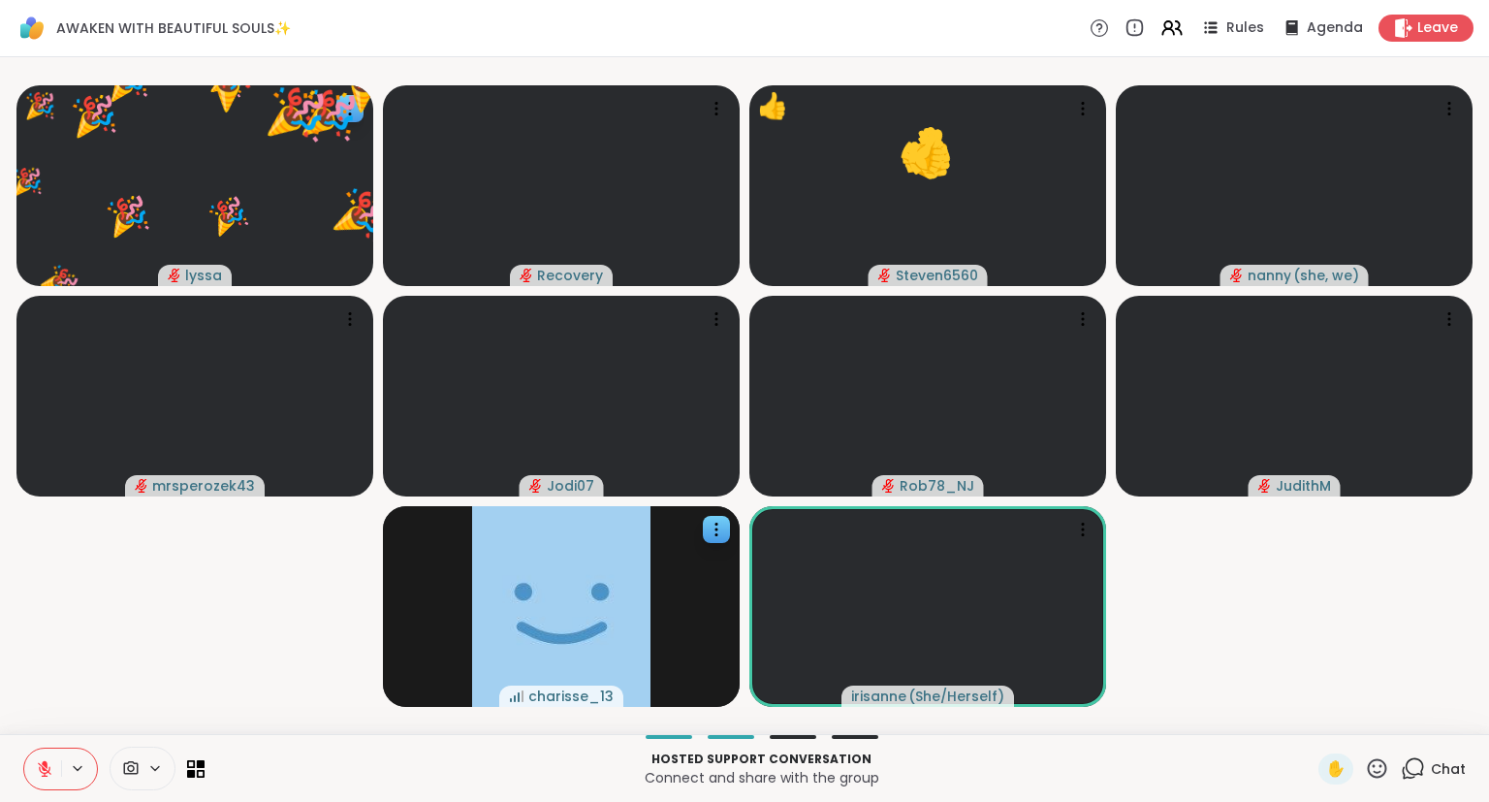
click at [48, 756] on button at bounding box center [42, 768] width 37 height 41
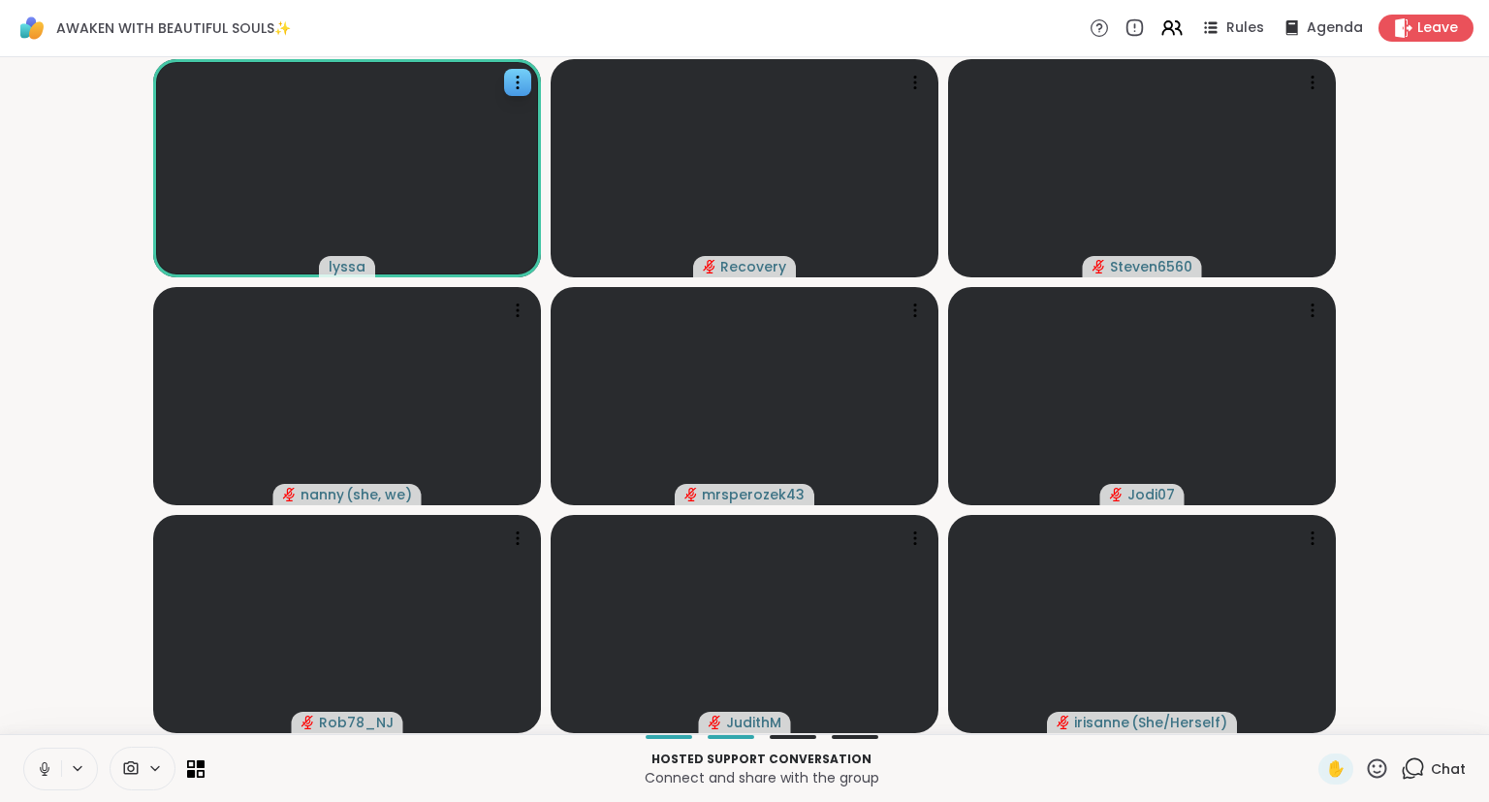
click at [1378, 772] on icon at bounding box center [1377, 768] width 24 height 24
click at [1315, 715] on span "❤️" at bounding box center [1320, 717] width 19 height 23
click at [1367, 763] on icon at bounding box center [1377, 768] width 24 height 24
click at [1441, 652] on video-player-container "lyssa Recovery Steven6560 nanny ( she, we ) mrsperozek43 Jodi07 Rob78_NJ [PERSO…" at bounding box center [745, 395] width 1466 height 661
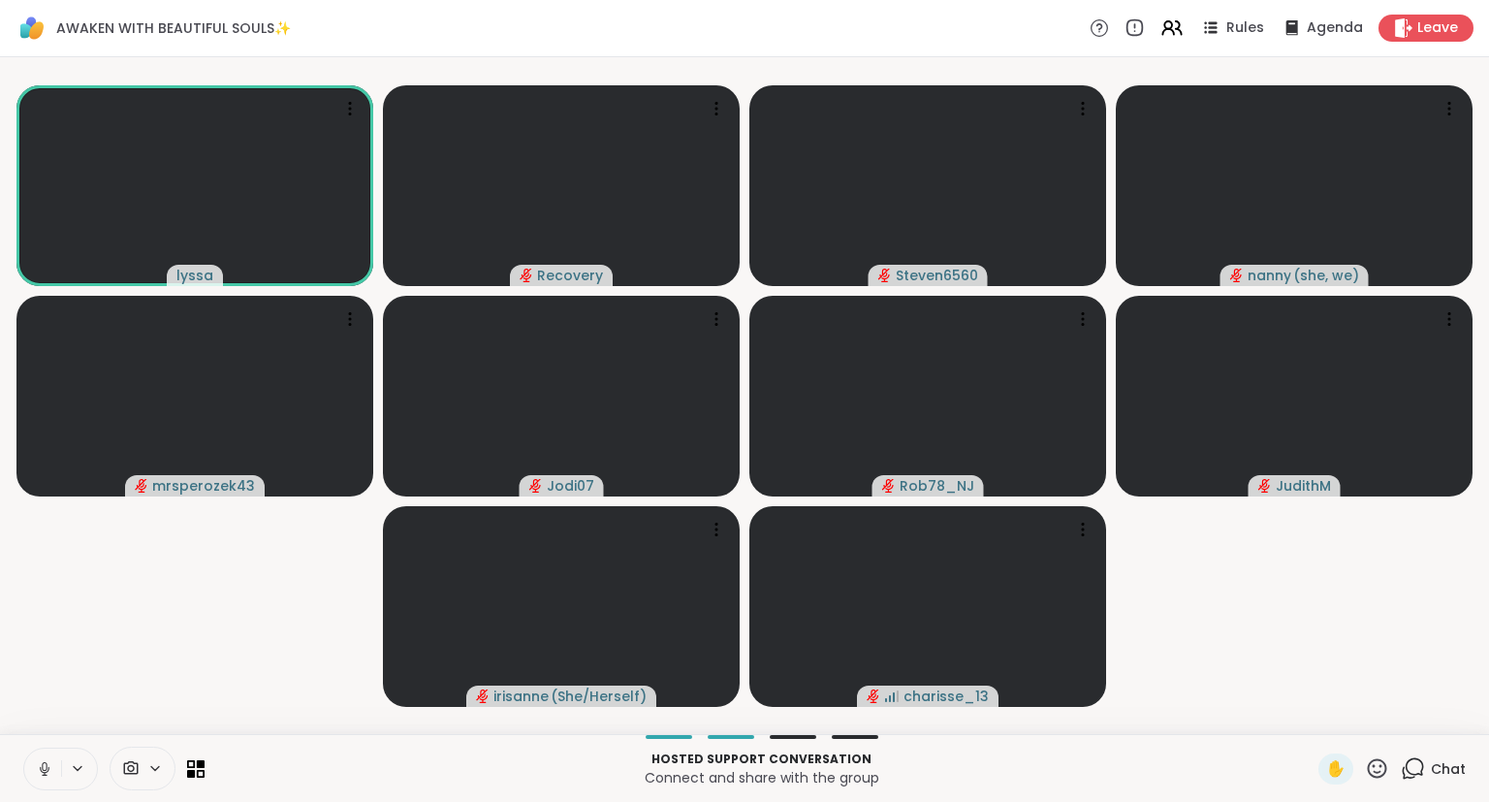
click at [281, 616] on video-player-container "lyssa Recovery Steven6560 nanny ( she, we ) mrsperozek43 Jodi07 Rob78_NJ [PERSO…" at bounding box center [745, 395] width 1466 height 661
click at [55, 754] on button at bounding box center [42, 768] width 37 height 41
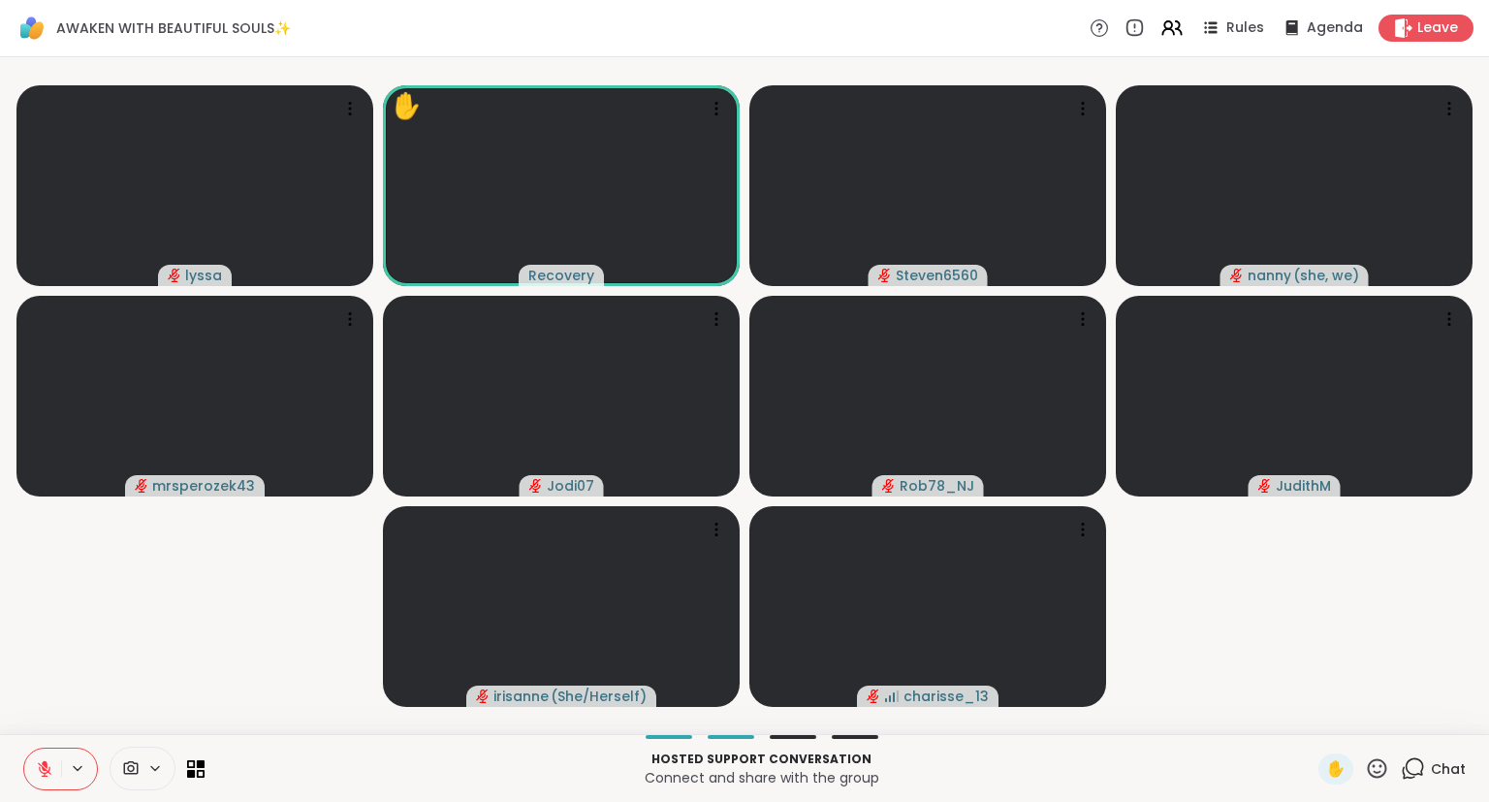
click at [1383, 780] on icon at bounding box center [1377, 768] width 24 height 24
click at [1321, 723] on span "❤️" at bounding box center [1320, 717] width 19 height 23
click at [1423, 779] on icon at bounding box center [1413, 768] width 24 height 24
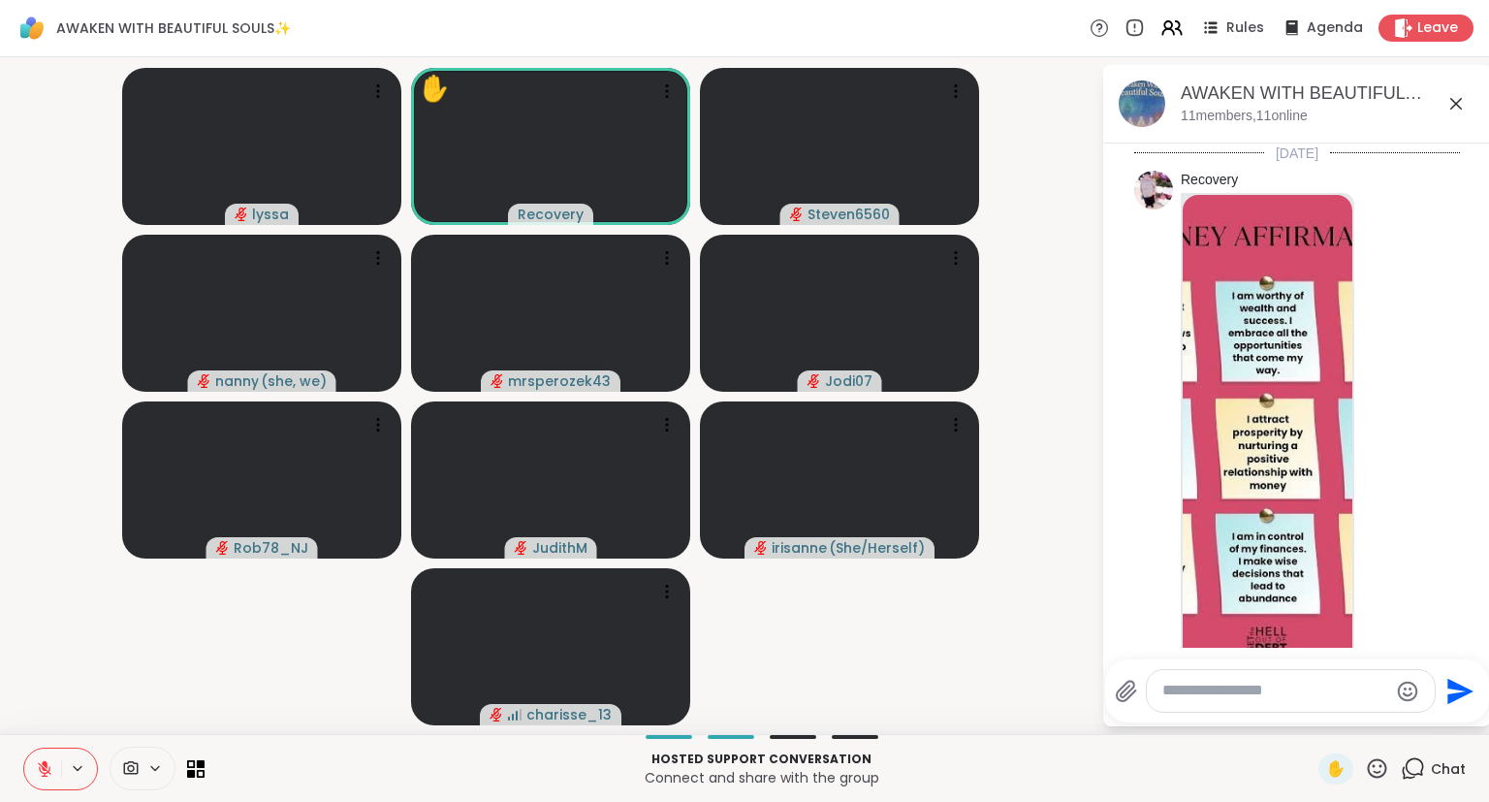
scroll to position [4264, 0]
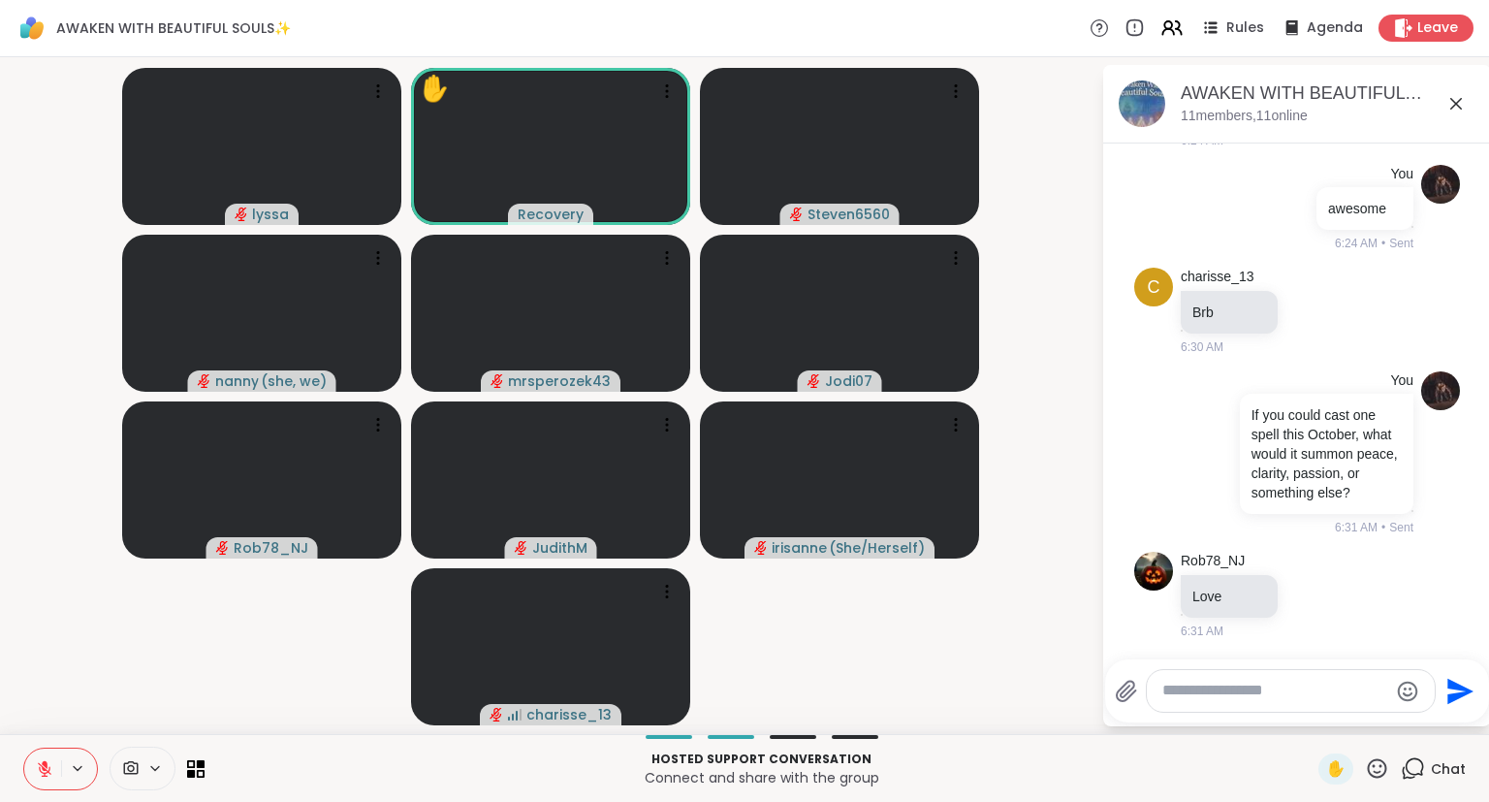
click at [44, 768] on icon at bounding box center [45, 769] width 14 height 14
click at [47, 762] on icon at bounding box center [41, 768] width 17 height 17
click at [1449, 110] on icon at bounding box center [1455, 103] width 23 height 23
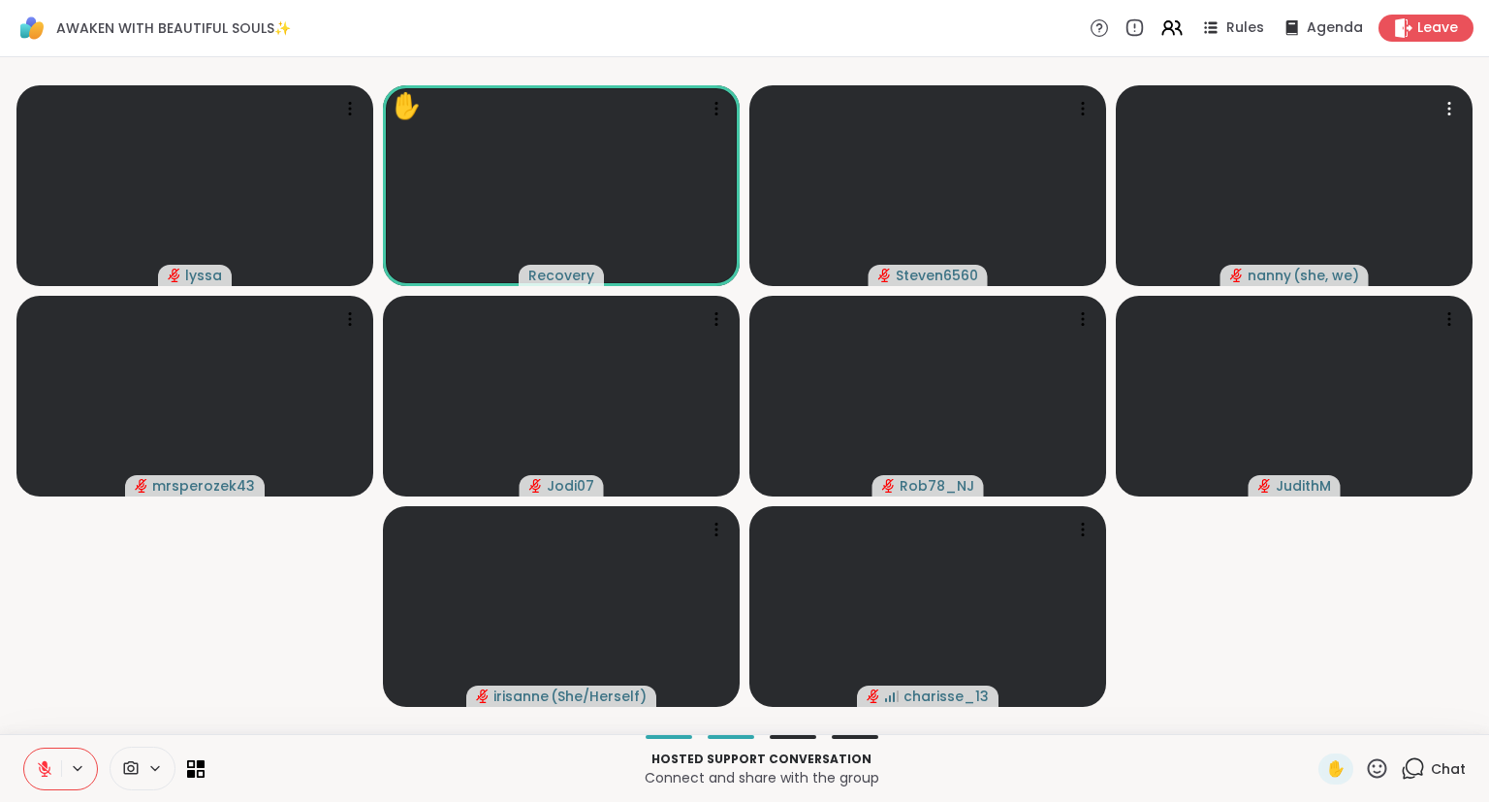
click at [1440, 766] on span "Chat" at bounding box center [1448, 768] width 35 height 19
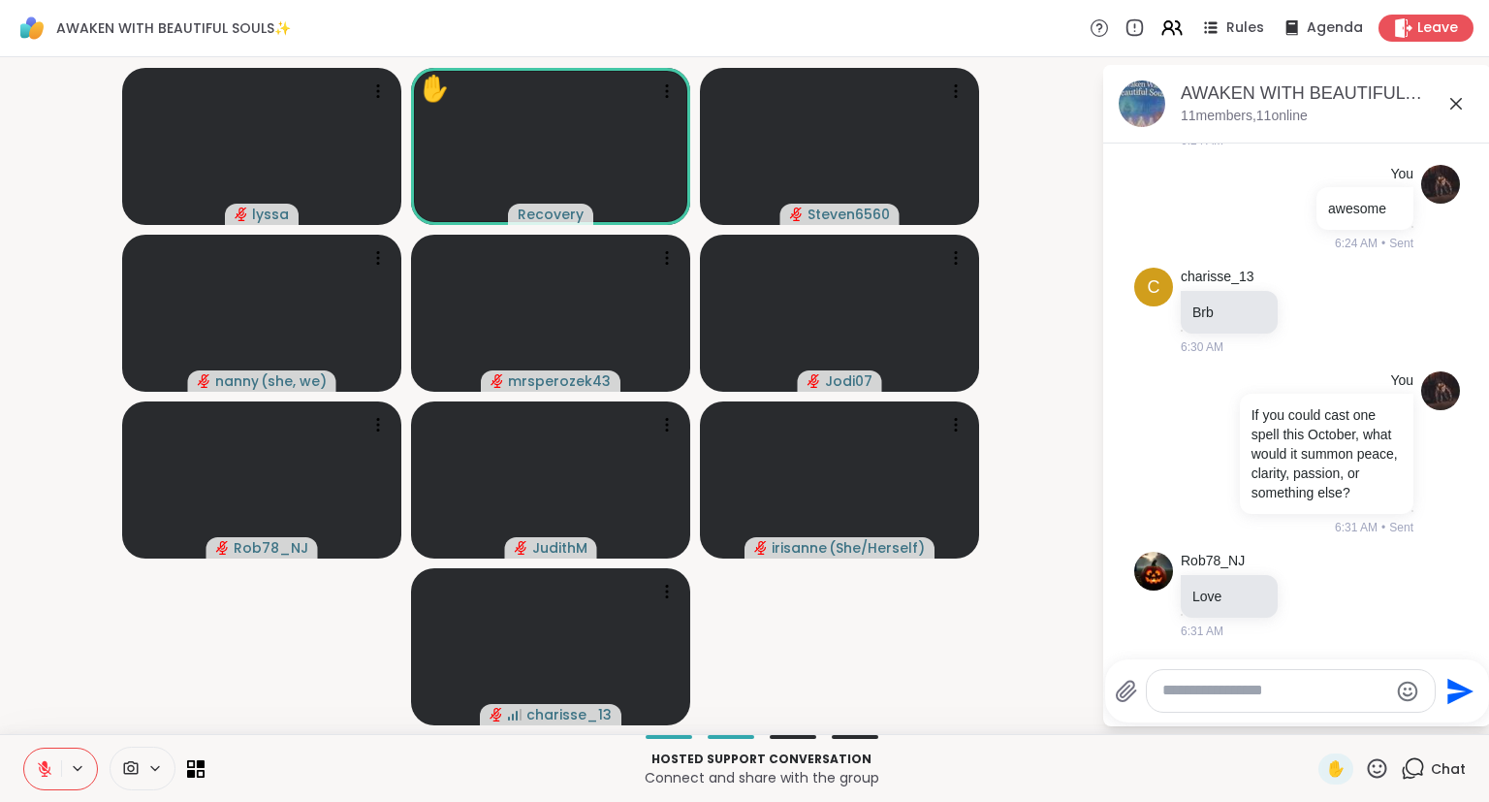
click at [59, 788] on button at bounding box center [42, 768] width 37 height 41
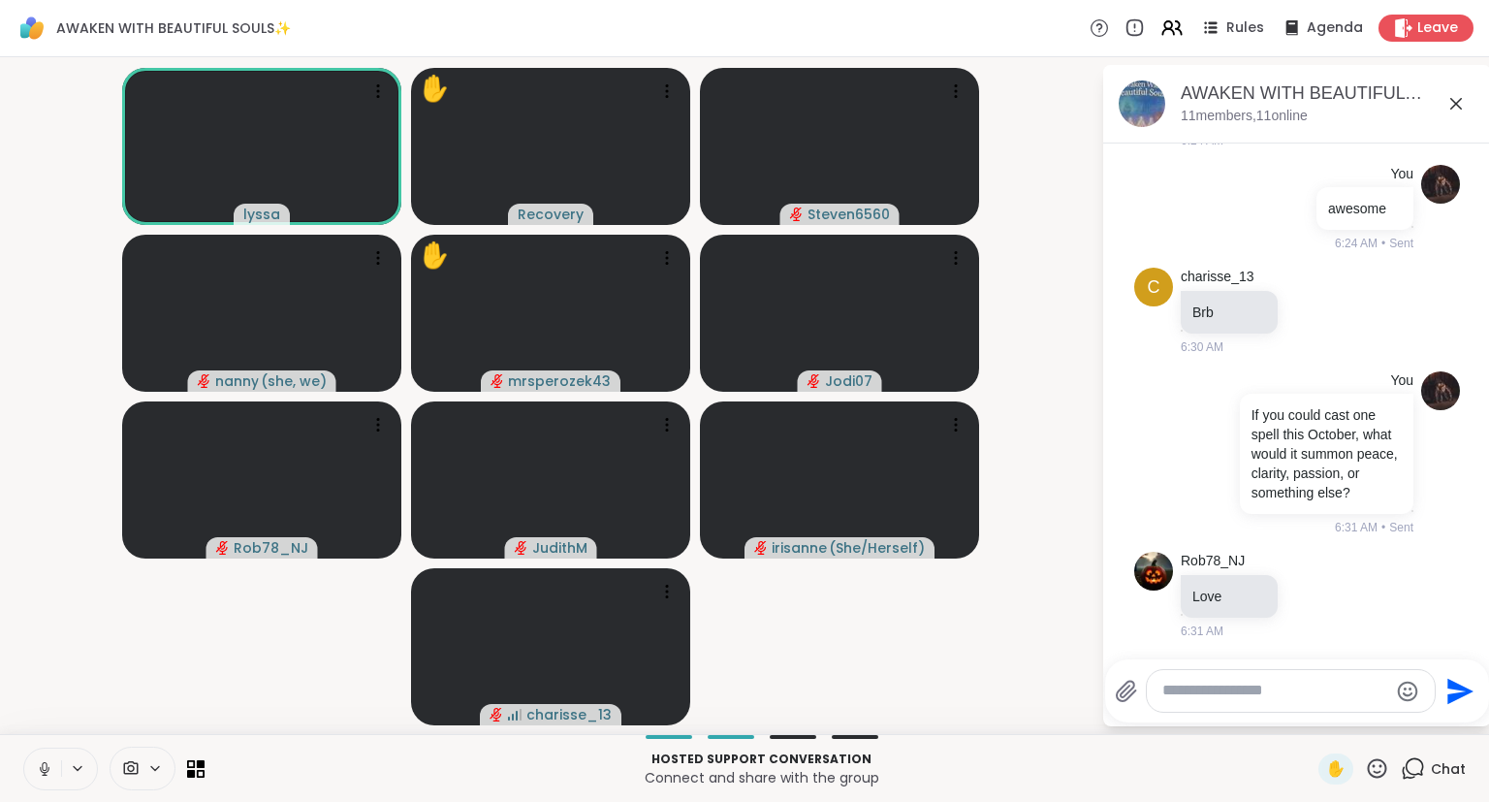
click at [41, 770] on icon at bounding box center [44, 768] width 17 height 17
click at [1310, 591] on icon at bounding box center [1311, 594] width 17 height 19
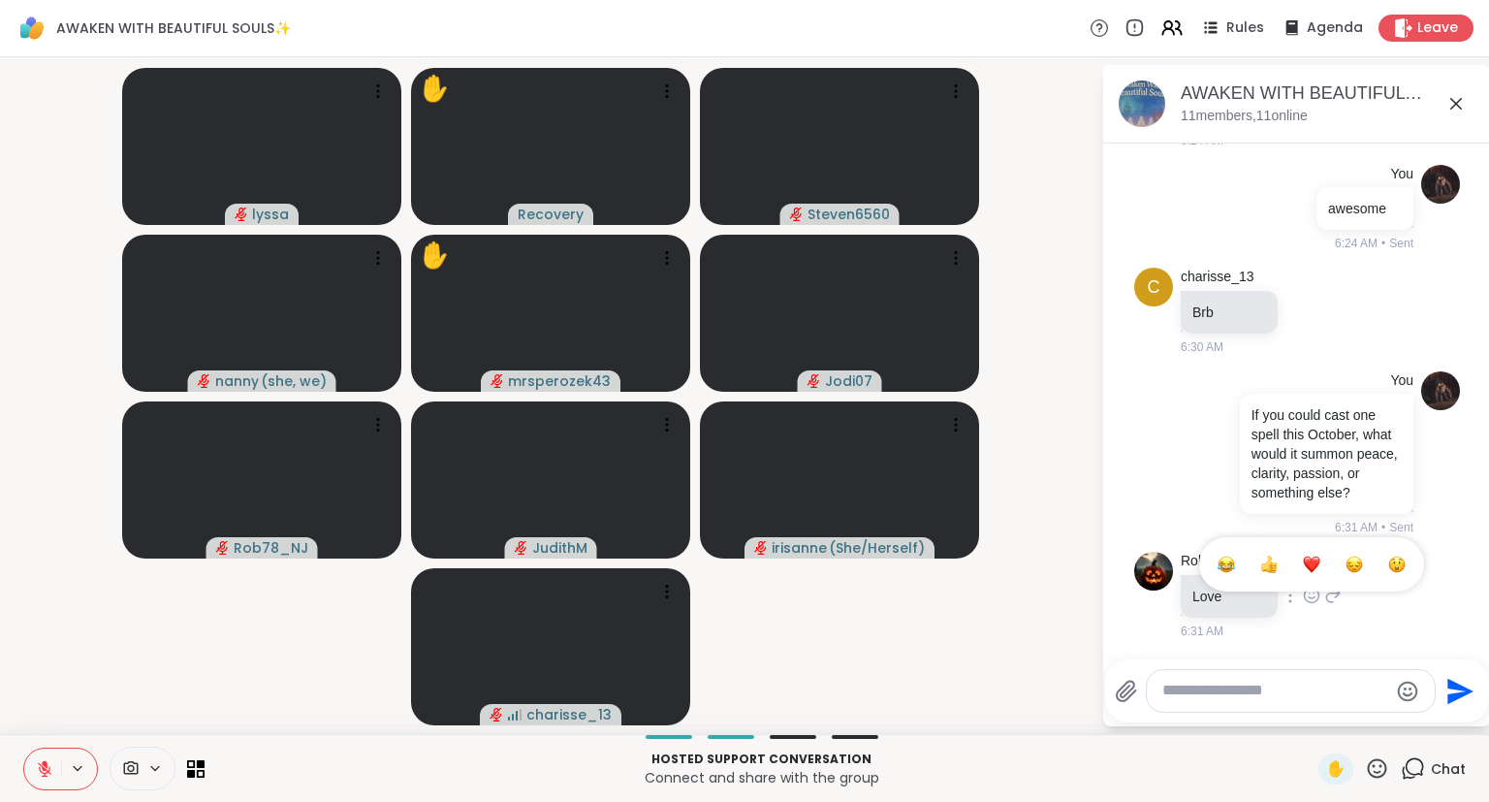
click at [1316, 572] on div "Select Reaction: Heart" at bounding box center [1311, 563] width 17 height 17
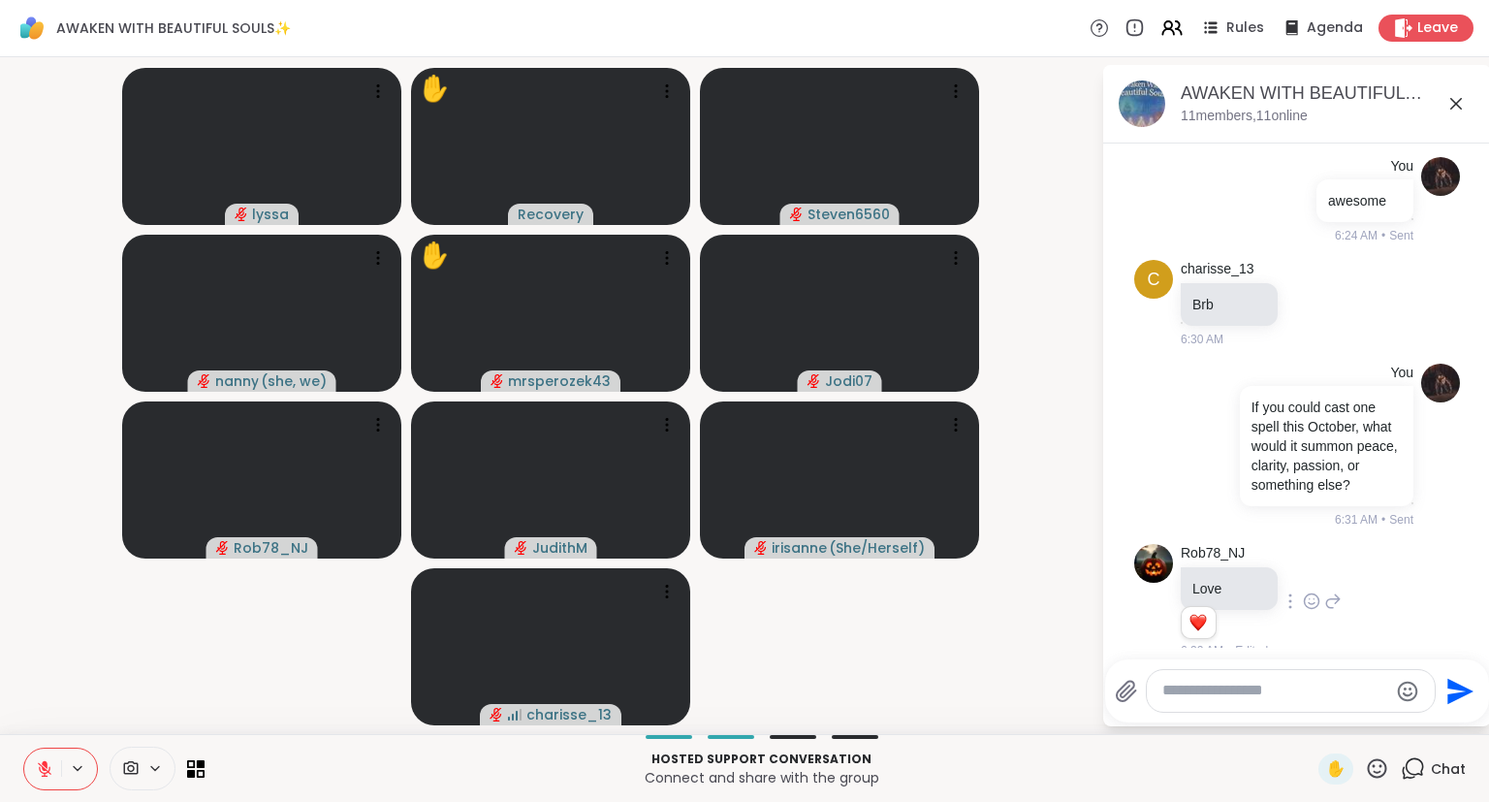
scroll to position [4292, 0]
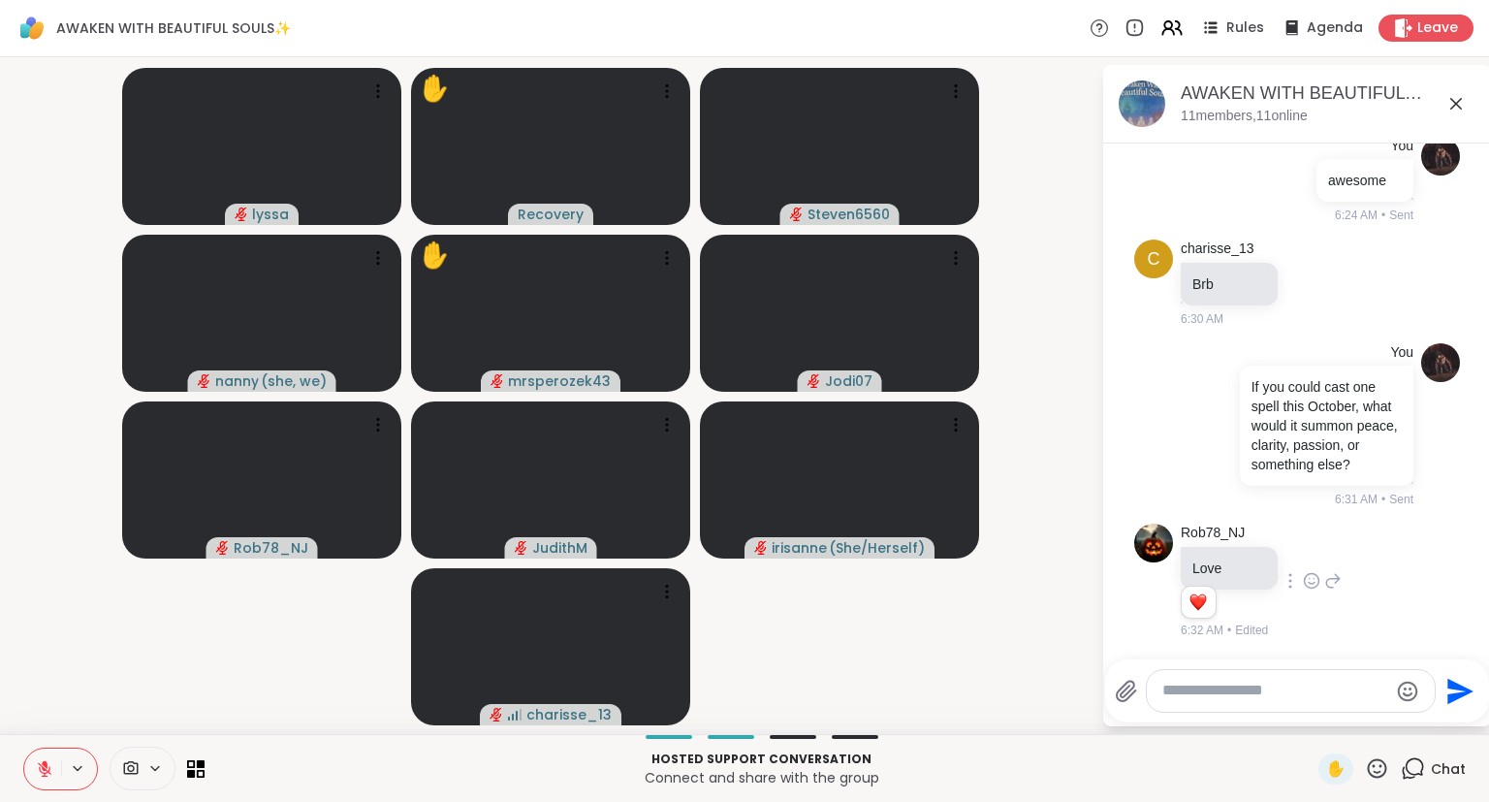
click at [41, 760] on icon at bounding box center [44, 768] width 17 height 17
click at [1245, 693] on textarea "Type your message" at bounding box center [1275, 690] width 226 height 20
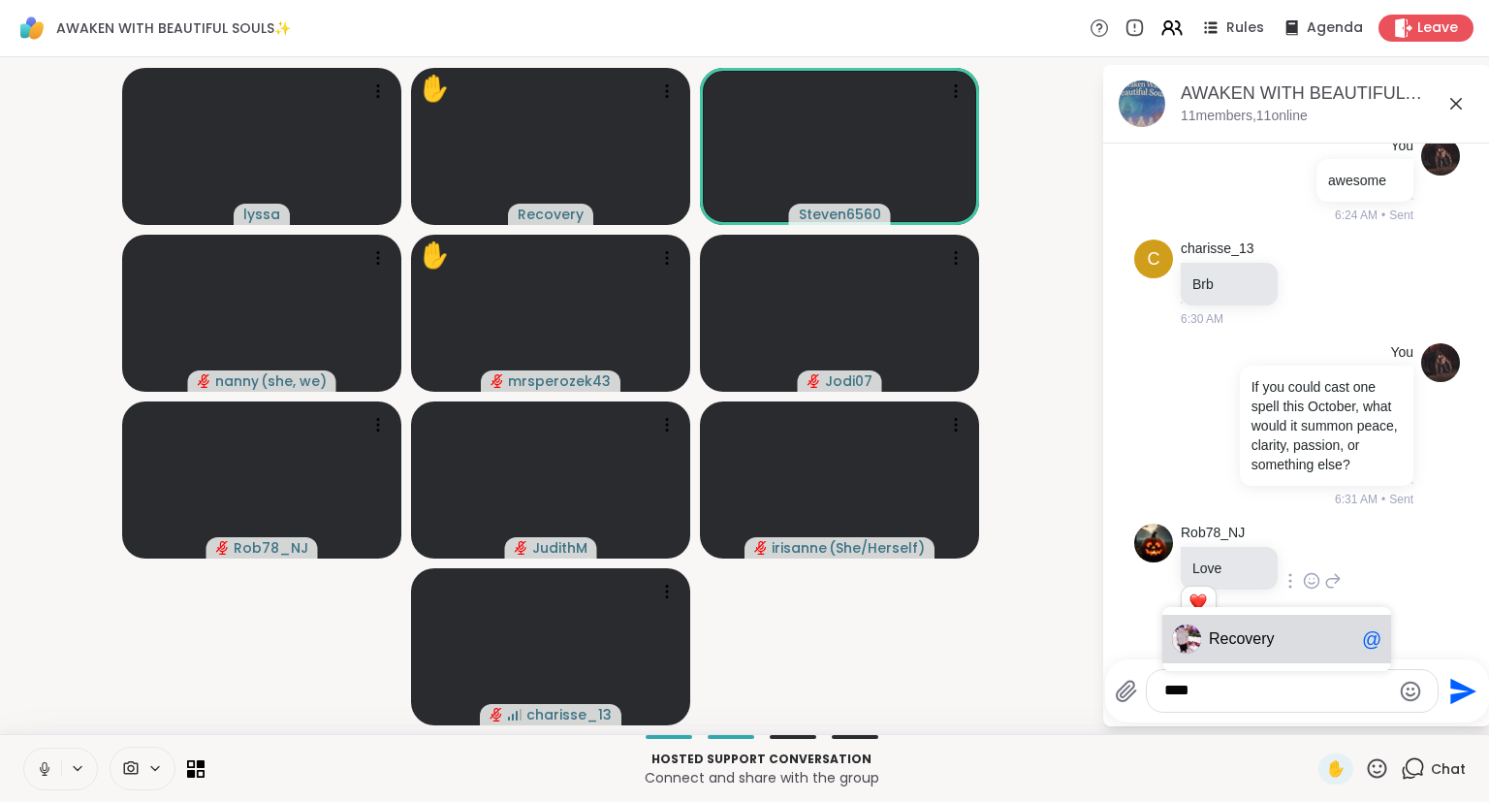
click at [1285, 634] on span "Rec overy" at bounding box center [1281, 638] width 145 height 19
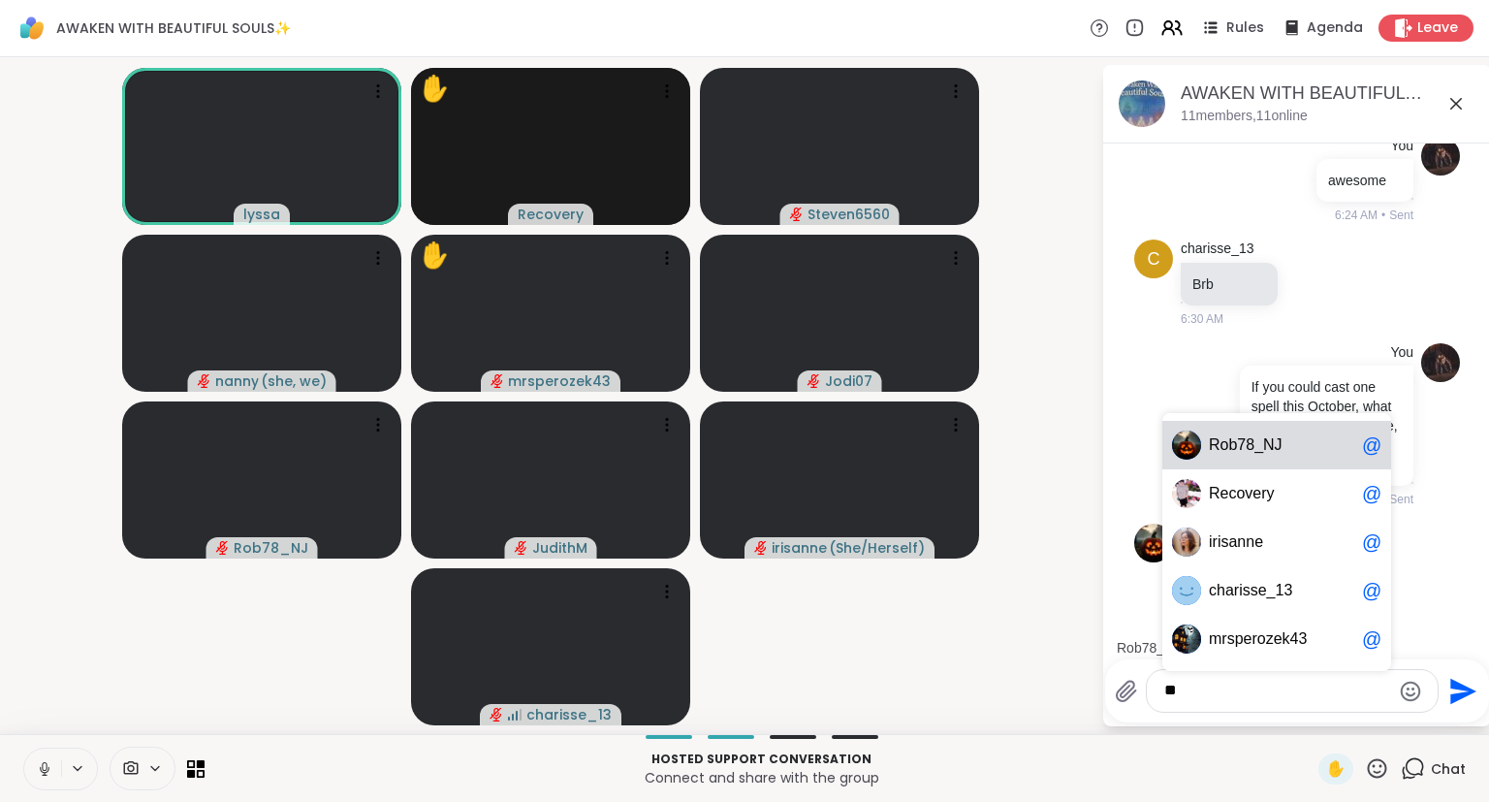
type textarea "*"
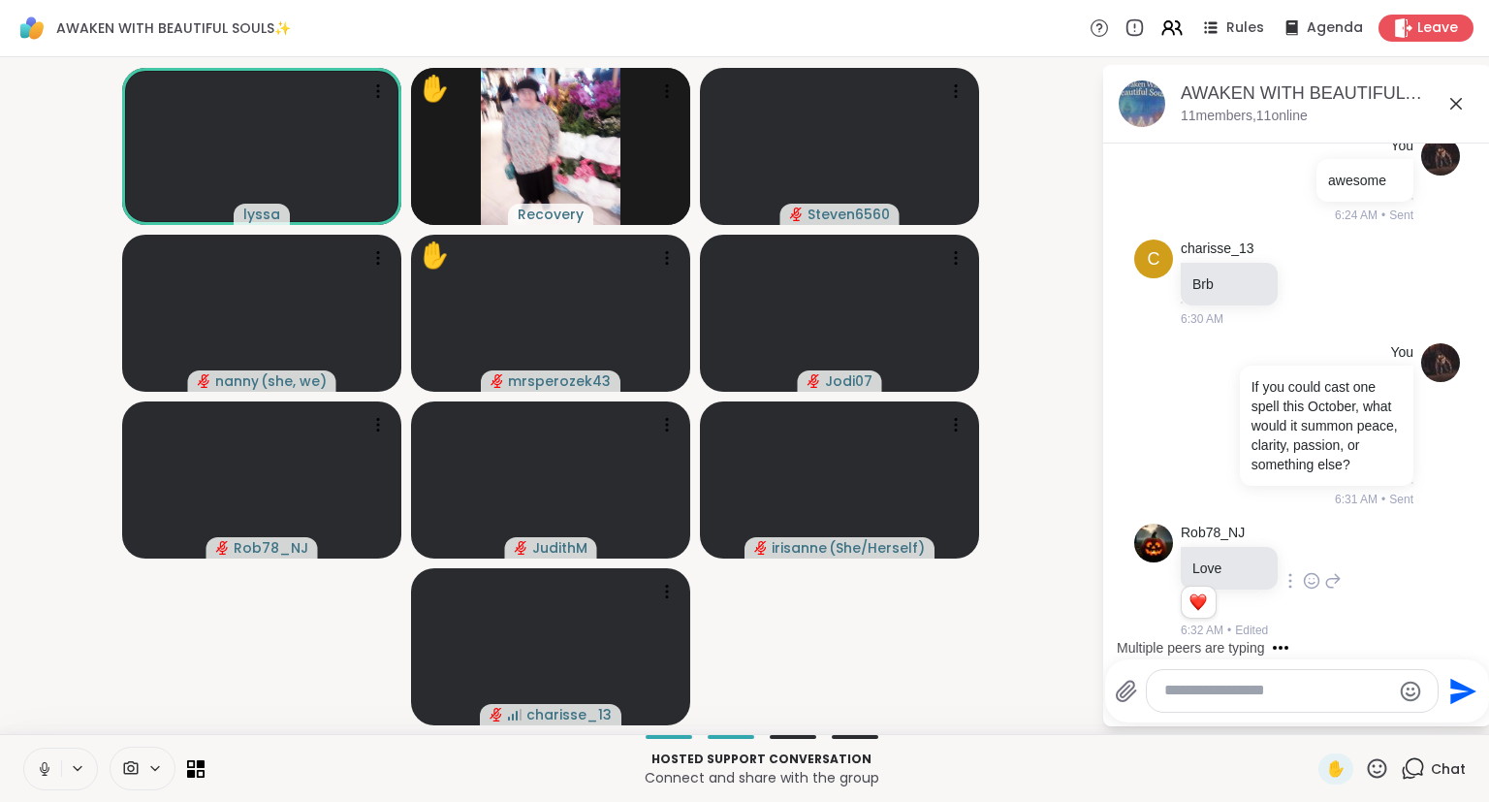
scroll to position [4414, 0]
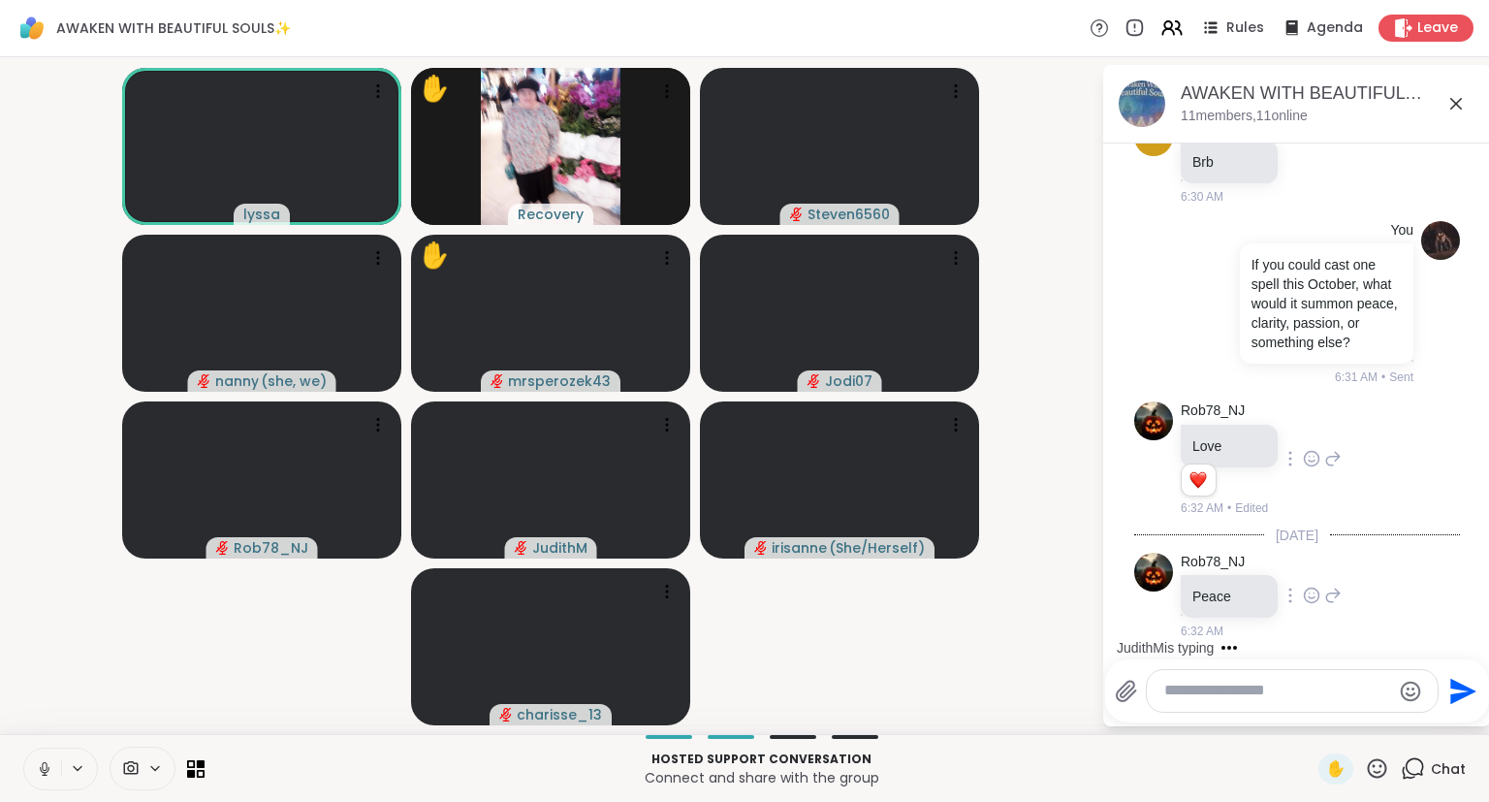
click at [1311, 595] on icon at bounding box center [1311, 594] width 17 height 19
click at [1312, 572] on div "Select Reaction: Heart" at bounding box center [1311, 563] width 17 height 17
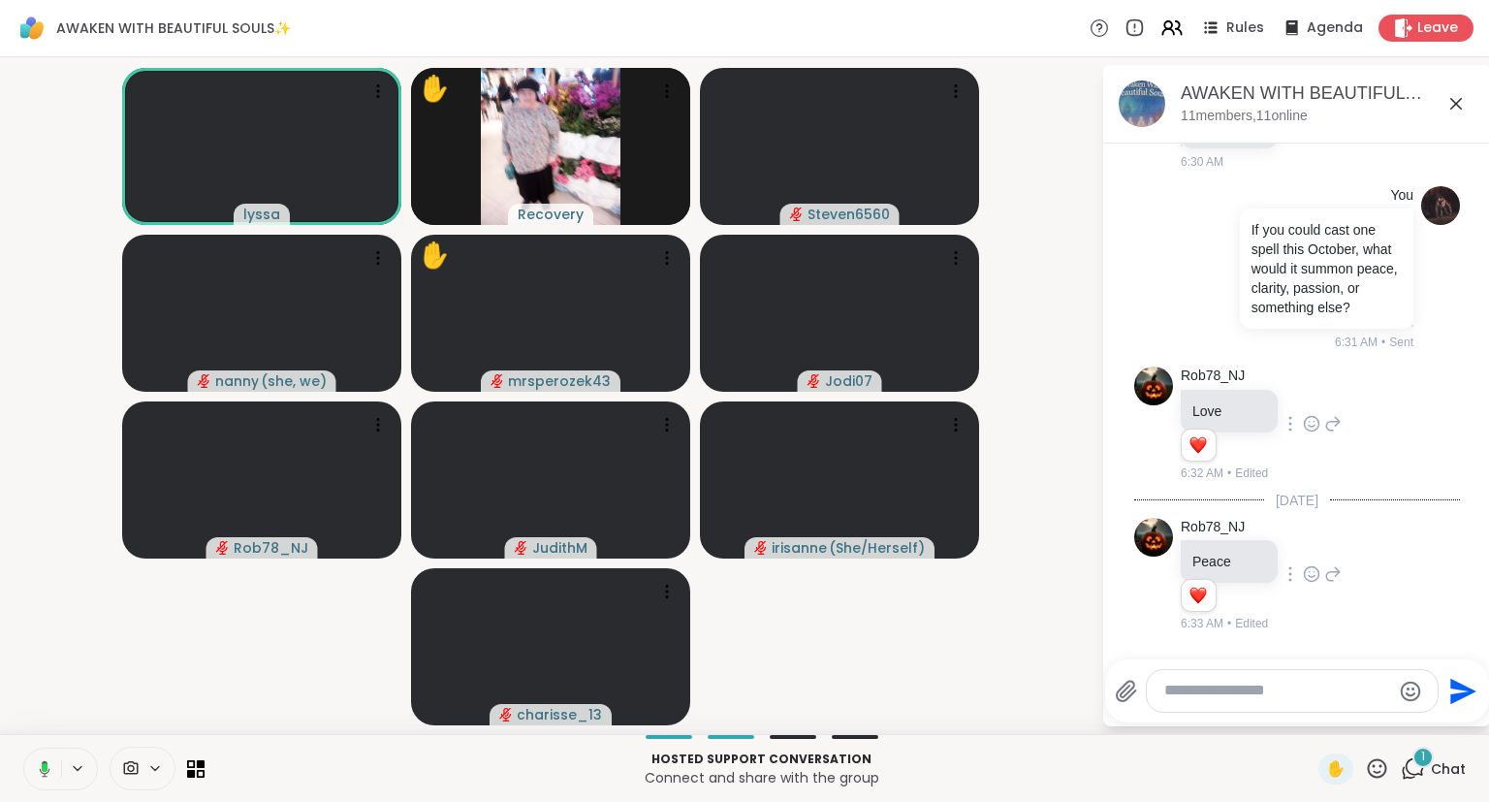
scroll to position [4622, 0]
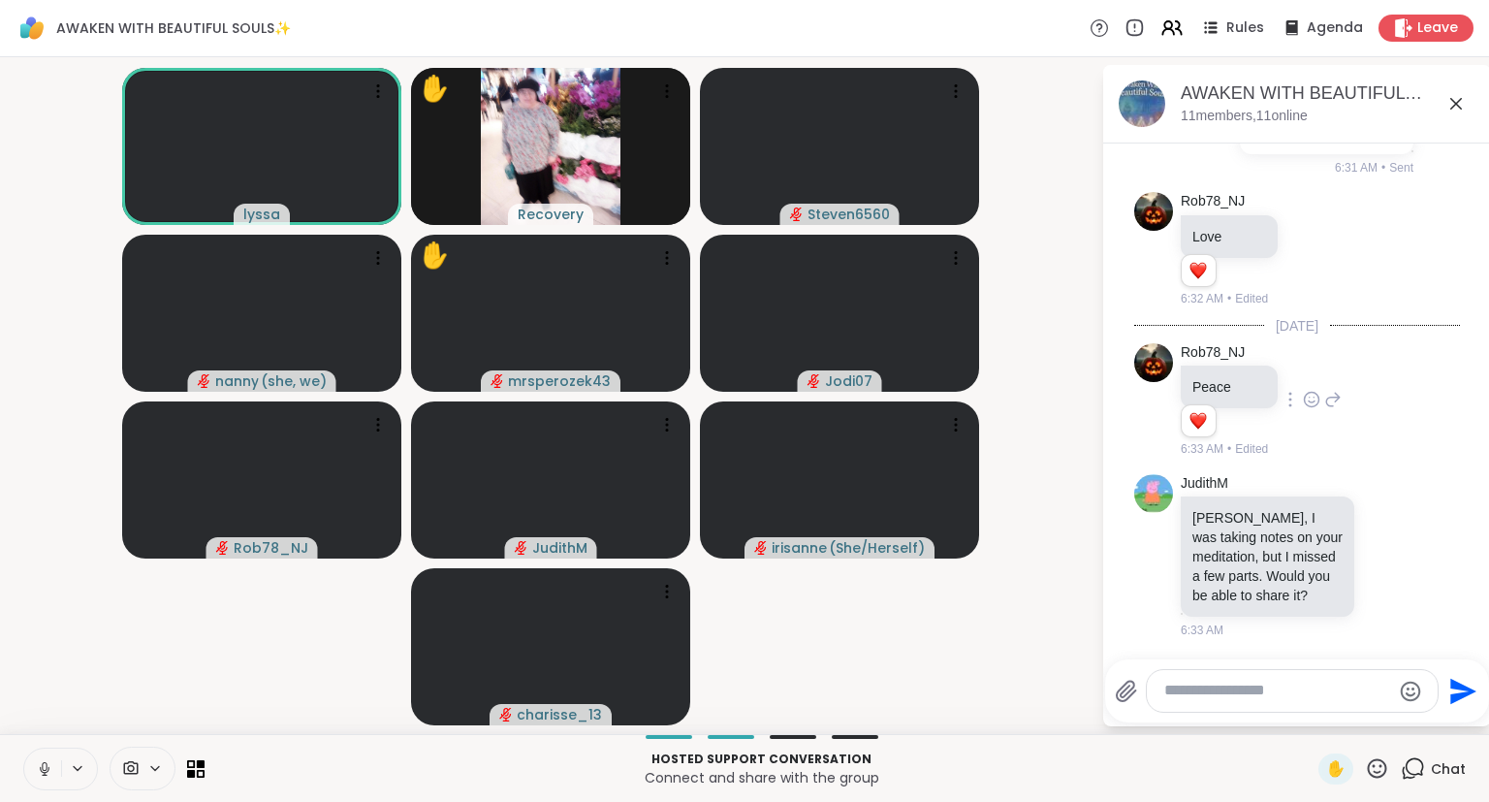
click at [1336, 704] on div at bounding box center [1292, 691] width 291 height 42
click at [1386, 628] on div "JudithM Lyssa, I was taking notes on your meditation, but I missed a few parts.…" at bounding box center [1299, 557] width 237 height 166
click at [1410, 556] on icon at bounding box center [1411, 556] width 14 height 14
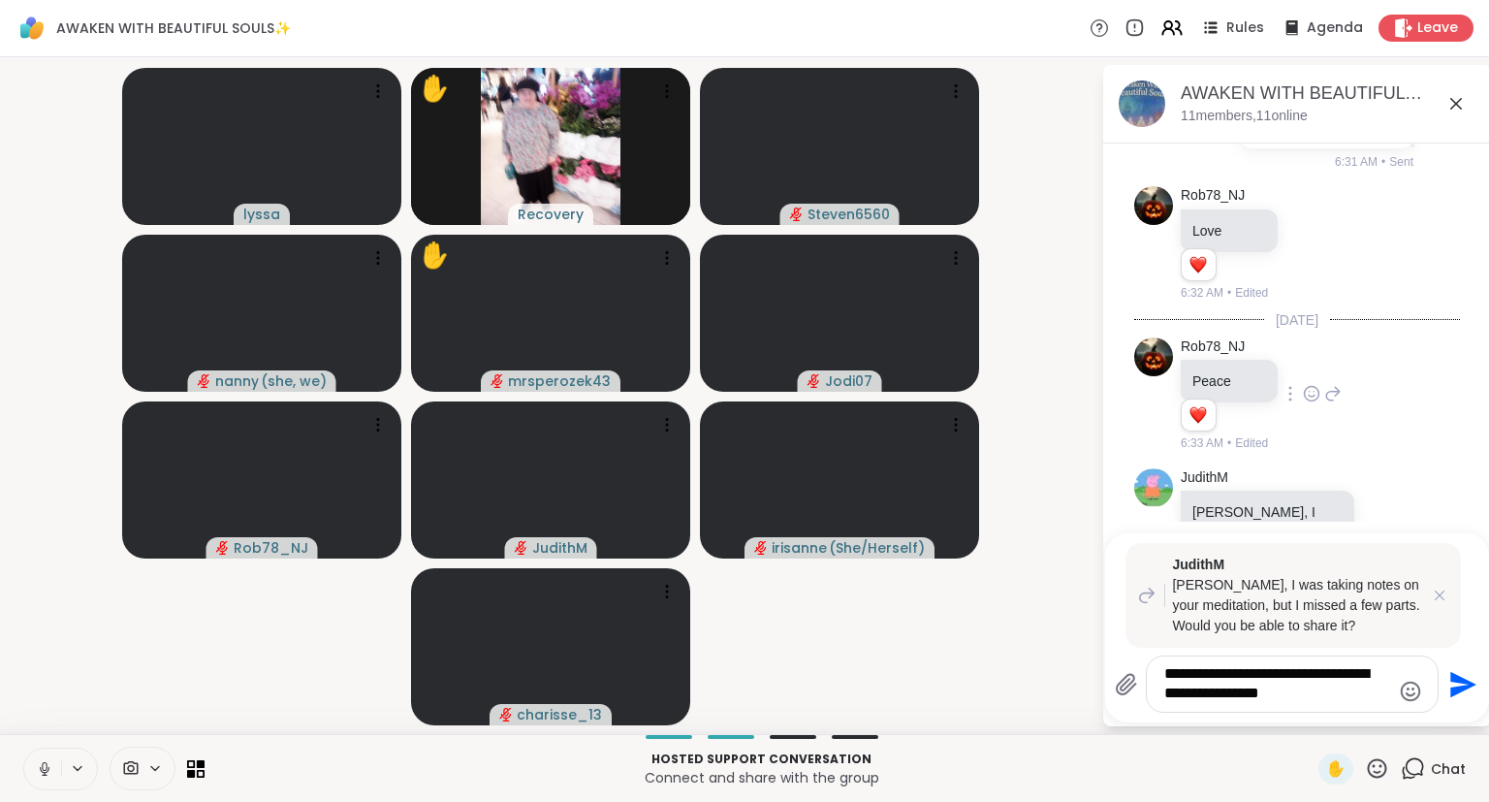
type textarea "**********"
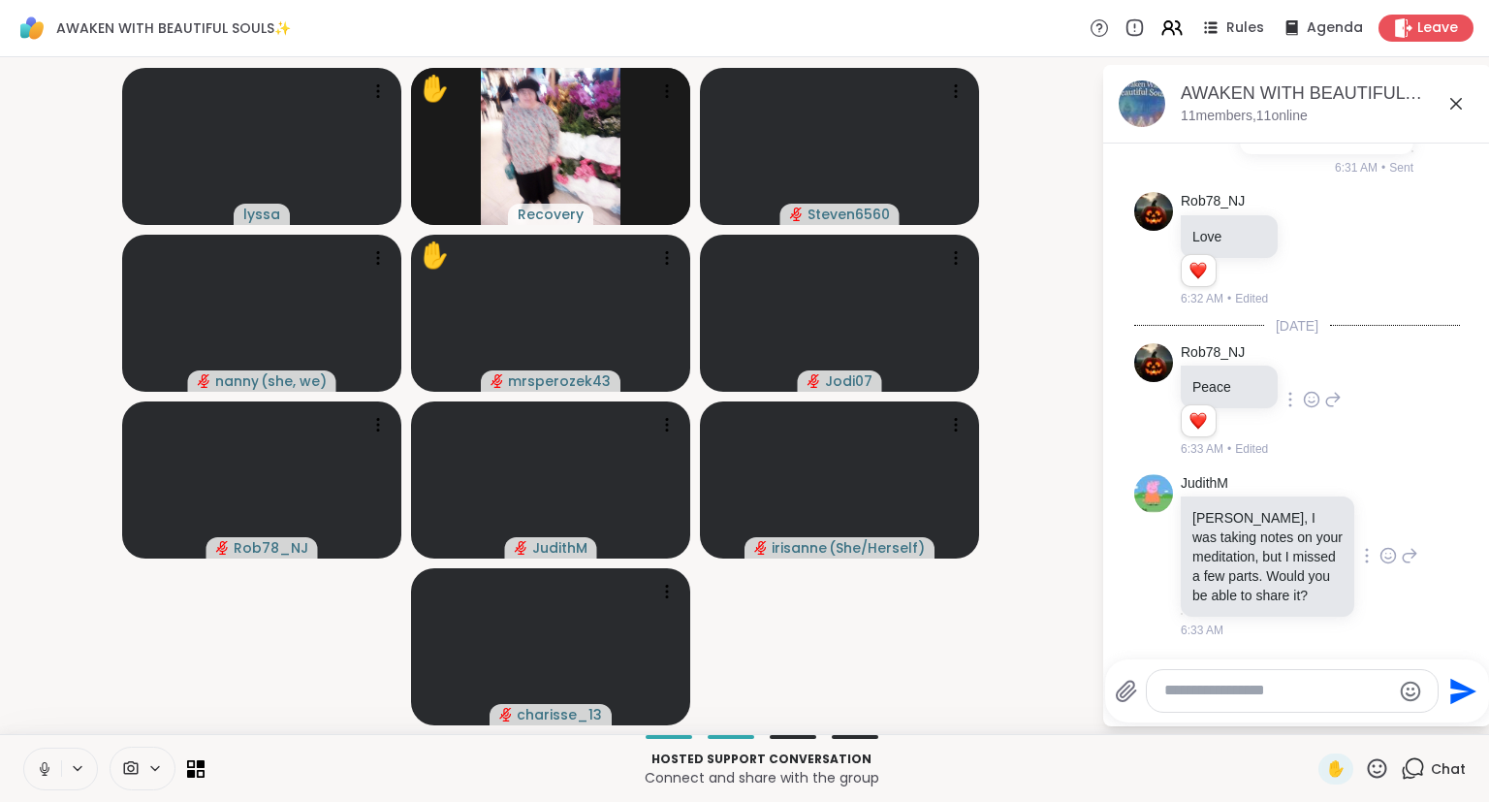
scroll to position [4877, 0]
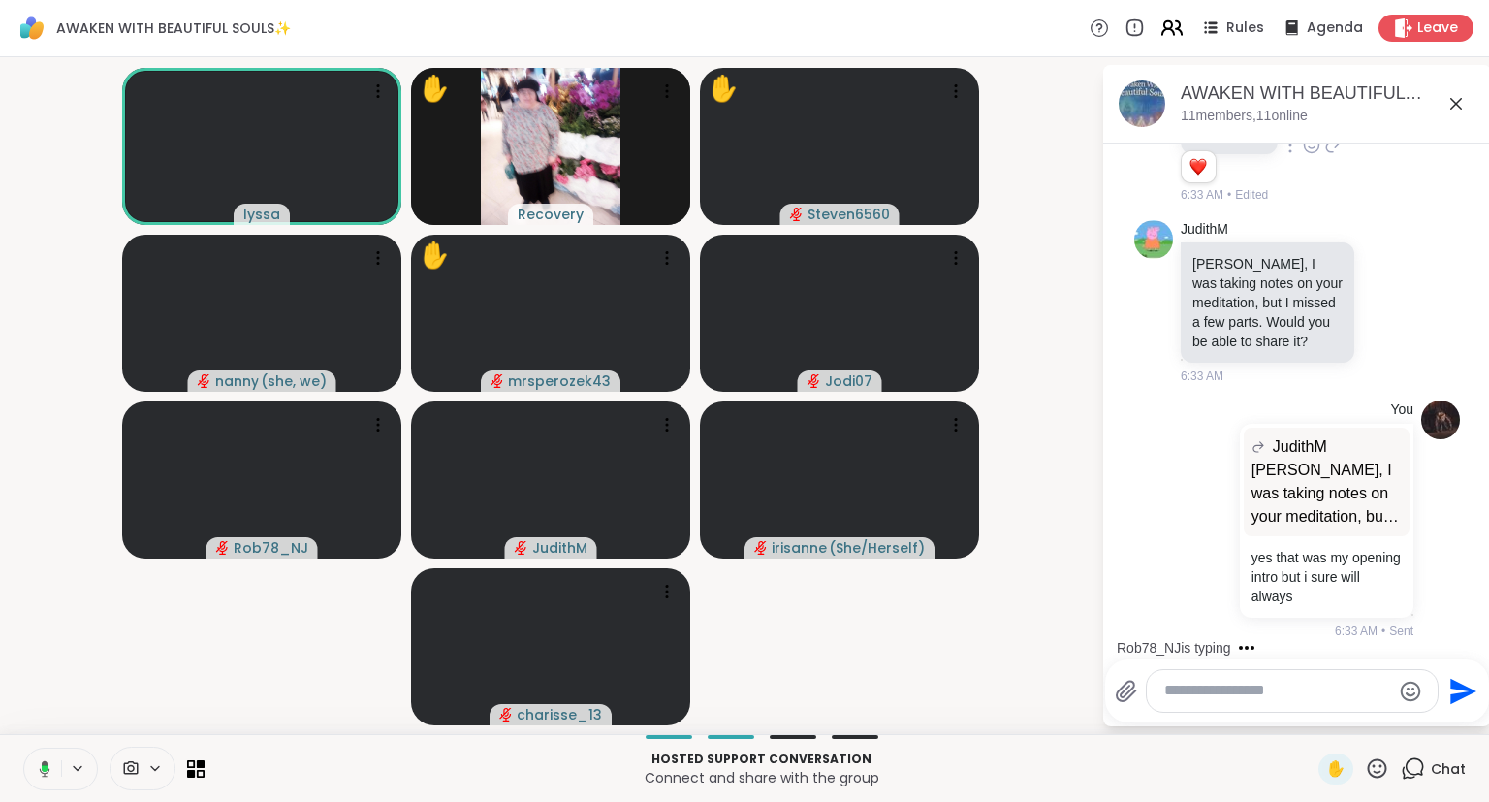
click at [1178, 19] on icon at bounding box center [1171, 28] width 24 height 24
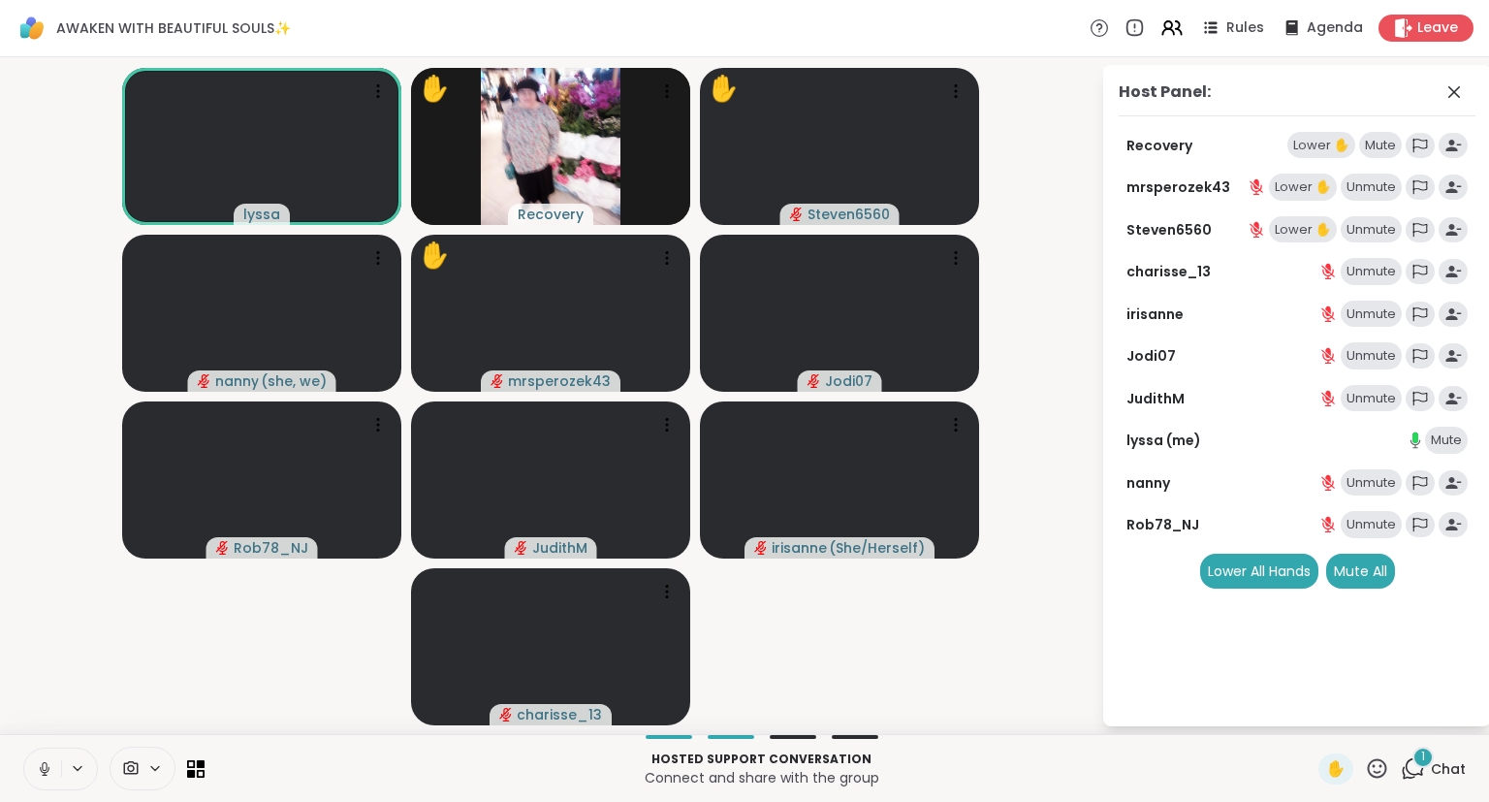
click at [52, 770] on icon at bounding box center [44, 768] width 17 height 17
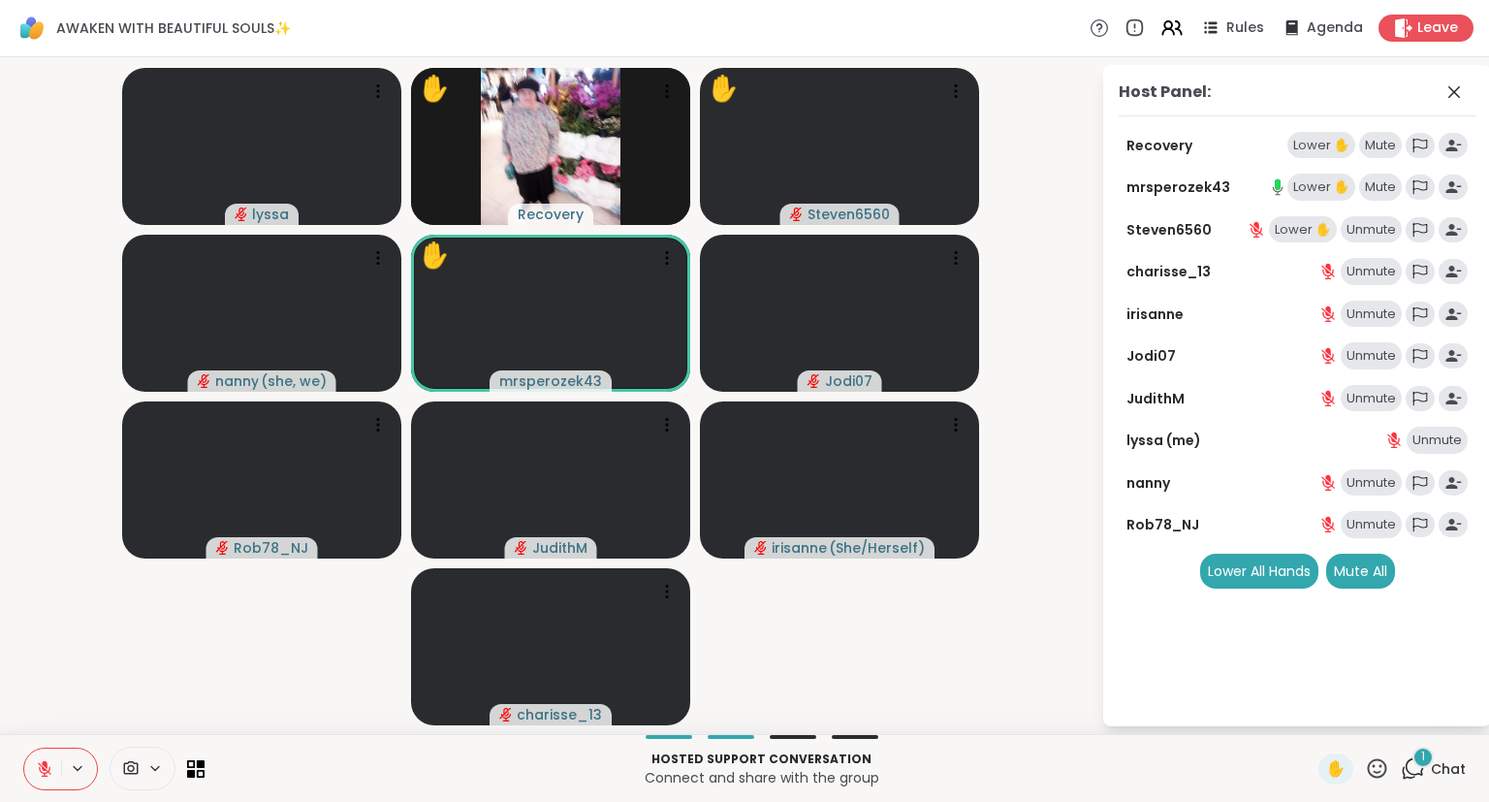
click at [50, 762] on icon at bounding box center [44, 768] width 17 height 17
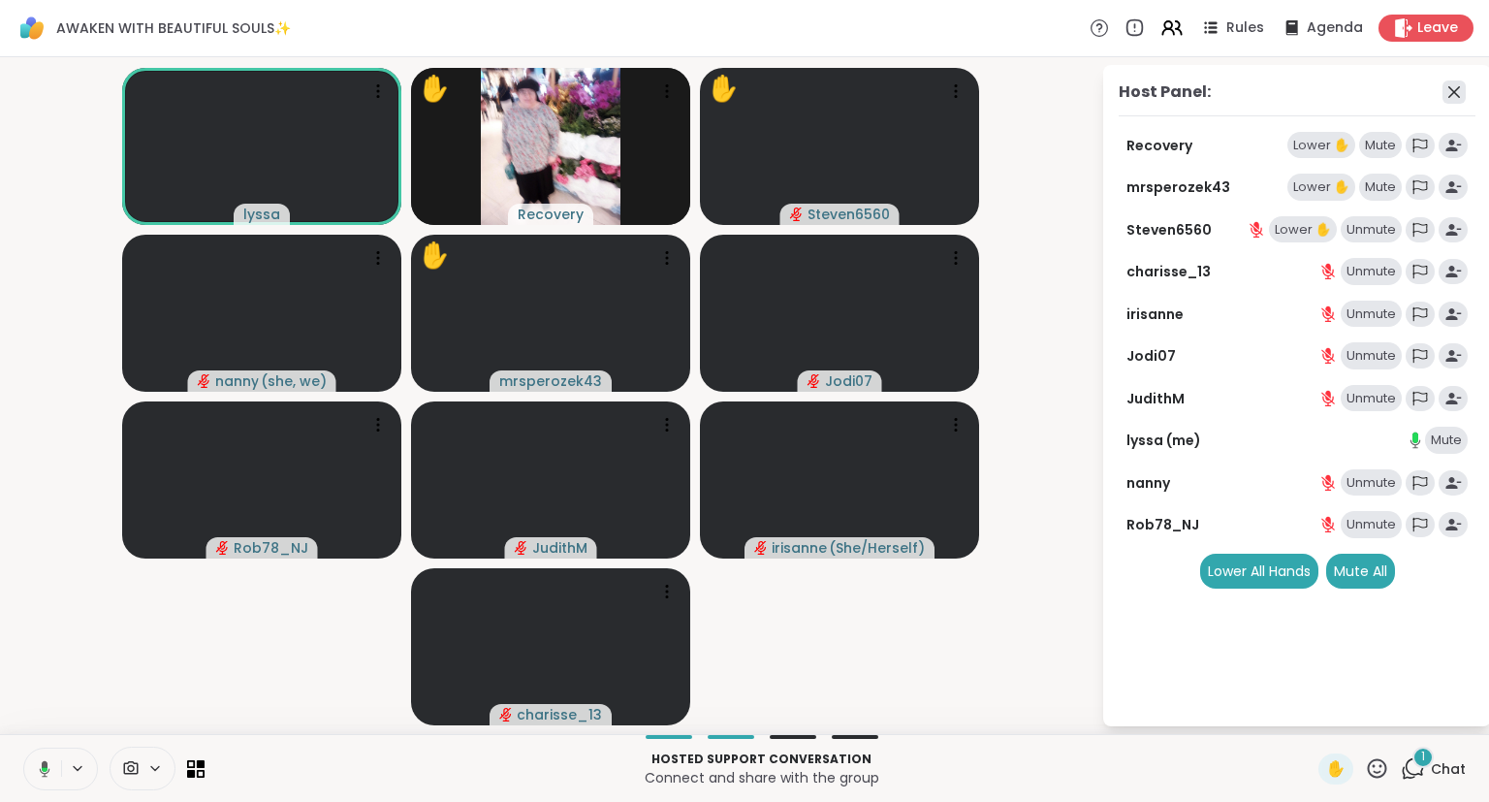
click at [1457, 96] on icon at bounding box center [1453, 91] width 23 height 23
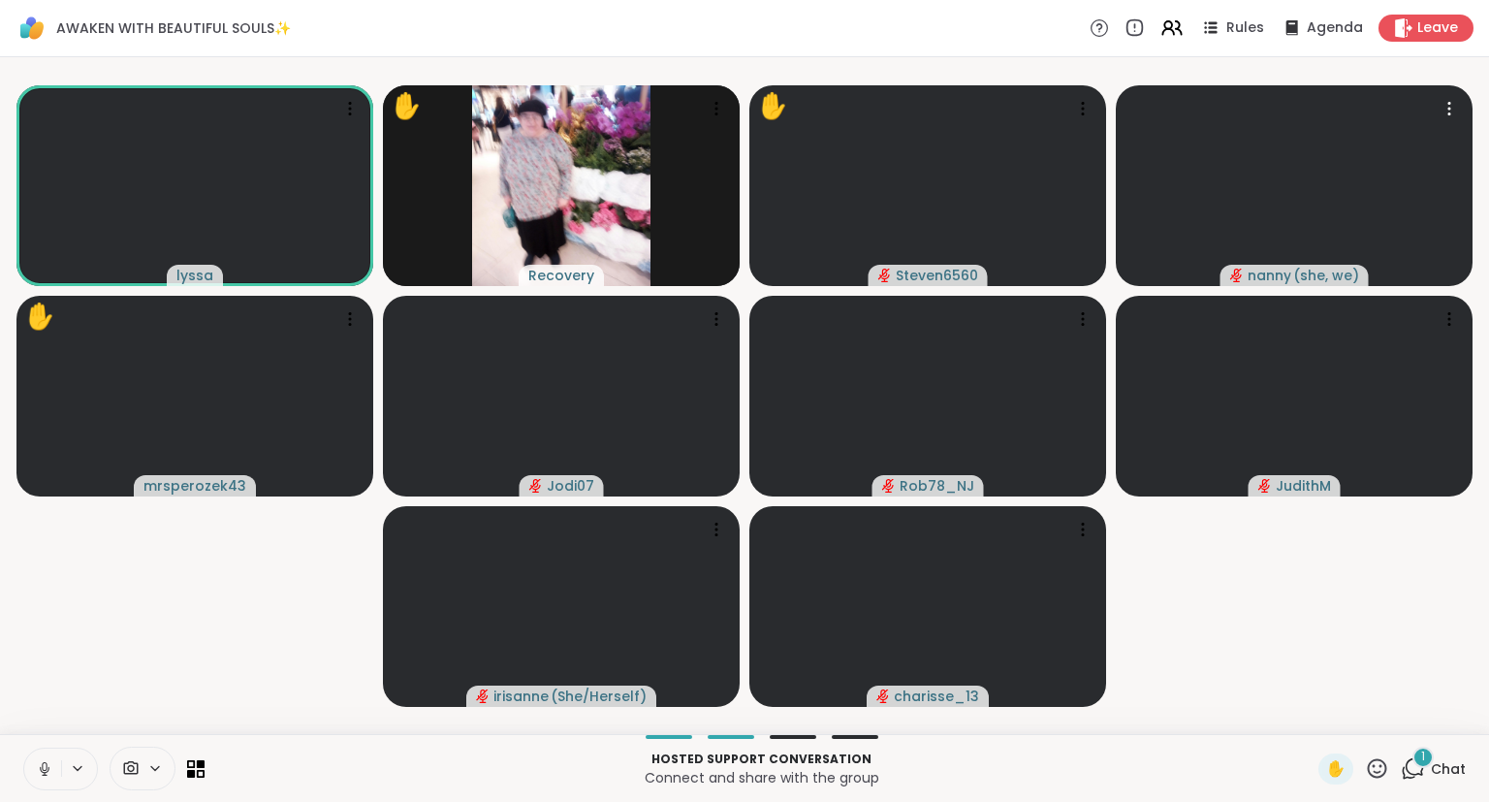
click at [1366, 777] on div "✋" at bounding box center [1353, 768] width 71 height 31
click at [1376, 784] on div "✋" at bounding box center [1353, 768] width 71 height 31
click at [1369, 772] on icon at bounding box center [1377, 768] width 24 height 24
click at [1311, 721] on span "❤️" at bounding box center [1320, 717] width 19 height 23
click at [1367, 770] on icon at bounding box center [1377, 768] width 24 height 24
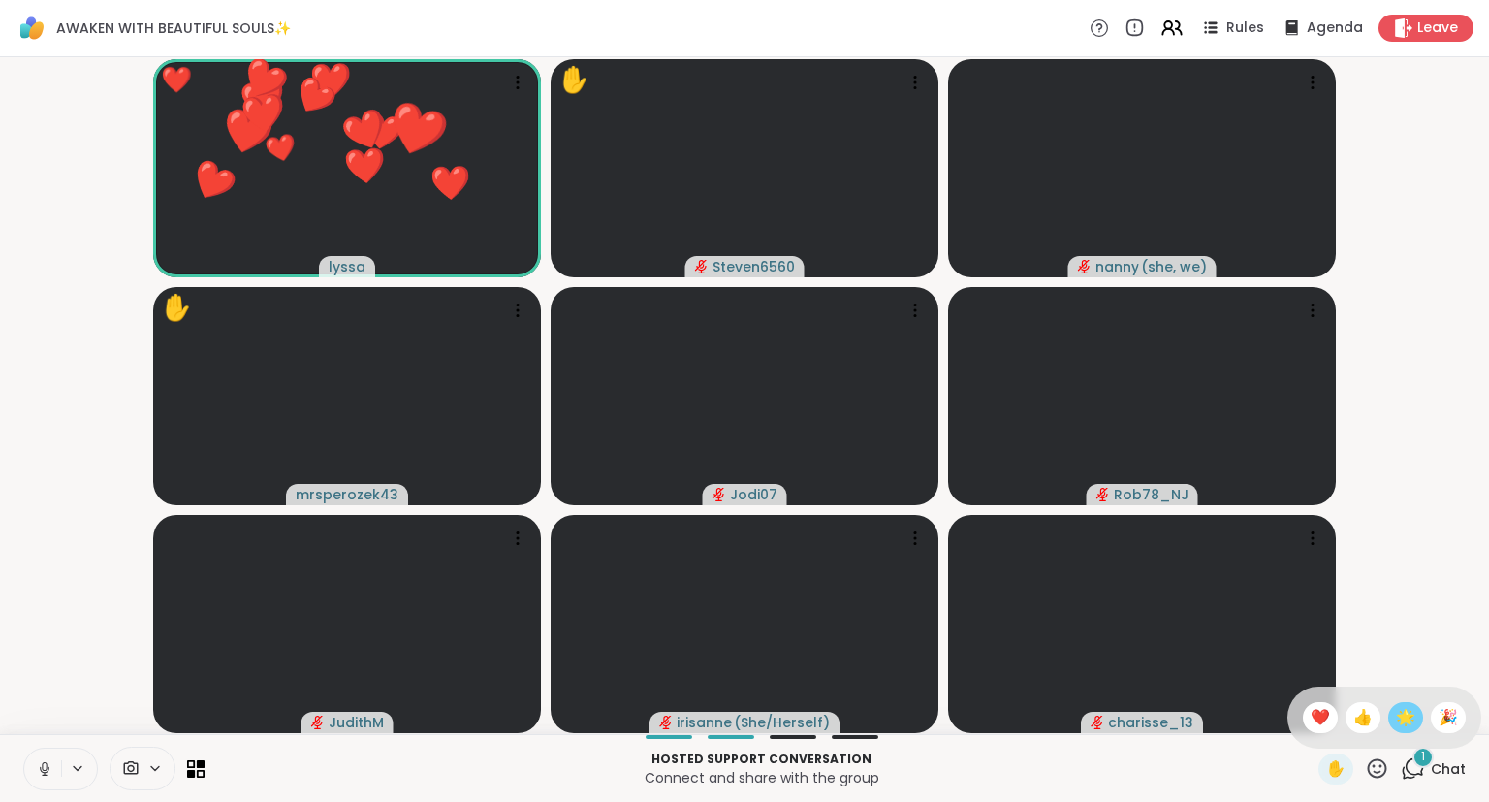
click at [1402, 723] on span "🌟" at bounding box center [1405, 717] width 19 height 23
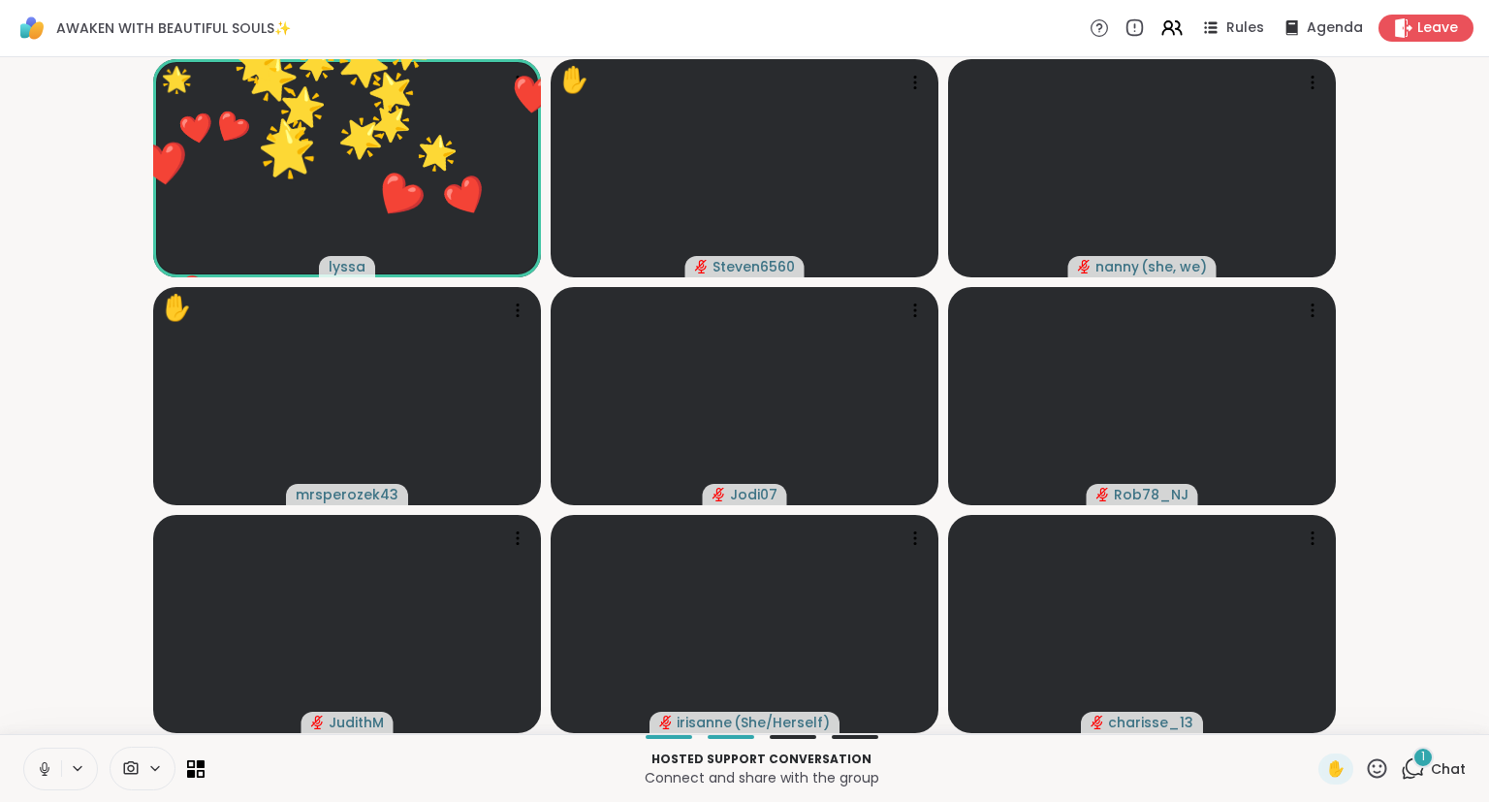
click at [1377, 774] on icon at bounding box center [1377, 768] width 24 height 24
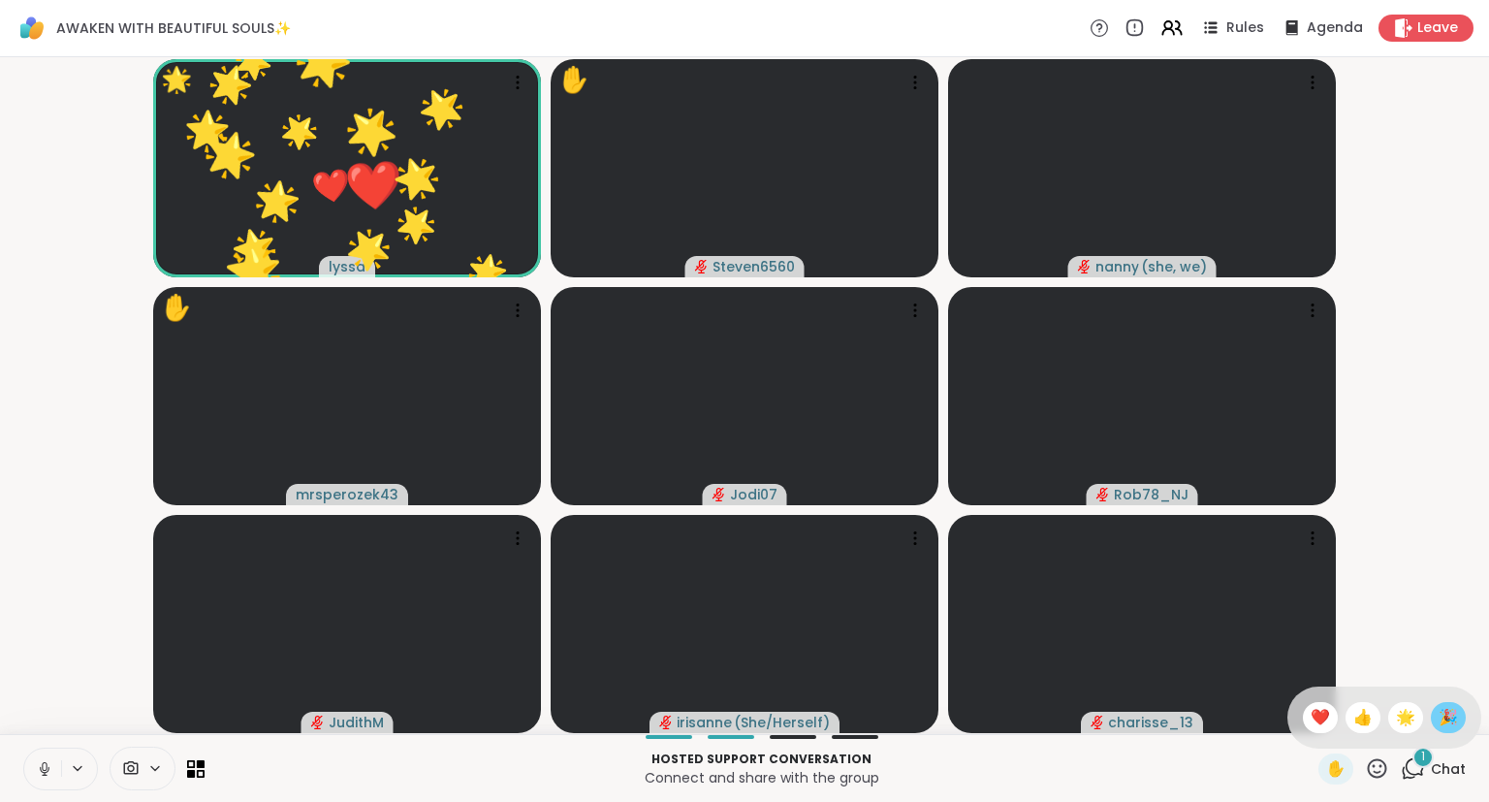
click at [1464, 717] on div "🎉" at bounding box center [1448, 717] width 35 height 31
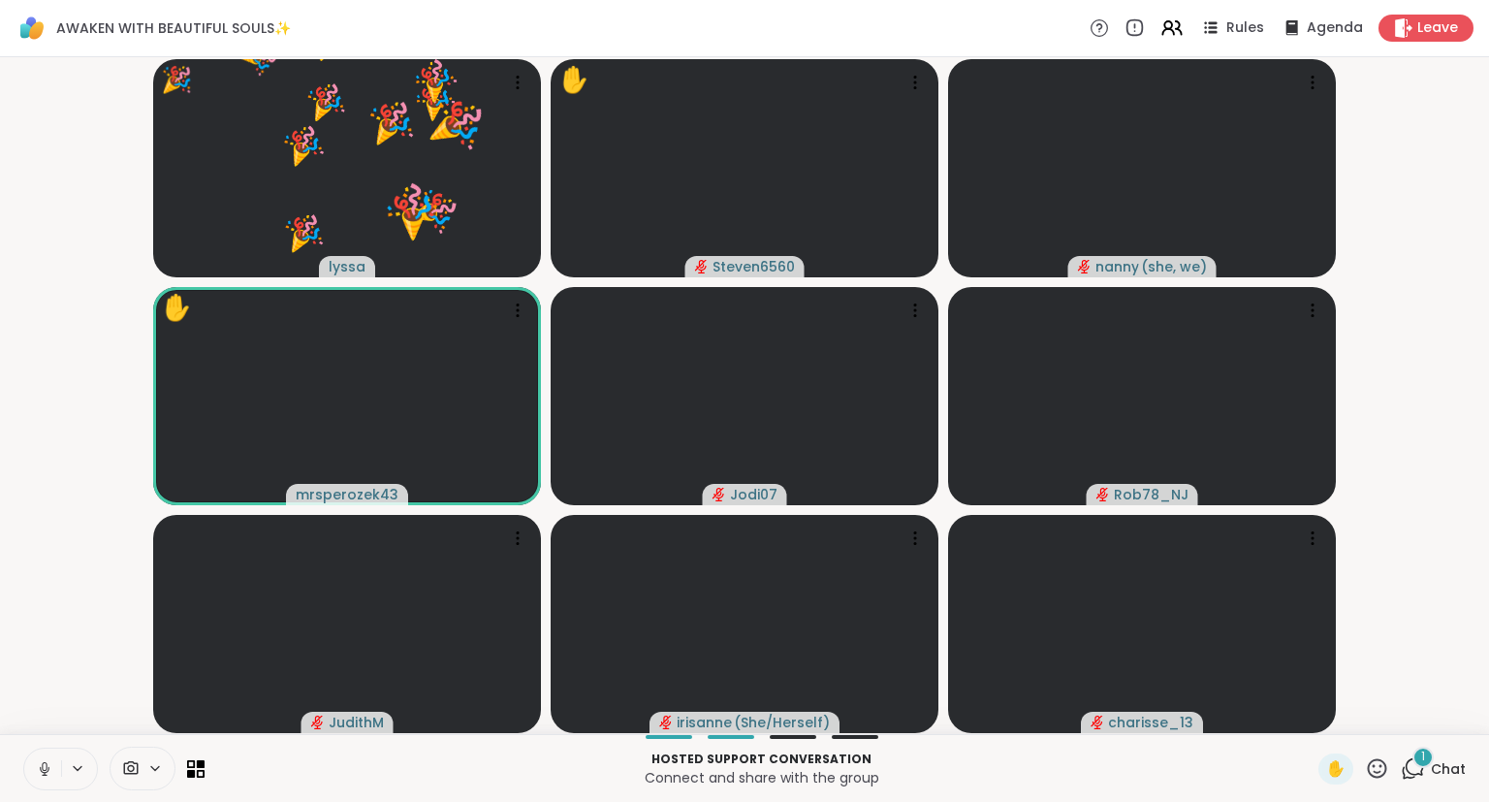
click at [1375, 770] on icon at bounding box center [1377, 768] width 24 height 24
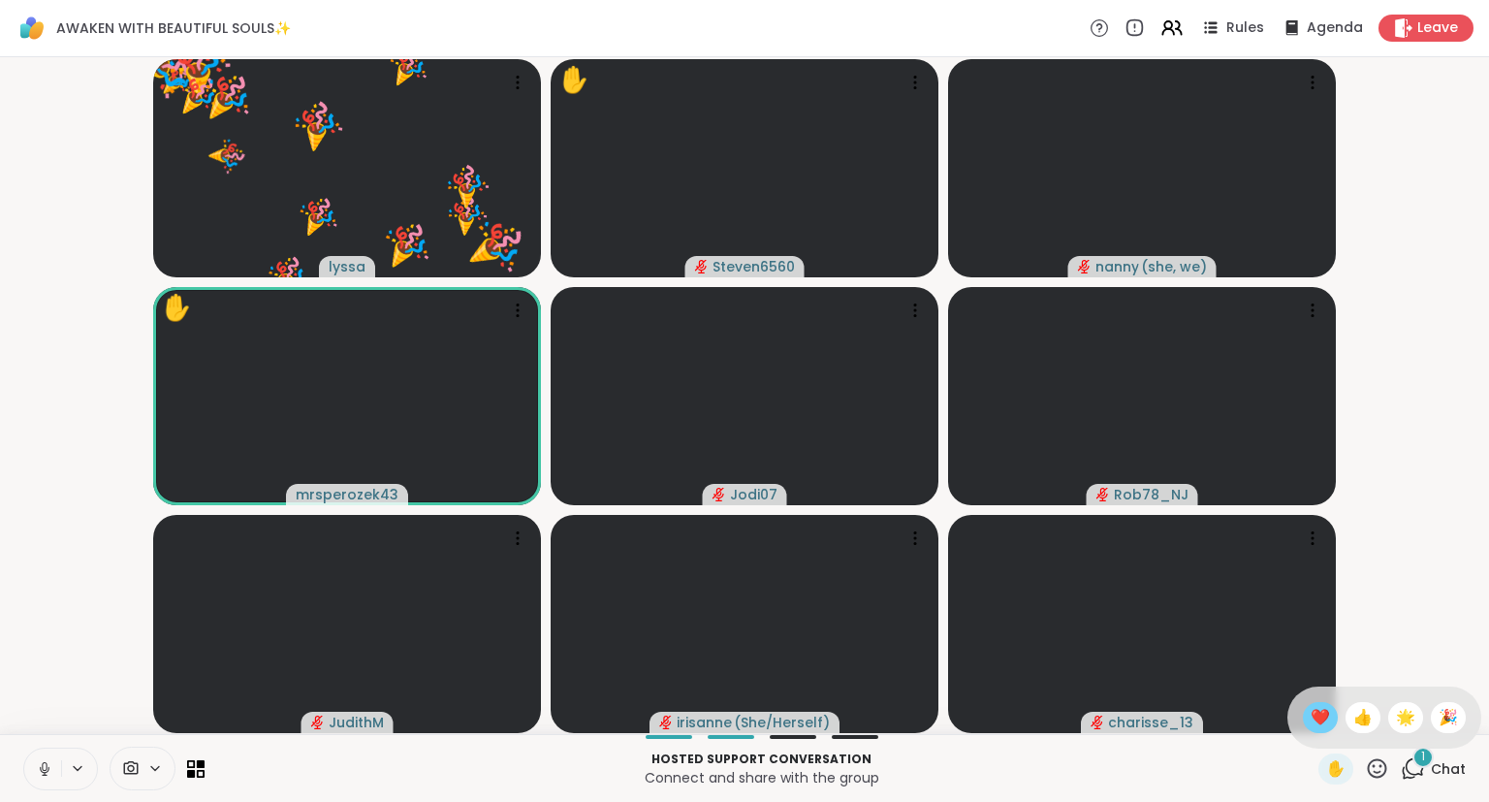
click at [1303, 718] on div "❤️" at bounding box center [1320, 717] width 35 height 31
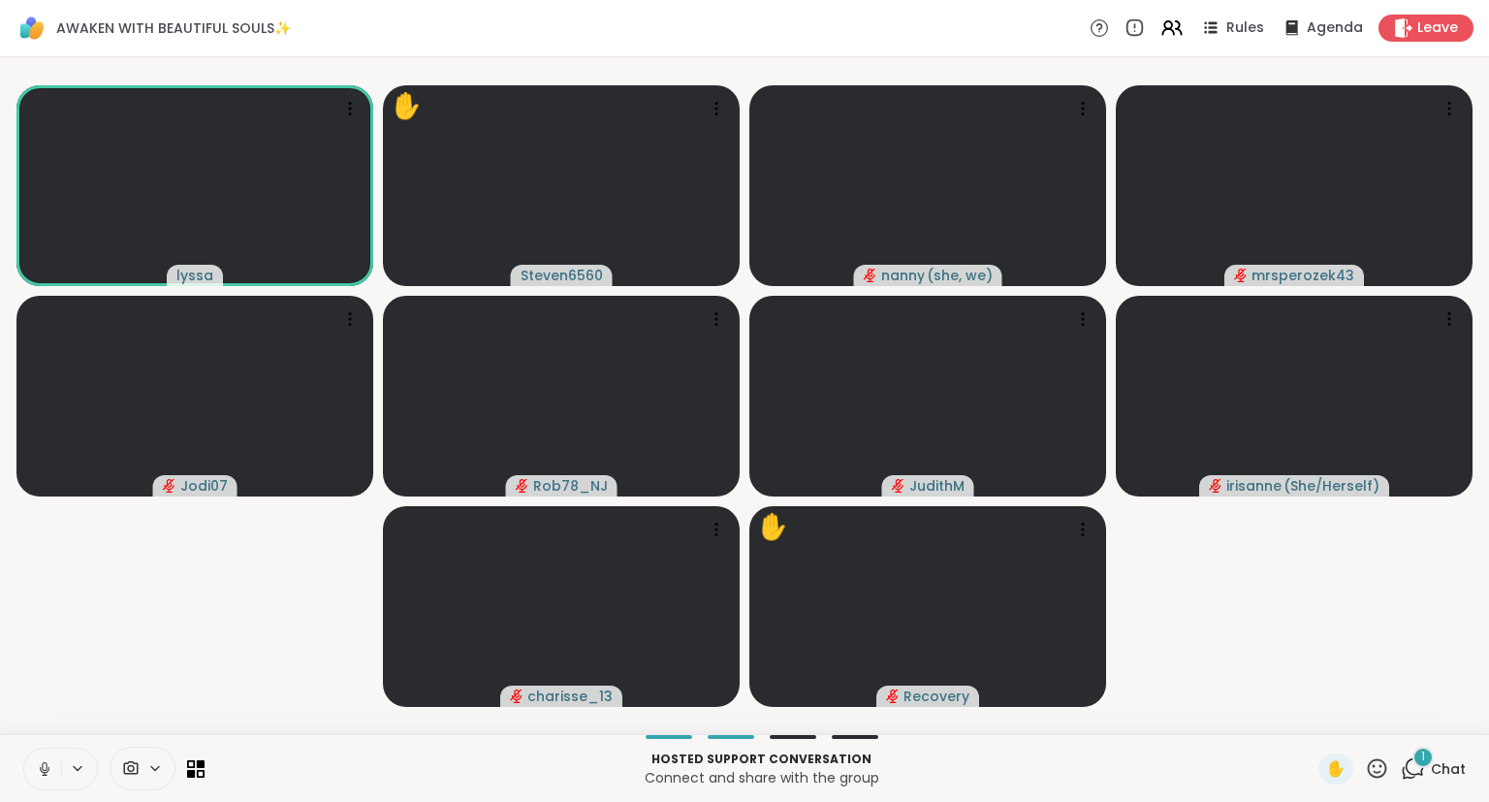
click at [49, 770] on icon at bounding box center [44, 768] width 17 height 17
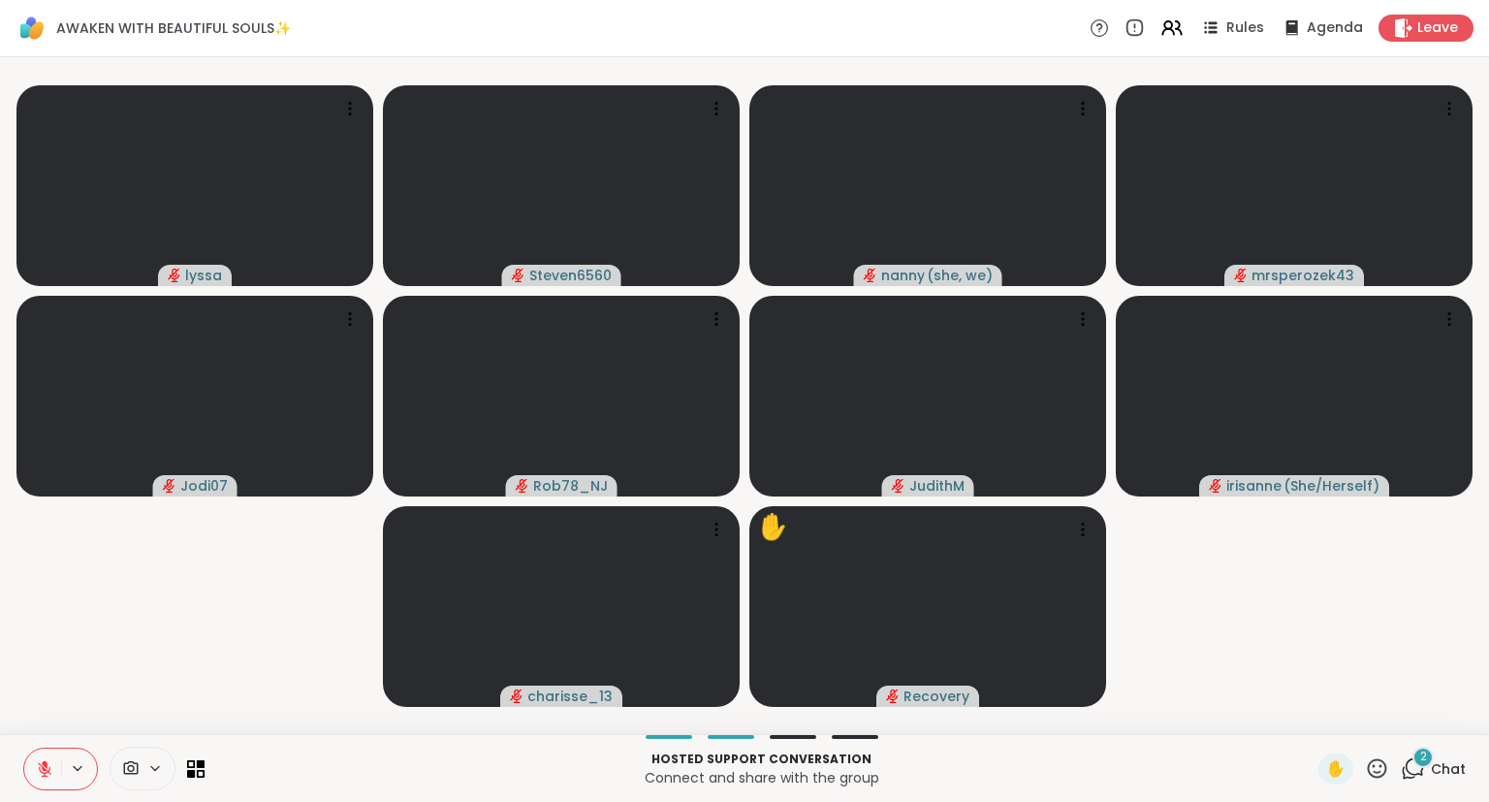
click at [39, 775] on icon at bounding box center [44, 768] width 17 height 17
click at [1488, 703] on div "lyssa Steven6560 nanny ( she, we ) mrsperozek43 Jodi07 Rob78_NJ JudithM irisann…" at bounding box center [744, 395] width 1489 height 677
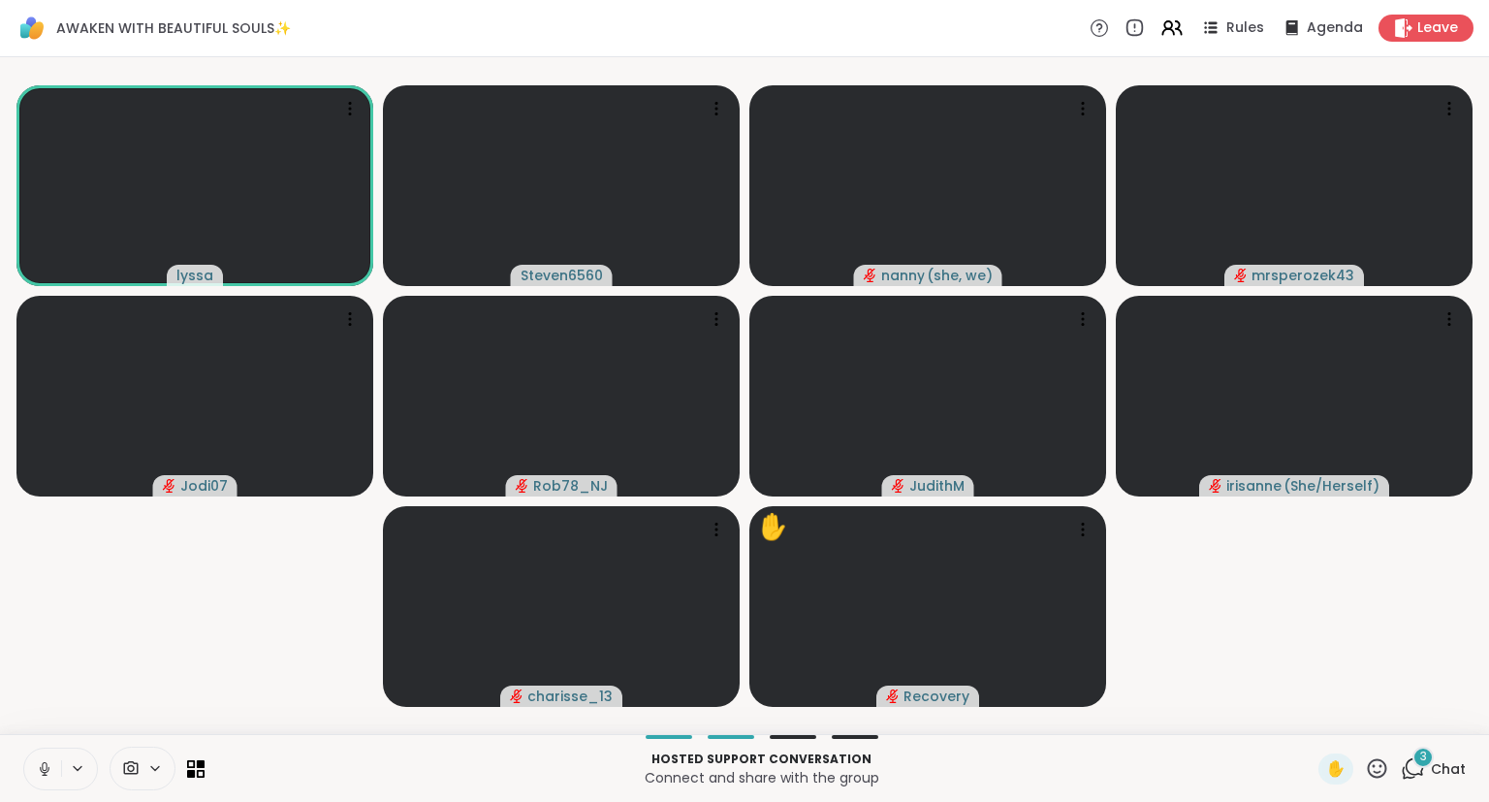
click at [1441, 767] on span "Chat" at bounding box center [1448, 768] width 35 height 19
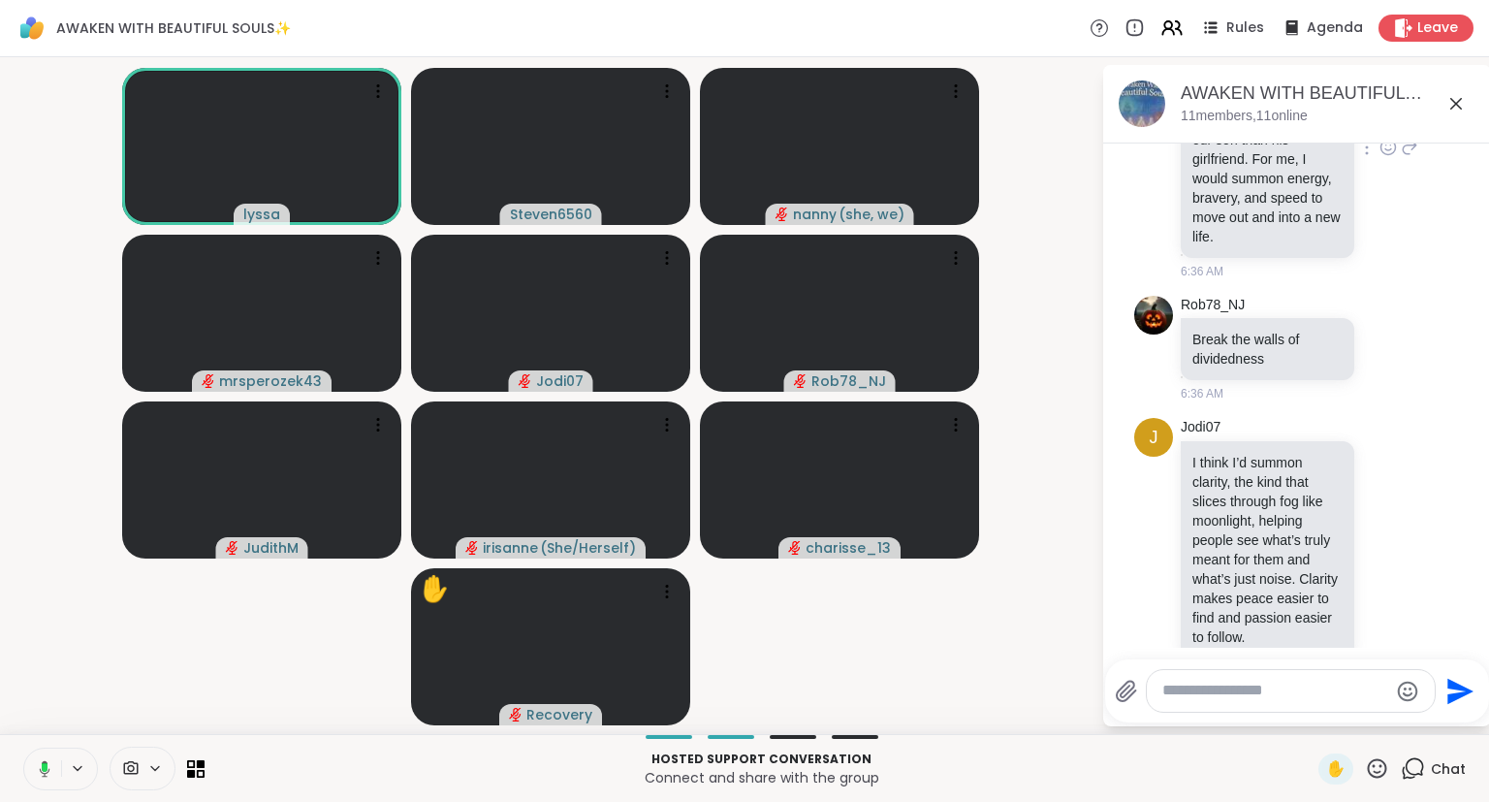
scroll to position [5716, 0]
click at [1377, 347] on div at bounding box center [1388, 345] width 60 height 23
click at [1385, 350] on icon at bounding box center [1387, 345] width 17 height 19
click at [1226, 324] on div "Select Reaction: Heart" at bounding box center [1233, 314] width 17 height 17
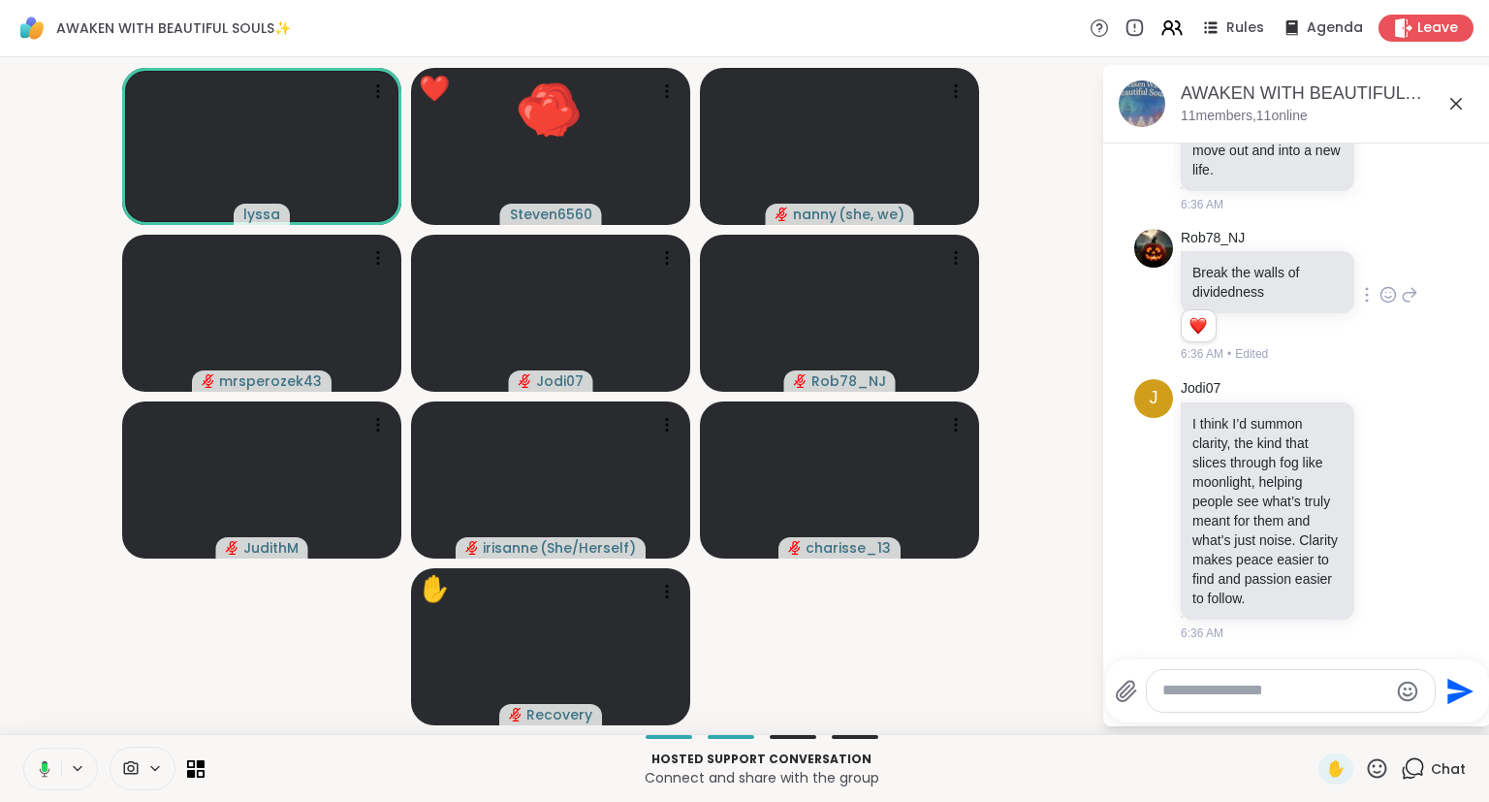
scroll to position [5787, 0]
click at [1421, 490] on div "J Jodi07 I think I’d summon clarity, the kind that slices through fog like moon…" at bounding box center [1297, 508] width 326 height 278
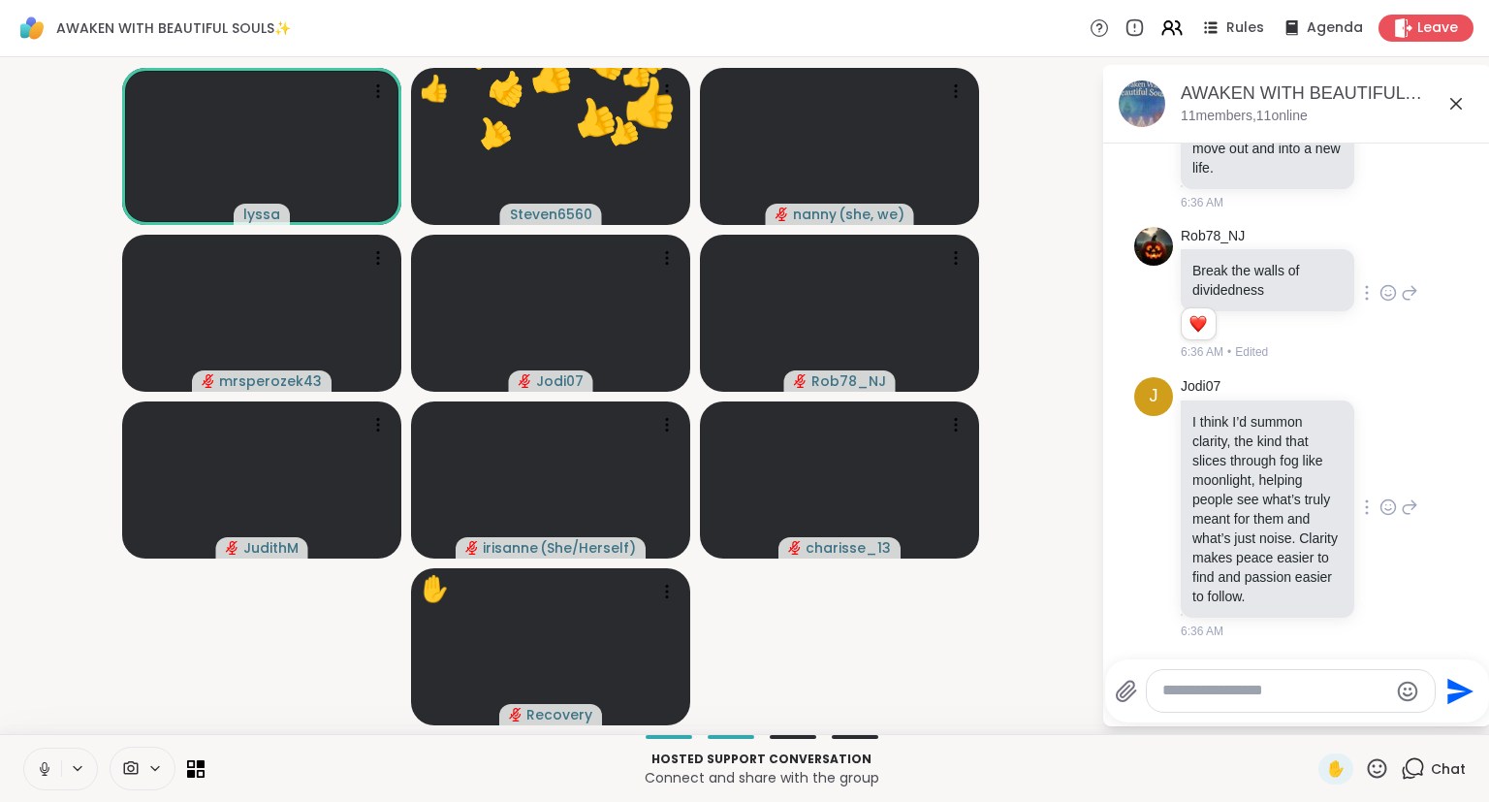
click at [1383, 500] on icon at bounding box center [1387, 506] width 17 height 19
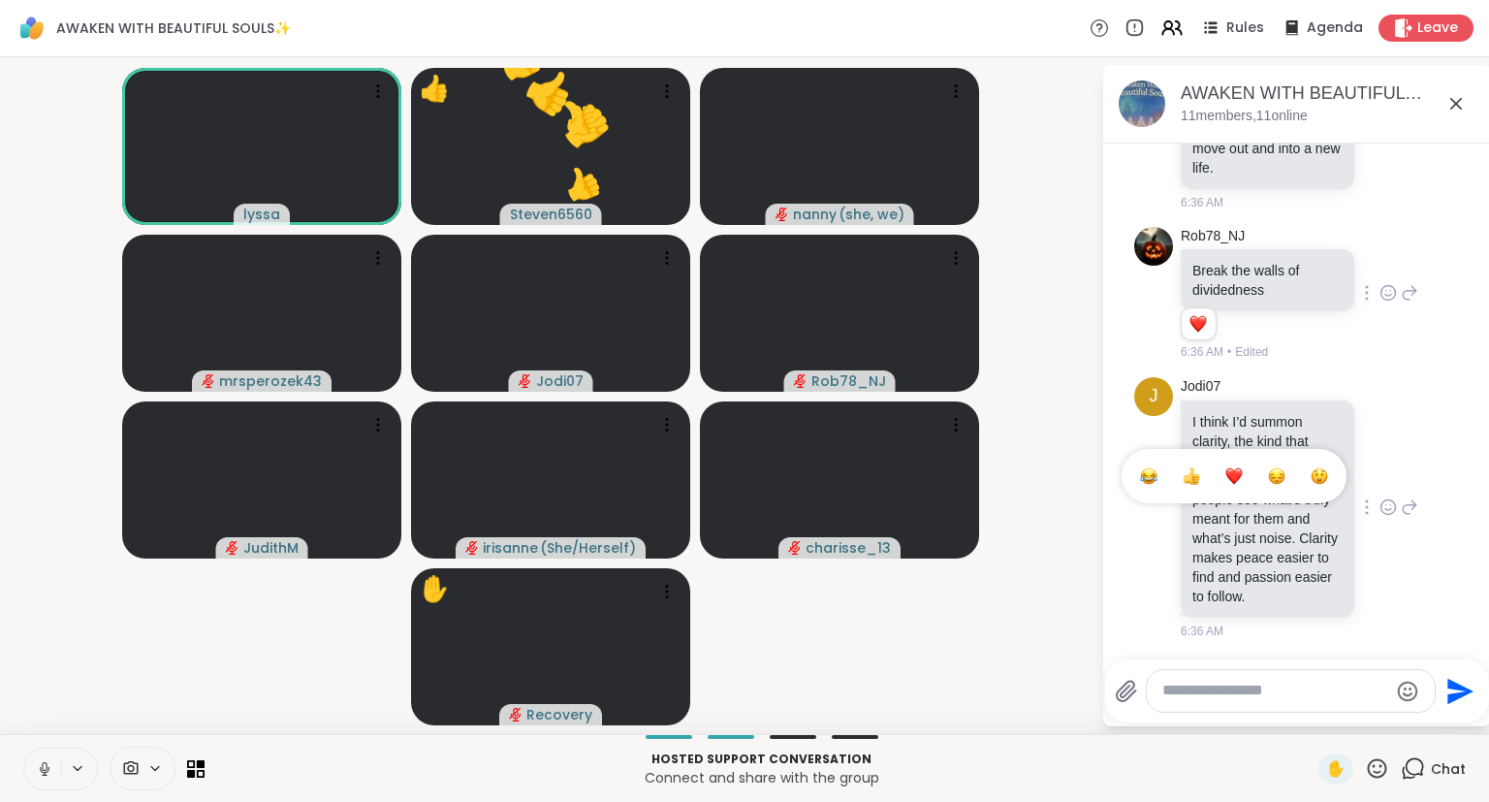
click at [1236, 479] on div "Select Reaction: Heart" at bounding box center [1233, 475] width 17 height 17
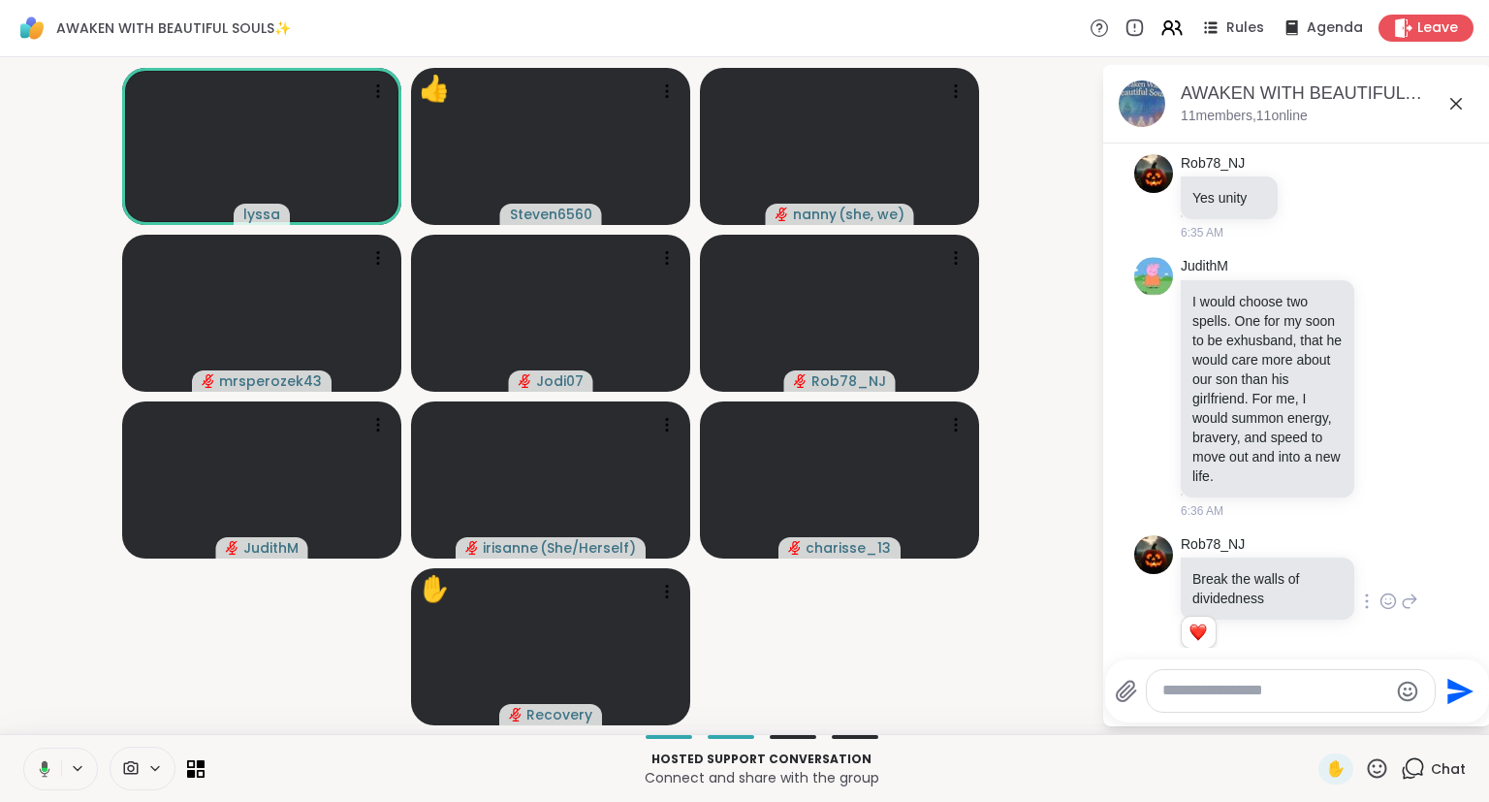
scroll to position [5479, 0]
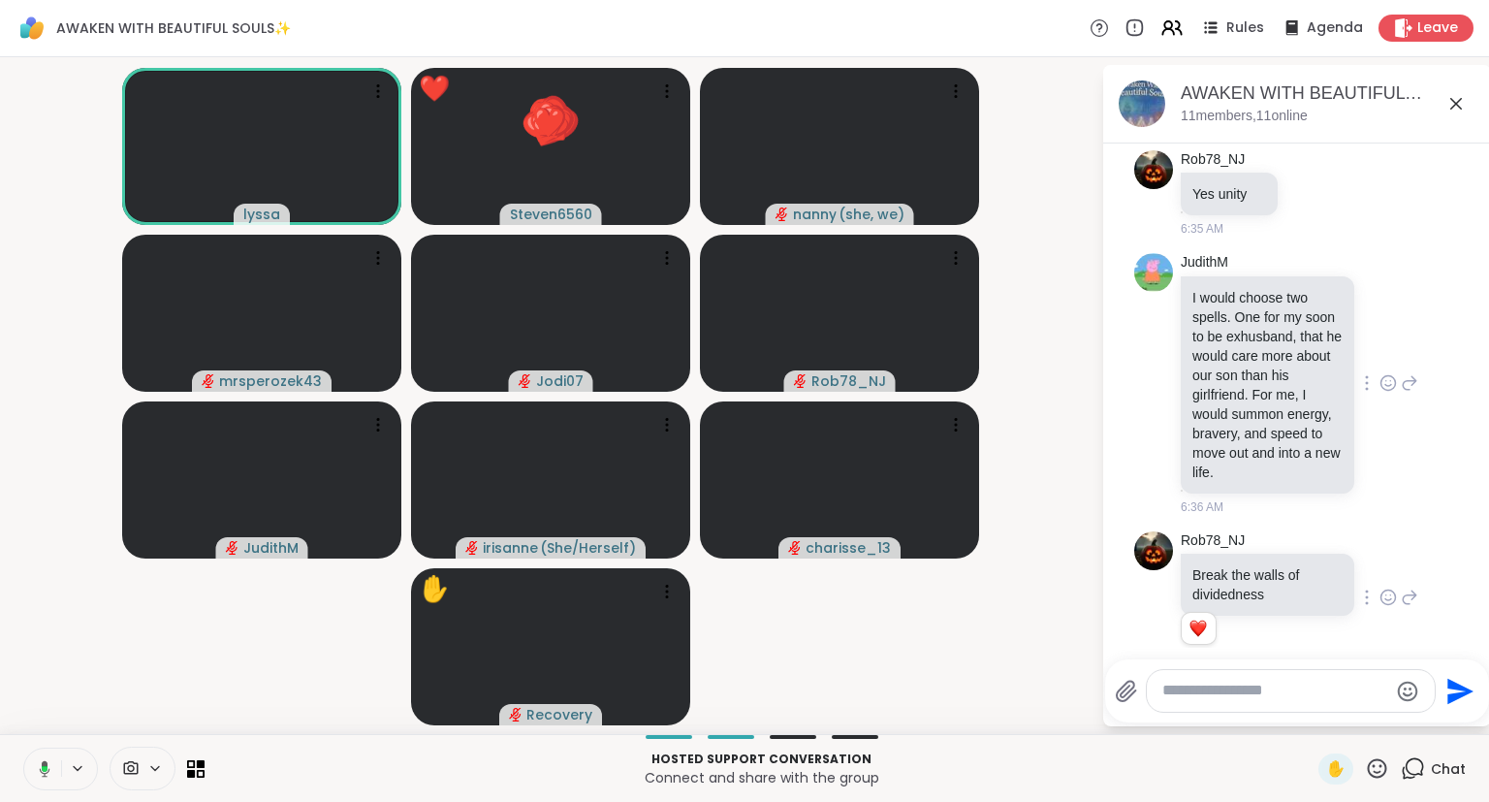
click at [1394, 428] on div "JudithM I would choose two spells. One for my soon to be exhusband, that he wou…" at bounding box center [1299, 384] width 237 height 263
click at [1387, 382] on icon at bounding box center [1388, 383] width 15 height 15
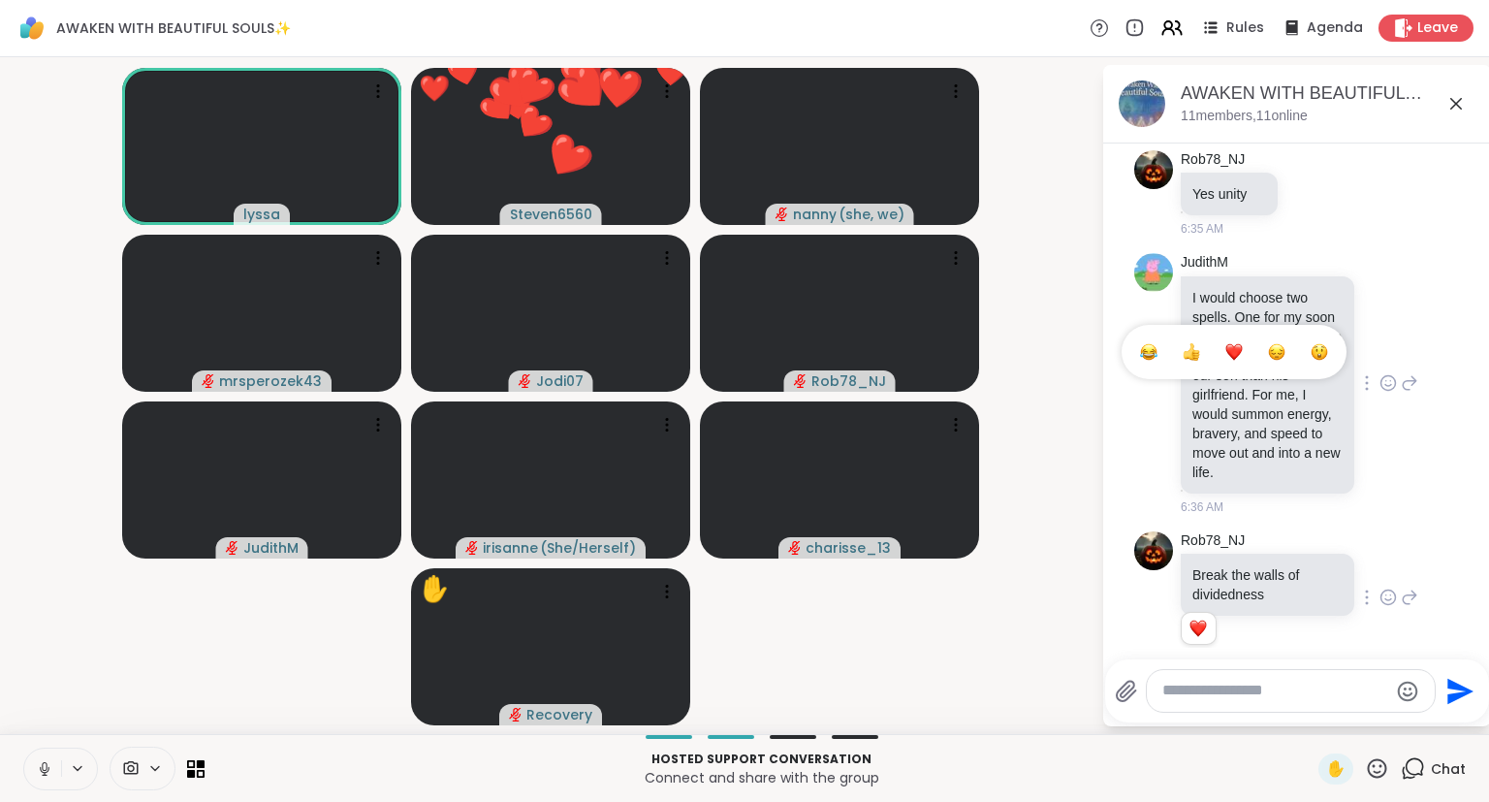
click at [1235, 361] on div "Select Reaction: Heart" at bounding box center [1233, 351] width 17 height 17
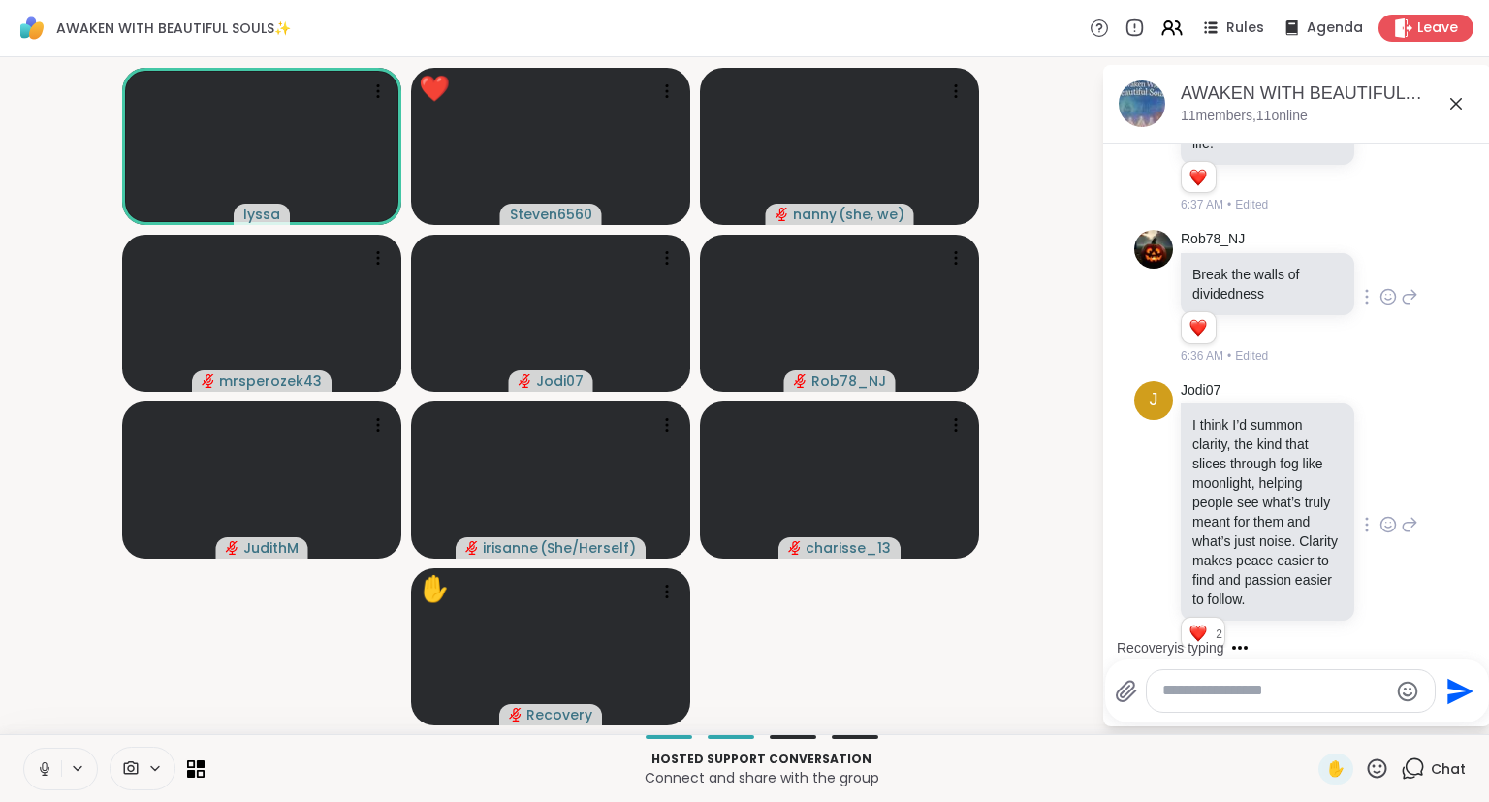
scroll to position [5843, 0]
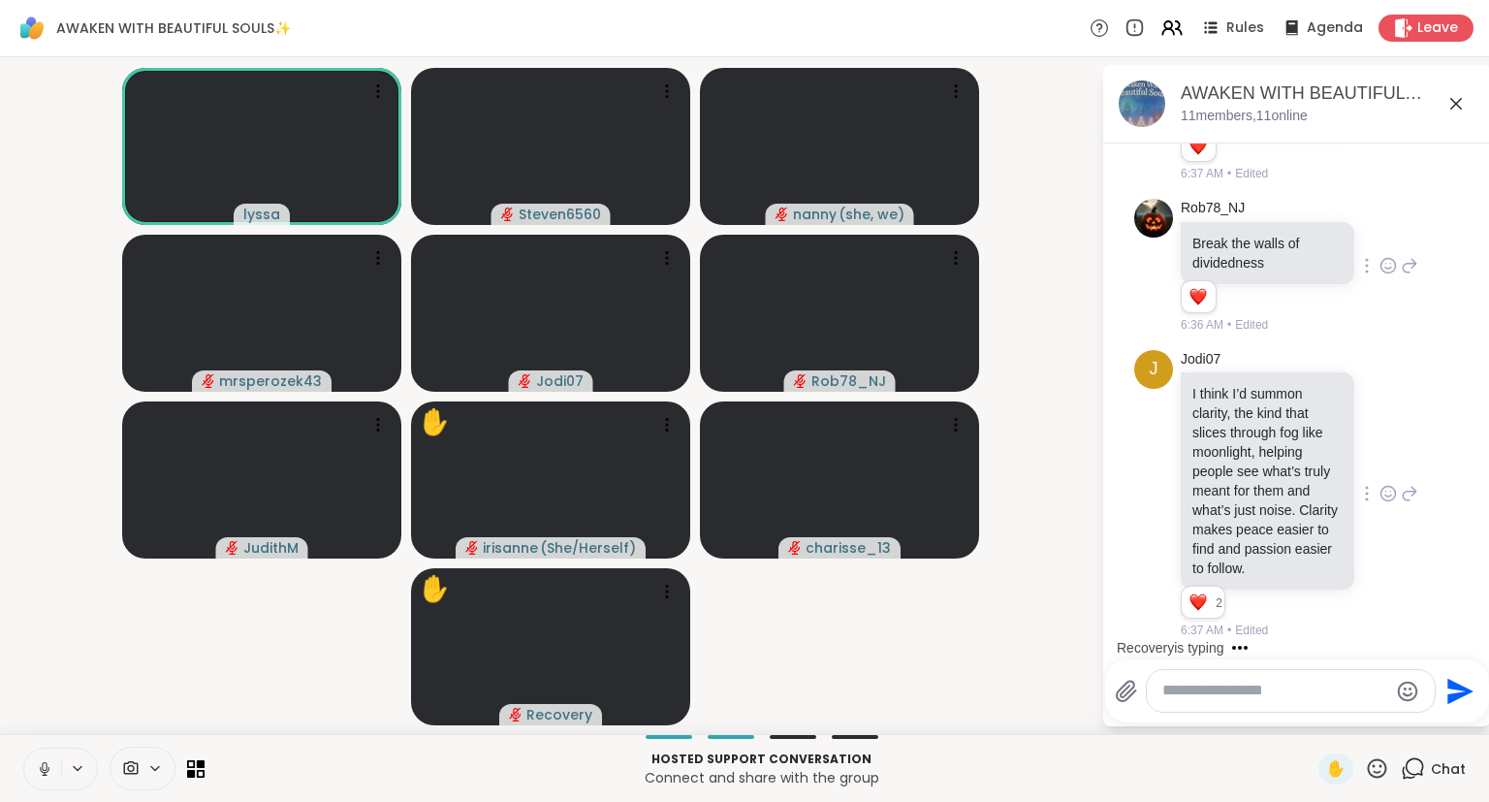
click at [37, 758] on button at bounding box center [42, 768] width 37 height 41
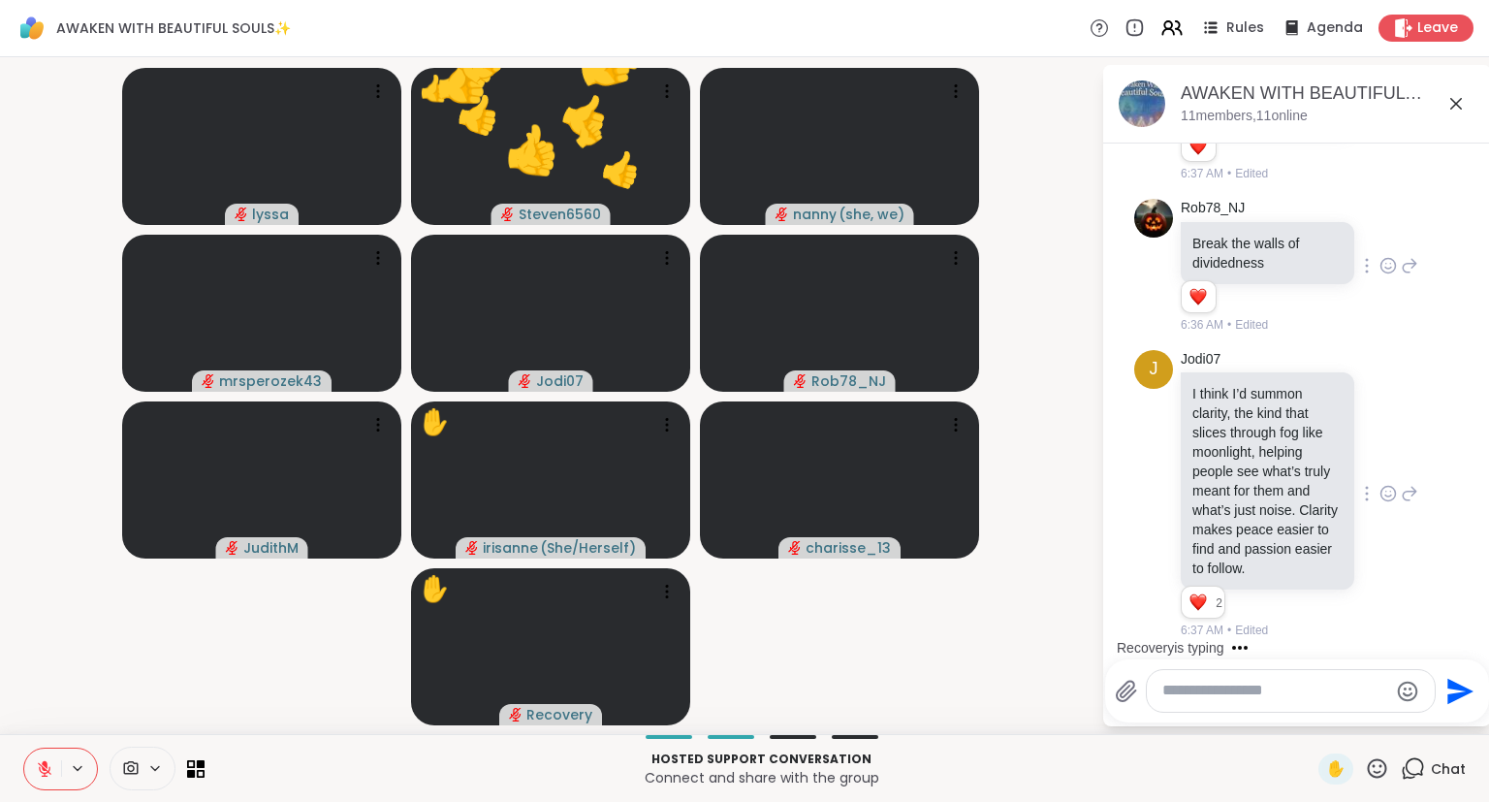
click at [37, 758] on button at bounding box center [42, 768] width 37 height 41
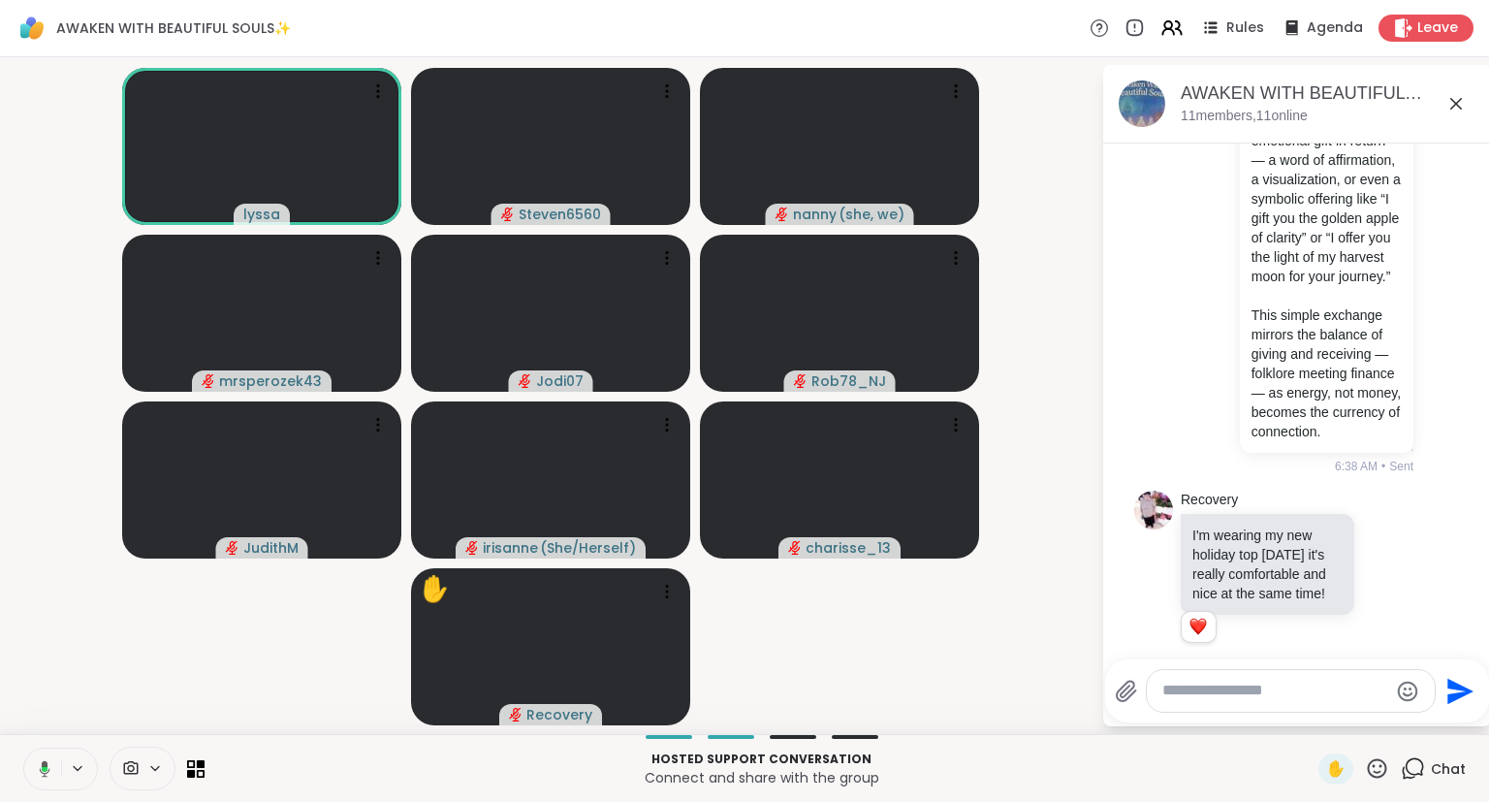
scroll to position [6994, 0]
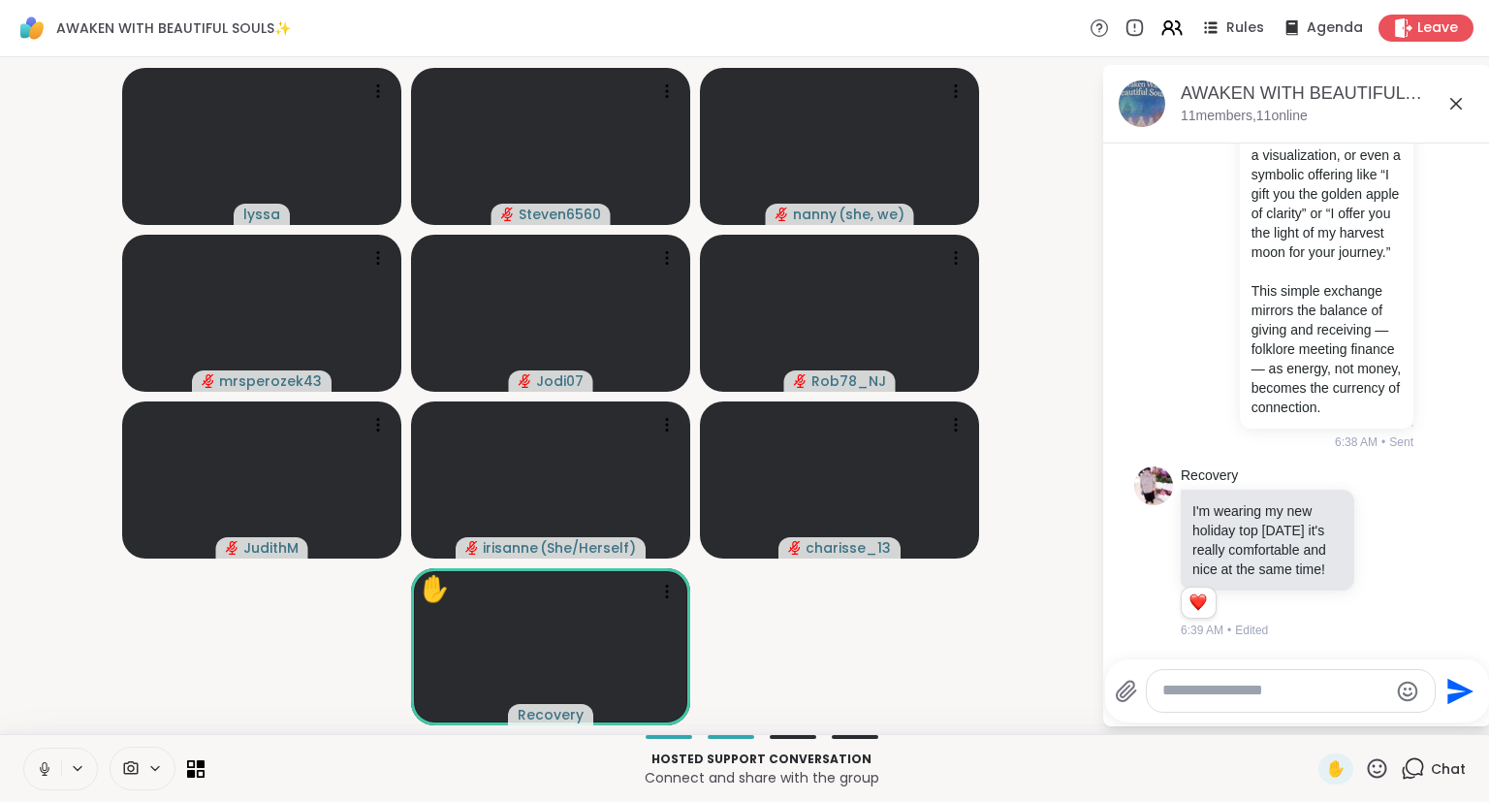
click at [41, 773] on icon at bounding box center [44, 768] width 17 height 17
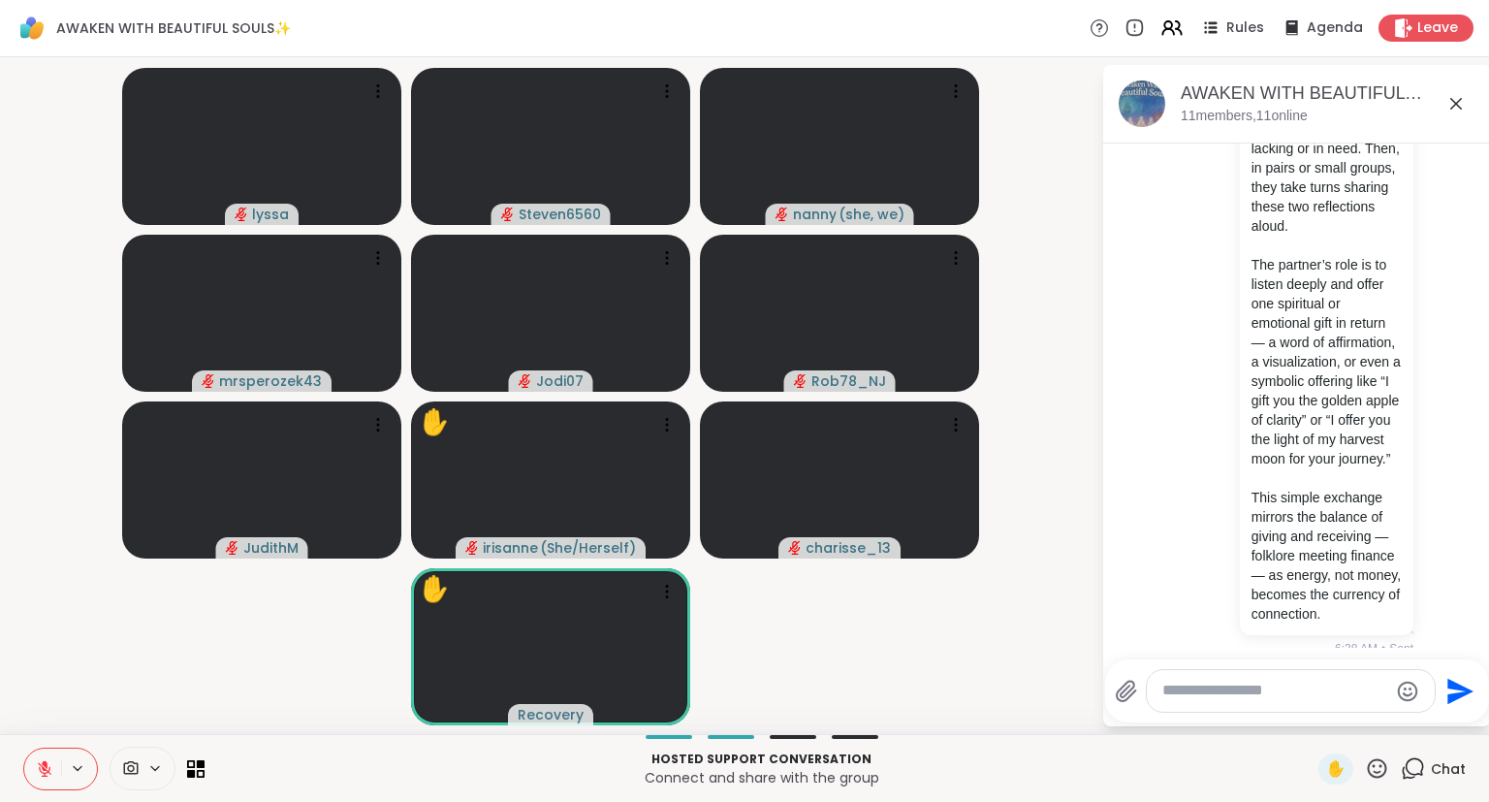
scroll to position [6775, 0]
click at [41, 762] on icon at bounding box center [44, 768] width 17 height 17
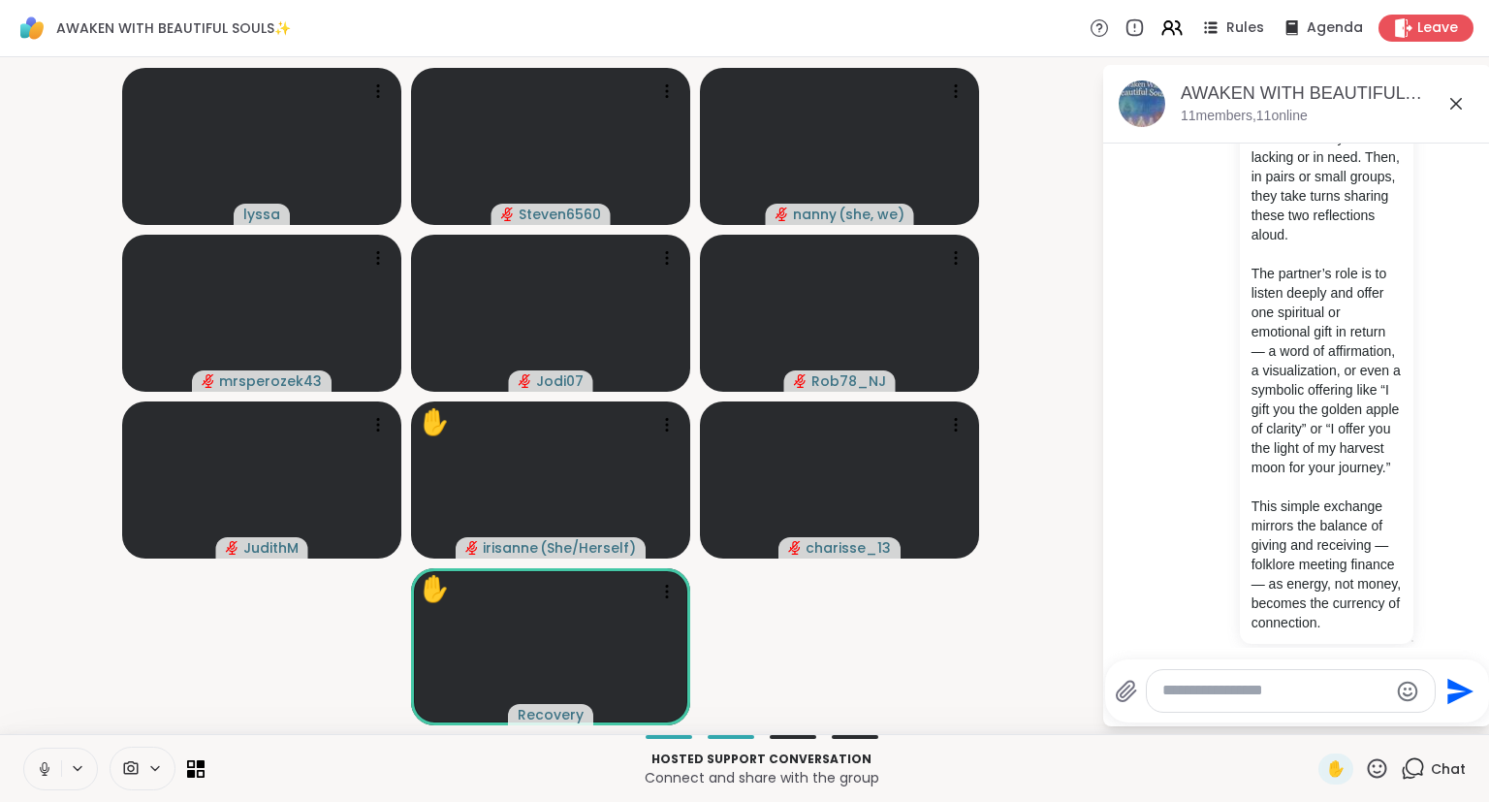
click at [44, 769] on icon at bounding box center [44, 768] width 17 height 17
click at [1376, 769] on icon at bounding box center [1377, 768] width 24 height 24
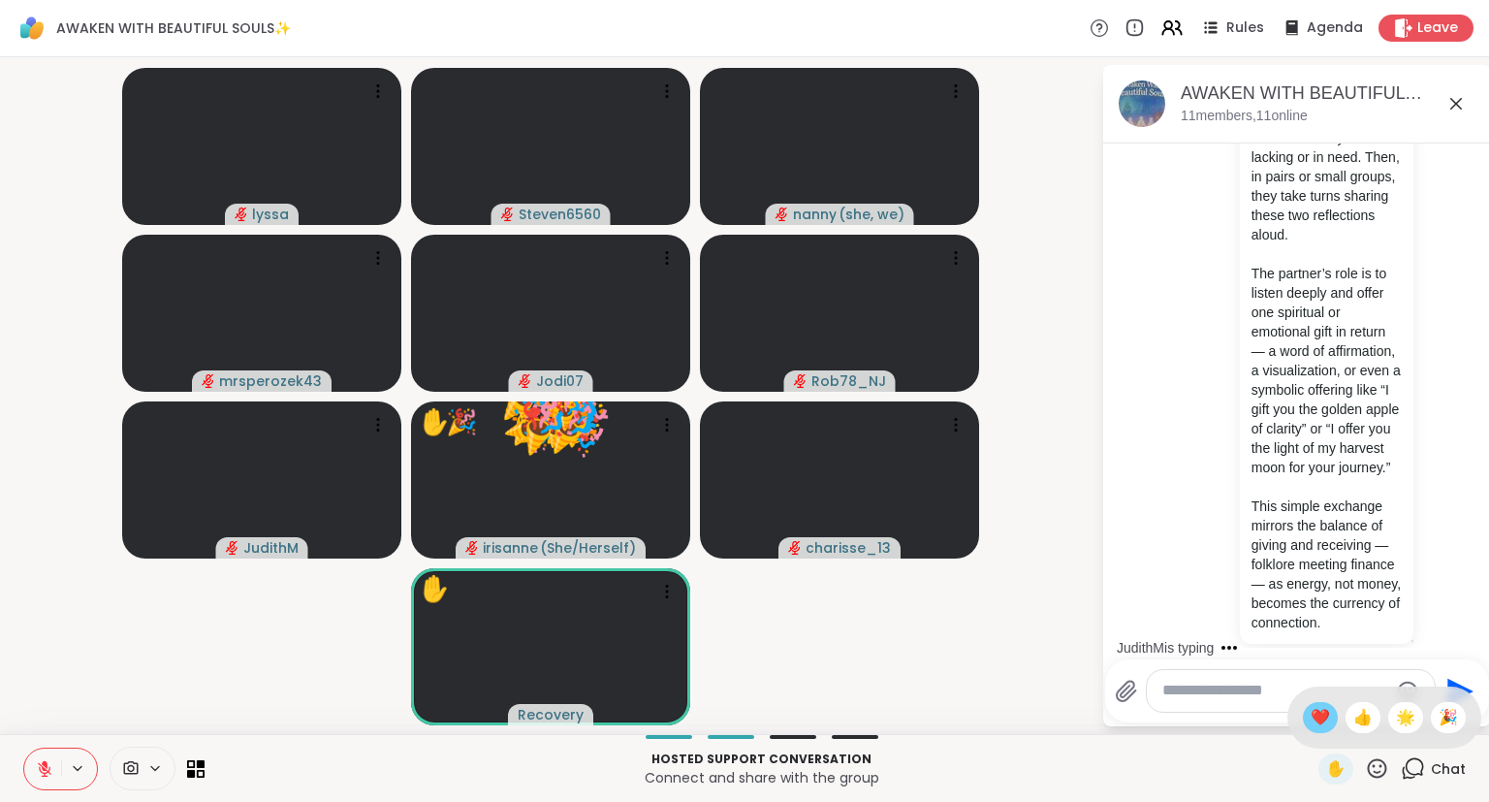
click at [1313, 725] on span "❤️" at bounding box center [1320, 717] width 19 height 23
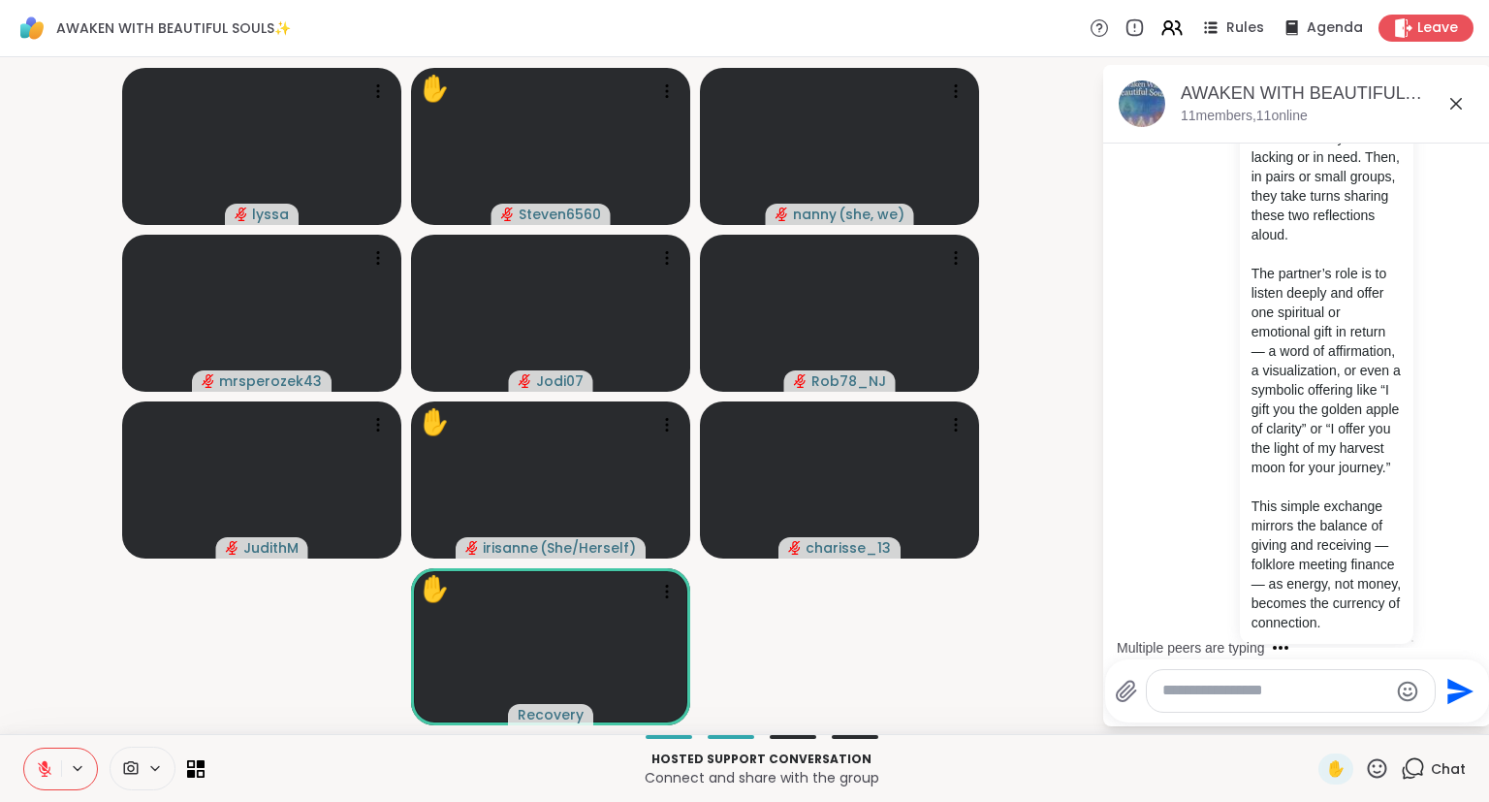
click at [1126, 758] on p "Hosted support conversation" at bounding box center [761, 758] width 1091 height 17
click at [1382, 770] on icon at bounding box center [1377, 768] width 24 height 24
click at [1311, 725] on span "❤️" at bounding box center [1320, 717] width 19 height 23
click at [1389, 773] on icon at bounding box center [1377, 768] width 24 height 24
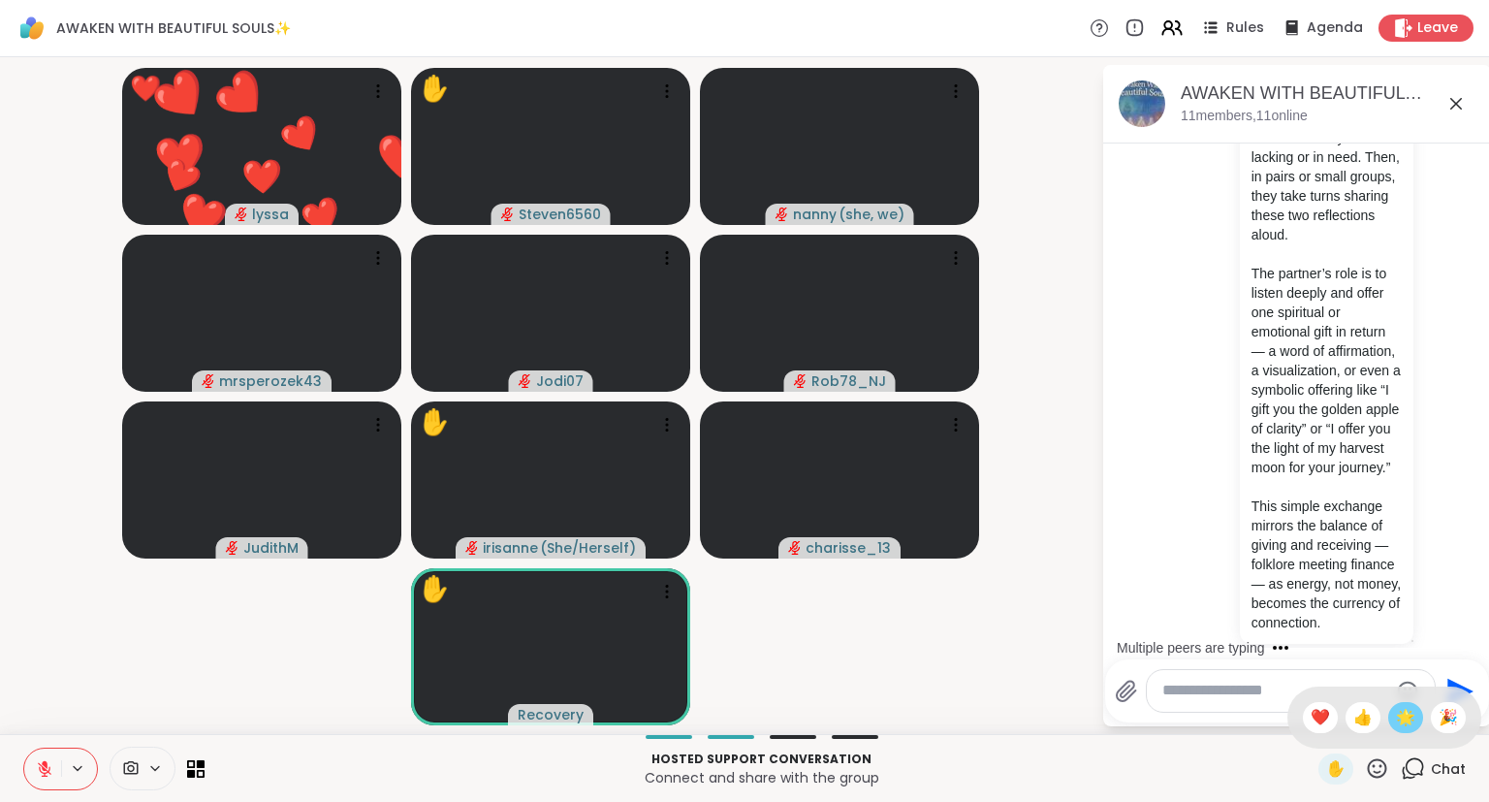
click at [1410, 728] on span "🌟" at bounding box center [1405, 717] width 19 height 23
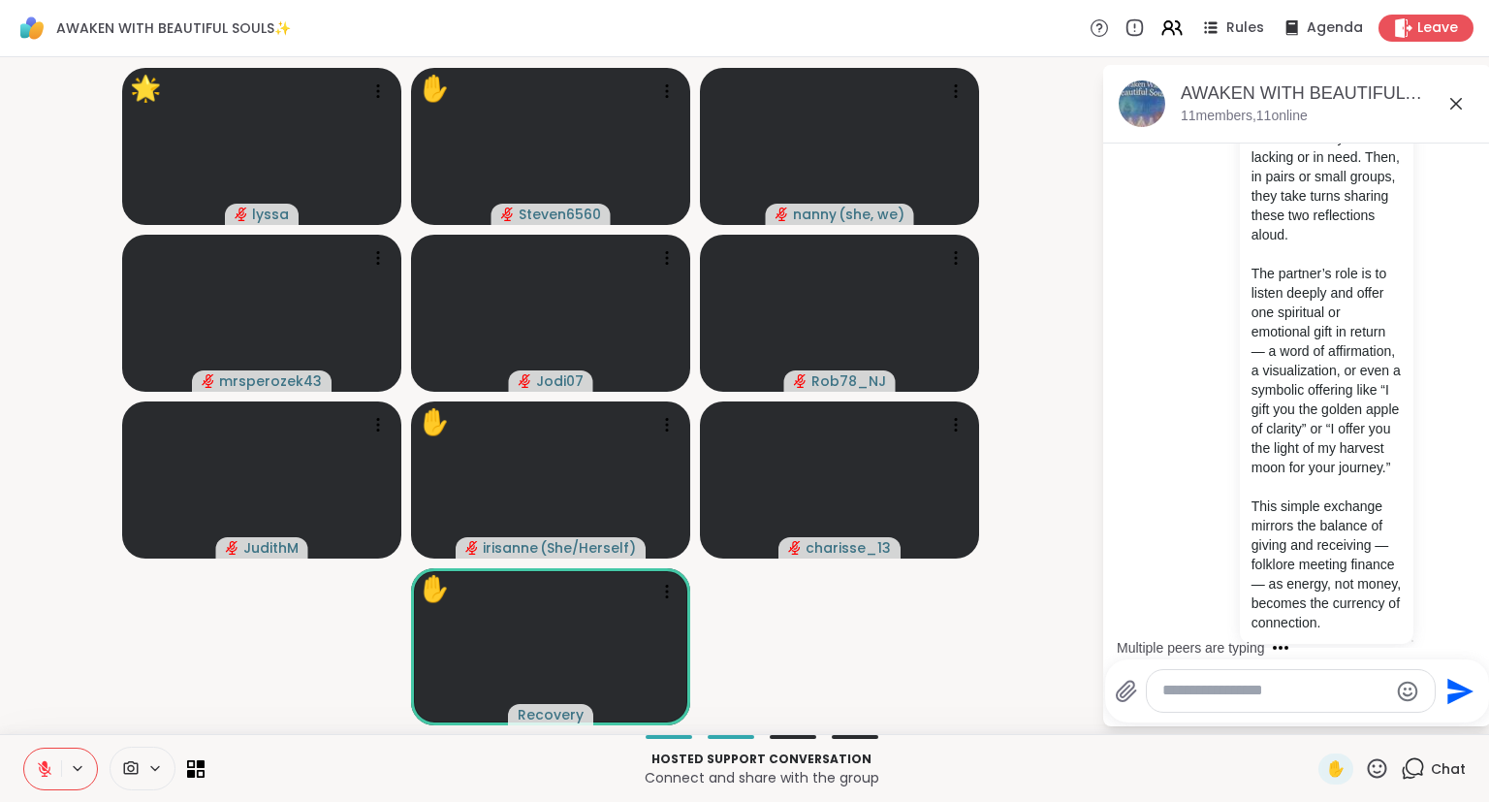
click at [41, 762] on icon at bounding box center [44, 768] width 17 height 17
click at [30, 757] on button at bounding box center [42, 768] width 37 height 41
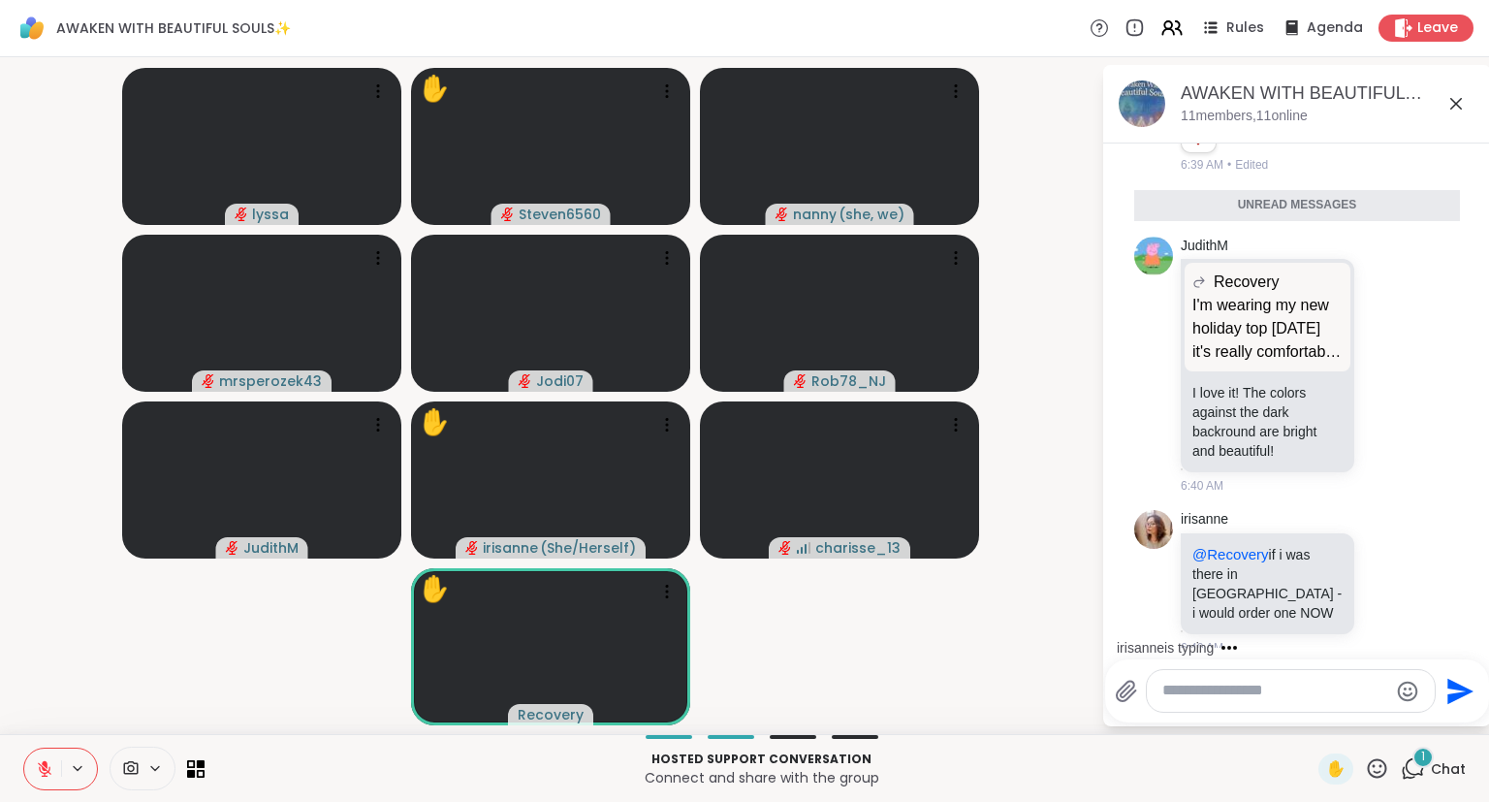
scroll to position [7531, 0]
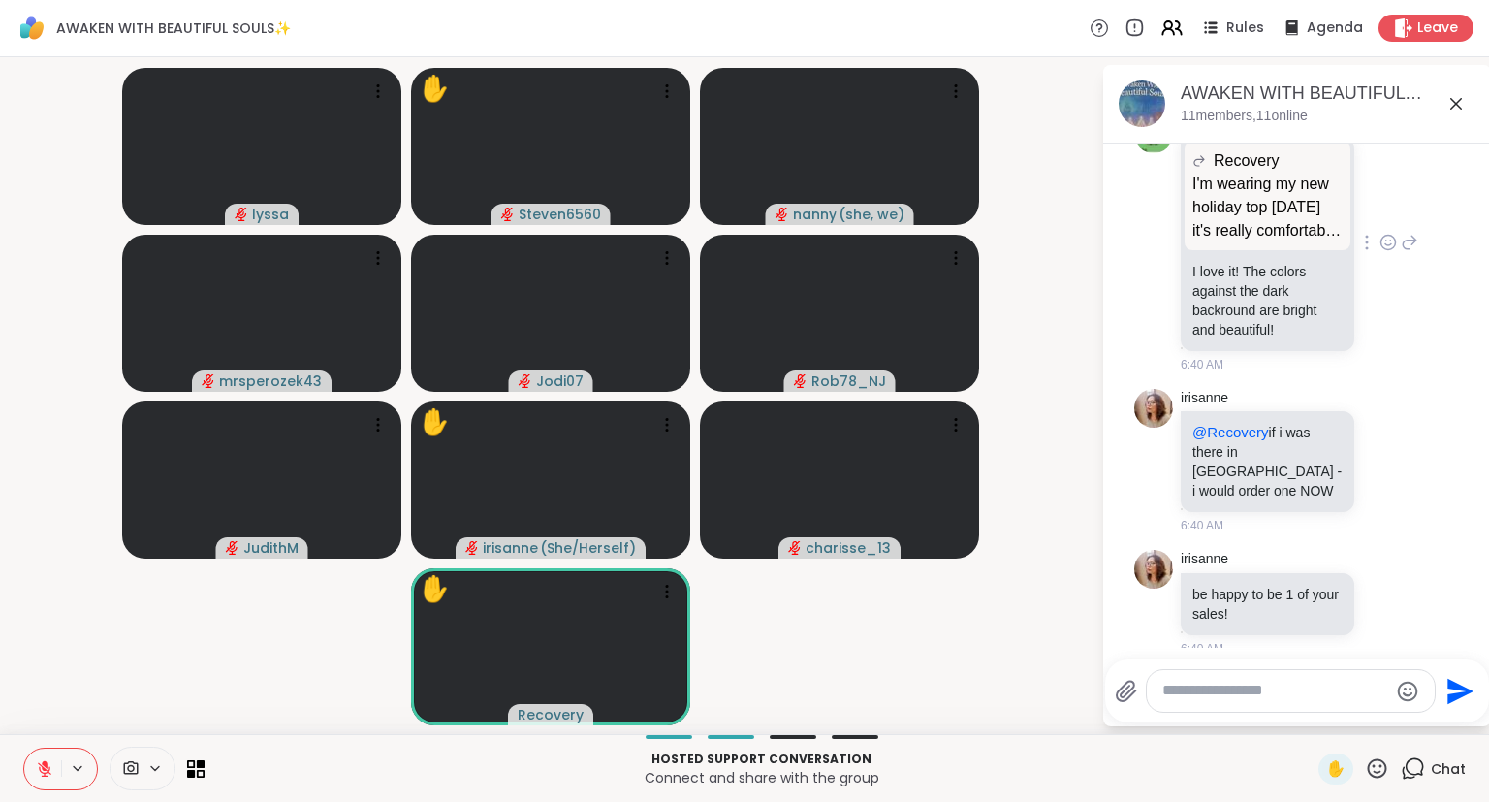
click at [1384, 242] on icon at bounding box center [1387, 242] width 17 height 19
click at [1240, 205] on button "Select Reaction: Heart" at bounding box center [1234, 211] width 39 height 39
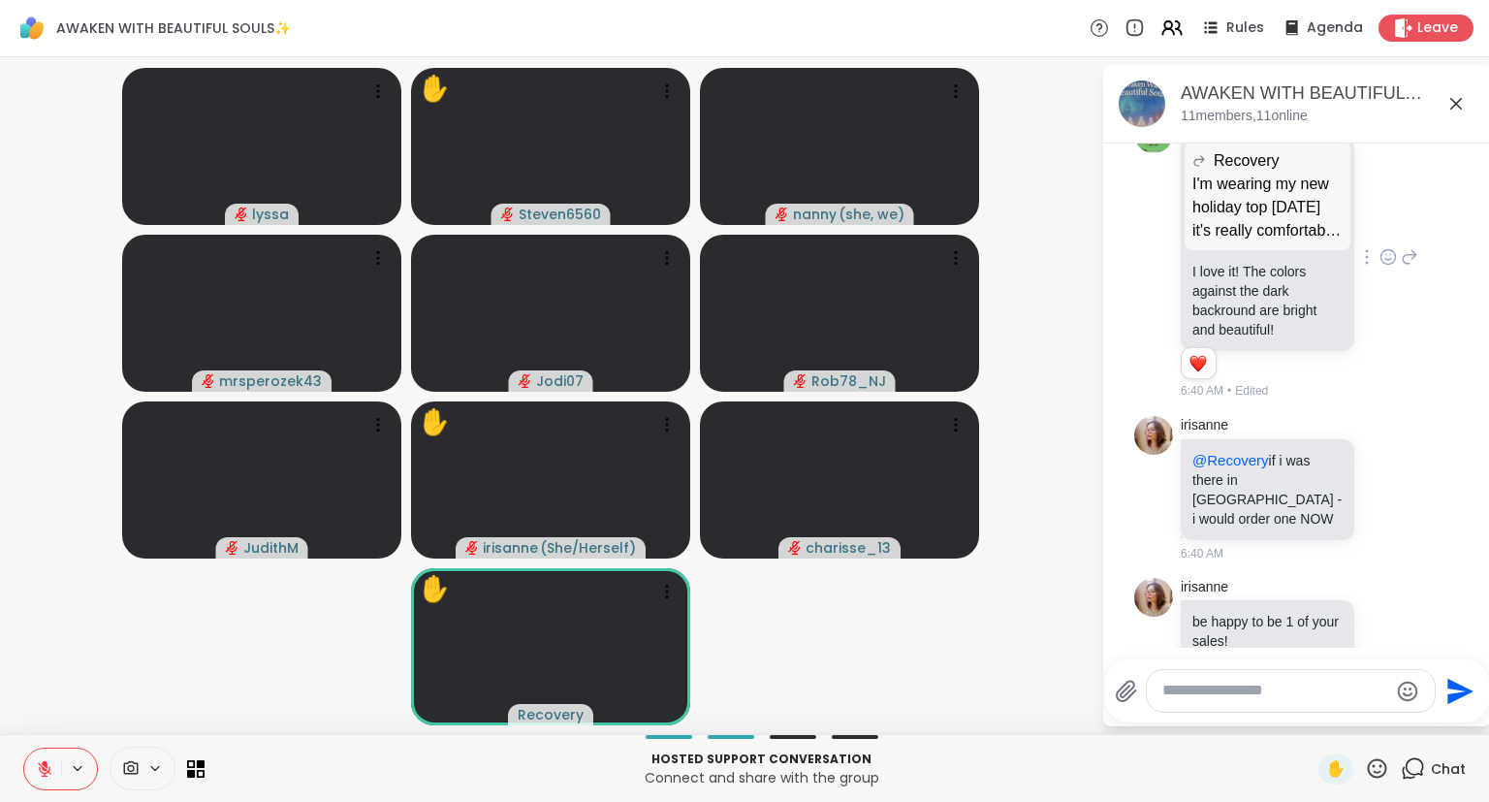
click at [1405, 258] on icon at bounding box center [1409, 256] width 17 height 23
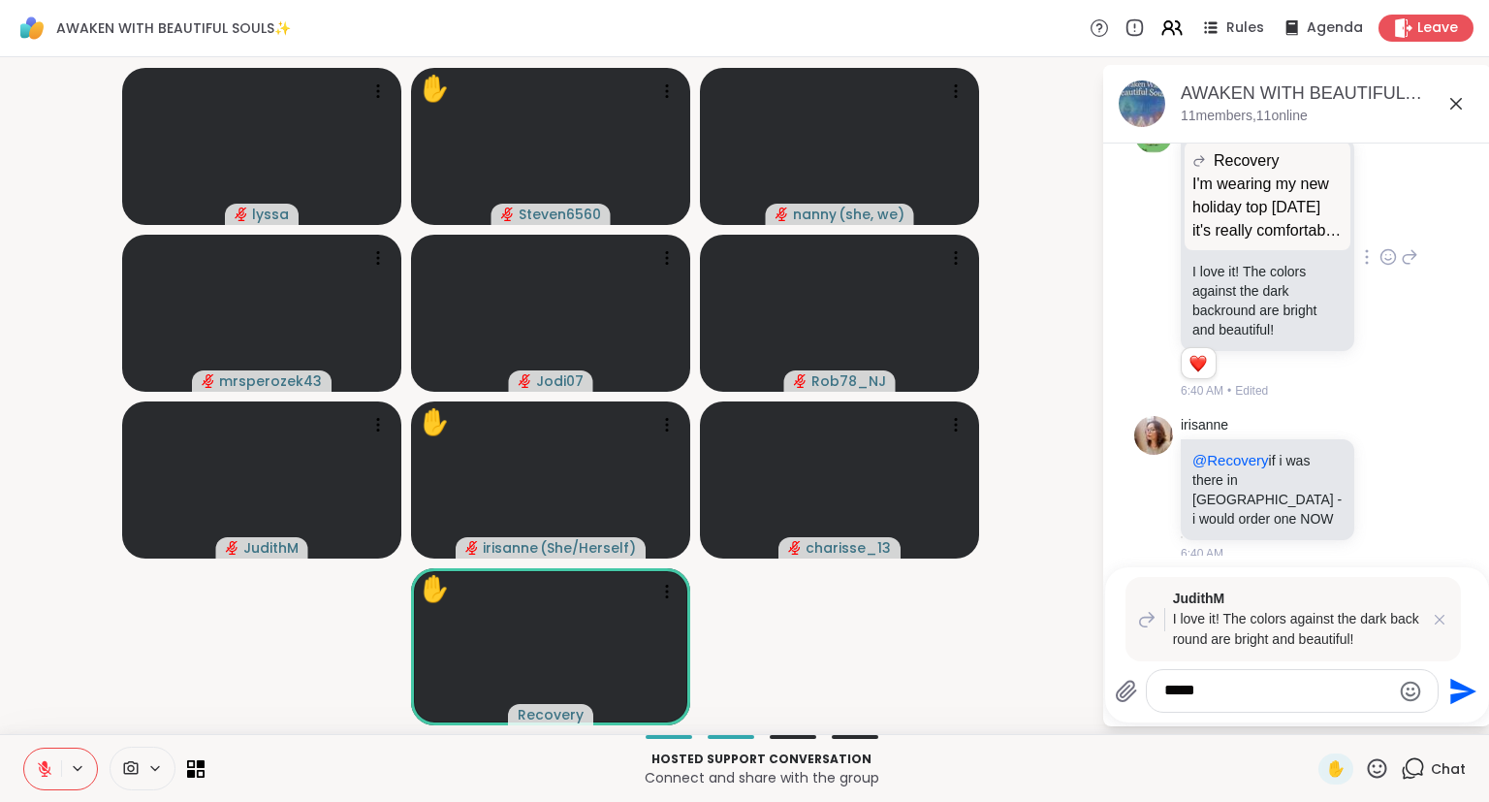
type textarea "******"
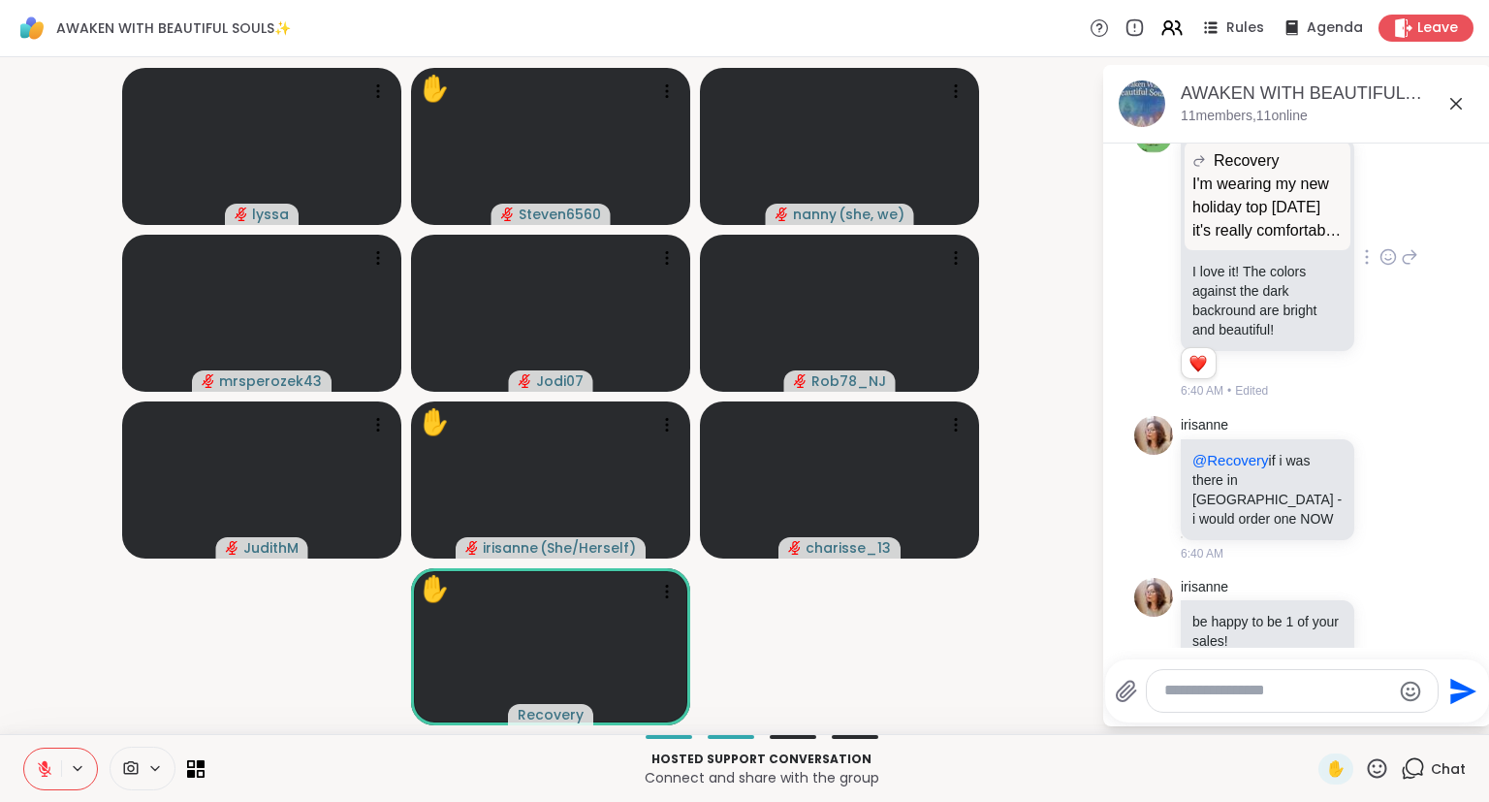
scroll to position [7774, 0]
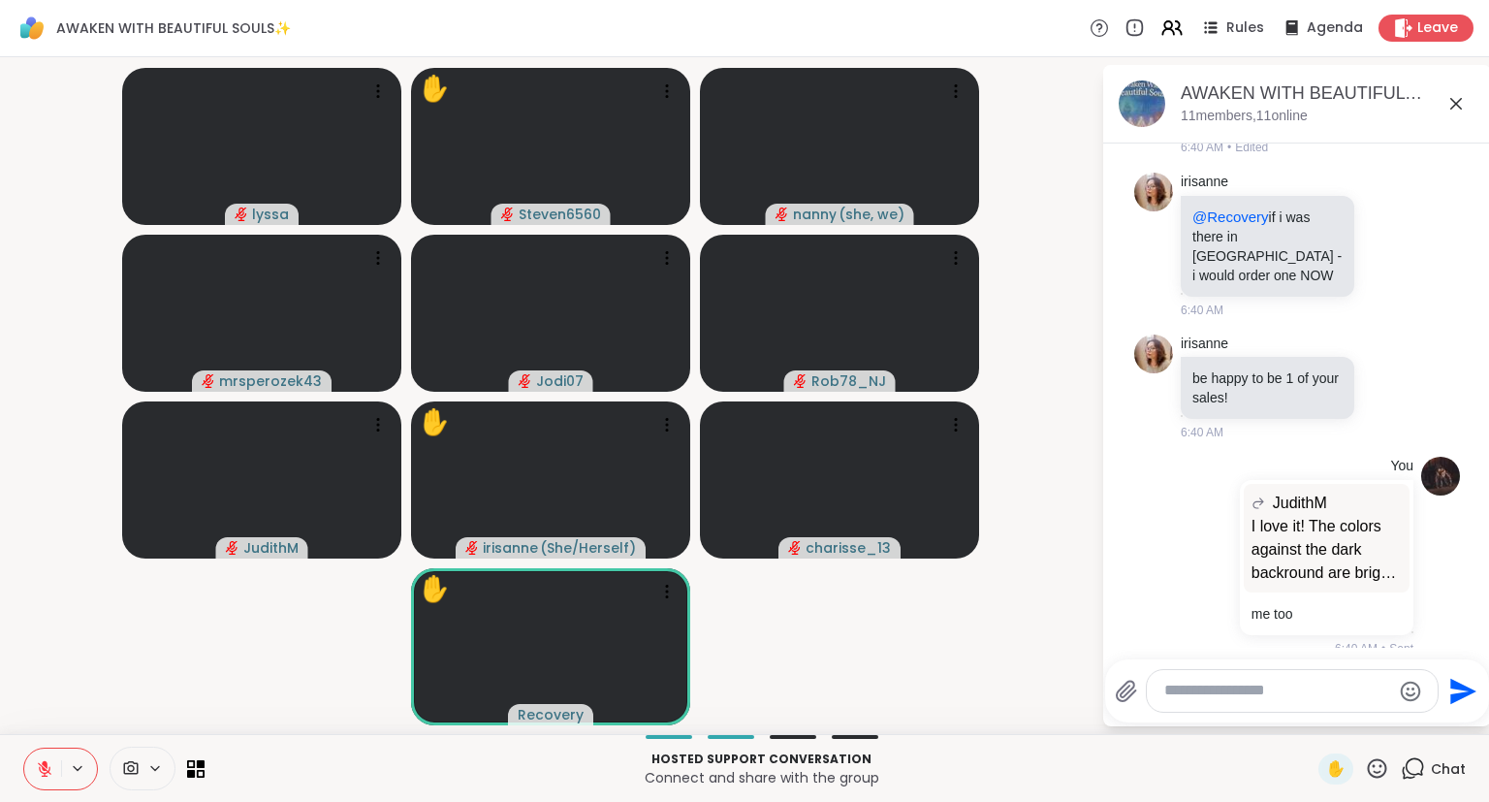
click at [1460, 103] on icon at bounding box center [1455, 103] width 23 height 23
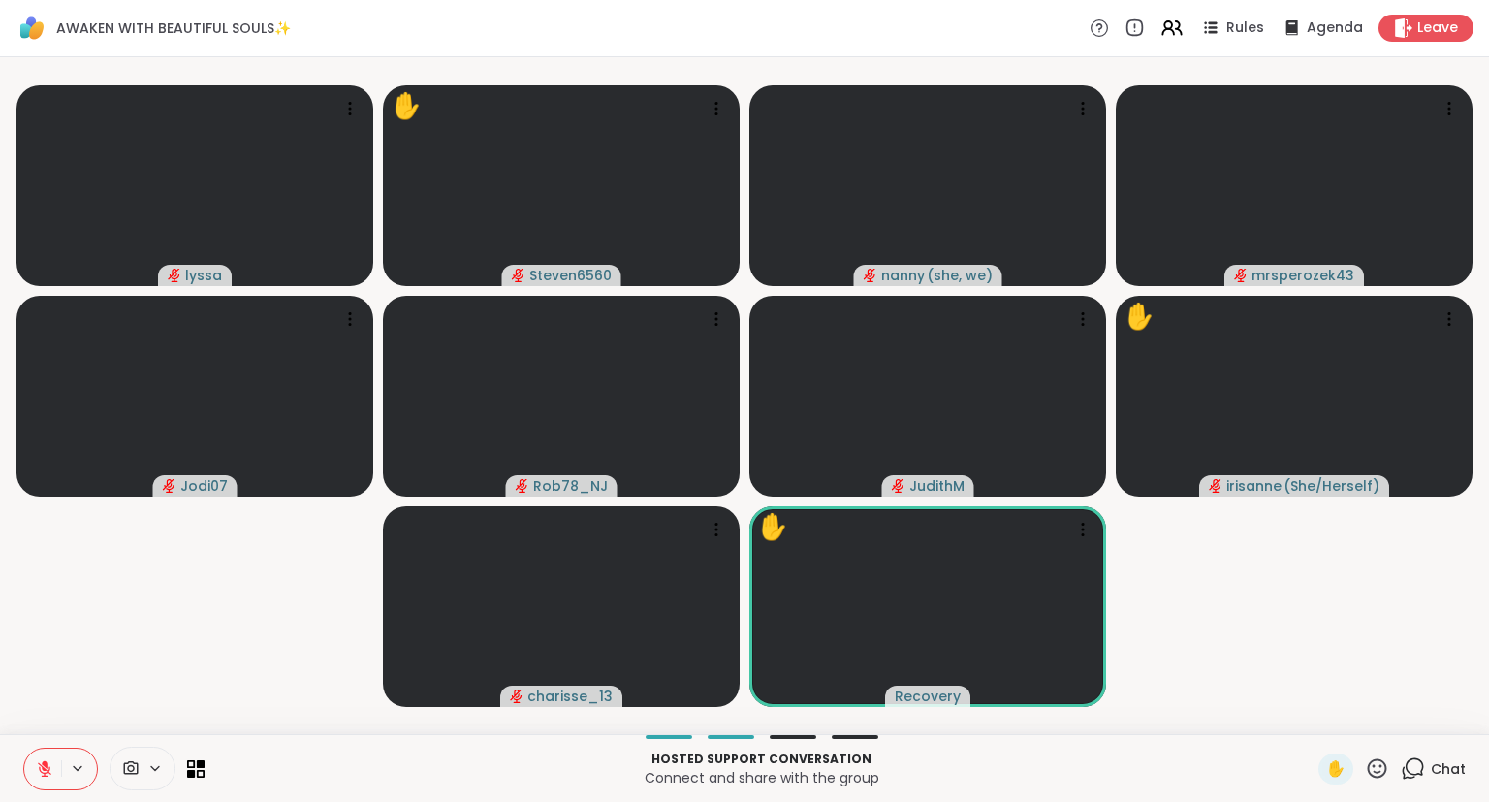
click at [51, 769] on icon at bounding box center [44, 768] width 17 height 17
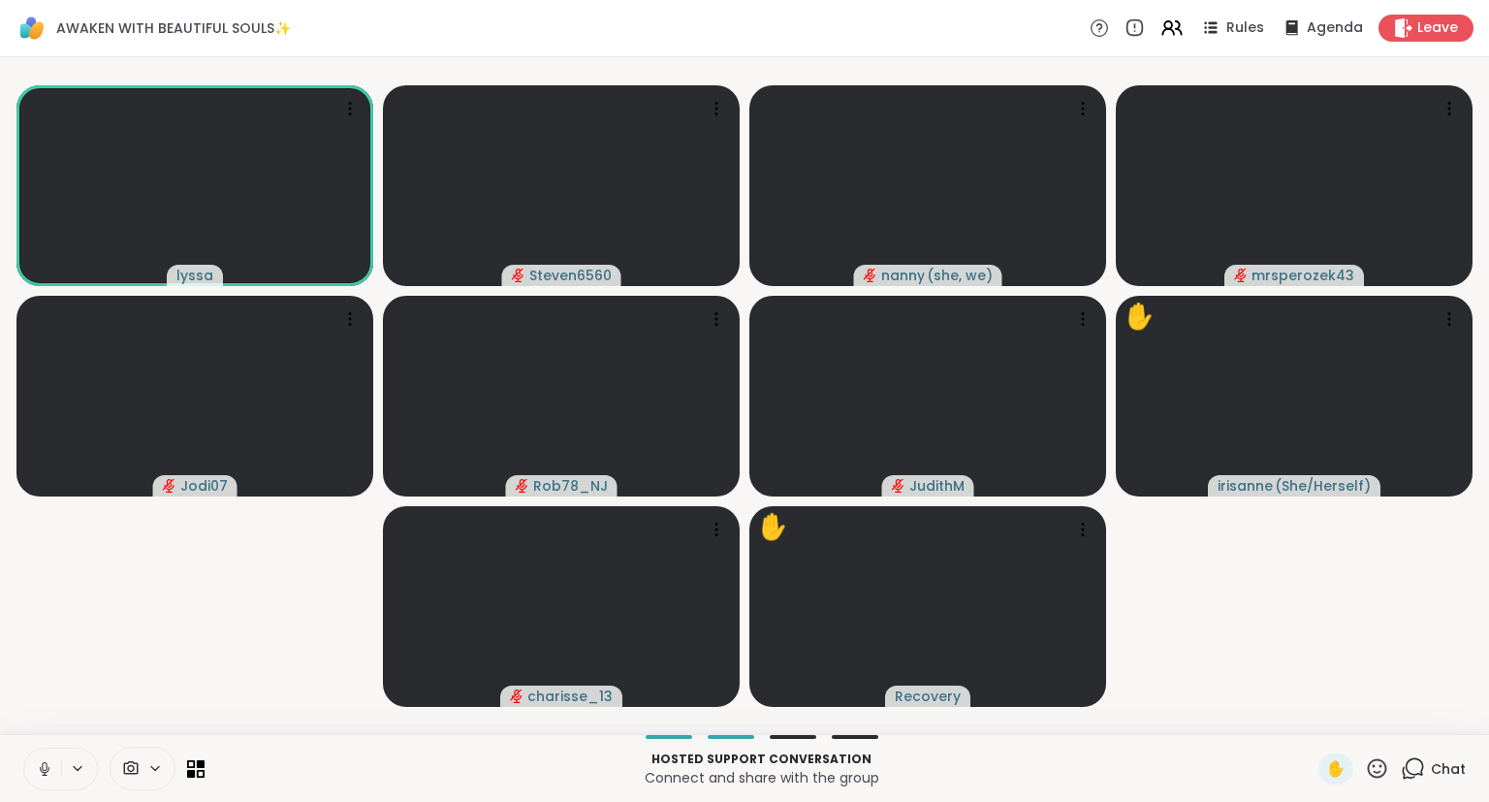
click at [44, 774] on icon at bounding box center [44, 768] width 17 height 17
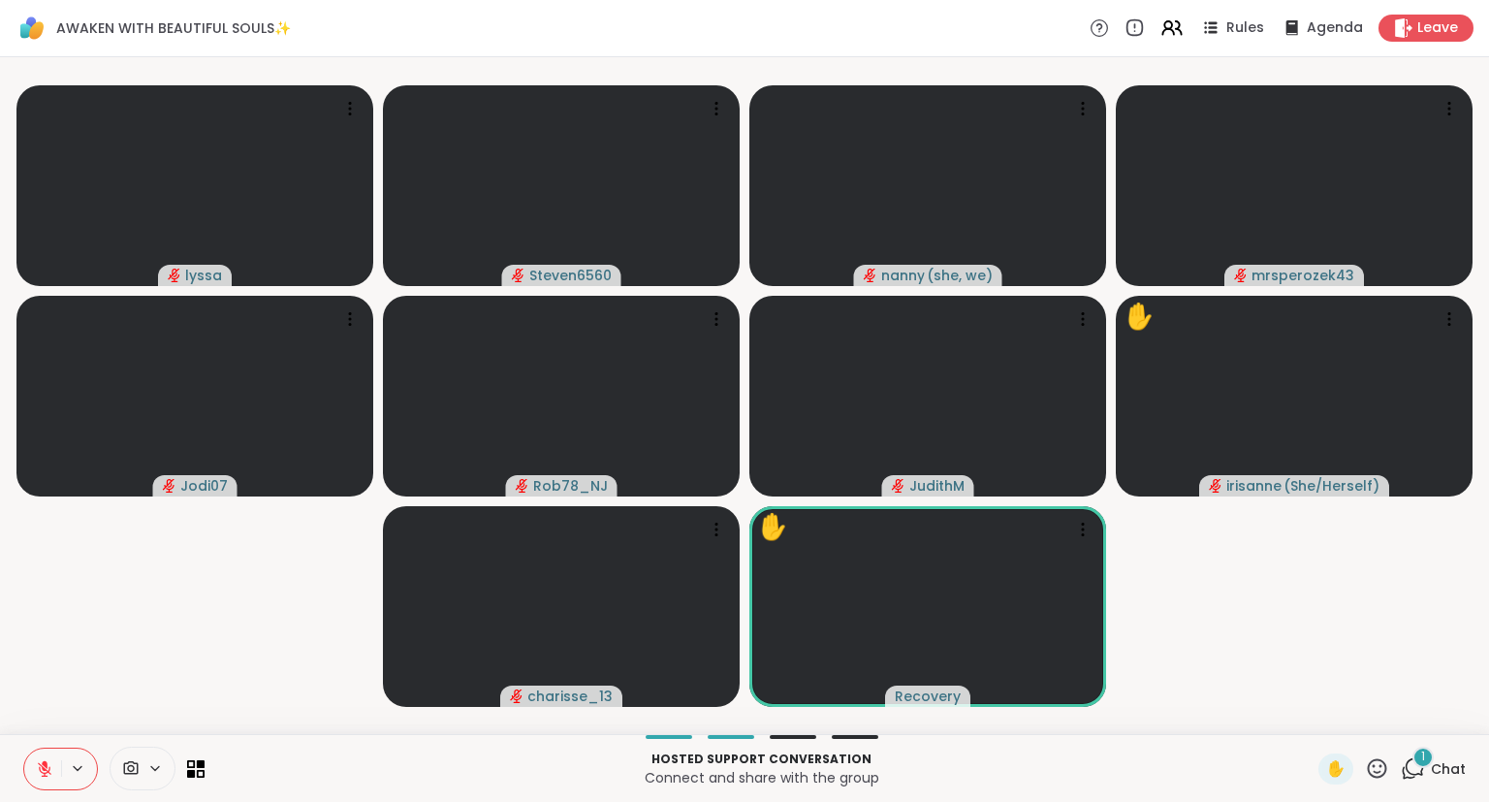
click at [37, 770] on icon at bounding box center [44, 768] width 17 height 17
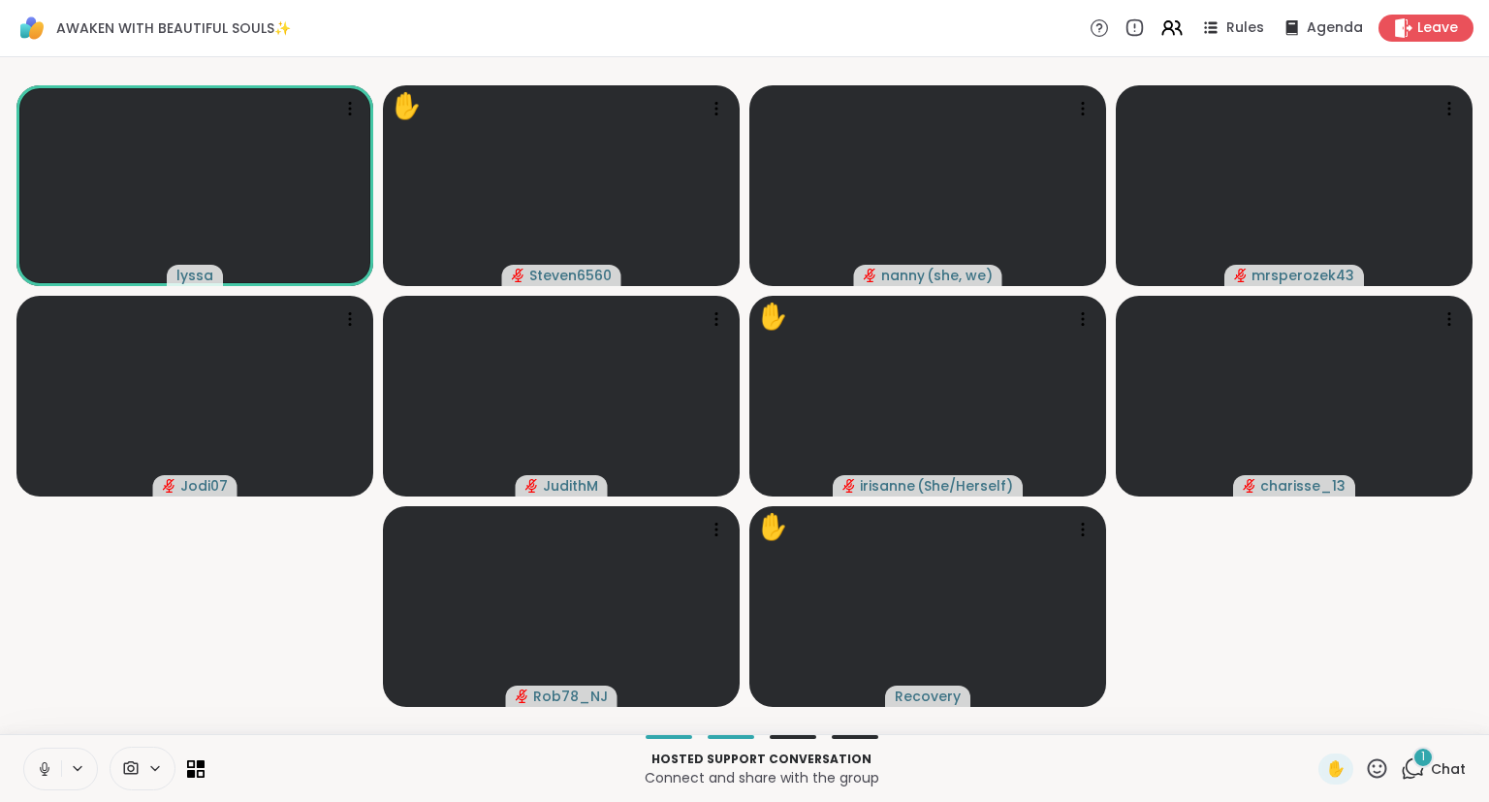
click at [32, 765] on button at bounding box center [42, 768] width 37 height 41
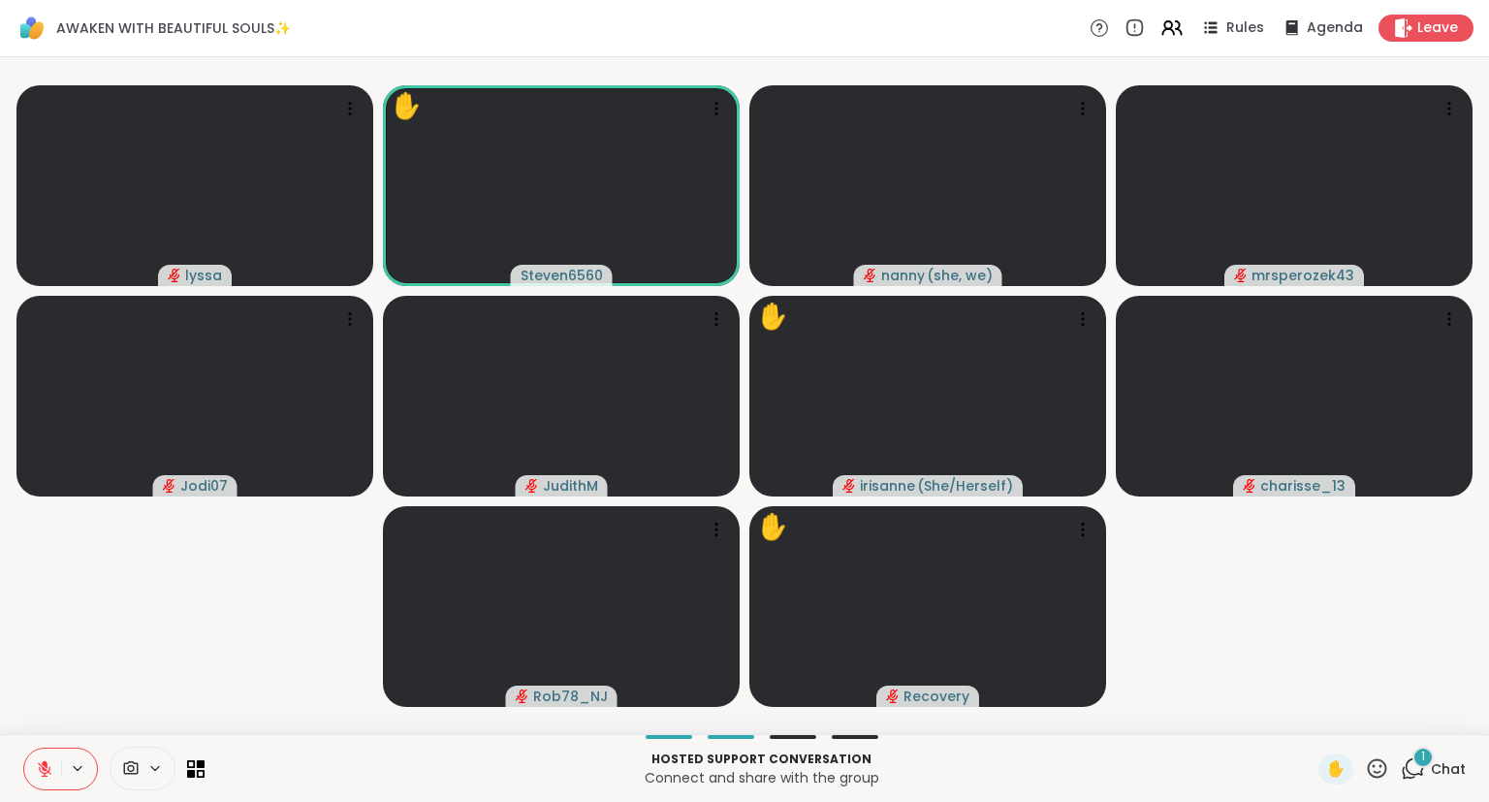
click at [1378, 768] on icon at bounding box center [1377, 768] width 24 height 24
click at [1317, 723] on span "❤️" at bounding box center [1320, 717] width 19 height 23
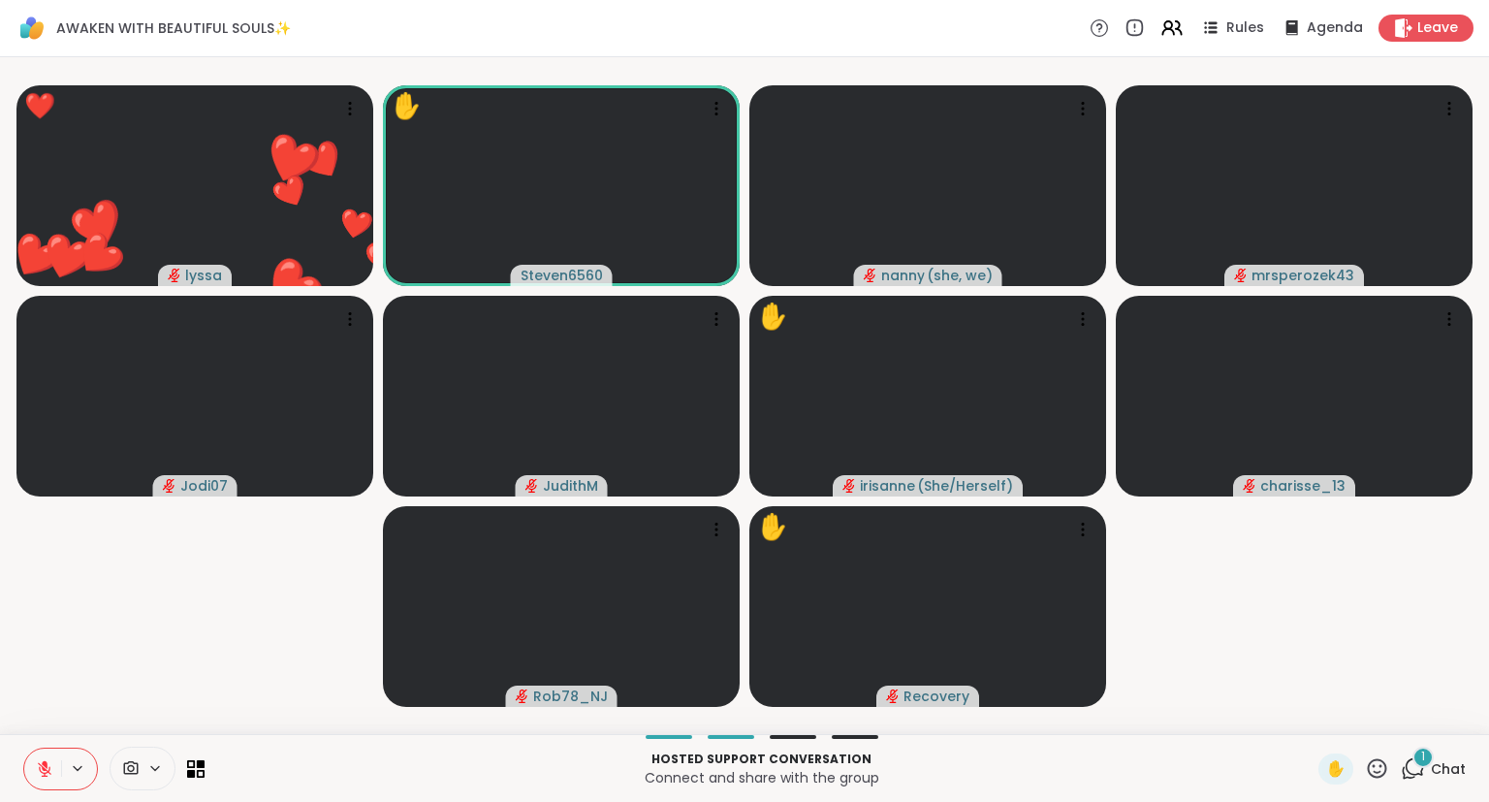
click at [47, 766] on icon at bounding box center [45, 764] width 6 height 8
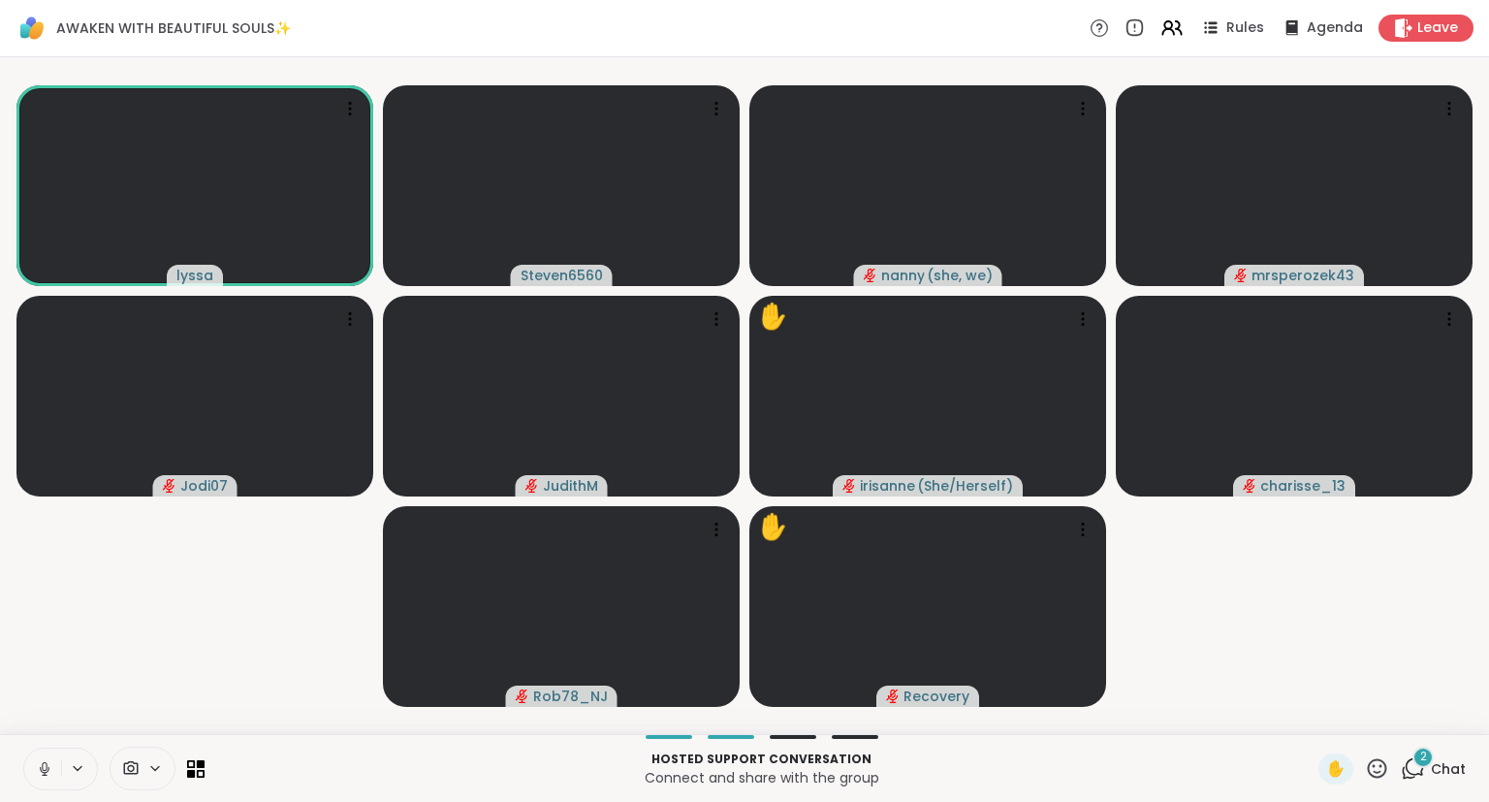
click at [1378, 765] on icon at bounding box center [1377, 768] width 24 height 24
click at [1315, 722] on span "❤️" at bounding box center [1320, 717] width 19 height 23
click at [1385, 779] on icon at bounding box center [1377, 768] width 24 height 24
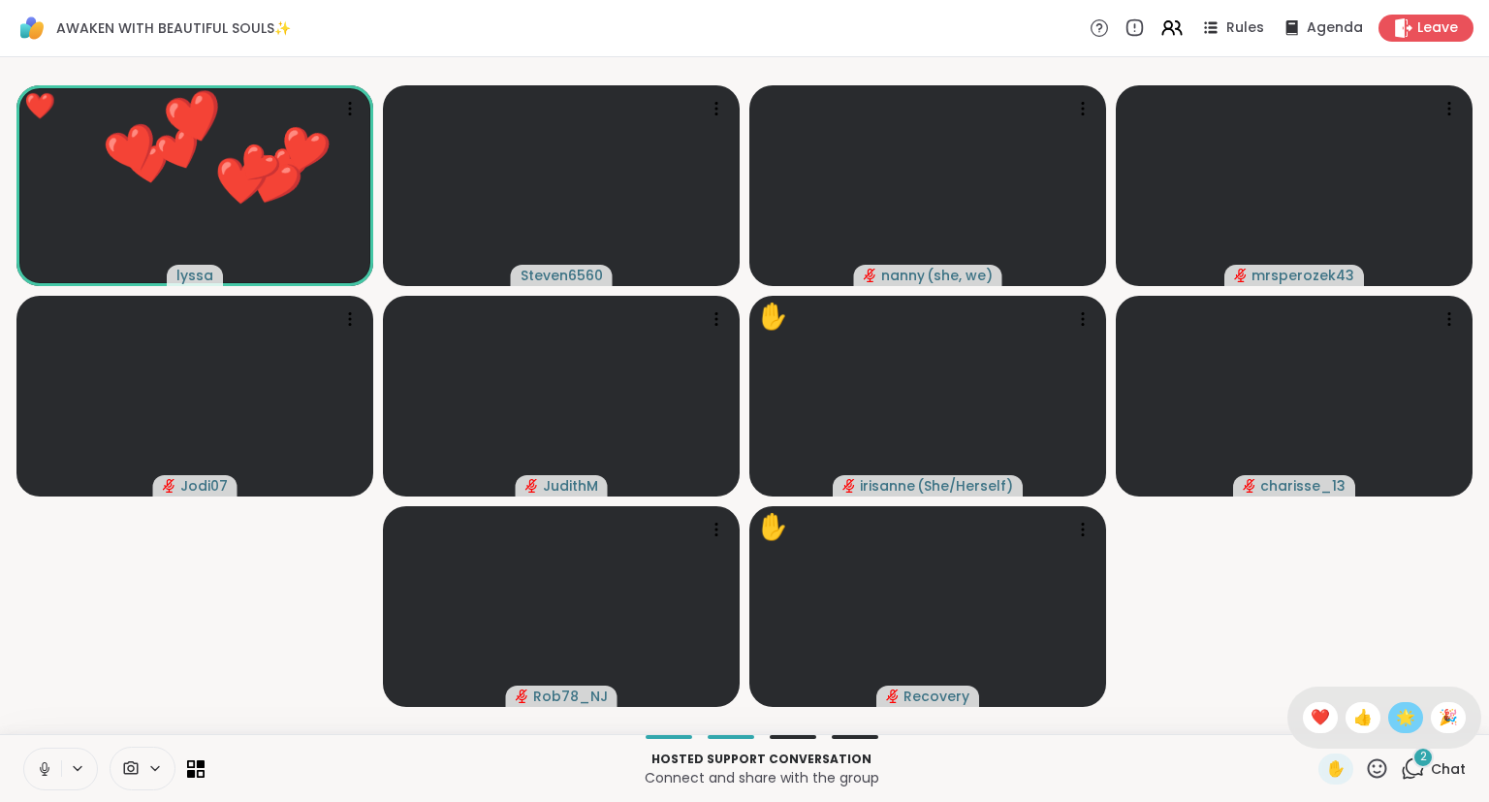
click at [1402, 723] on span "🌟" at bounding box center [1405, 717] width 19 height 23
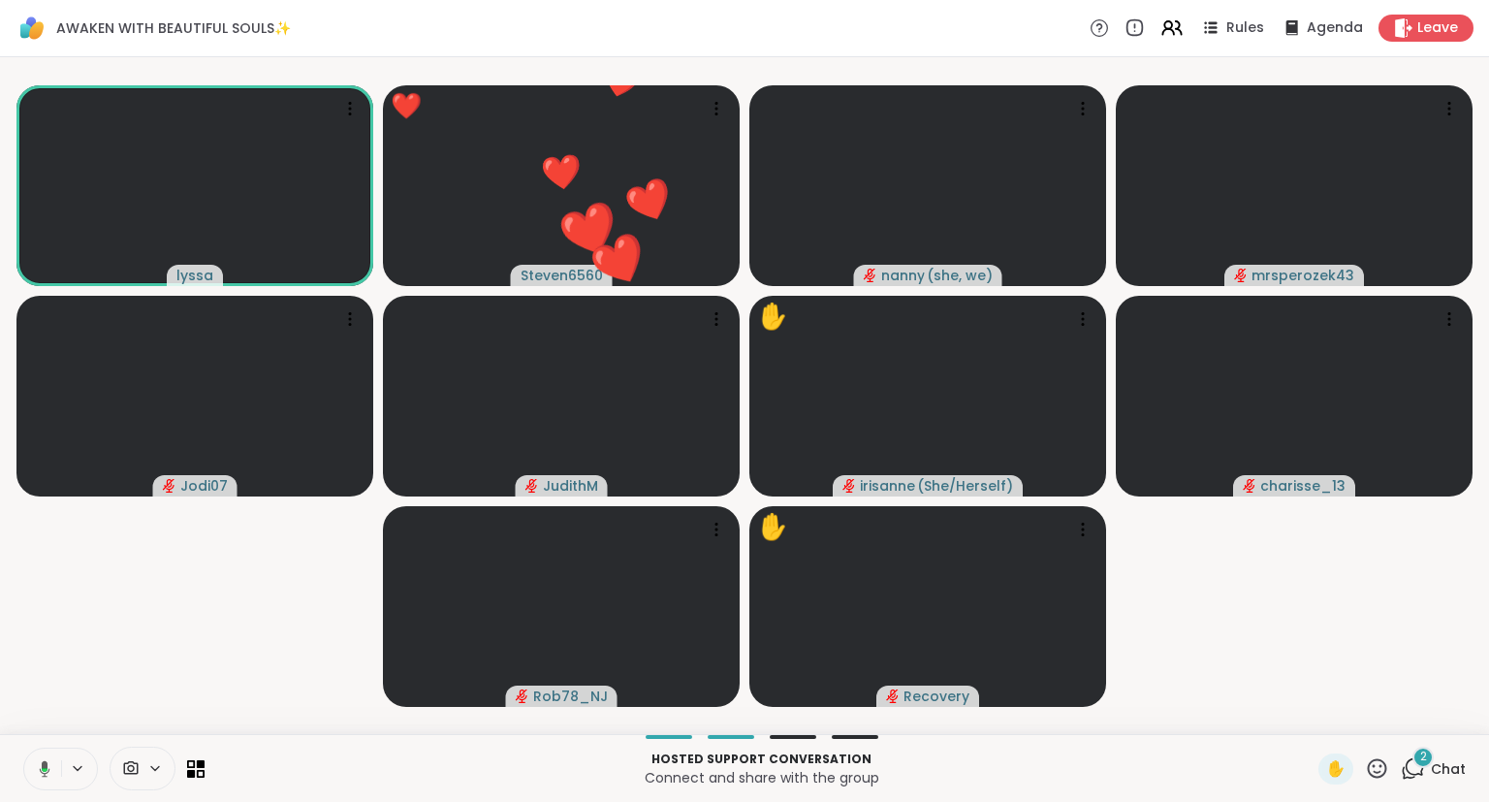
click at [1432, 771] on div "2 Chat" at bounding box center [1433, 768] width 65 height 31
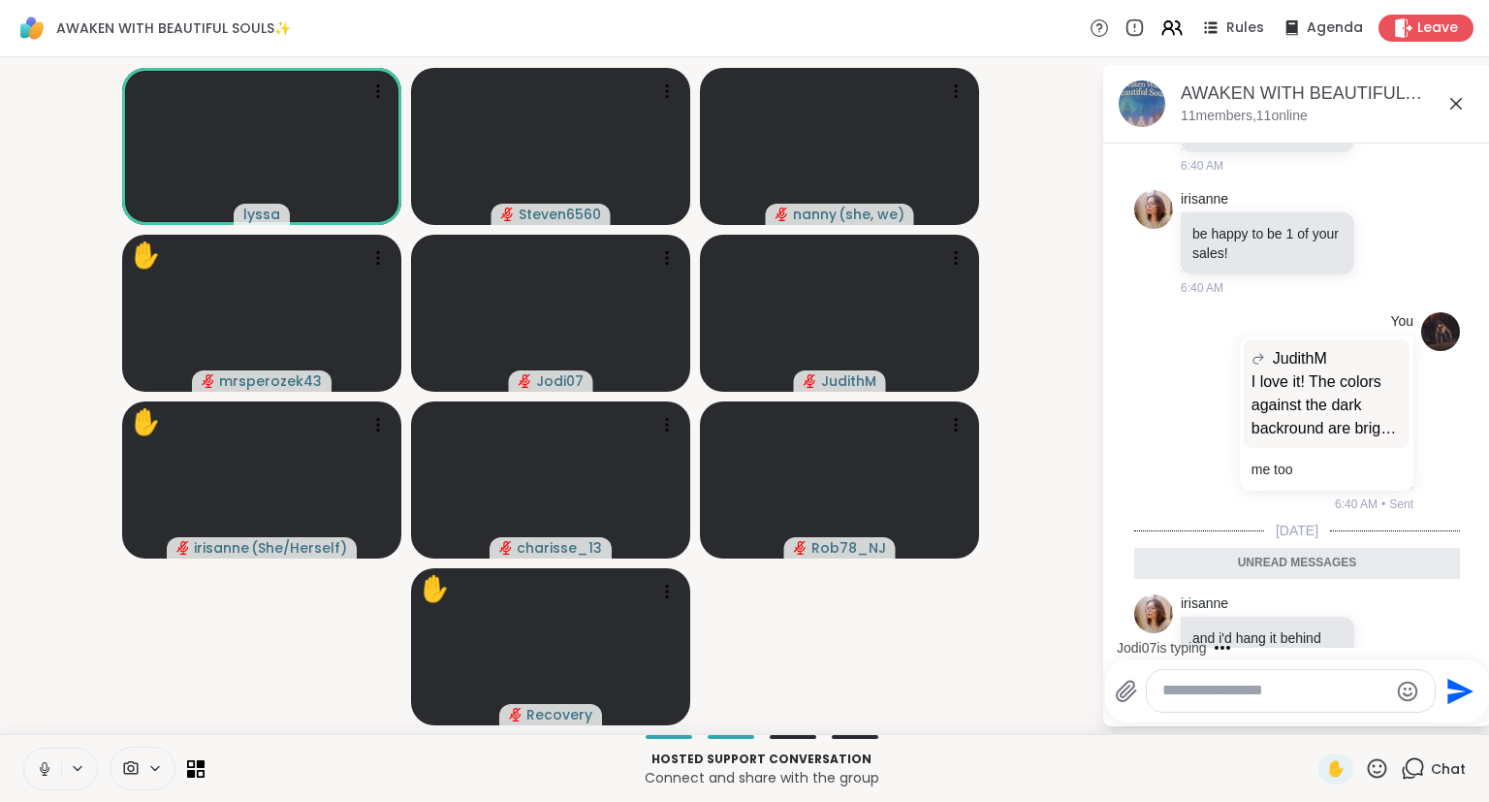
scroll to position [8228, 0]
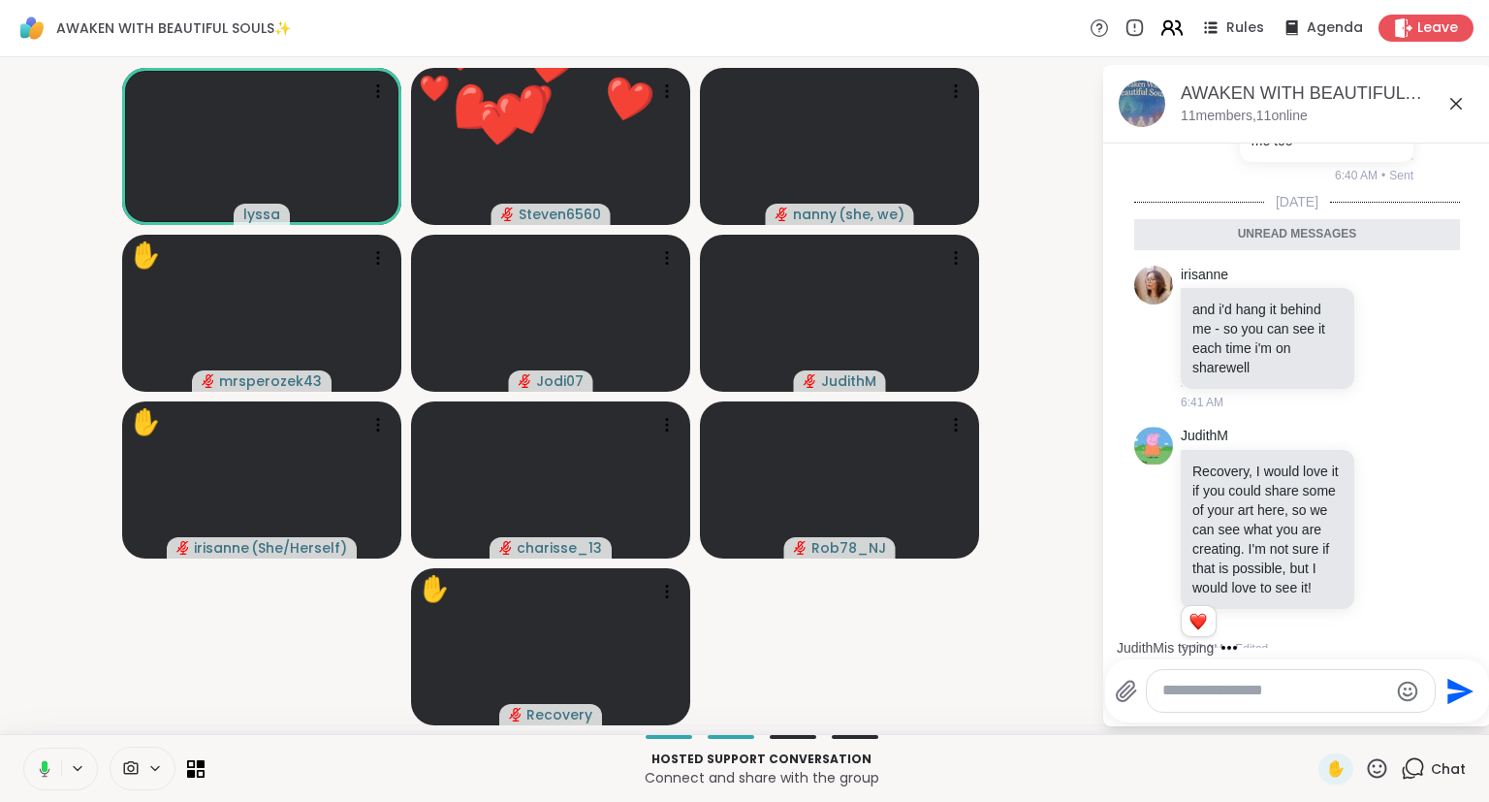
click at [1165, 27] on icon at bounding box center [1171, 28] width 24 height 24
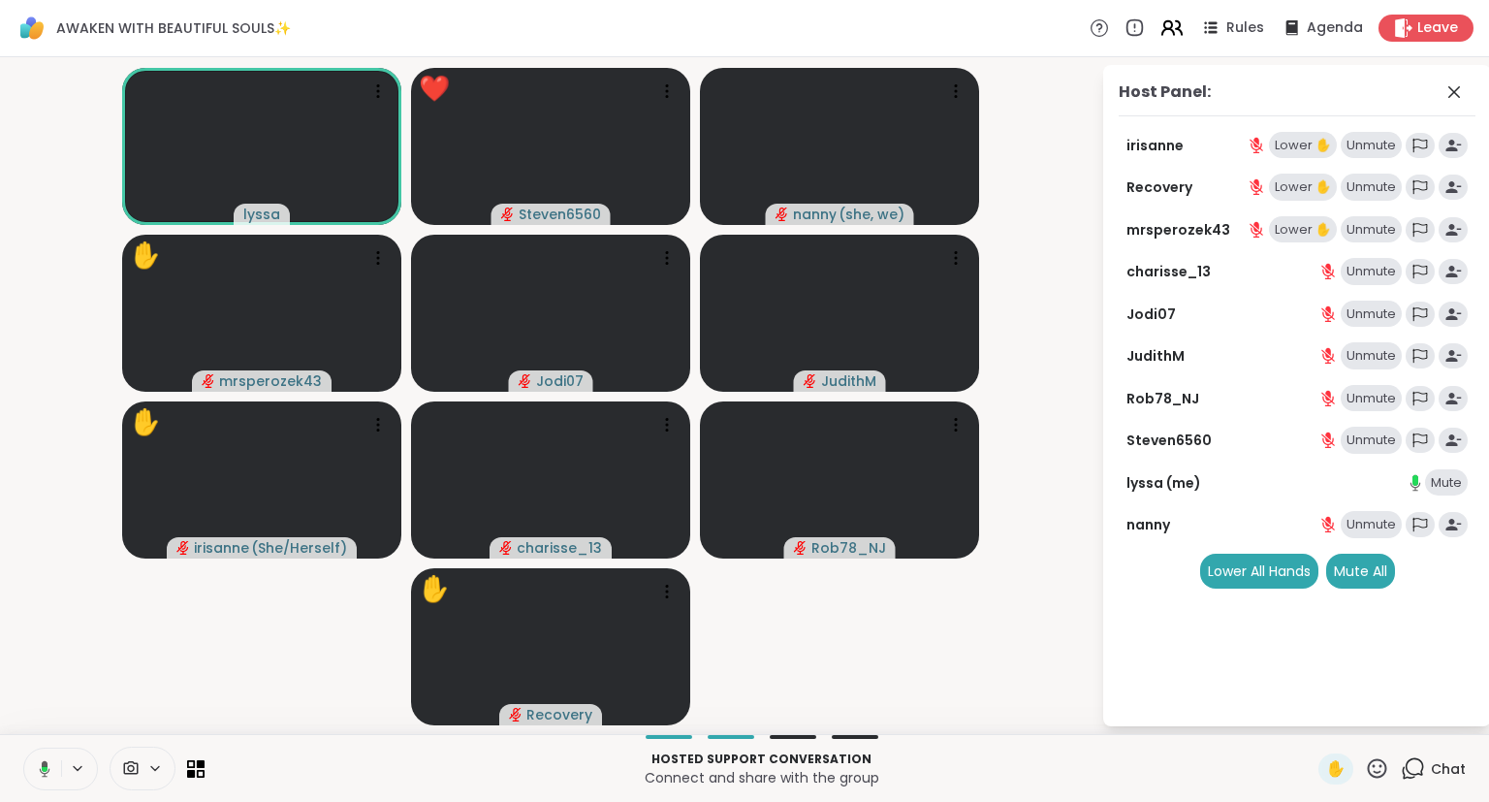
click at [1165, 27] on icon at bounding box center [1171, 28] width 24 height 24
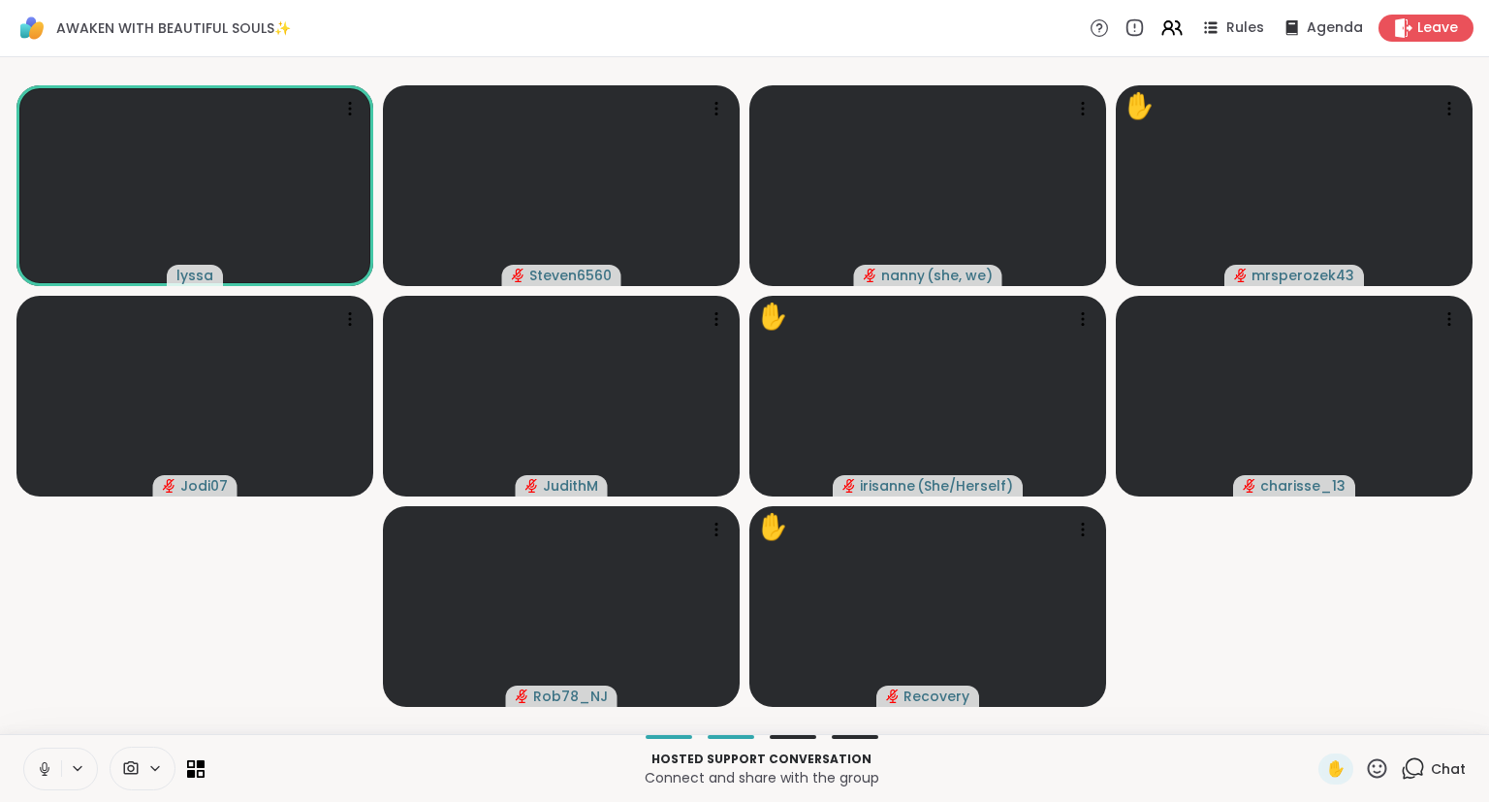
click at [45, 775] on icon at bounding box center [44, 774] width 5 height 1
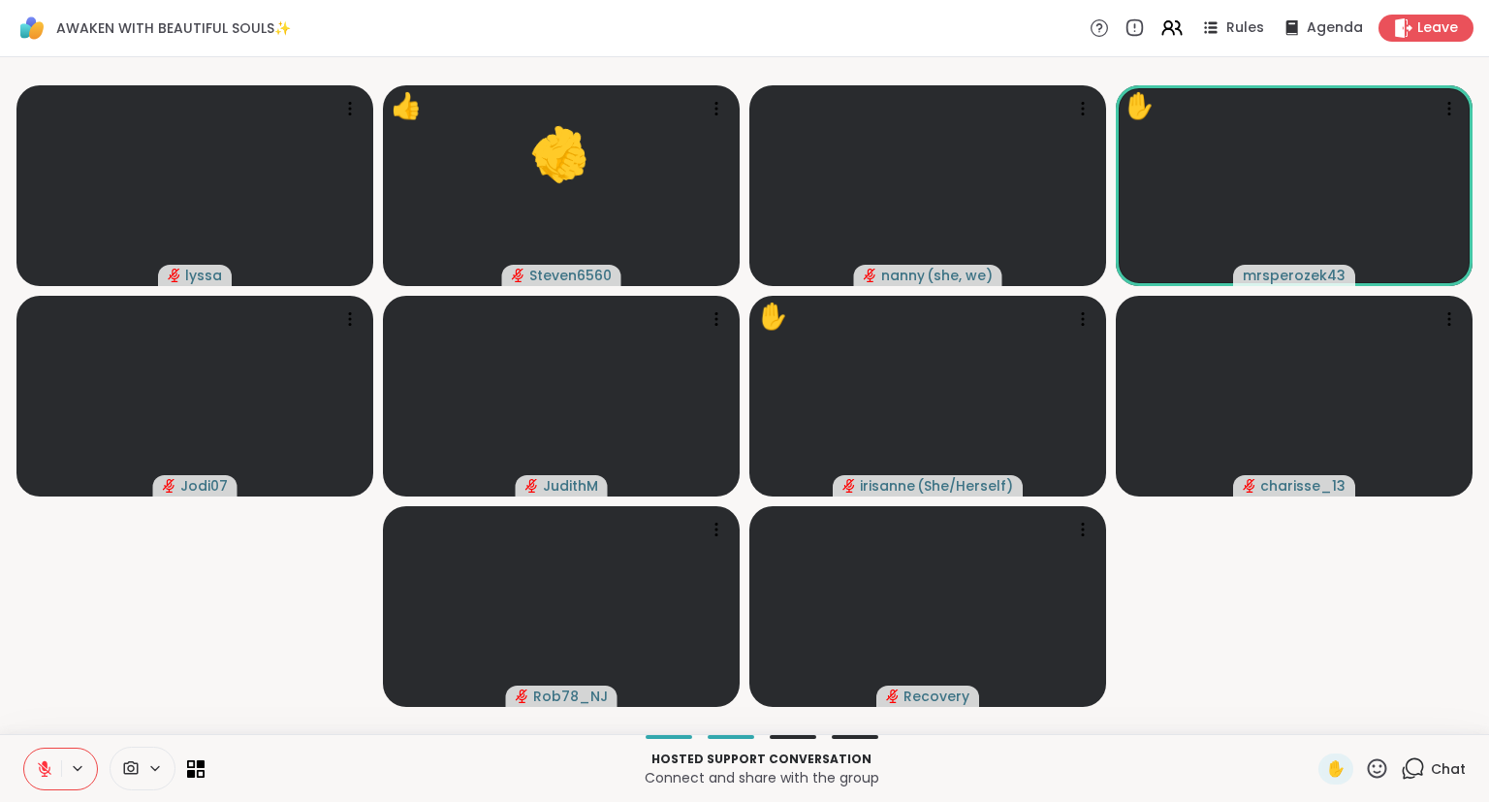
click at [1378, 785] on div "Hosted support conversation Connect and share with the group ✋ Chat" at bounding box center [744, 768] width 1489 height 68
click at [1384, 770] on icon at bounding box center [1377, 768] width 24 height 24
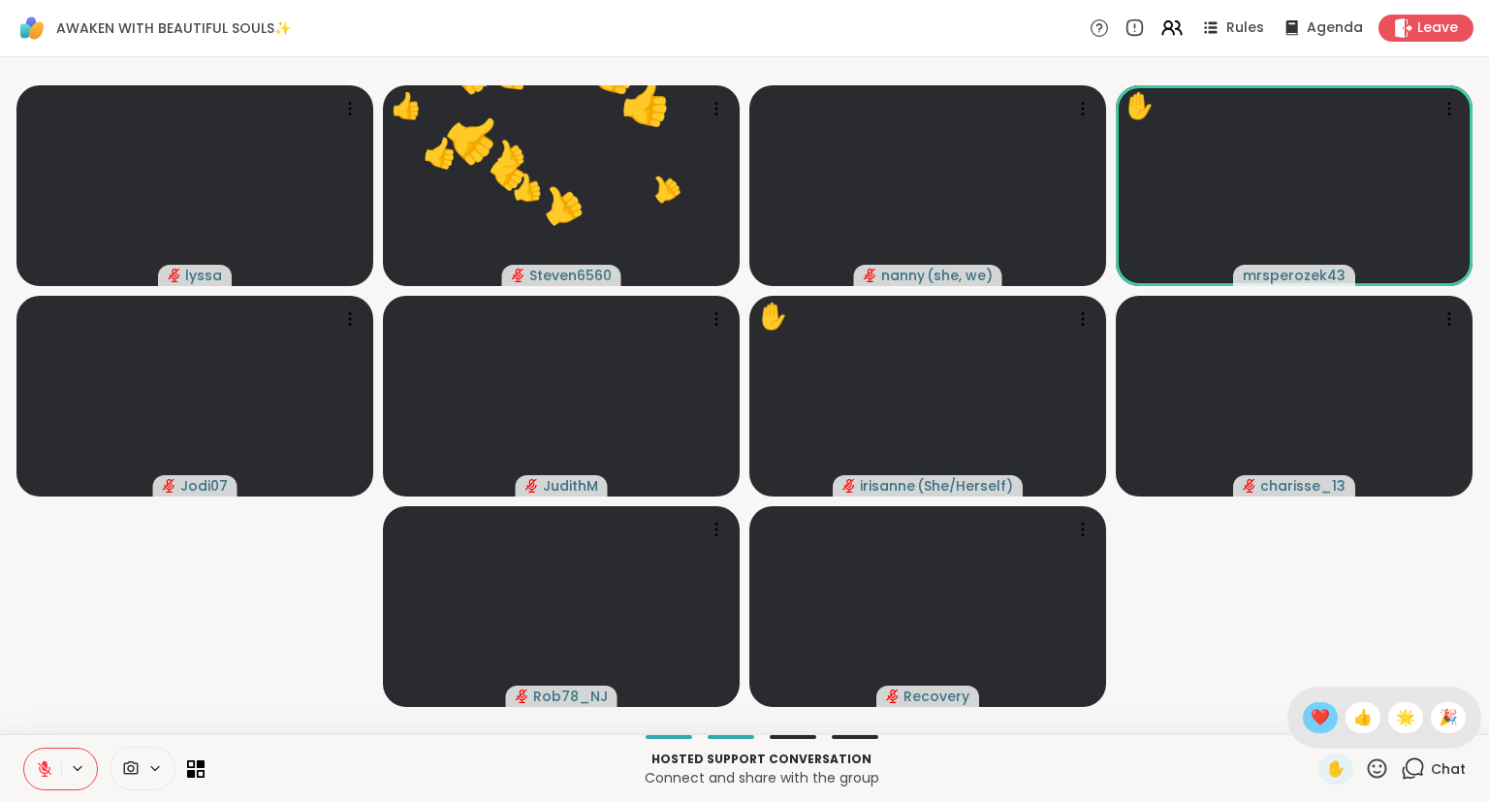
click at [1311, 725] on span "❤️" at bounding box center [1320, 717] width 19 height 23
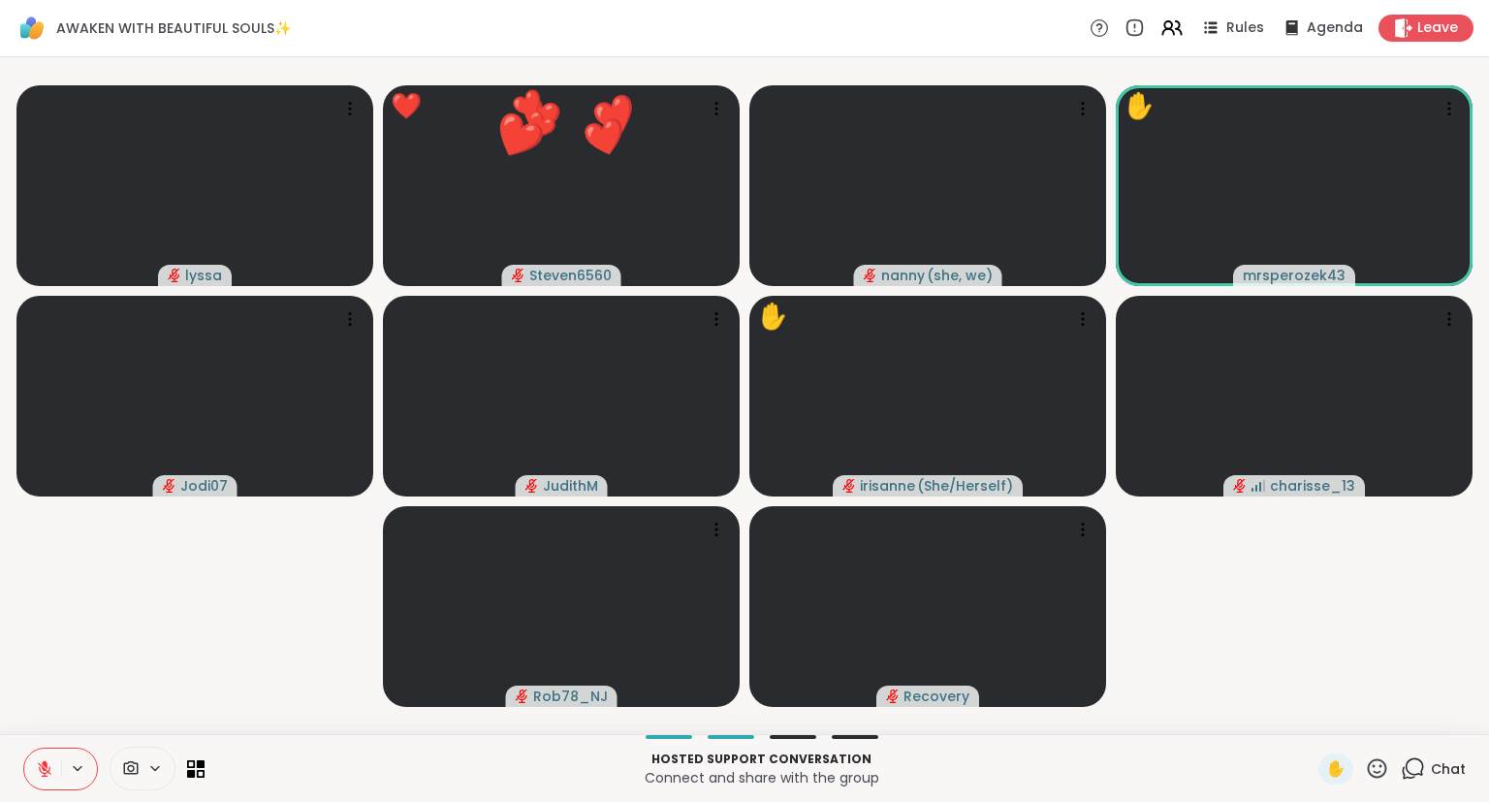
click at [1378, 774] on icon at bounding box center [1377, 767] width 19 height 19
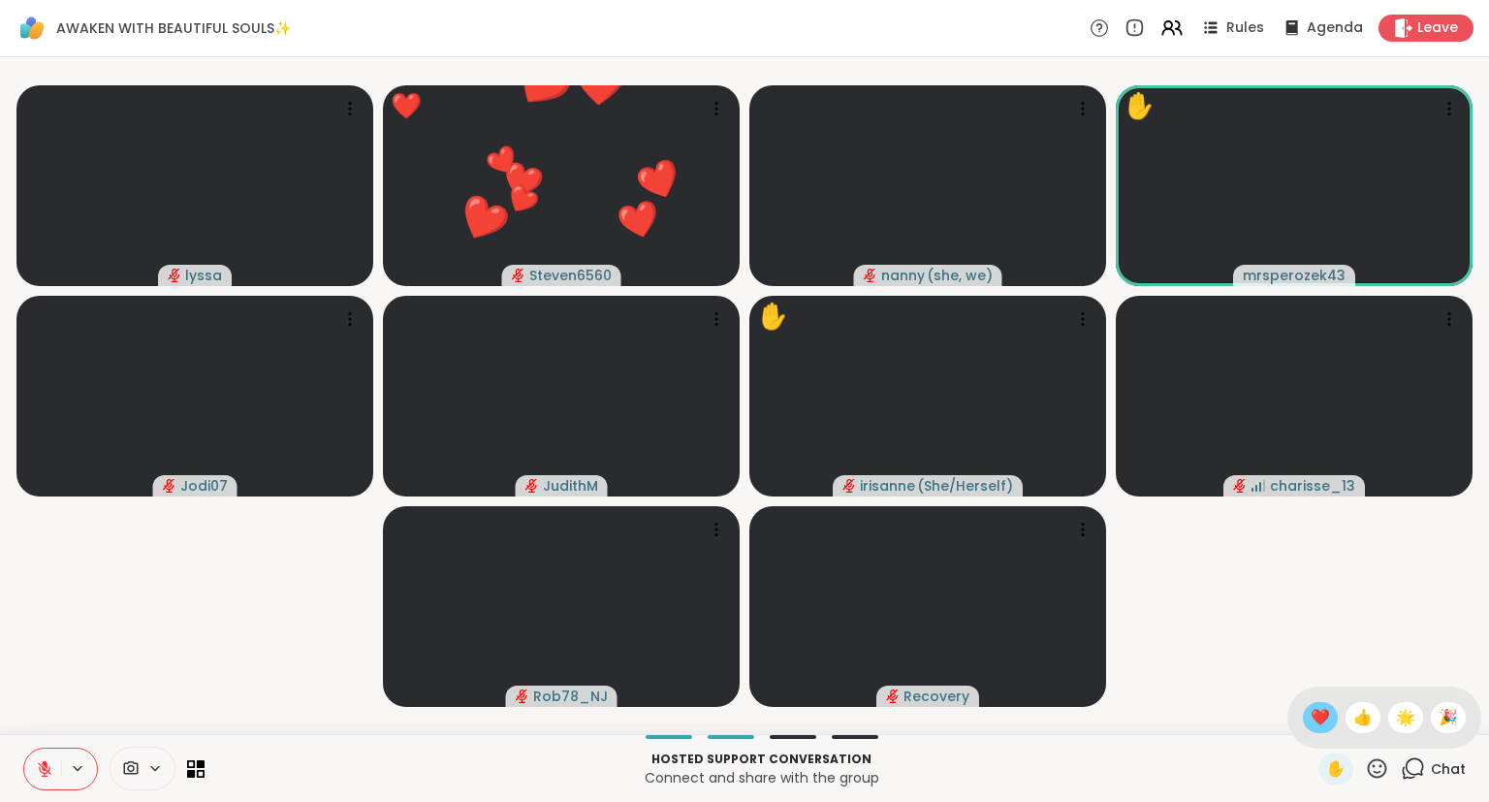
click at [1312, 718] on span "❤️" at bounding box center [1320, 717] width 19 height 23
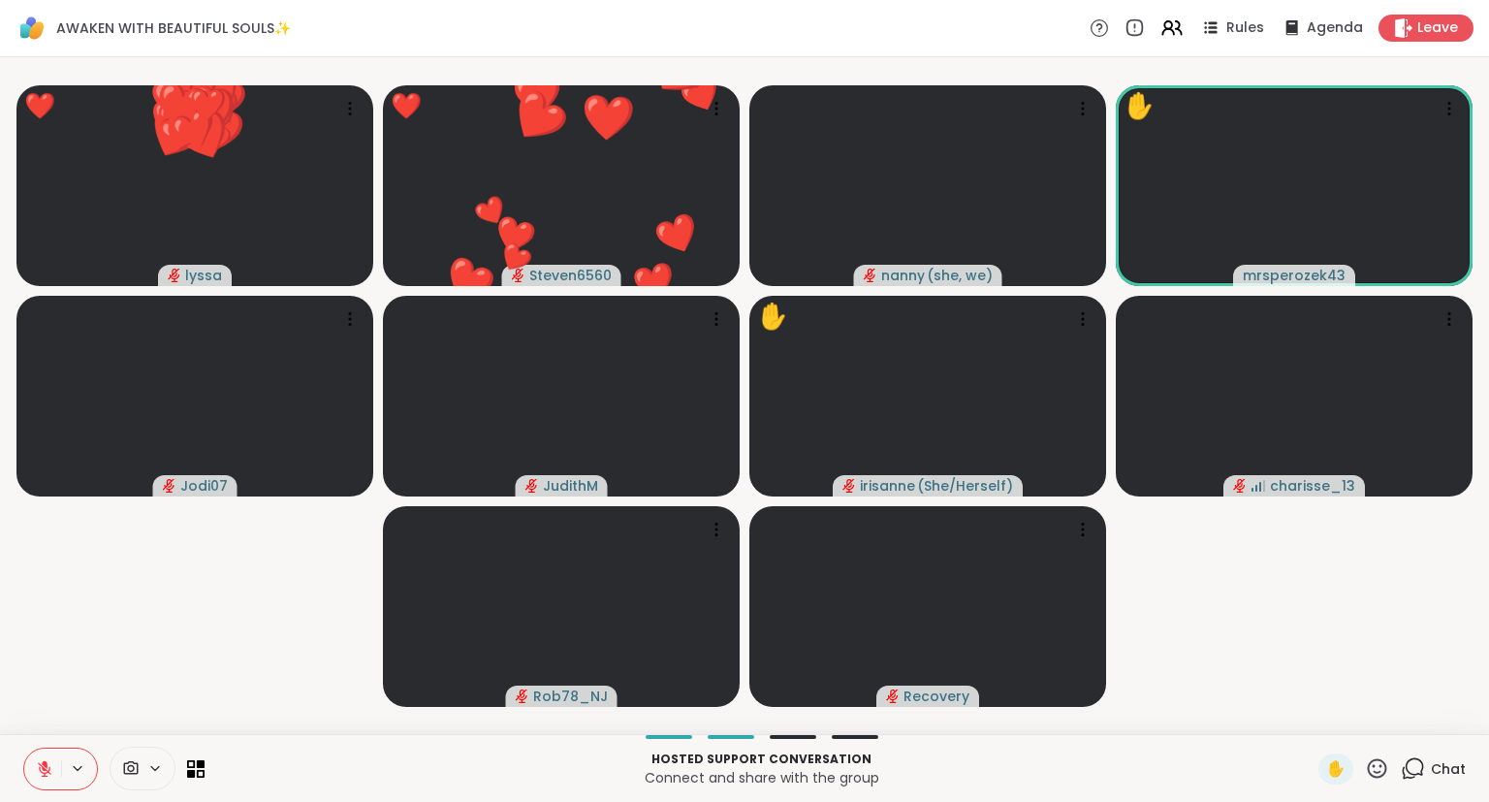
click at [1375, 780] on icon at bounding box center [1377, 768] width 24 height 24
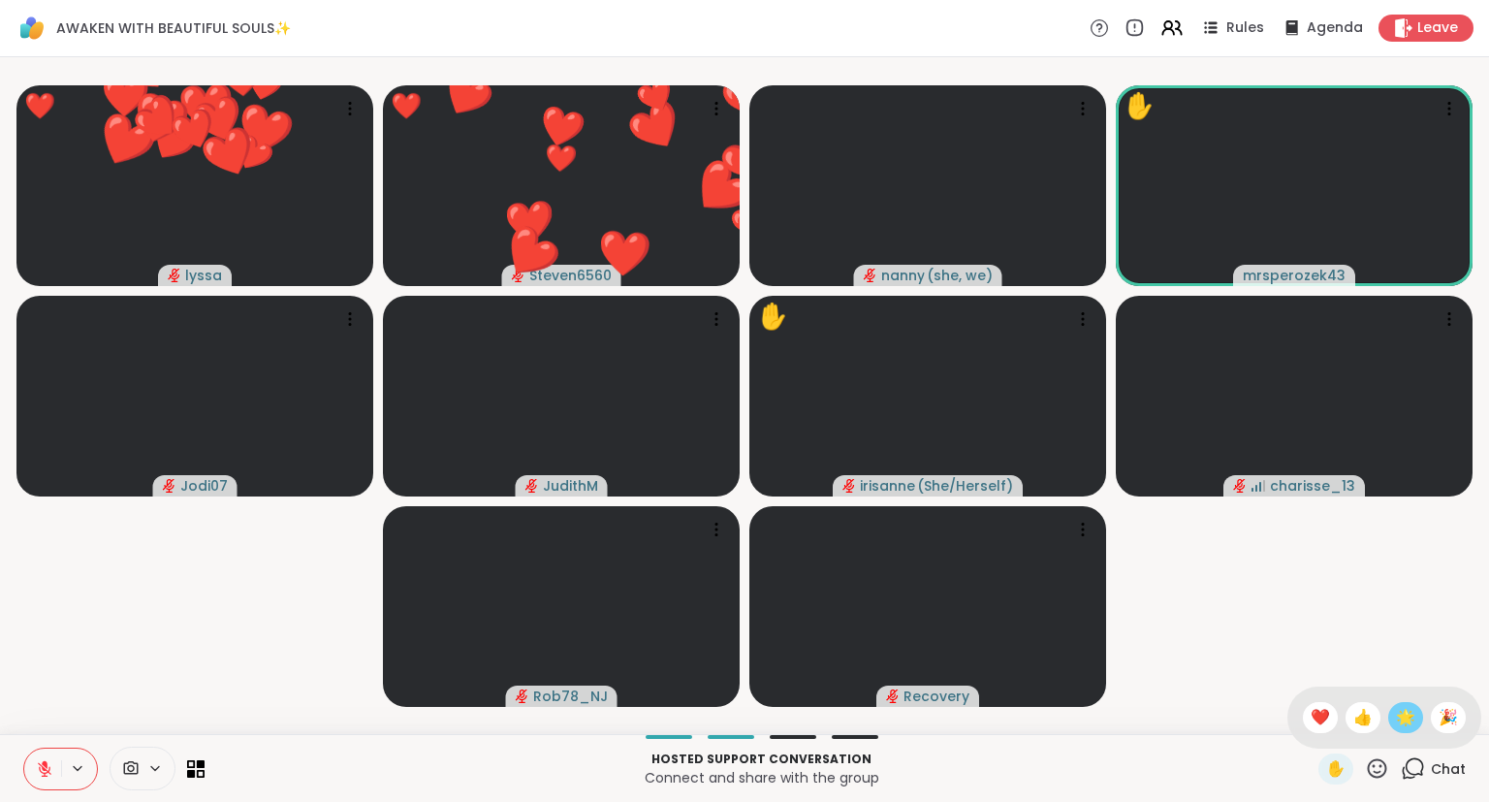
click at [1399, 727] on span "🌟" at bounding box center [1405, 717] width 19 height 23
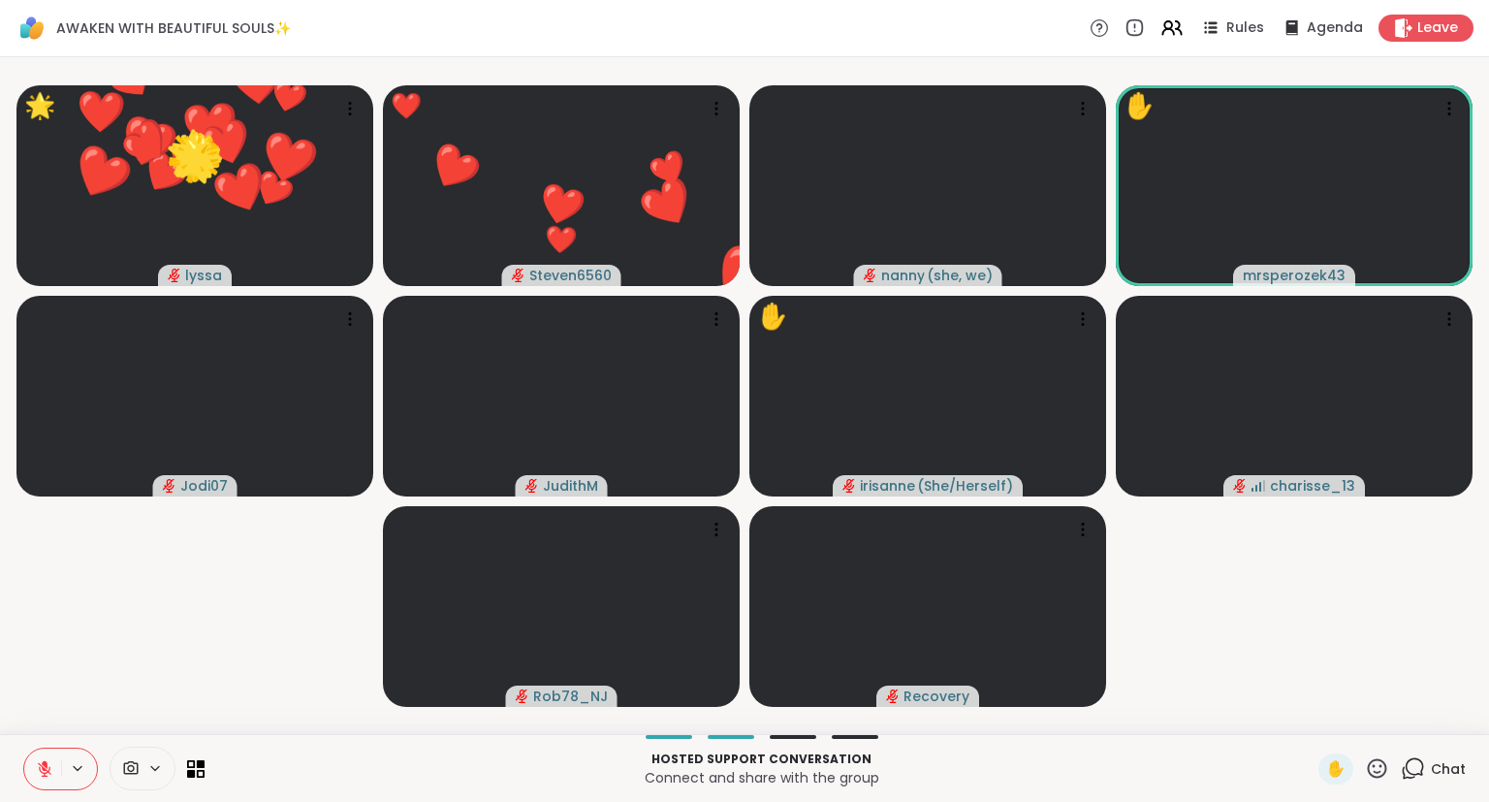
click at [1382, 778] on icon at bounding box center [1377, 768] width 24 height 24
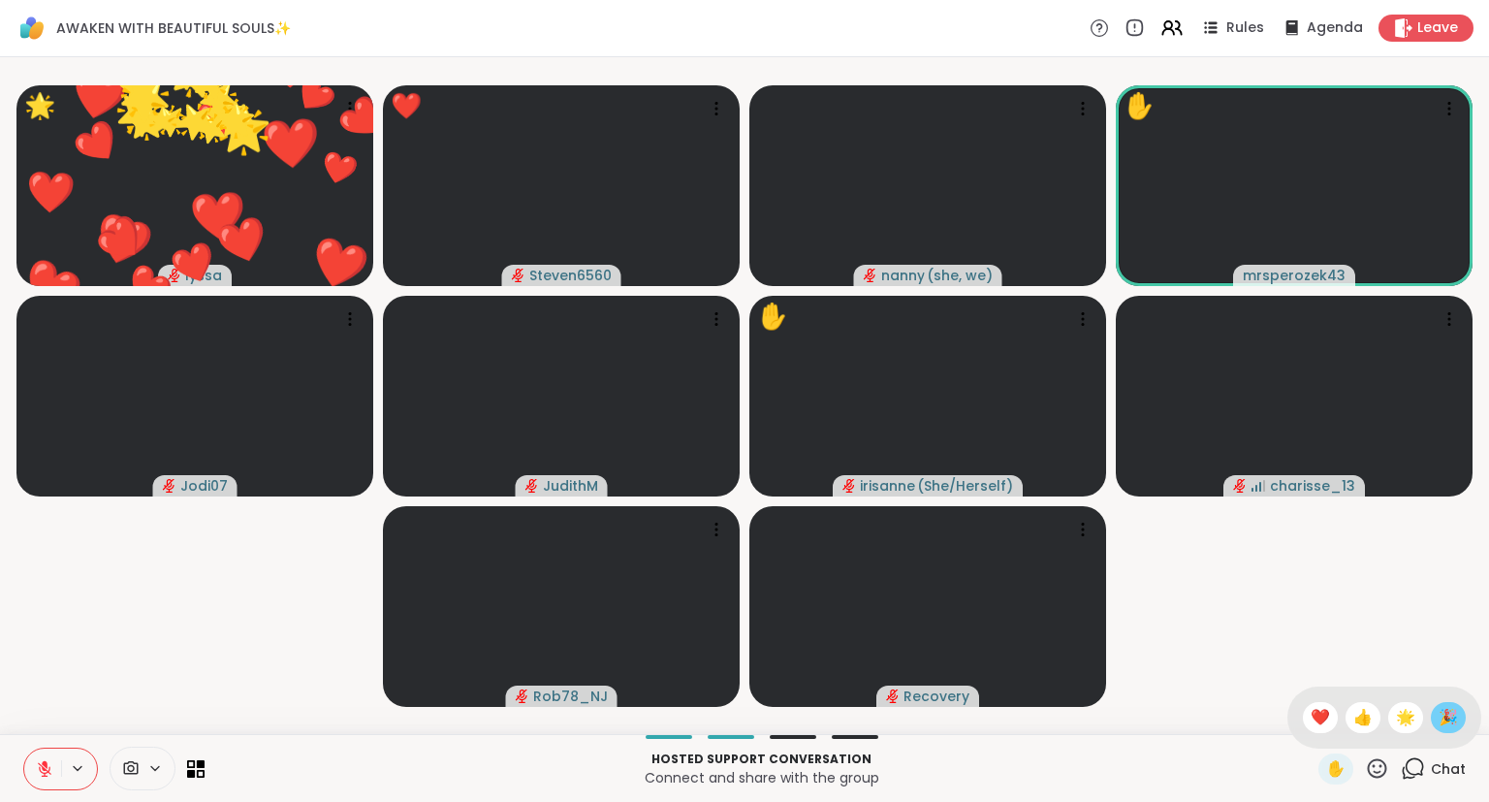
click at [1439, 709] on span "🎉" at bounding box center [1447, 717] width 19 height 23
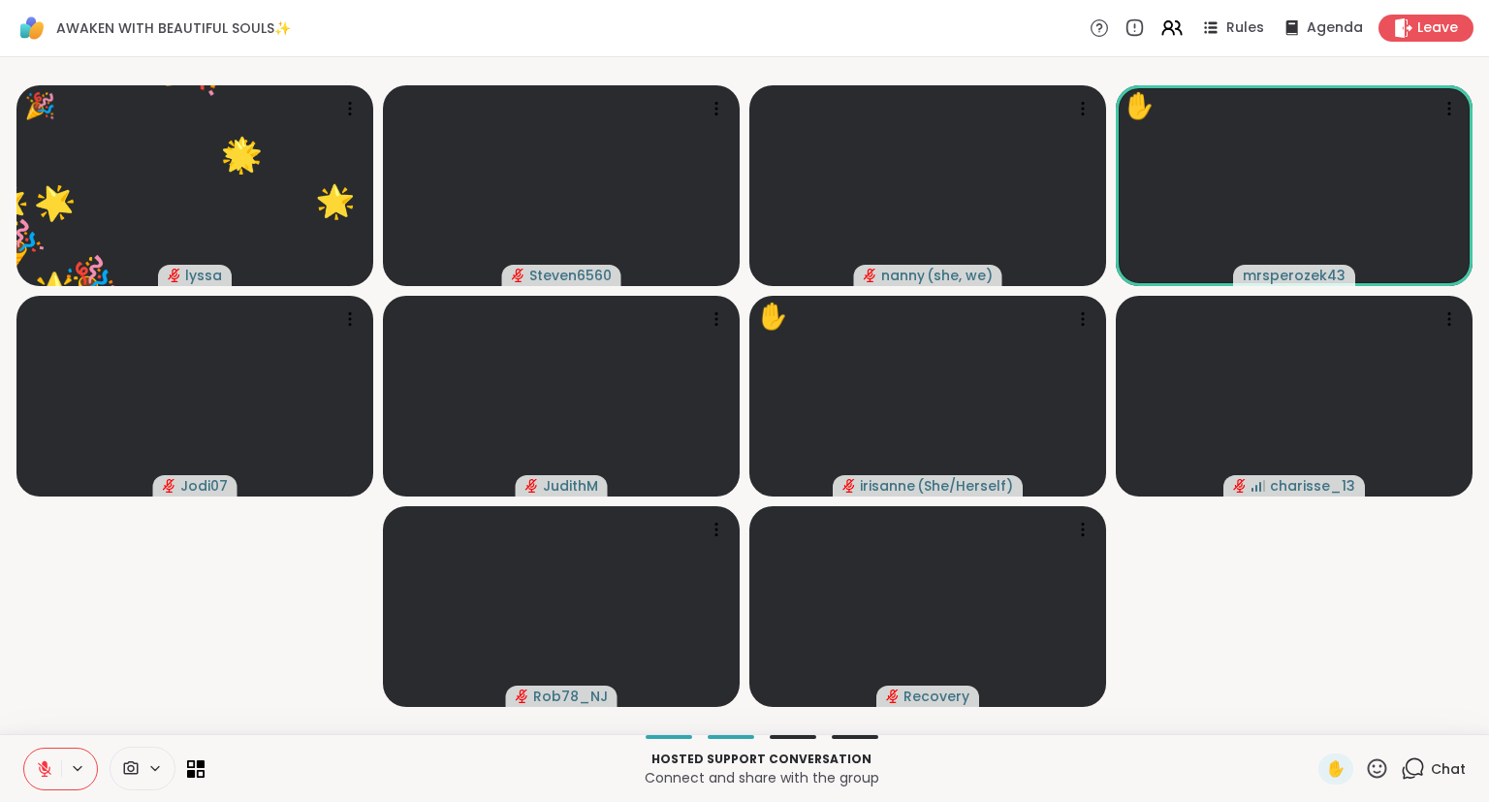
click at [33, 766] on button at bounding box center [42, 768] width 37 height 41
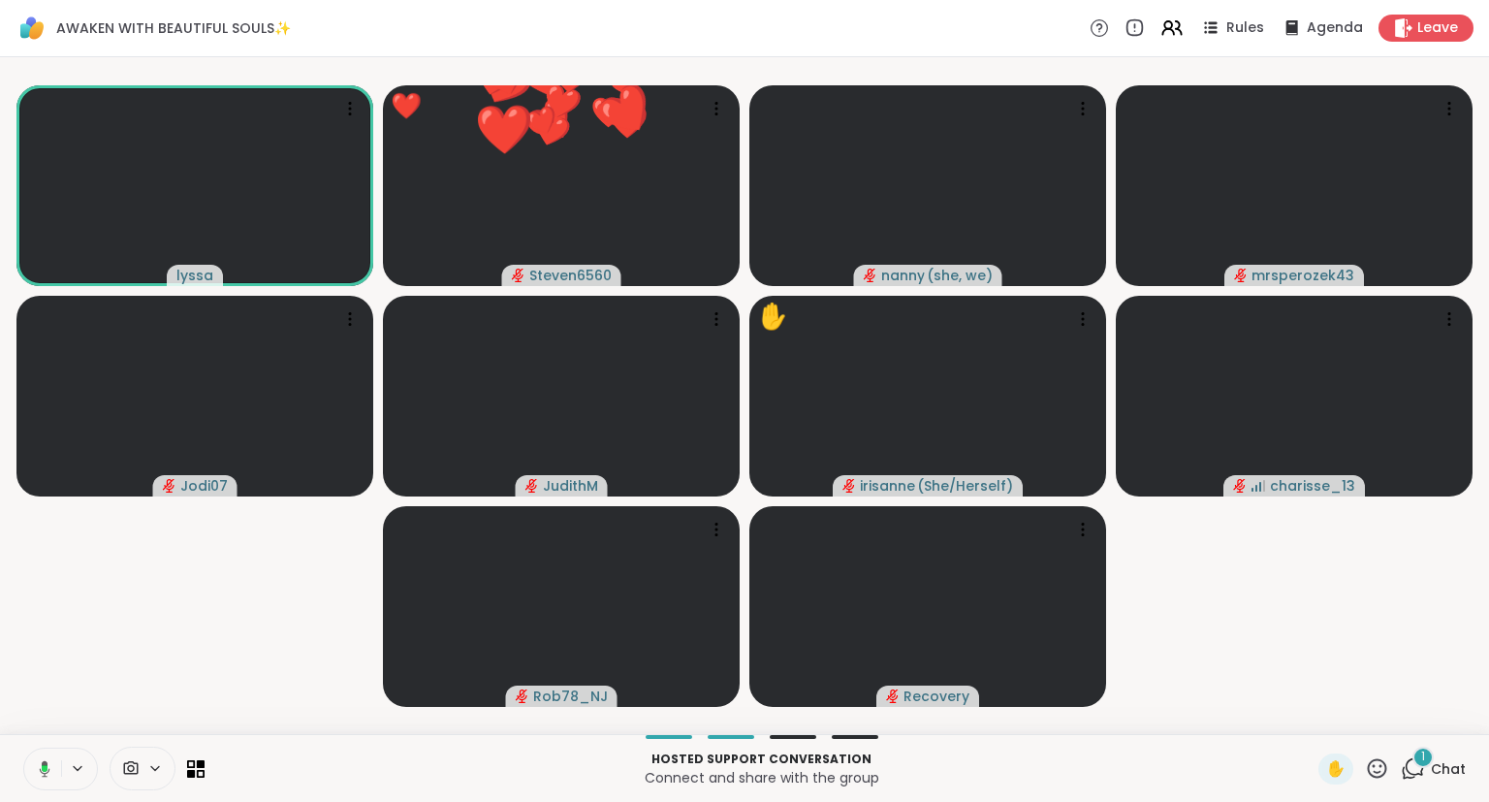
click at [1376, 774] on icon at bounding box center [1377, 768] width 24 height 24
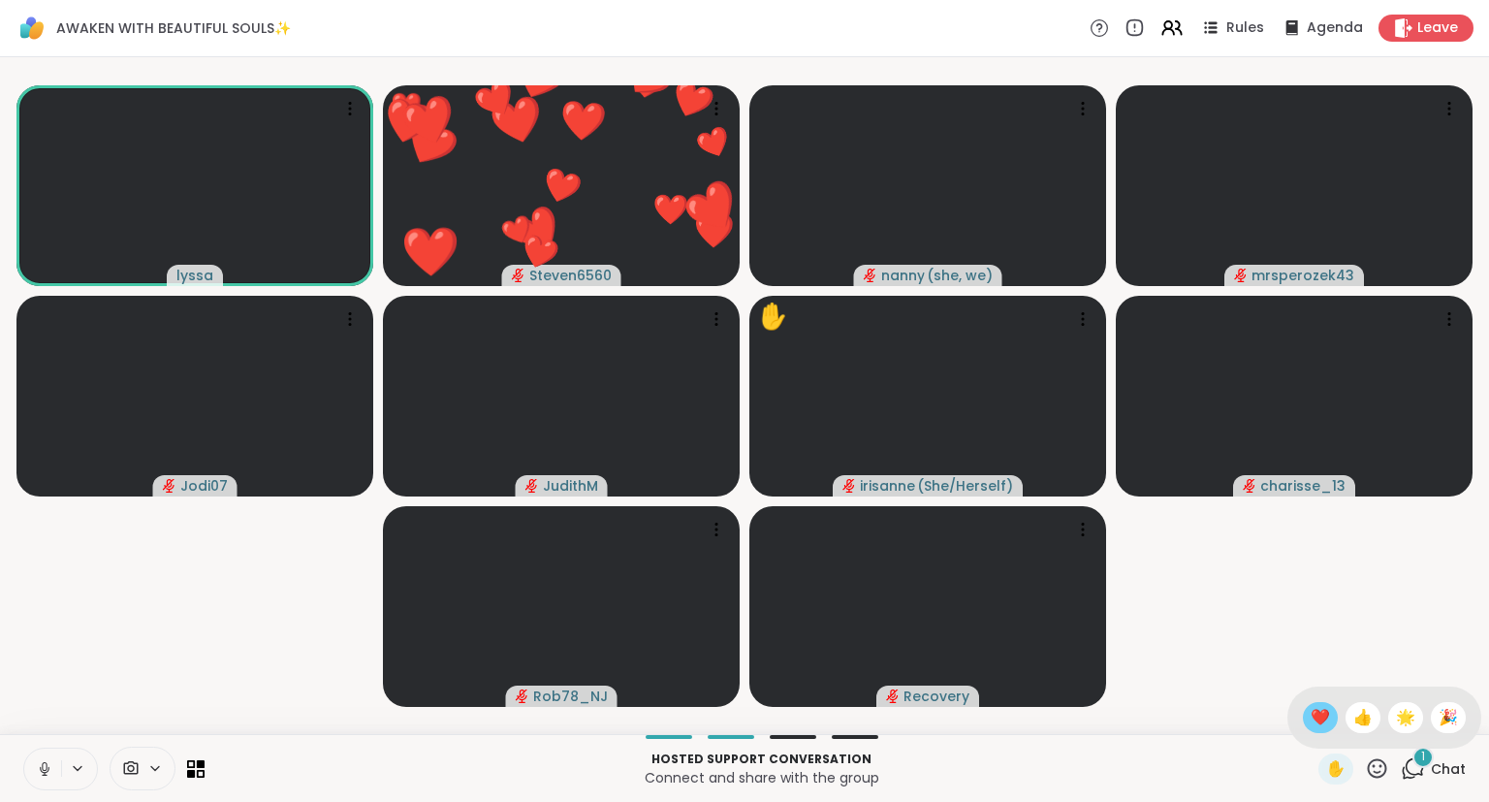
click at [1313, 719] on span "❤️" at bounding box center [1320, 717] width 19 height 23
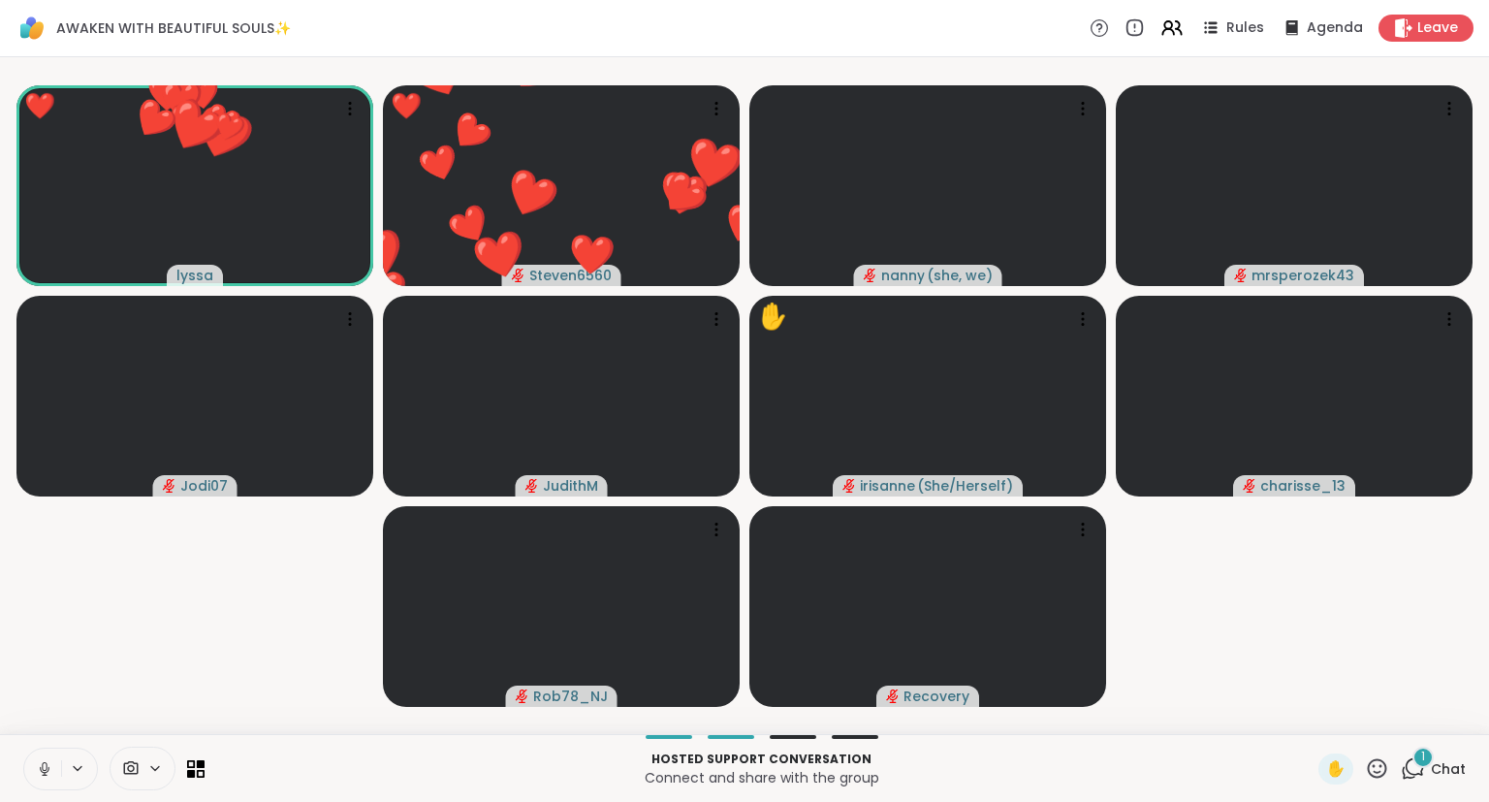
click at [1376, 766] on icon at bounding box center [1377, 767] width 19 height 19
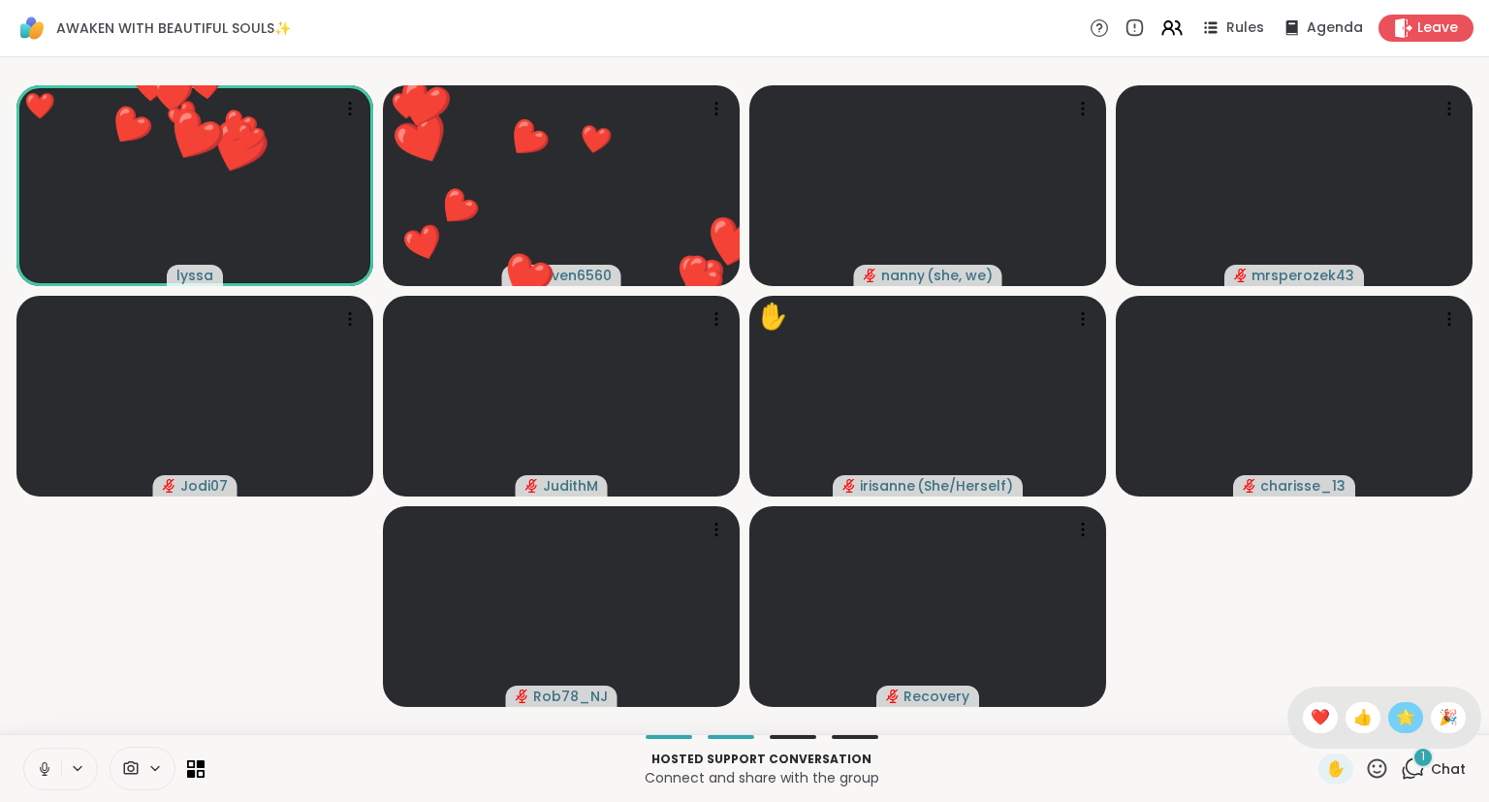
click at [1411, 719] on span "🌟" at bounding box center [1405, 717] width 19 height 23
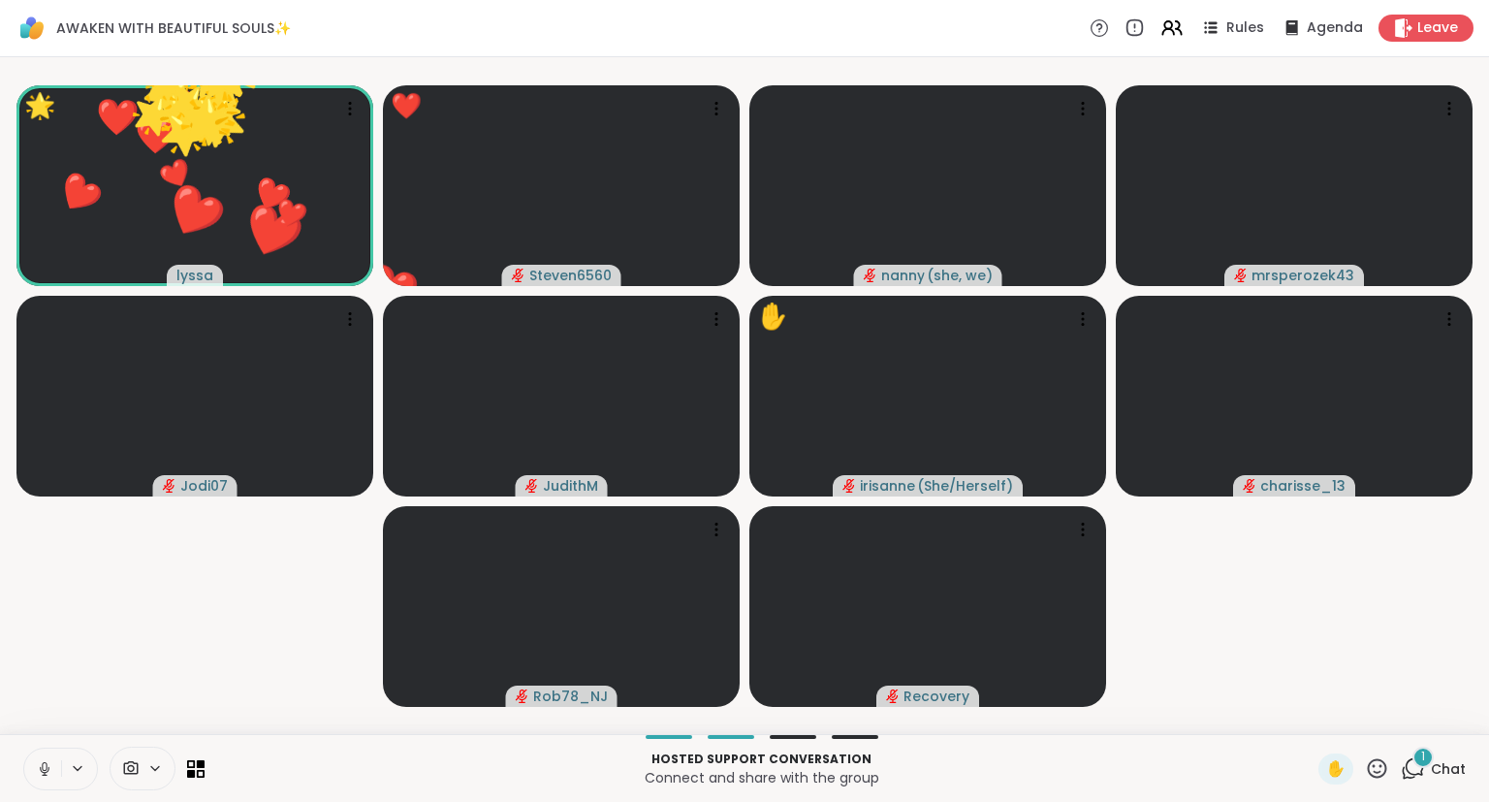
click at [1382, 774] on icon at bounding box center [1377, 768] width 24 height 24
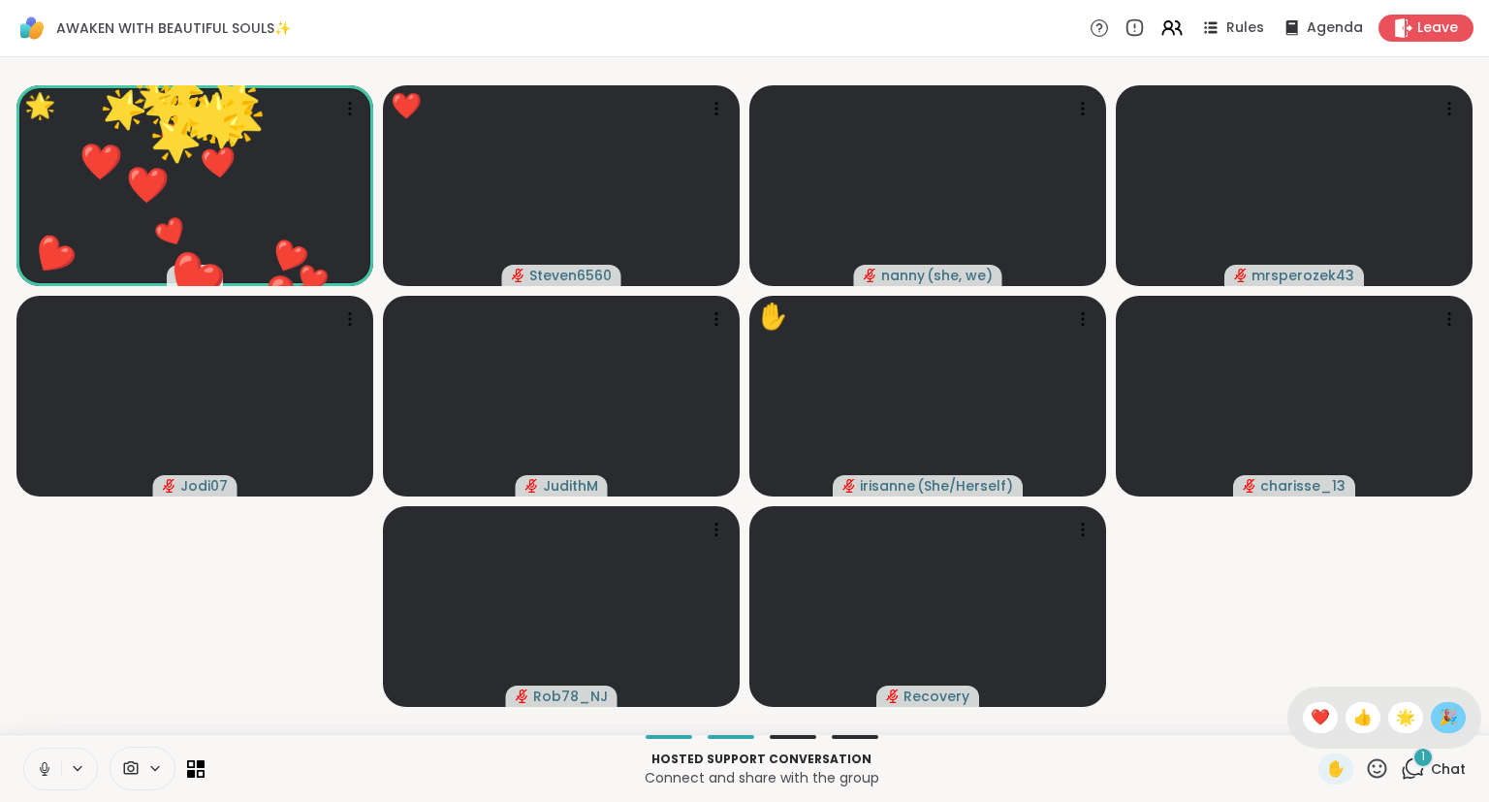
click at [1440, 712] on span "🎉" at bounding box center [1447, 717] width 19 height 23
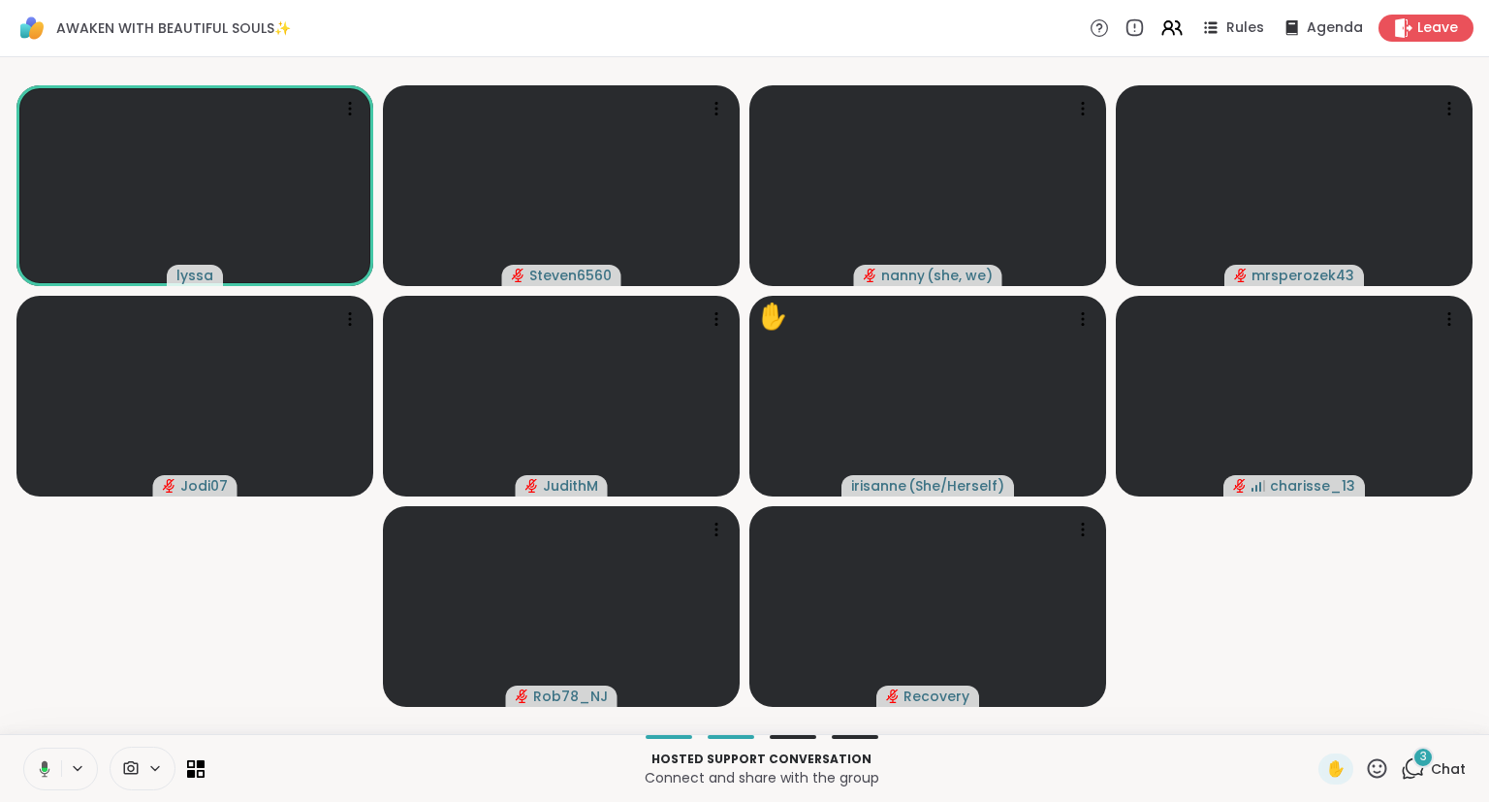
click at [40, 764] on icon at bounding box center [41, 768] width 17 height 17
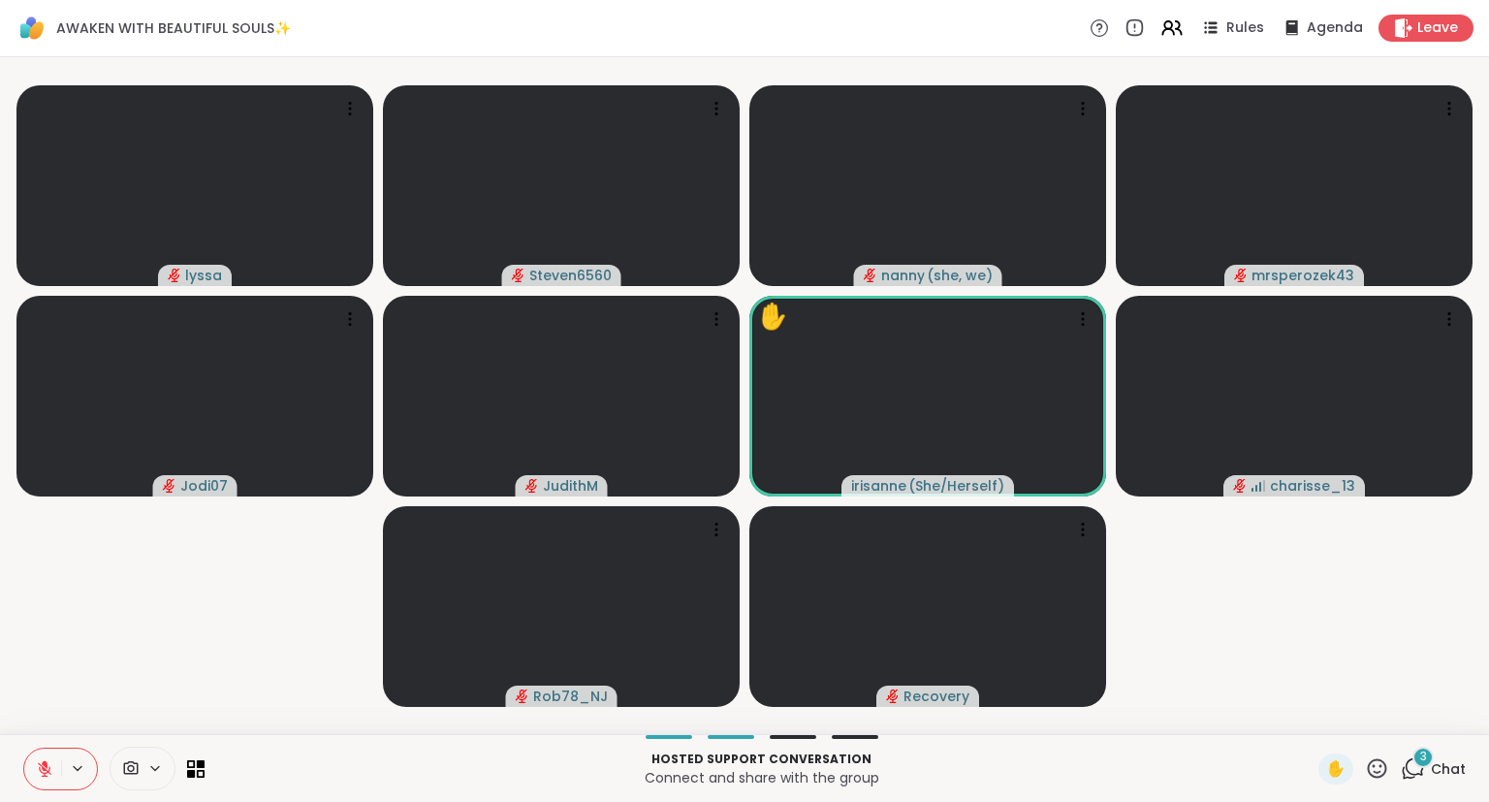
click at [1433, 780] on div "3 Chat" at bounding box center [1433, 768] width 65 height 31
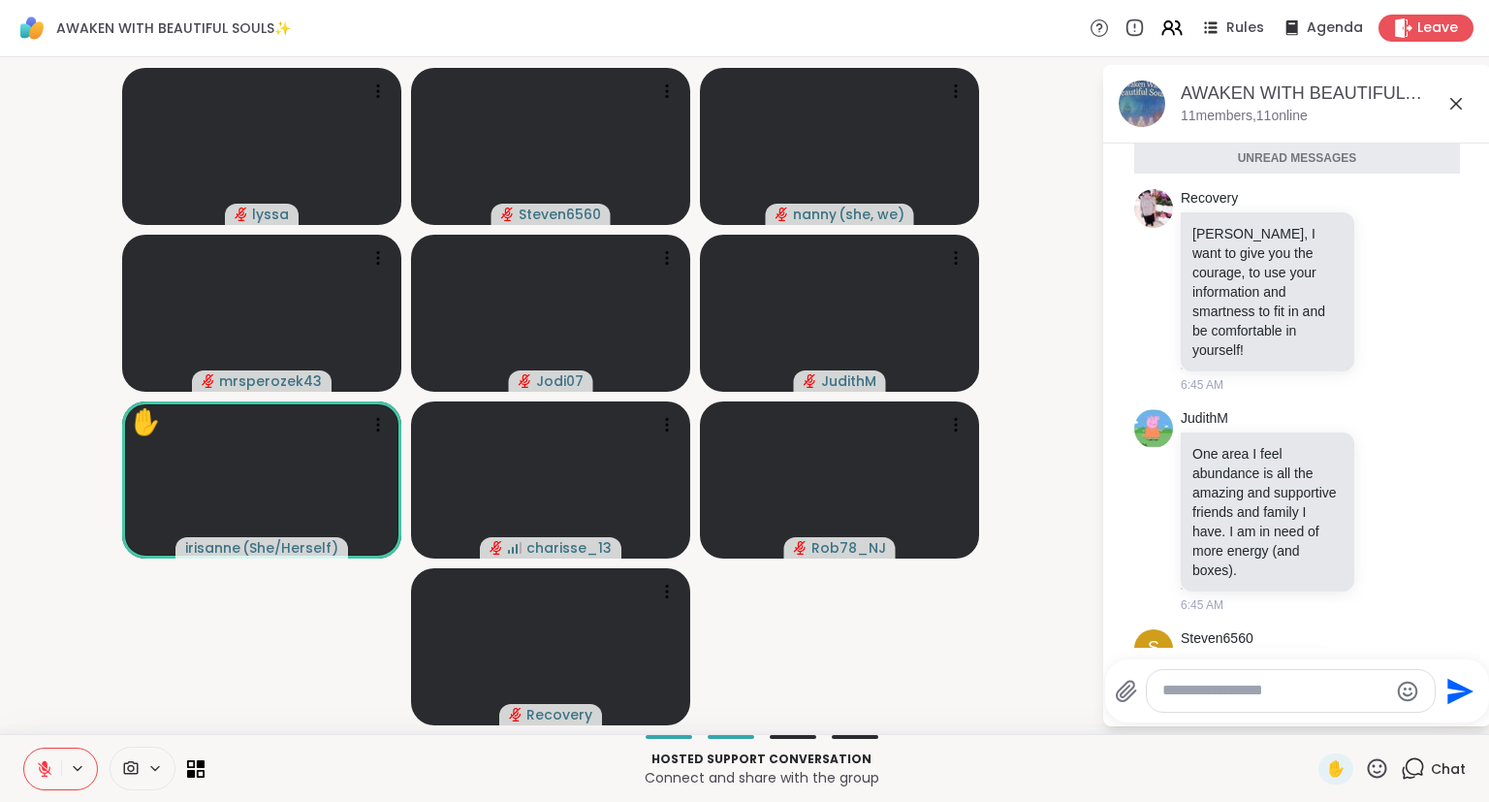
scroll to position [8723, 0]
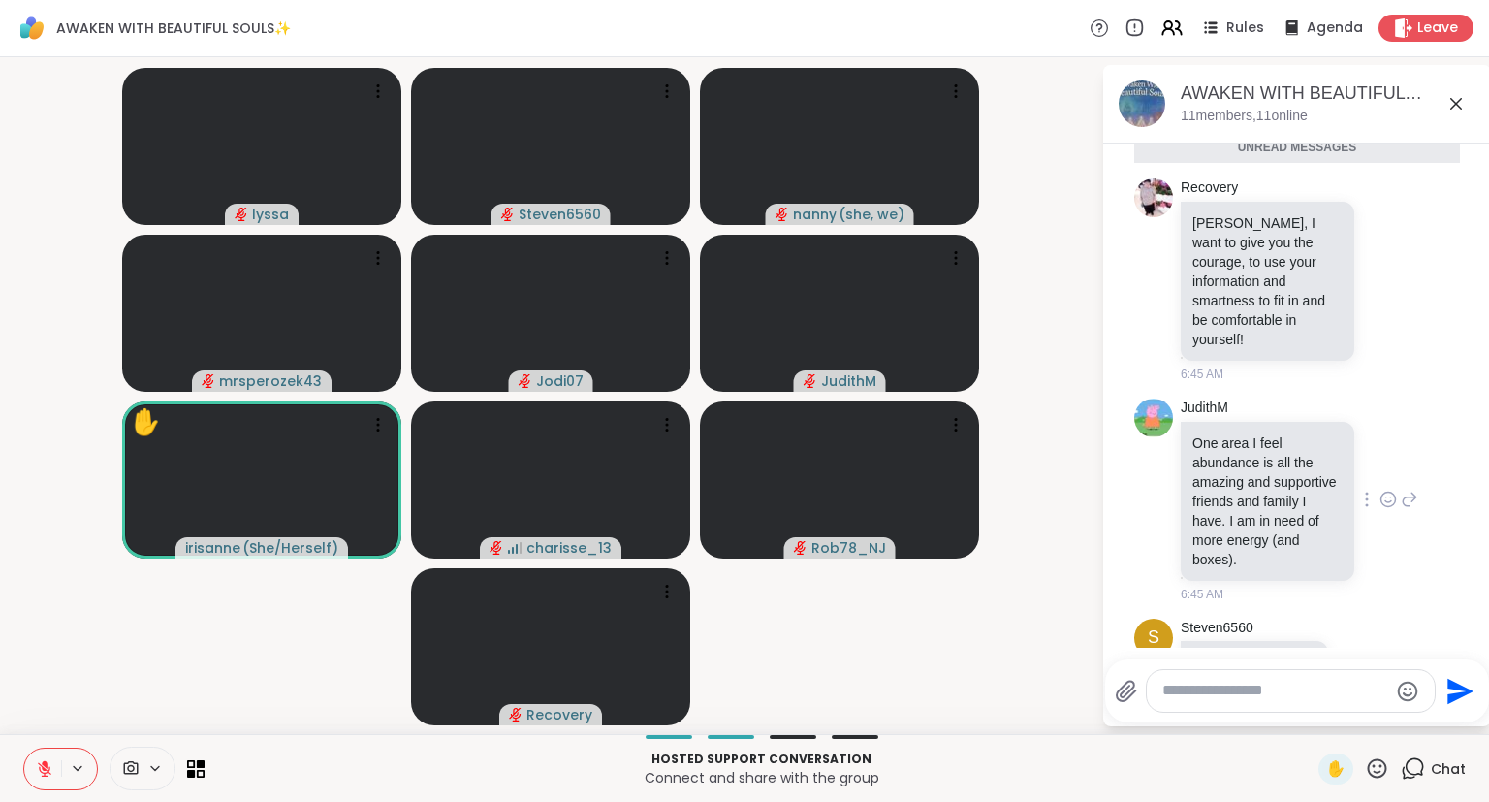
click at [1402, 544] on div "JudithM One area I feel abundance is all the amazing and supportive friends and…" at bounding box center [1299, 500] width 237 height 205
click at [1380, 490] on icon at bounding box center [1387, 499] width 17 height 19
click at [1233, 459] on div "Select Reaction: Heart" at bounding box center [1233, 467] width 17 height 17
click at [1403, 502] on icon at bounding box center [1409, 513] width 17 height 23
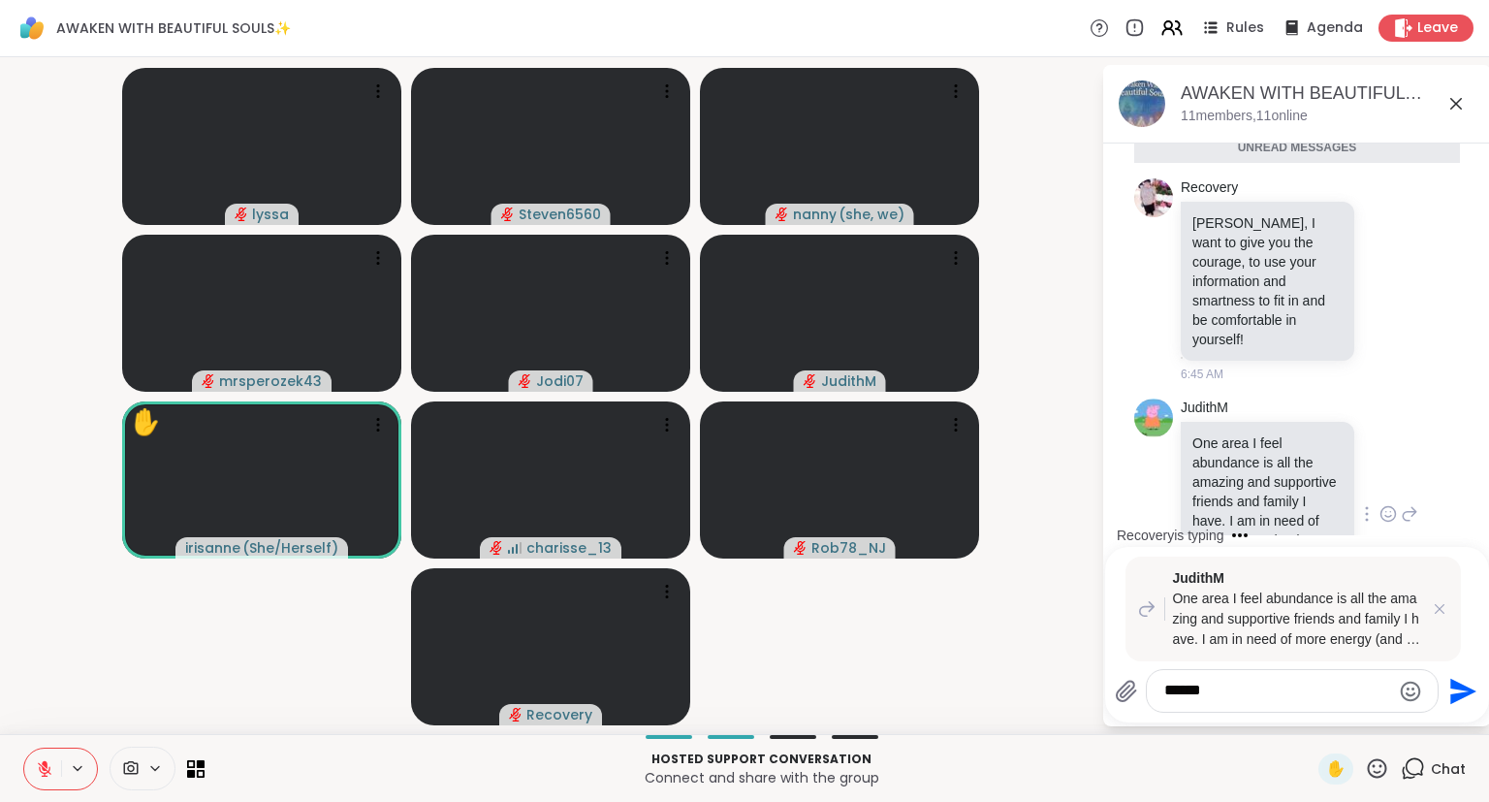
type textarea "*******"
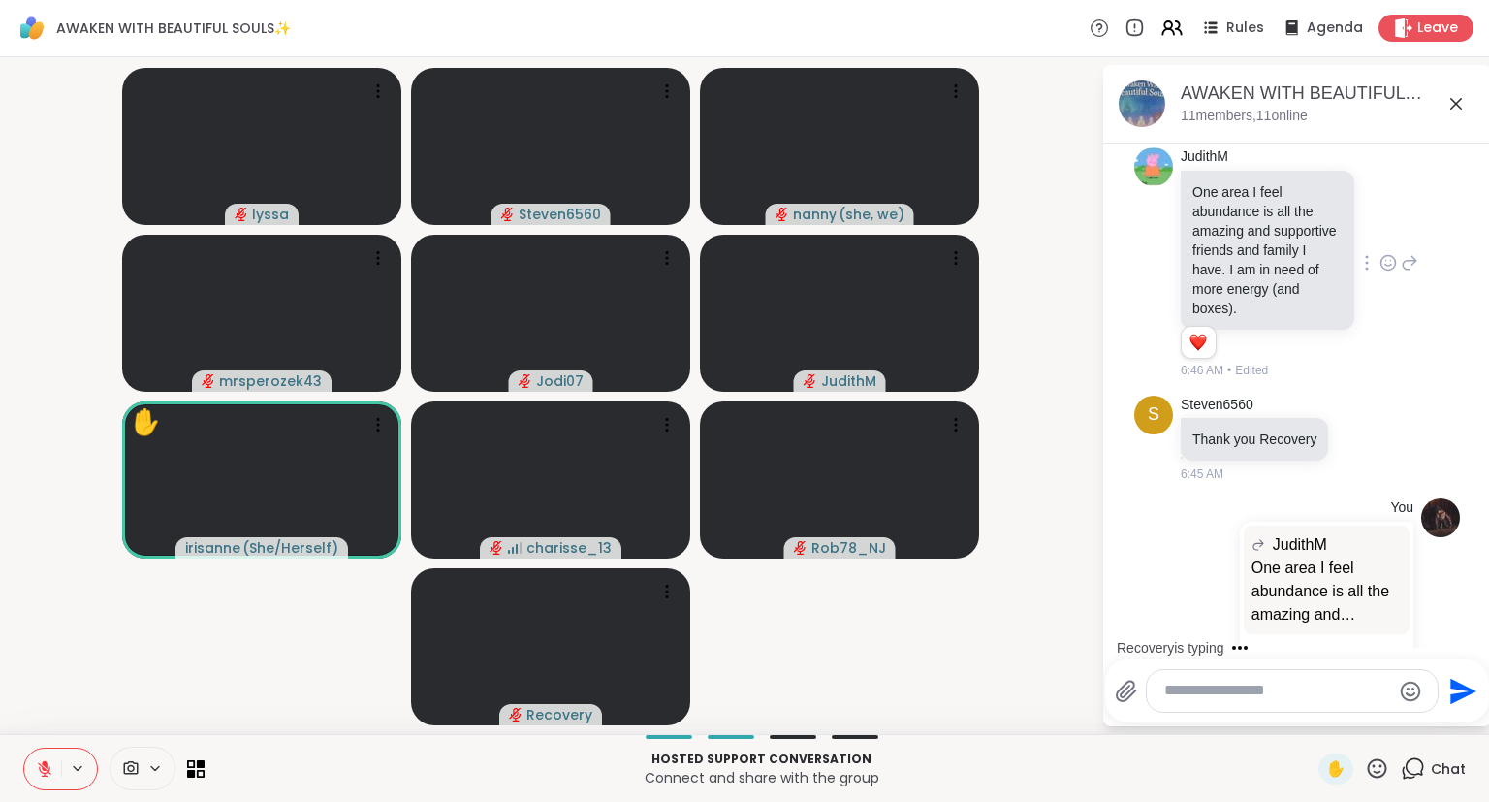
scroll to position [9147, 0]
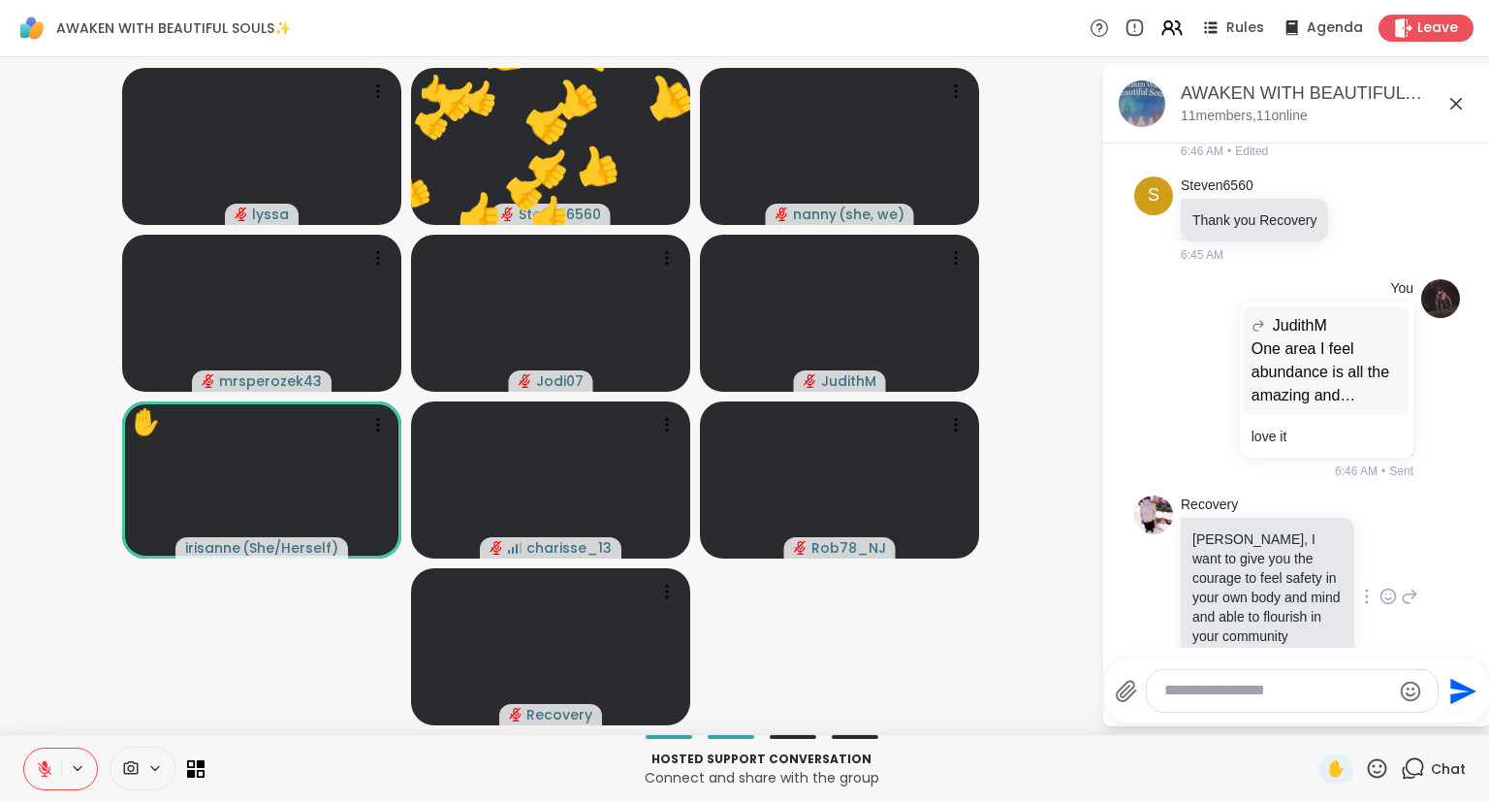
click at [1390, 551] on div "Recovery Lyssa, I want to give you the courage to feel safety in your own body …" at bounding box center [1299, 597] width 237 height 205
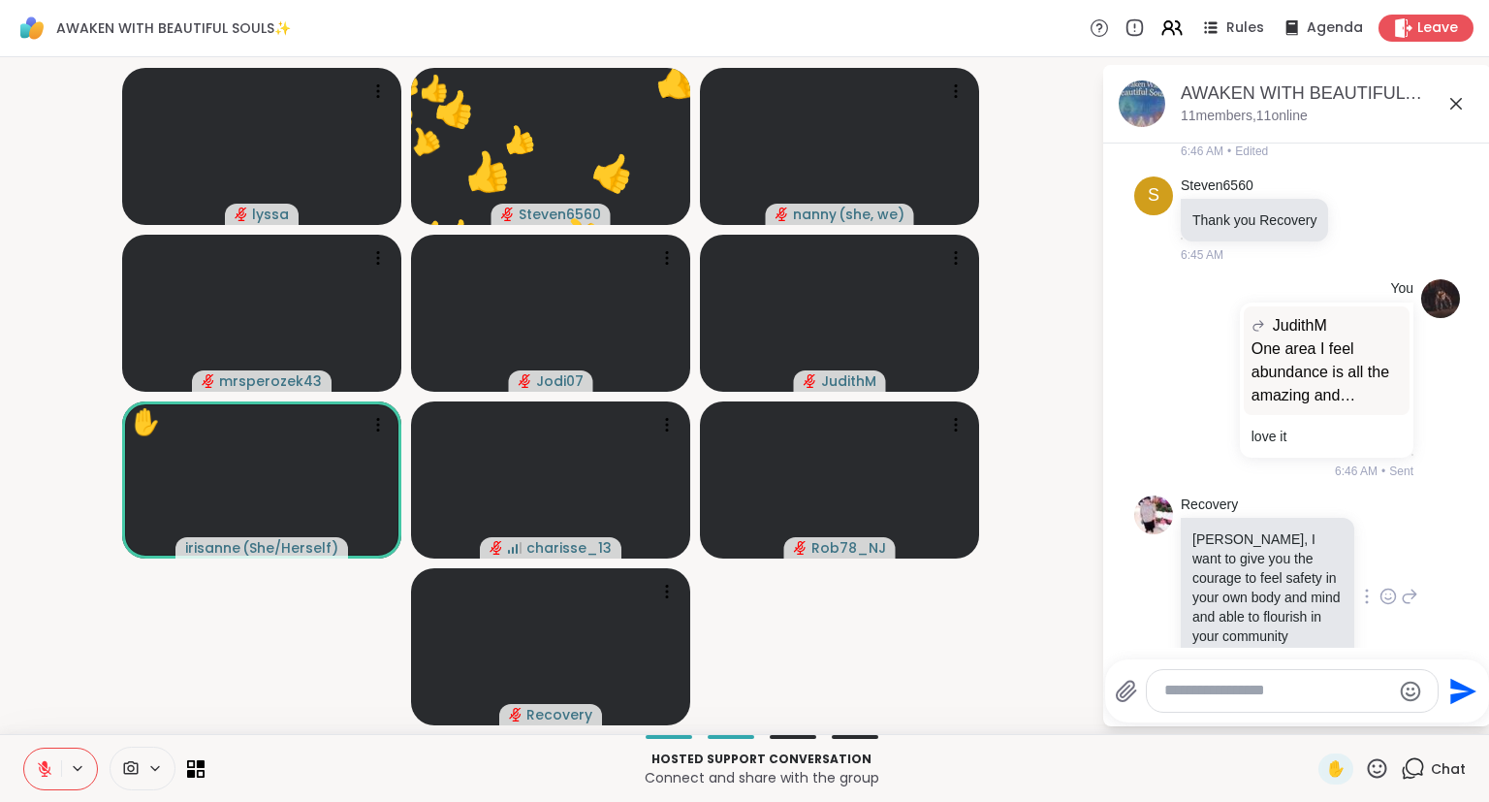
click at [1376, 585] on div at bounding box center [1388, 596] width 60 height 23
click at [1377, 525] on div "Recovery Lyssa, I want to give you the courage to feel safety in your own body …" at bounding box center [1299, 597] width 237 height 205
click at [1390, 586] on icon at bounding box center [1387, 595] width 17 height 19
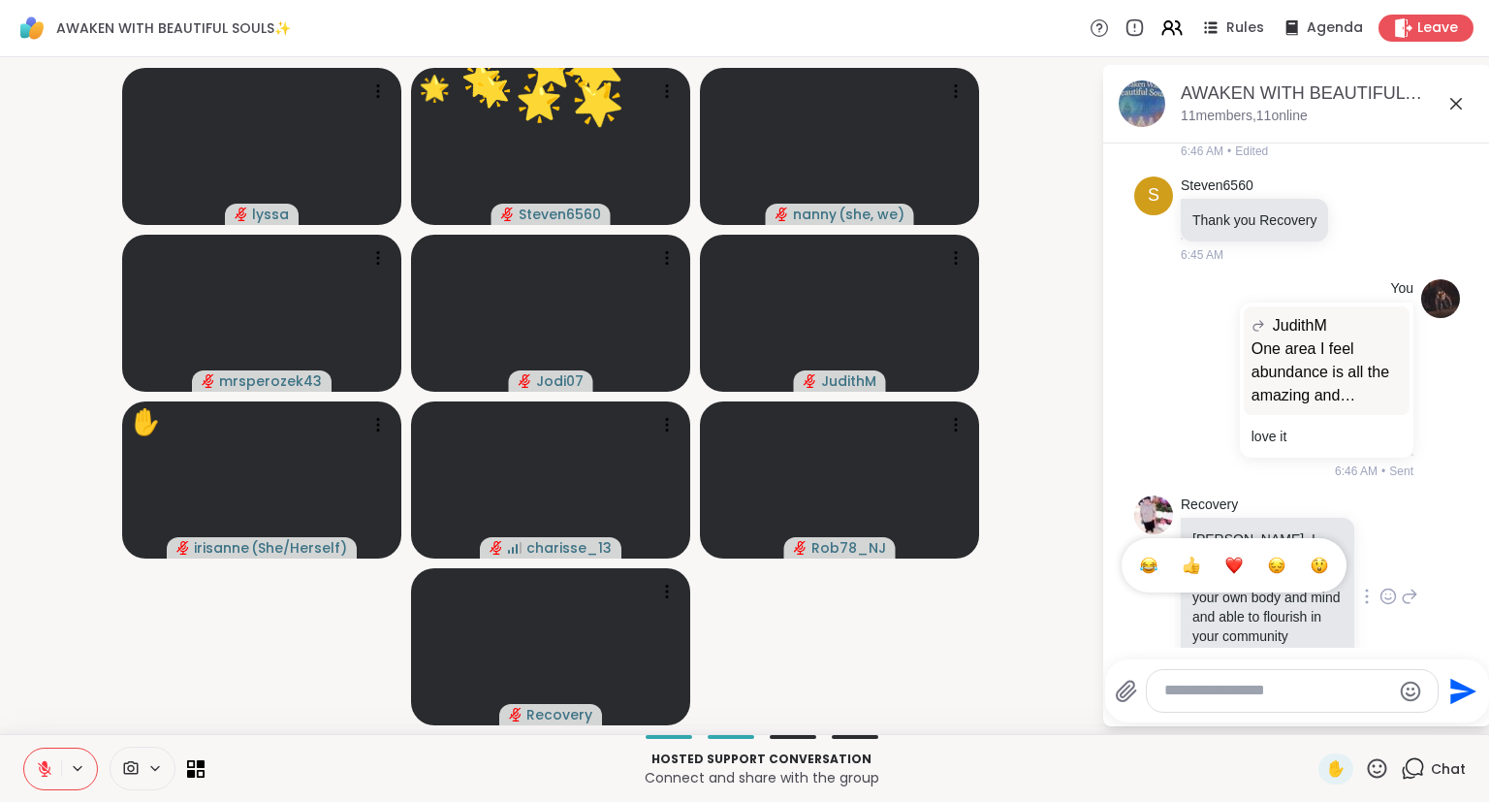
click at [1237, 556] on div "Select Reaction: Heart" at bounding box center [1233, 564] width 17 height 17
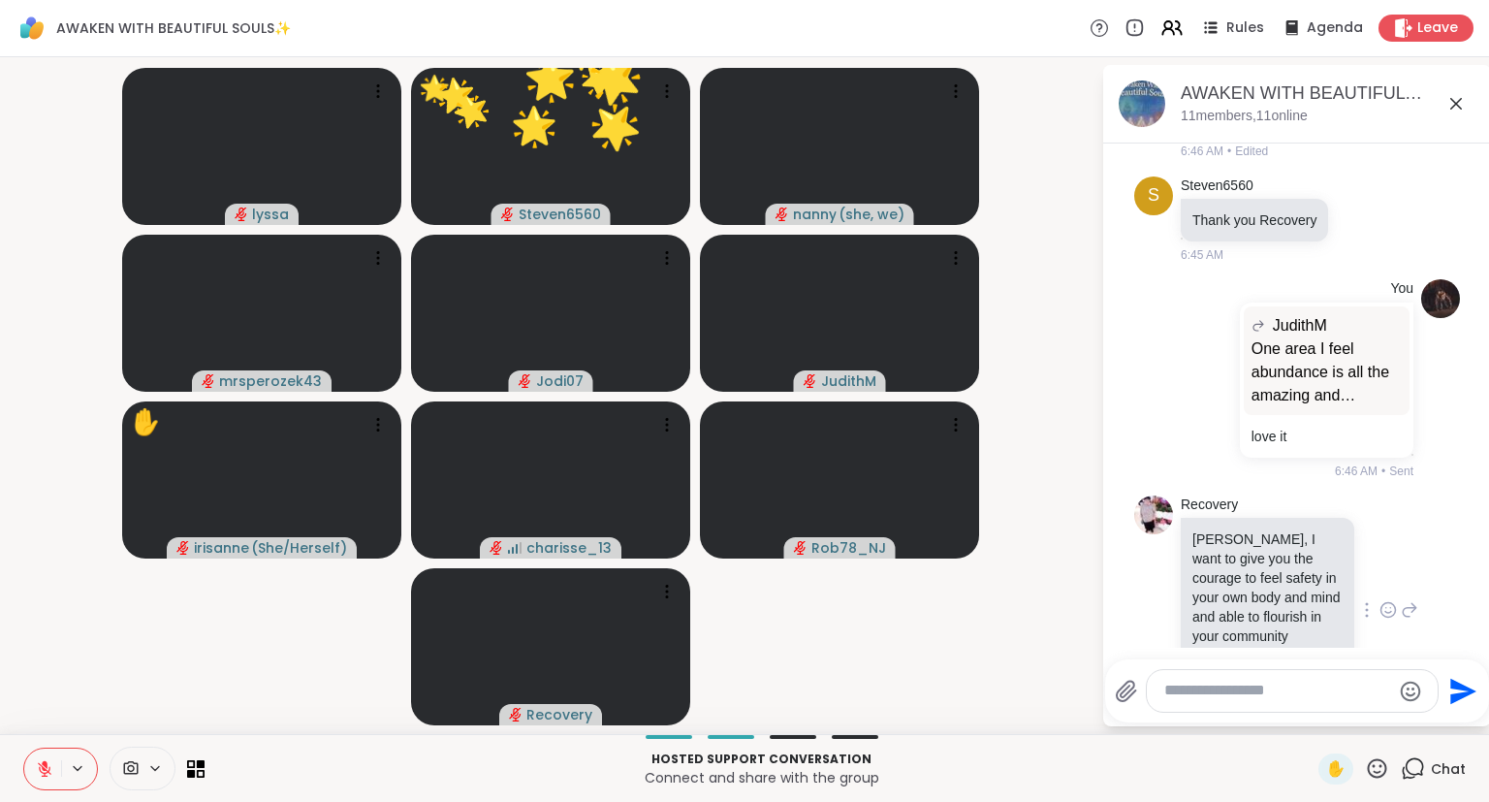
scroll to position [9175, 0]
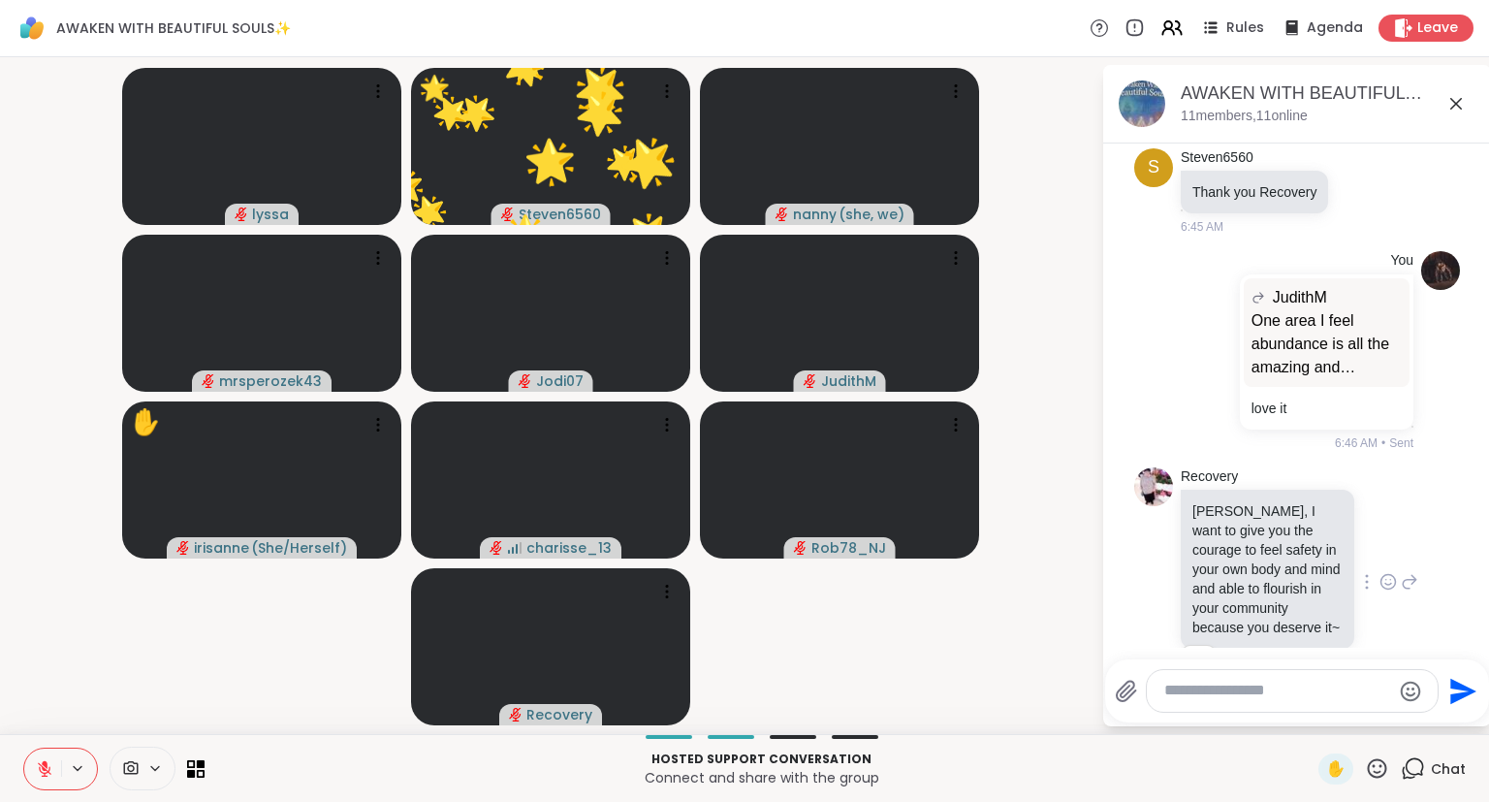
click at [1407, 576] on icon at bounding box center [1411, 583] width 14 height 14
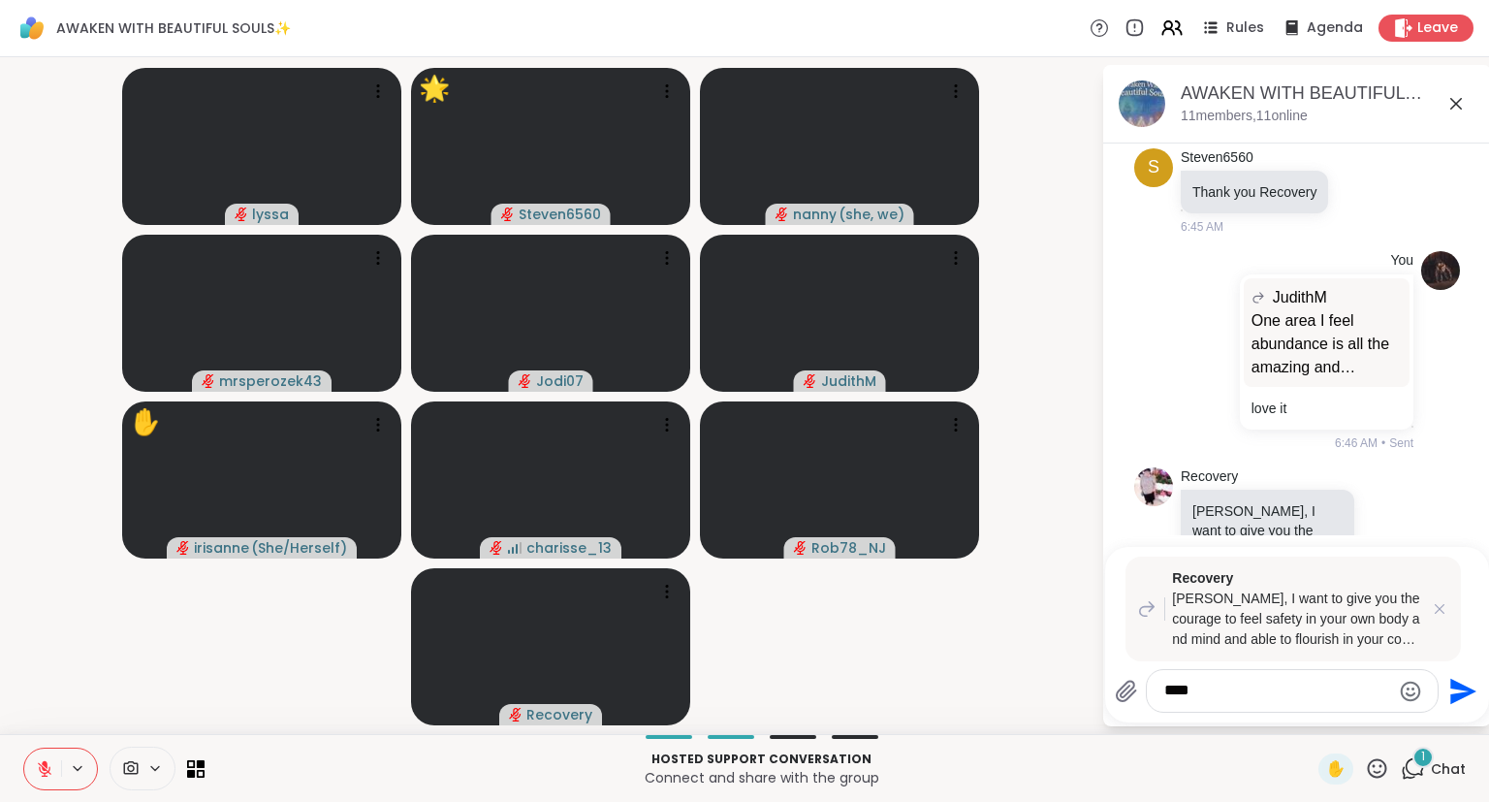
scroll to position [9546, 0]
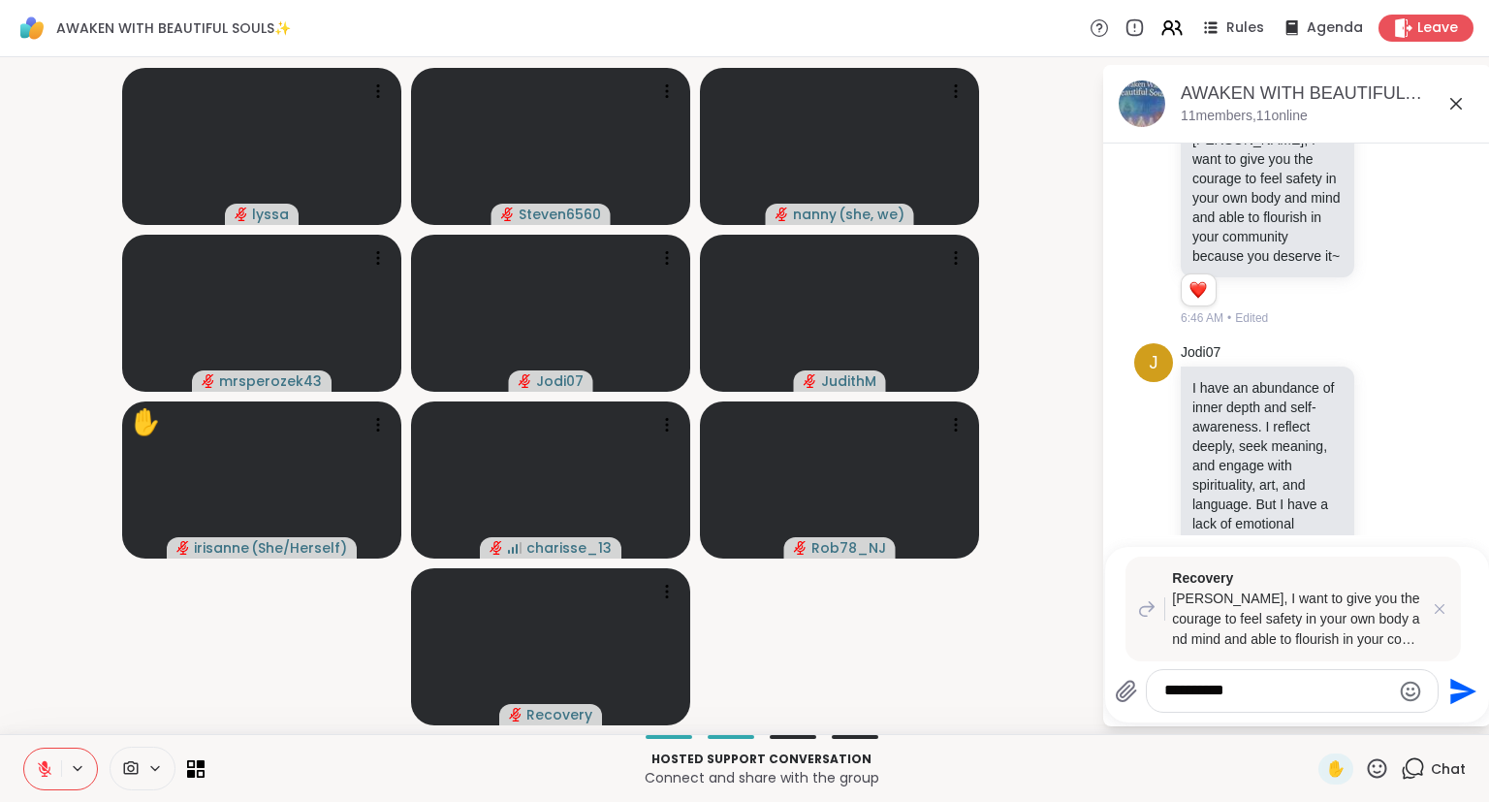
type textarea "*********"
click at [45, 773] on icon at bounding box center [45, 769] width 14 height 14
click at [1261, 700] on textarea "*********" at bounding box center [1277, 690] width 226 height 20
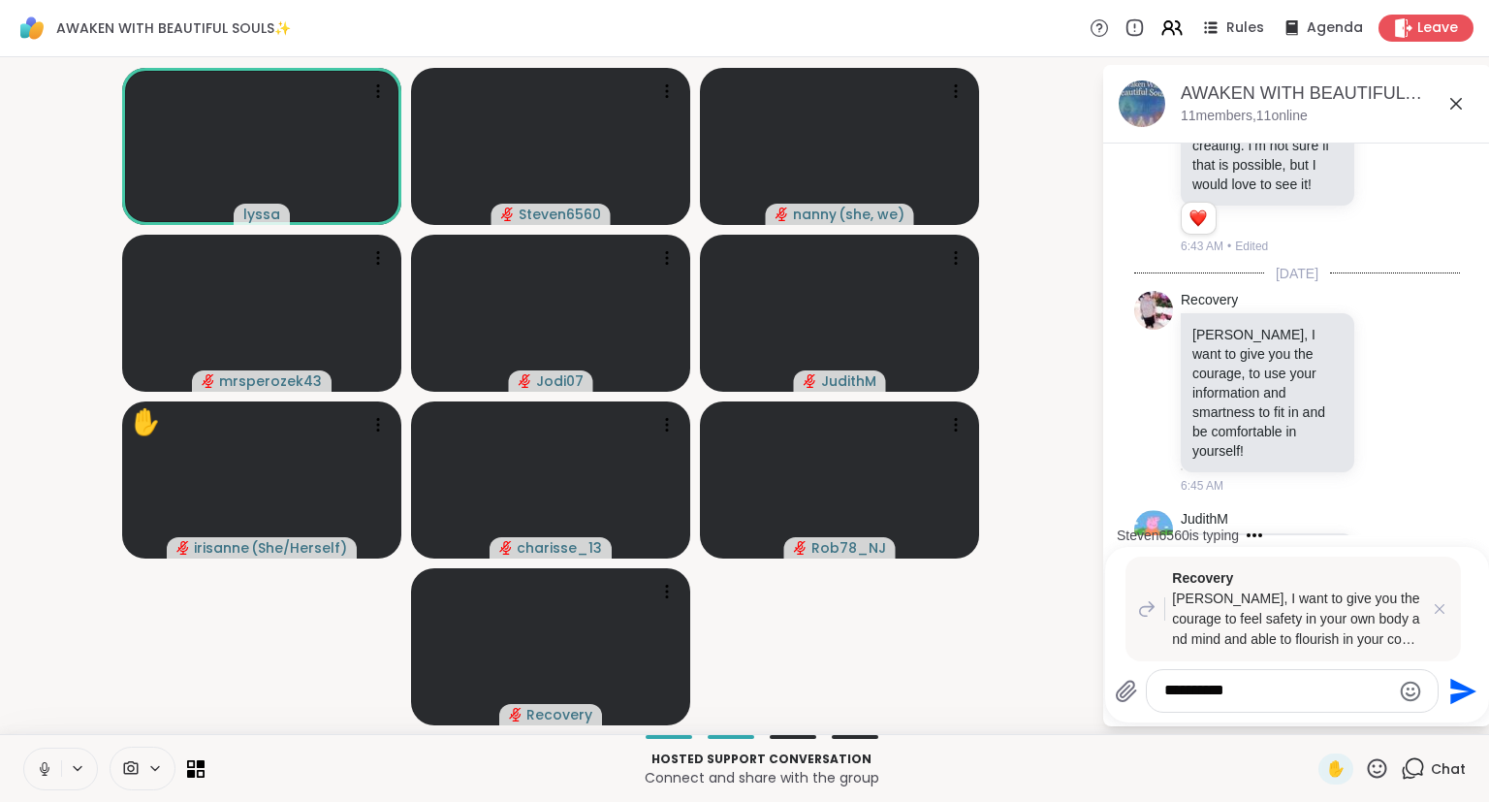
scroll to position [8598, 0]
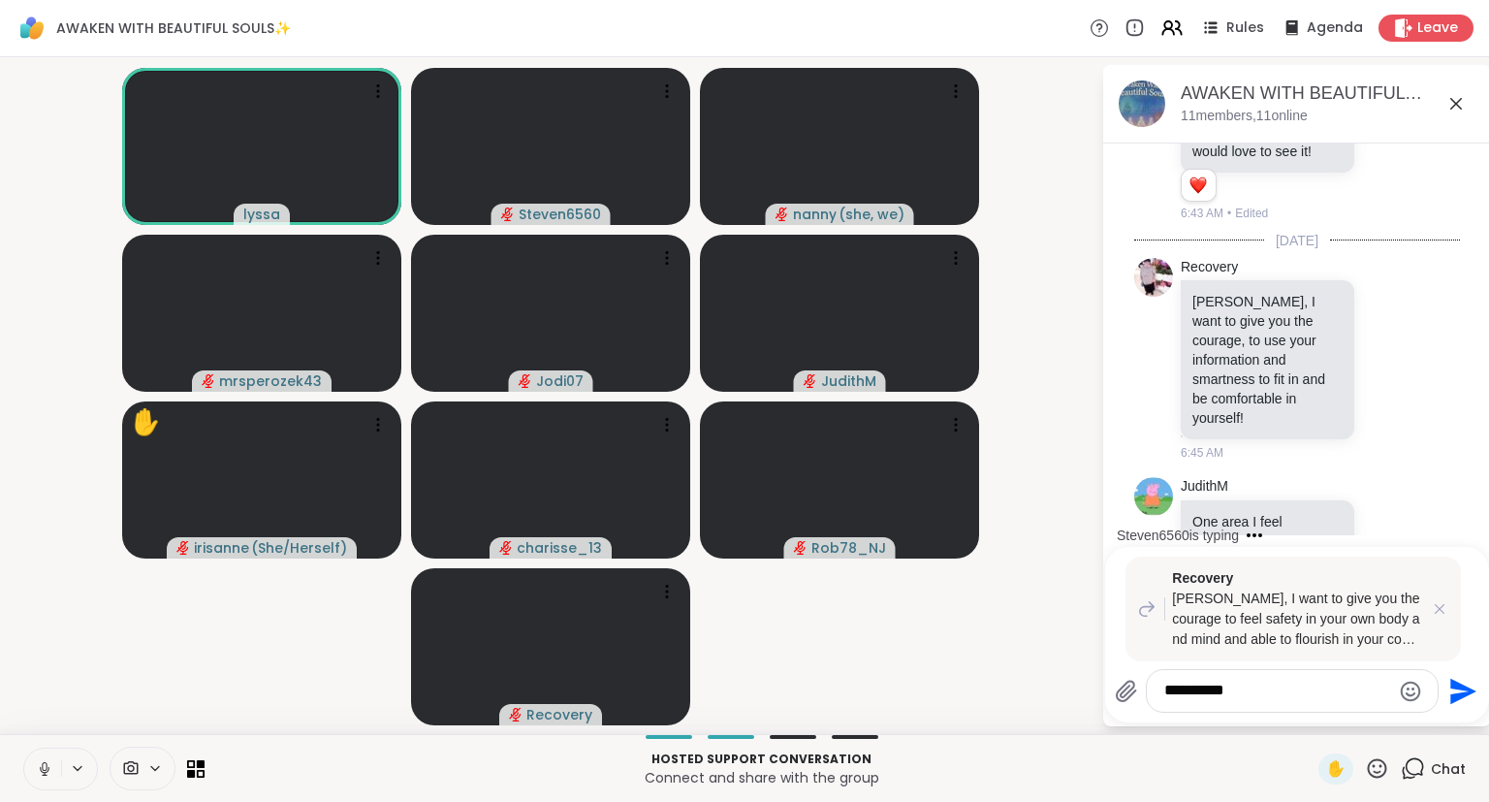
click at [41, 771] on icon at bounding box center [44, 768] width 17 height 17
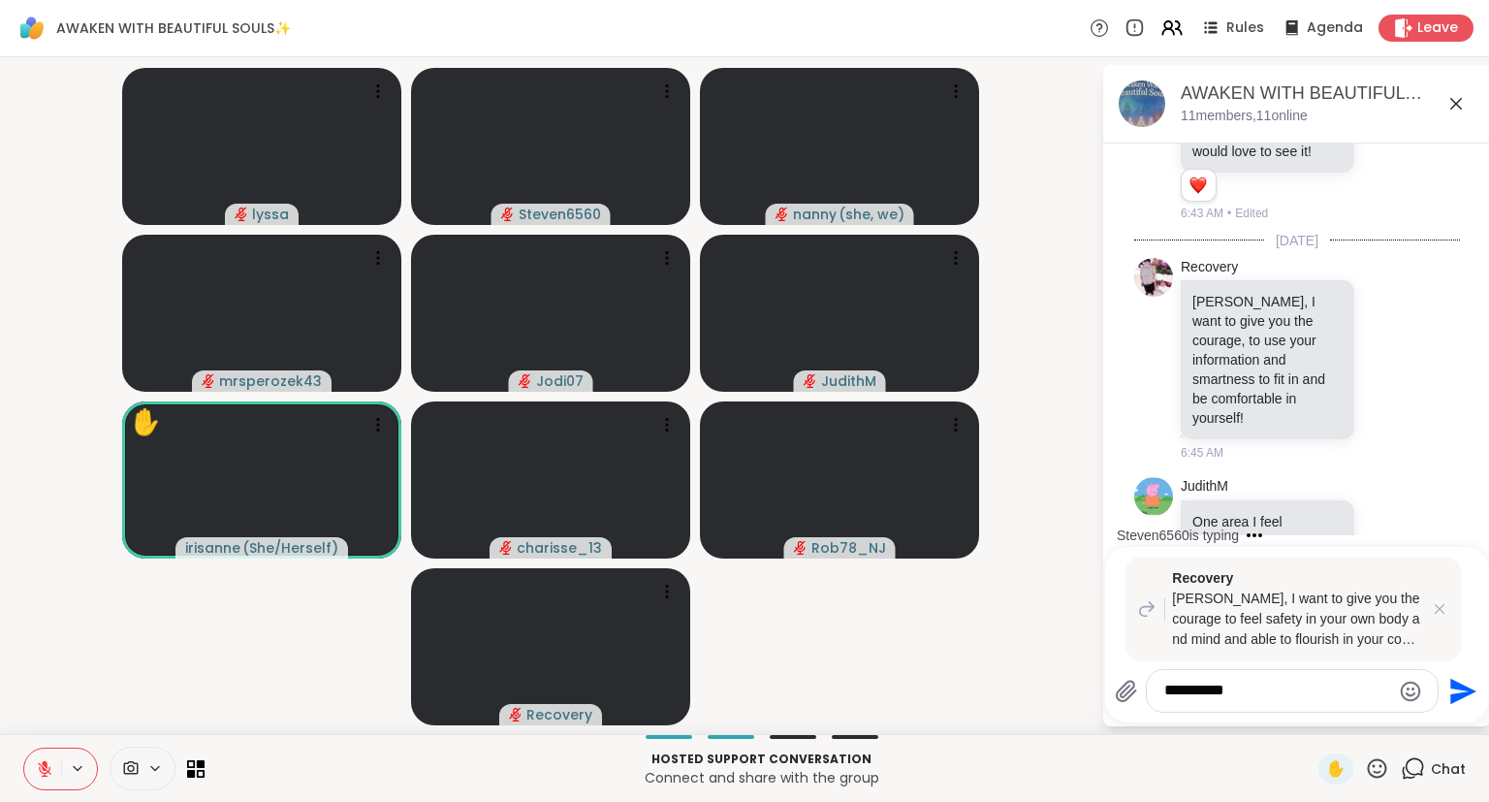
click at [53, 760] on button at bounding box center [42, 768] width 37 height 41
click at [36, 768] on icon at bounding box center [44, 768] width 17 height 17
click at [37, 767] on icon at bounding box center [44, 768] width 17 height 17
click at [1280, 693] on textarea "*********" at bounding box center [1277, 690] width 226 height 20
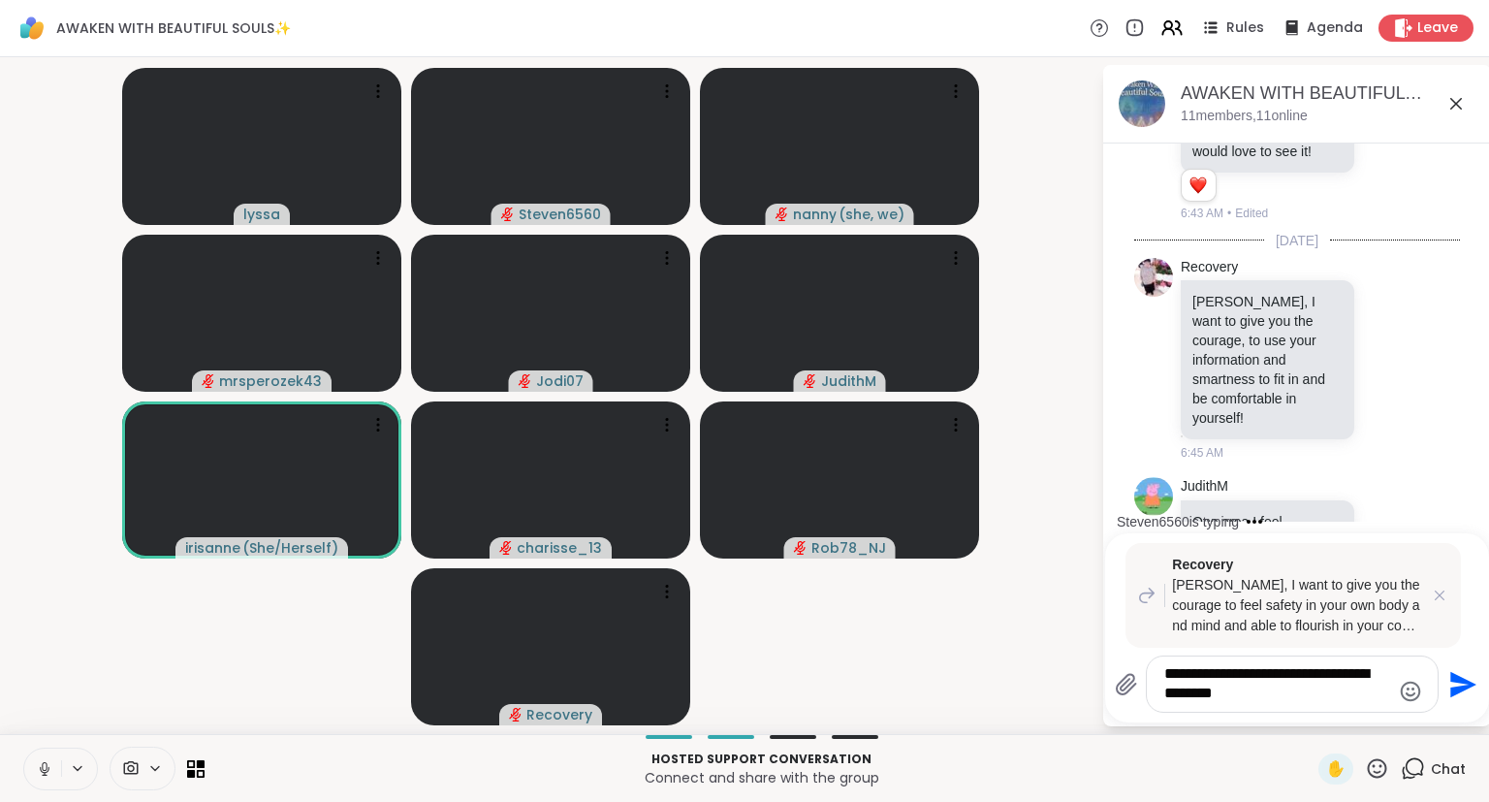
type textarea "**********"
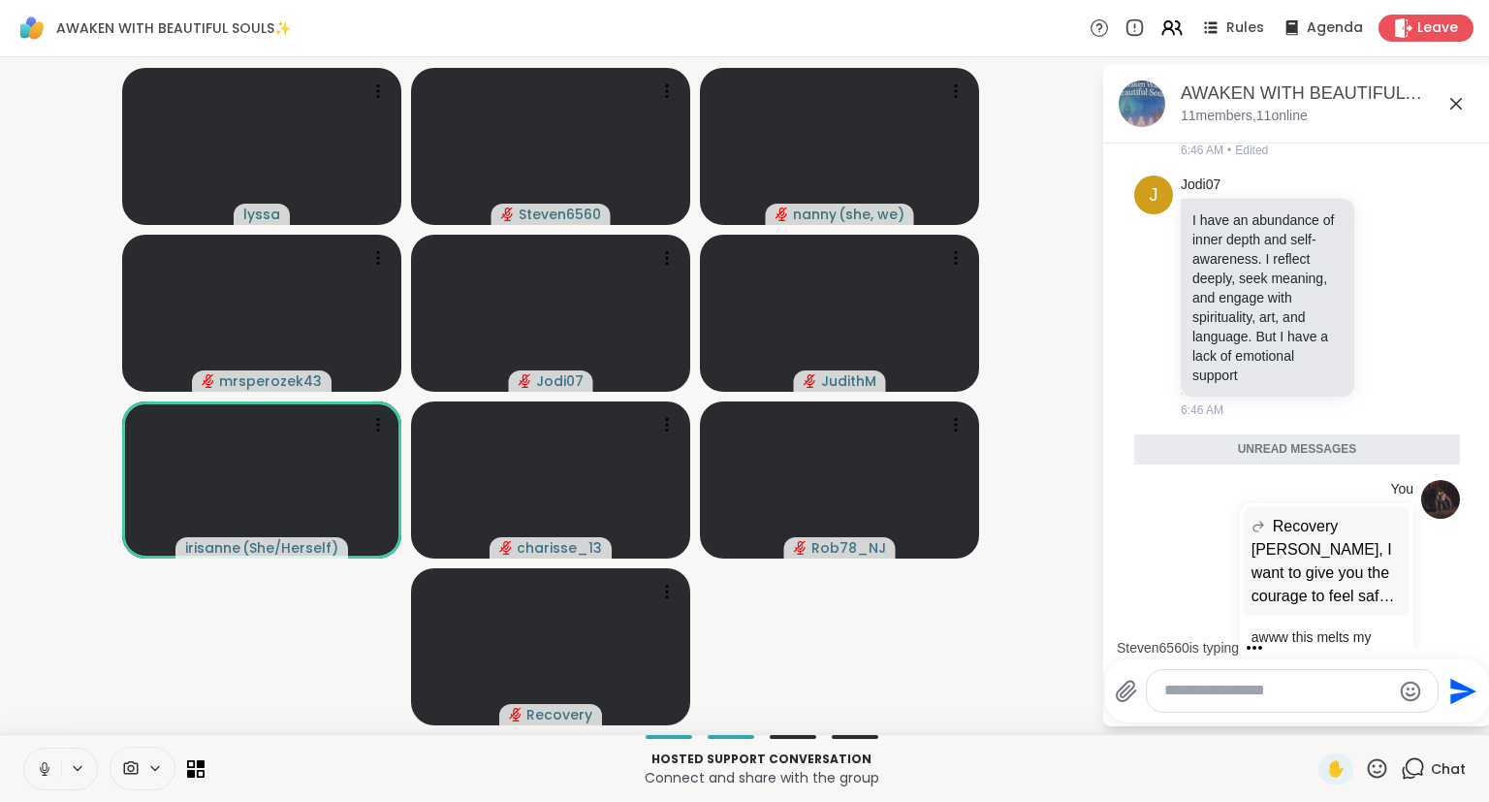
scroll to position [9668, 0]
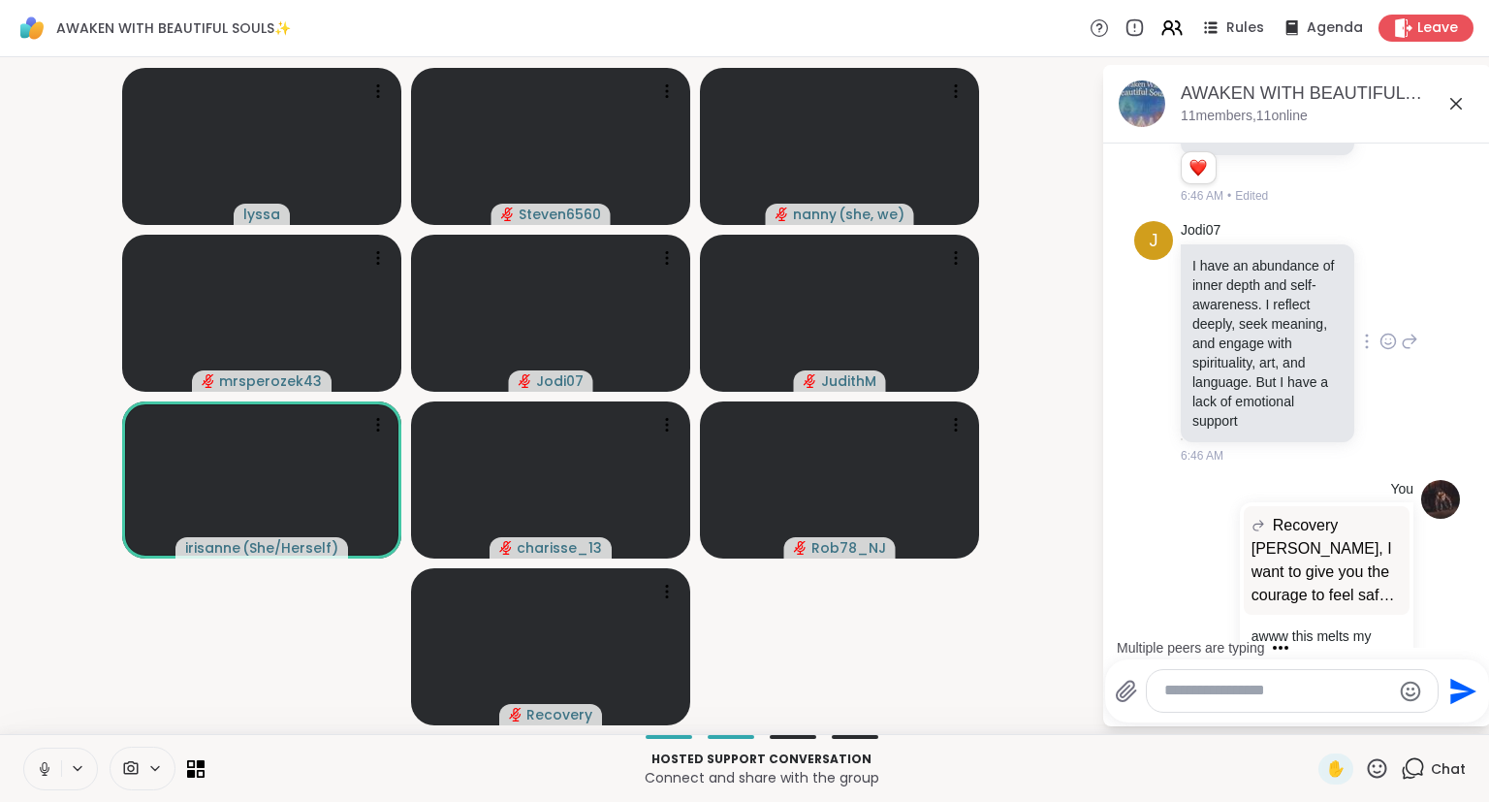
click at [1388, 332] on icon at bounding box center [1387, 341] width 17 height 19
click at [1243, 301] on div "Select Reaction: Heart" at bounding box center [1233, 309] width 17 height 17
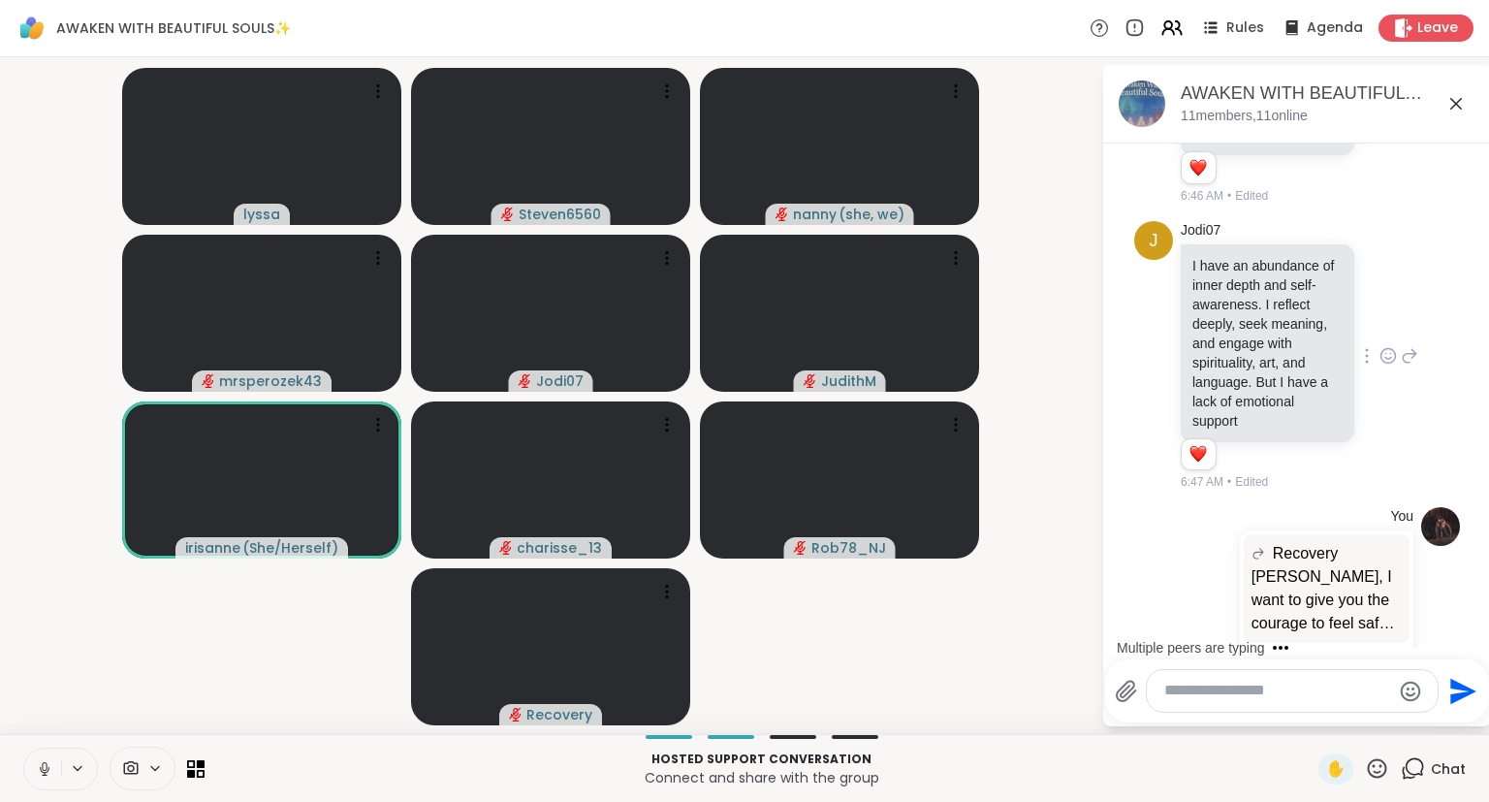
click at [1407, 344] on icon at bounding box center [1409, 355] width 17 height 23
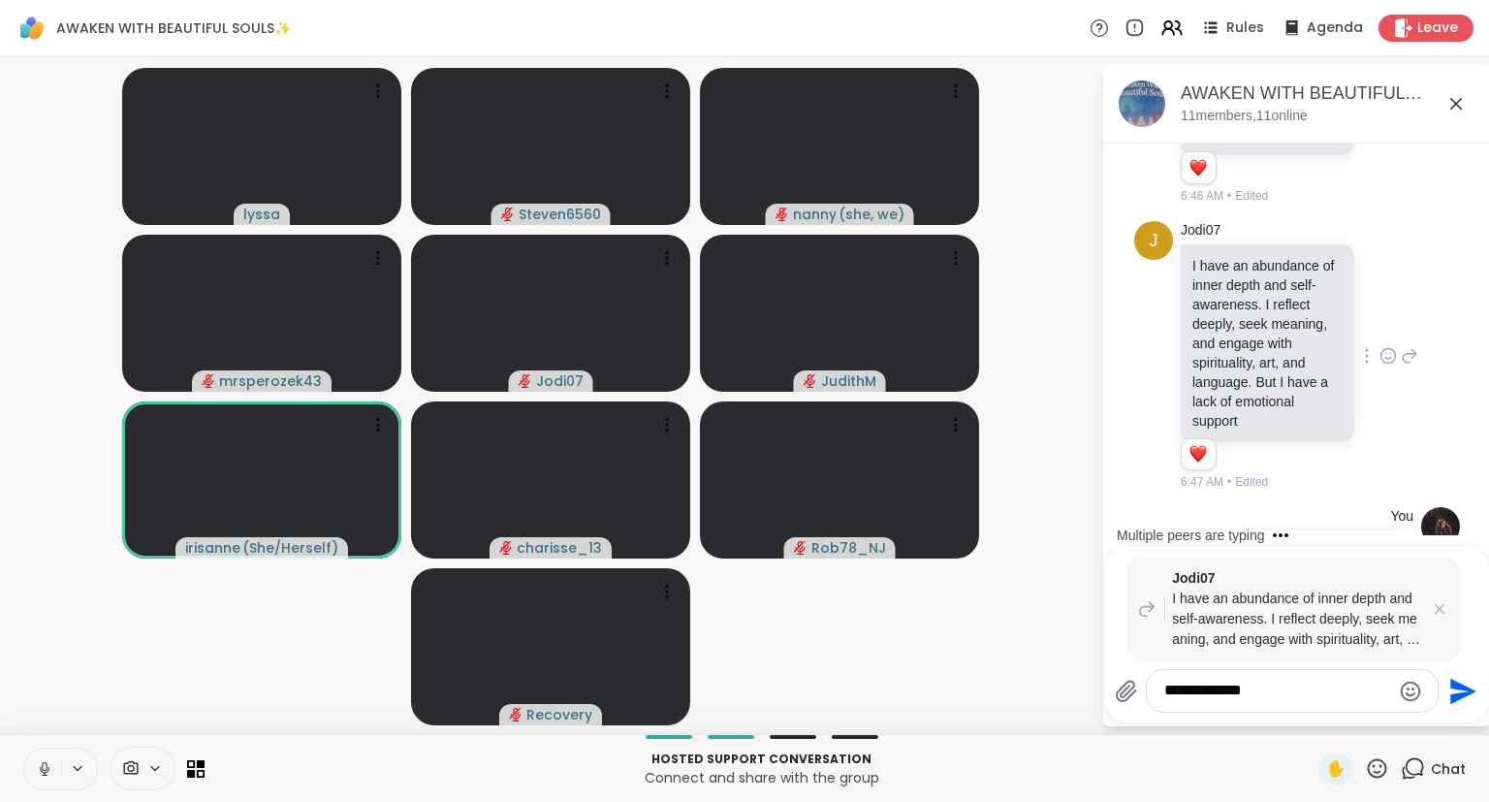
type textarea "**********"
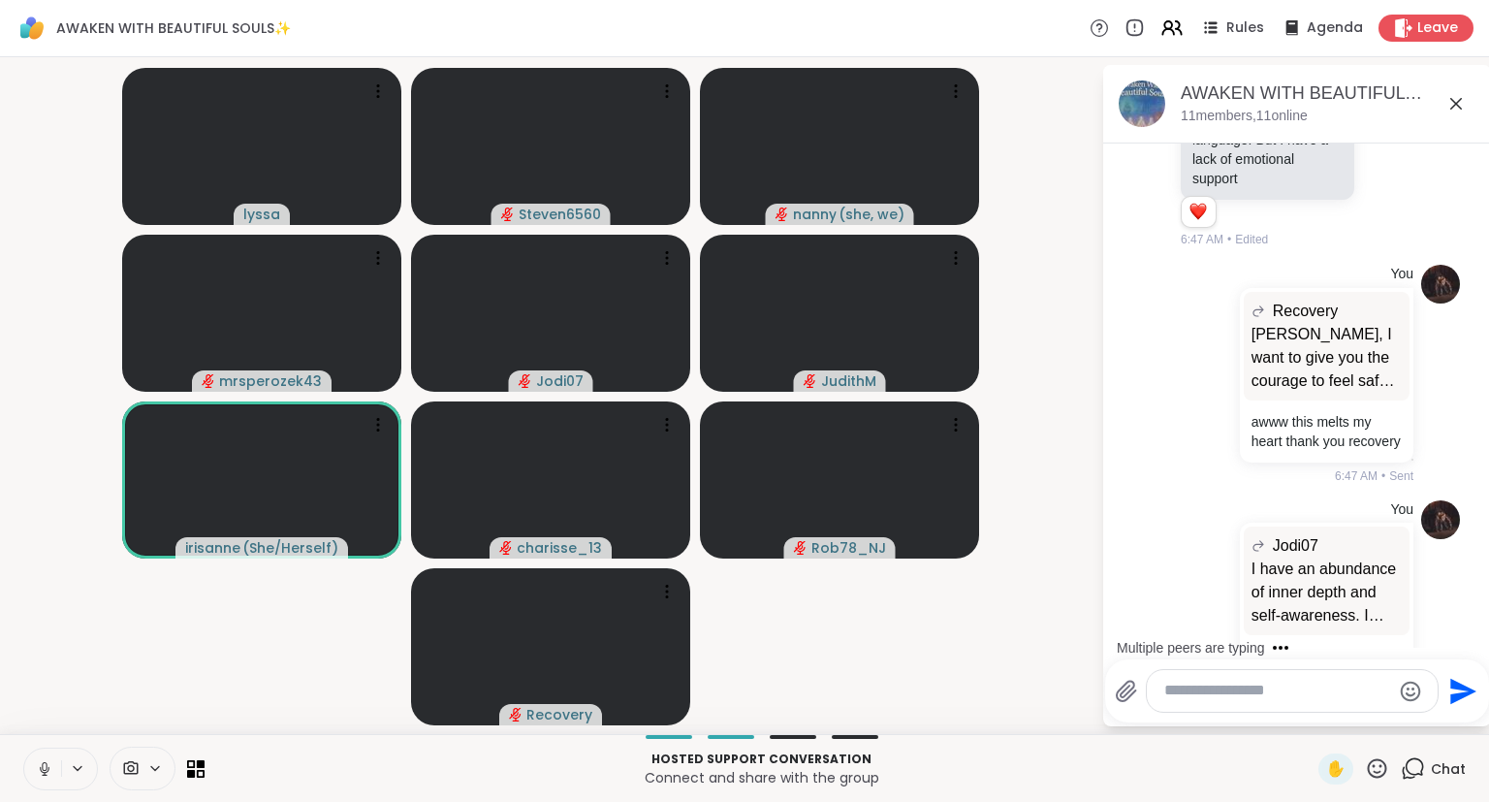
click at [1381, 770] on icon at bounding box center [1377, 768] width 24 height 24
click at [1303, 713] on div "❤️" at bounding box center [1320, 717] width 35 height 31
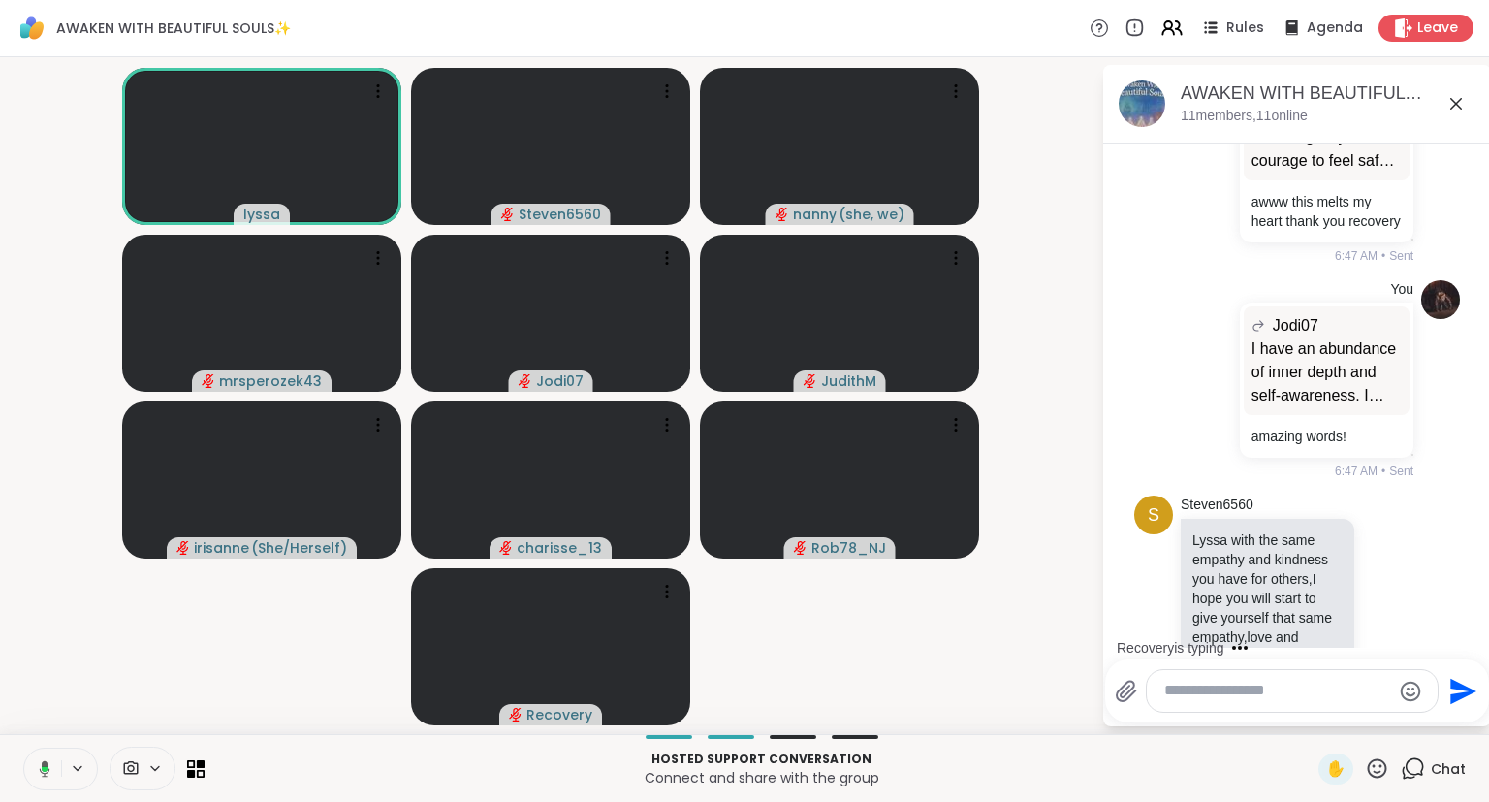
click at [1463, 99] on icon at bounding box center [1455, 103] width 23 height 23
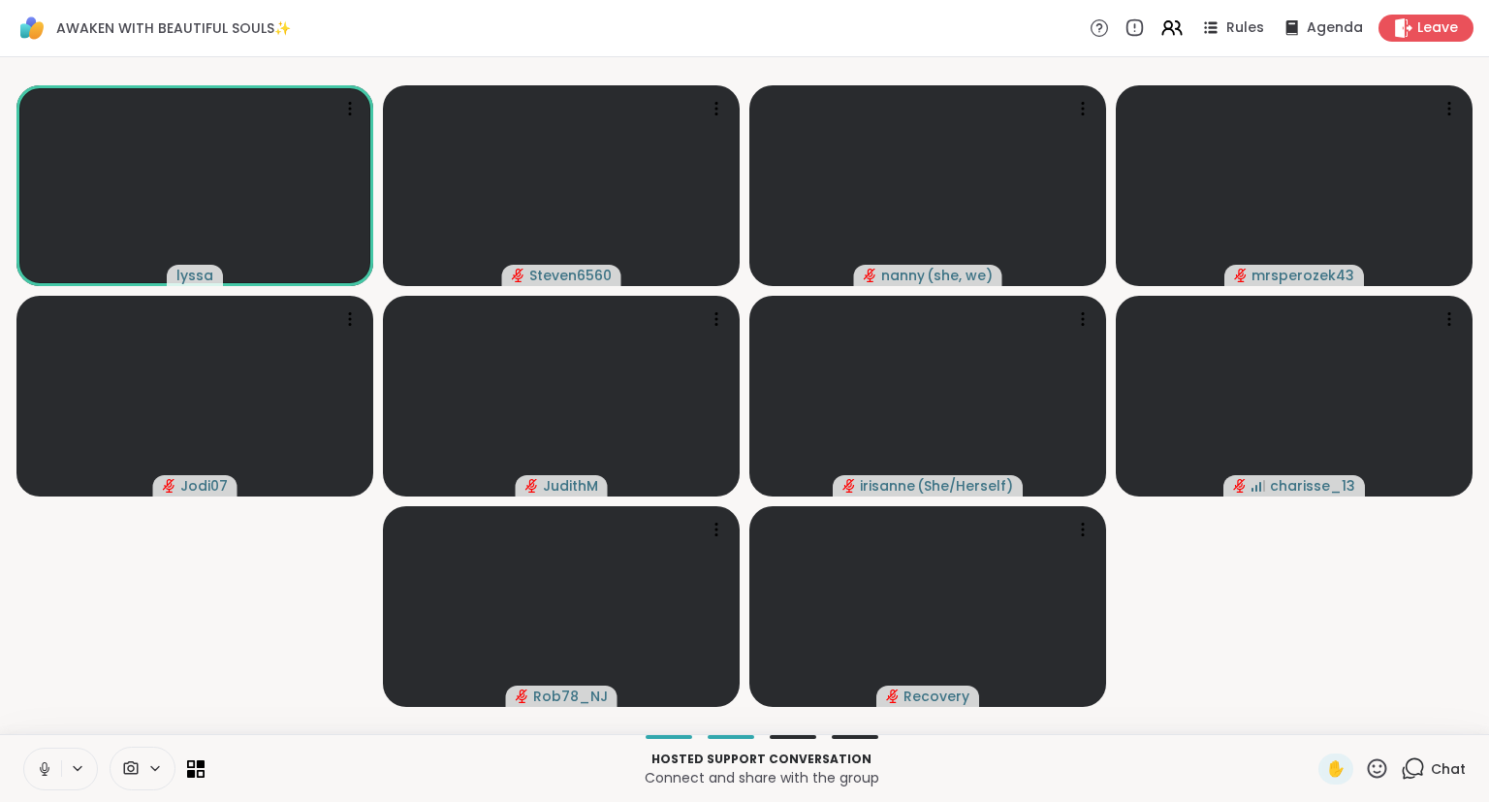
click at [1433, 774] on span "Chat" at bounding box center [1448, 768] width 35 height 19
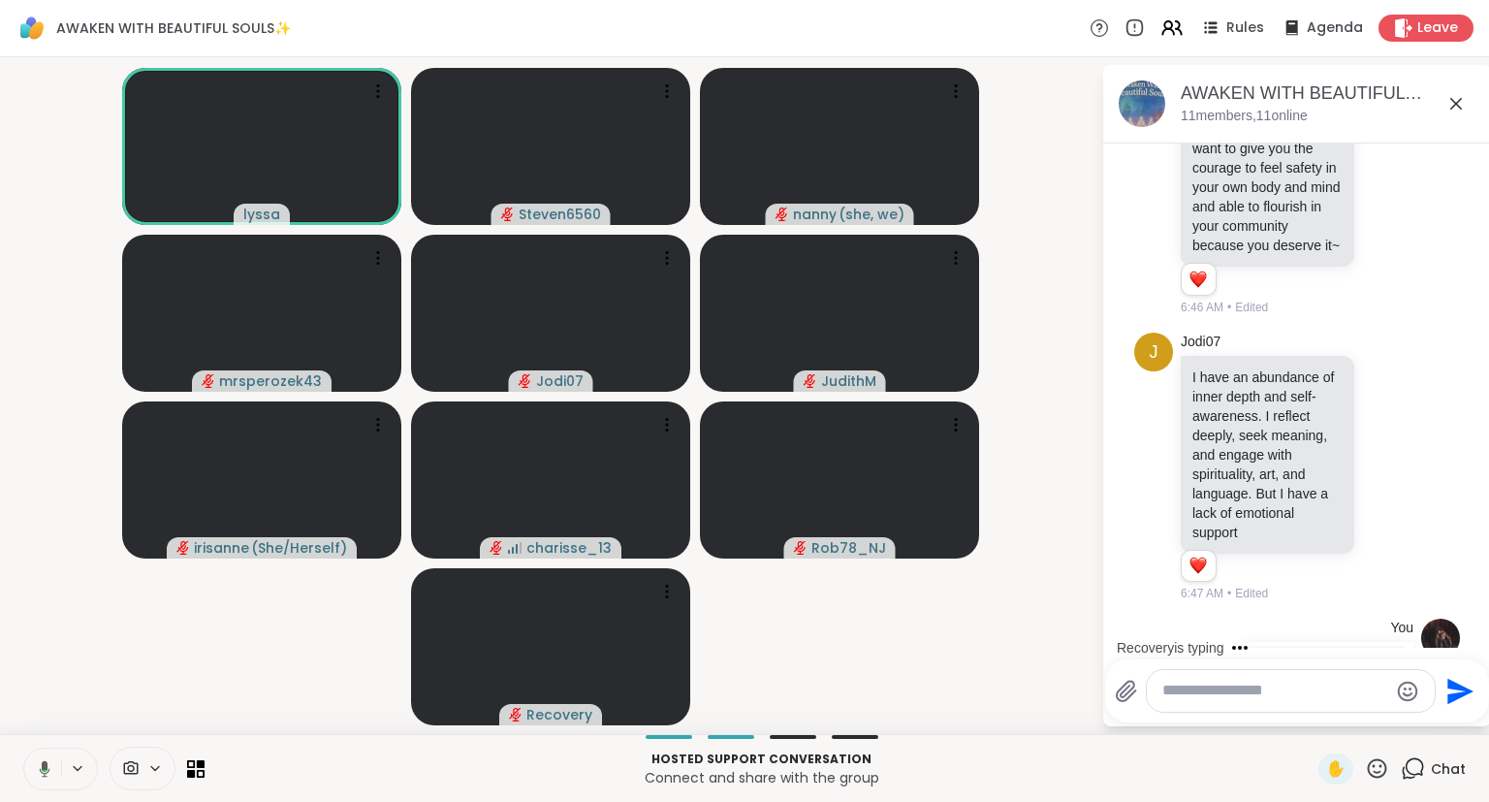
scroll to position [9538, 0]
click at [1466, 87] on div "AWAKEN WITH BEAUTIFUL SOULS✨, [DATE]" at bounding box center [1328, 93] width 295 height 24
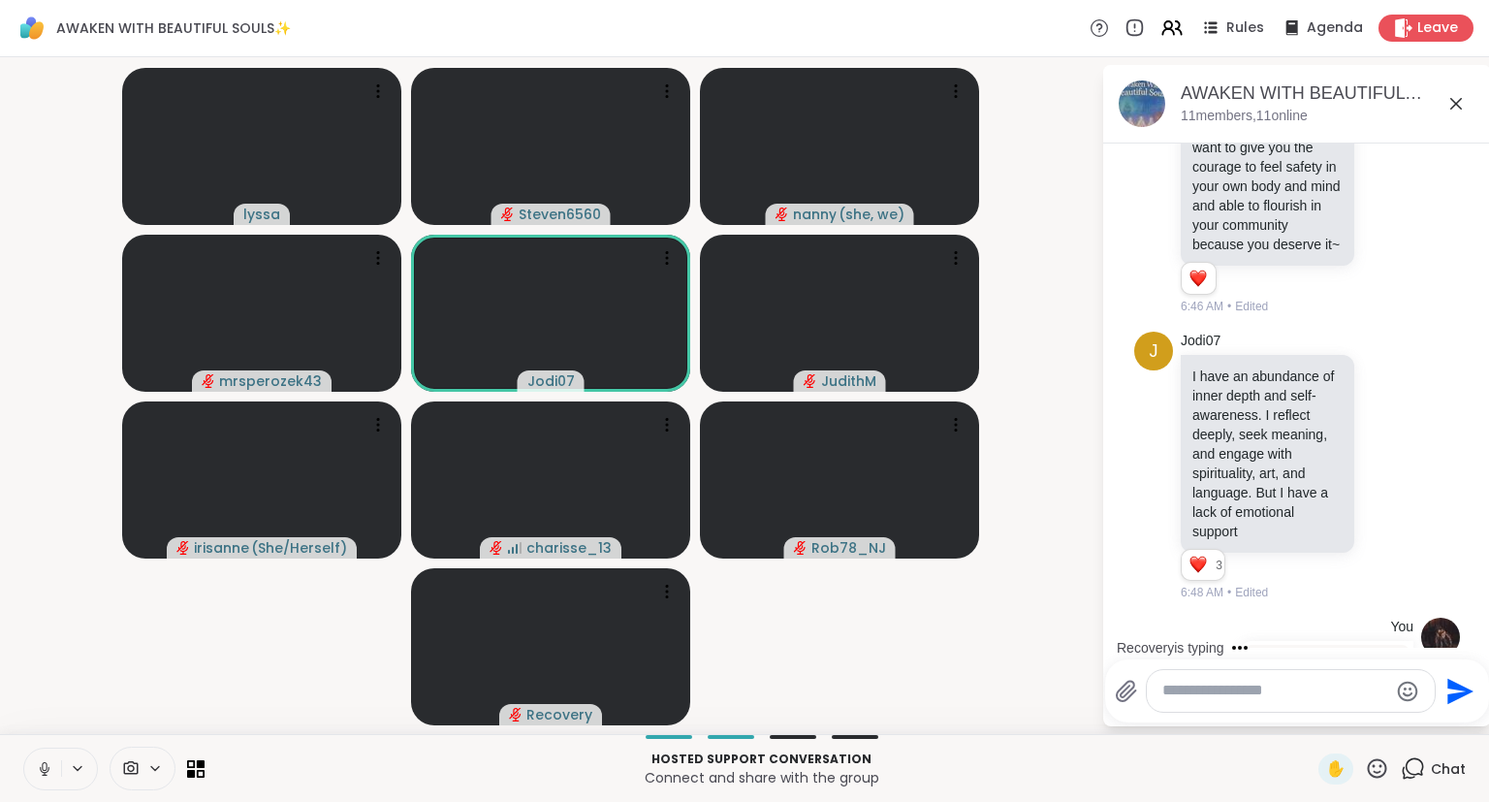
click at [1456, 97] on icon at bounding box center [1455, 103] width 23 height 23
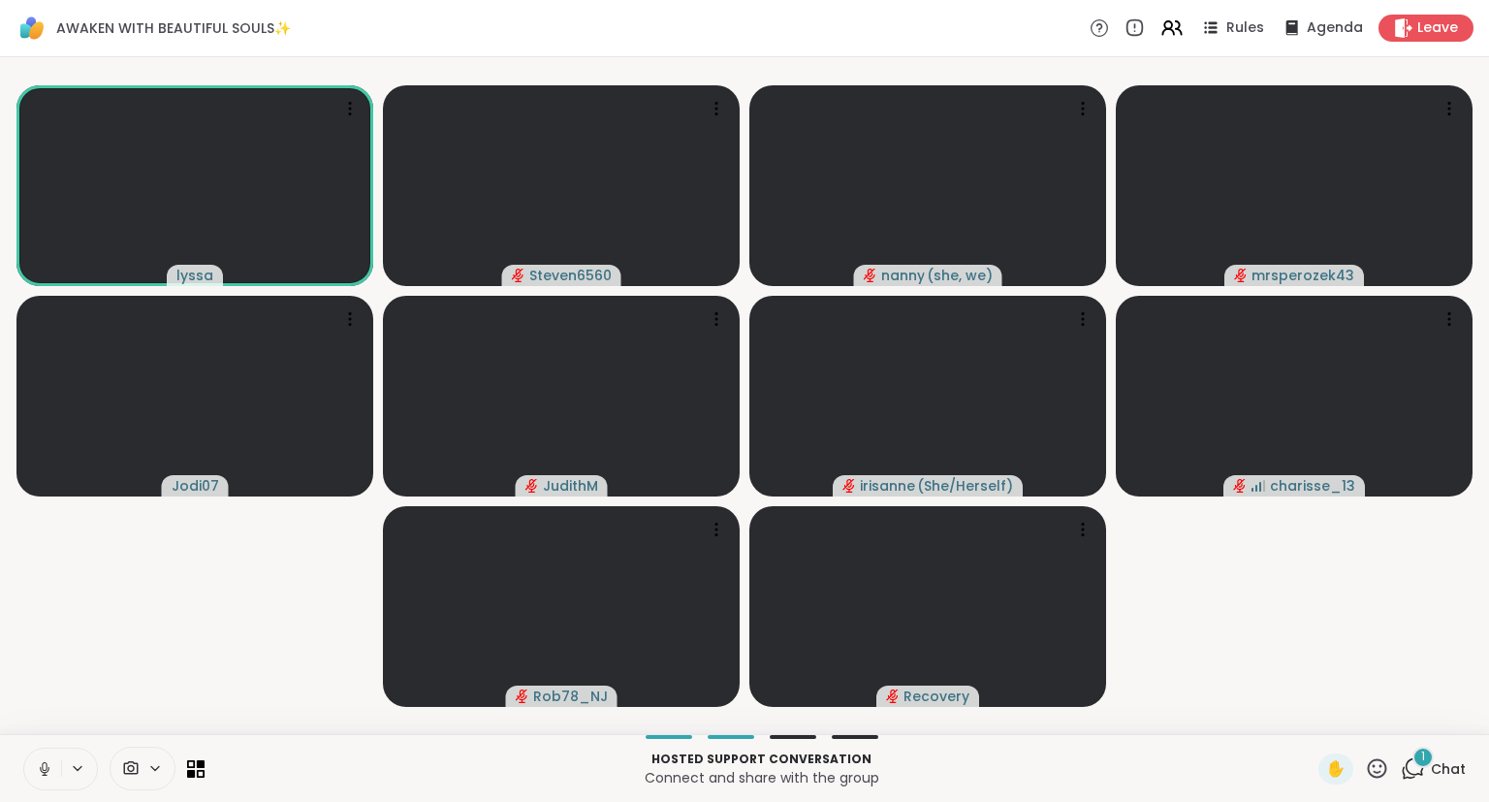
click at [25, 769] on button at bounding box center [42, 768] width 37 height 41
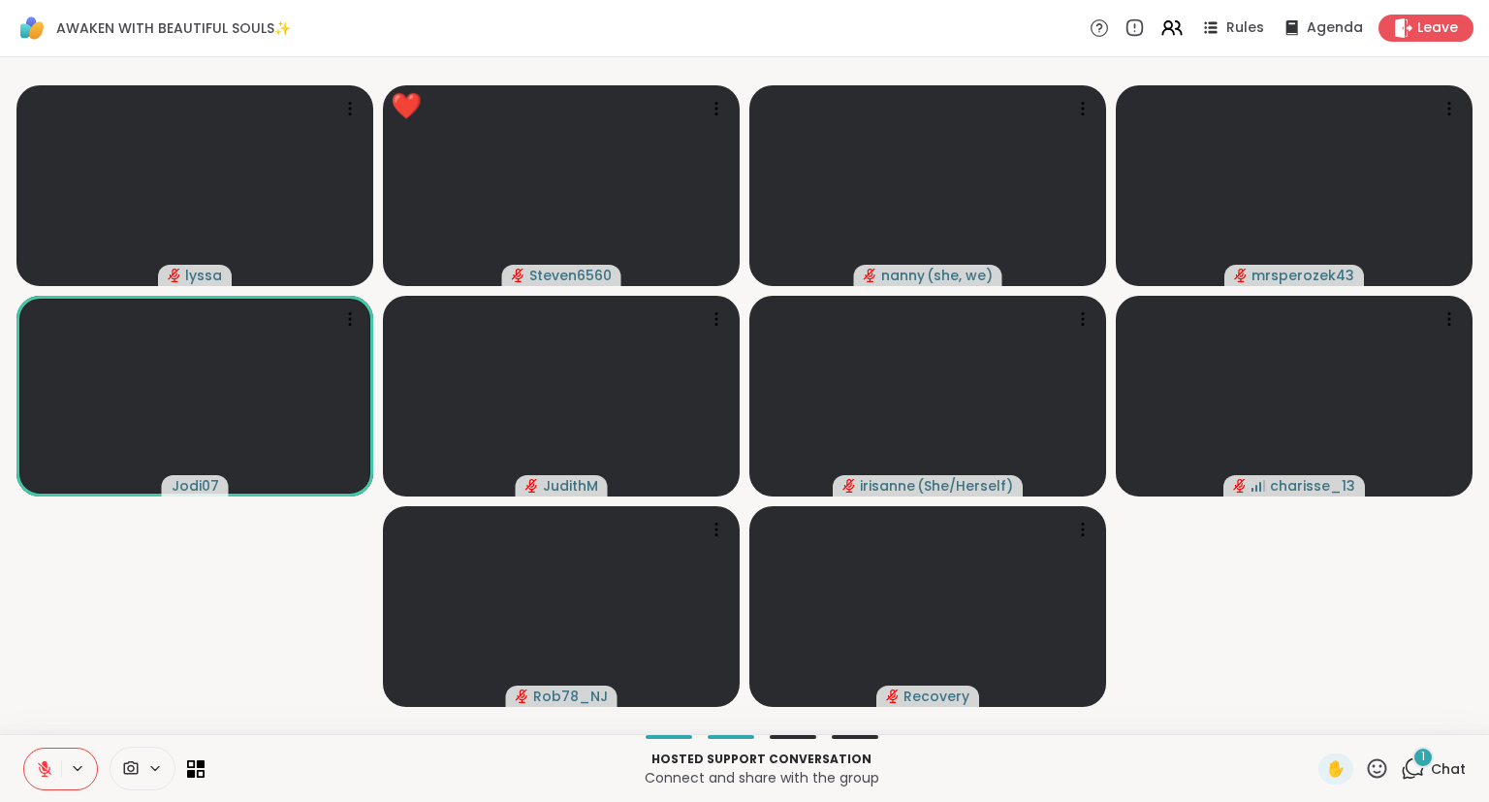
click at [1382, 762] on icon at bounding box center [1377, 767] width 19 height 19
click at [1320, 719] on span "❤️" at bounding box center [1320, 717] width 19 height 23
click at [1375, 770] on icon at bounding box center [1377, 768] width 24 height 24
click at [1316, 720] on span "❤️" at bounding box center [1320, 717] width 19 height 23
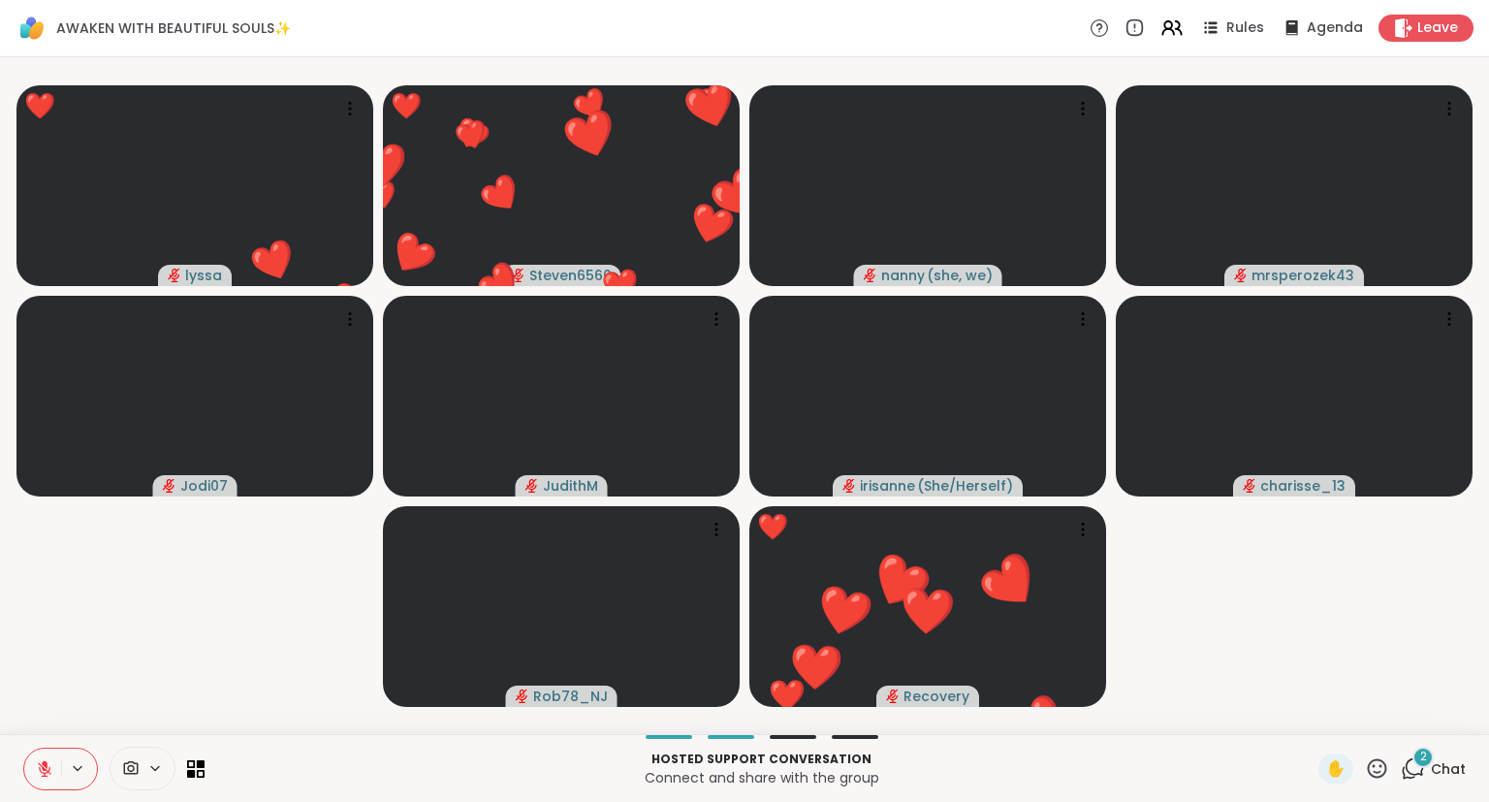
click at [52, 777] on icon at bounding box center [44, 768] width 17 height 17
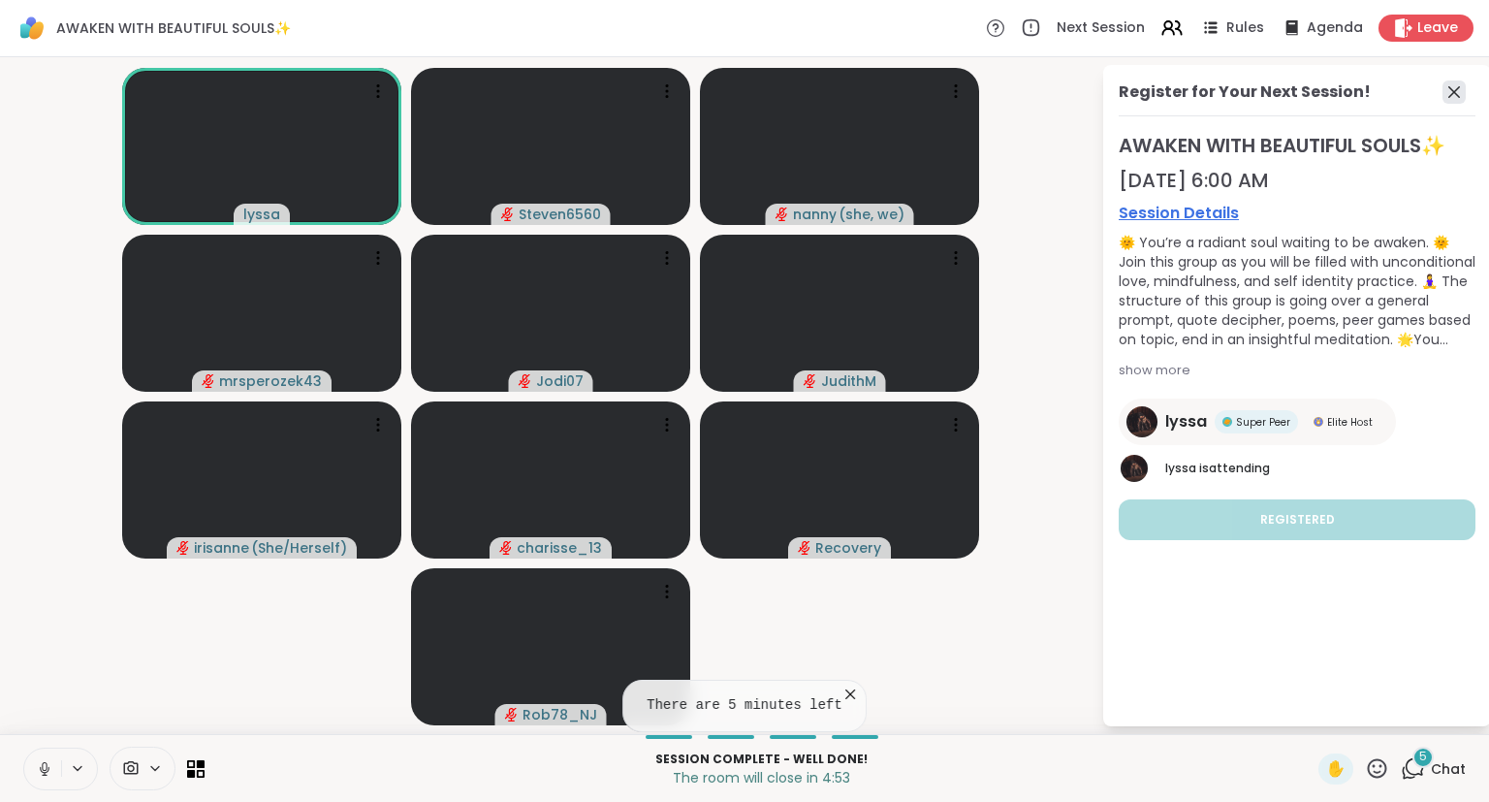
click at [1452, 93] on icon at bounding box center [1454, 92] width 12 height 12
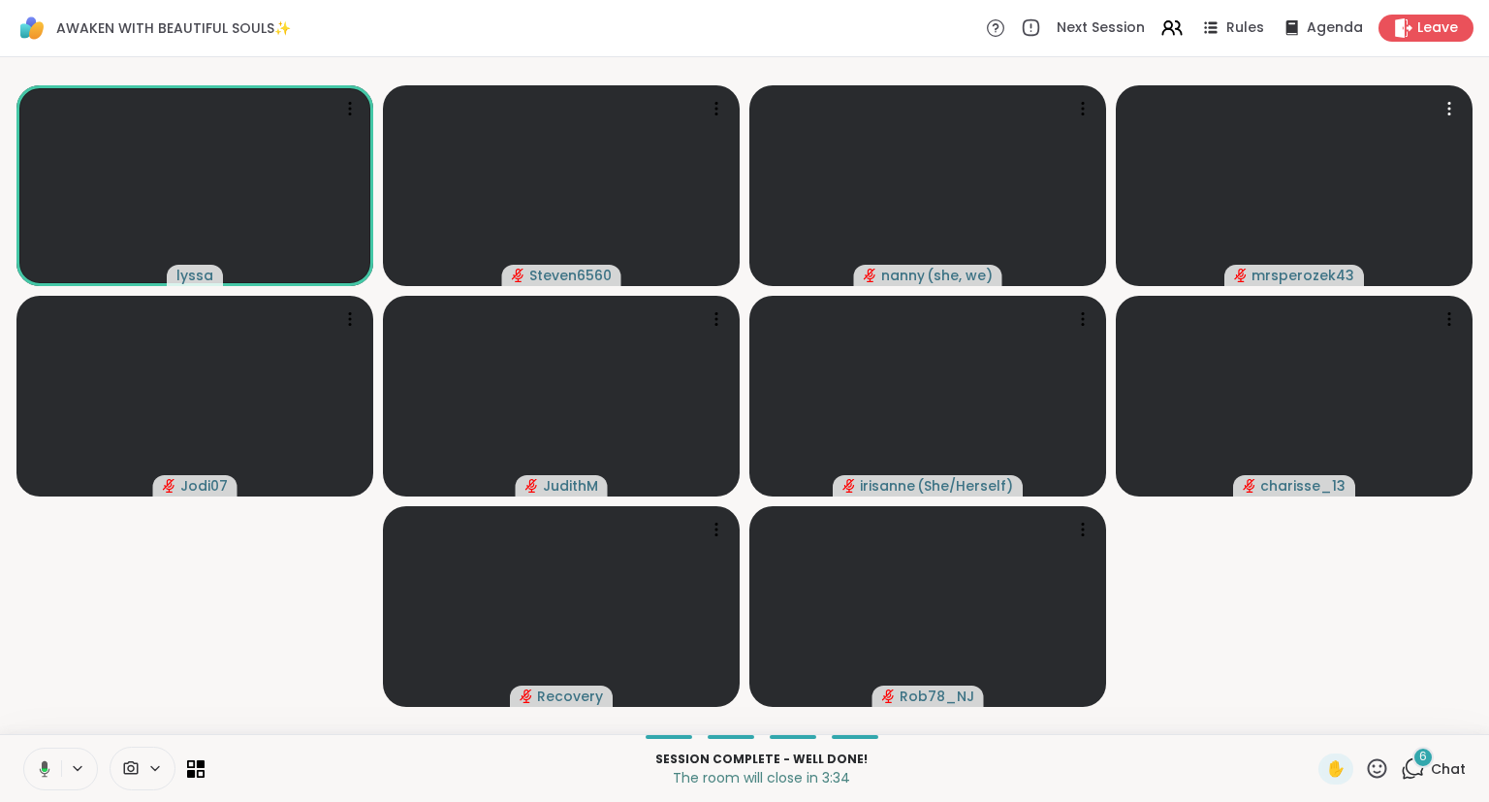
click at [1389, 767] on icon at bounding box center [1377, 768] width 24 height 24
click at [1316, 708] on span "❤️" at bounding box center [1320, 717] width 19 height 23
click at [1427, 765] on span "6" at bounding box center [1423, 756] width 8 height 16
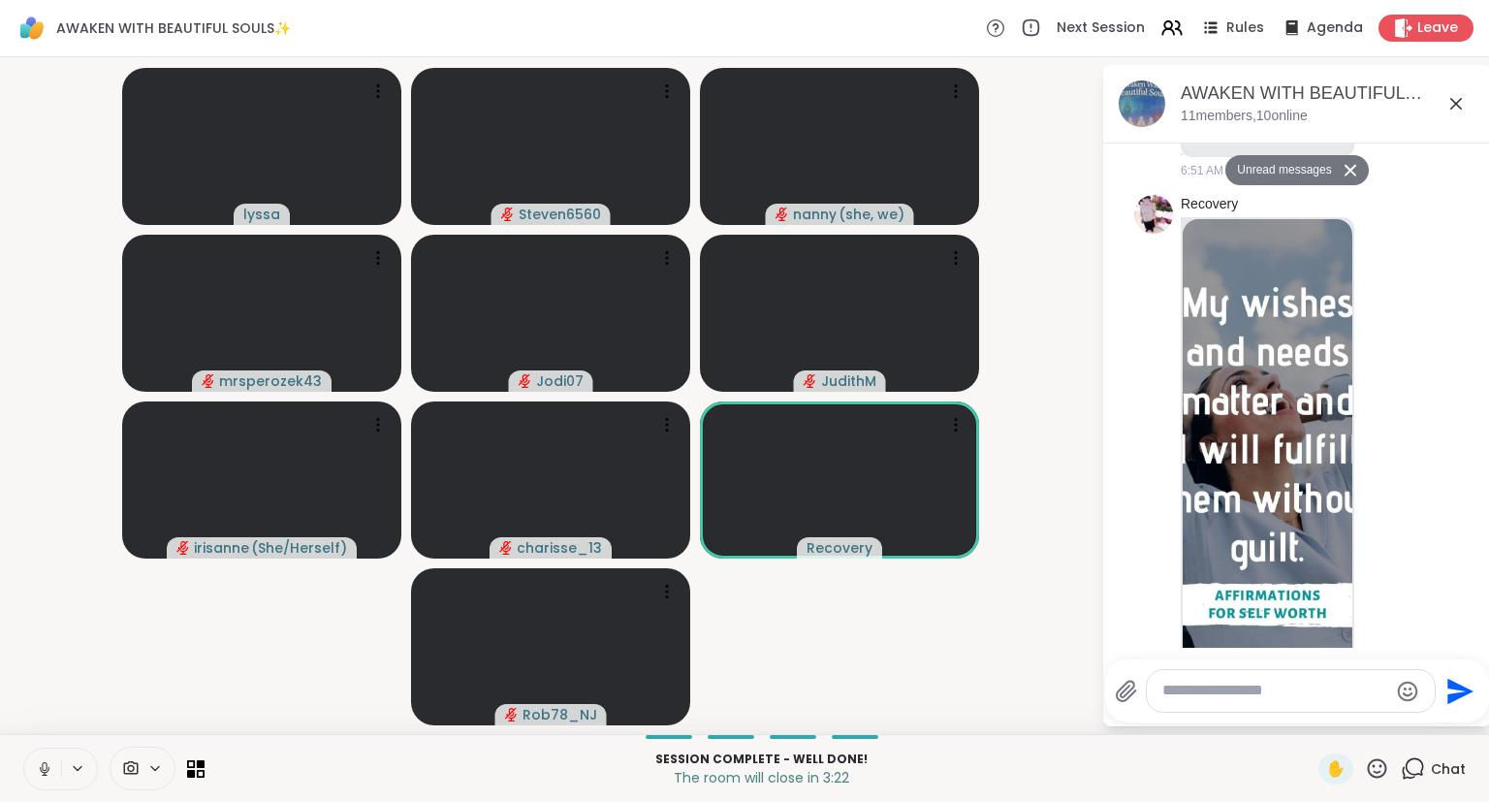
scroll to position [12254, 0]
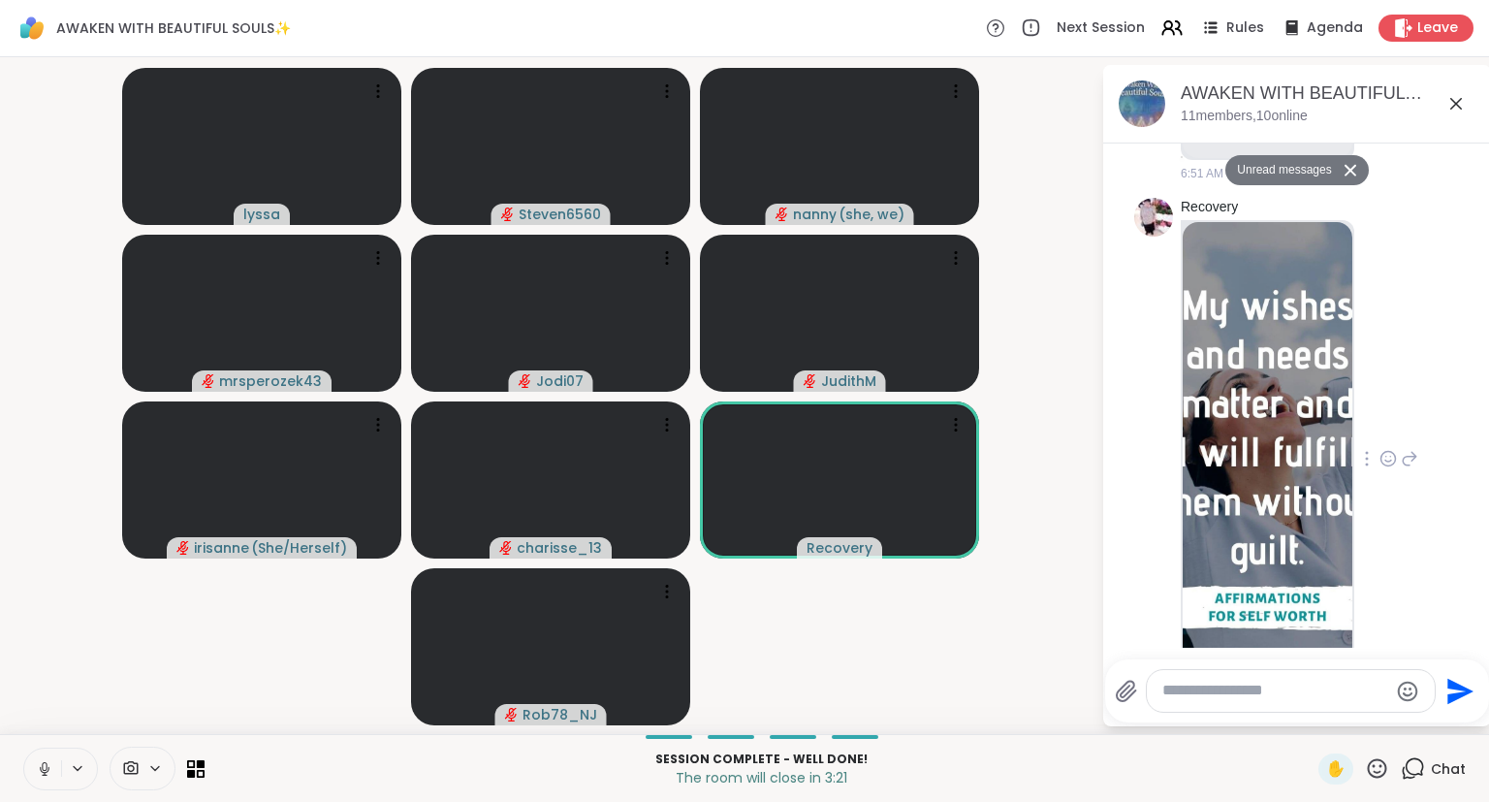
click at [1316, 522] on img at bounding box center [1268, 452] width 170 height 461
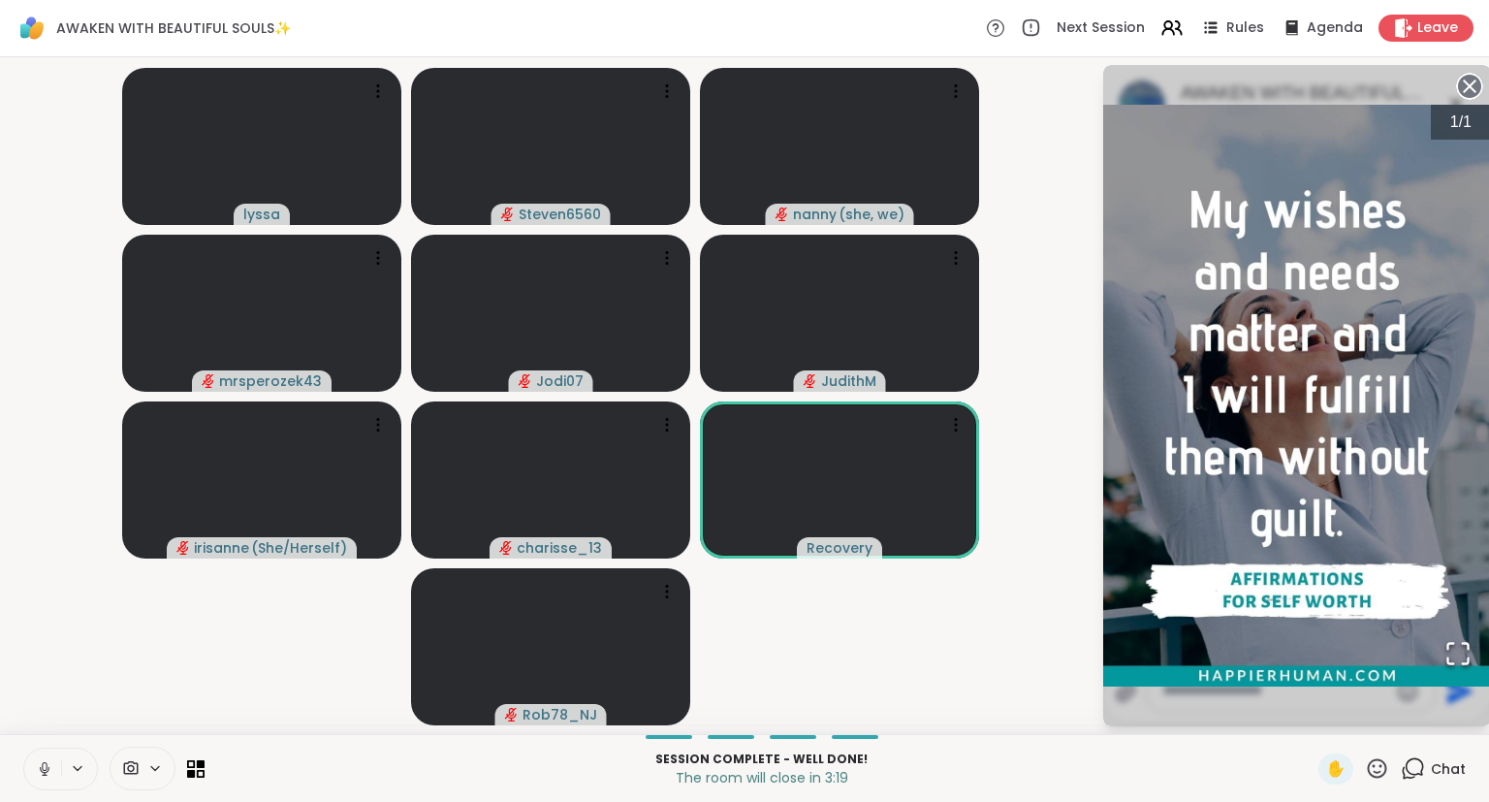
click at [1456, 79] on icon at bounding box center [1469, 86] width 27 height 27
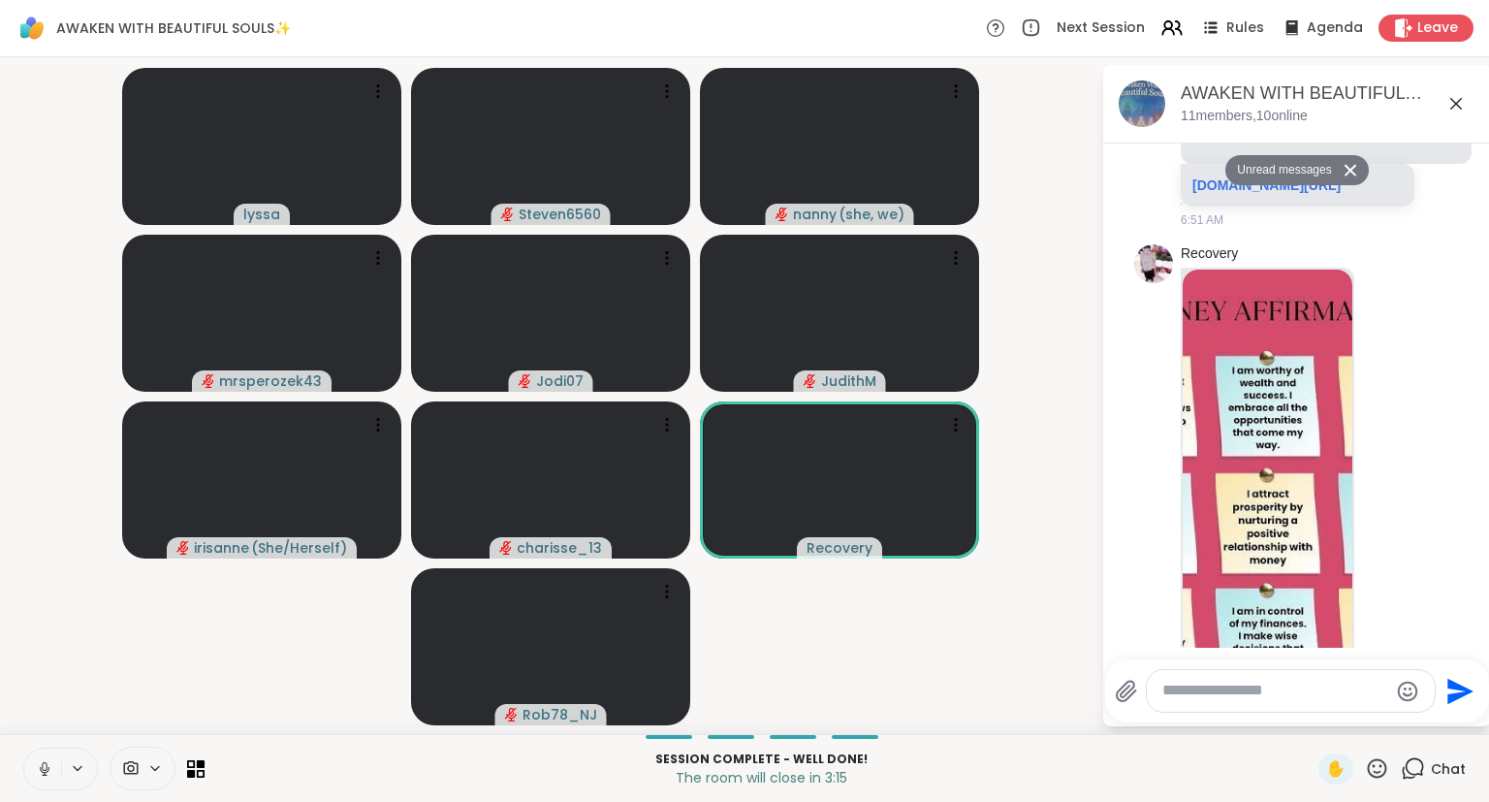
scroll to position [0, 0]
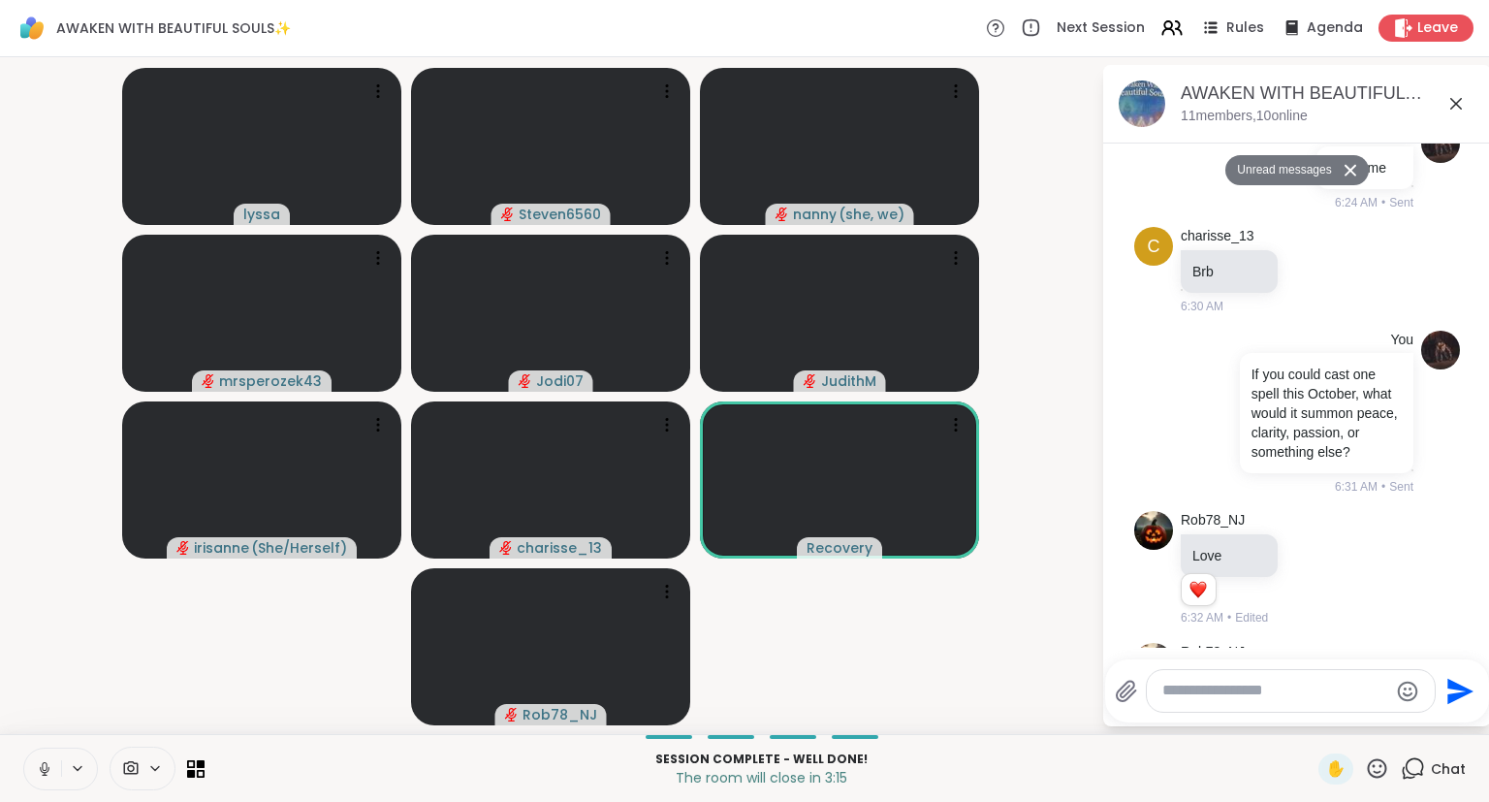
click at [1445, 105] on icon at bounding box center [1455, 103] width 23 height 23
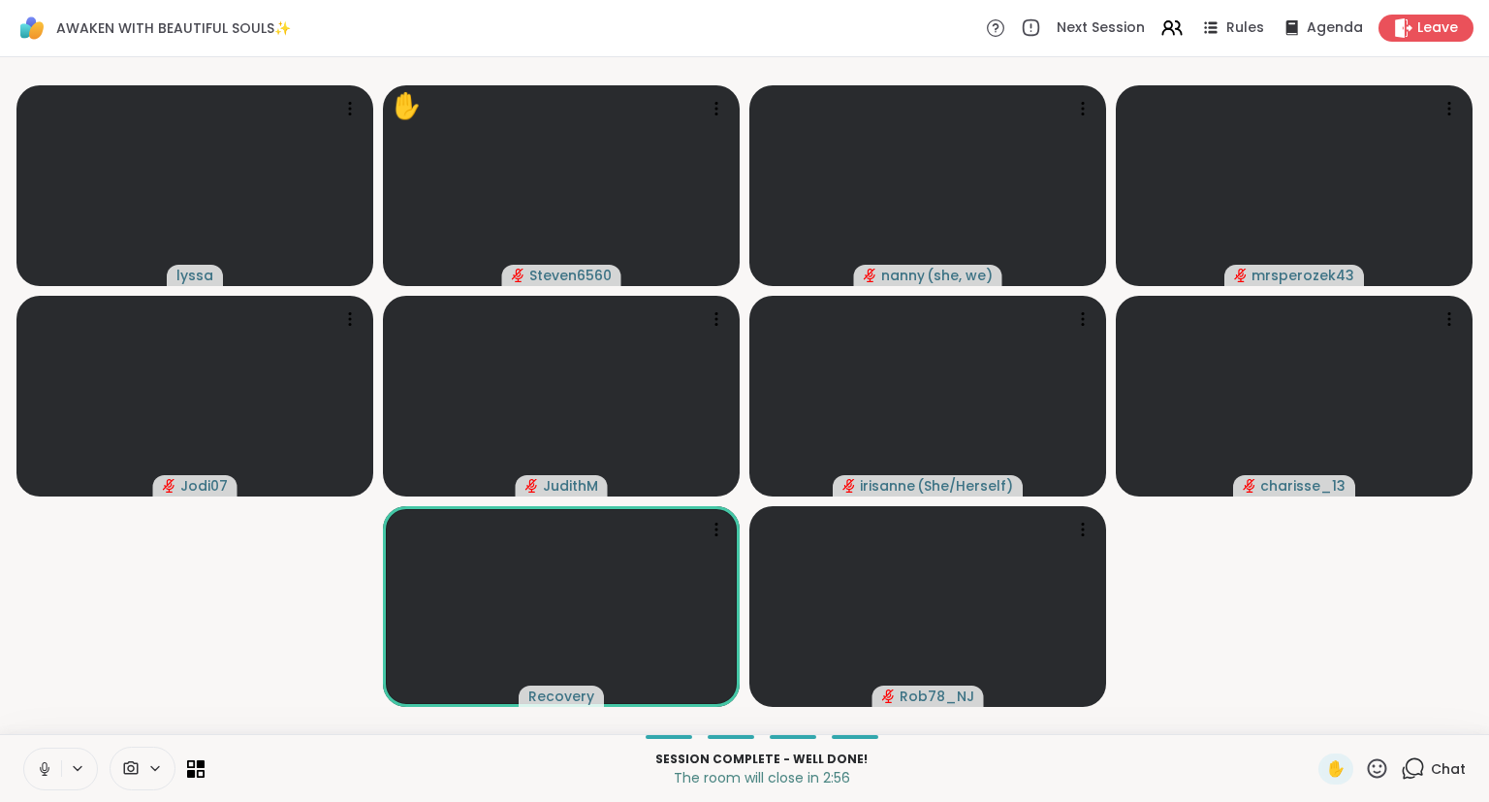
click at [1371, 763] on icon at bounding box center [1377, 767] width 19 height 19
click at [1313, 724] on span "❤️" at bounding box center [1320, 717] width 19 height 23
click at [1368, 787] on div "Session Complete - well done! The room will close in 2:54 ✋ Chat" at bounding box center [744, 768] width 1489 height 68
click at [1383, 765] on icon at bounding box center [1377, 768] width 24 height 24
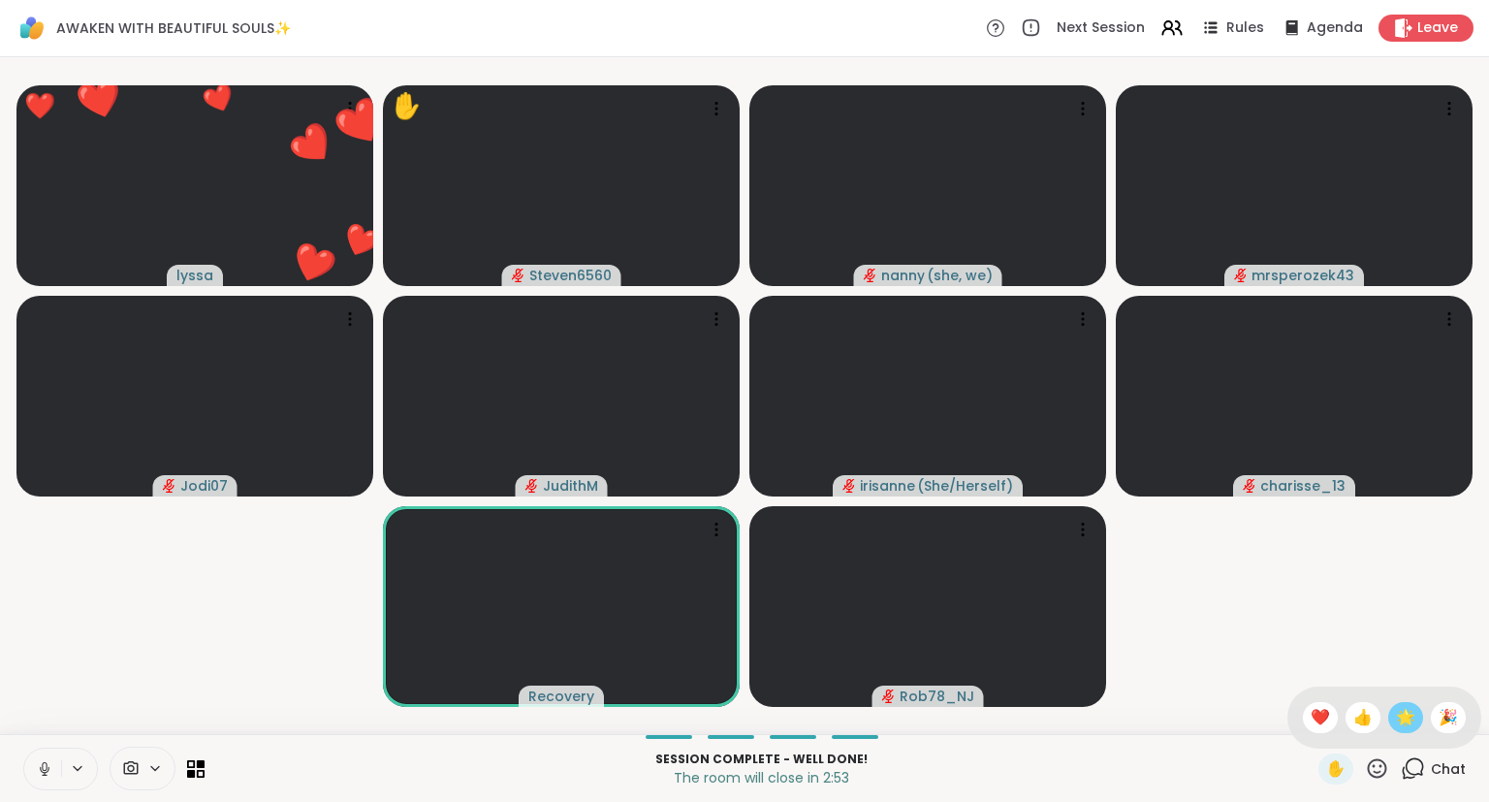
click at [1402, 724] on span "🌟" at bounding box center [1405, 717] width 19 height 23
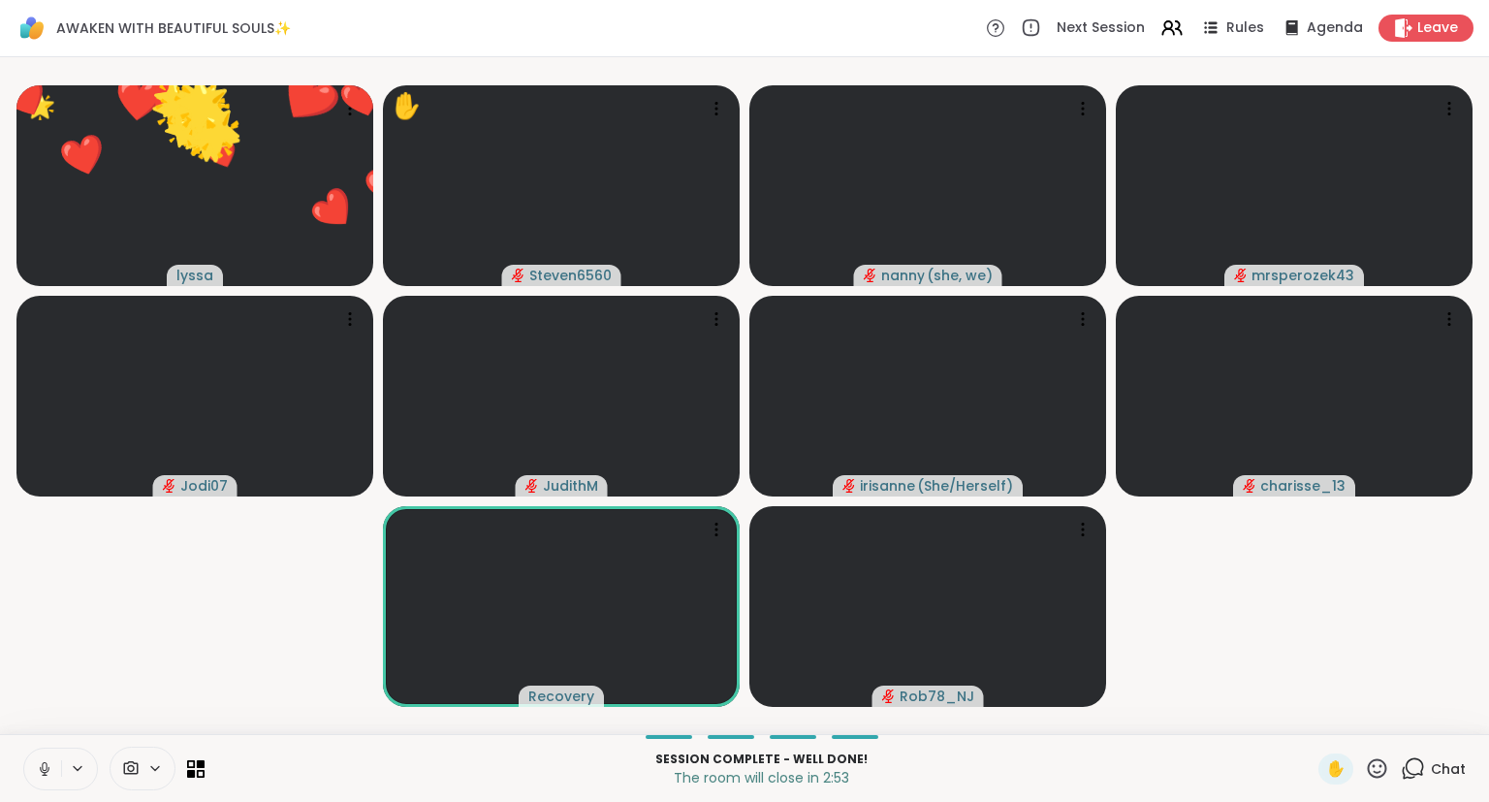
click at [1394, 774] on div "✋ Chat" at bounding box center [1391, 768] width 147 height 31
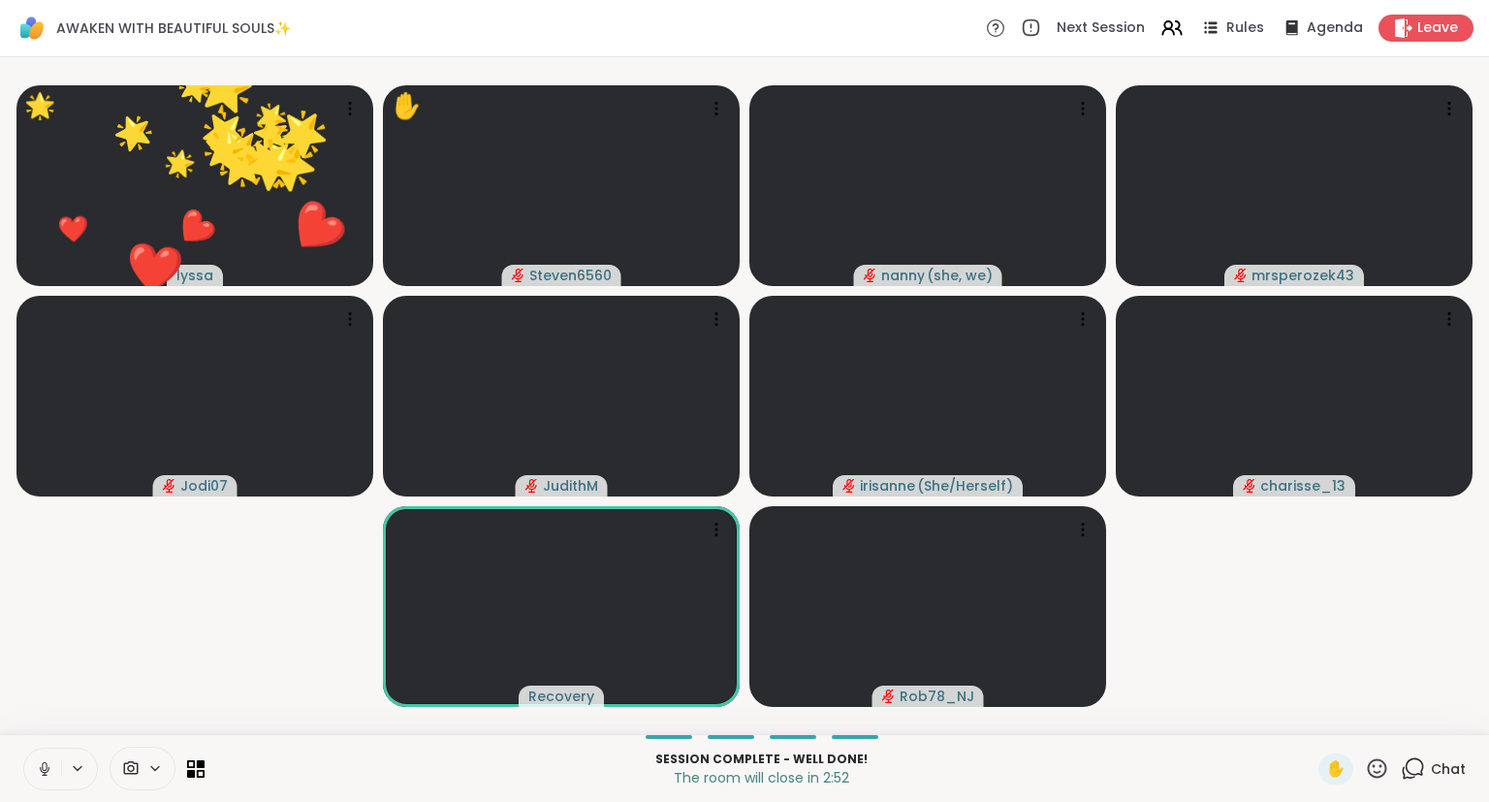
click at [1375, 769] on icon at bounding box center [1377, 768] width 24 height 24
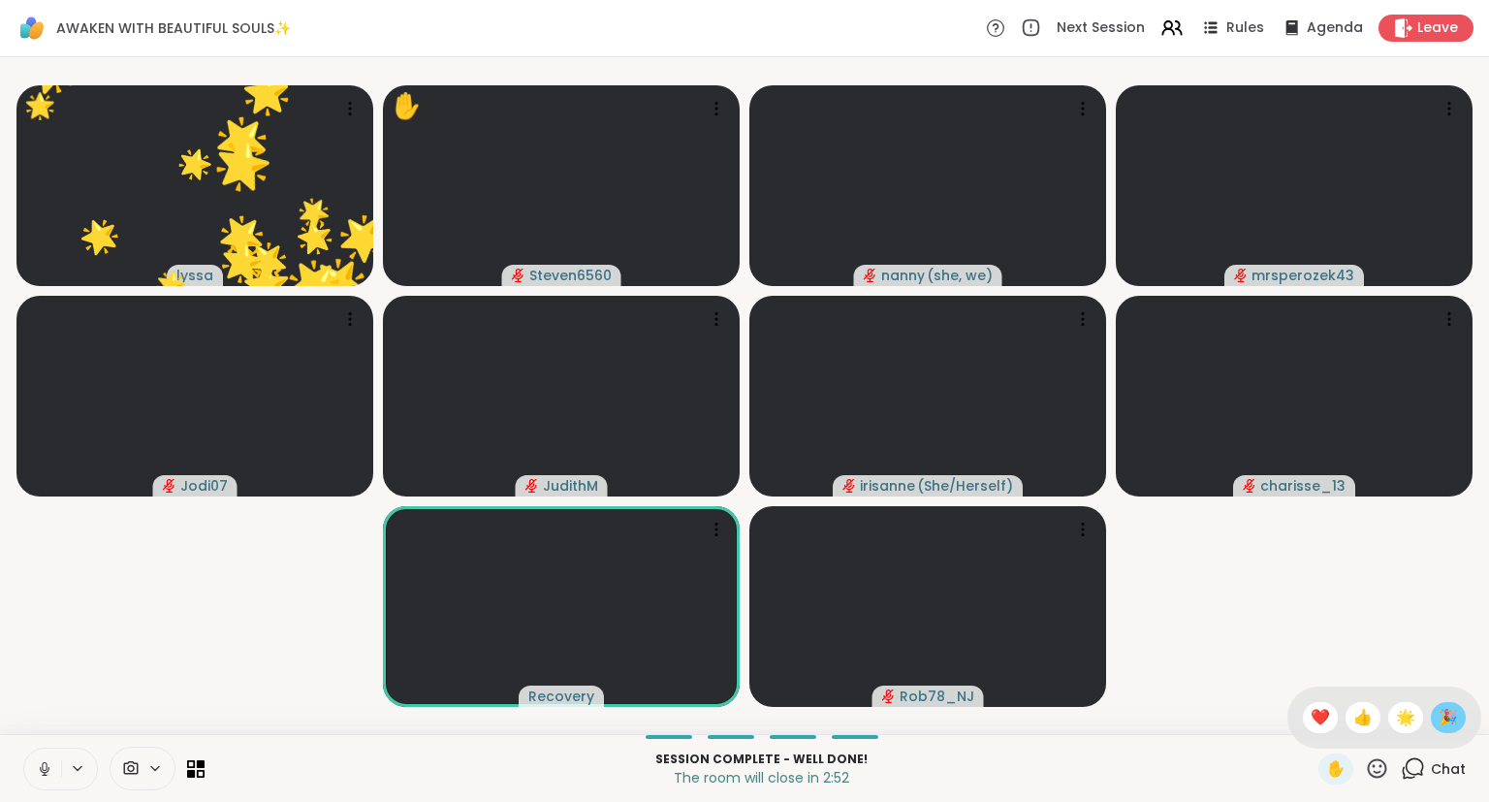
click at [1463, 711] on div "🎉" at bounding box center [1448, 717] width 35 height 31
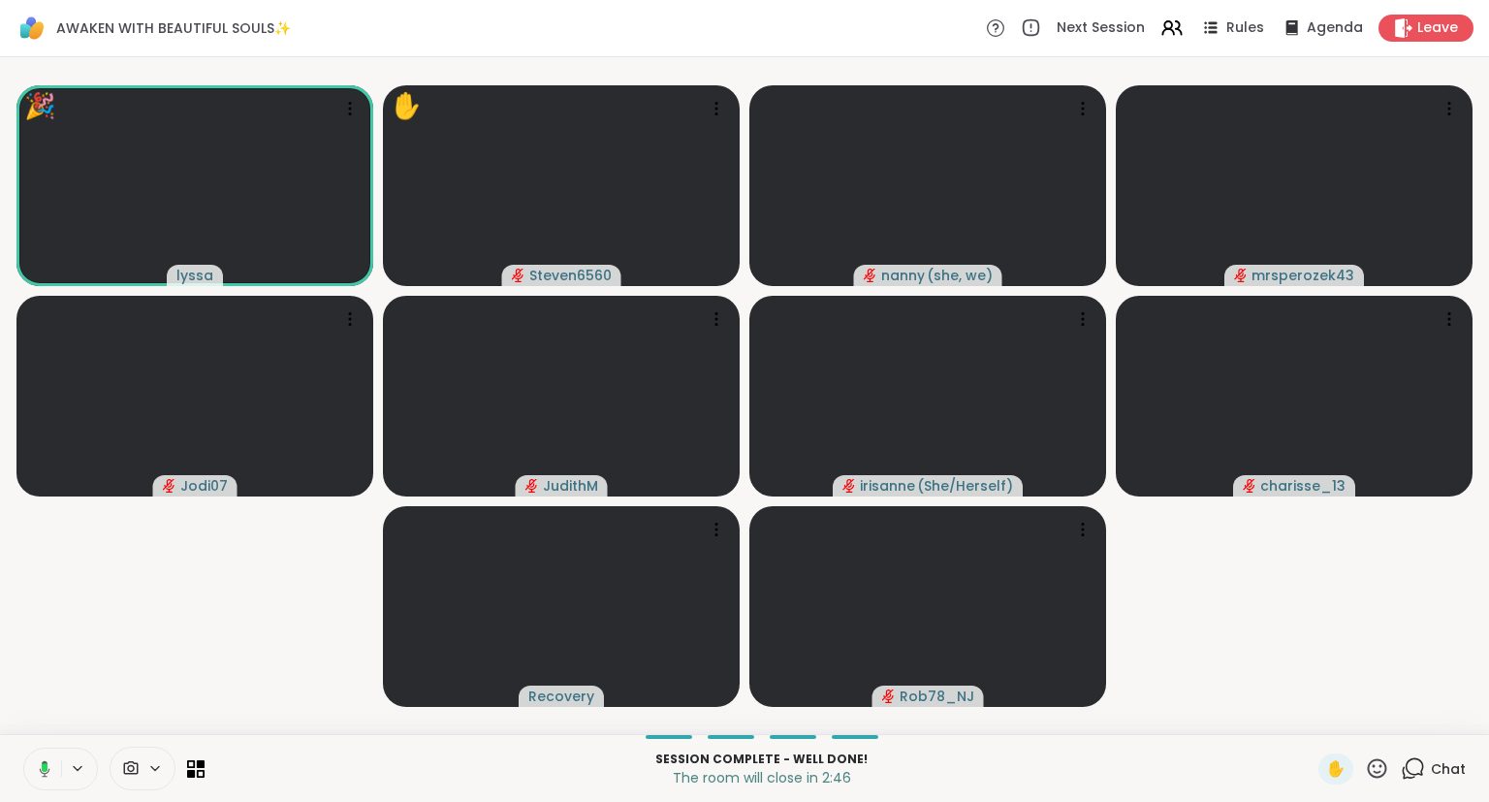
click at [1377, 774] on icon at bounding box center [1377, 767] width 19 height 19
click at [1319, 711] on span "❤️" at bounding box center [1320, 717] width 19 height 23
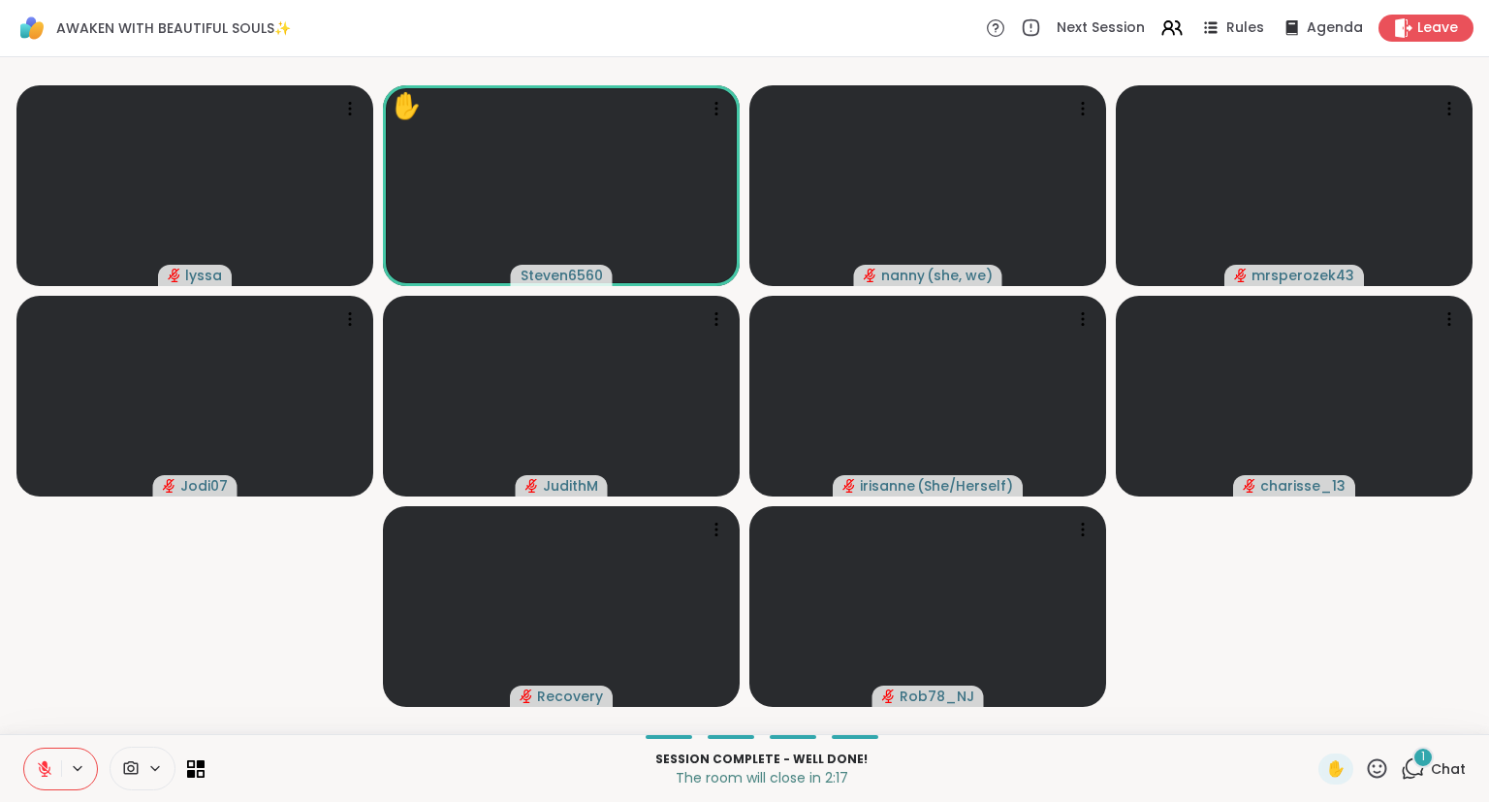
click at [1381, 779] on icon at bounding box center [1377, 768] width 24 height 24
click at [1318, 715] on span "❤️" at bounding box center [1320, 717] width 19 height 23
click at [1392, 769] on div "✋ 1 Chat" at bounding box center [1391, 768] width 147 height 31
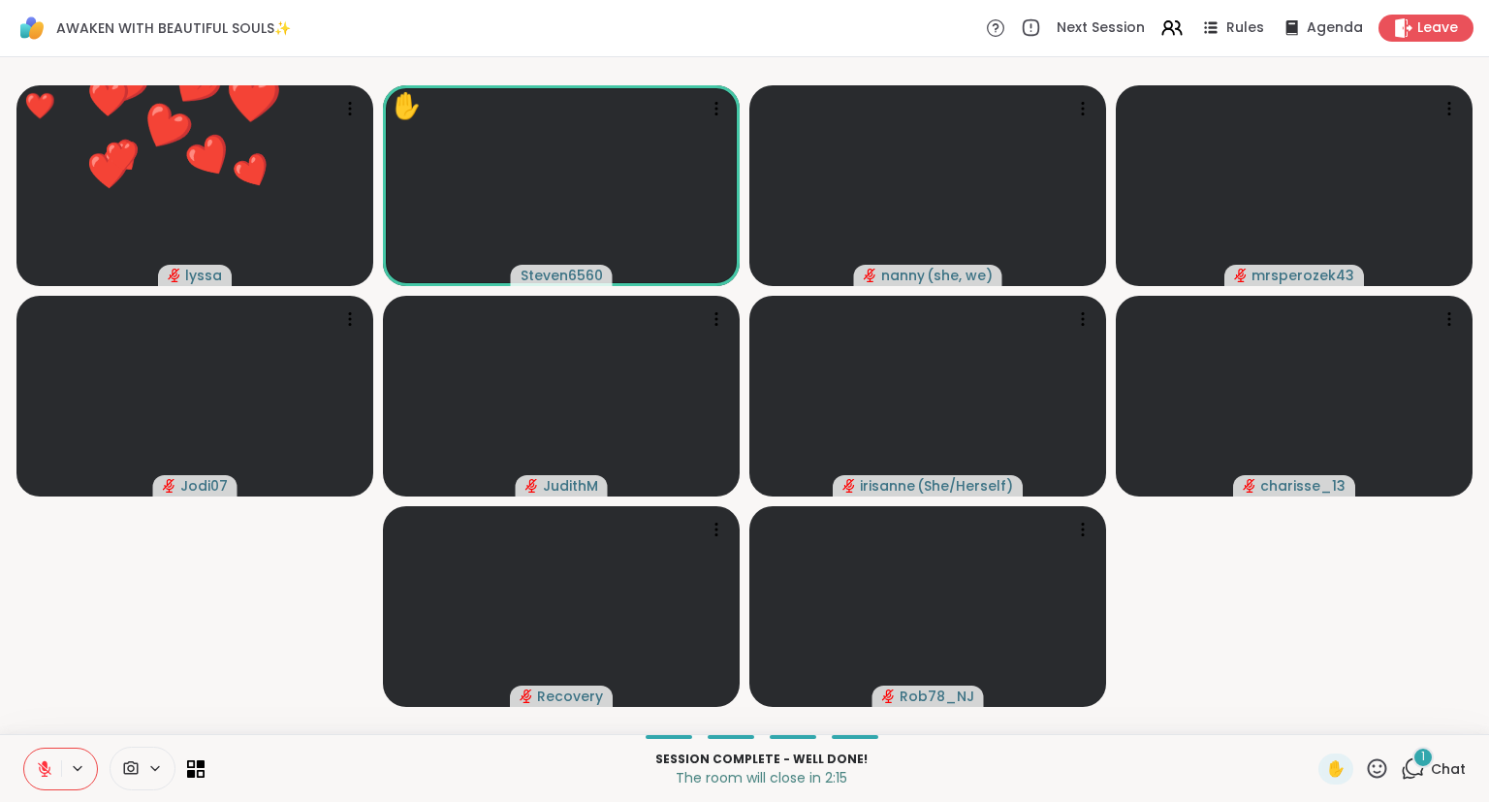
click at [1375, 770] on icon at bounding box center [1377, 768] width 24 height 24
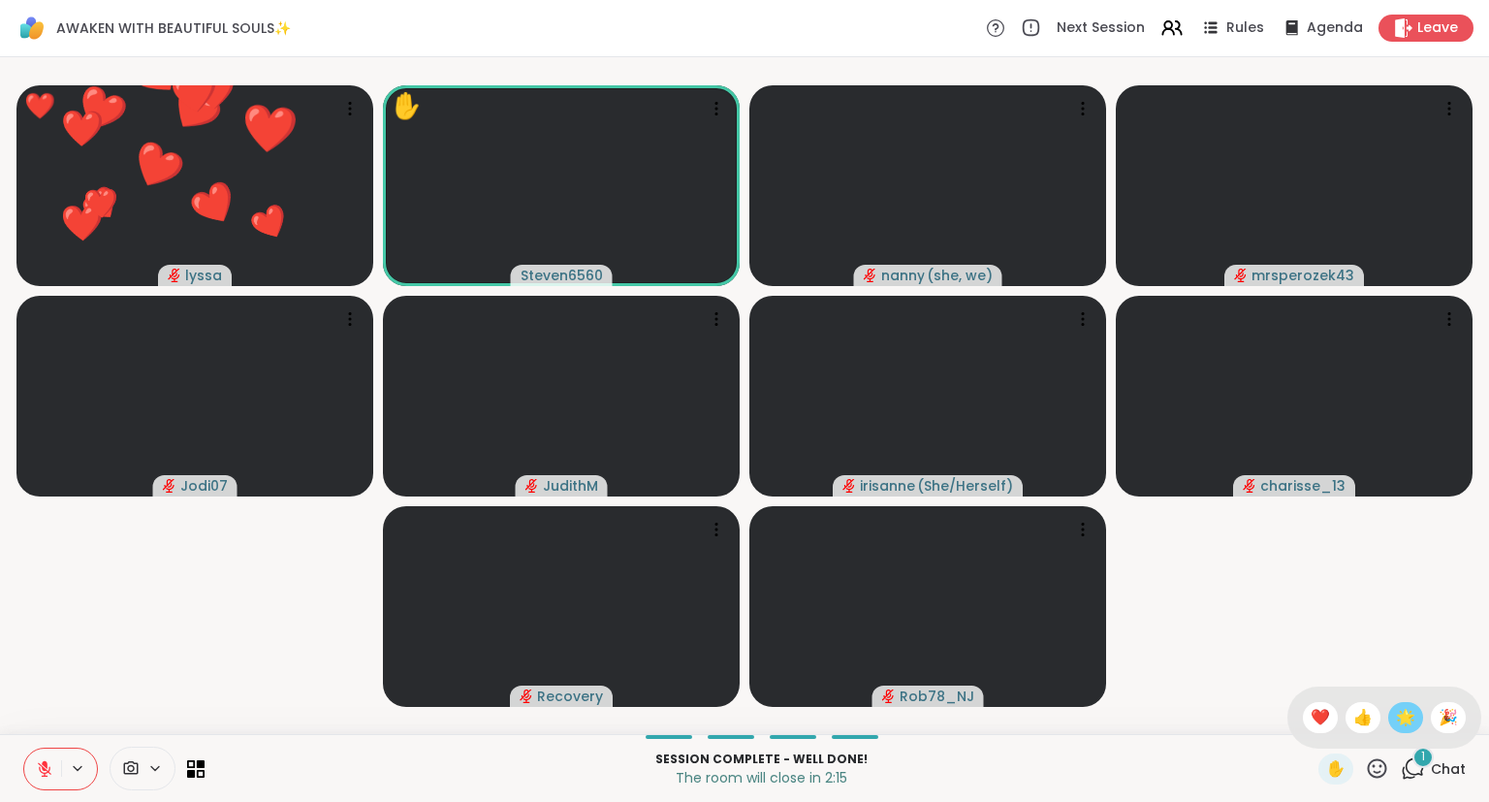
click at [1396, 718] on span "🌟" at bounding box center [1405, 717] width 19 height 23
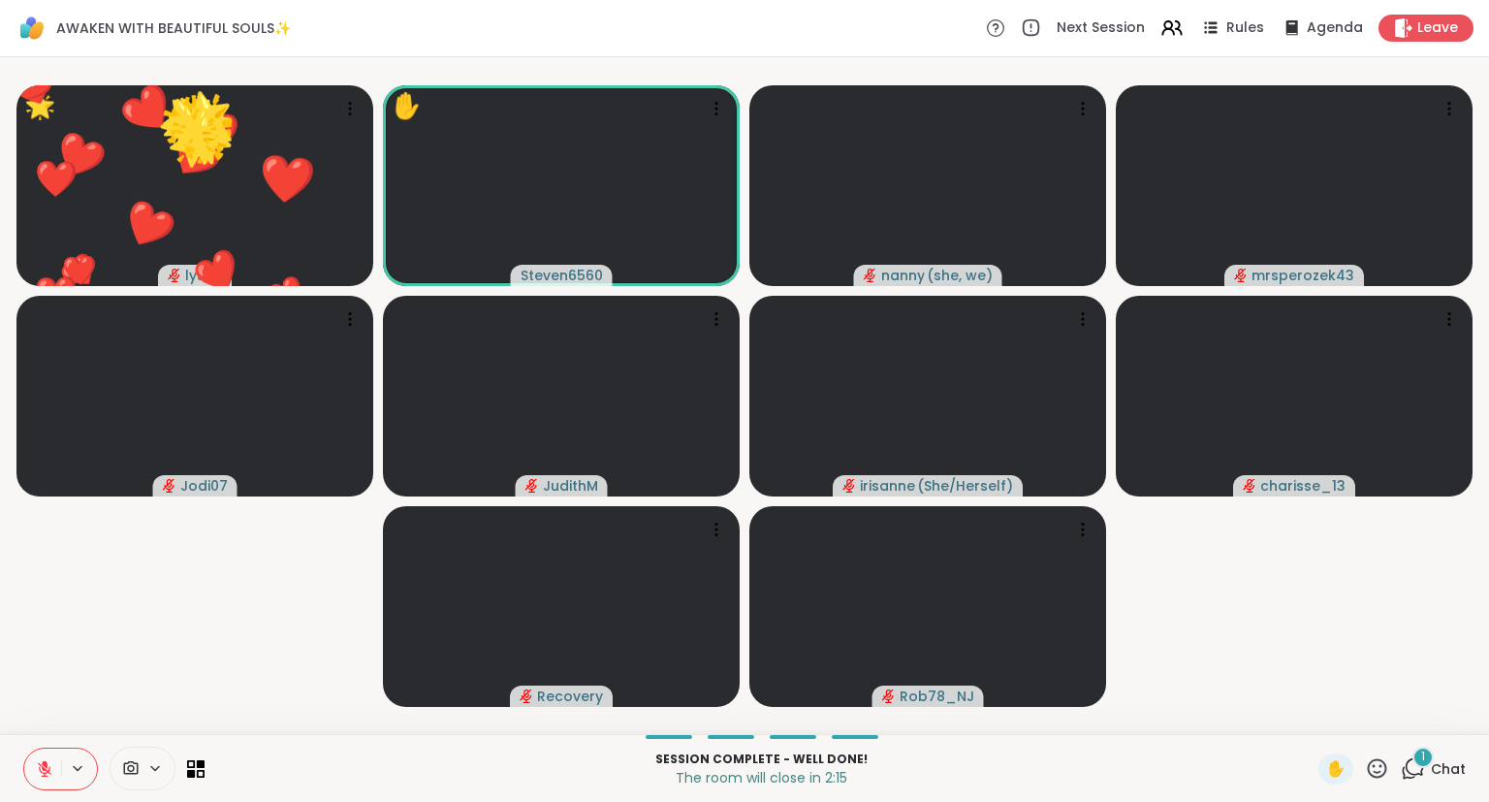
click at [1380, 775] on icon at bounding box center [1377, 768] width 24 height 24
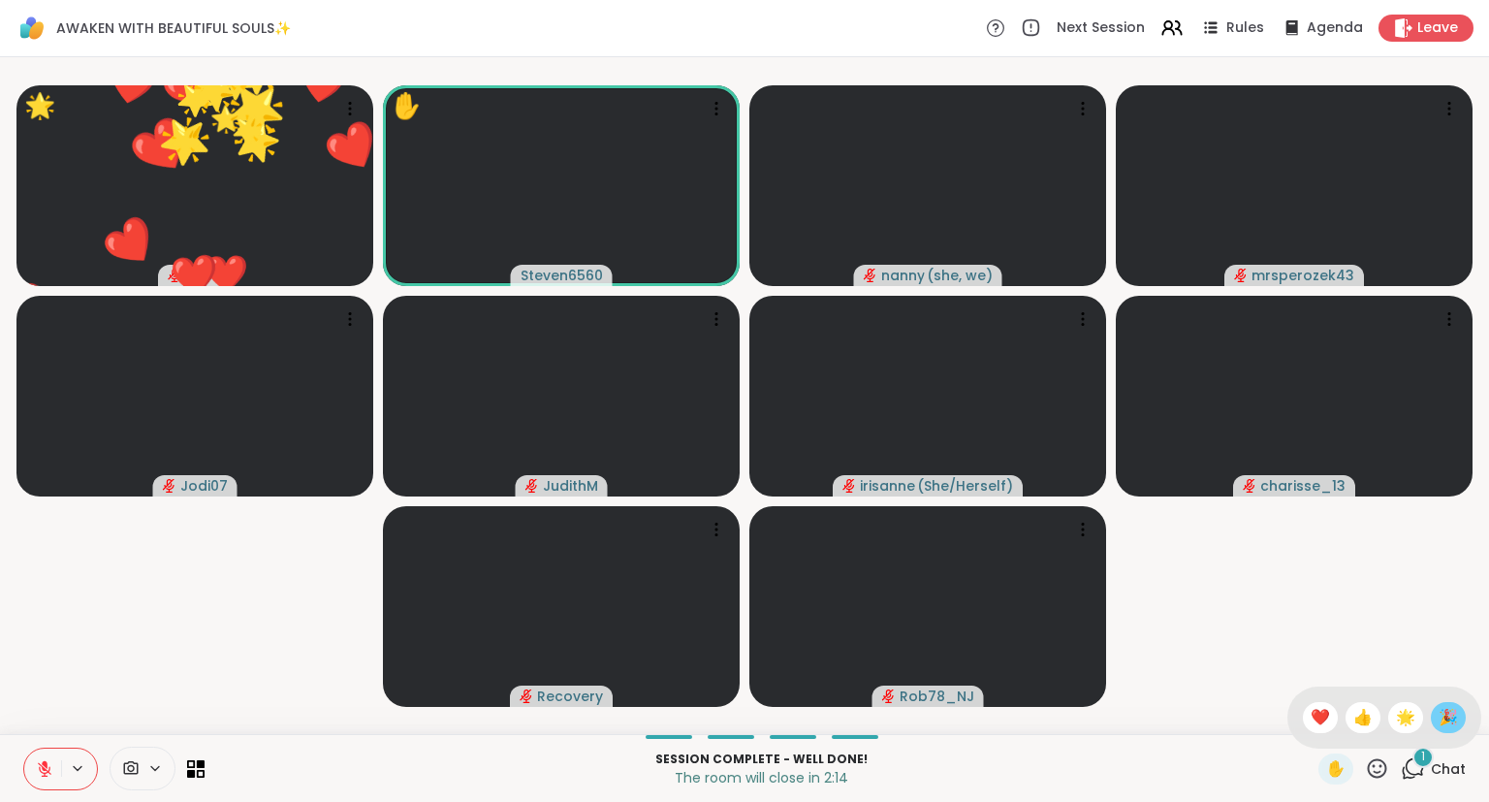
click at [1445, 719] on span "🎉" at bounding box center [1447, 717] width 19 height 23
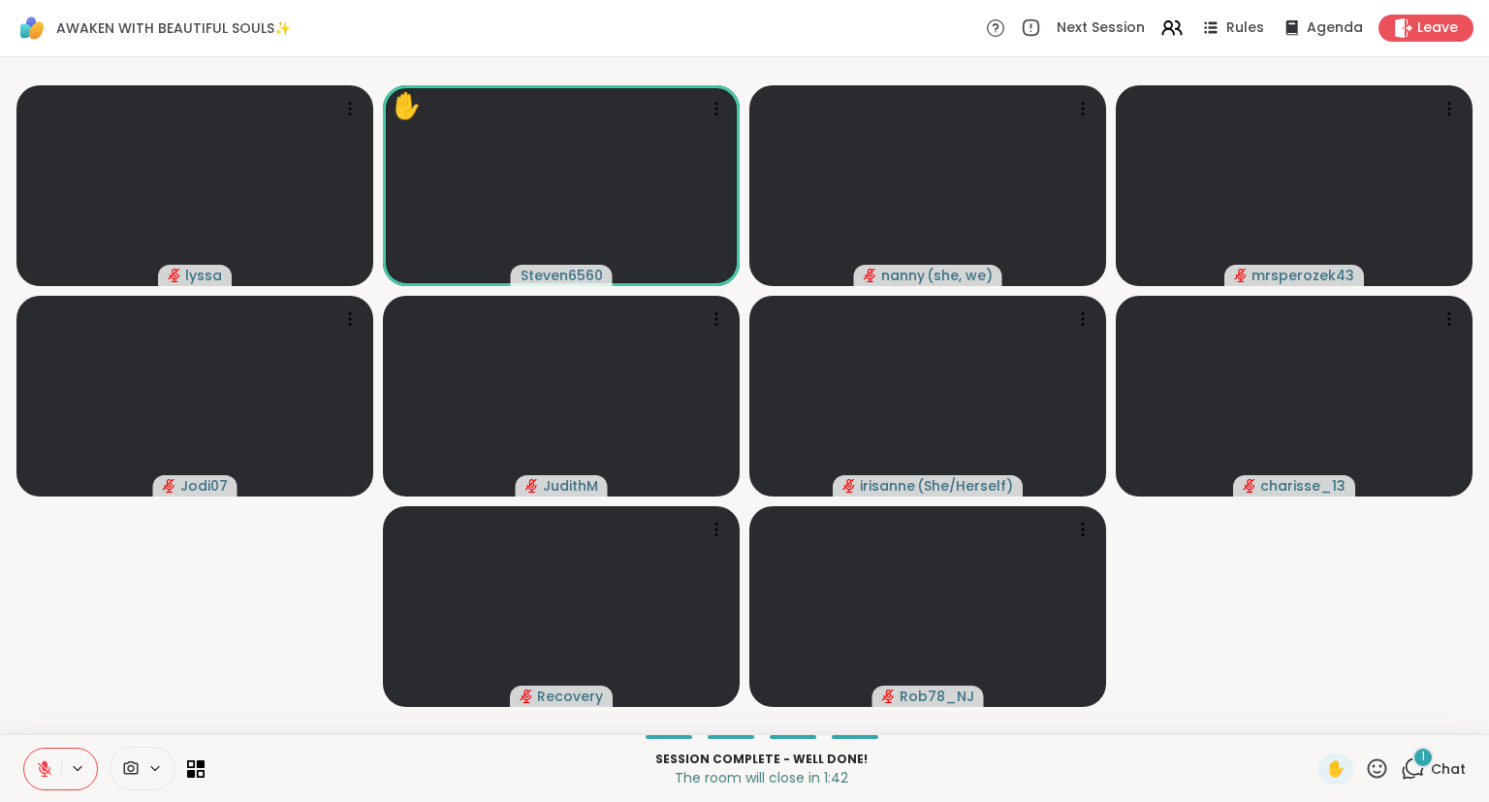
click at [42, 766] on icon at bounding box center [45, 769] width 14 height 14
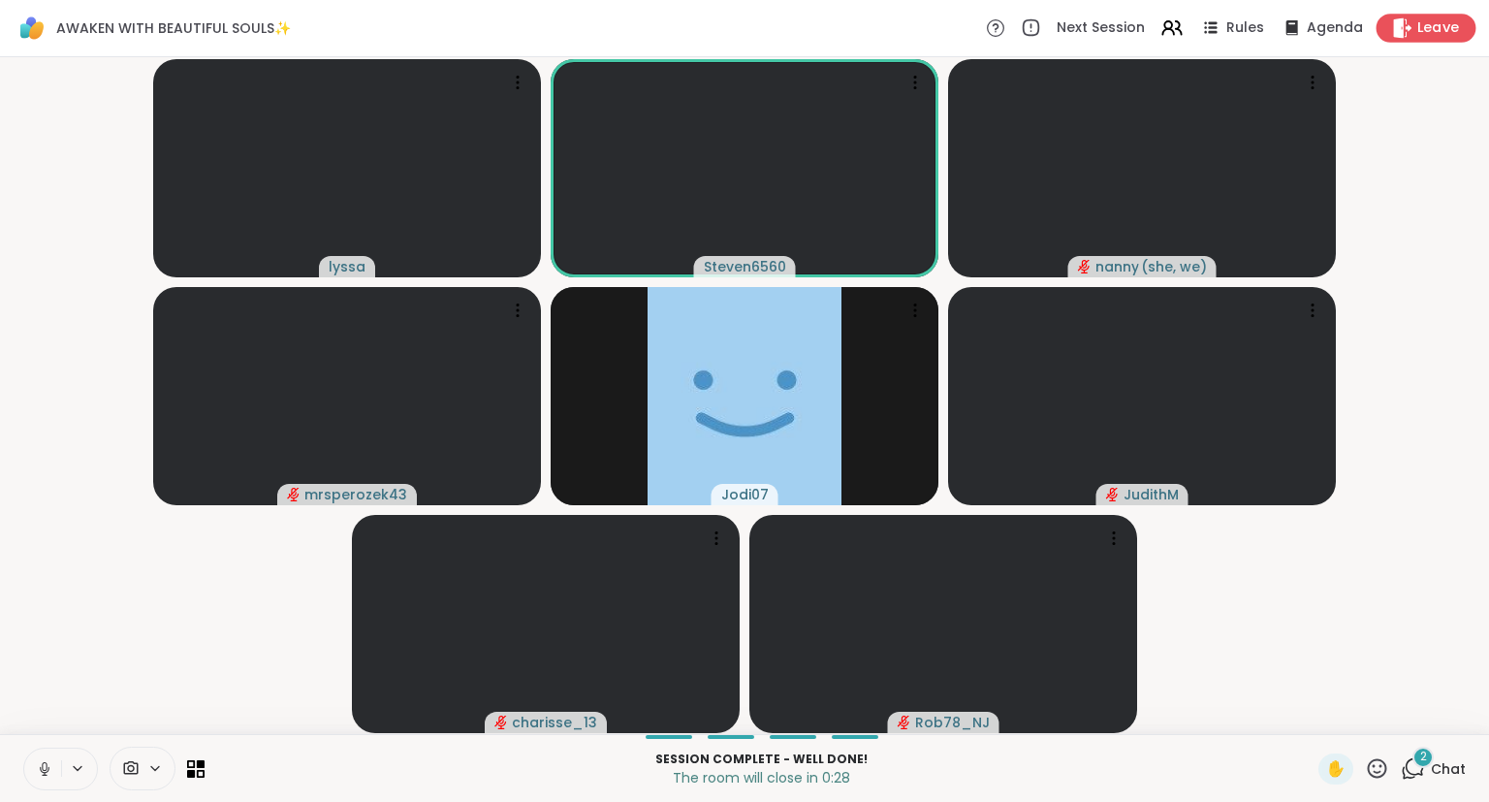
click at [1427, 33] on span "Leave" at bounding box center [1438, 28] width 43 height 20
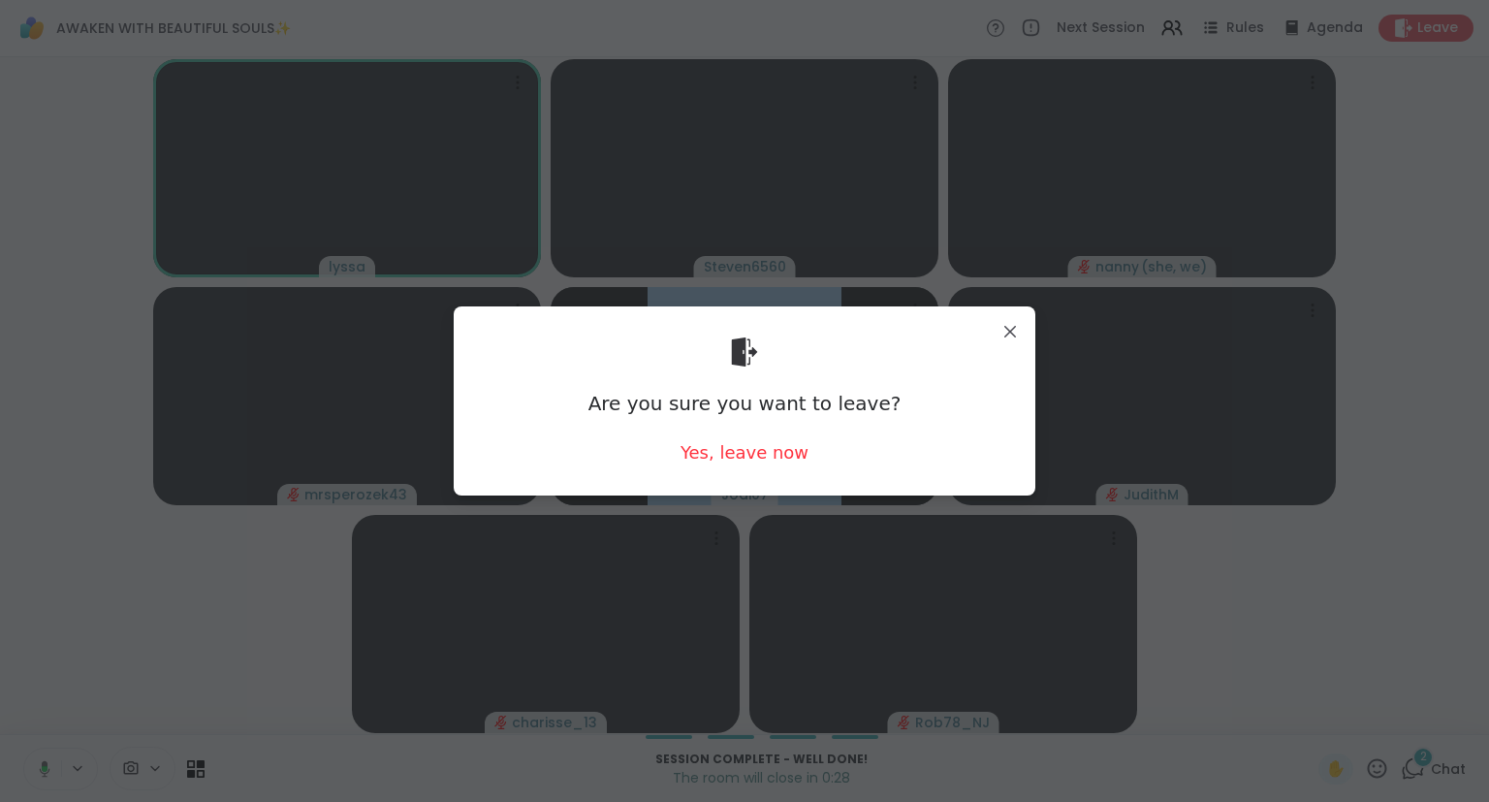
click at [798, 466] on div "Are you sure you want to leave? Yes, leave now" at bounding box center [744, 401] width 551 height 158
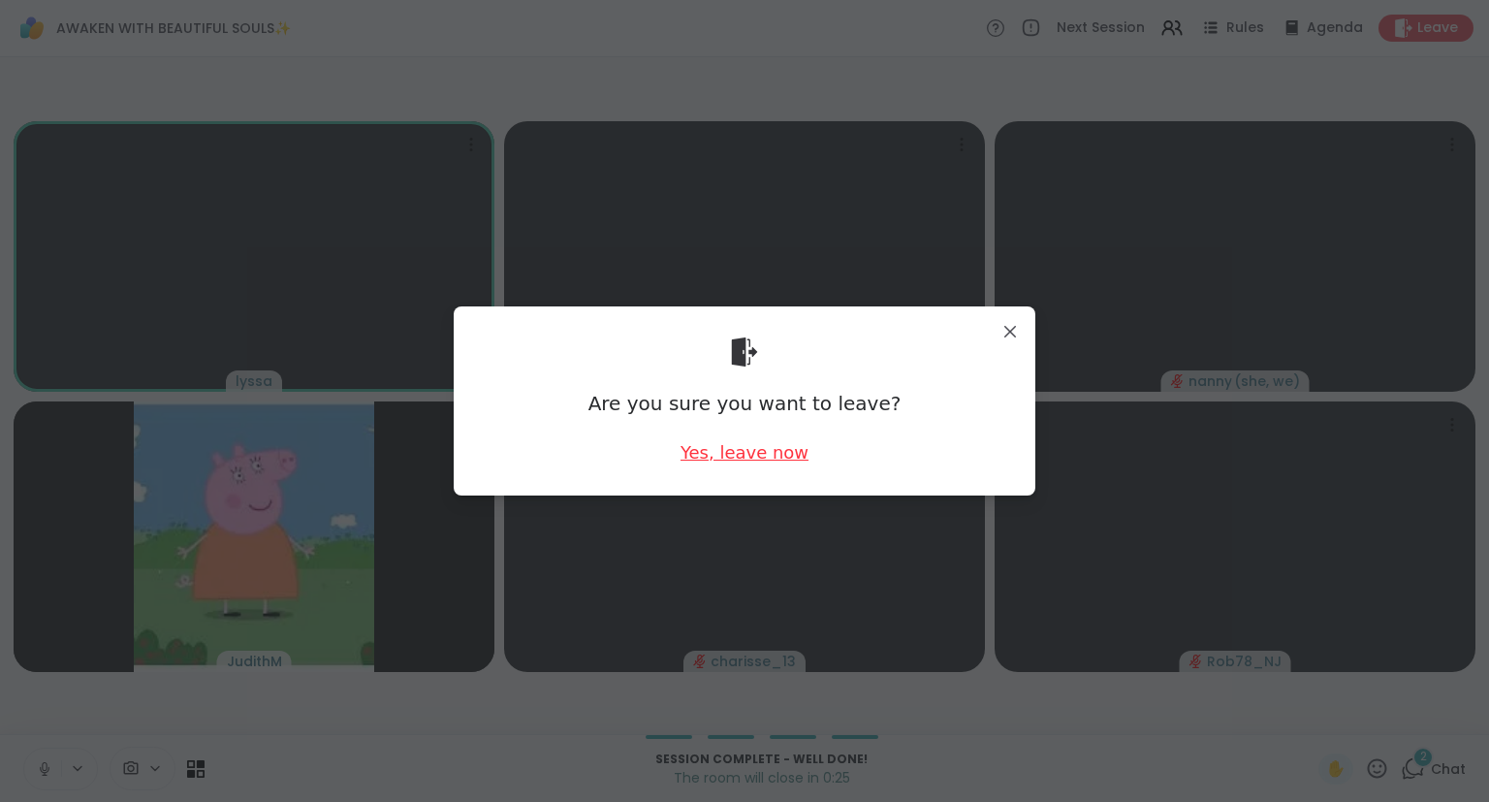
click at [719, 452] on div "Yes, leave now" at bounding box center [744, 452] width 128 height 24
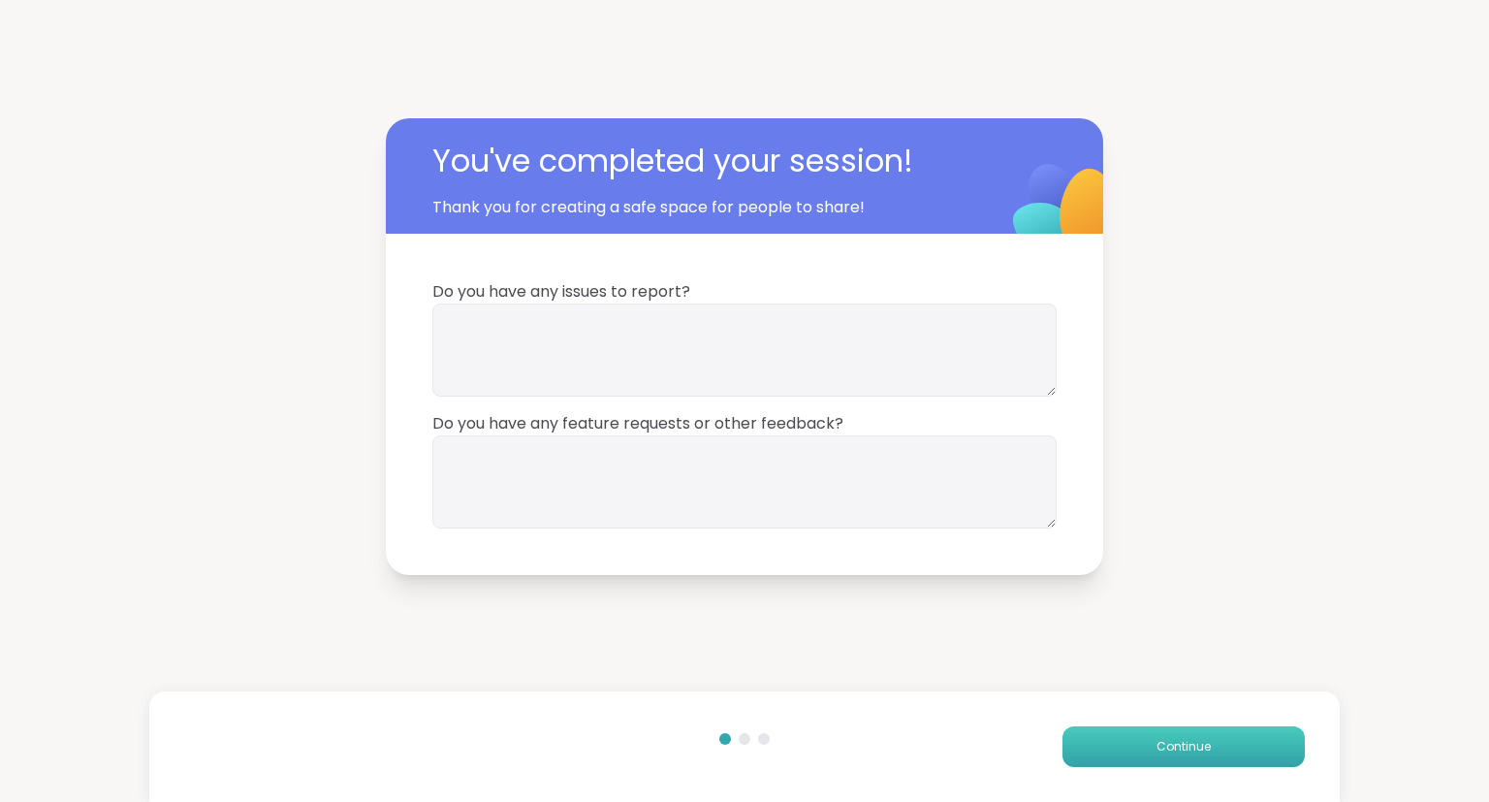
click at [1151, 746] on button "Continue" at bounding box center [1183, 746] width 242 height 41
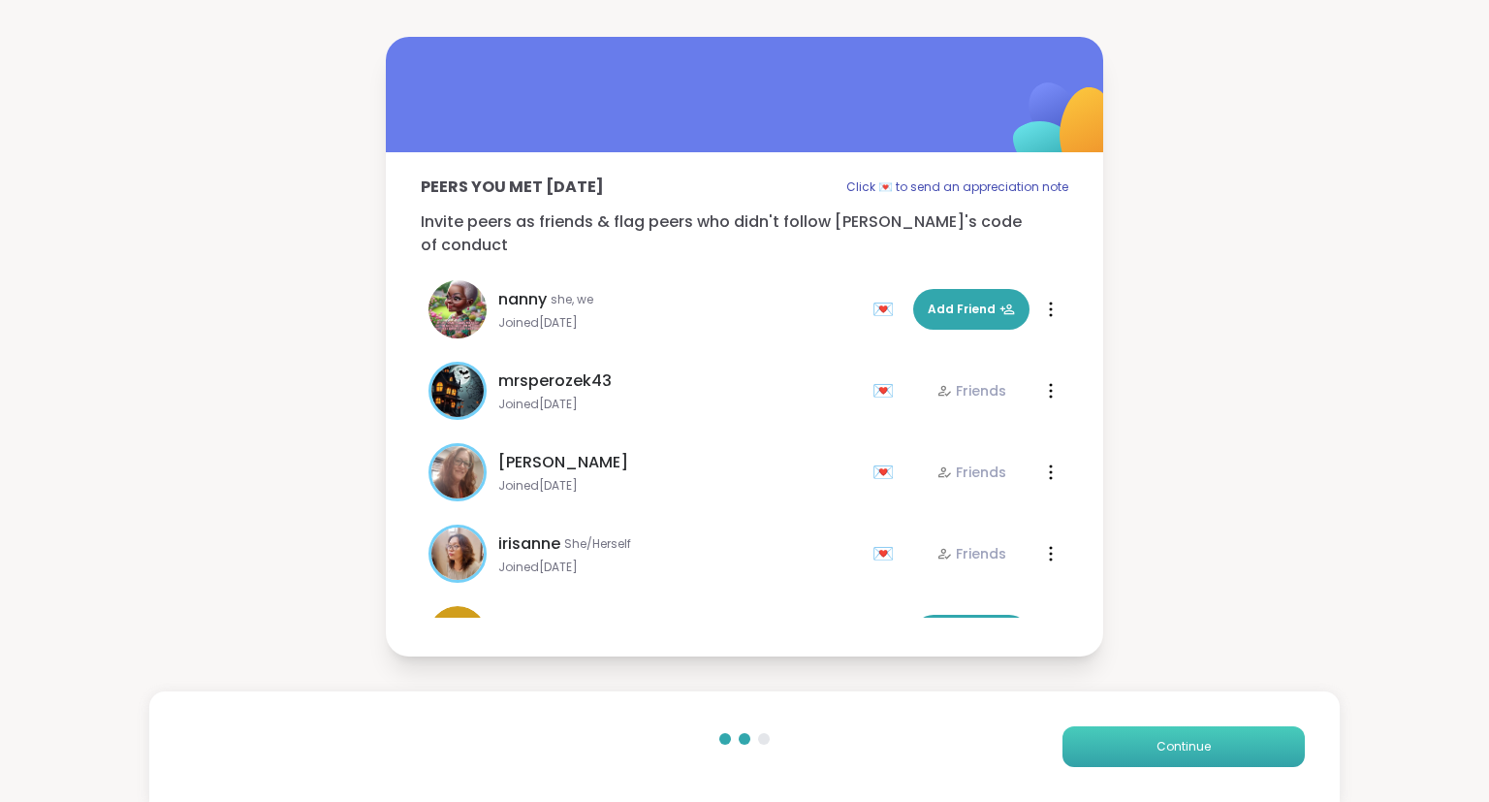
click at [1151, 746] on button "Continue" at bounding box center [1183, 746] width 242 height 41
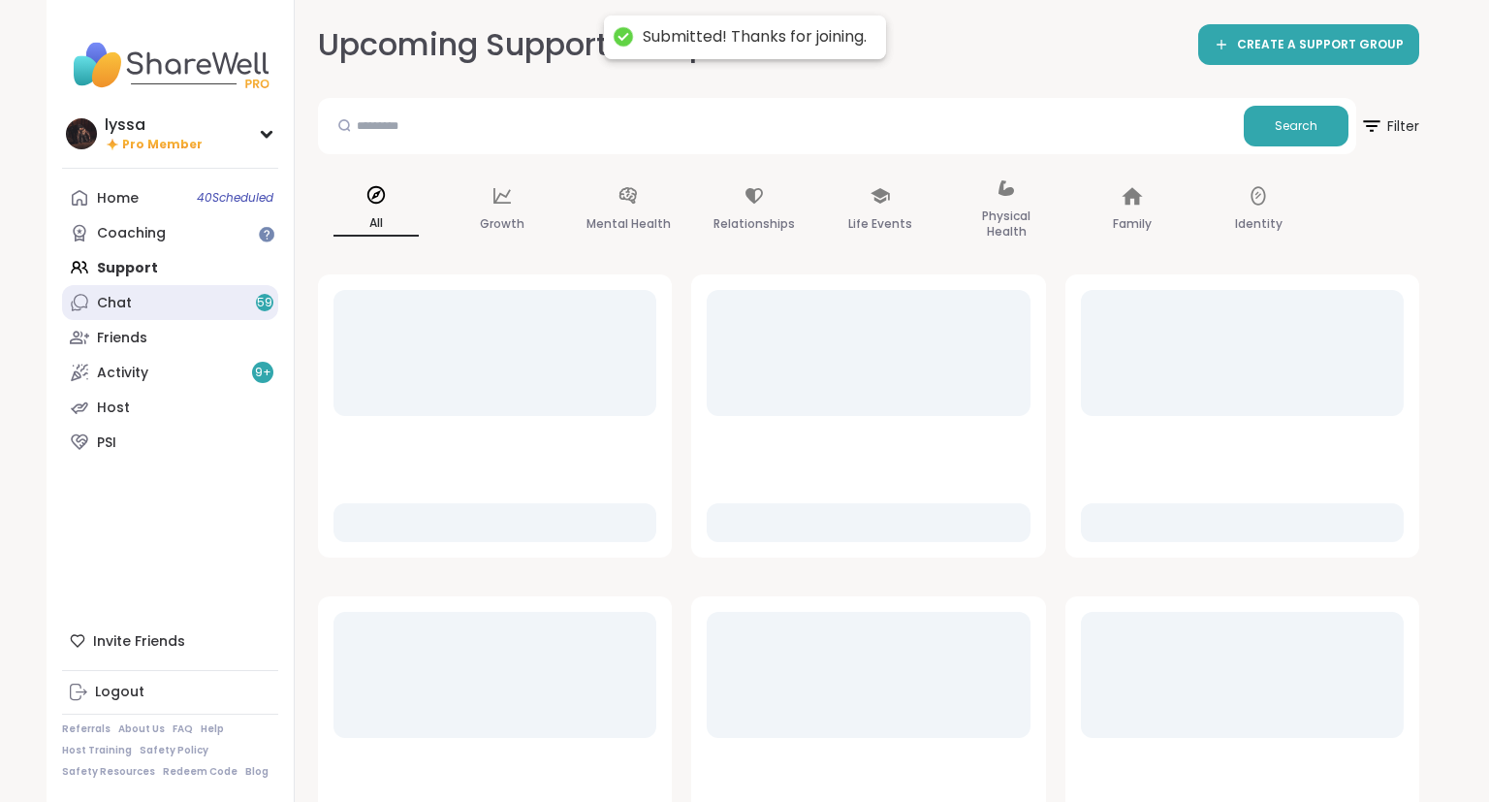
click at [255, 298] on link "Chat 59" at bounding box center [170, 302] width 216 height 35
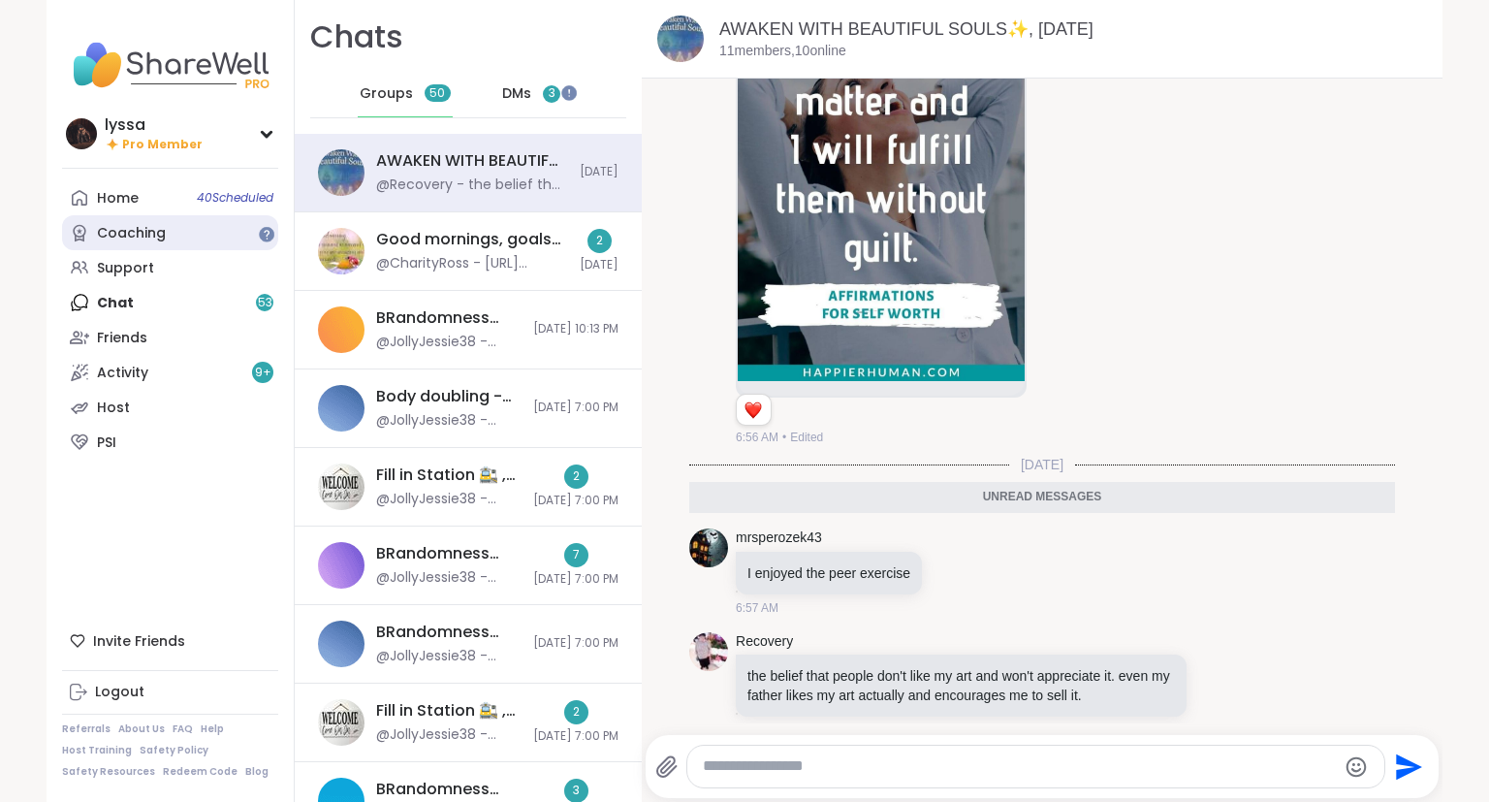
click at [215, 229] on link "Coaching" at bounding box center [170, 232] width 216 height 35
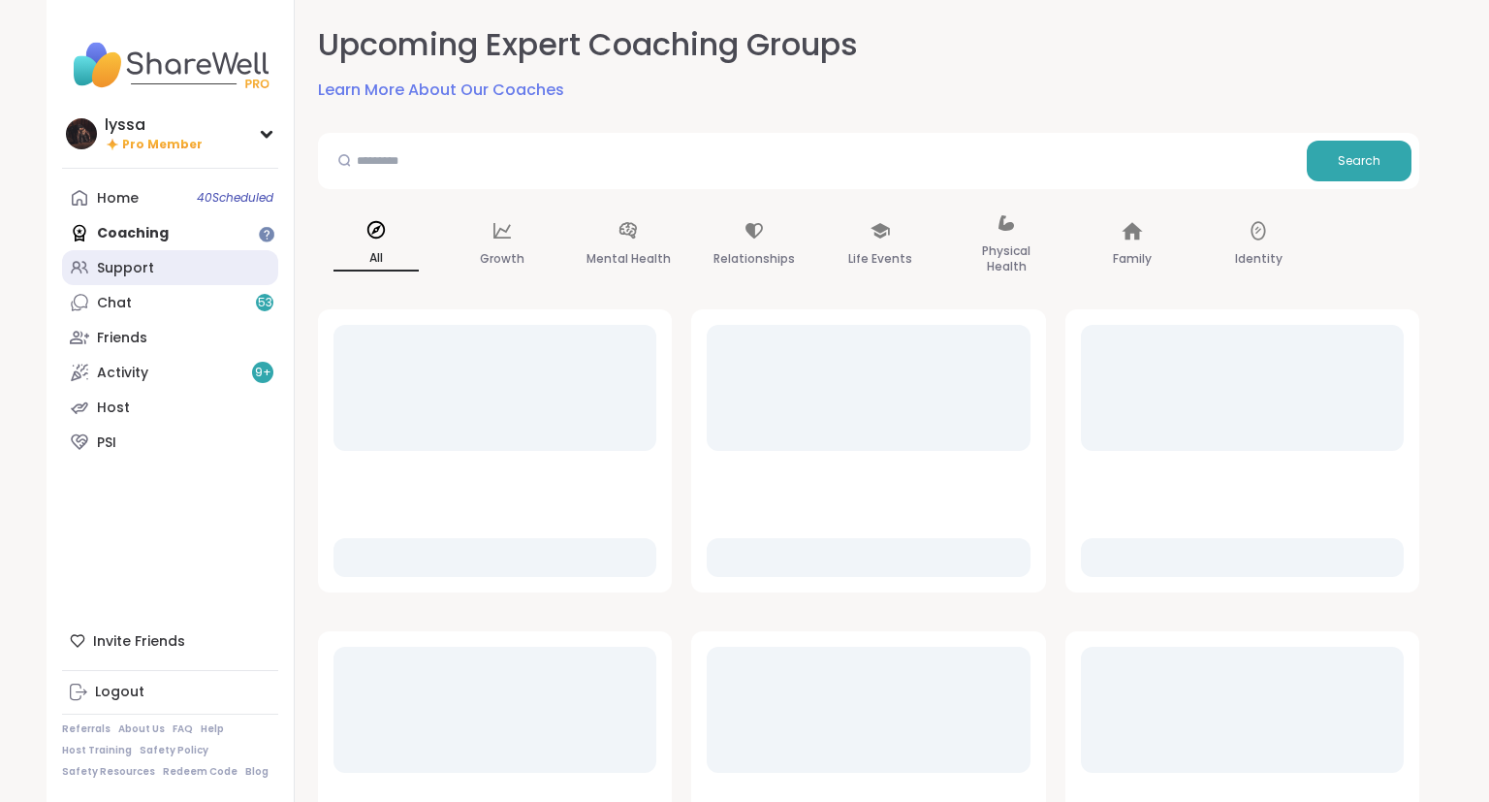
click at [214, 277] on link "Support" at bounding box center [170, 267] width 216 height 35
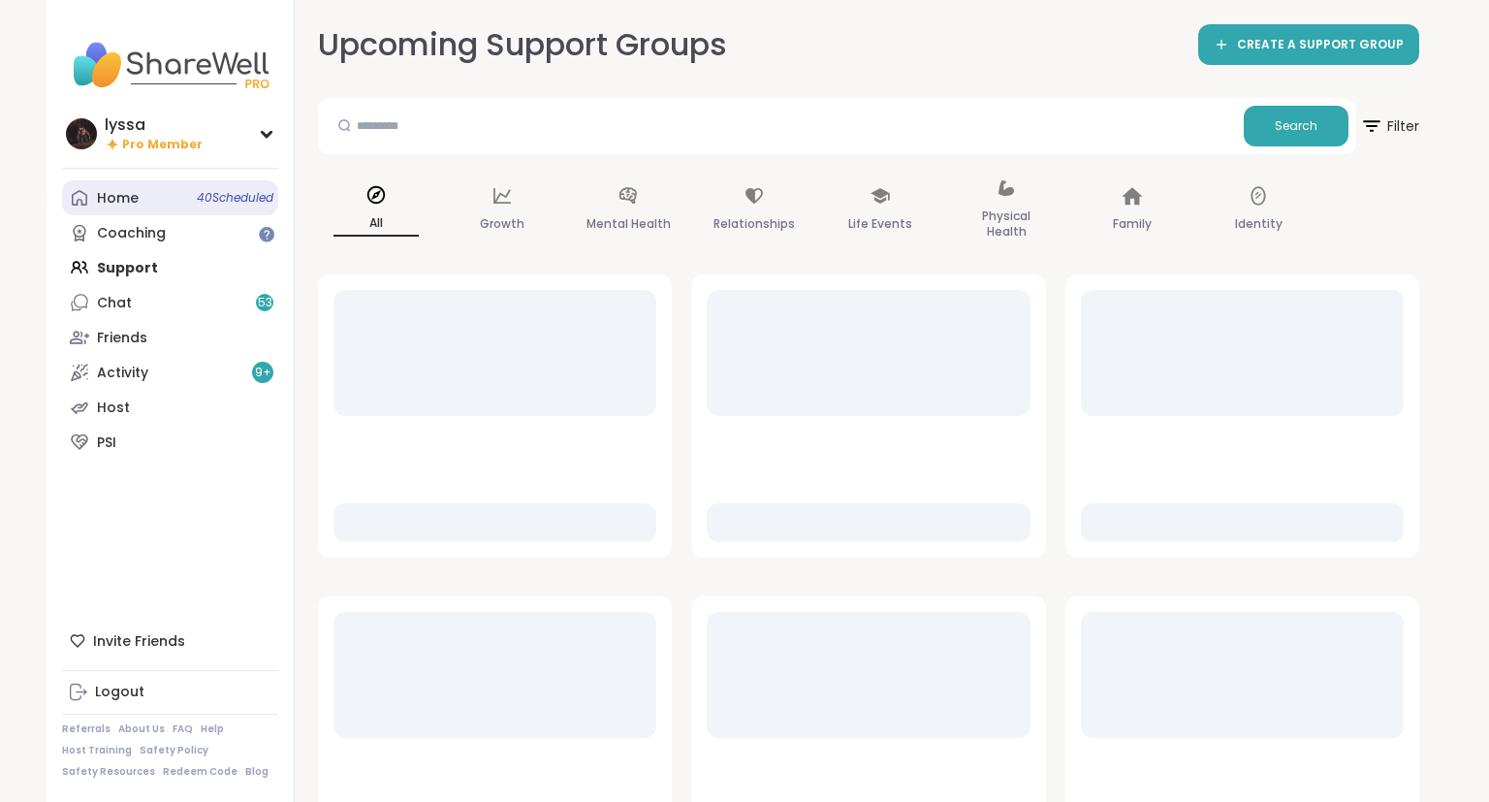
click at [118, 199] on div "Home 40 Scheduled" at bounding box center [118, 198] width 42 height 19
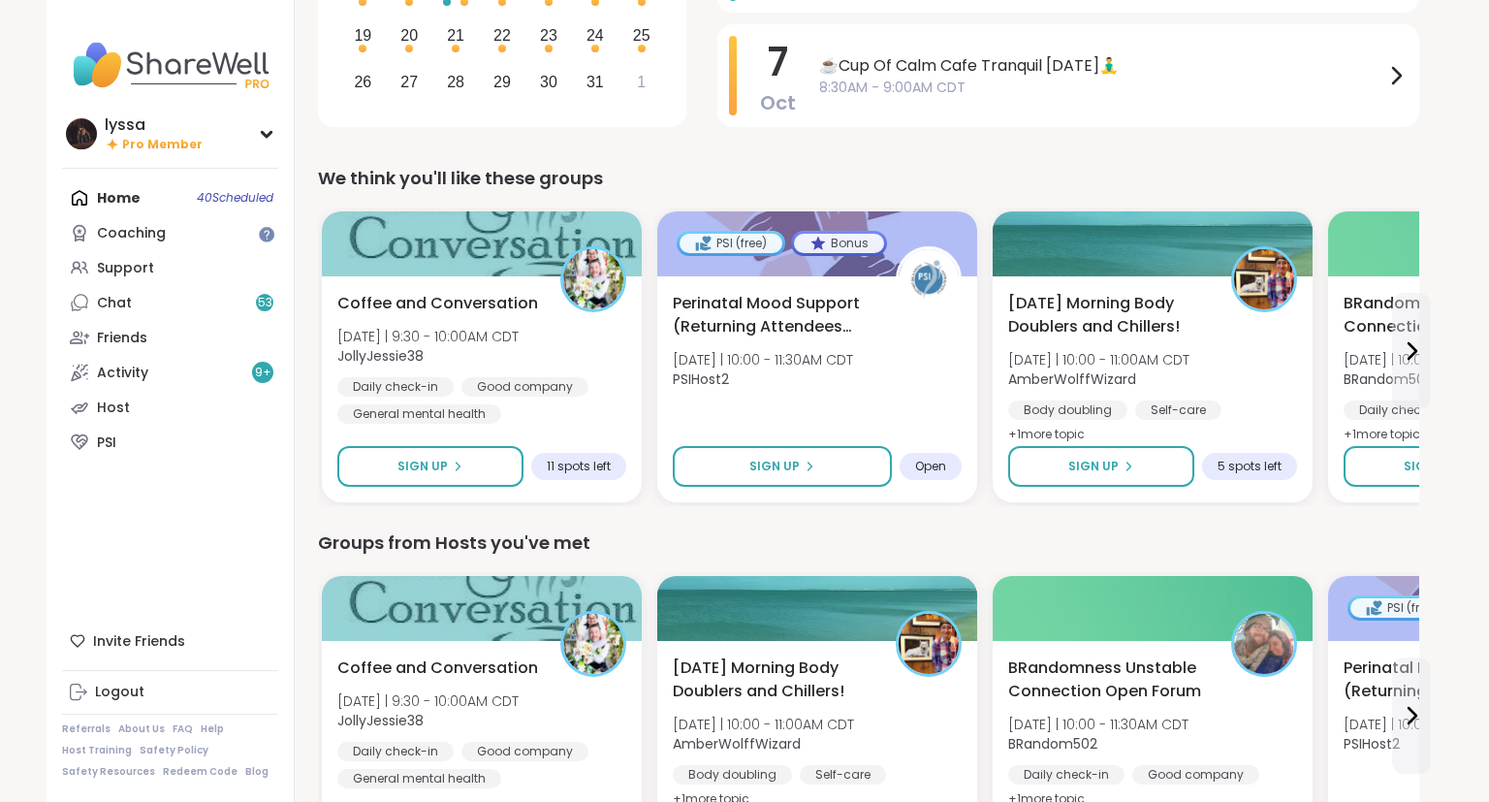
scroll to position [384, 0]
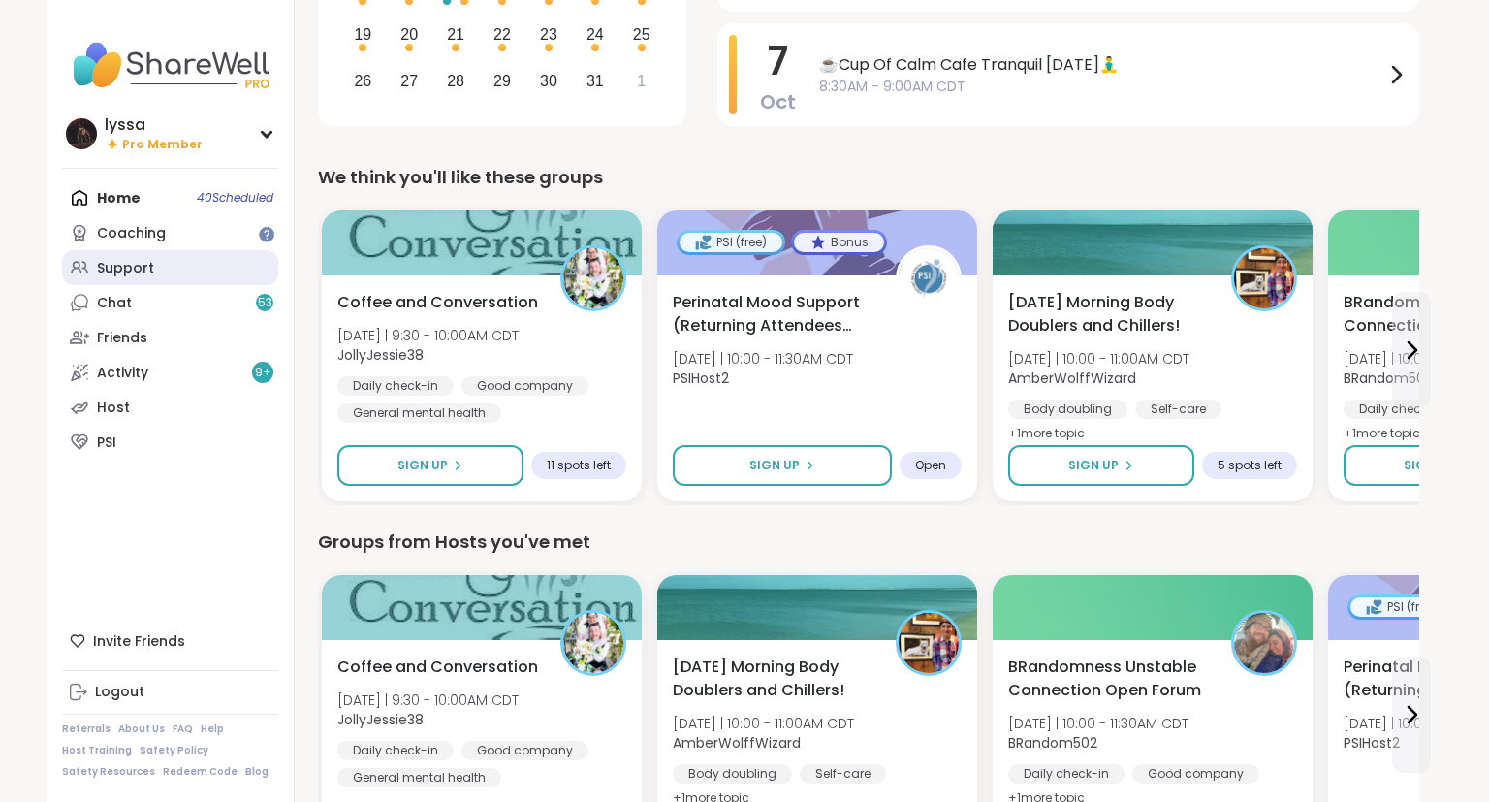
click at [140, 266] on div "Support" at bounding box center [125, 268] width 57 height 19
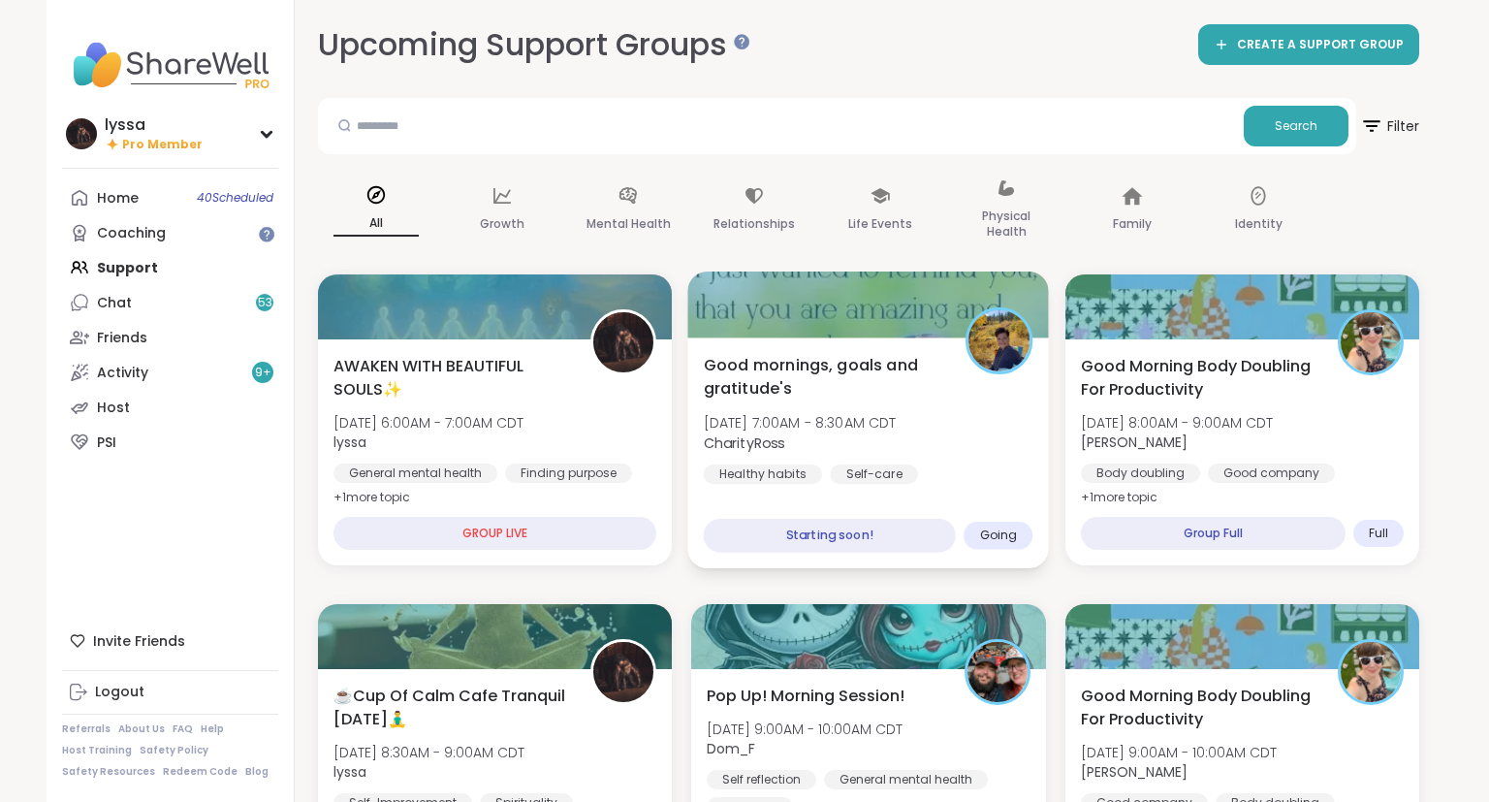
click at [830, 442] on span "CharityRoss" at bounding box center [800, 441] width 193 height 19
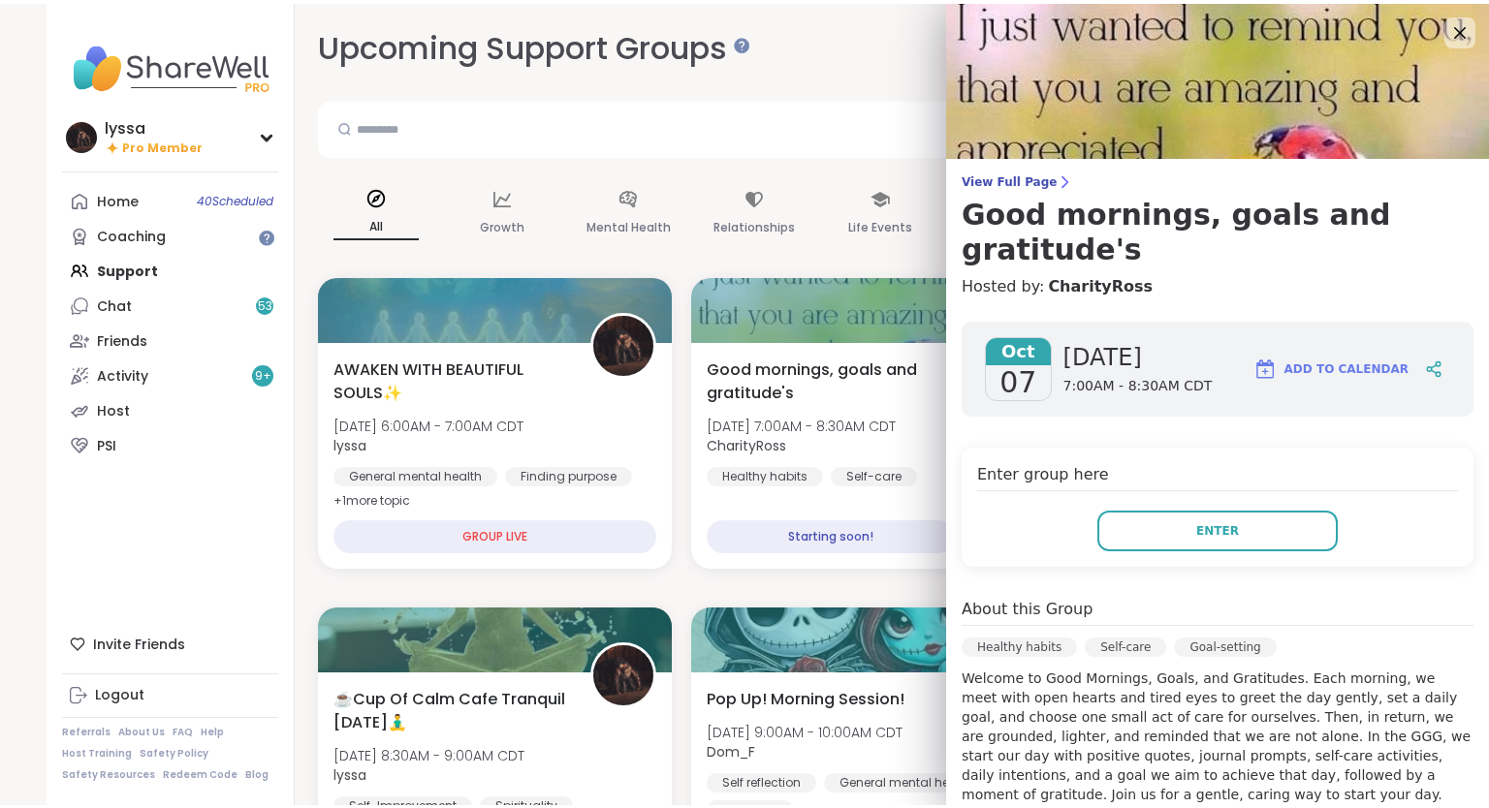
scroll to position [364, 0]
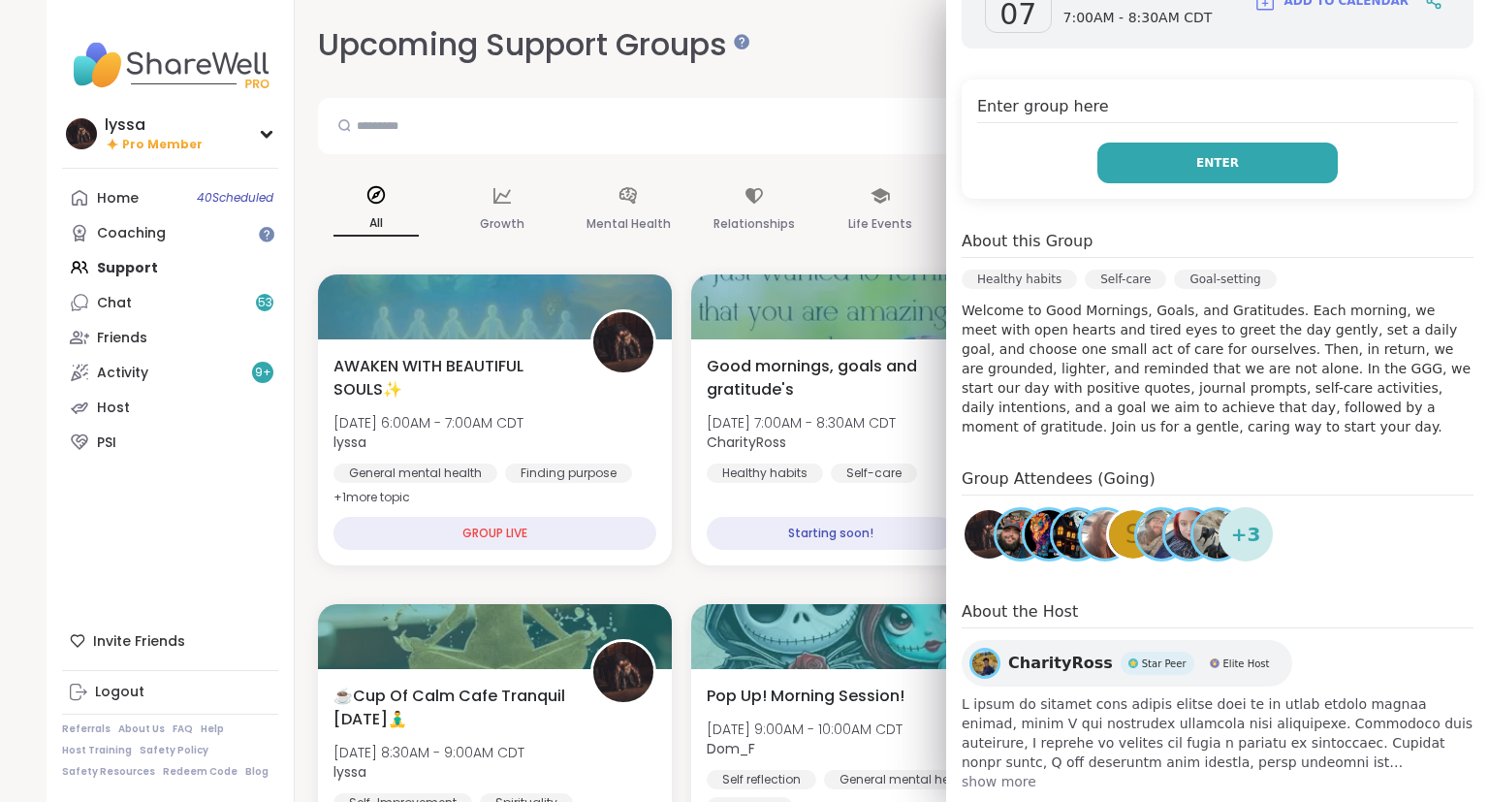
click at [1189, 142] on button "Enter" at bounding box center [1217, 162] width 240 height 41
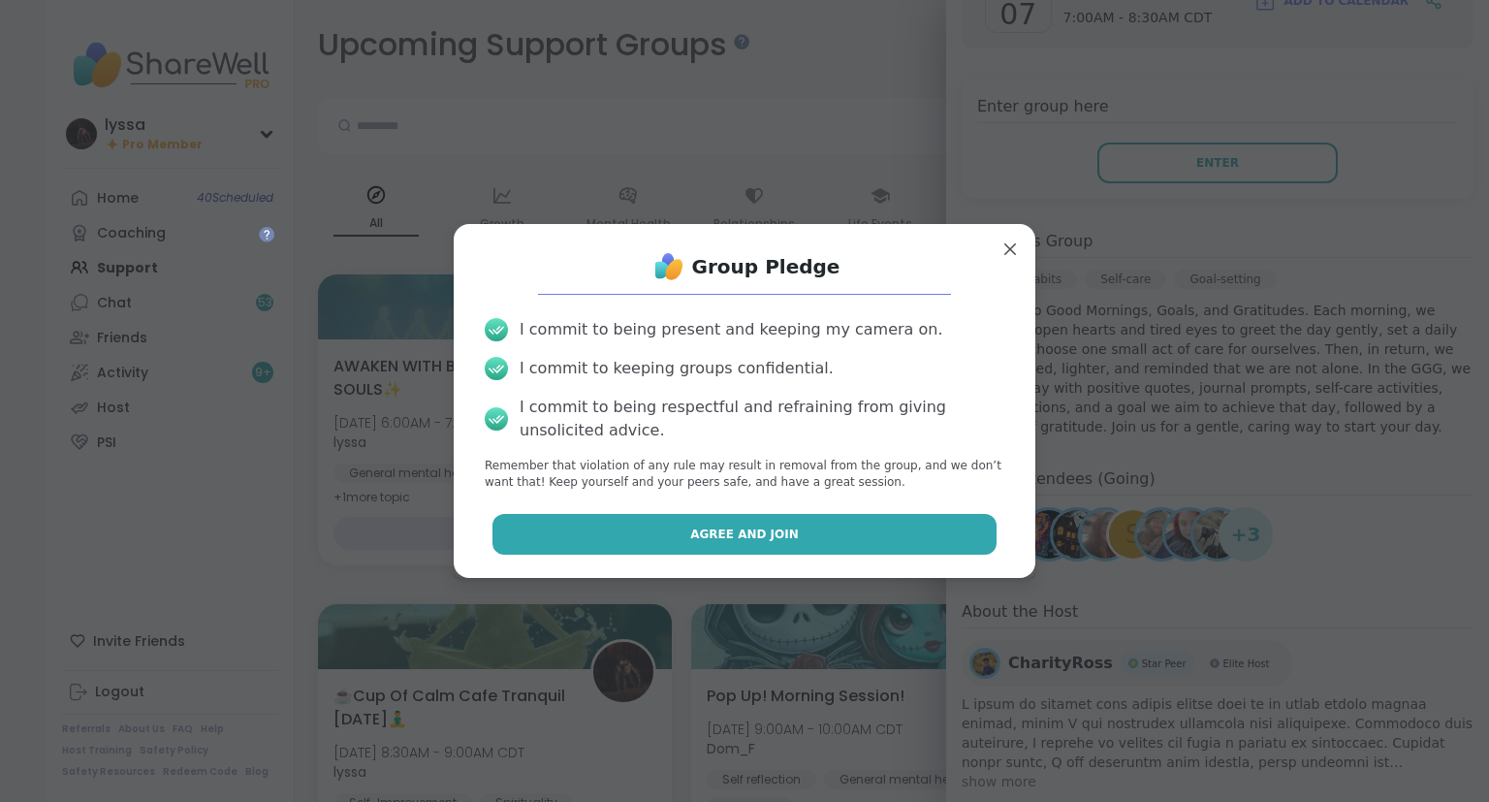
click at [816, 535] on button "Agree and Join" at bounding box center [744, 534] width 505 height 41
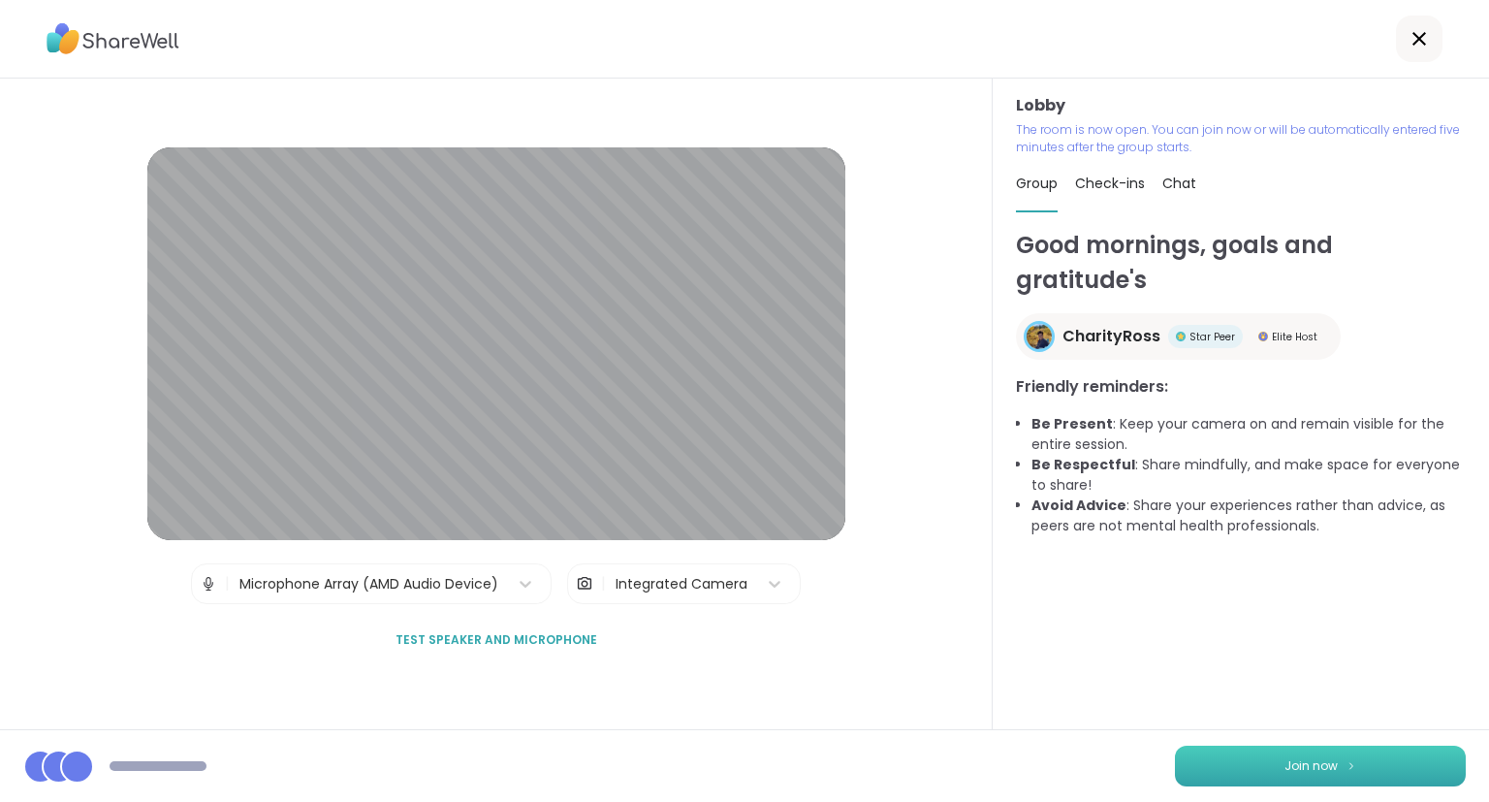
click at [1266, 781] on button "Join now" at bounding box center [1320, 765] width 291 height 41
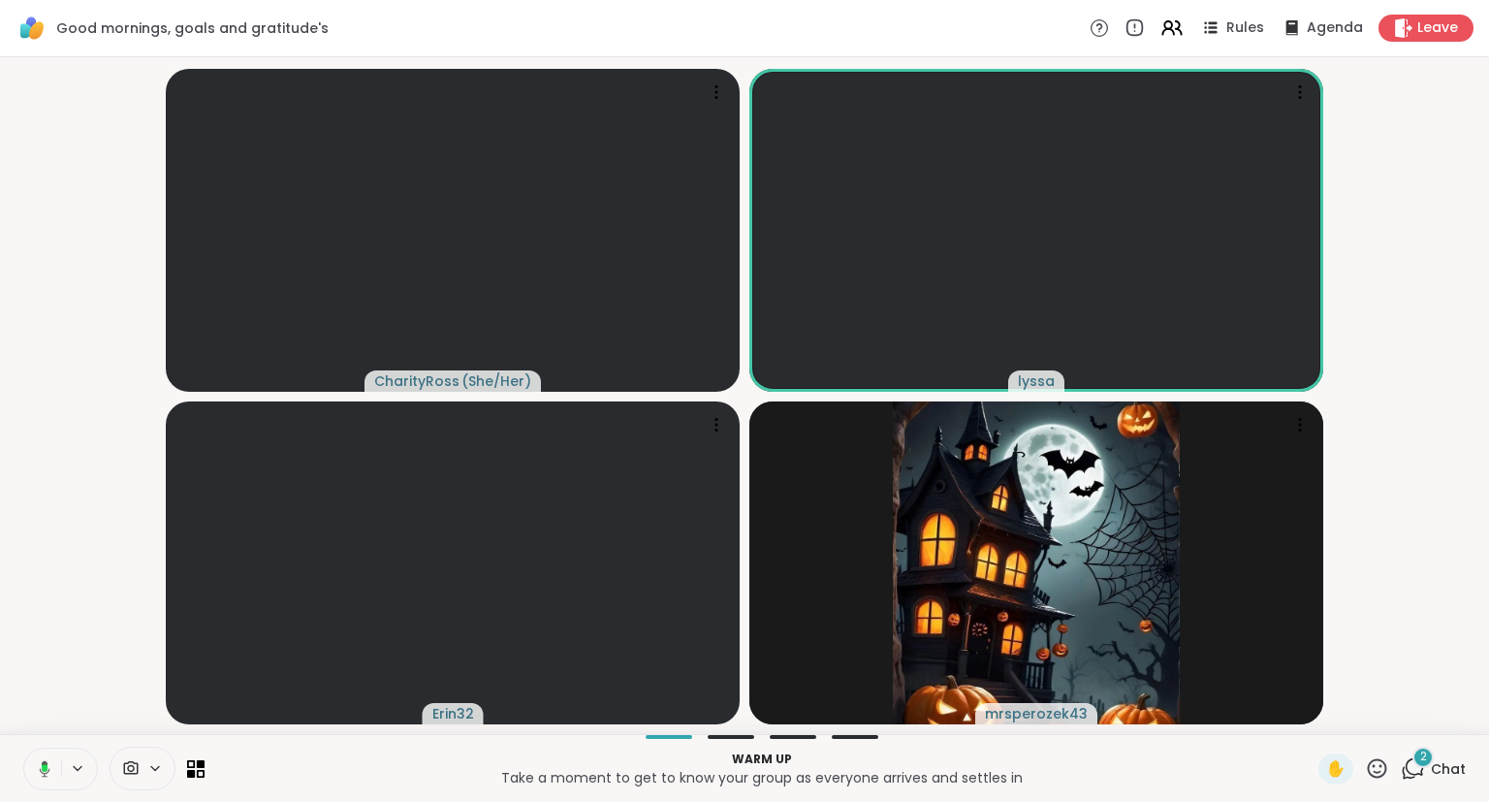
click at [41, 764] on icon at bounding box center [41, 768] width 17 height 17
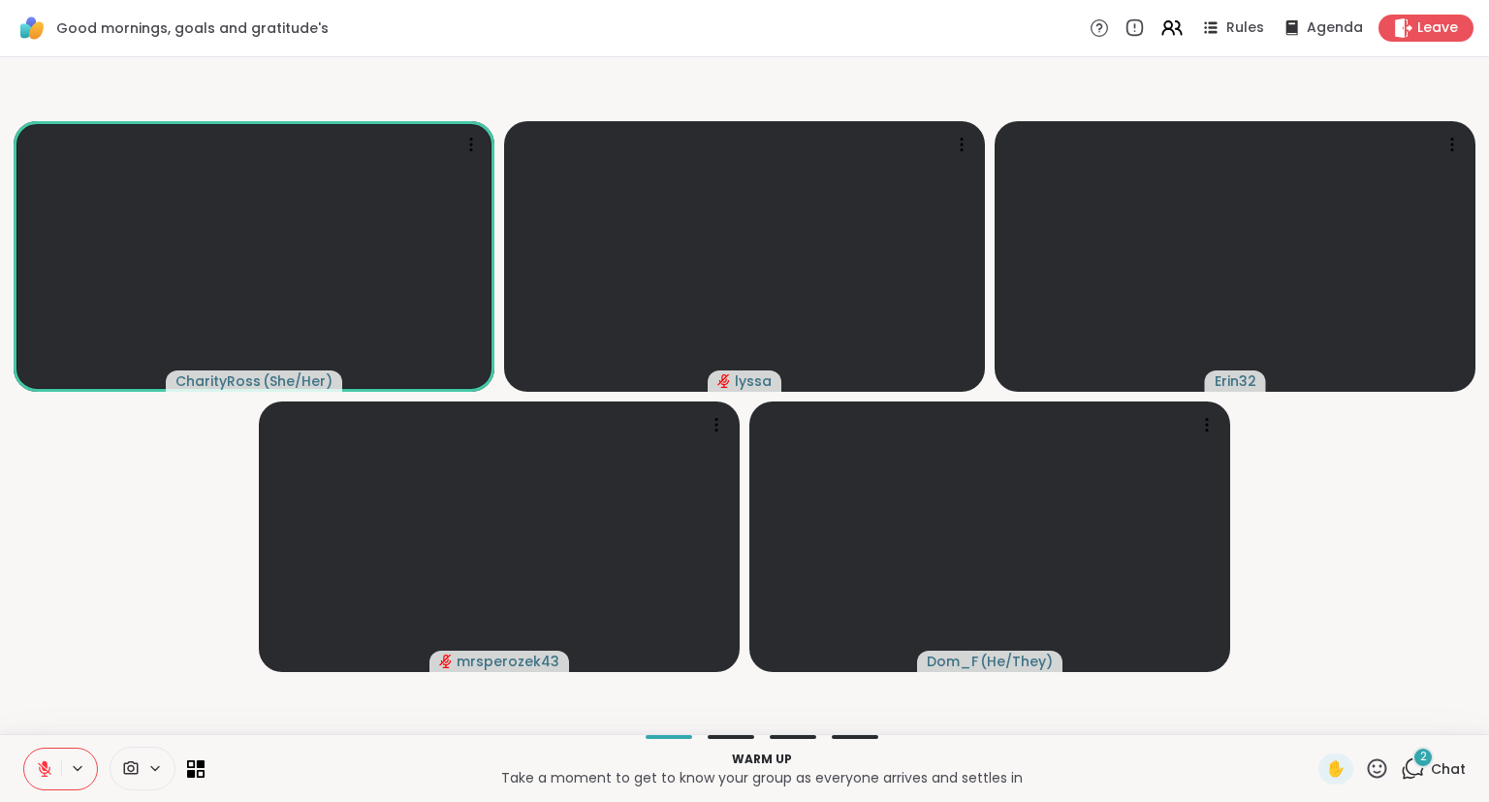
click at [1488, 386] on div "CharityRoss ( She/Her ) lyssa Erin32 mrsperozek43 Dom_F ( He/They )" at bounding box center [744, 395] width 1489 height 677
click at [1488, 391] on div "CharityRoss ( She/Her ) lyssa Erin32 mrsperozek43 Dom_F ( He/They )" at bounding box center [744, 395] width 1489 height 677
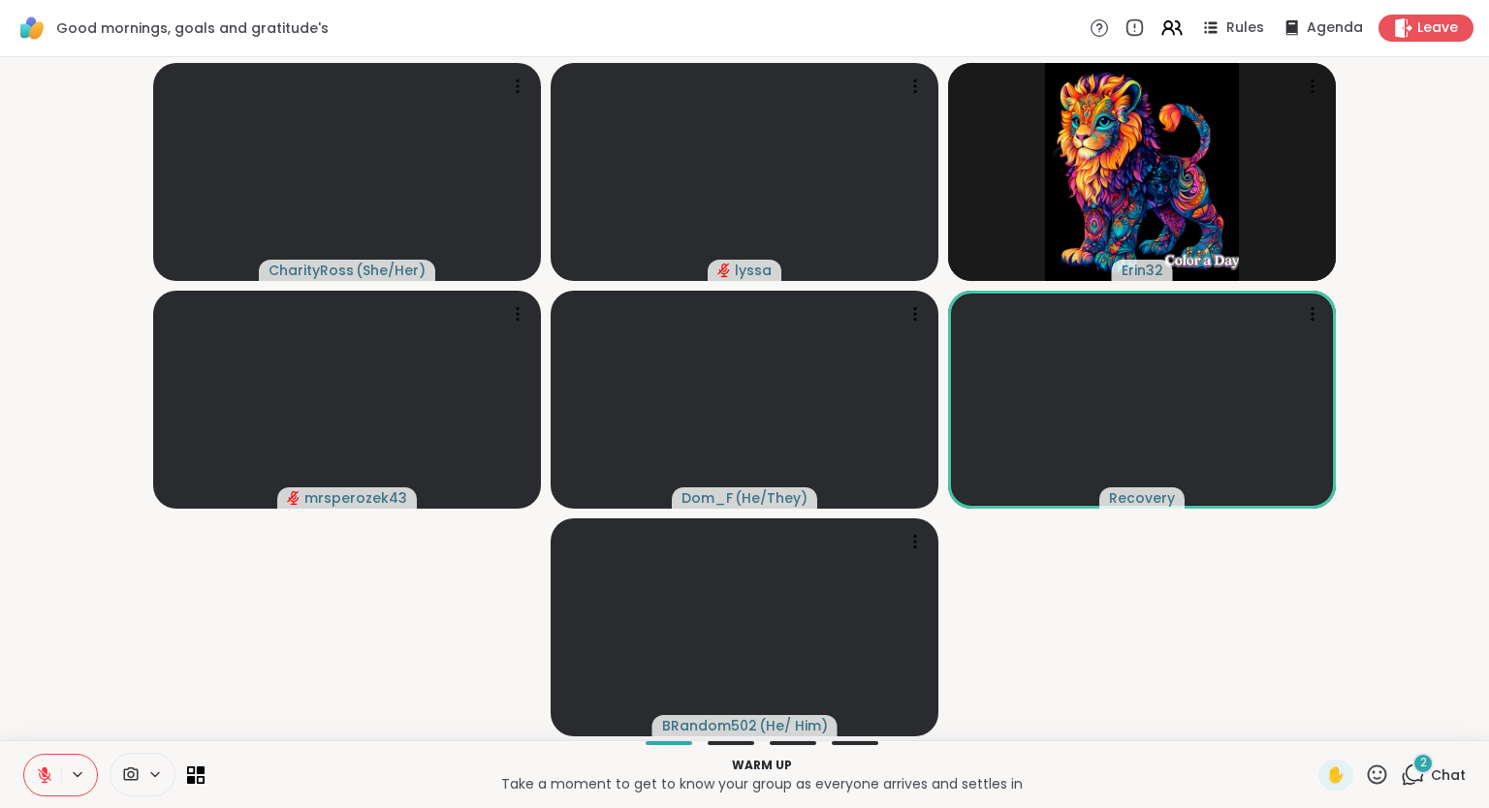
click at [1488, 340] on div "CharityRoss ( She/Her ) lyssa Erin32 mrsperozek43 Dom_F ( He/They ) Recovery BR…" at bounding box center [744, 398] width 1489 height 683
click at [1488, 730] on div "CharityRoss ( She/Her ) lyssa Erin32 mrsperozek43 Dom_F ( He/They ) Recovery BR…" at bounding box center [744, 398] width 1489 height 683
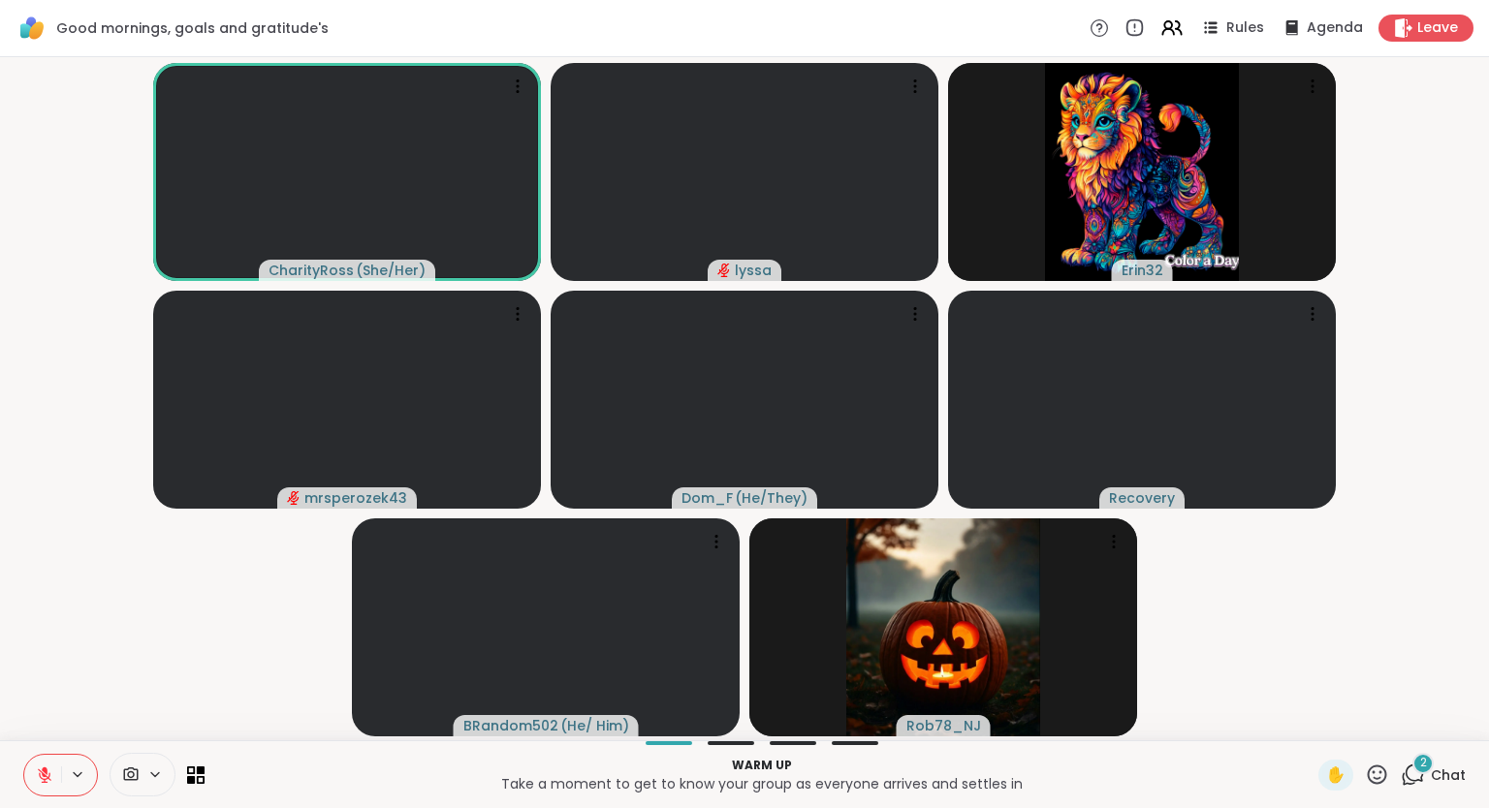
click at [37, 762] on button at bounding box center [42, 775] width 37 height 41
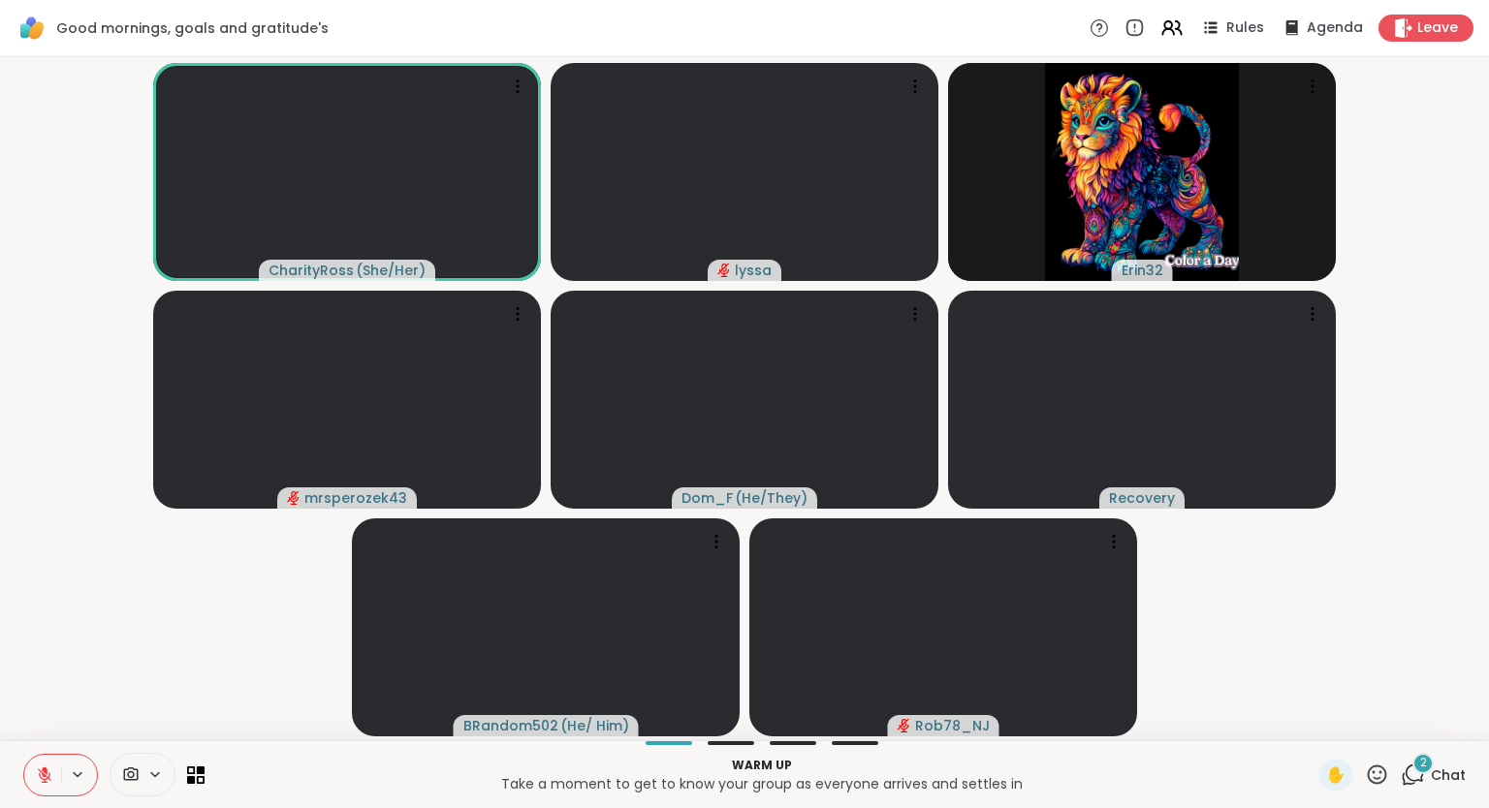
click at [41, 770] on icon at bounding box center [44, 775] width 17 height 17
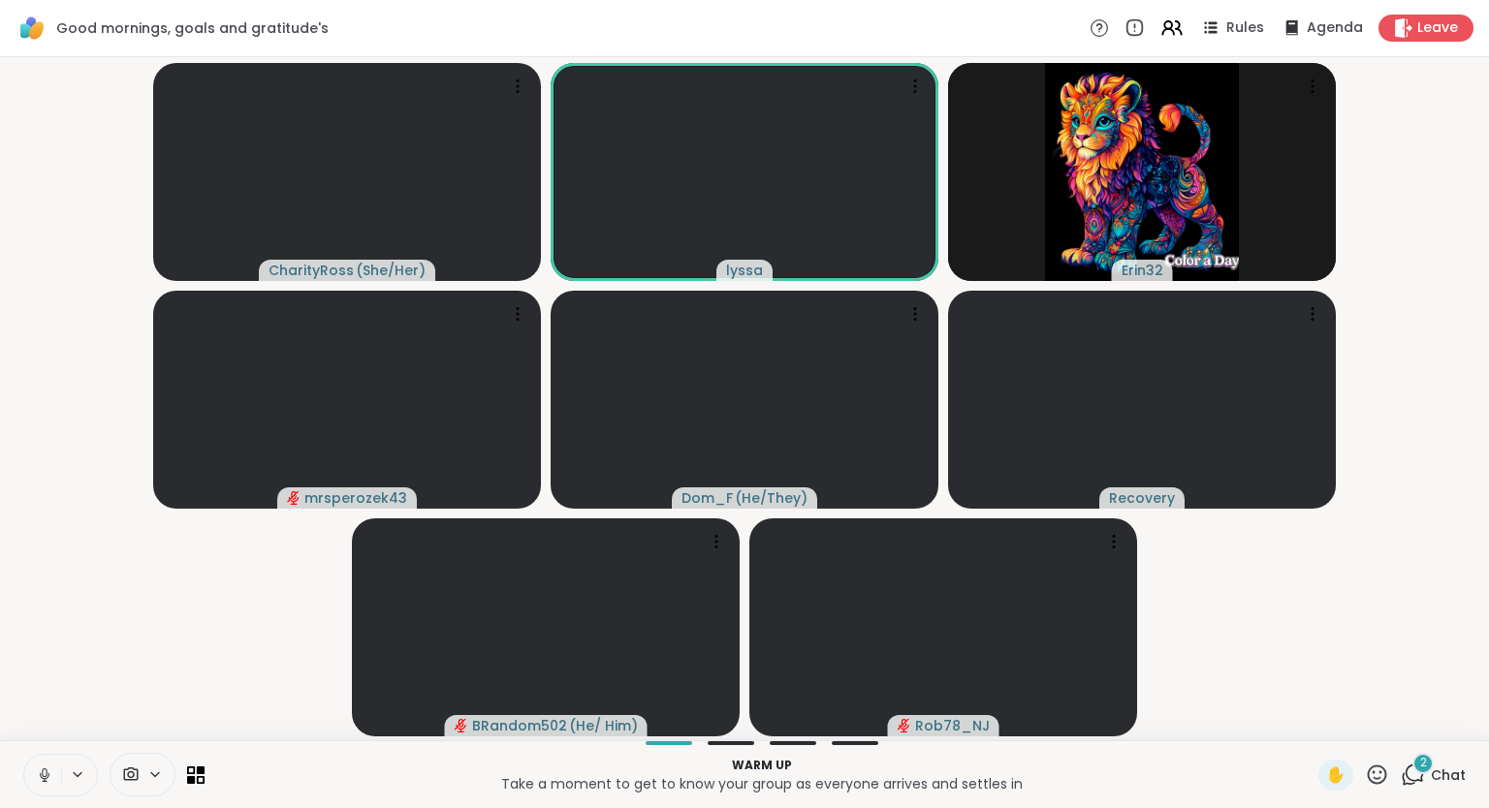
click at [53, 777] on button at bounding box center [42, 775] width 37 height 41
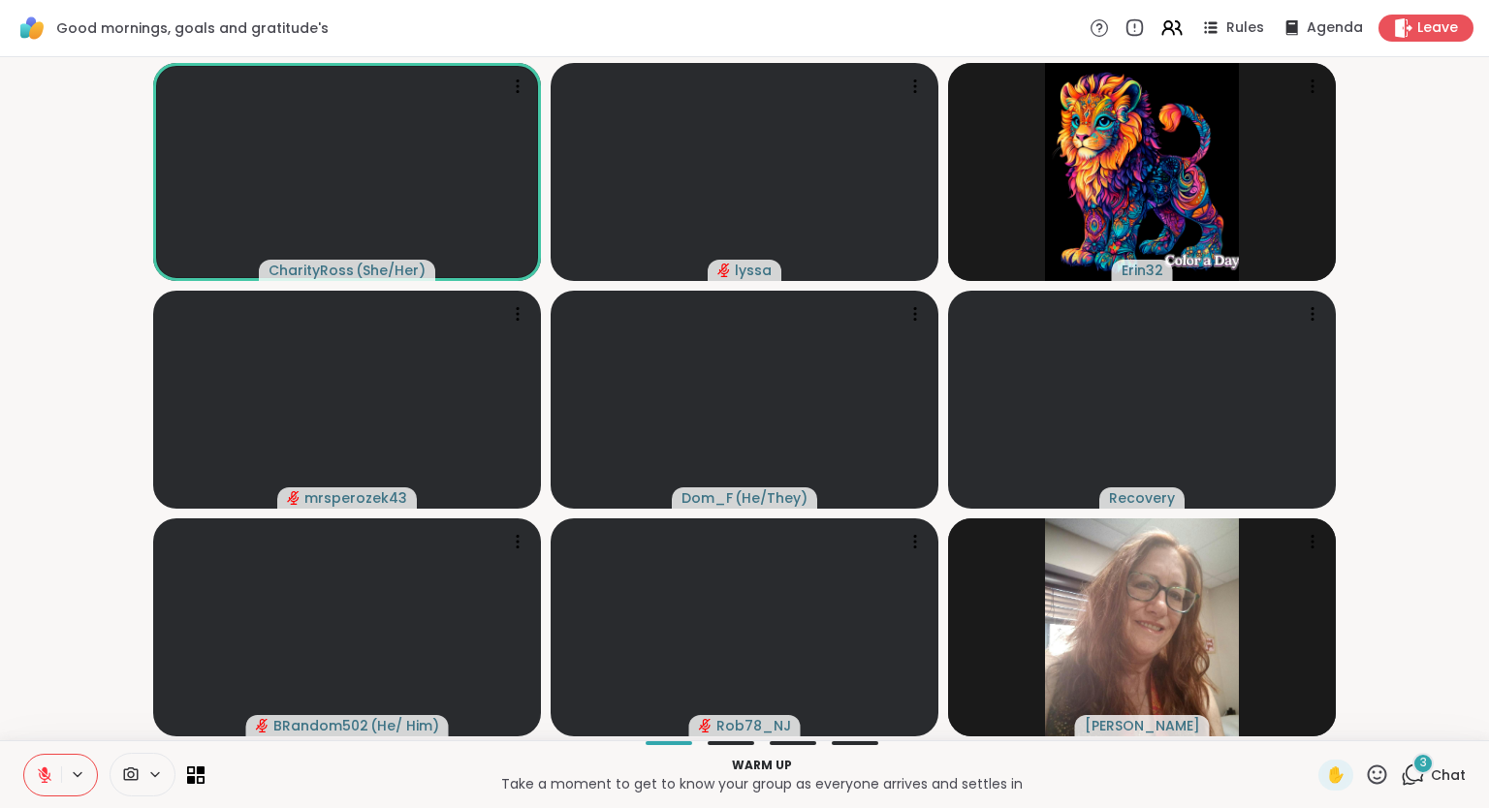
click at [40, 769] on icon at bounding box center [44, 775] width 17 height 17
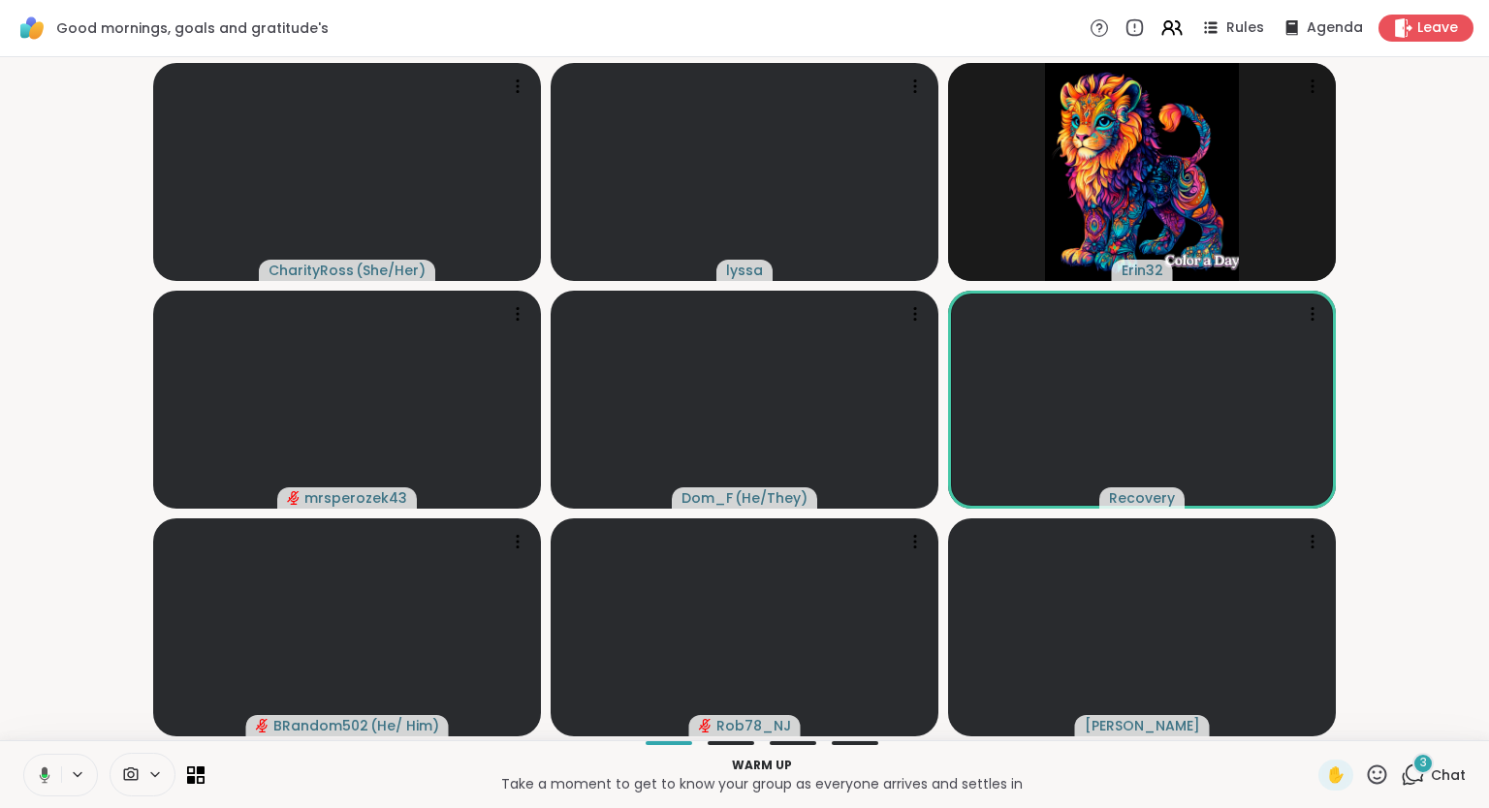
click at [37, 774] on icon at bounding box center [41, 775] width 17 height 17
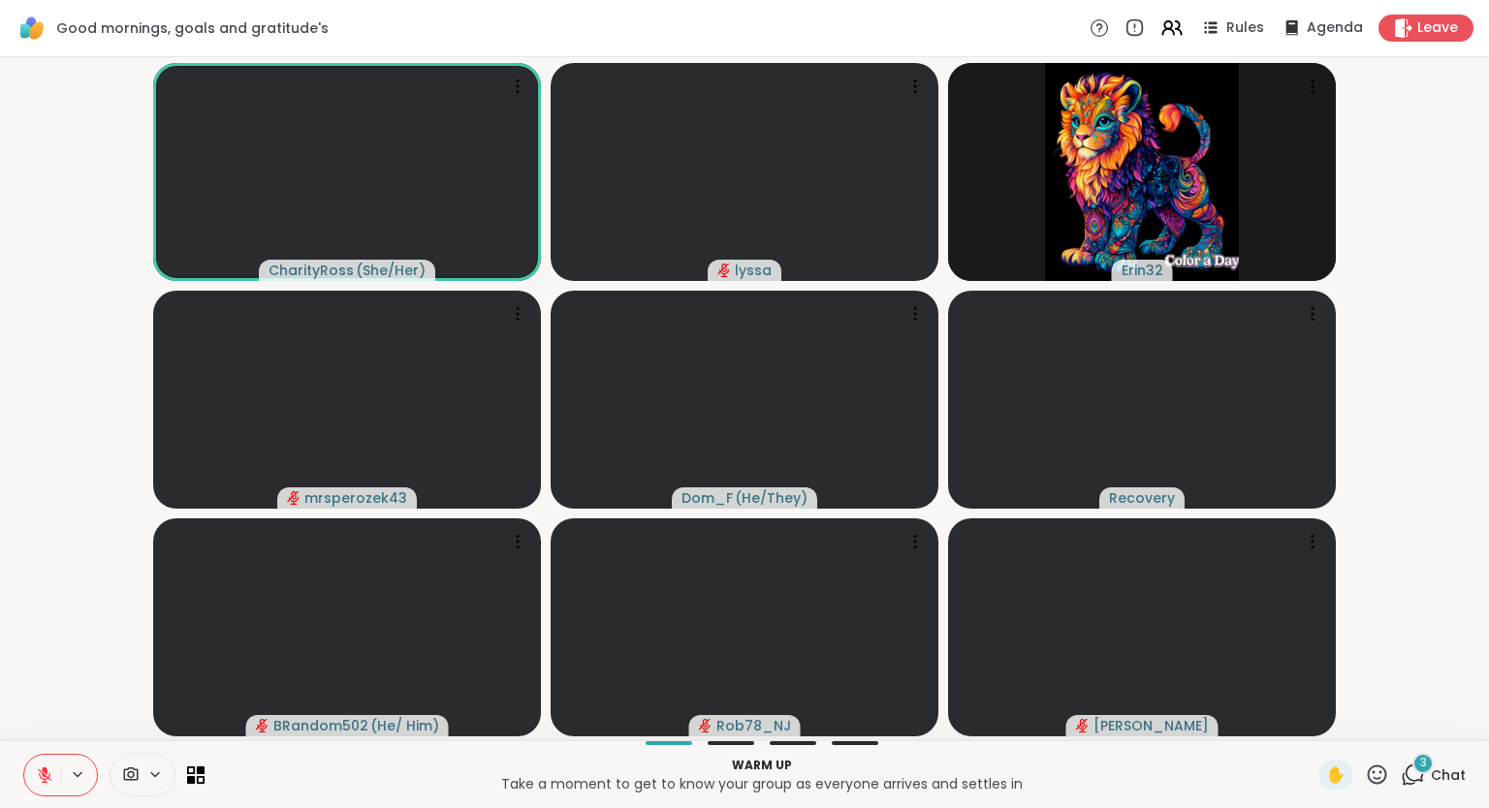
click at [1421, 762] on div "3" at bounding box center [1422, 763] width 21 height 21
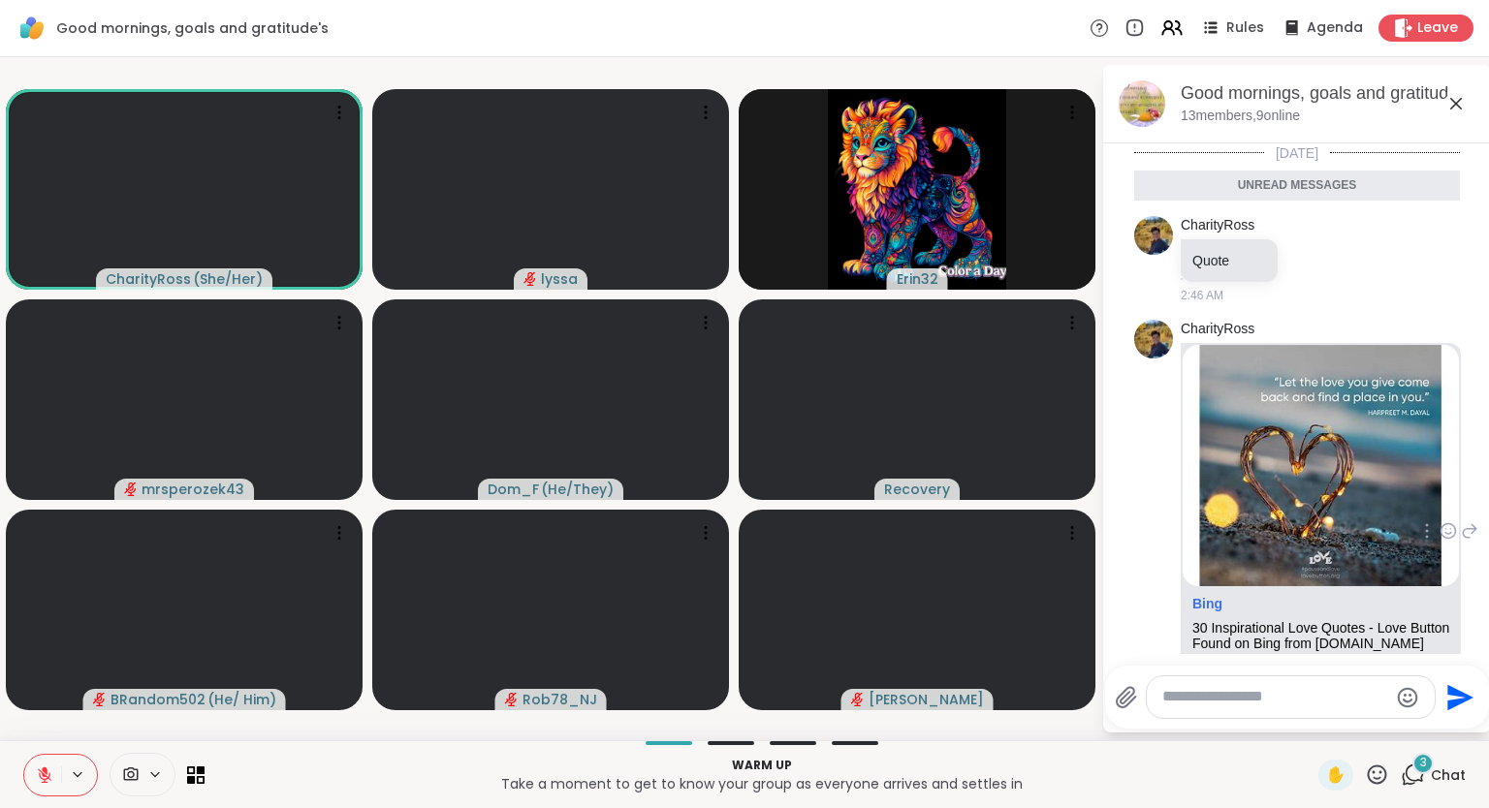
scroll to position [198, 0]
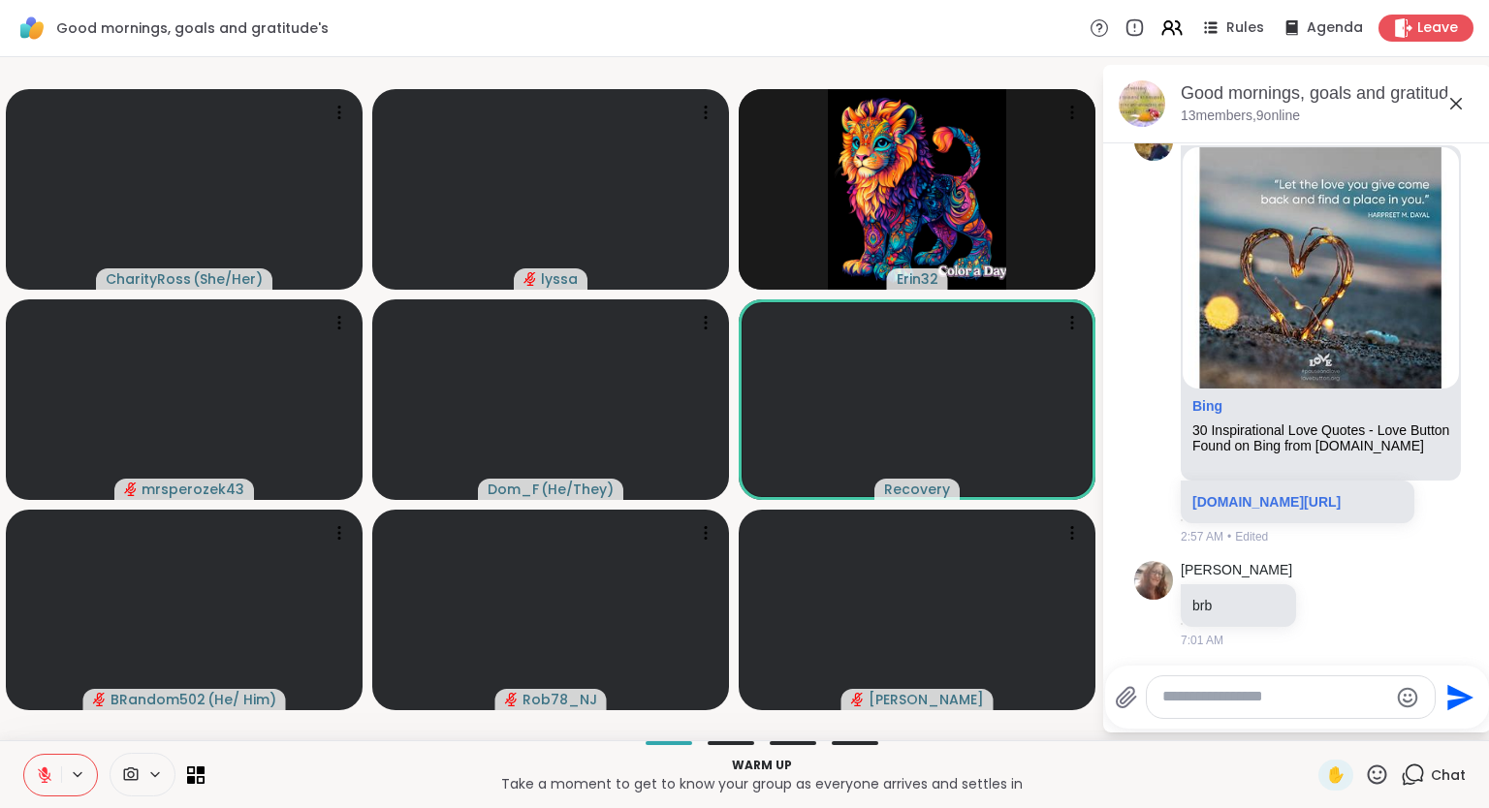
click at [1455, 99] on icon at bounding box center [1455, 103] width 23 height 23
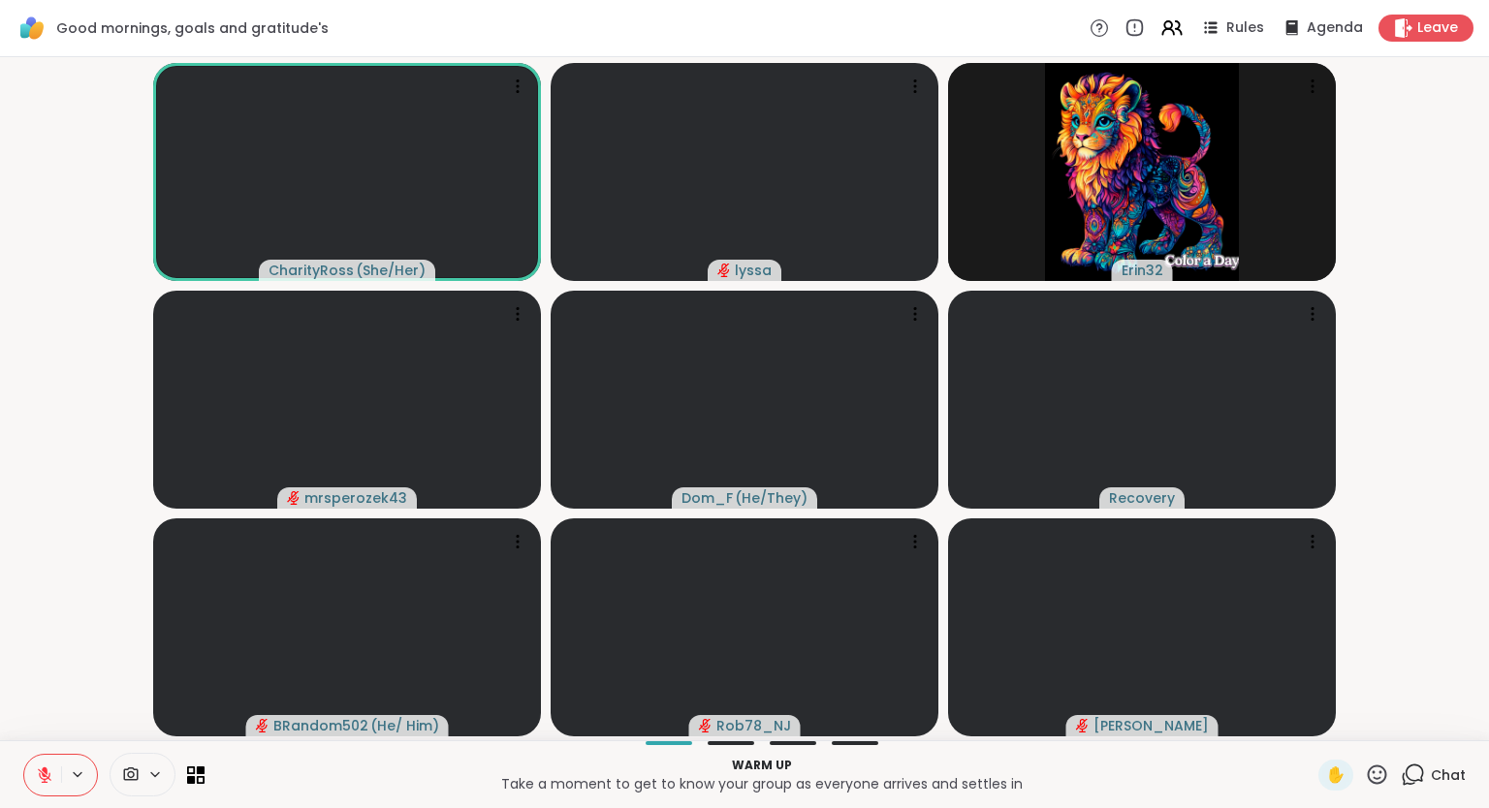
click at [1383, 779] on icon at bounding box center [1377, 775] width 24 height 24
click at [1320, 737] on div "❤️" at bounding box center [1320, 724] width 35 height 31
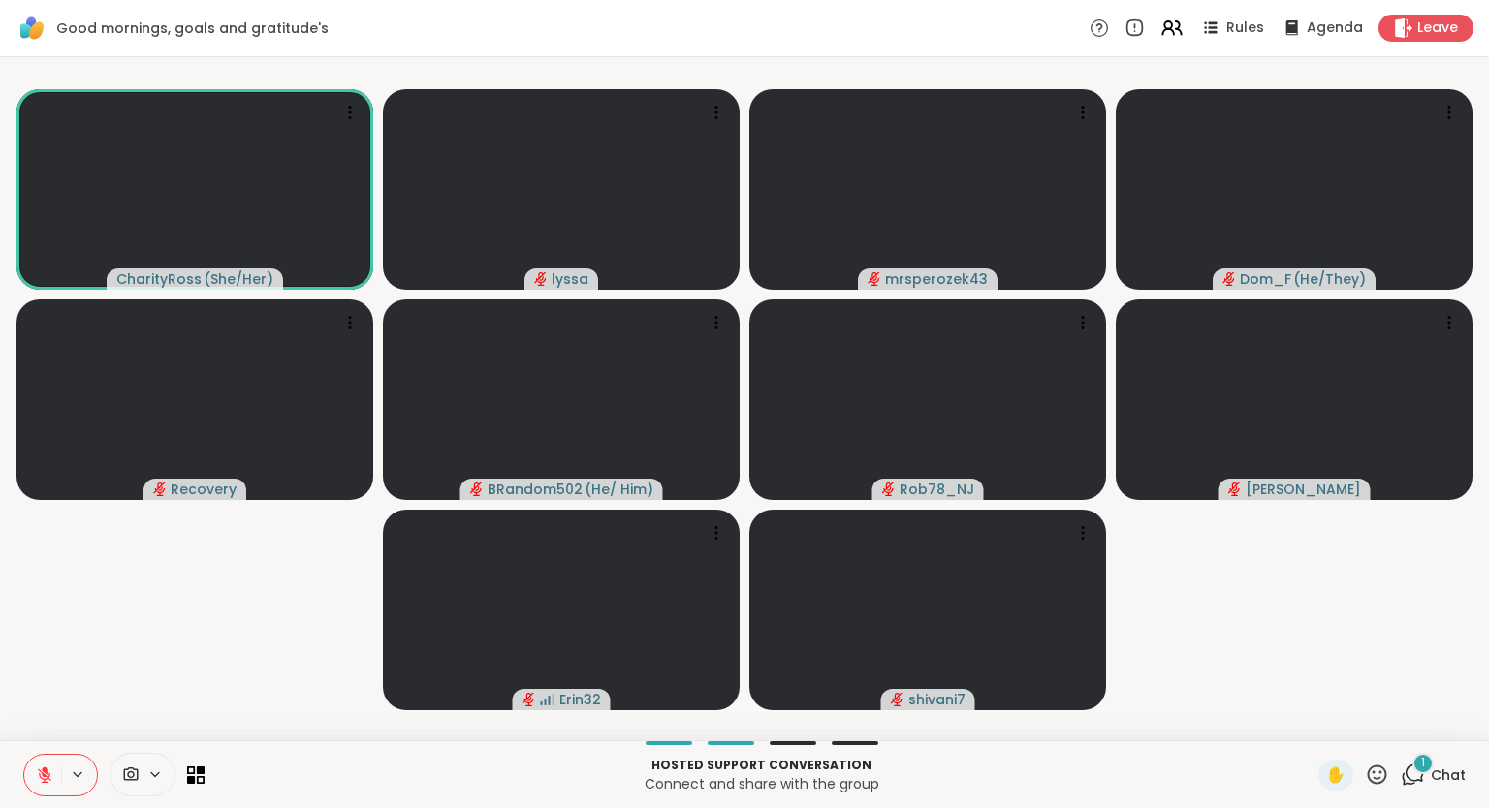
click at [1427, 777] on div "1 Chat" at bounding box center [1433, 775] width 65 height 31
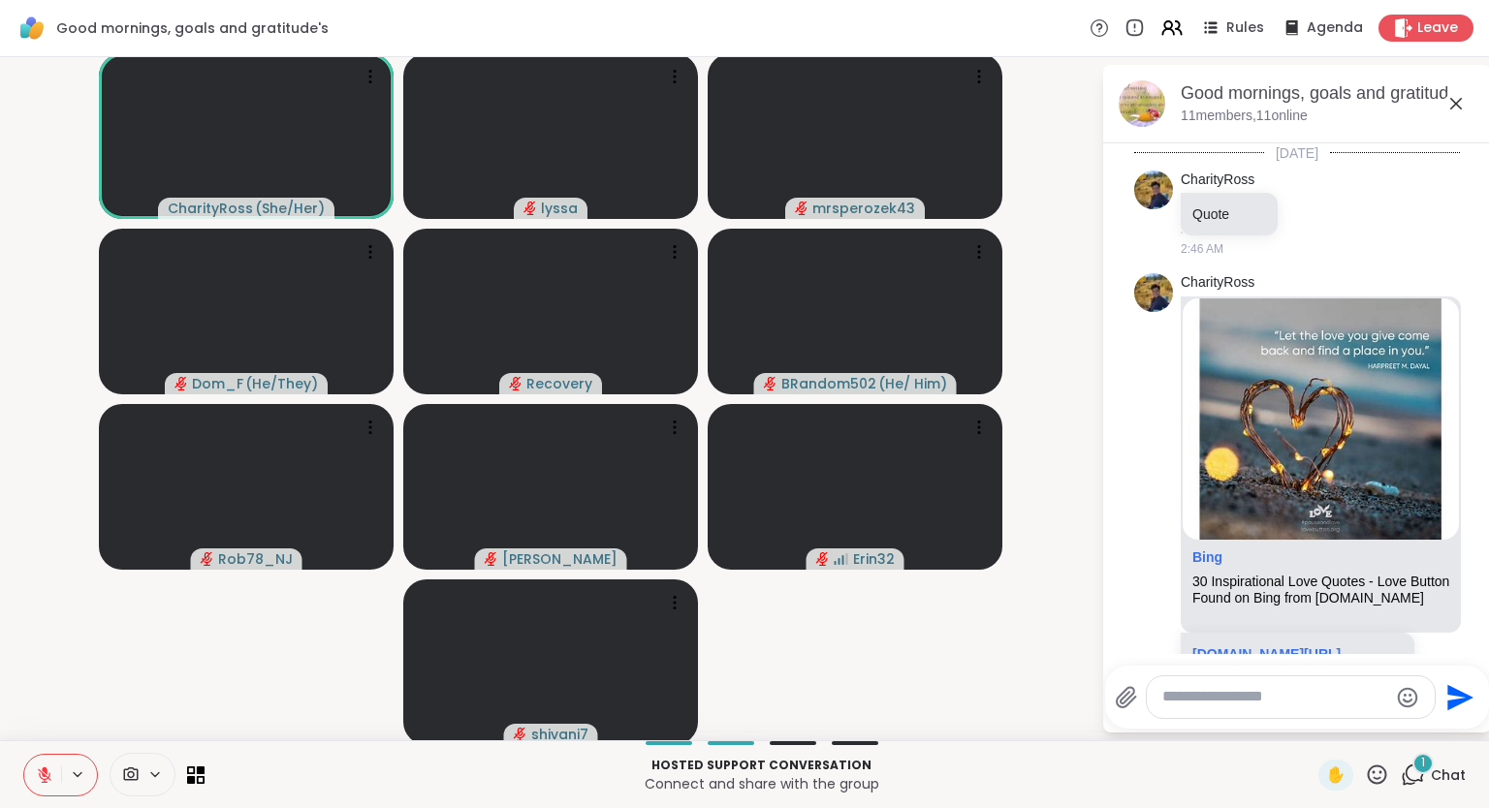
scroll to position [387, 0]
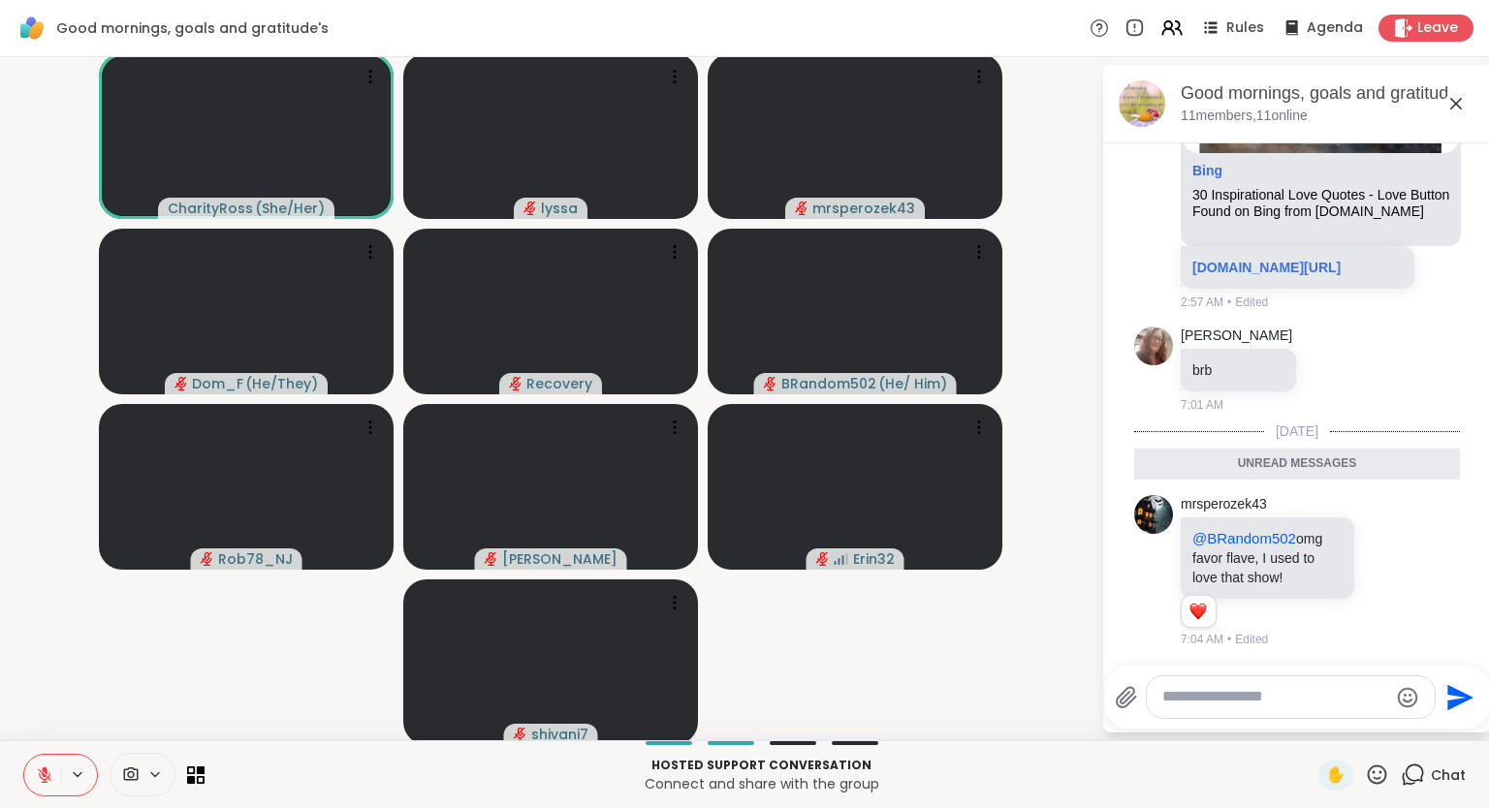
click at [1316, 704] on textarea "Type your message" at bounding box center [1275, 697] width 226 height 20
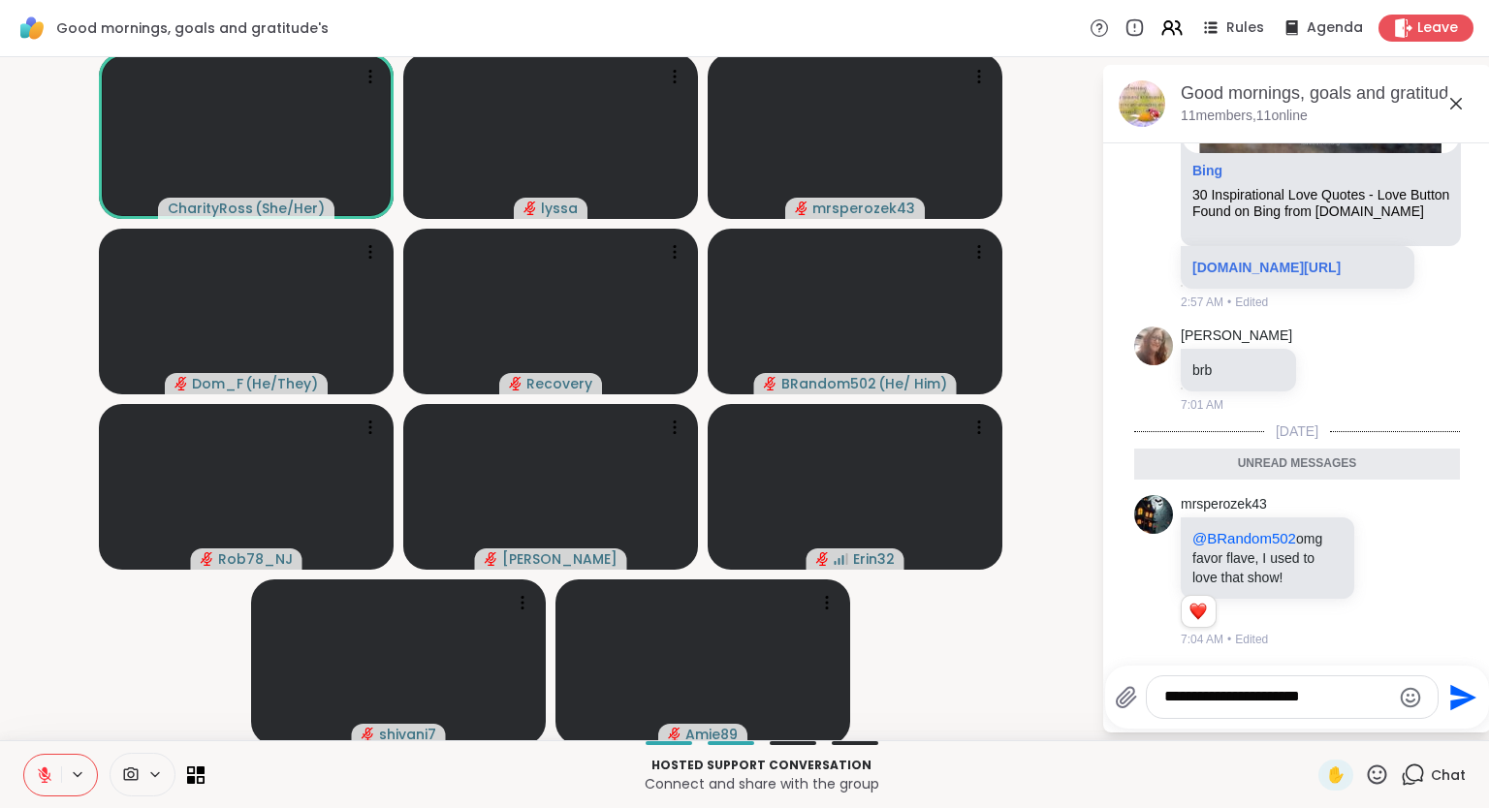
type textarea "**********"
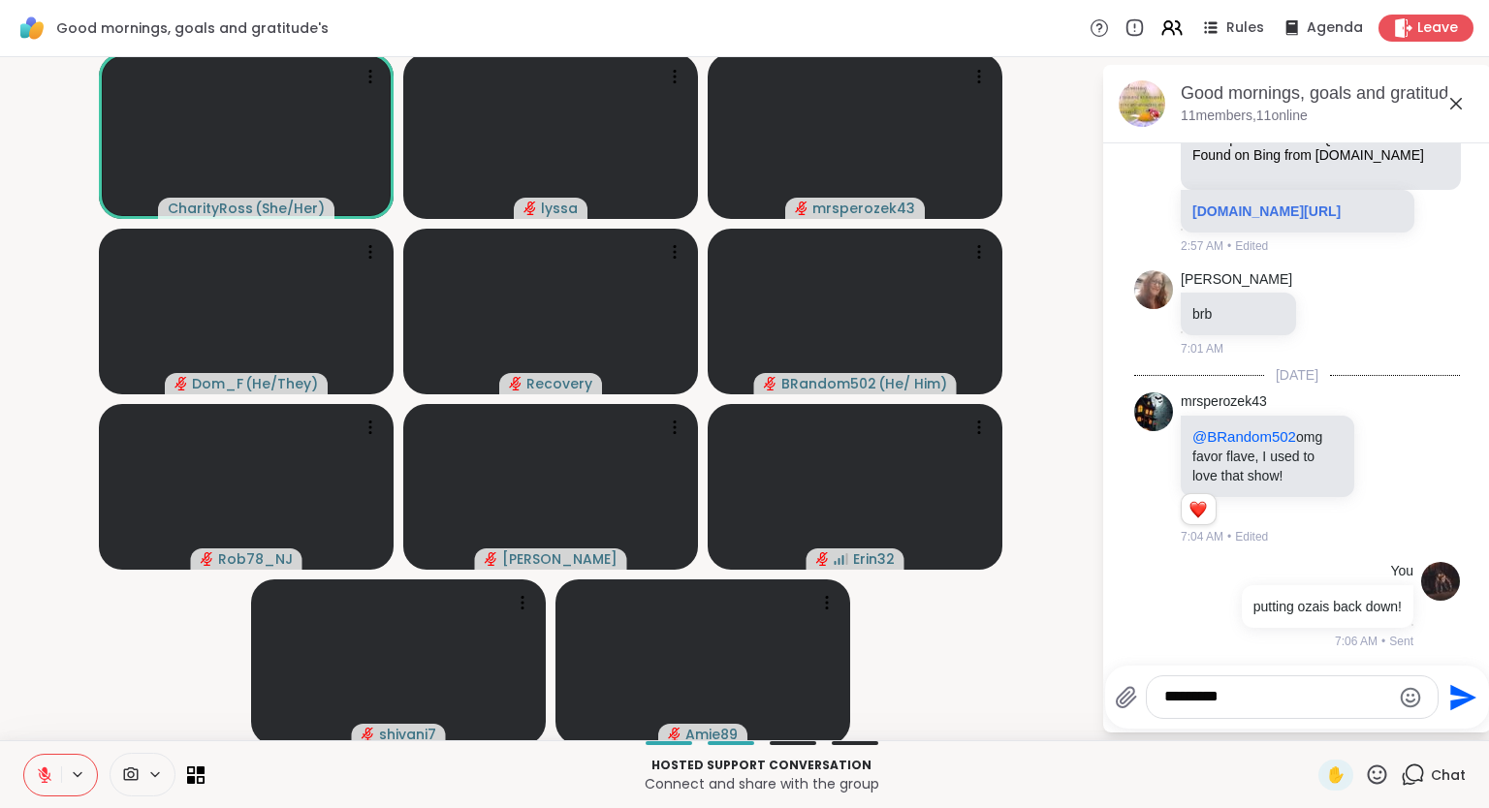
type textarea "*********"
click at [47, 775] on icon at bounding box center [44, 775] width 17 height 17
click at [42, 765] on button at bounding box center [42, 775] width 37 height 41
click at [28, 753] on div "Hosted support conversation Connect and share with the group ✋ Chat" at bounding box center [744, 775] width 1489 height 68
click at [33, 758] on button at bounding box center [42, 775] width 37 height 41
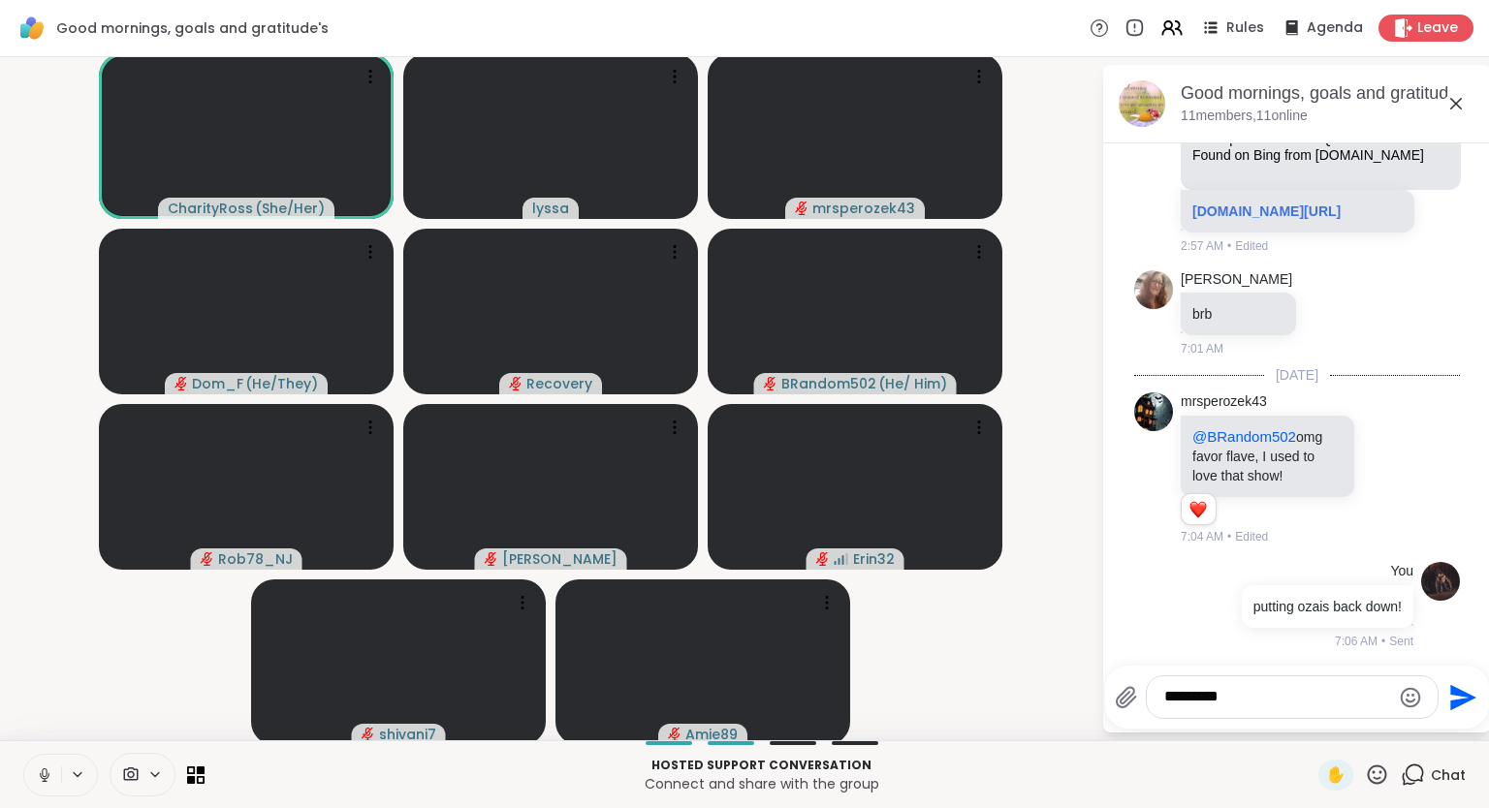
click at [54, 774] on button at bounding box center [42, 775] width 37 height 41
drag, startPoint x: 1216, startPoint y: 702, endPoint x: 985, endPoint y: 657, distance: 235.0
click at [1164, 687] on textarea "*********" at bounding box center [1277, 697] width 226 height 20
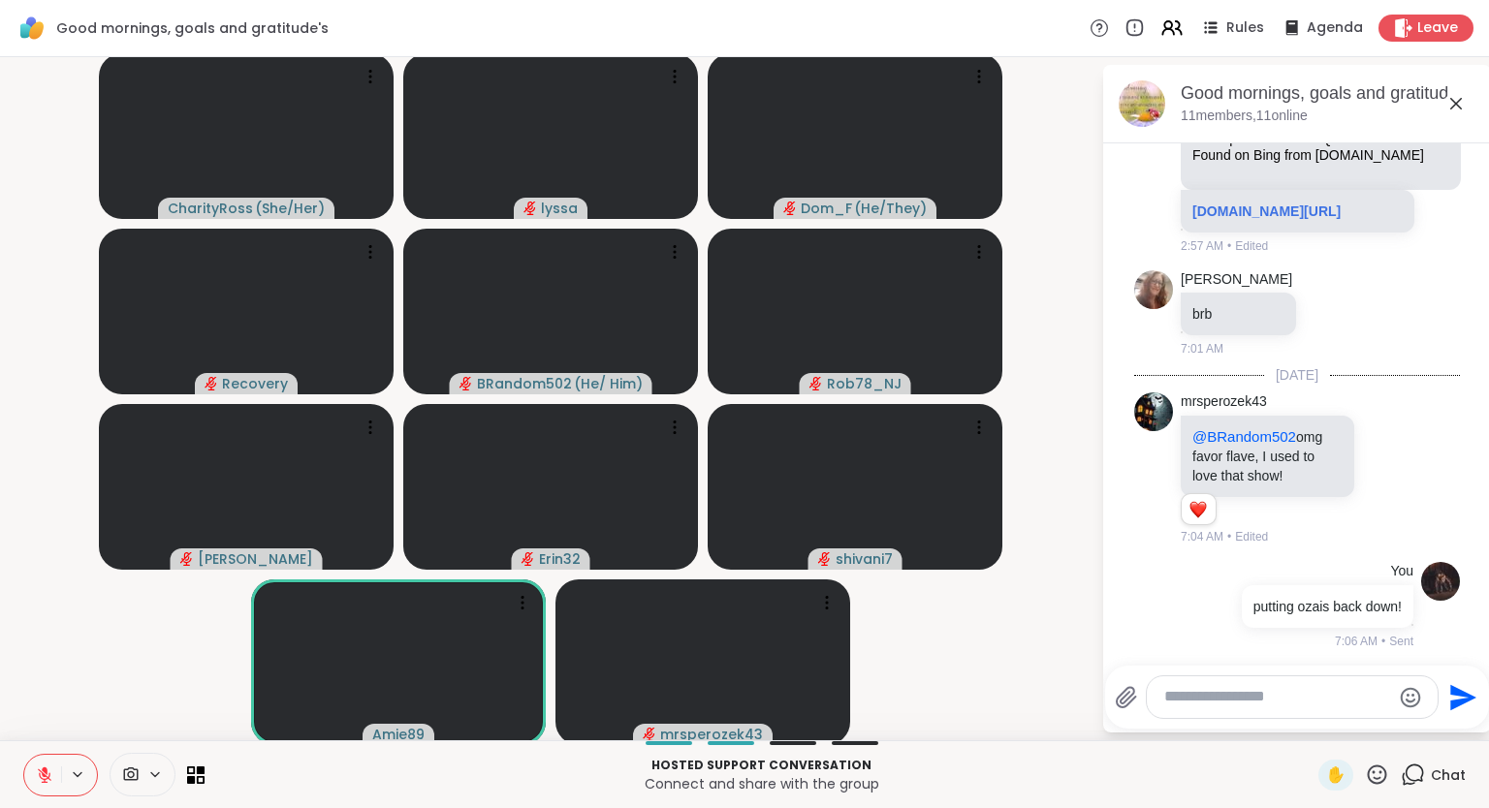
drag, startPoint x: 17, startPoint y: 764, endPoint x: 0, endPoint y: 847, distance: 85.2
click at [0, 801] on html "Good mornings, goals and gratitude's Rules Agenda Leave CharityRoss ( She/Her )…" at bounding box center [744, 404] width 1489 height 808
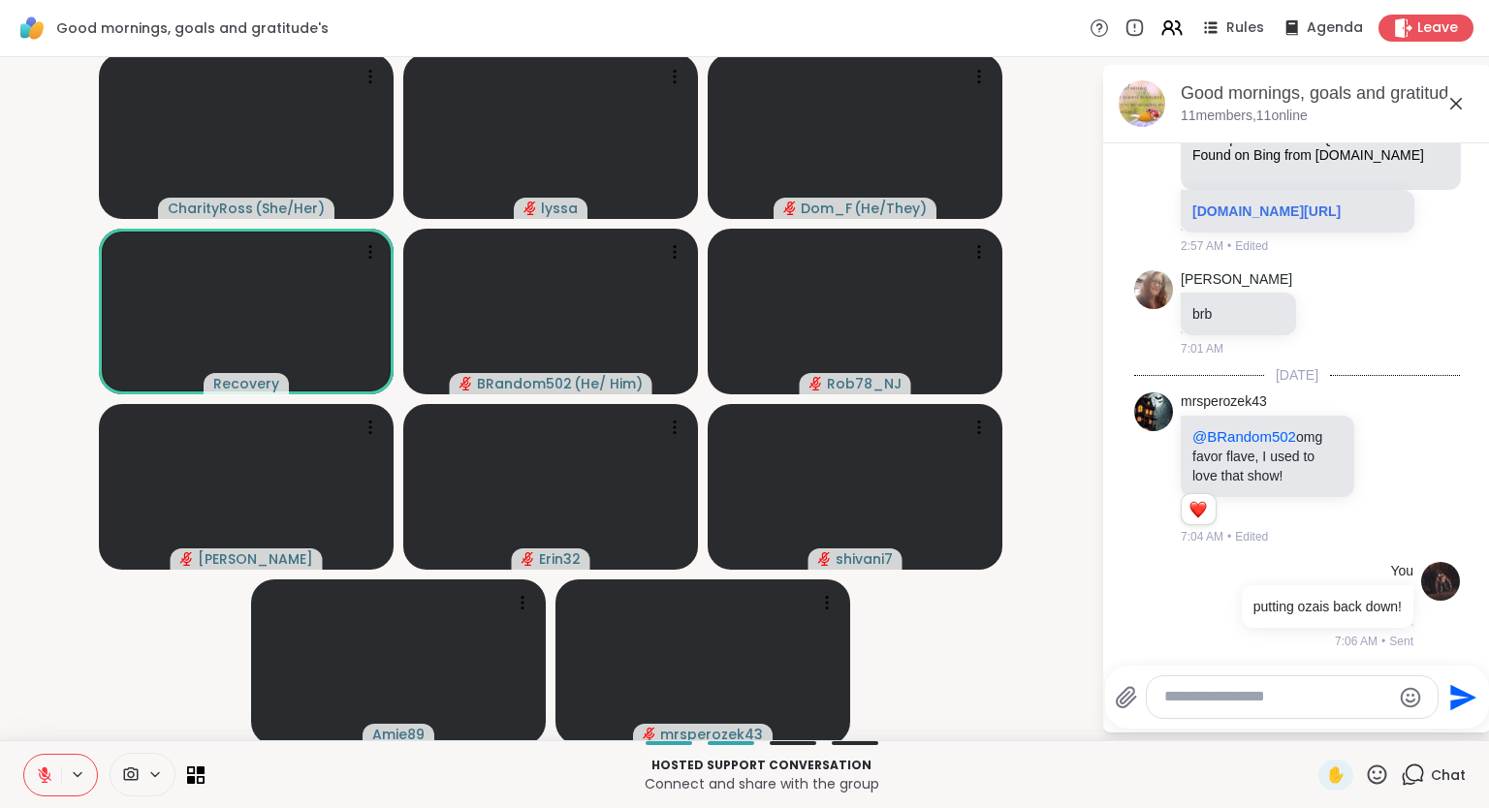
click at [47, 777] on icon at bounding box center [45, 776] width 14 height 14
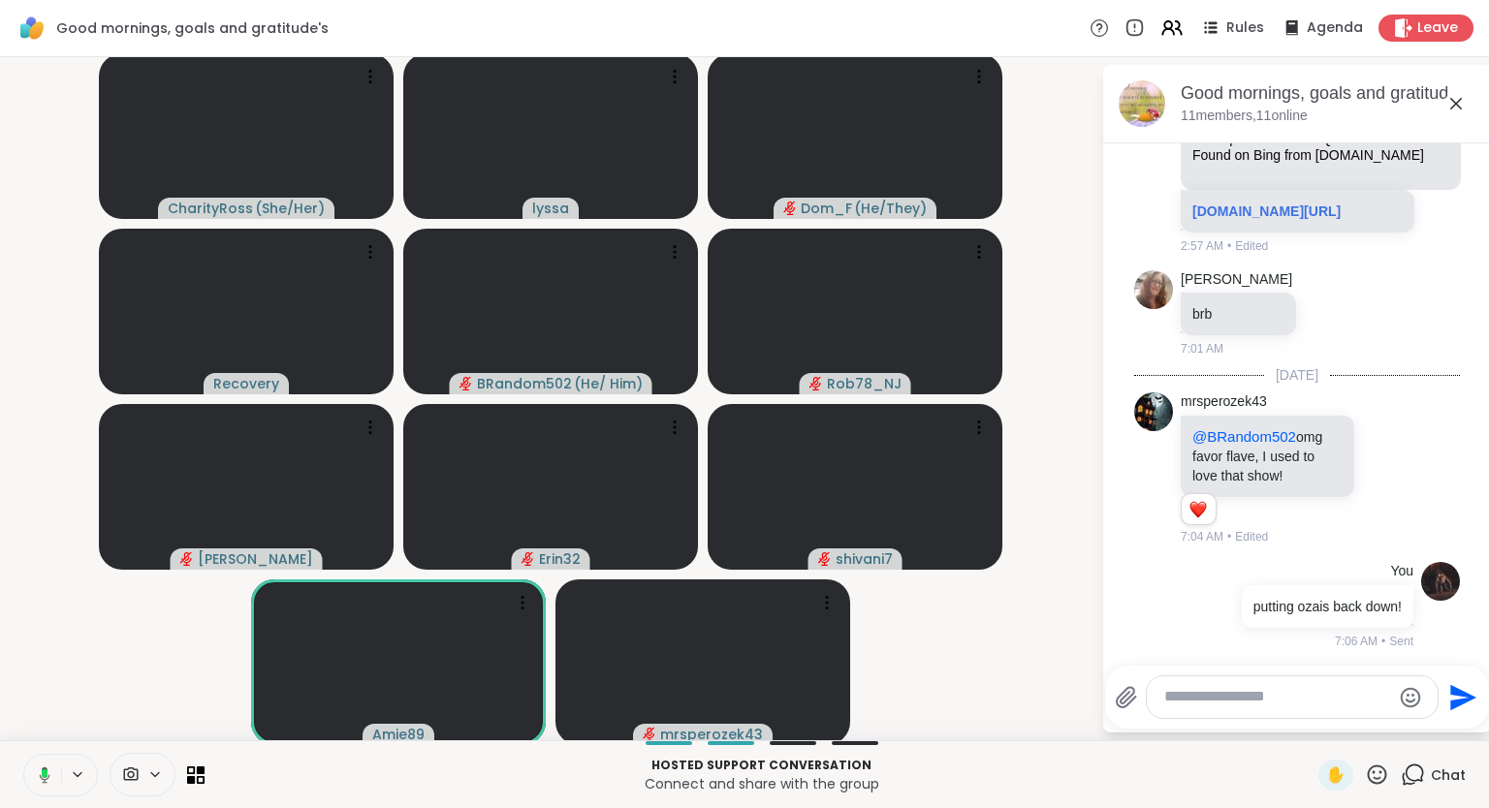
click at [48, 762] on button at bounding box center [41, 775] width 40 height 41
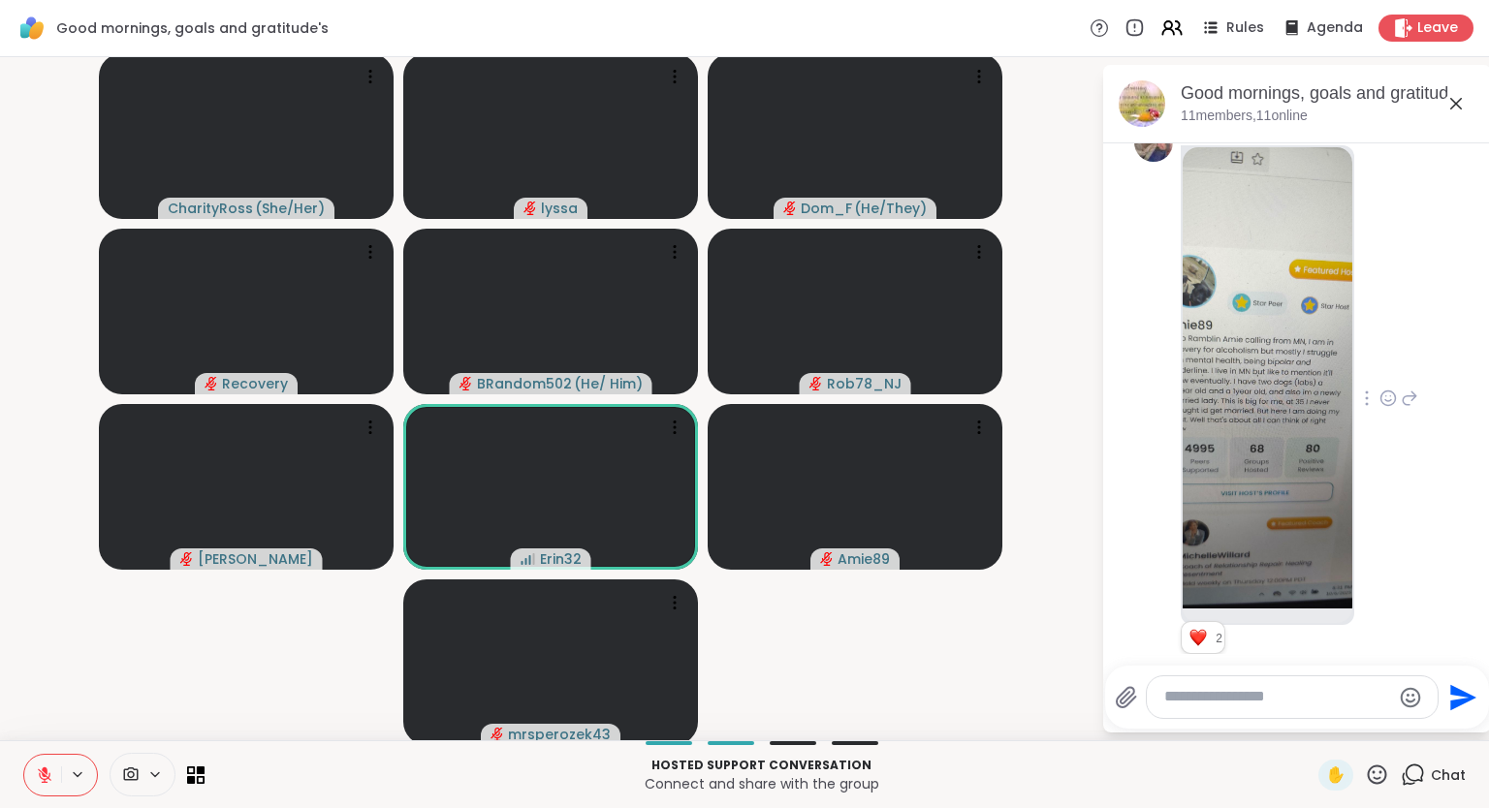
scroll to position [1153, 0]
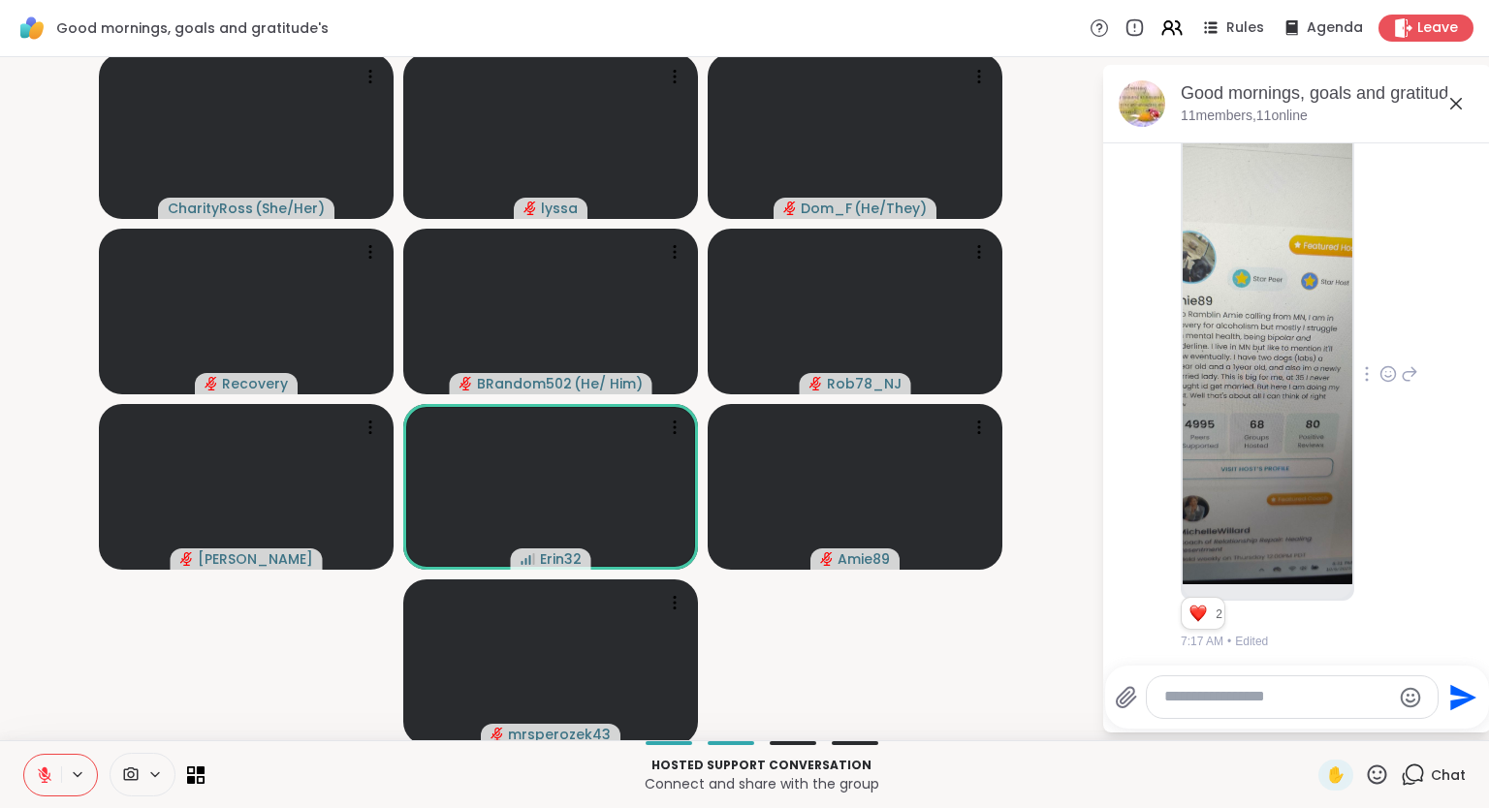
click at [1389, 369] on icon at bounding box center [1387, 373] width 17 height 19
click at [1387, 335] on div "Select Reaction: Heart" at bounding box center [1387, 342] width 17 height 17
click at [1450, 17] on div "Leave" at bounding box center [1426, 28] width 100 height 28
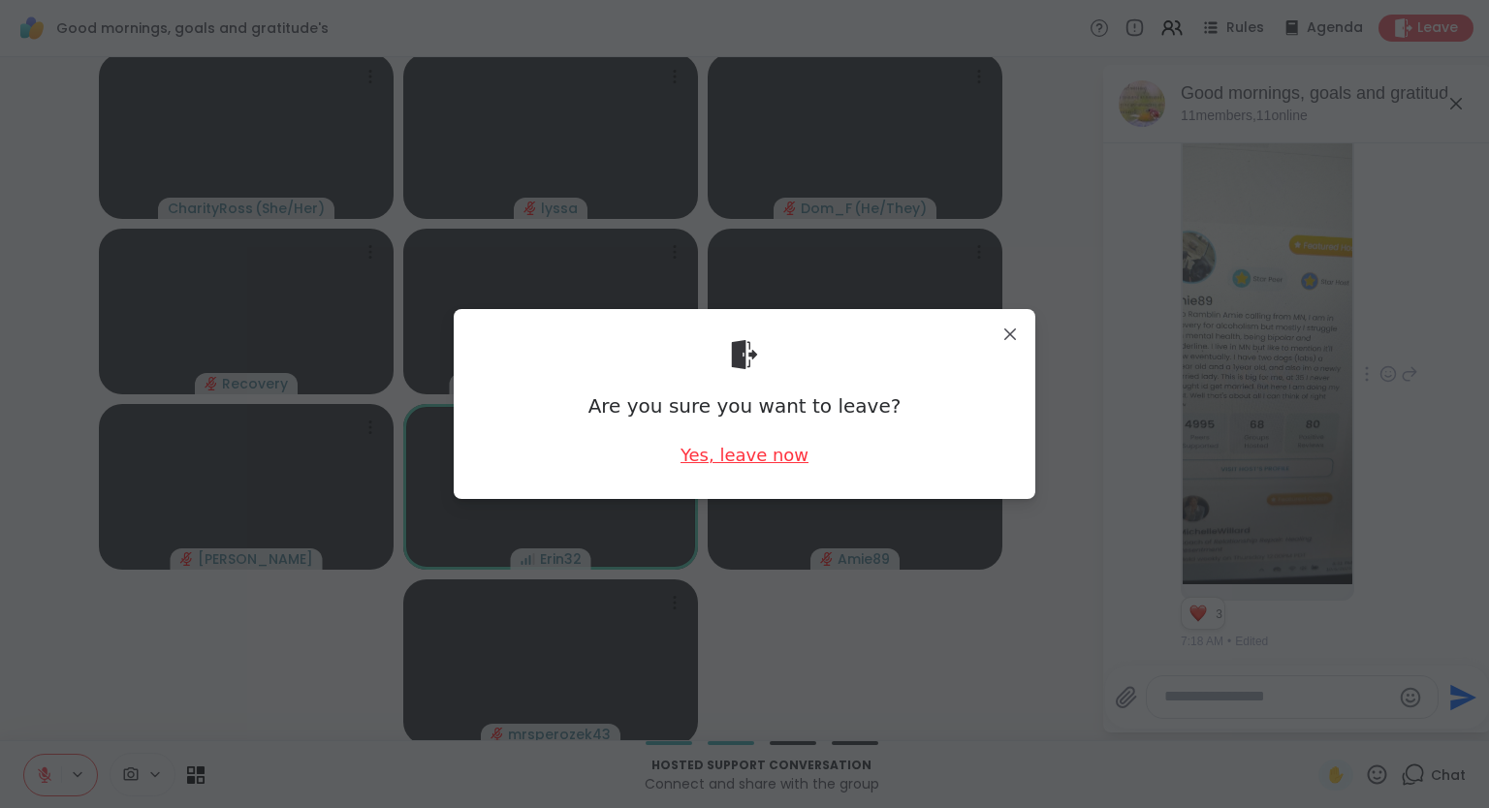
click at [758, 450] on div "Yes, leave now" at bounding box center [744, 455] width 128 height 24
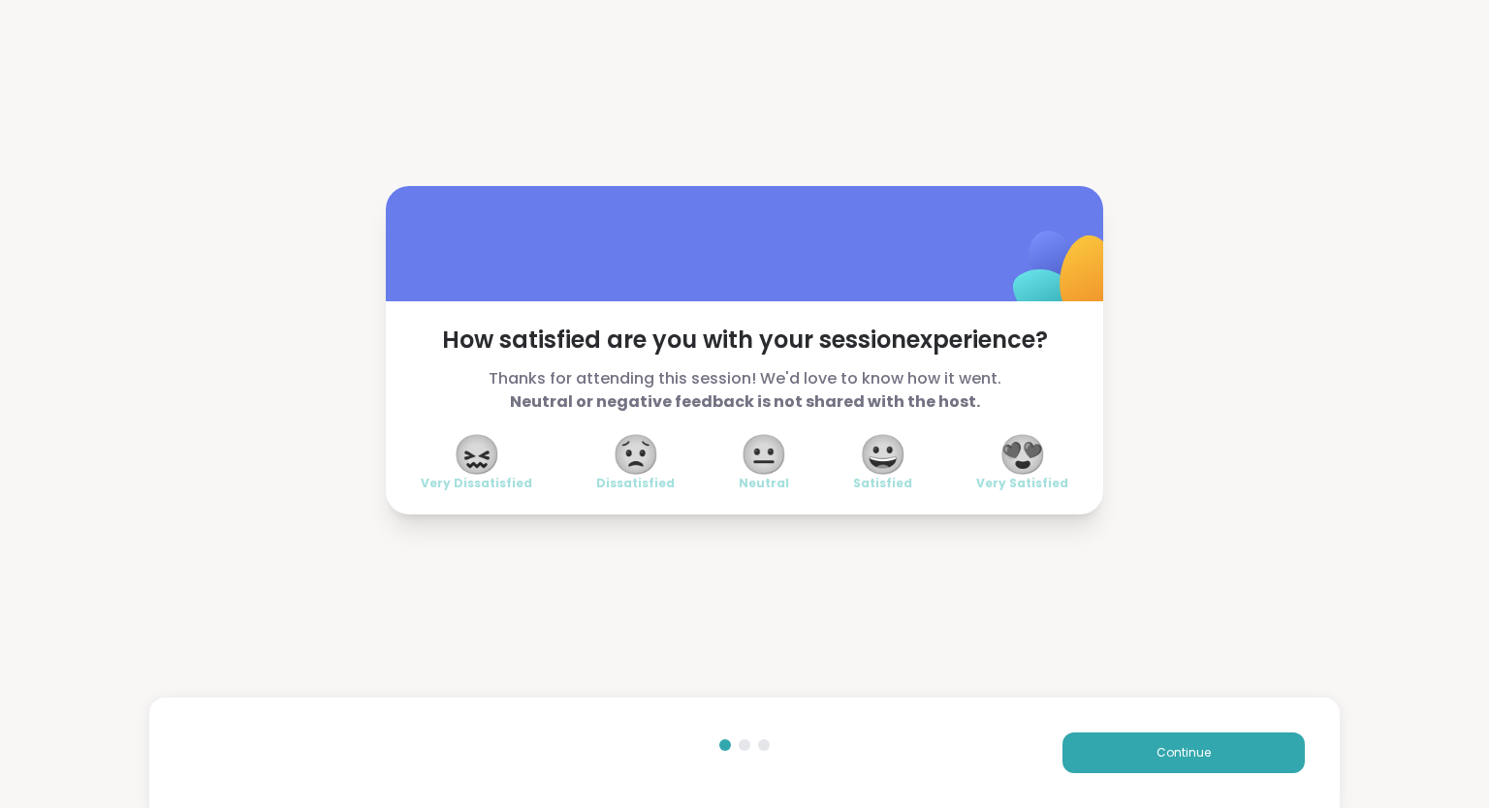
click at [1041, 452] on span "😍" at bounding box center [1022, 454] width 48 height 35
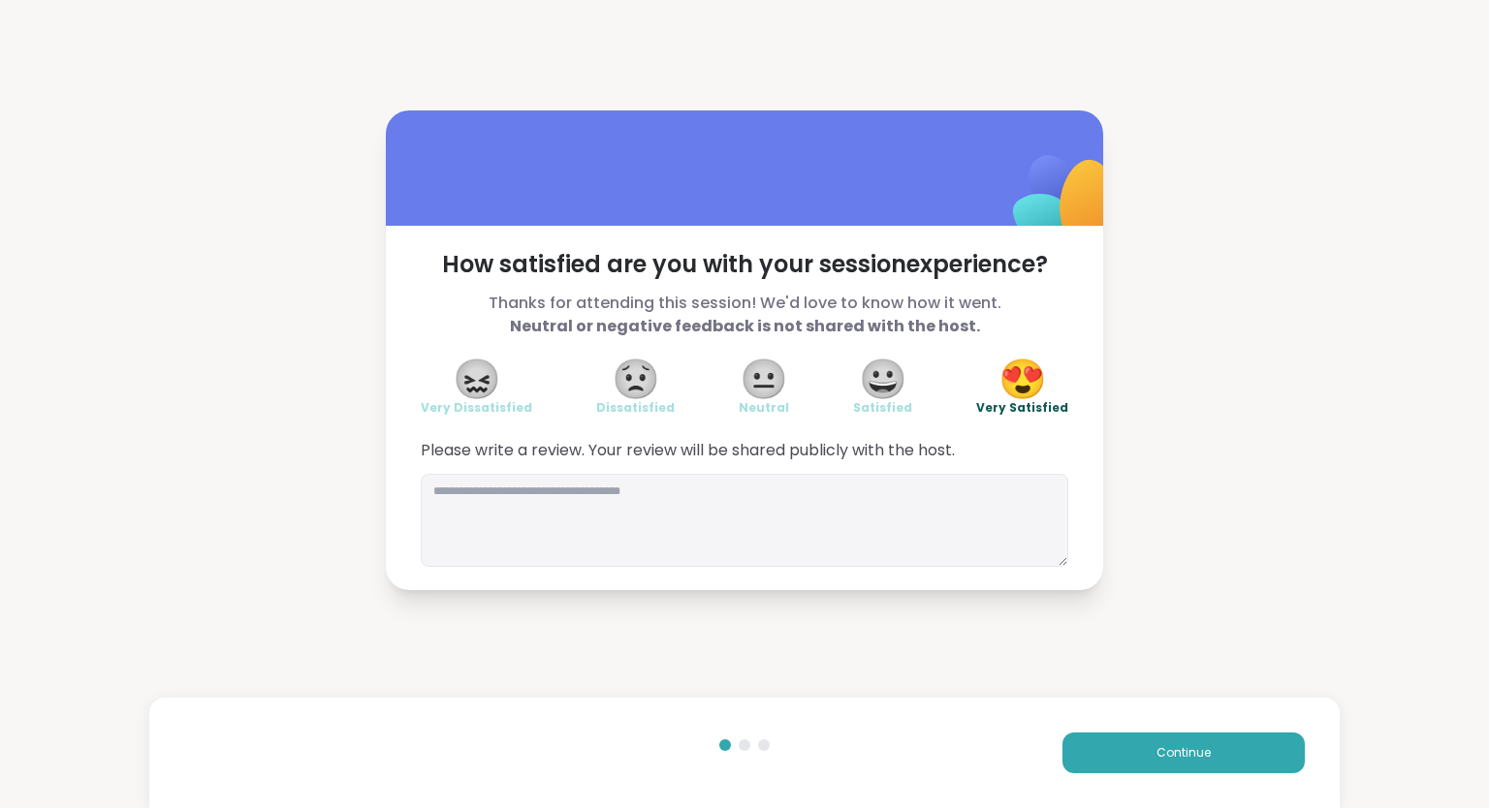
click at [1091, 727] on div "Continue" at bounding box center [744, 753] width 1191 height 111
click at [1099, 749] on button "Continue" at bounding box center [1183, 753] width 242 height 41
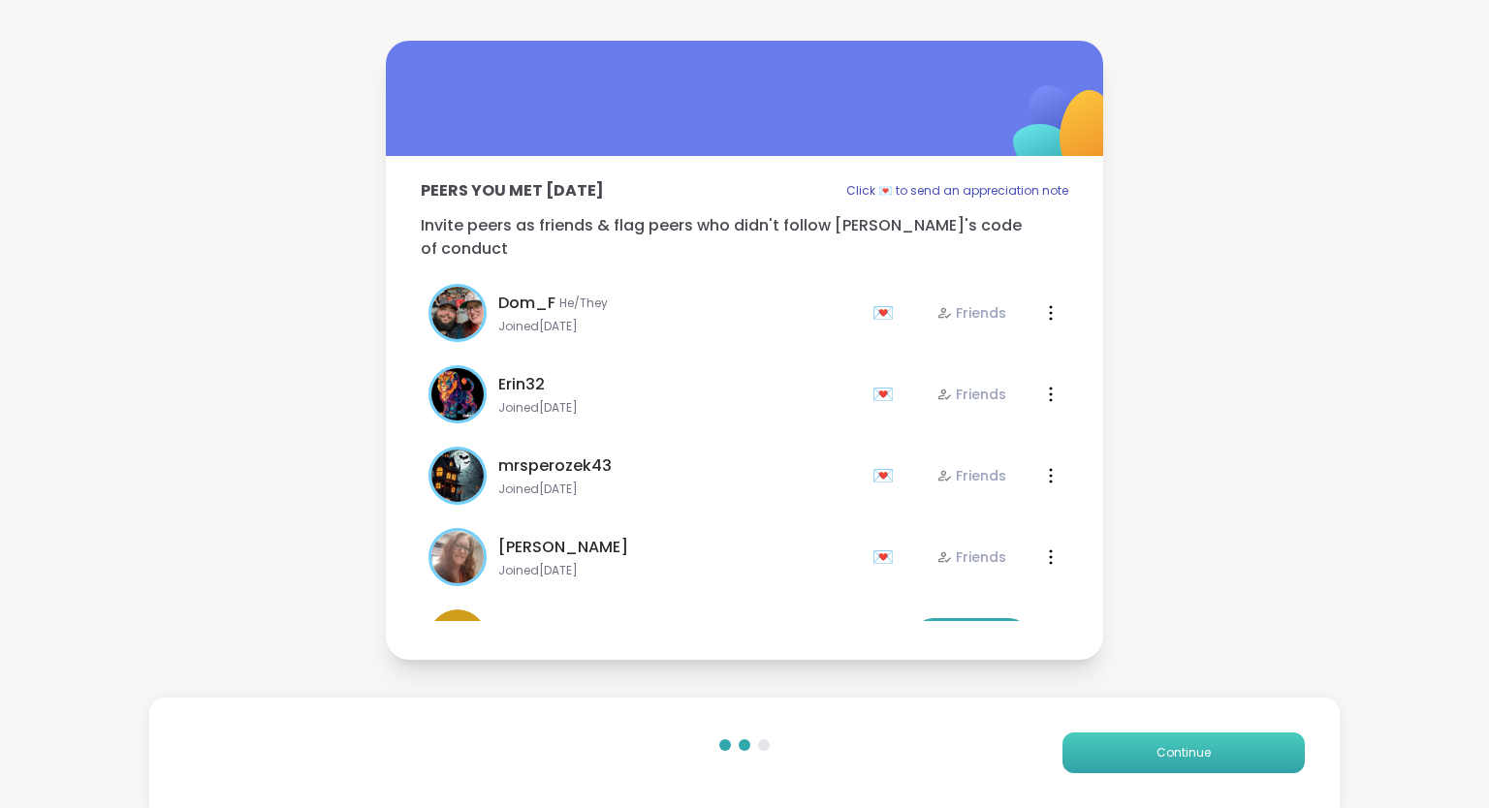
click at [1099, 749] on button "Continue" at bounding box center [1183, 753] width 242 height 41
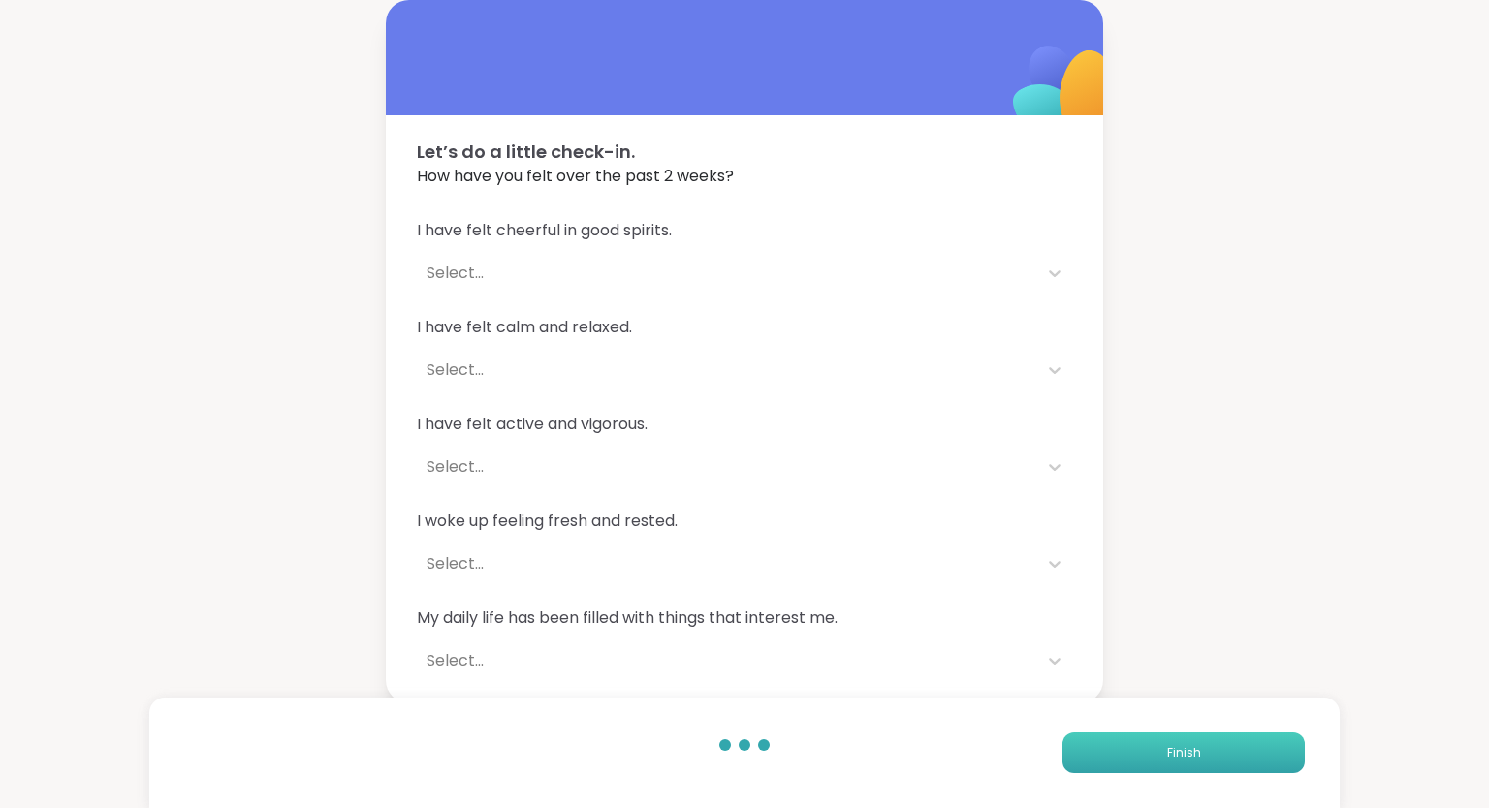
click at [1099, 749] on button "Finish" at bounding box center [1183, 753] width 242 height 41
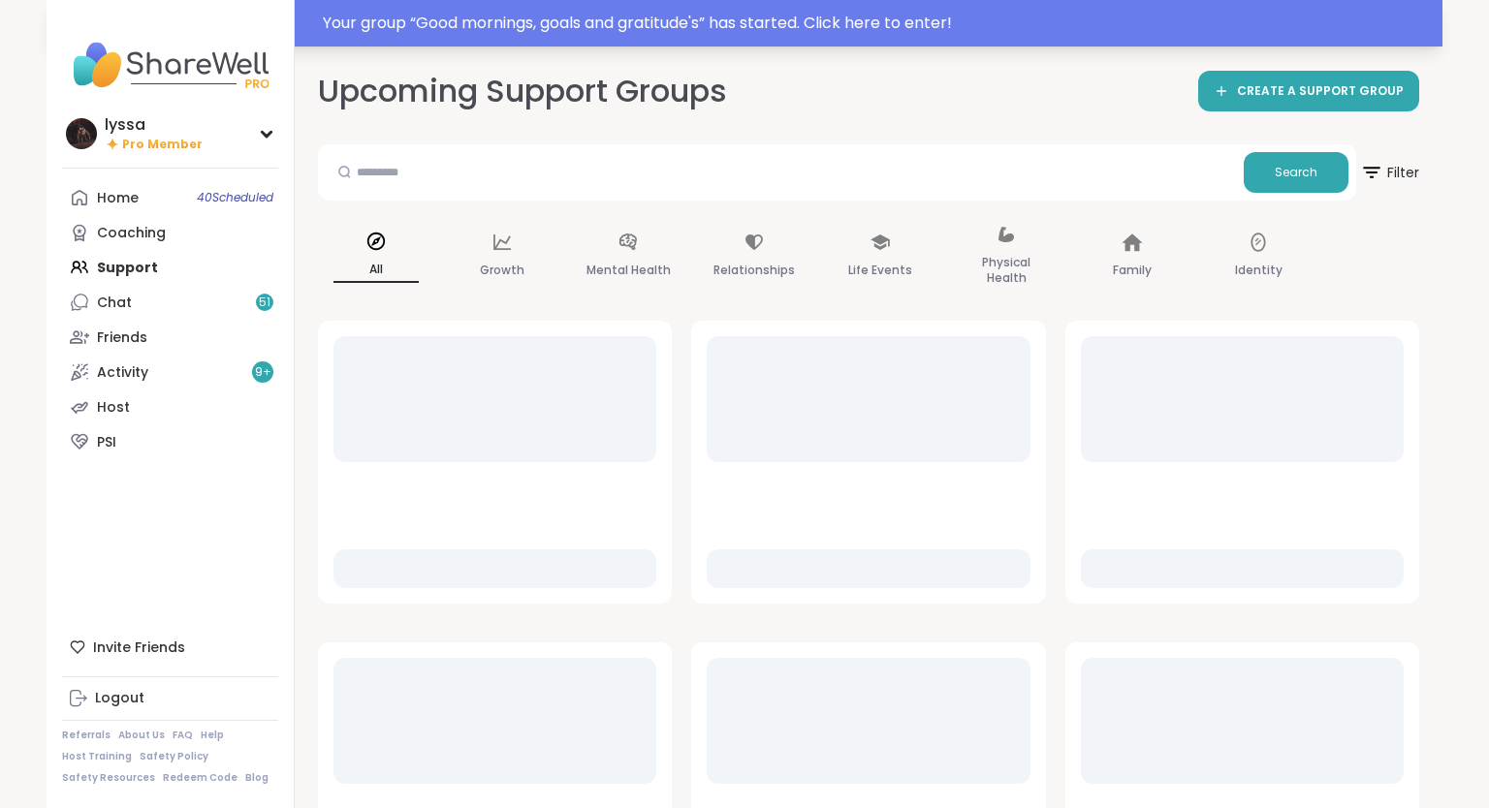
click at [511, 14] on div "Your group “ Good mornings, goals and gratitude's ” has started. Click here to …" at bounding box center [877, 23] width 1108 height 23
